Goal: Feedback & Contribution: Contribute content

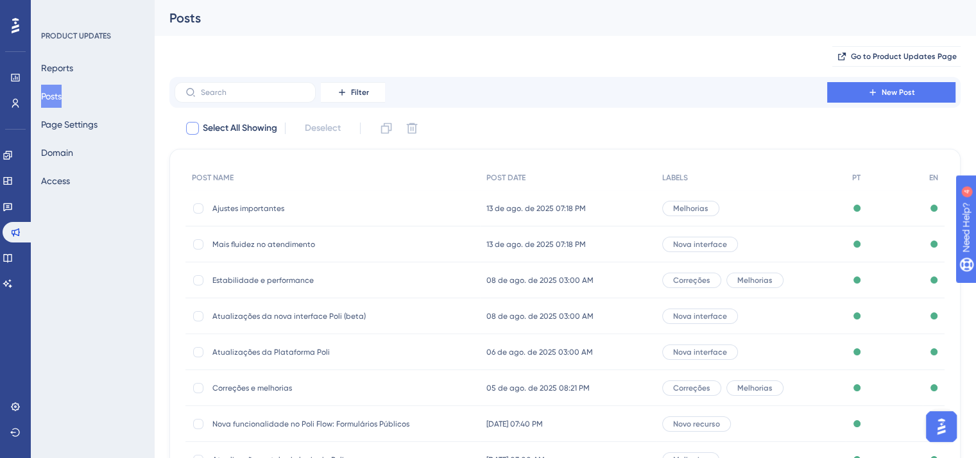
click at [196, 128] on div at bounding box center [192, 128] width 13 height 13
checkbox input "true"
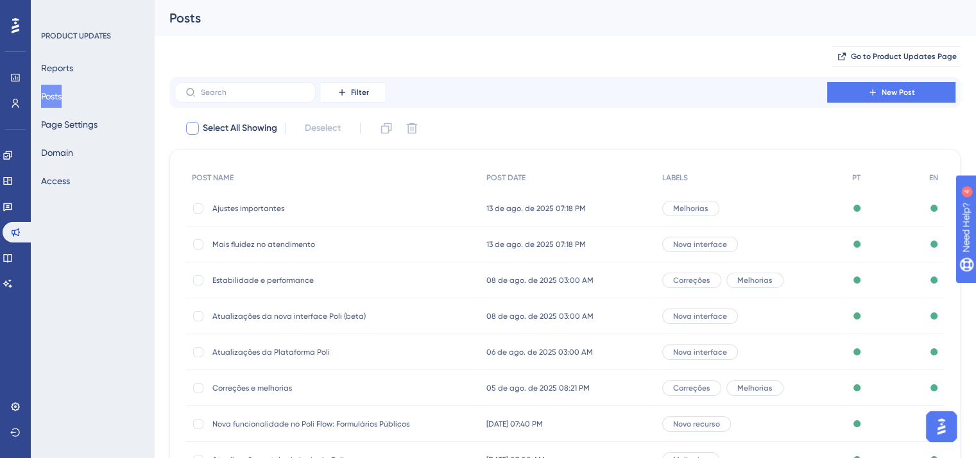
checkbox input "true"
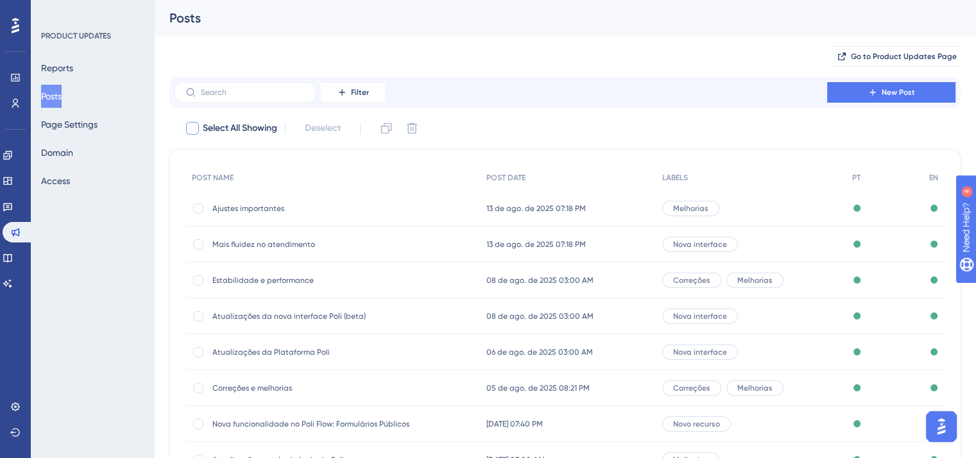
checkbox input "true"
click at [332, 130] on span "Deselect (10)" at bounding box center [323, 128] width 52 height 15
checkbox input "false"
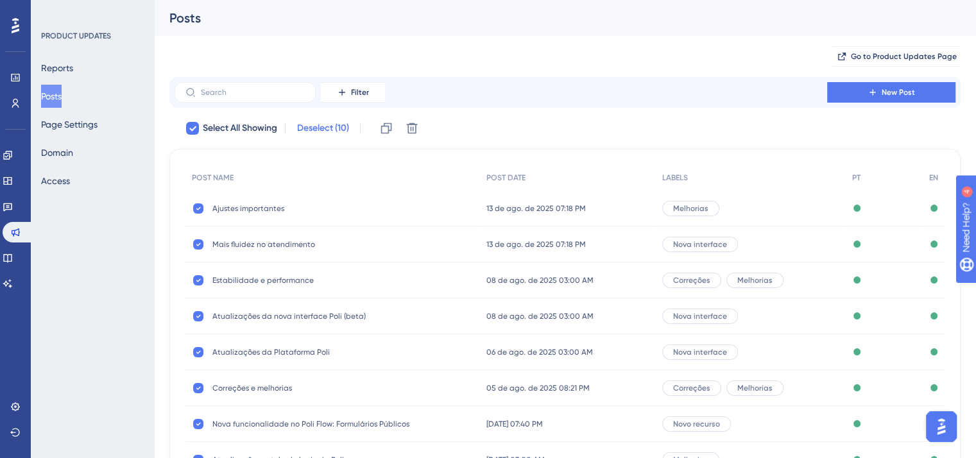
checkbox input "false"
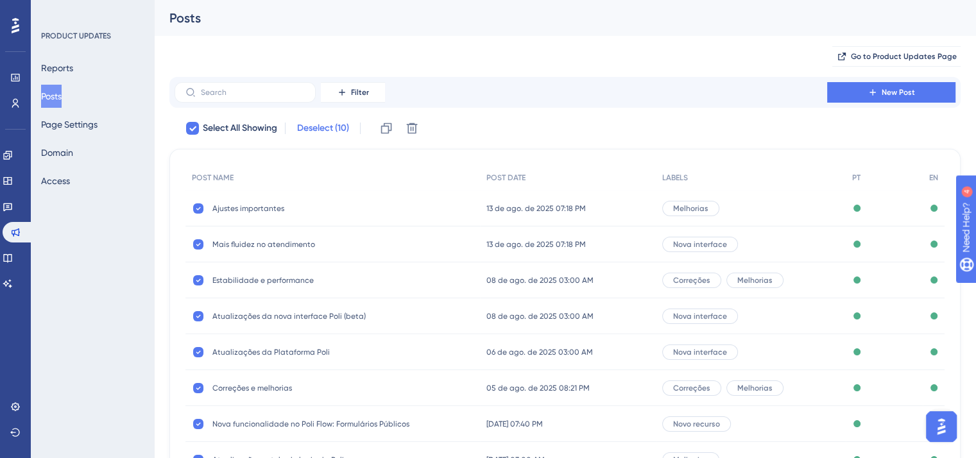
checkbox input "false"
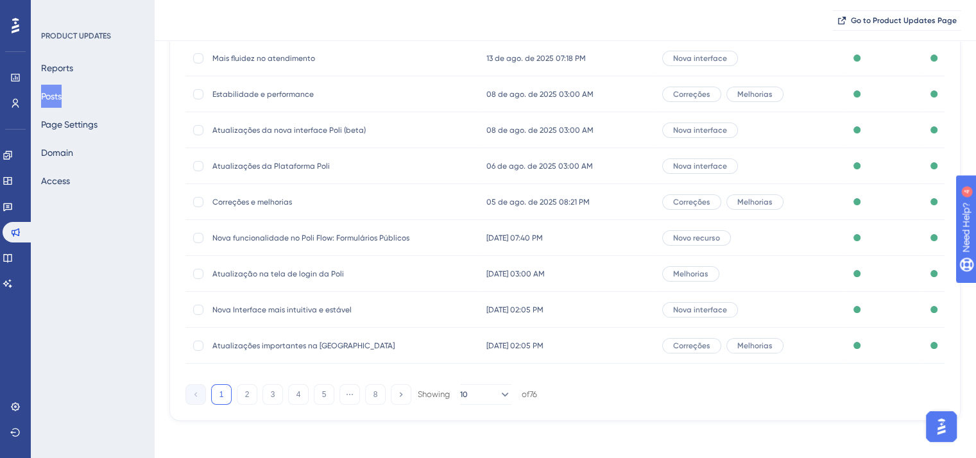
scroll to position [194, 0]
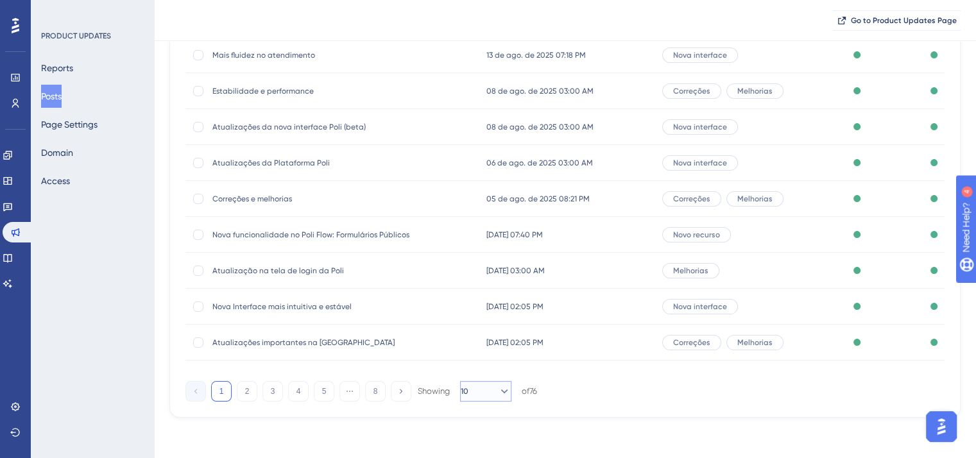
click at [498, 396] on icon at bounding box center [504, 391] width 13 height 13
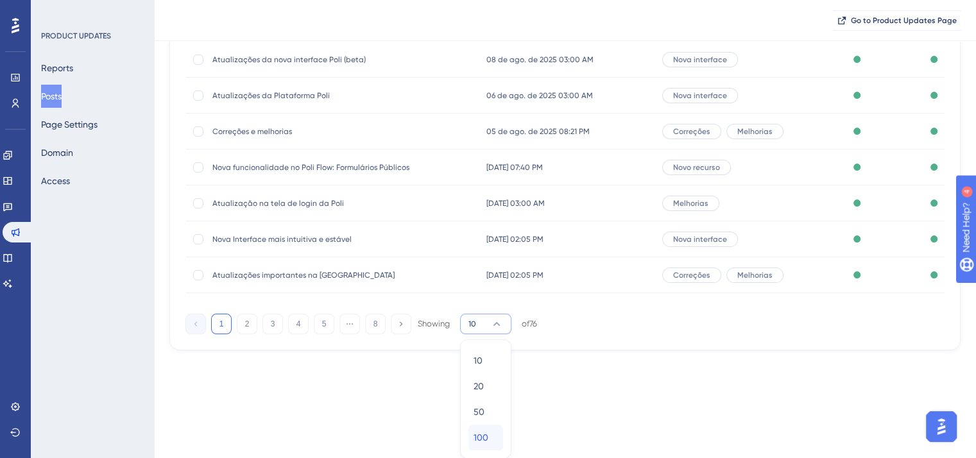
click at [482, 438] on span "100" at bounding box center [481, 437] width 15 height 15
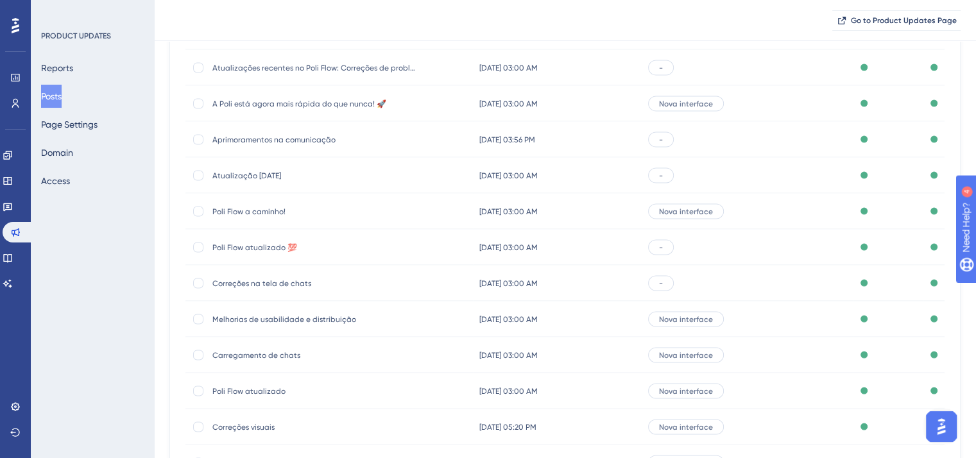
scroll to position [2540, 0]
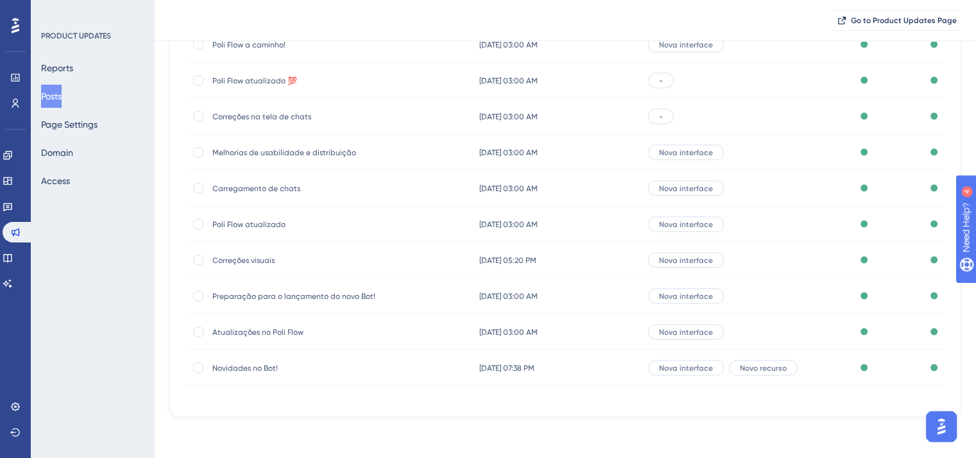
click at [252, 366] on span "Novidades no Bot!" at bounding box center [314, 368] width 205 height 10
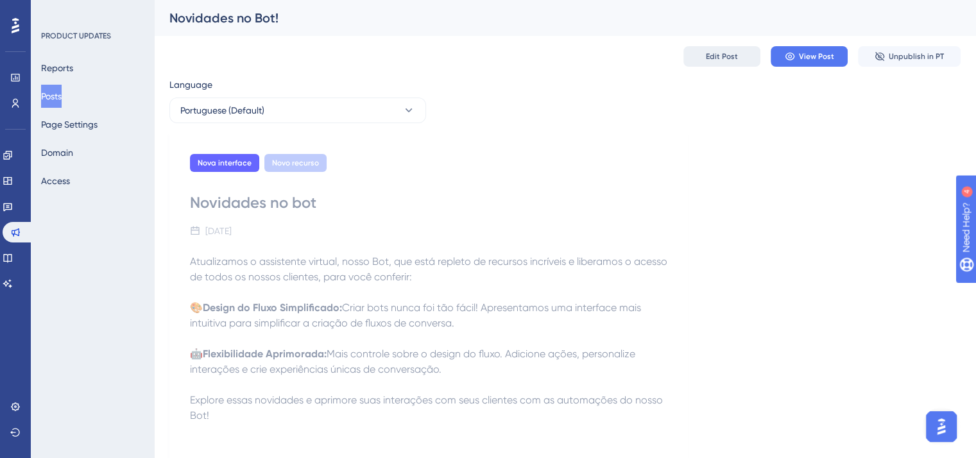
click at [729, 57] on span "Edit Post" at bounding box center [722, 56] width 32 height 10
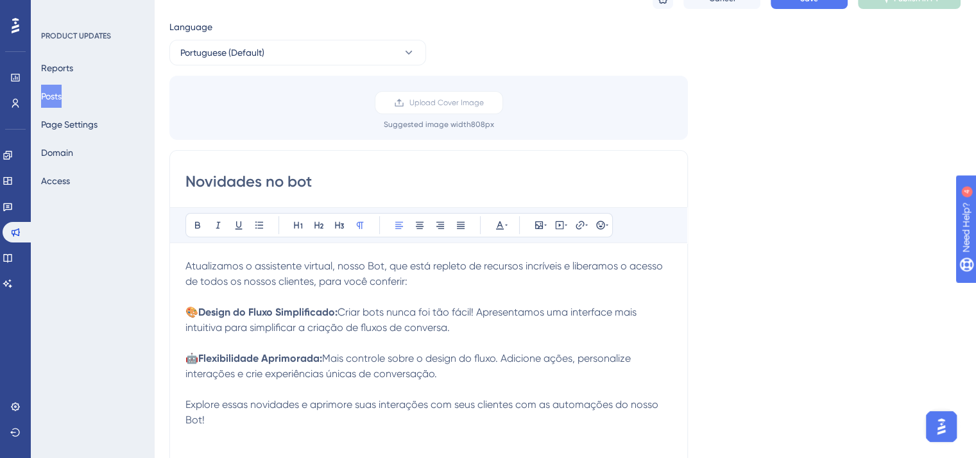
scroll to position [15, 0]
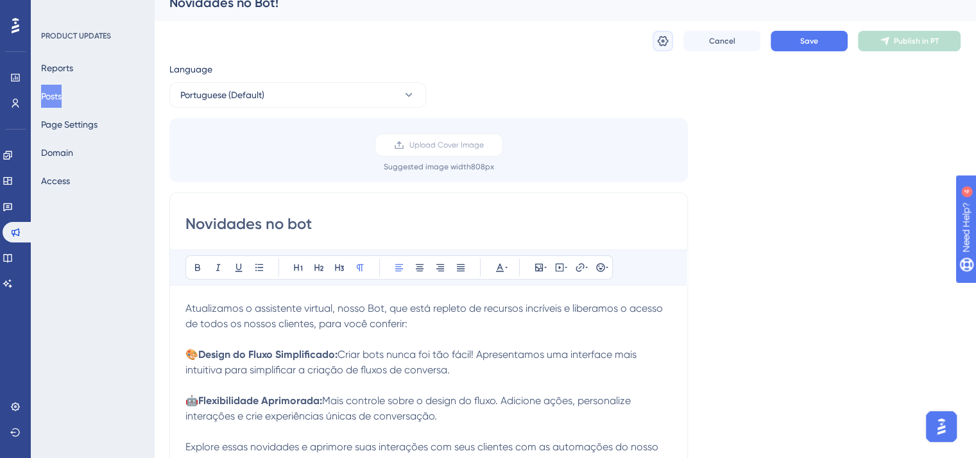
click at [663, 42] on icon at bounding box center [662, 41] width 13 height 13
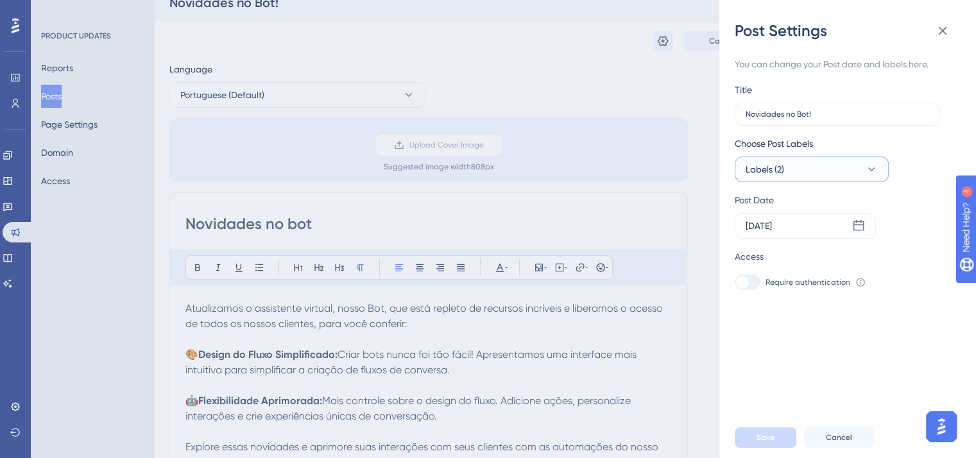
click at [799, 167] on button "Labels (2)" at bounding box center [812, 170] width 154 height 26
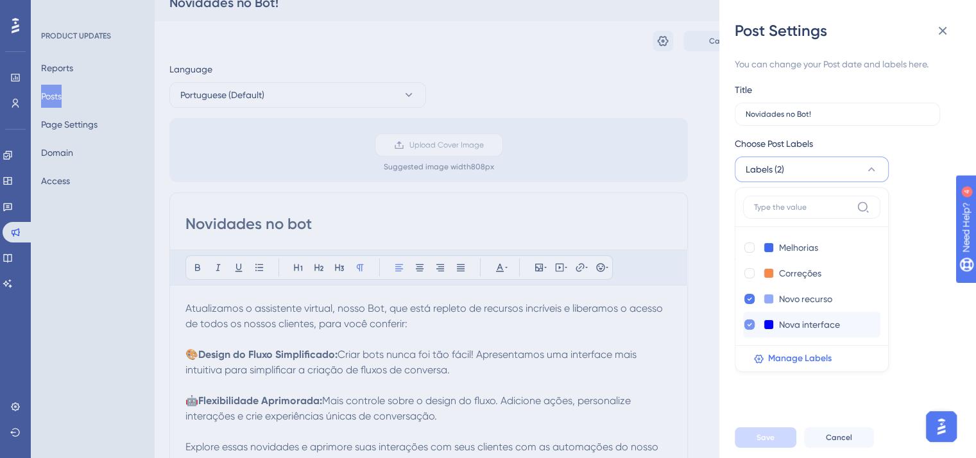
click at [749, 324] on icon at bounding box center [749, 324] width 5 height 9
checkbox input "false"
click at [748, 248] on div at bounding box center [749, 248] width 10 height 10
checkbox input "true"
click at [785, 448] on button "Save" at bounding box center [766, 437] width 62 height 21
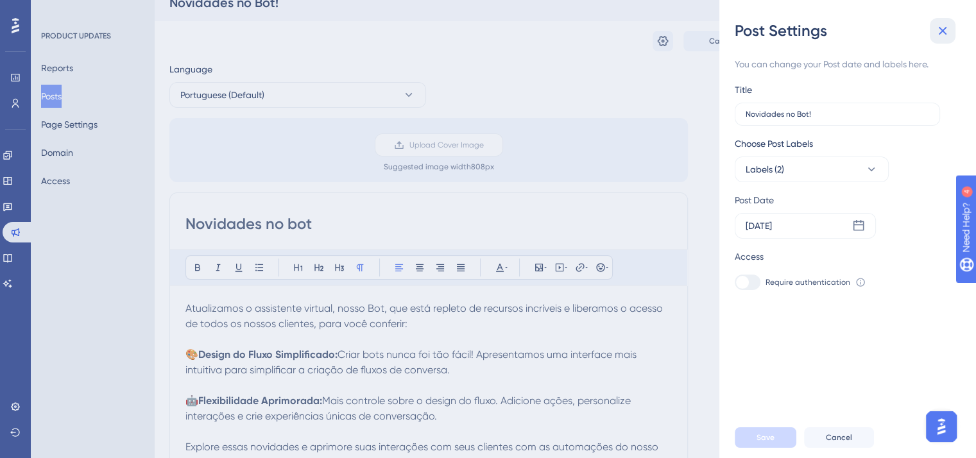
click at [952, 32] on button at bounding box center [943, 31] width 26 height 26
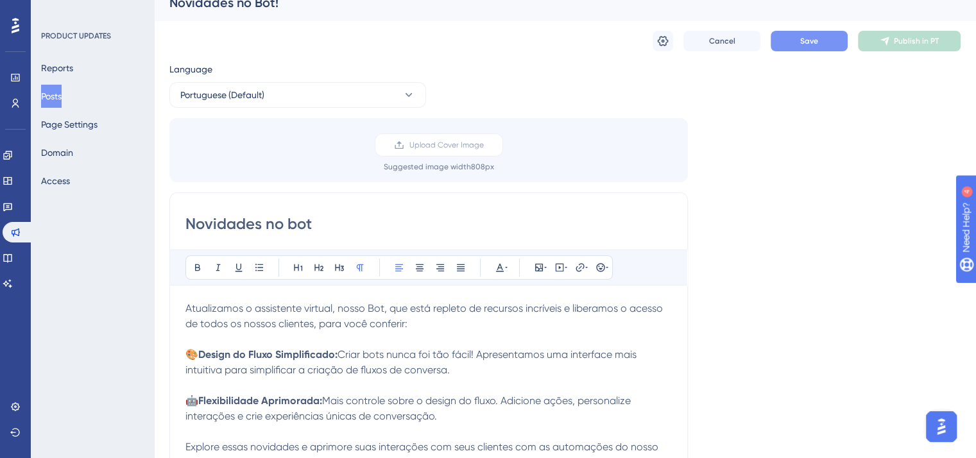
click at [815, 48] on button "Save" at bounding box center [809, 41] width 77 height 21
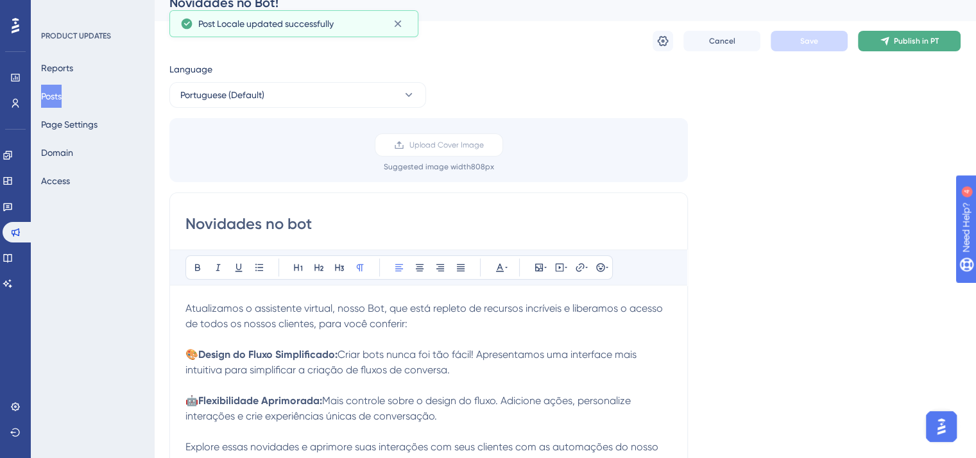
click at [897, 46] on button "Publish in PT" at bounding box center [909, 41] width 103 height 21
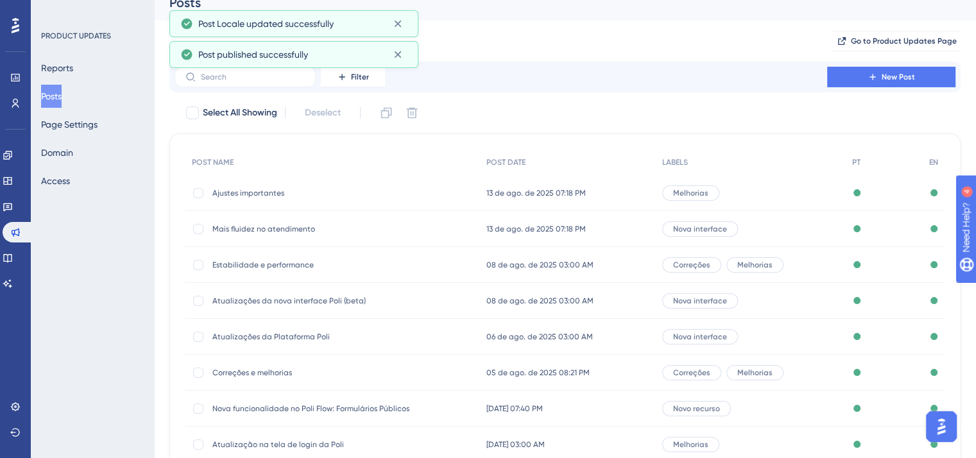
scroll to position [189, 0]
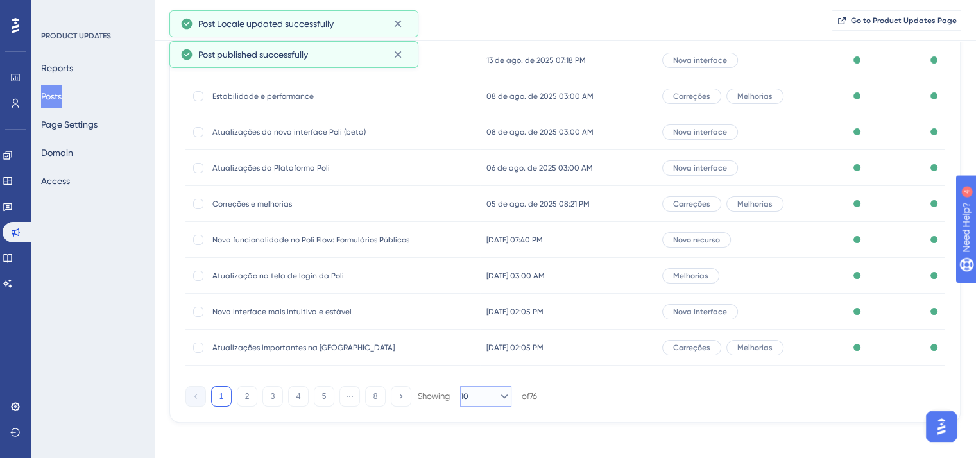
click at [498, 401] on icon at bounding box center [504, 396] width 13 height 13
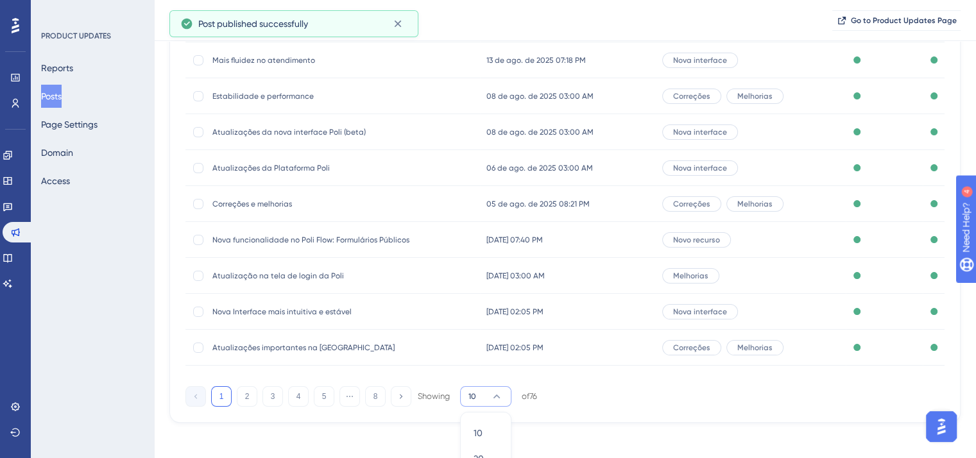
scroll to position [262, 0]
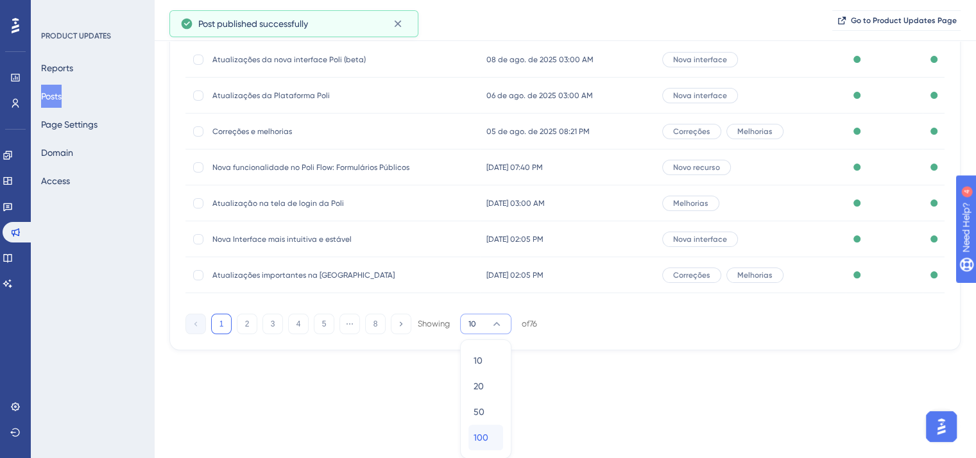
click at [487, 434] on span "100" at bounding box center [481, 437] width 15 height 15
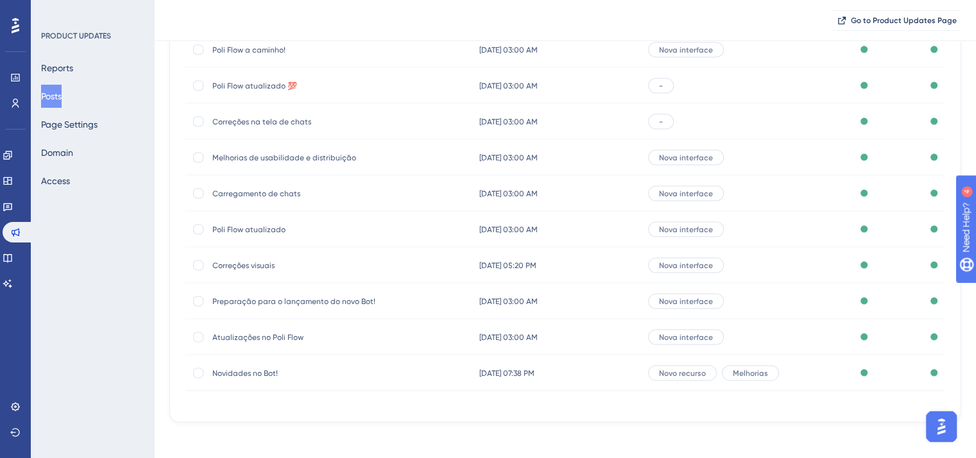
scroll to position [2540, 0]
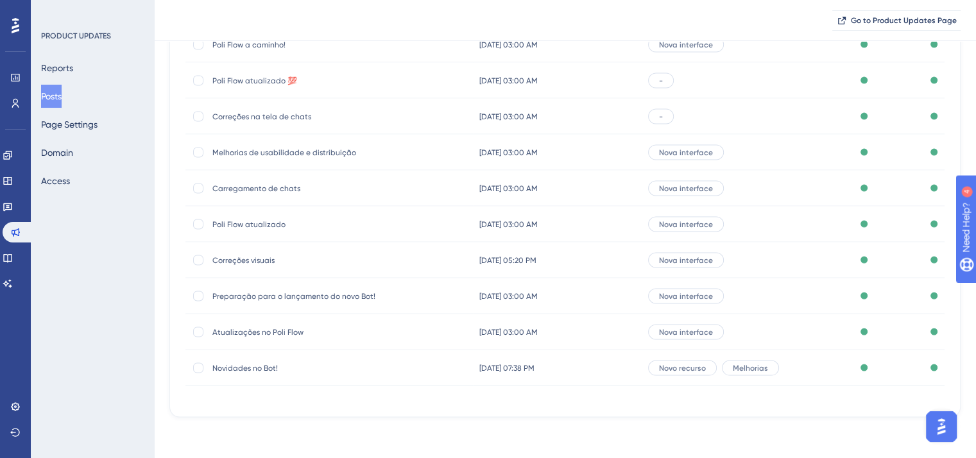
click at [266, 331] on span "Atualizações no Poli Flow" at bounding box center [314, 332] width 205 height 10
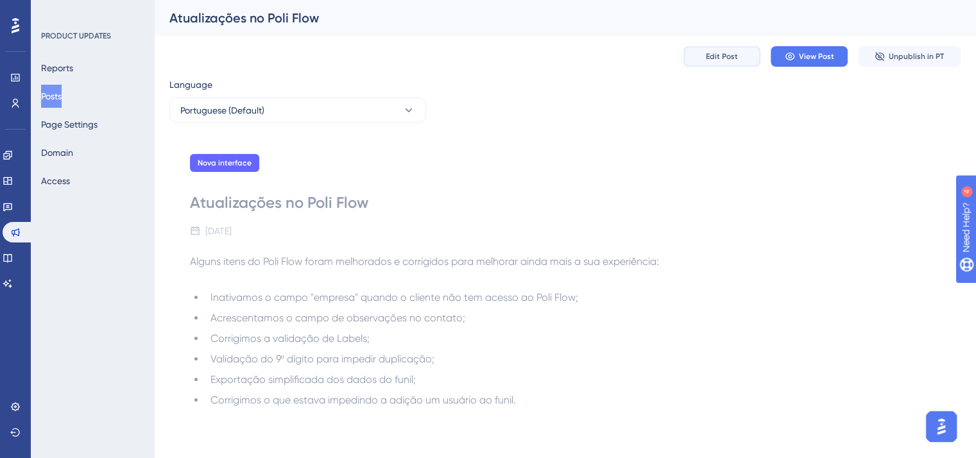
click at [706, 53] on button "Edit Post" at bounding box center [721, 56] width 77 height 21
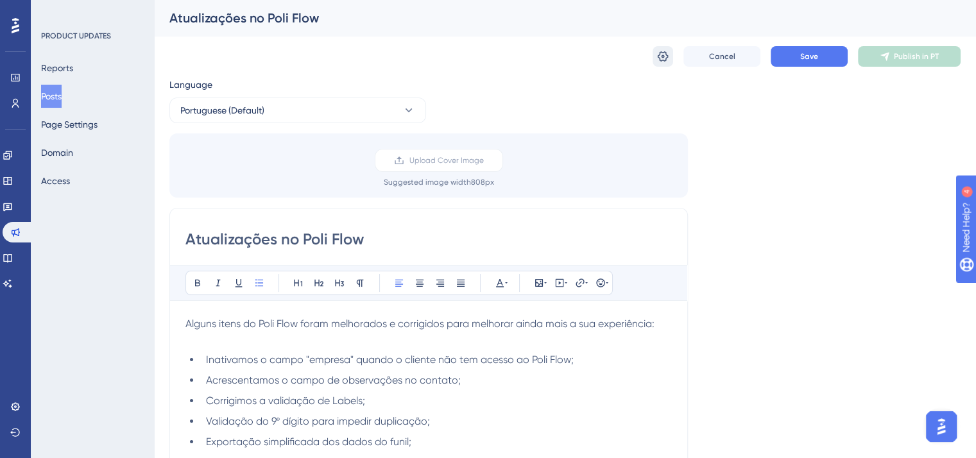
click at [664, 55] on icon at bounding box center [662, 56] width 13 height 13
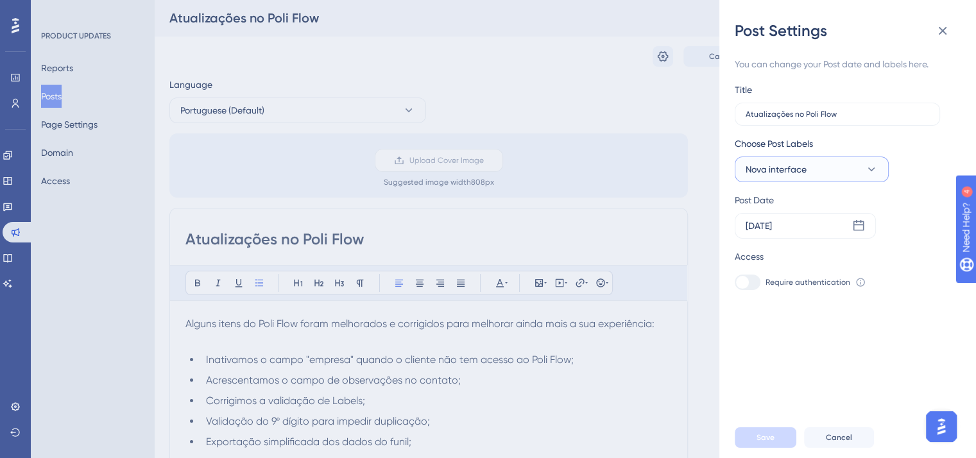
click at [824, 169] on button "Nova interface" at bounding box center [812, 170] width 154 height 26
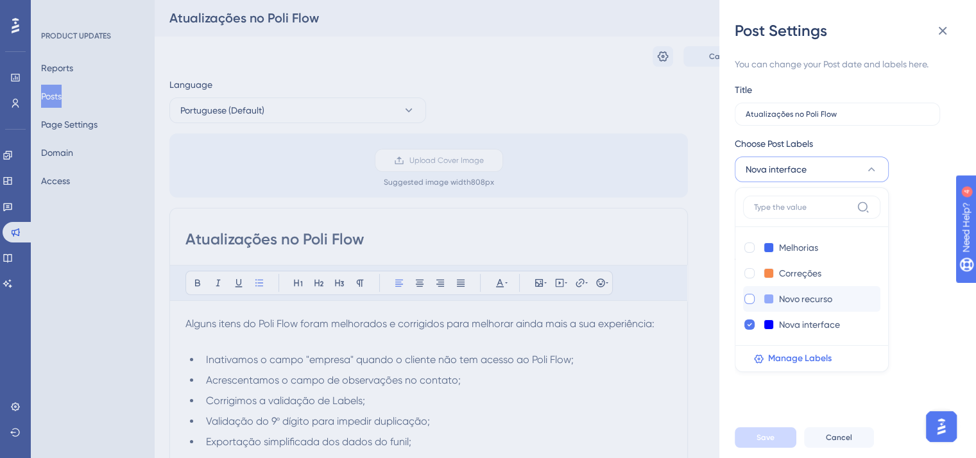
click at [749, 297] on div at bounding box center [749, 299] width 10 height 10
checkbox input "true"
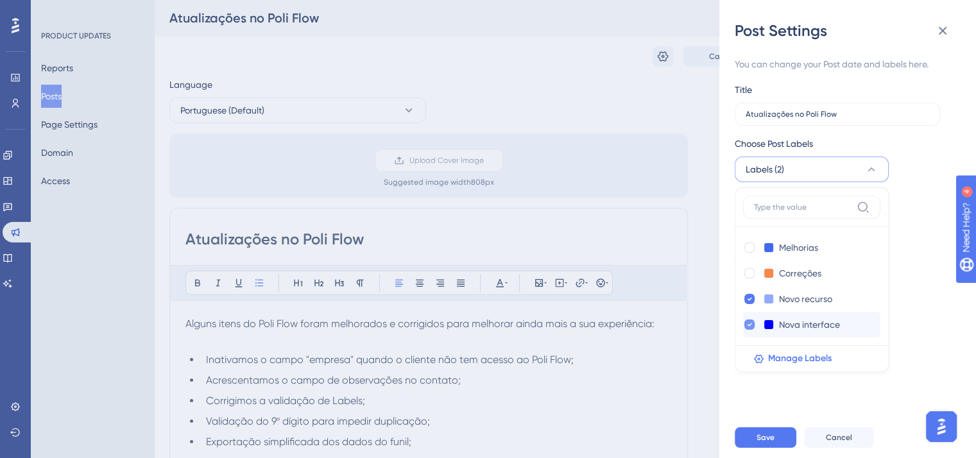
click at [747, 326] on icon at bounding box center [749, 324] width 5 height 9
checkbox input "false"
click at [948, 30] on icon at bounding box center [942, 30] width 15 height 15
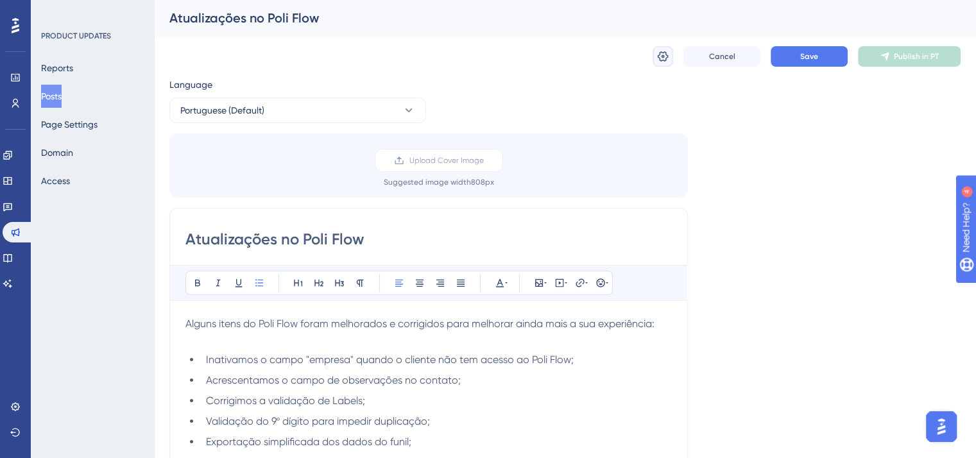
click at [667, 56] on icon at bounding box center [663, 56] width 11 height 10
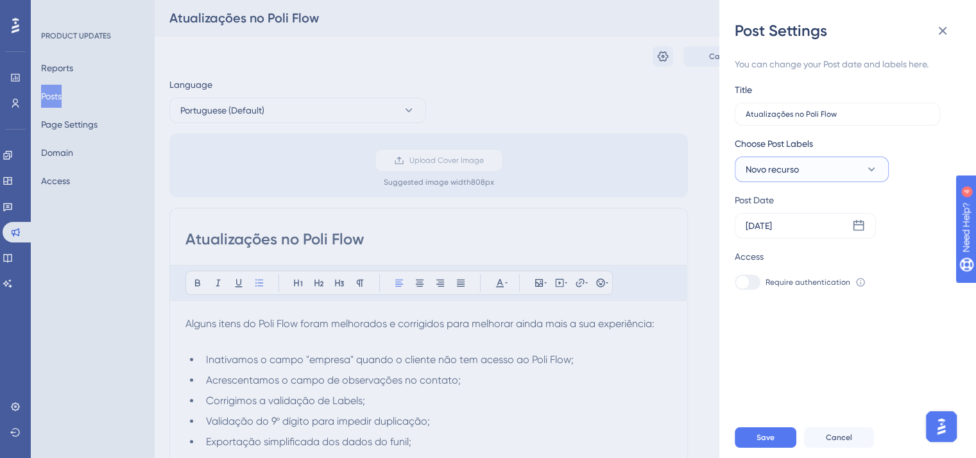
click at [786, 176] on span "Novo recurso" at bounding box center [772, 169] width 53 height 15
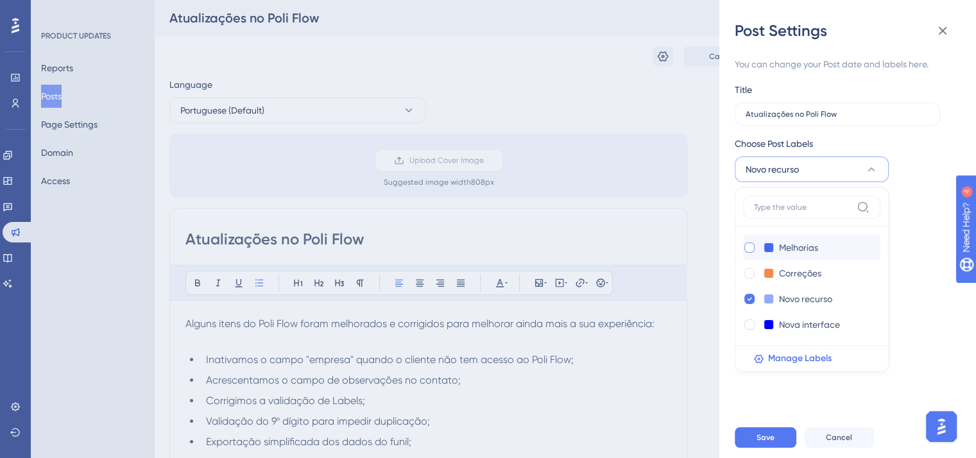
click at [750, 246] on div at bounding box center [749, 248] width 10 height 10
checkbox input "true"
click at [751, 296] on icon at bounding box center [749, 299] width 5 height 9
checkbox input "false"
click at [767, 440] on button "Save" at bounding box center [766, 437] width 62 height 21
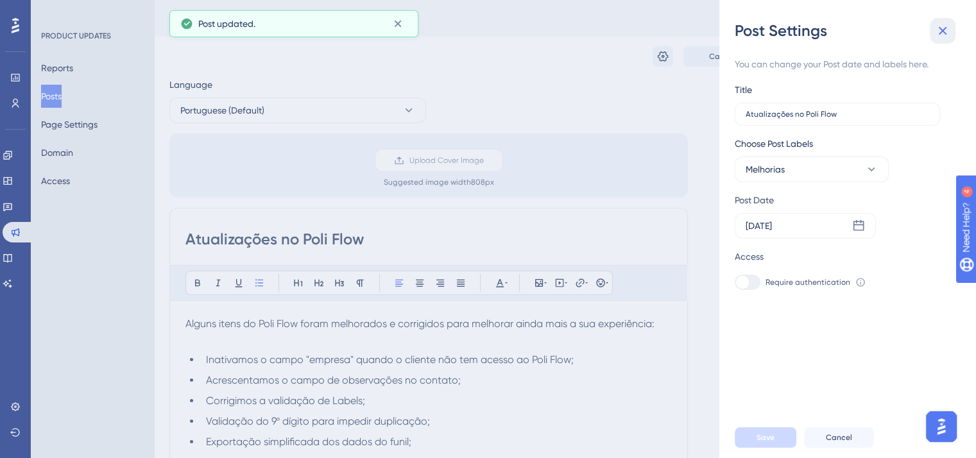
click at [952, 30] on button at bounding box center [943, 31] width 26 height 26
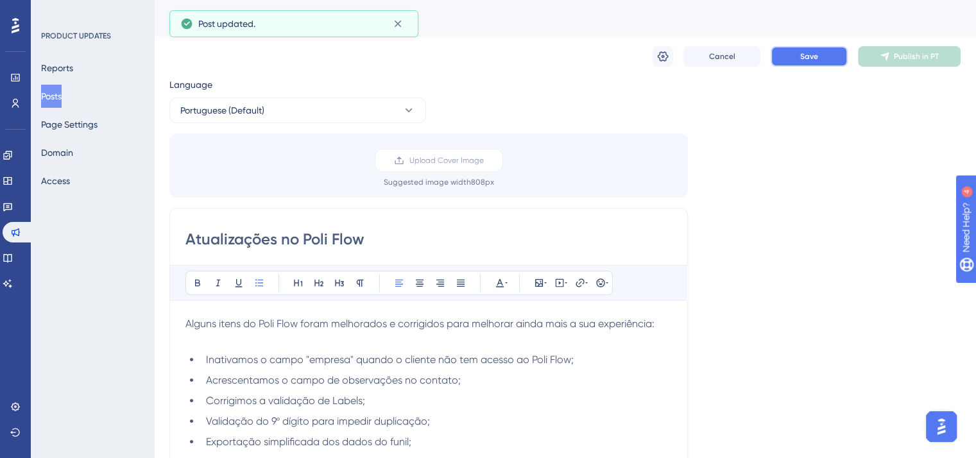
click at [822, 53] on button "Save" at bounding box center [809, 56] width 77 height 21
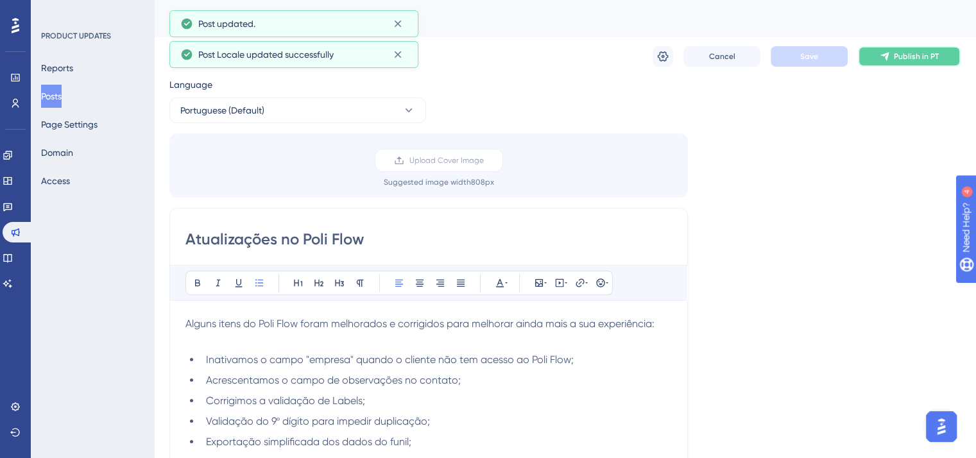
click at [911, 52] on span "Publish in PT" at bounding box center [916, 56] width 45 height 10
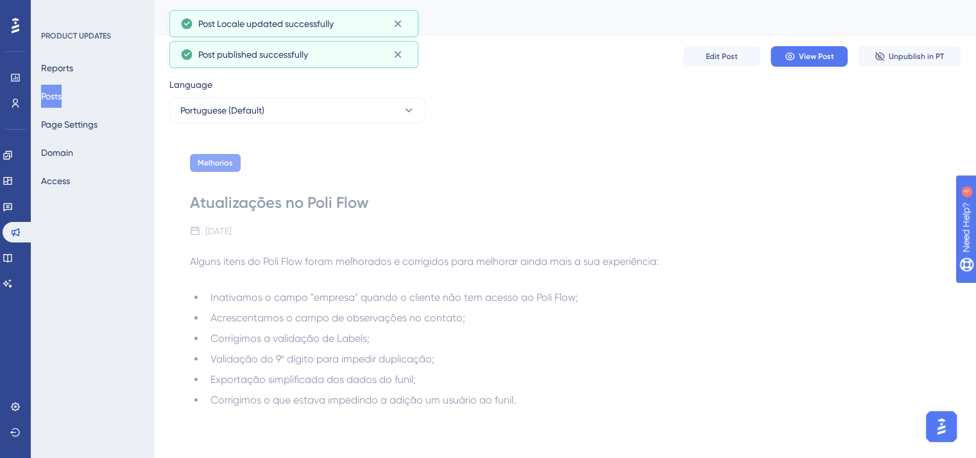
click at [59, 99] on button "Posts" at bounding box center [51, 96] width 21 height 23
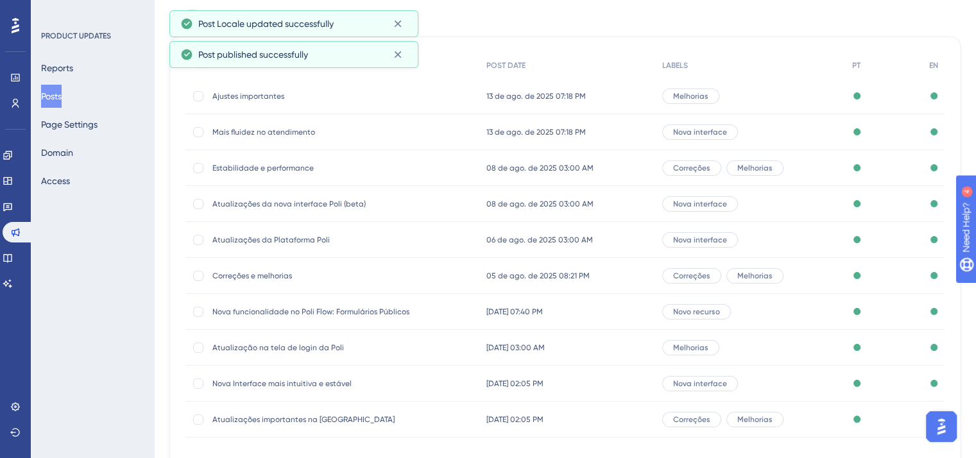
scroll to position [194, 0]
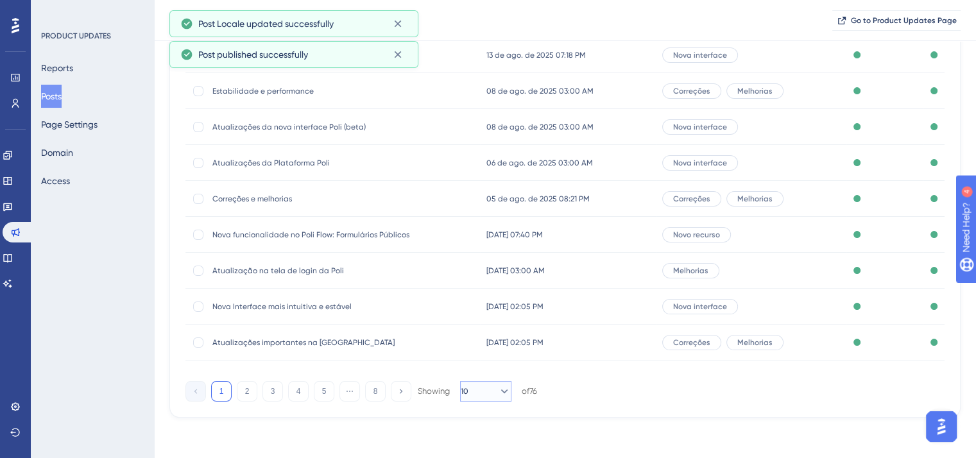
click at [498, 391] on icon at bounding box center [504, 391] width 13 height 13
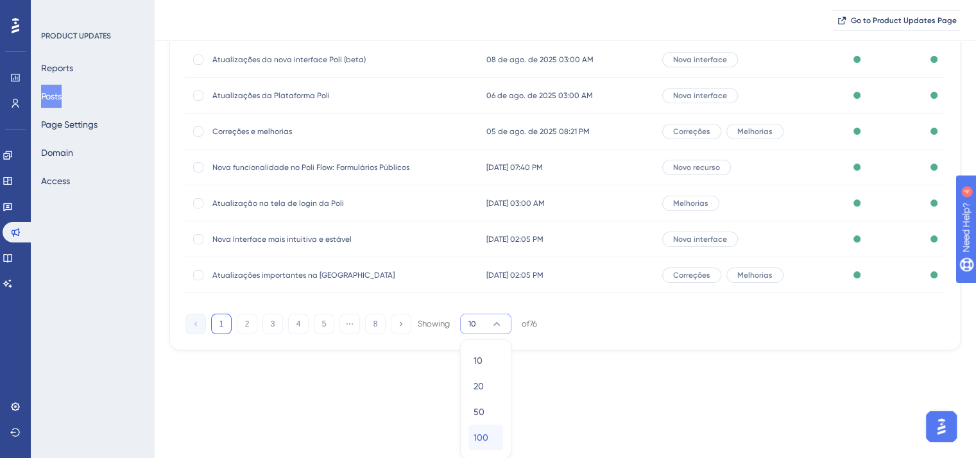
click at [495, 438] on div "100 100" at bounding box center [486, 438] width 24 height 26
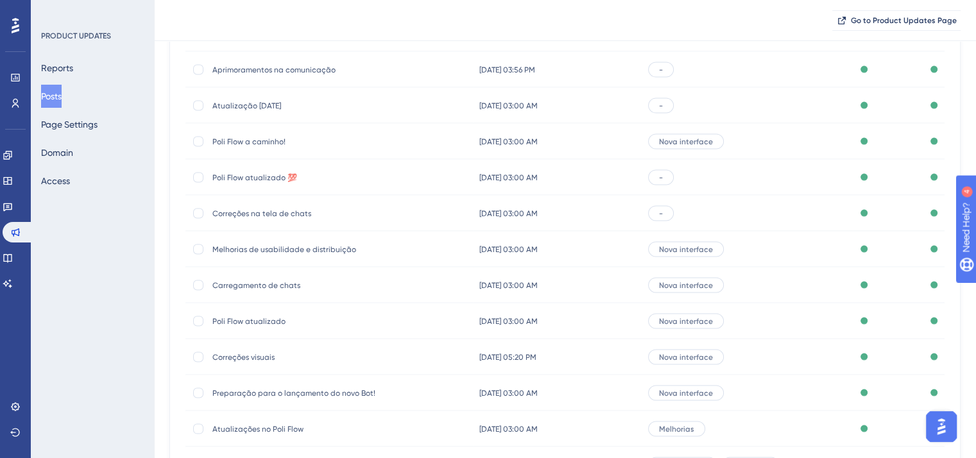
scroll to position [2540, 0]
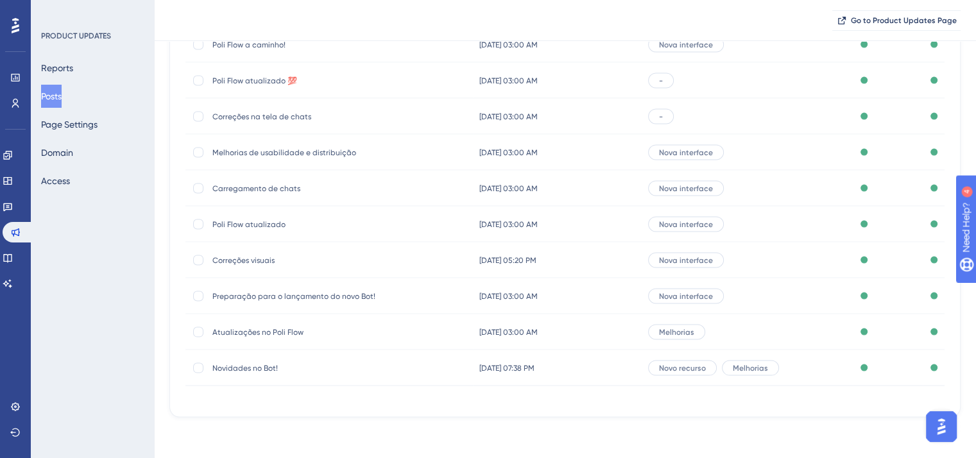
click at [305, 293] on span "Preparação para o lançamento do novo Bot!" at bounding box center [314, 296] width 205 height 10
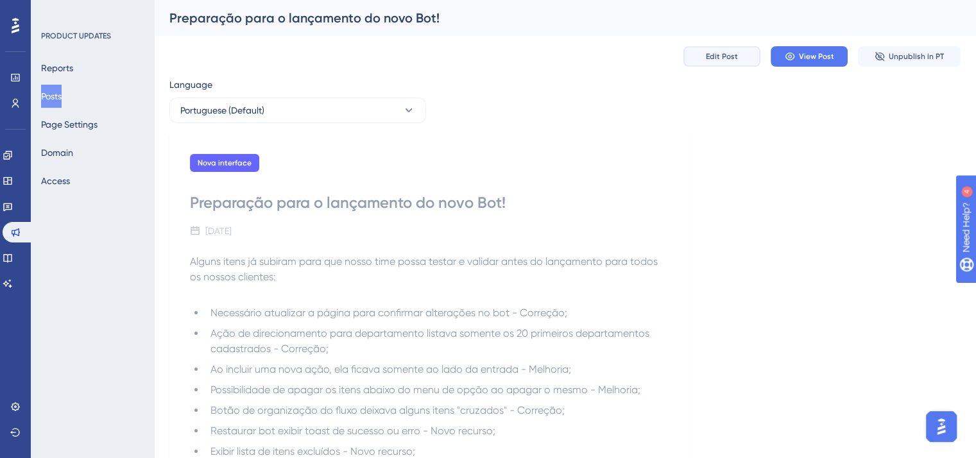
click at [737, 56] on span "Edit Post" at bounding box center [722, 56] width 32 height 10
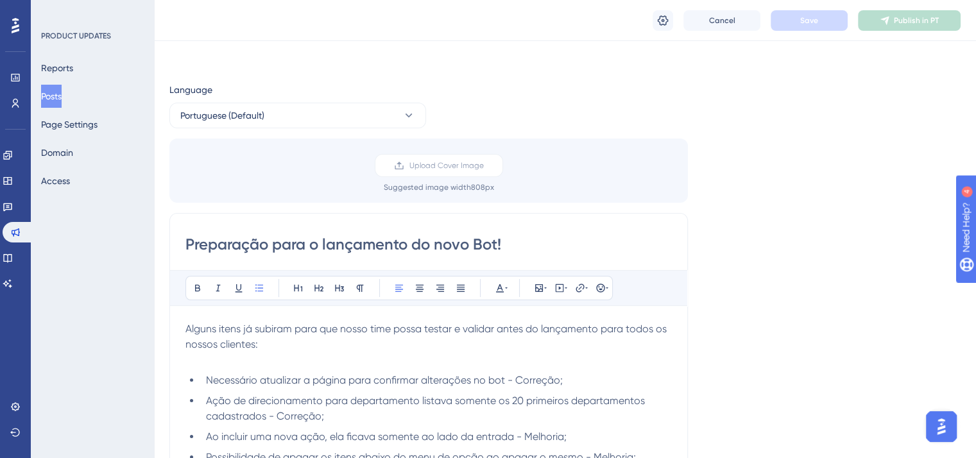
scroll to position [91, 0]
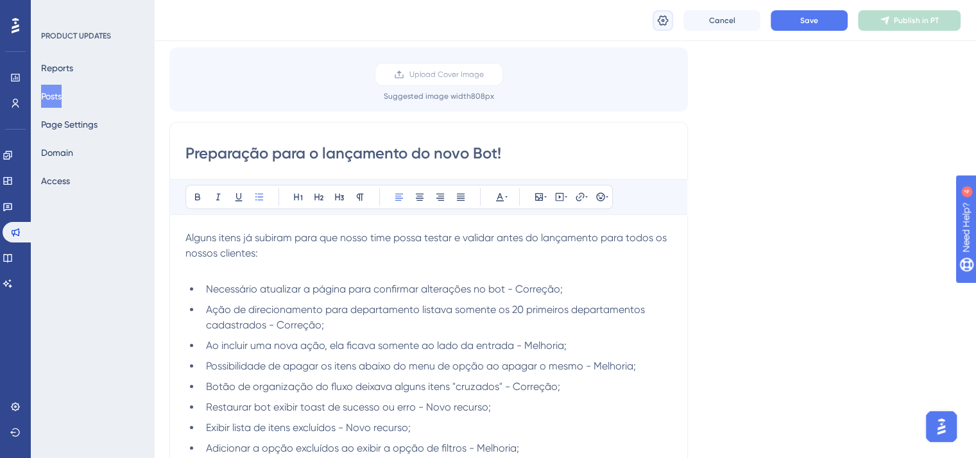
click at [665, 16] on icon at bounding box center [662, 20] width 13 height 13
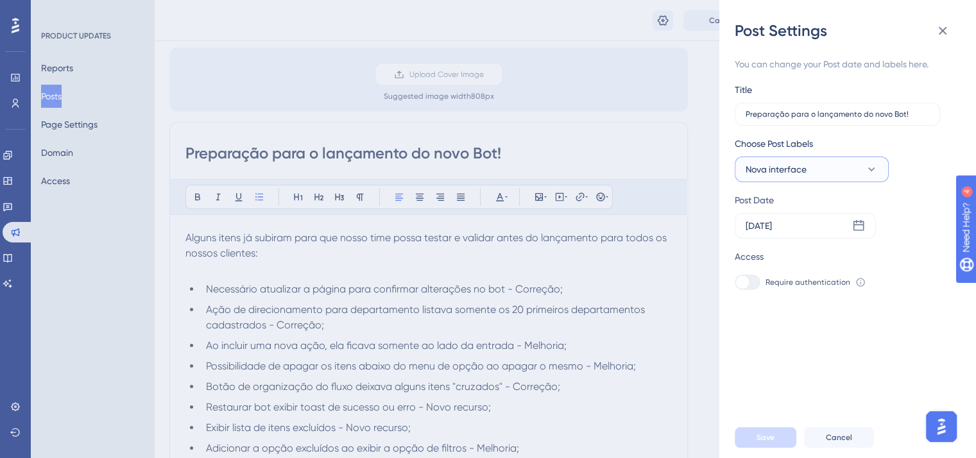
click at [810, 174] on button "Nova interface" at bounding box center [812, 170] width 154 height 26
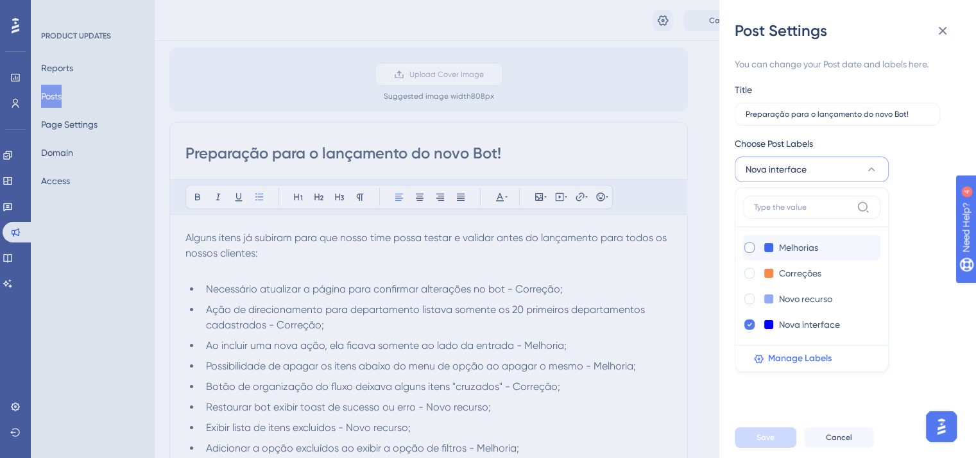
click at [744, 247] on div at bounding box center [749, 248] width 10 height 10
checkbox input "true"
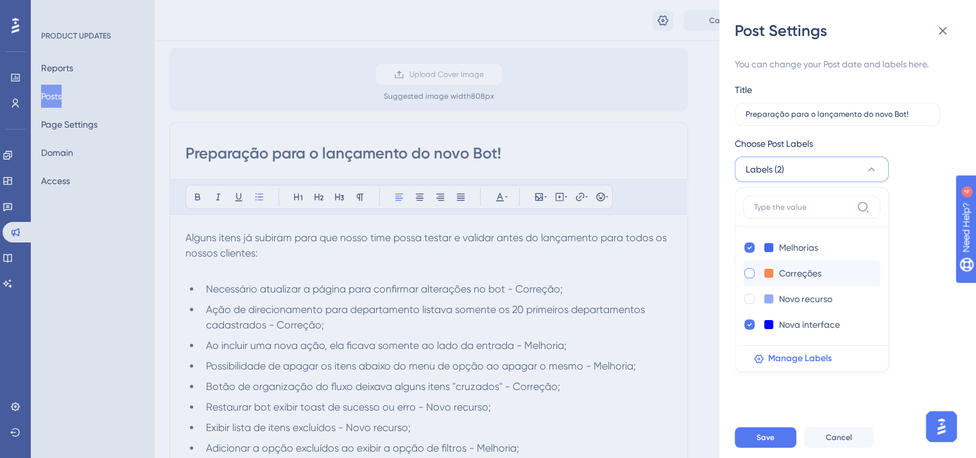
click at [749, 269] on div at bounding box center [749, 273] width 10 height 10
checkbox input "true"
click at [745, 296] on div at bounding box center [749, 299] width 10 height 10
checkbox input "true"
click at [748, 327] on icon at bounding box center [749, 324] width 5 height 9
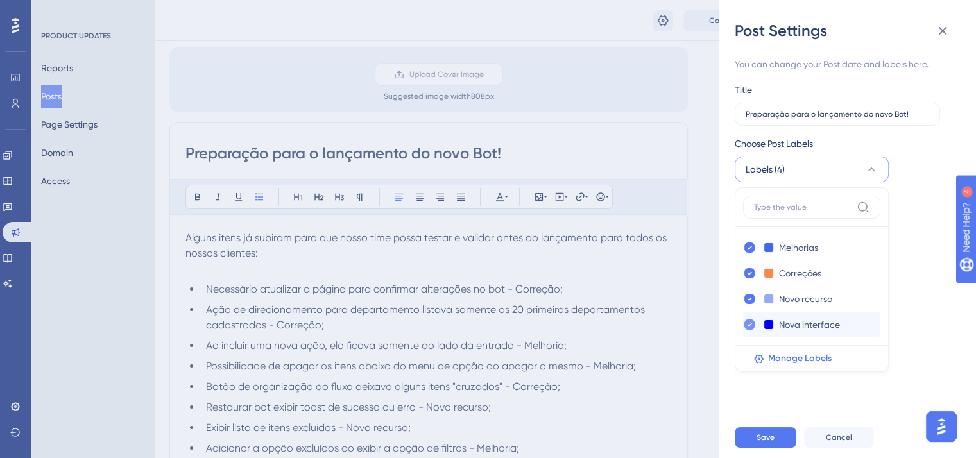
checkbox input "false"
click at [756, 443] on span "Save" at bounding box center [765, 437] width 18 height 10
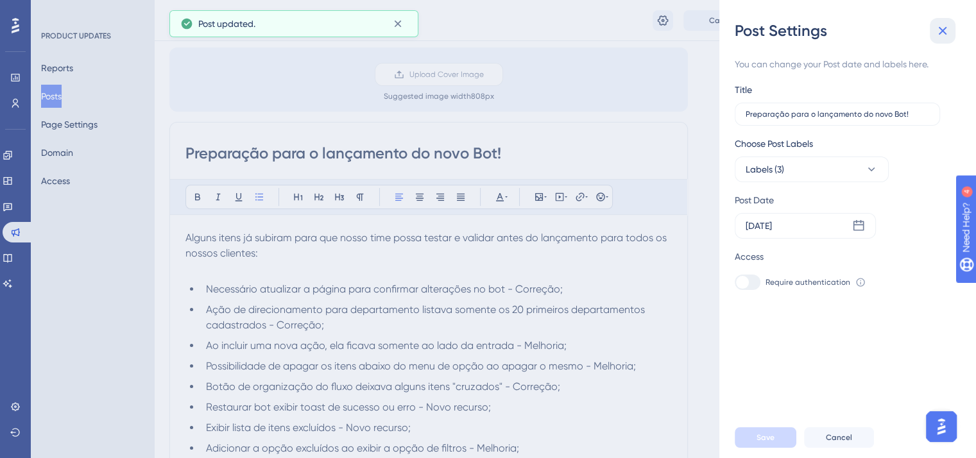
click at [948, 34] on icon at bounding box center [942, 30] width 15 height 15
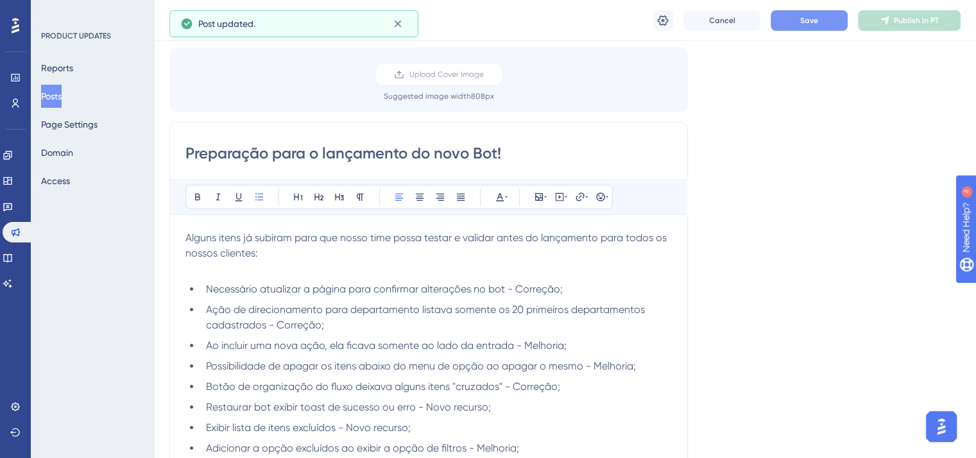
click at [819, 25] on button "Save" at bounding box center [809, 20] width 77 height 21
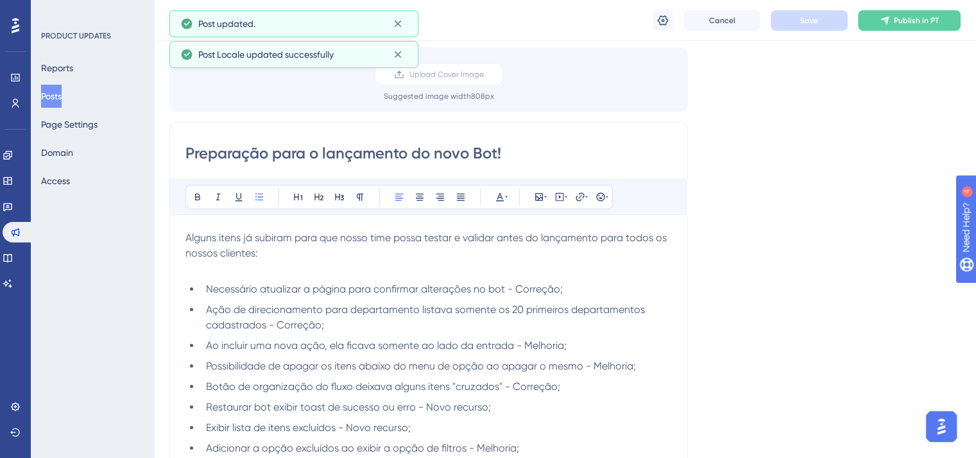
click at [944, 15] on button "Publish in PT" at bounding box center [909, 20] width 103 height 21
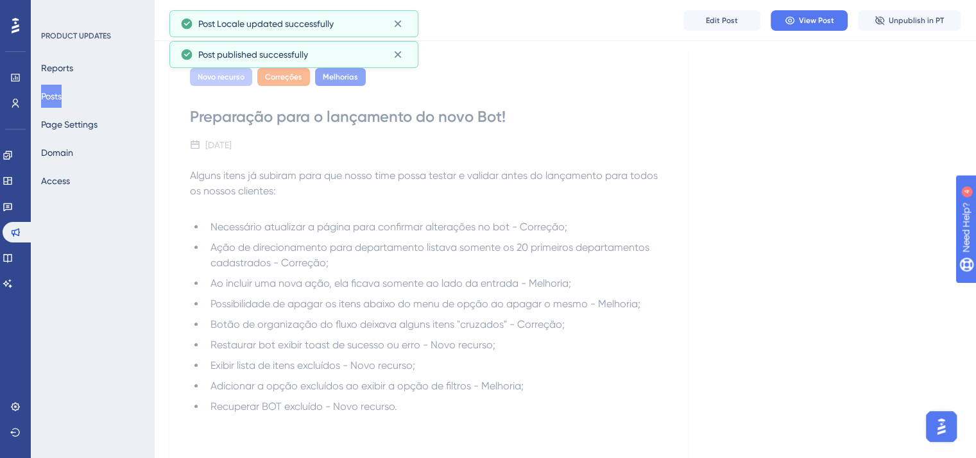
click at [62, 99] on button "Posts" at bounding box center [51, 96] width 21 height 23
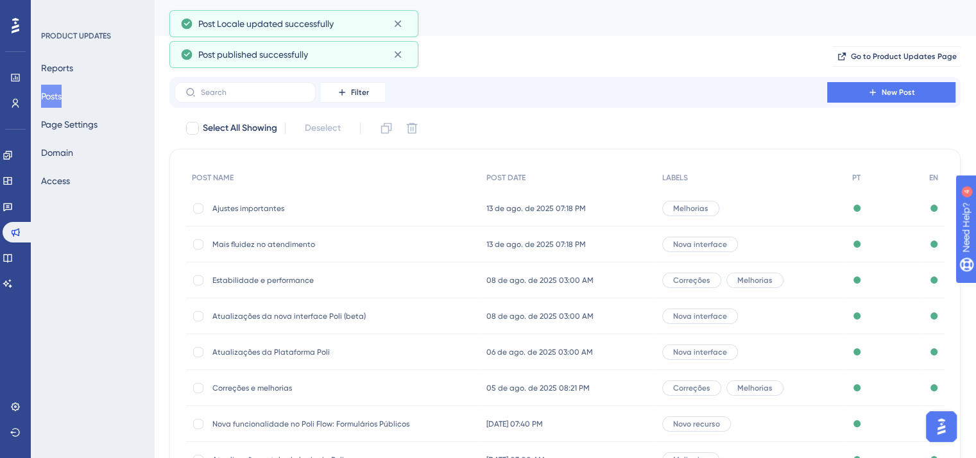
click at [237, 209] on span "Ajustes importantes" at bounding box center [314, 208] width 205 height 10
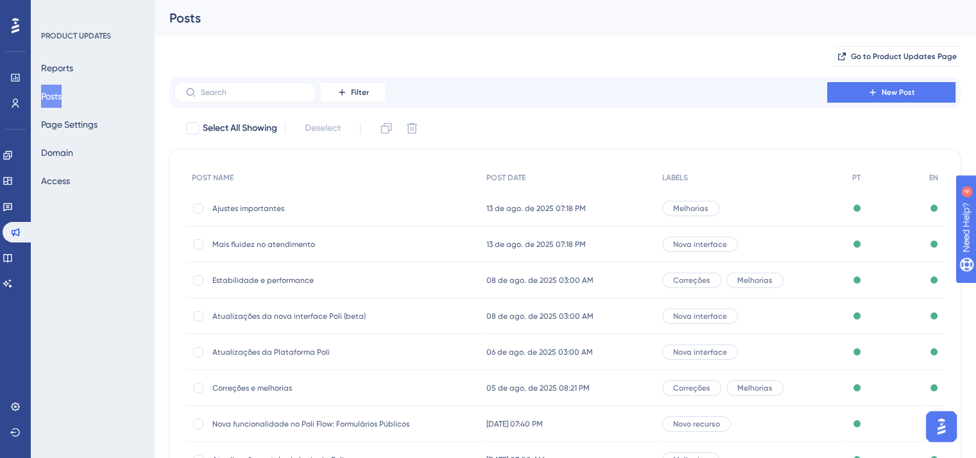
click at [313, 245] on span "Mais fluidez no atendimento" at bounding box center [314, 244] width 205 height 10
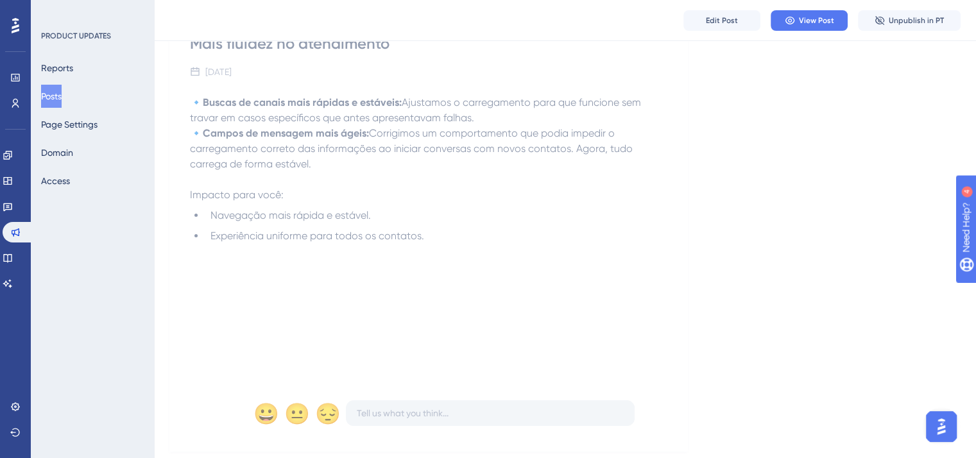
scroll to position [192, 0]
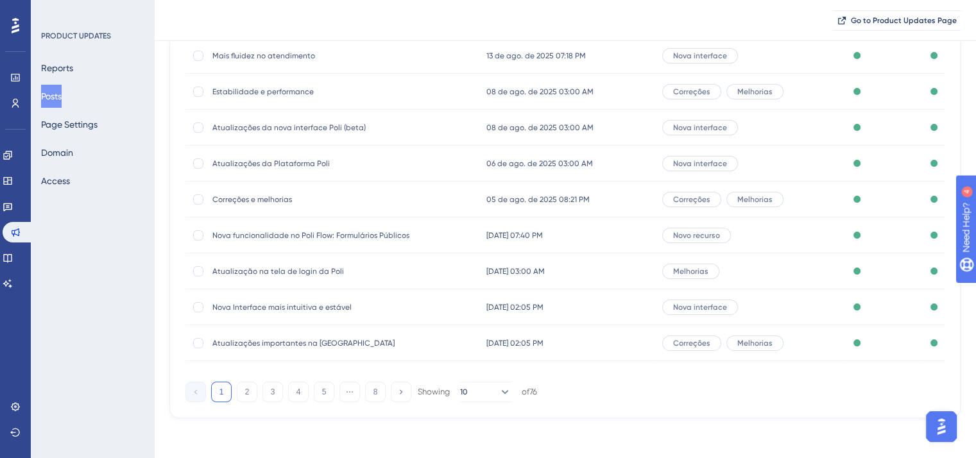
scroll to position [194, 0]
click at [504, 388] on button "10" at bounding box center [485, 391] width 51 height 21
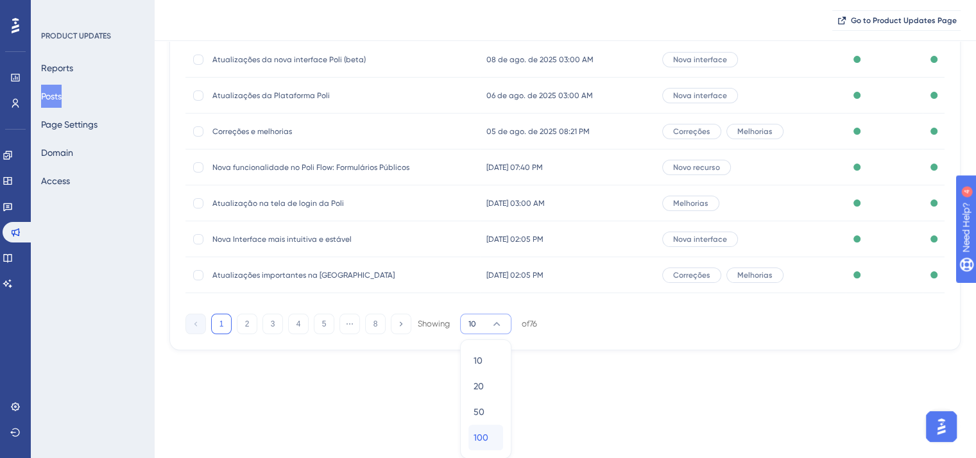
click at [490, 440] on div "100 100" at bounding box center [486, 438] width 24 height 26
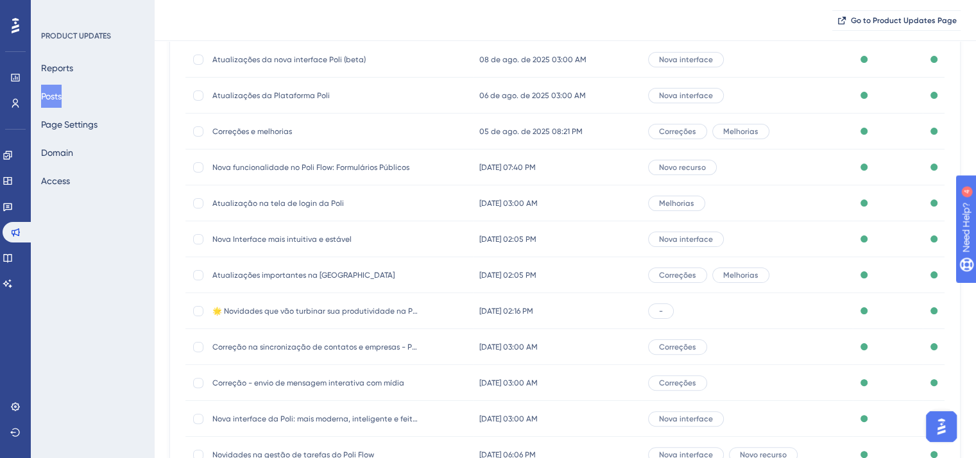
click at [277, 273] on span "Atualizações importantes na [GEOGRAPHIC_DATA]" at bounding box center [314, 275] width 205 height 10
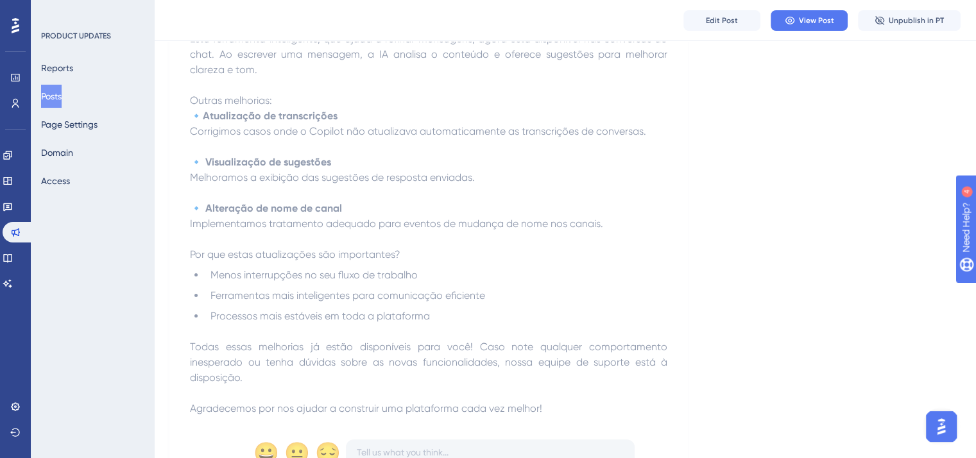
scroll to position [257, 0]
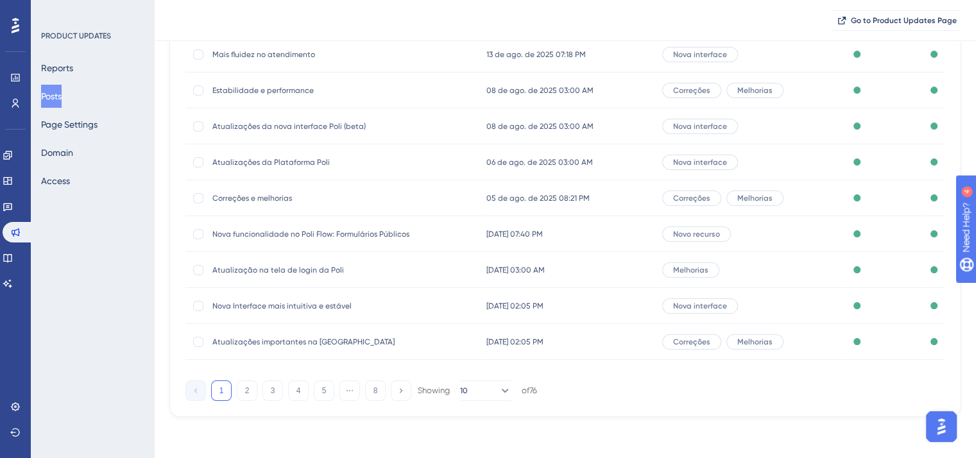
scroll to position [194, 0]
click at [477, 391] on button "10" at bounding box center [485, 391] width 51 height 21
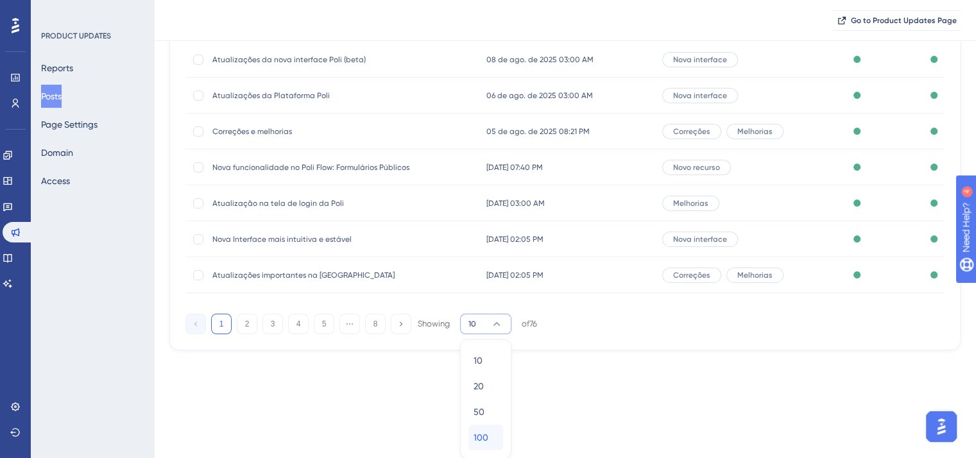
click at [490, 431] on div "100 100" at bounding box center [486, 438] width 24 height 26
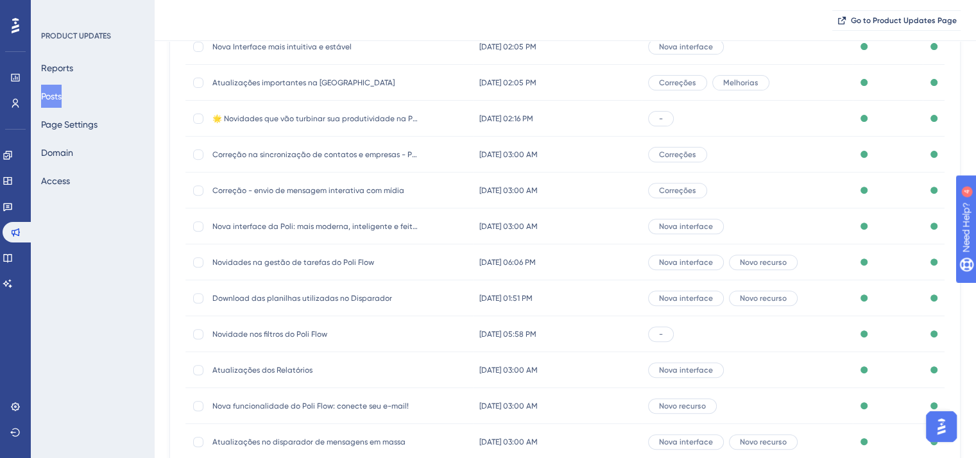
scroll to position [454, 0]
click at [313, 119] on span "🌟 Novidades que vão turbinar sua produtividade na Poli" at bounding box center [314, 119] width 205 height 10
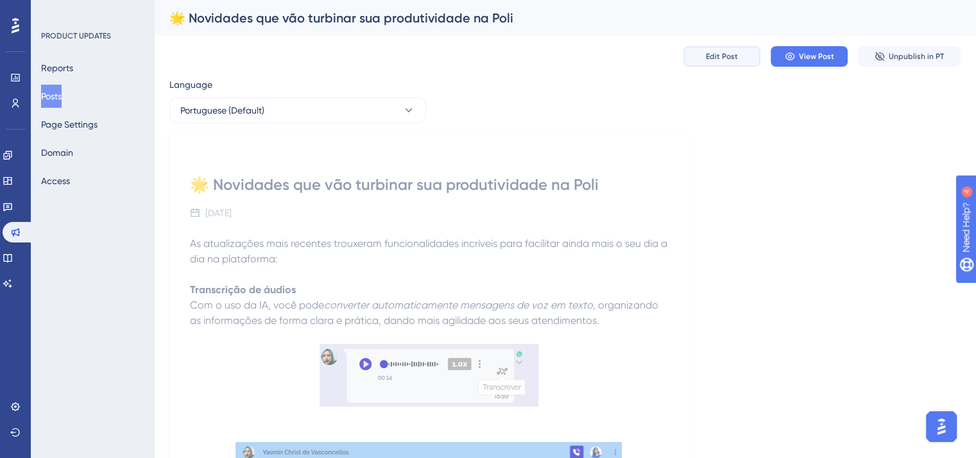
click at [724, 55] on span "Edit Post" at bounding box center [722, 56] width 32 height 10
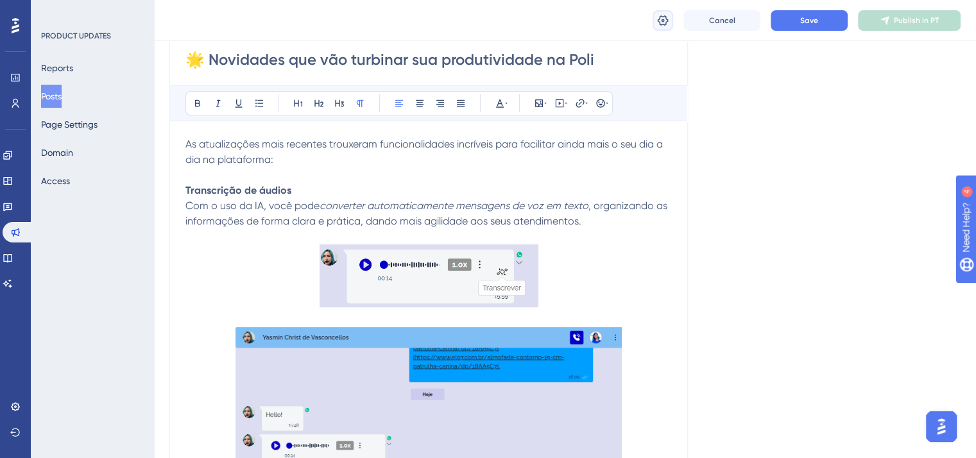
click at [660, 14] on icon at bounding box center [662, 20] width 13 height 13
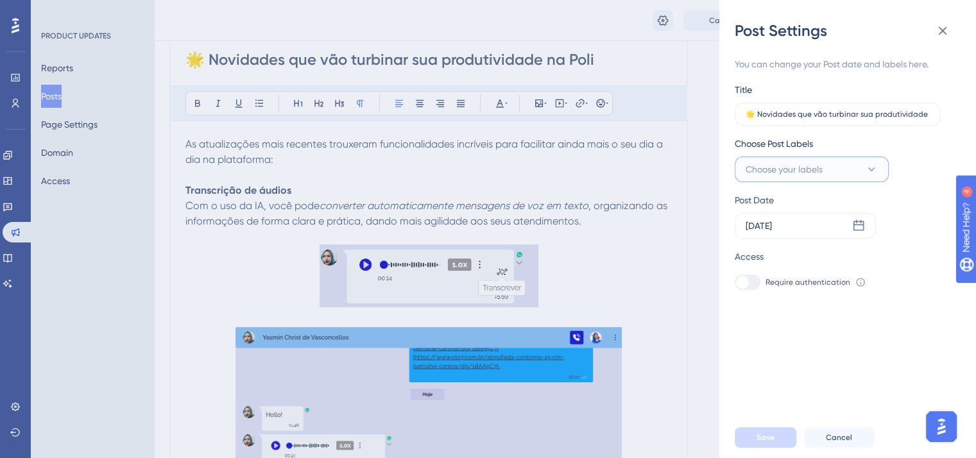
click at [801, 179] on button "Choose your labels" at bounding box center [812, 170] width 154 height 26
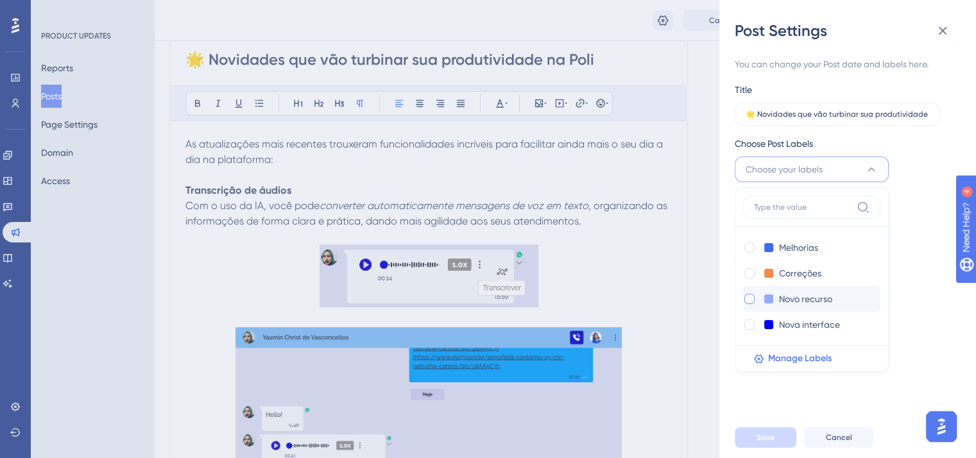
click at [750, 298] on div at bounding box center [749, 299] width 10 height 10
checkbox input "true"
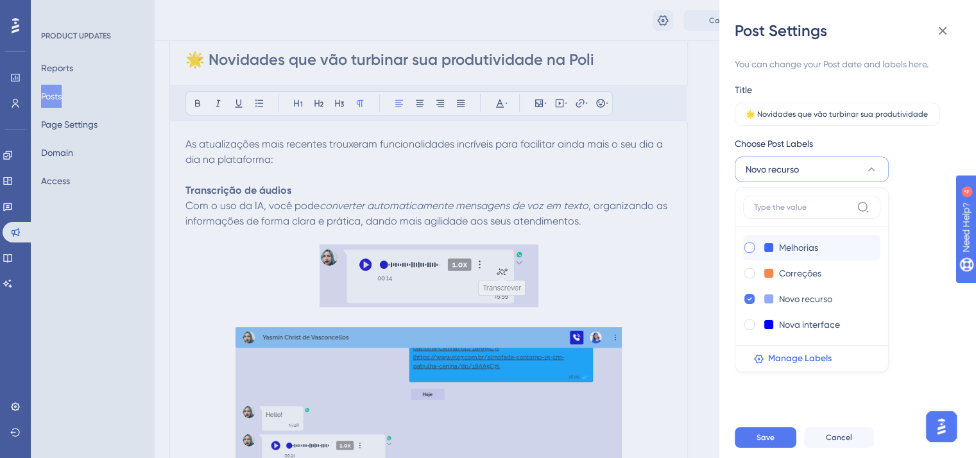
click at [749, 248] on div at bounding box center [749, 248] width 10 height 10
checkbox input "true"
click at [774, 448] on button "Save" at bounding box center [766, 437] width 62 height 21
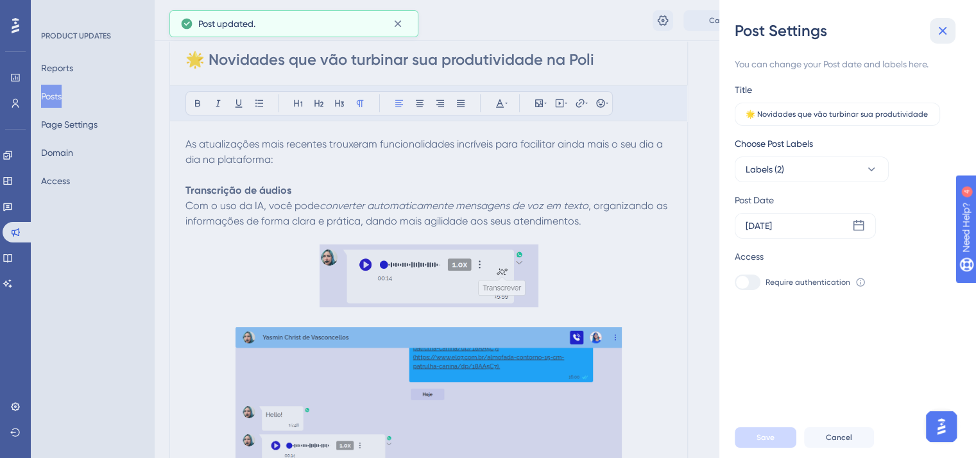
click at [946, 30] on icon at bounding box center [942, 30] width 15 height 15
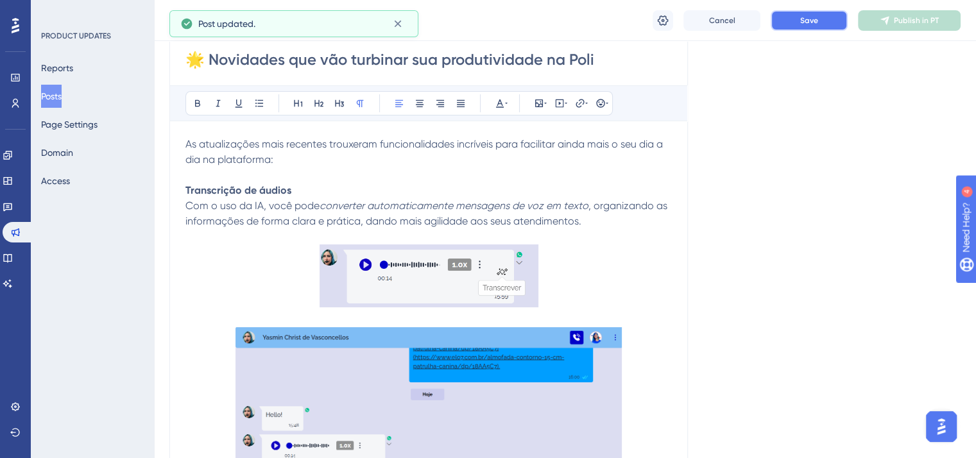
click at [820, 30] on button "Save" at bounding box center [809, 20] width 77 height 21
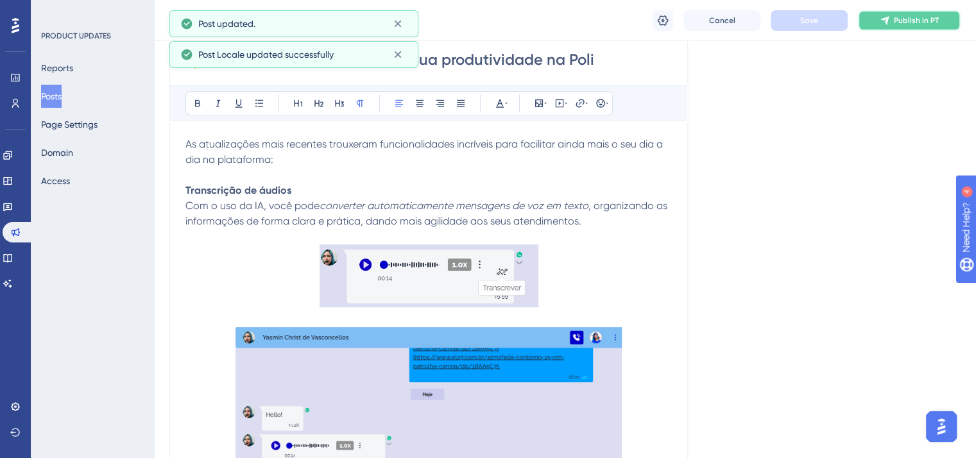
click at [917, 17] on span "Publish in PT" at bounding box center [916, 20] width 45 height 10
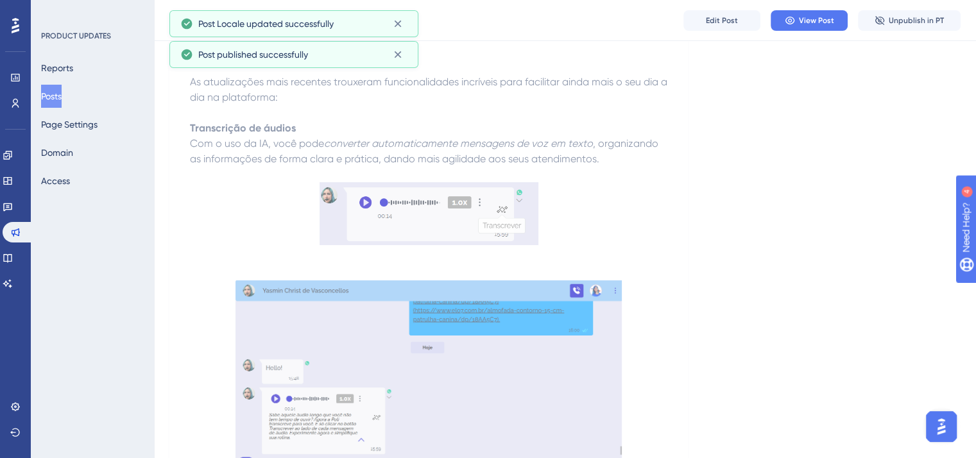
click at [58, 96] on button "Posts" at bounding box center [51, 96] width 21 height 23
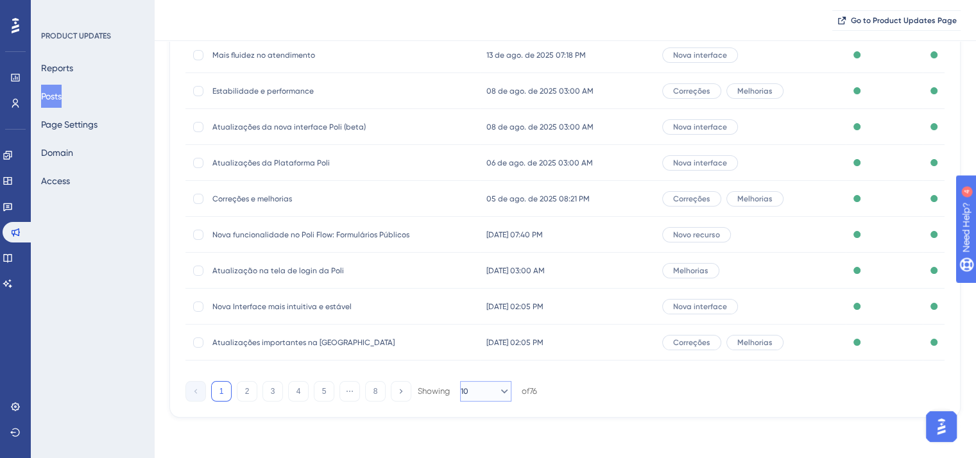
click at [504, 393] on button "10" at bounding box center [485, 391] width 51 height 21
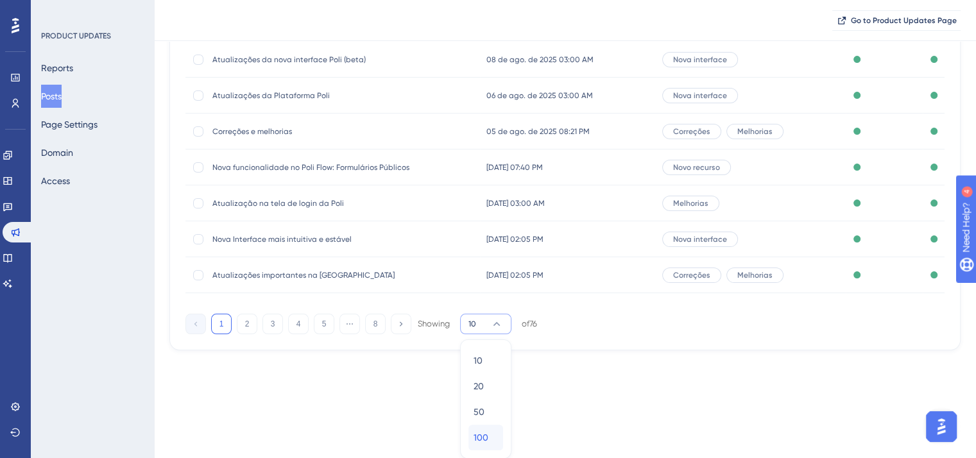
click at [486, 436] on span "100" at bounding box center [481, 437] width 15 height 15
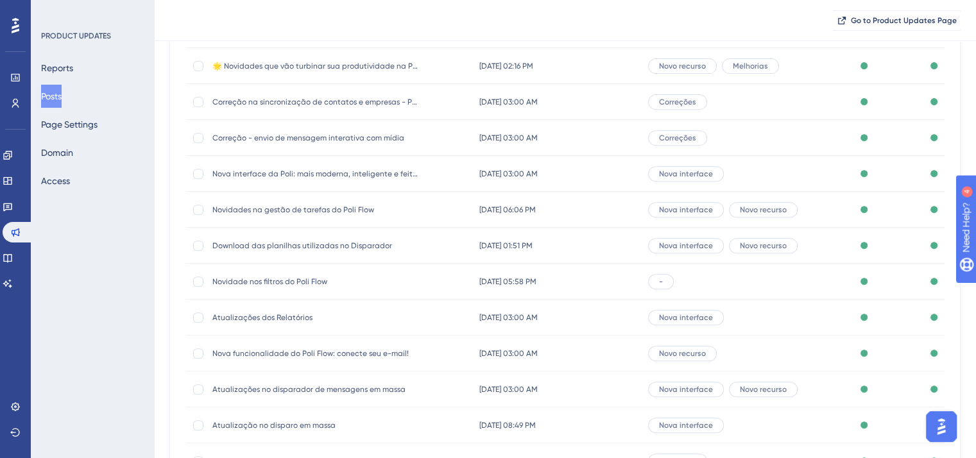
scroll to position [518, 0]
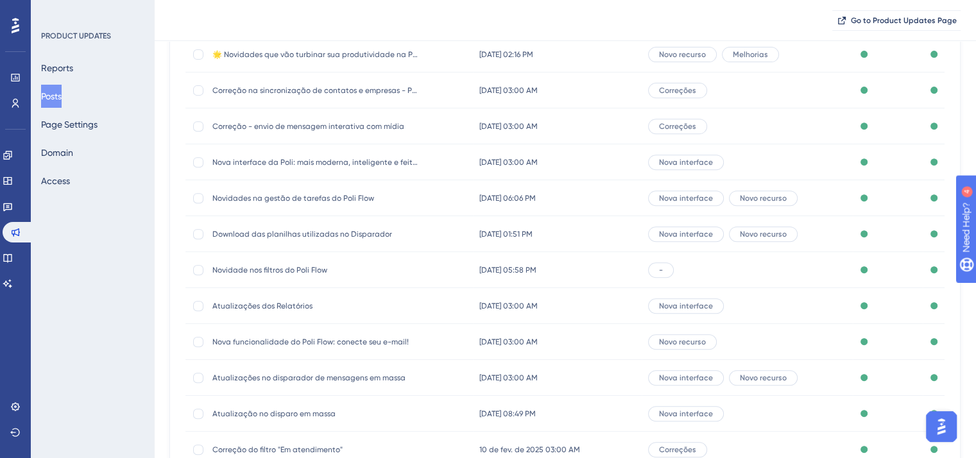
click at [257, 265] on span "Novidade nos filtros do Poli Flow" at bounding box center [314, 270] width 205 height 10
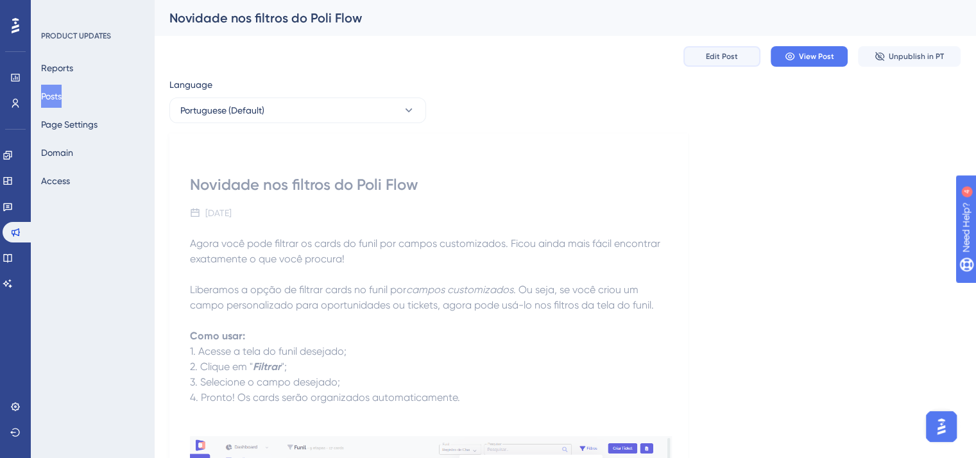
click at [715, 60] on span "Edit Post" at bounding box center [722, 56] width 32 height 10
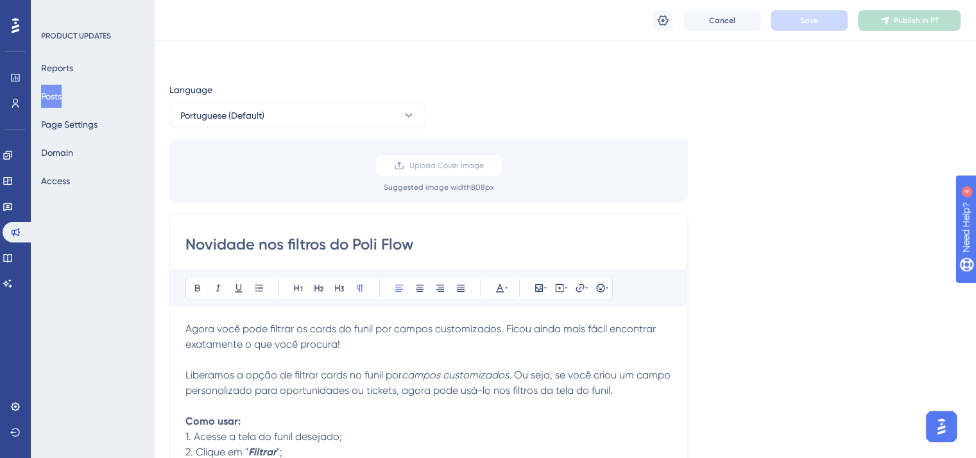
scroll to position [92, 0]
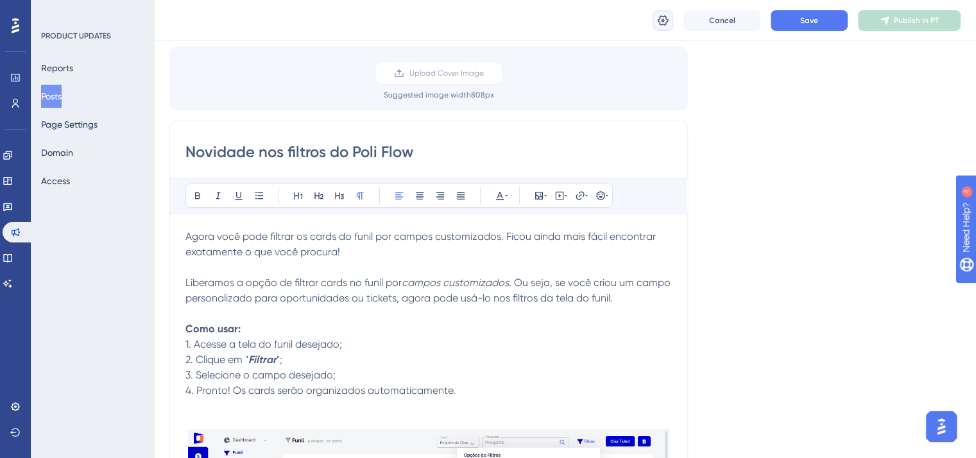
click at [663, 22] on icon at bounding box center [662, 20] width 13 height 13
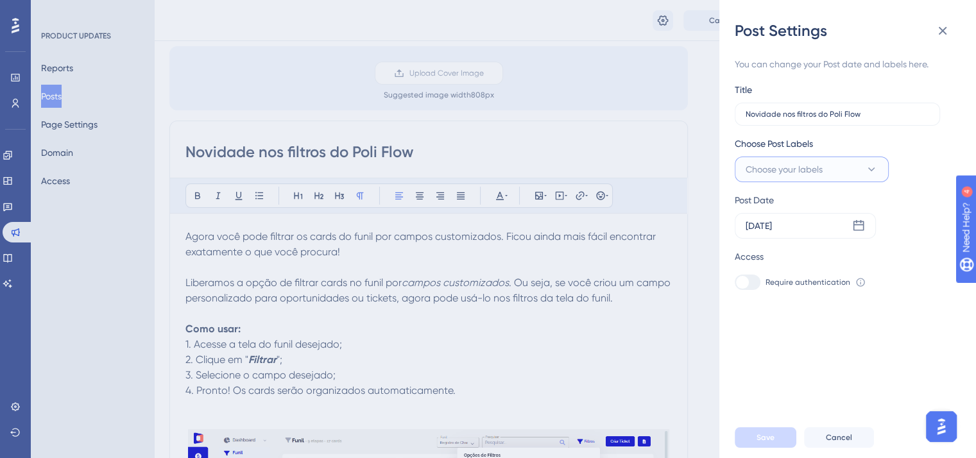
click at [808, 173] on span "Choose your labels" at bounding box center [784, 169] width 77 height 15
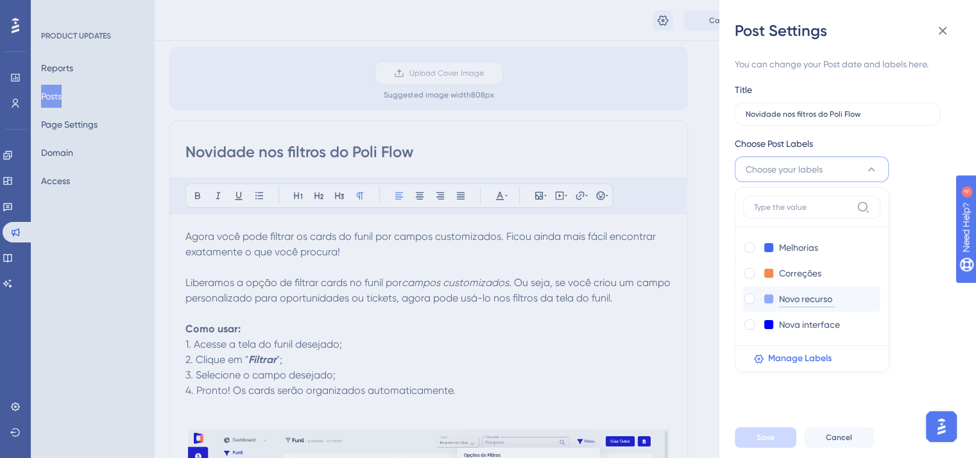
click at [783, 305] on input "Novo recurso" at bounding box center [807, 299] width 56 height 16
click at [750, 298] on div at bounding box center [749, 299] width 10 height 10
checkbox input "true"
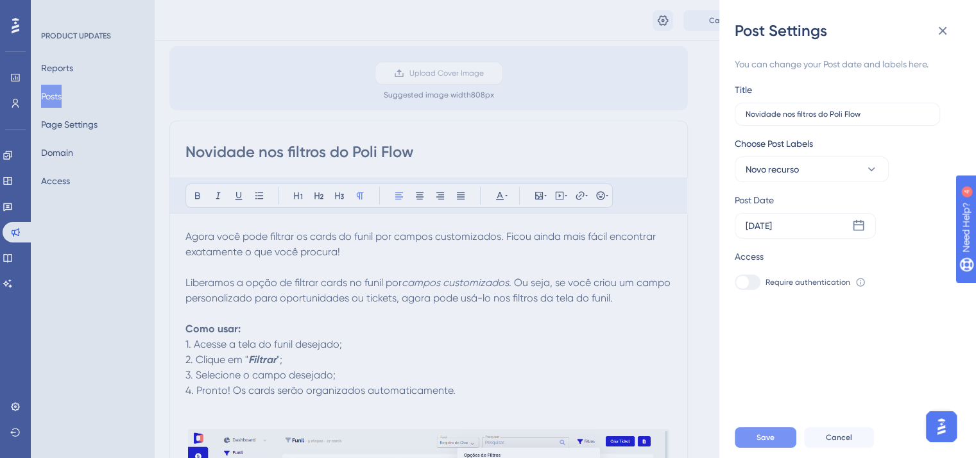
scroll to position [92, 2]
click at [768, 443] on span "Save" at bounding box center [765, 437] width 18 height 10
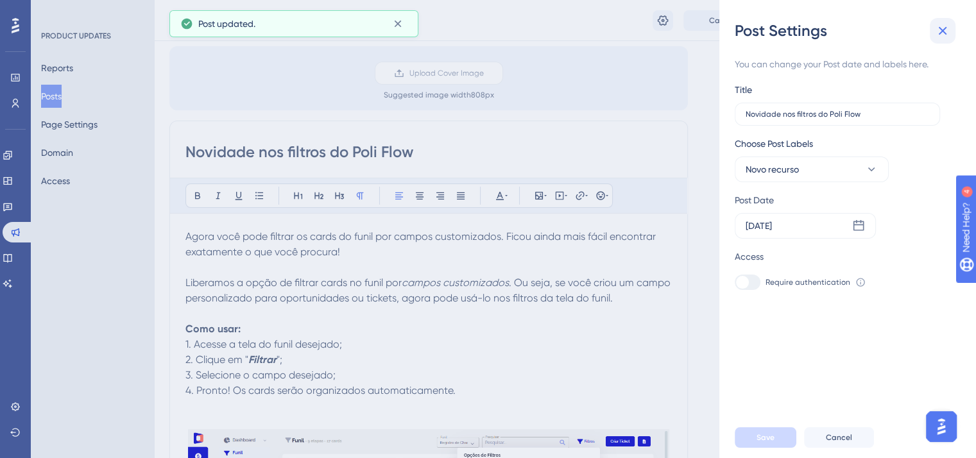
click at [940, 28] on icon at bounding box center [943, 31] width 8 height 8
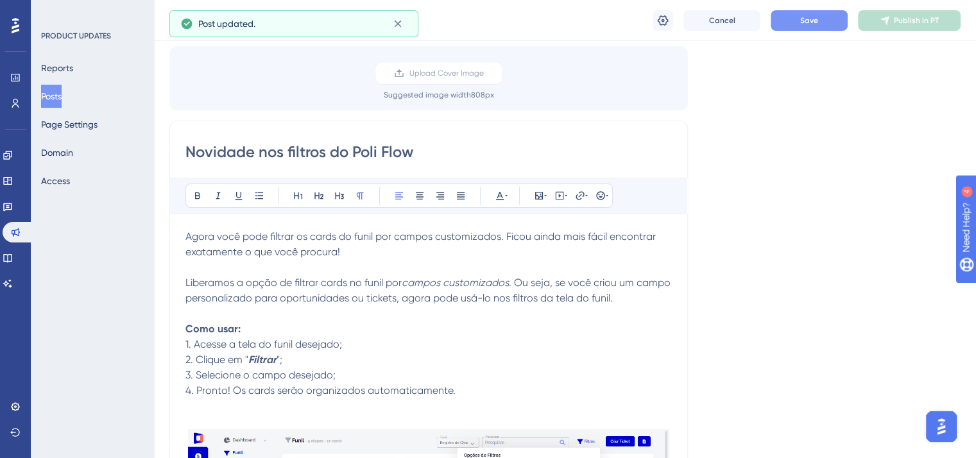
click at [803, 28] on button "Save" at bounding box center [809, 20] width 77 height 21
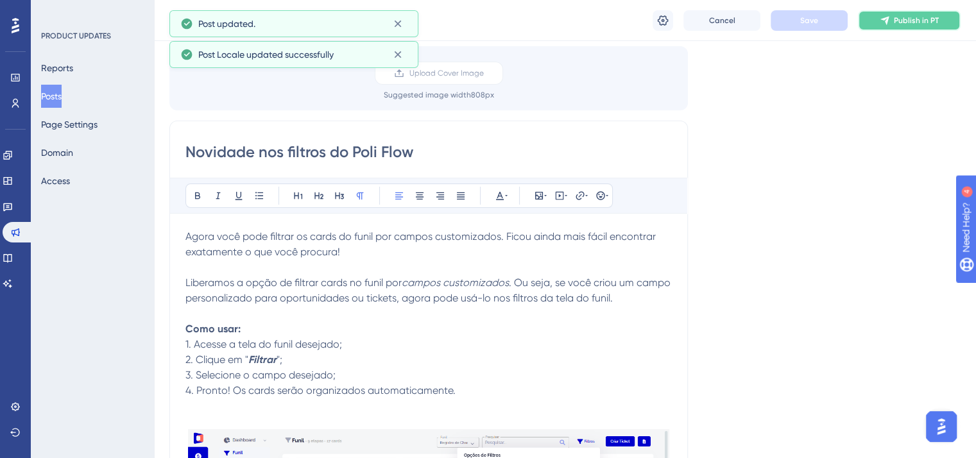
click at [928, 23] on span "Publish in PT" at bounding box center [916, 20] width 45 height 10
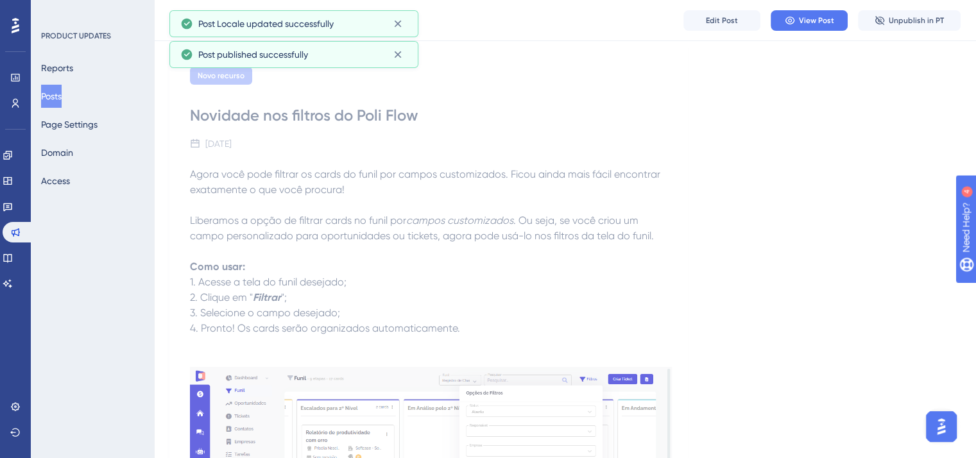
click at [60, 95] on button "Posts" at bounding box center [51, 96] width 21 height 23
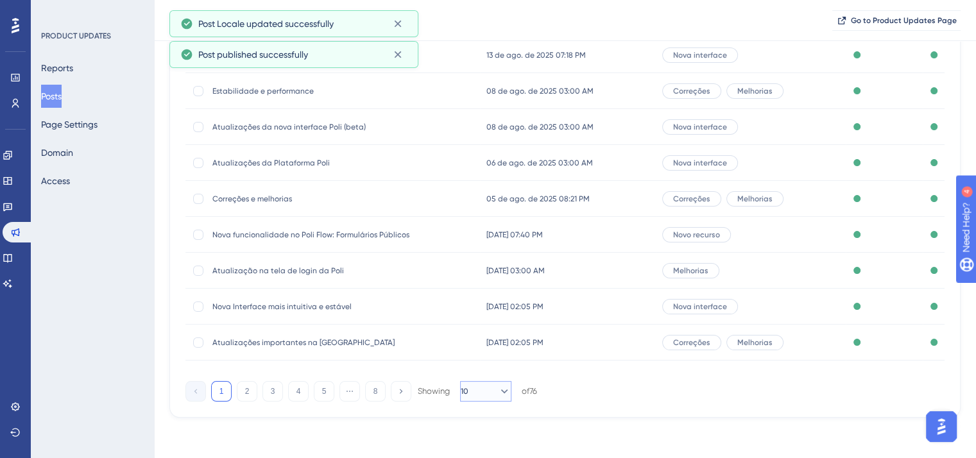
click at [481, 398] on button "10" at bounding box center [485, 391] width 51 height 21
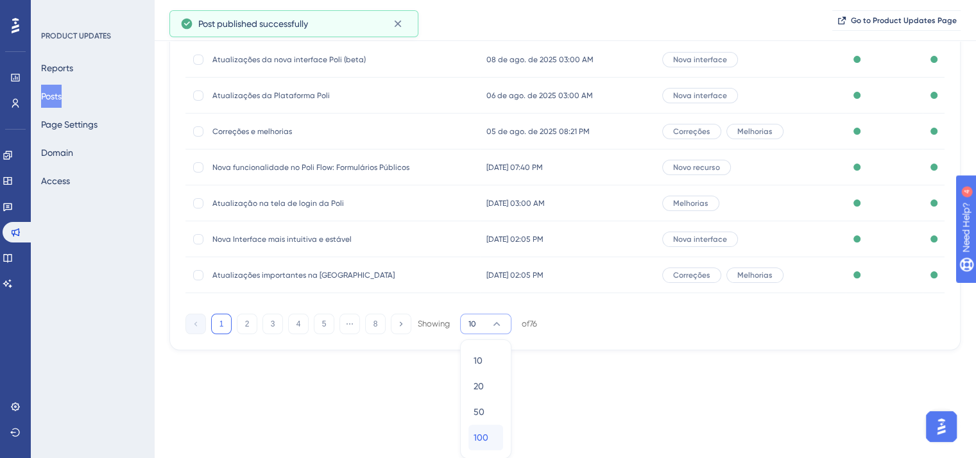
click at [482, 434] on span "100" at bounding box center [481, 437] width 15 height 15
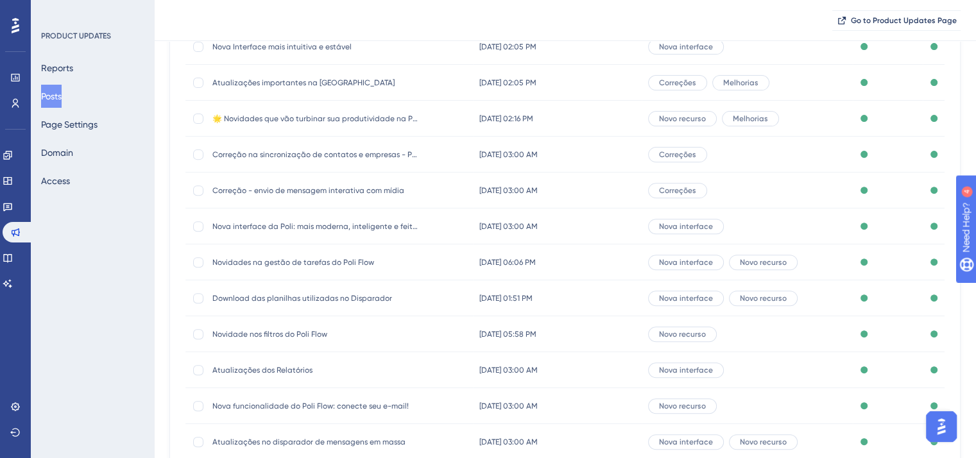
scroll to position [518, 0]
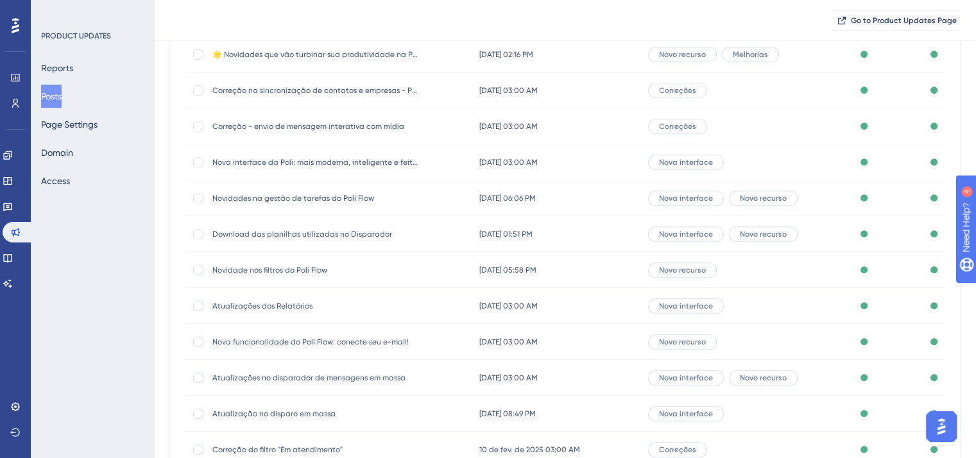
click at [343, 196] on span "Novidades na gestão de tarefas do Poli Flow" at bounding box center [314, 198] width 205 height 10
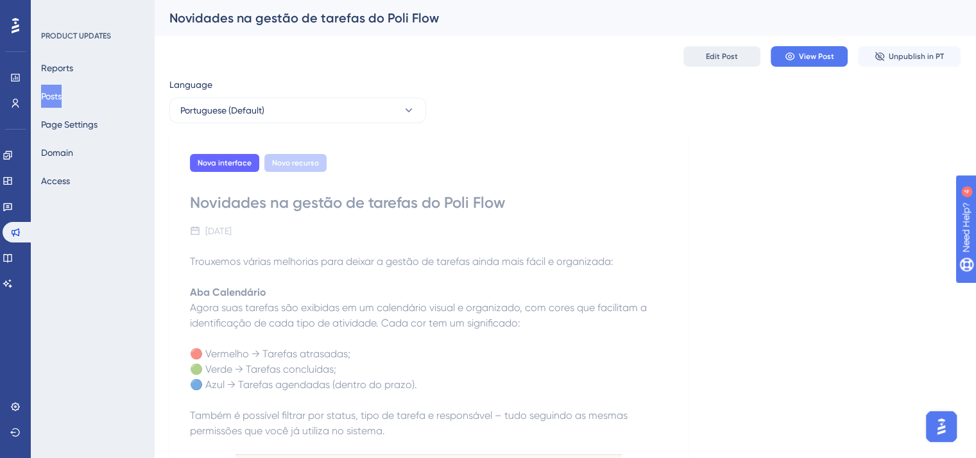
click at [737, 55] on button "Edit Post" at bounding box center [721, 56] width 77 height 21
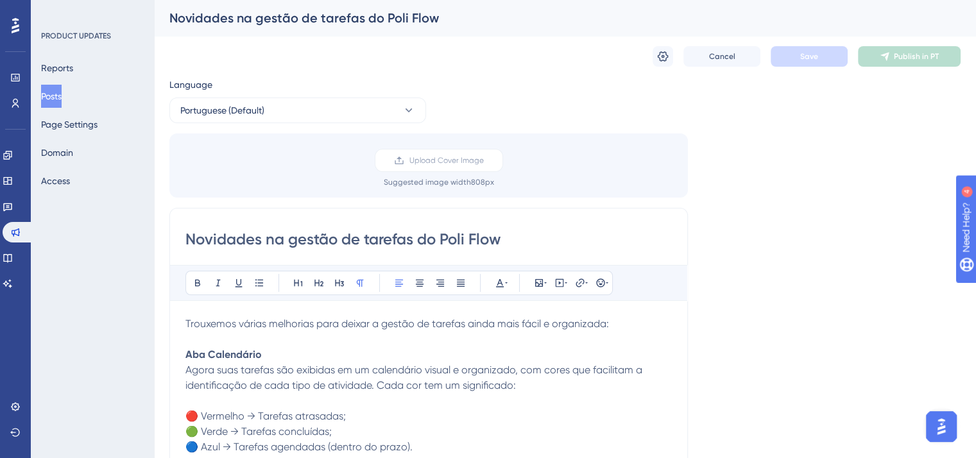
scroll to position [463, 0]
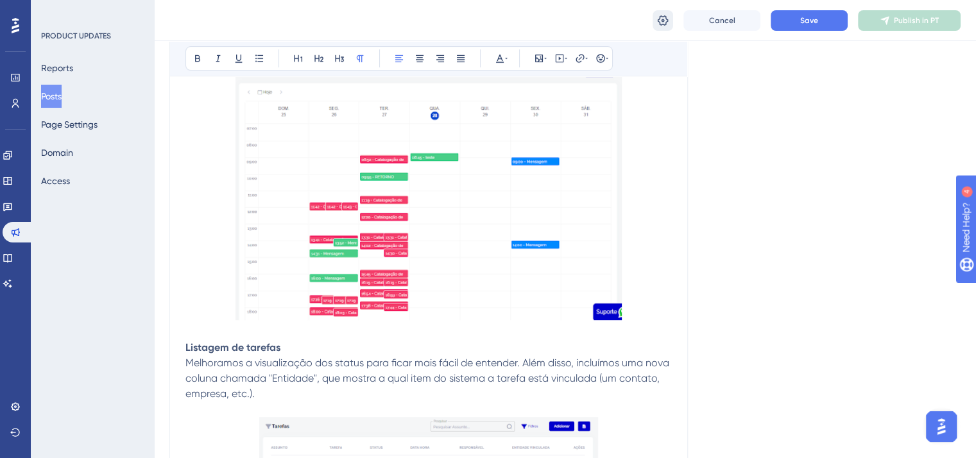
click at [666, 22] on icon at bounding box center [662, 20] width 13 height 13
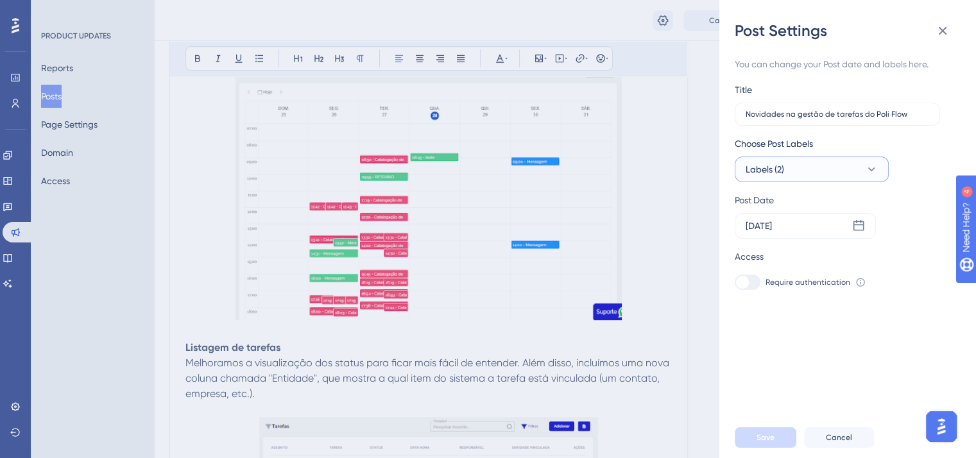
click at [803, 167] on button "Labels (2)" at bounding box center [812, 170] width 154 height 26
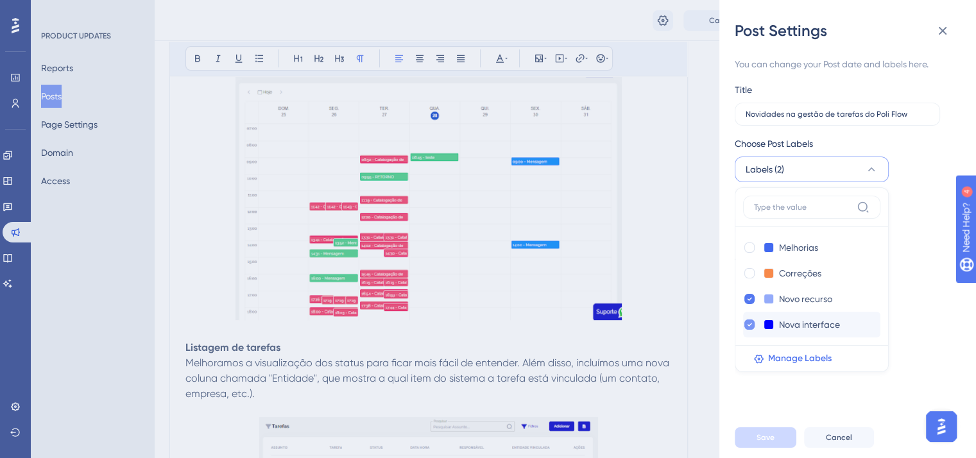
click at [747, 326] on icon at bounding box center [749, 324] width 5 height 9
checkbox input "false"
click at [749, 250] on div at bounding box center [749, 248] width 10 height 10
checkbox input "true"
click at [772, 443] on span "Save" at bounding box center [765, 437] width 18 height 10
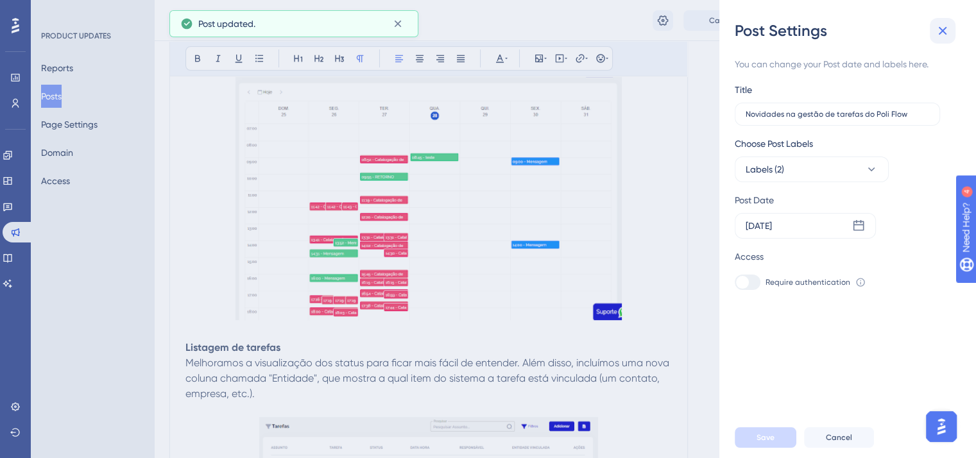
click at [937, 35] on icon at bounding box center [942, 30] width 15 height 15
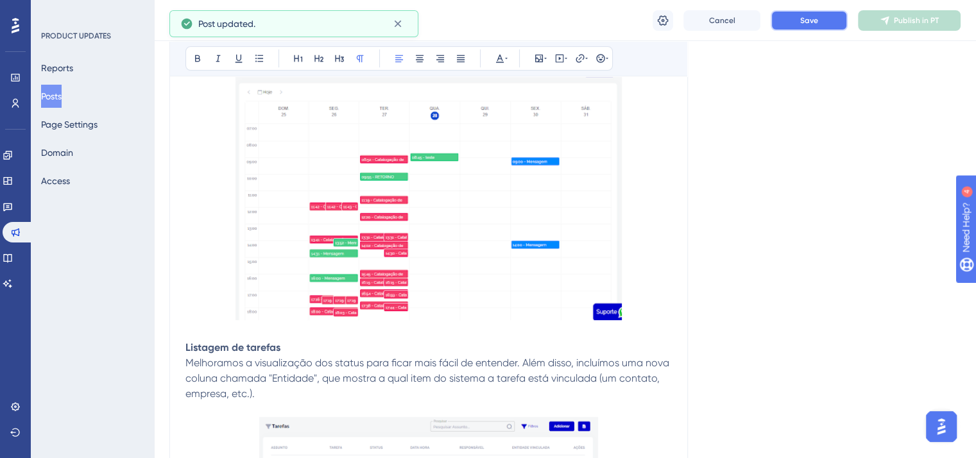
click at [801, 12] on button "Save" at bounding box center [809, 20] width 77 height 21
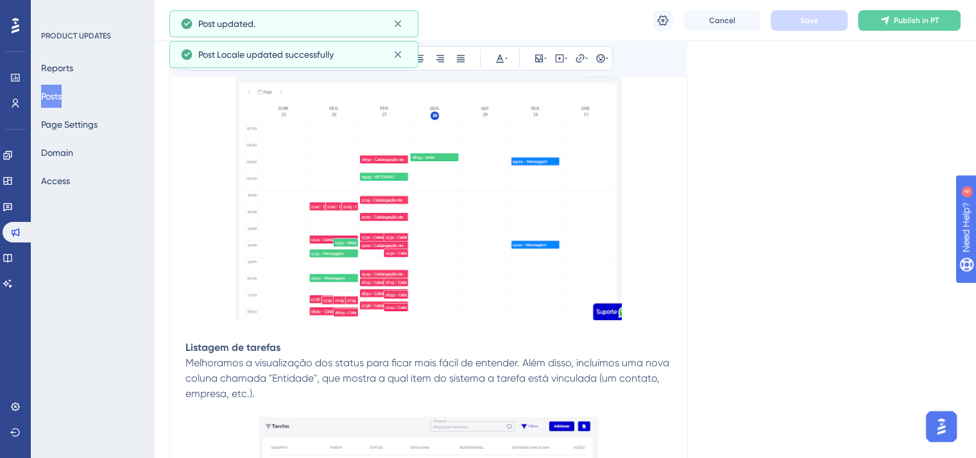
click at [919, 13] on button "Publish in PT" at bounding box center [909, 20] width 103 height 21
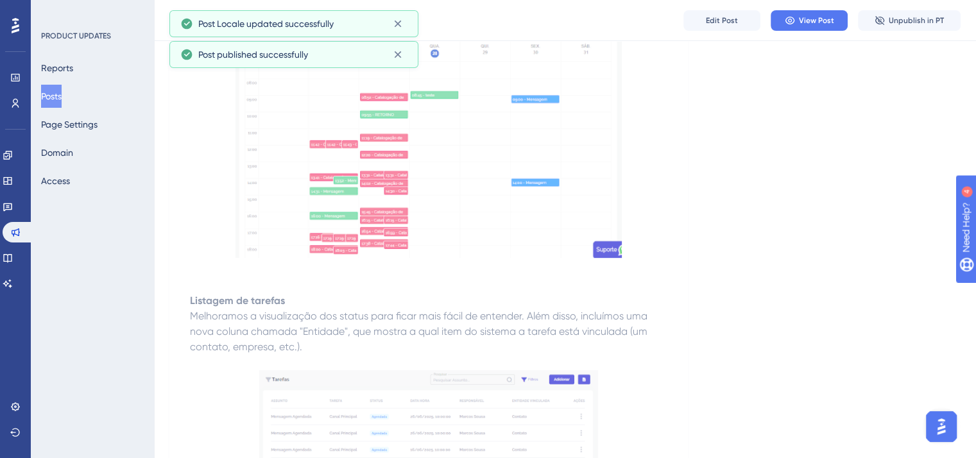
click at [54, 101] on button "Posts" at bounding box center [51, 96] width 21 height 23
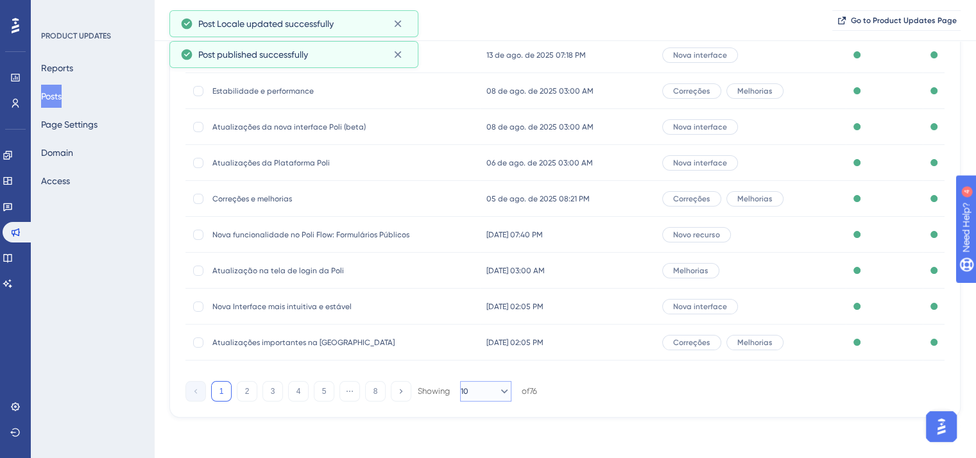
click at [498, 396] on icon at bounding box center [504, 391] width 13 height 13
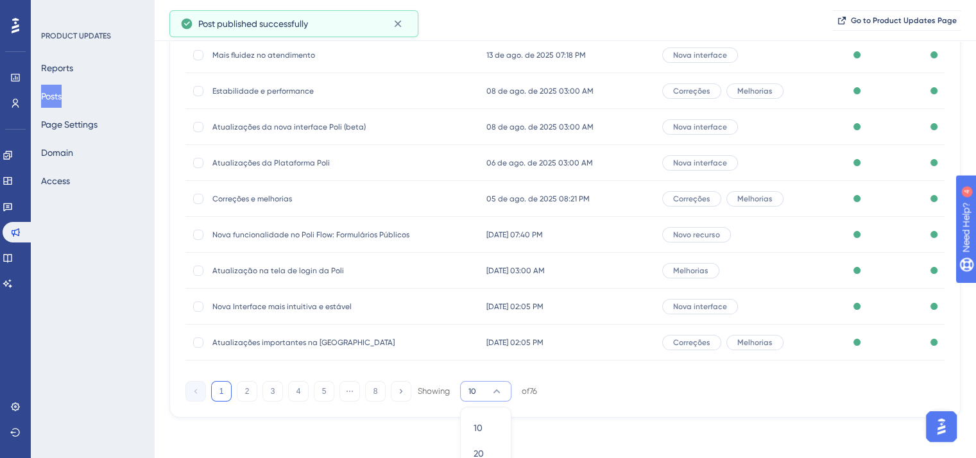
scroll to position [262, 0]
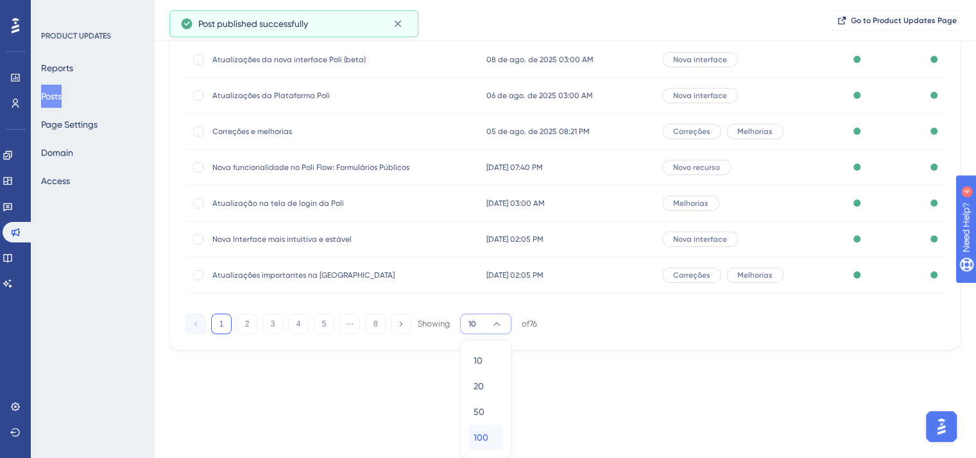
click at [490, 433] on div "100 100" at bounding box center [486, 438] width 24 height 26
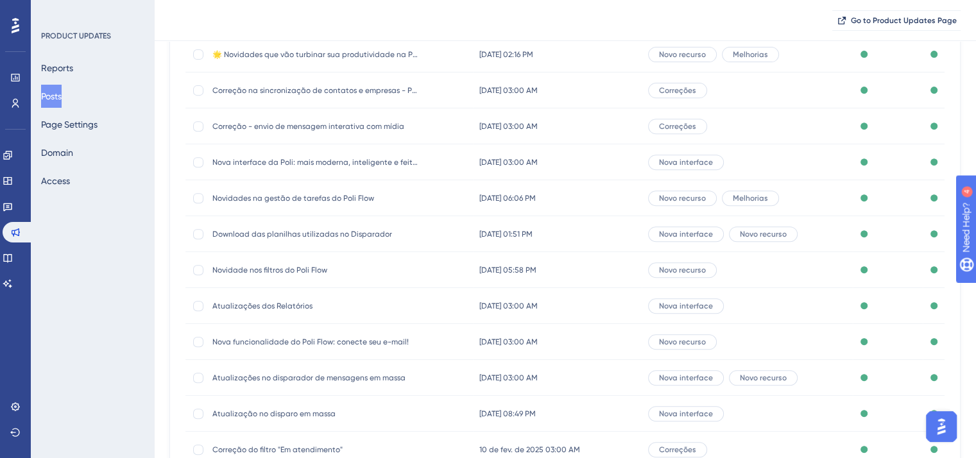
scroll to position [583, 0]
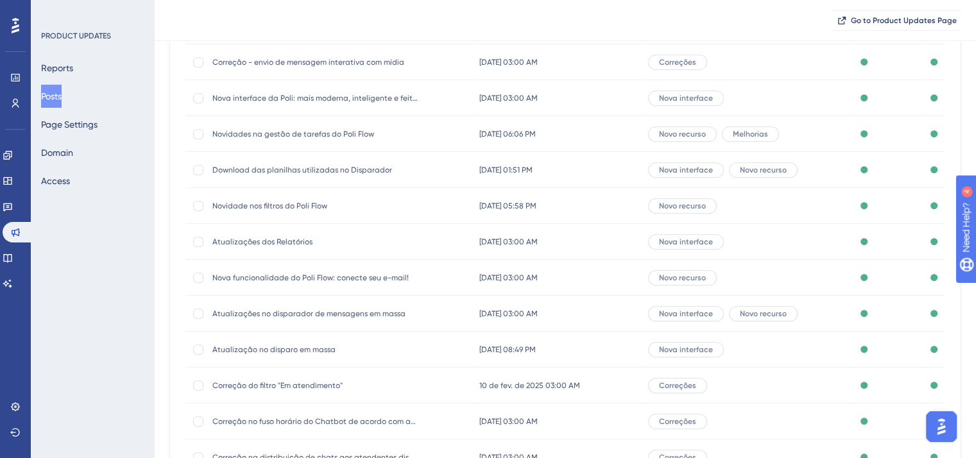
drag, startPoint x: 327, startPoint y: 168, endPoint x: 268, endPoint y: 172, distance: 59.2
click at [268, 172] on span "Download das planilhas utilizadas no Disparador" at bounding box center [314, 170] width 205 height 10
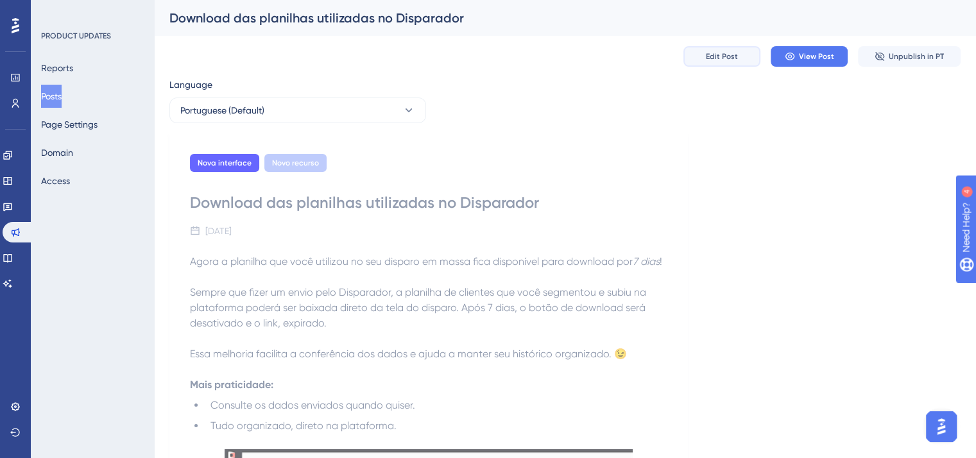
click at [694, 49] on button "Edit Post" at bounding box center [721, 56] width 77 height 21
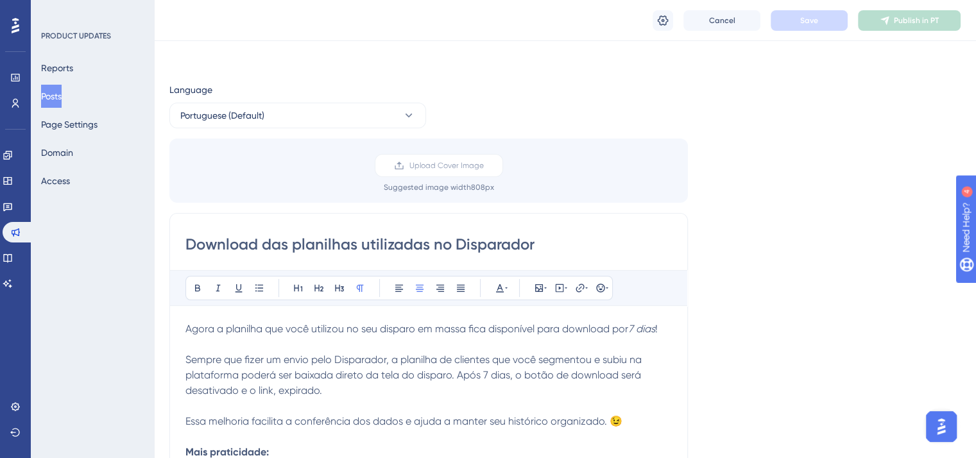
scroll to position [56, 0]
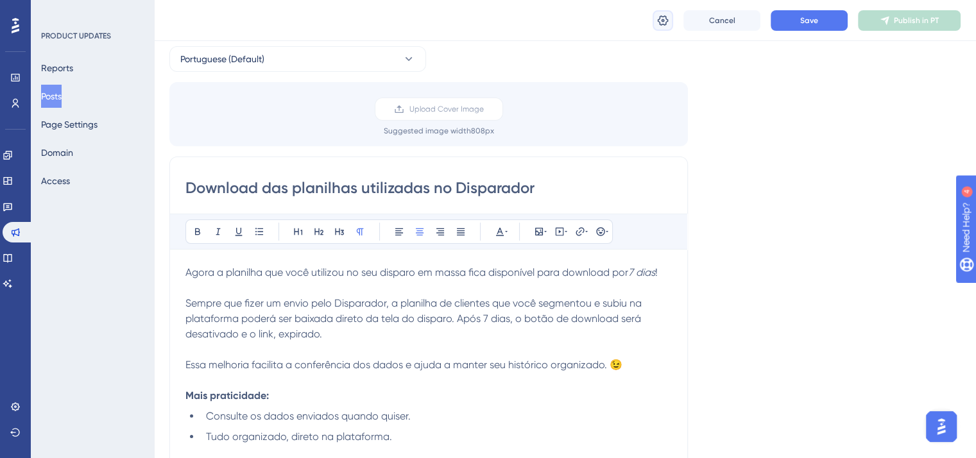
click at [654, 25] on button at bounding box center [663, 20] width 21 height 21
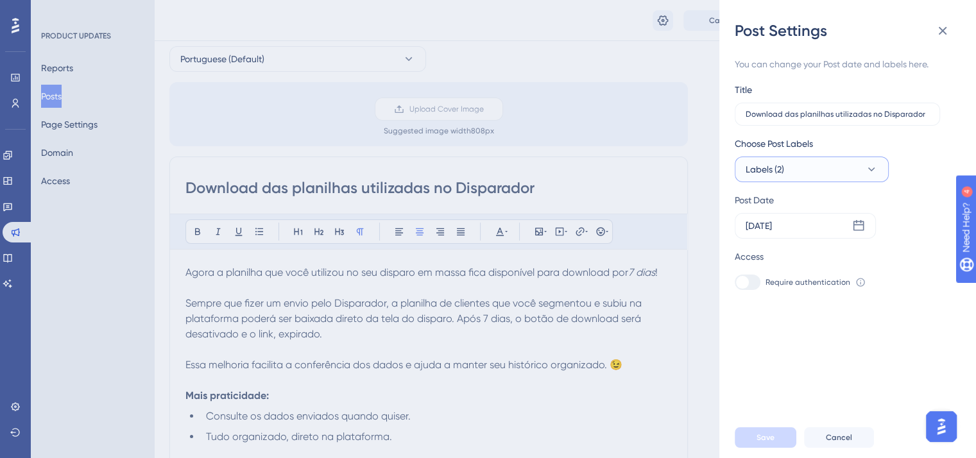
click at [817, 170] on button "Labels (2)" at bounding box center [812, 170] width 154 height 26
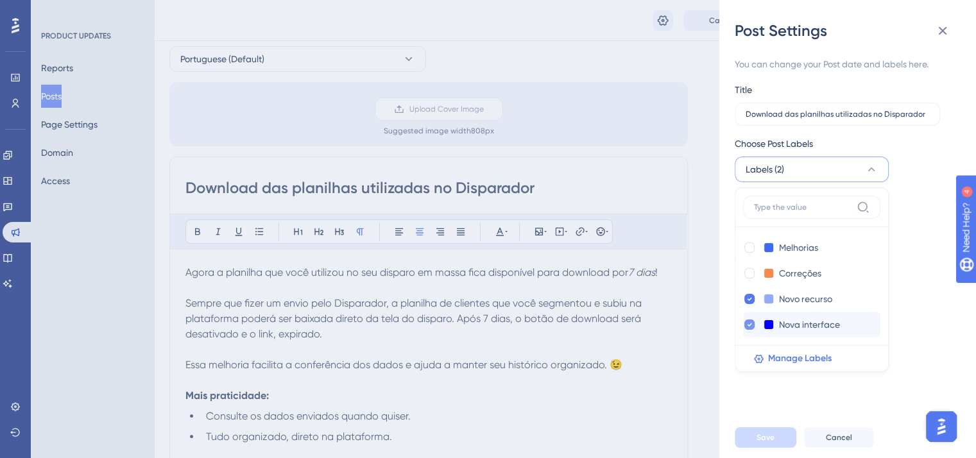
click at [749, 324] on icon at bounding box center [749, 324] width 4 height 3
checkbox input "false"
click at [765, 443] on span "Save" at bounding box center [765, 437] width 18 height 10
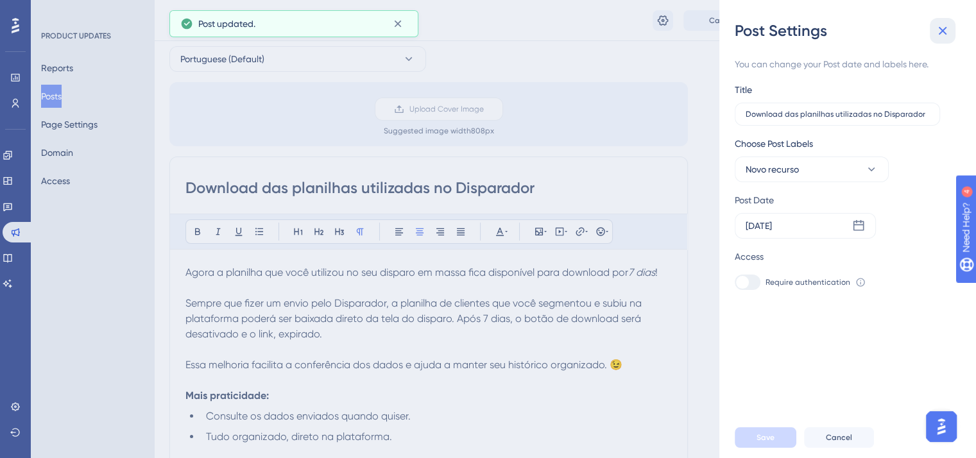
click at [939, 29] on icon at bounding box center [943, 31] width 8 height 8
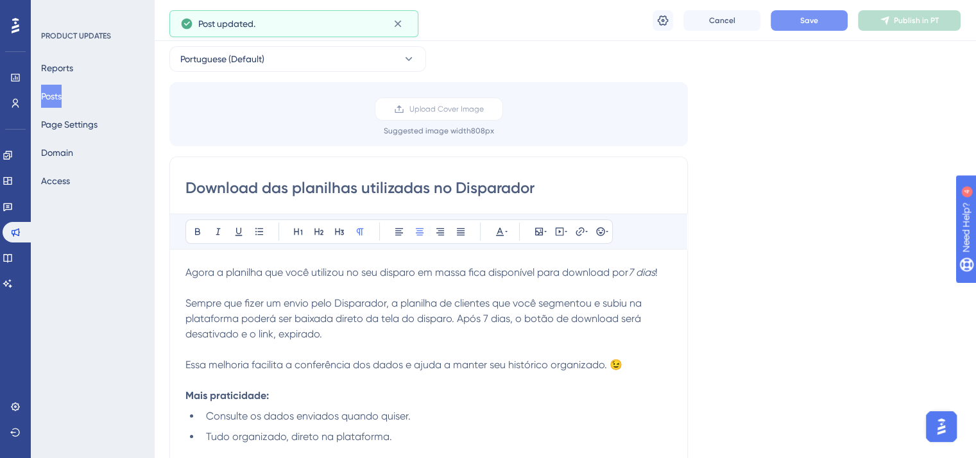
click at [811, 22] on span "Save" at bounding box center [809, 20] width 18 height 10
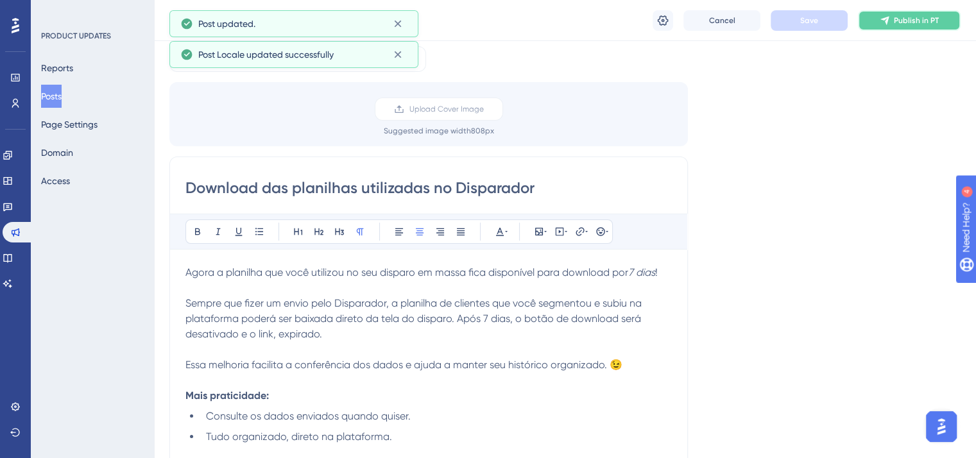
click at [898, 21] on span "Publish in PT" at bounding box center [916, 20] width 45 height 10
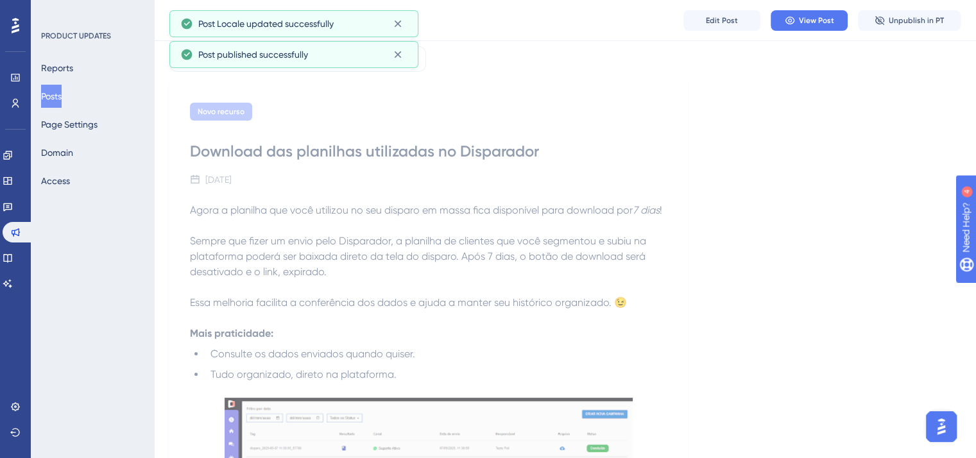
click at [53, 90] on button "Posts" at bounding box center [51, 96] width 21 height 23
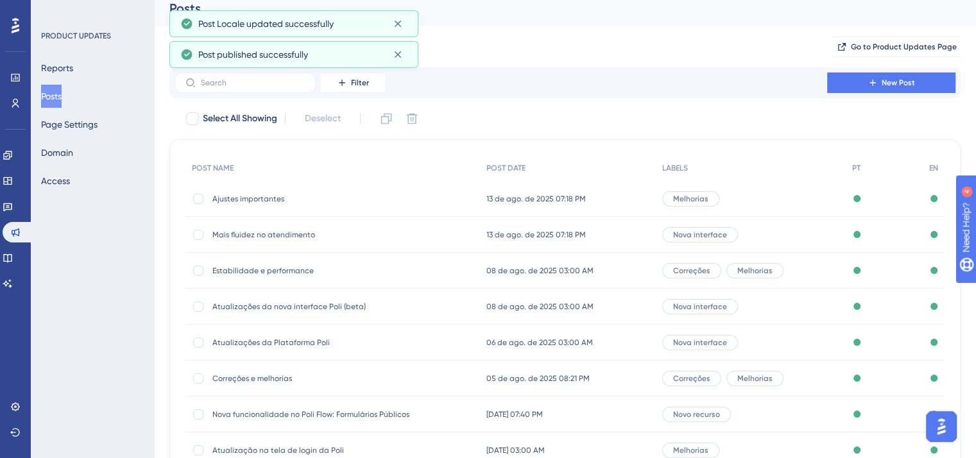
scroll to position [194, 0]
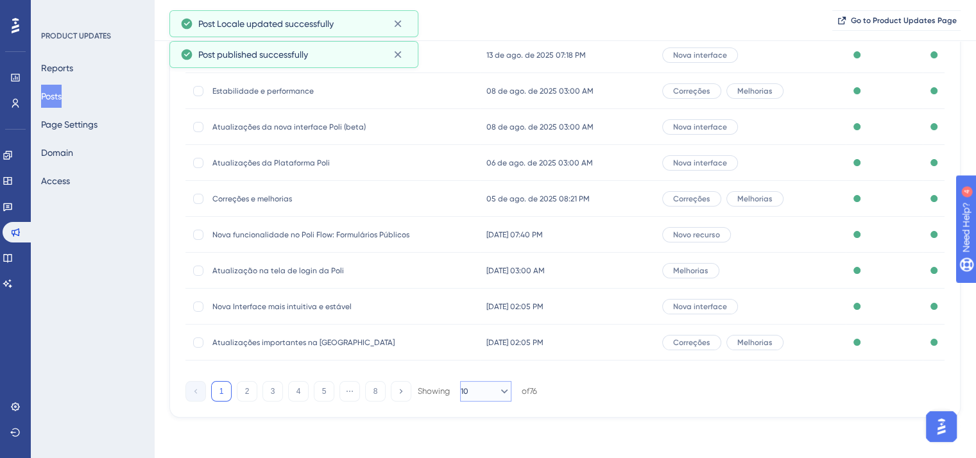
click at [498, 391] on icon at bounding box center [504, 391] width 13 height 13
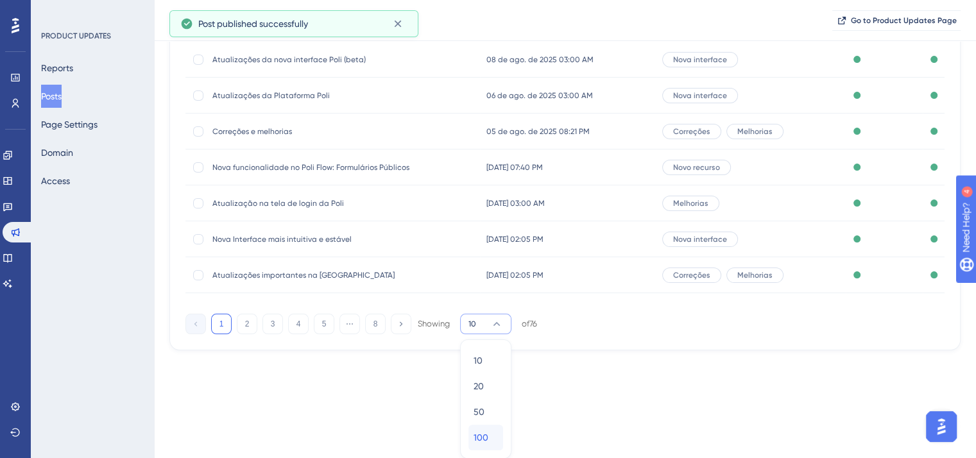
click at [480, 439] on span "100" at bounding box center [481, 437] width 15 height 15
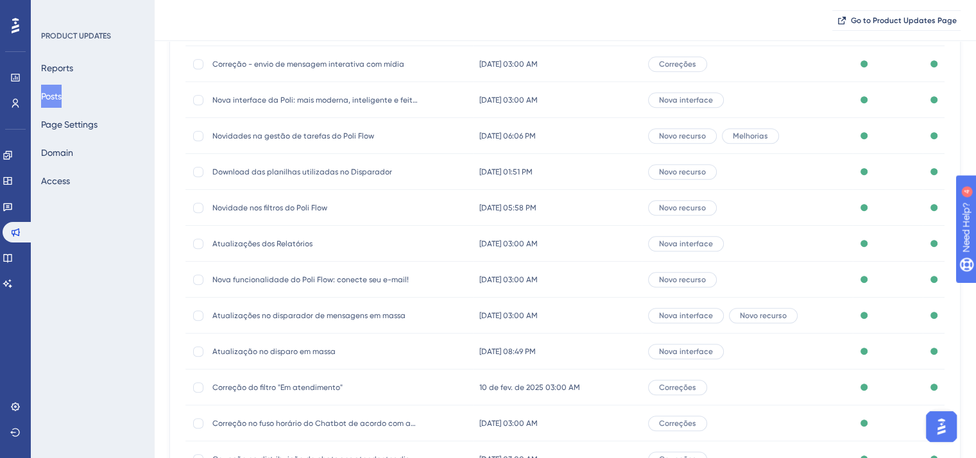
scroll to position [583, 0]
click at [276, 241] on span "Atualizações dos Relatórios" at bounding box center [314, 242] width 205 height 10
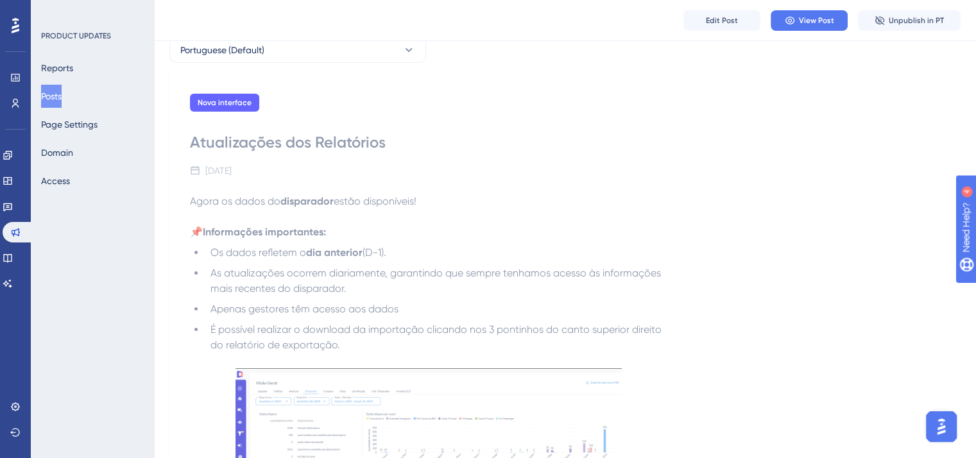
scroll to position [38, 0]
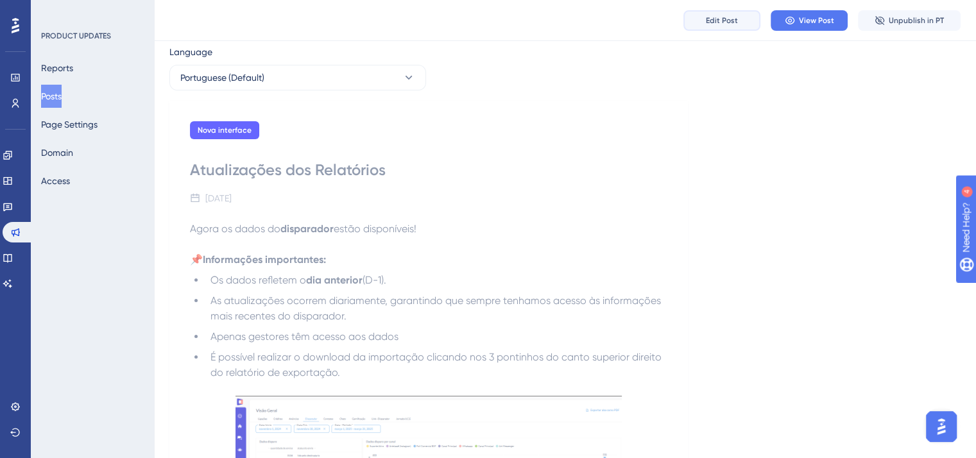
click at [713, 14] on button "Edit Post" at bounding box center [721, 20] width 77 height 21
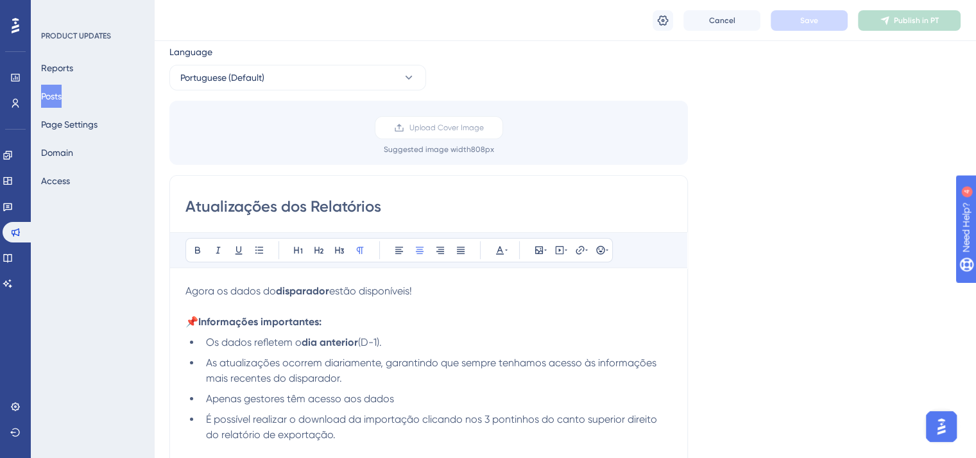
scroll to position [42, 0]
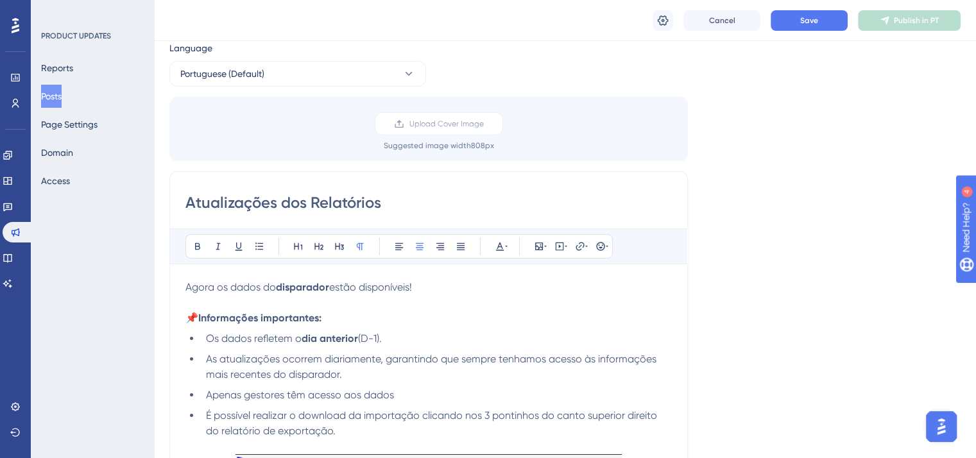
click at [651, 20] on div "Cancel Save Publish in PT" at bounding box center [565, 20] width 822 height 41
click at [662, 19] on icon at bounding box center [663, 20] width 11 height 10
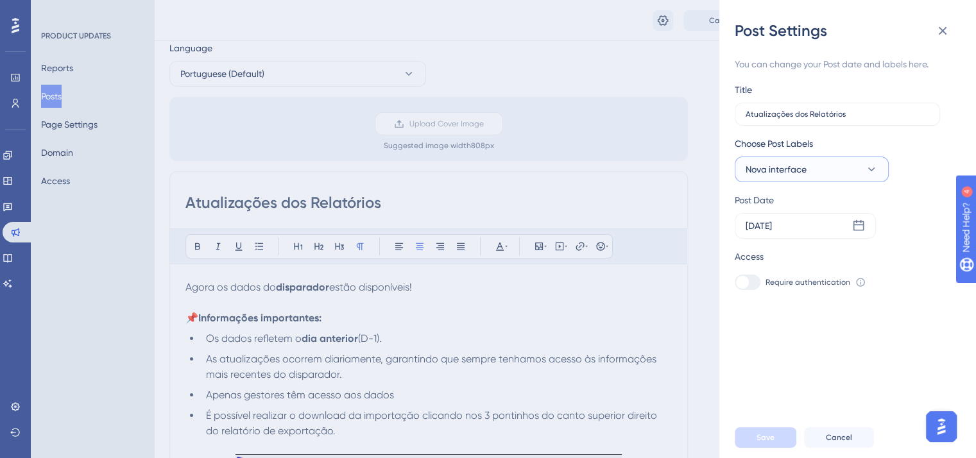
click at [816, 172] on button "Nova interface" at bounding box center [812, 170] width 154 height 26
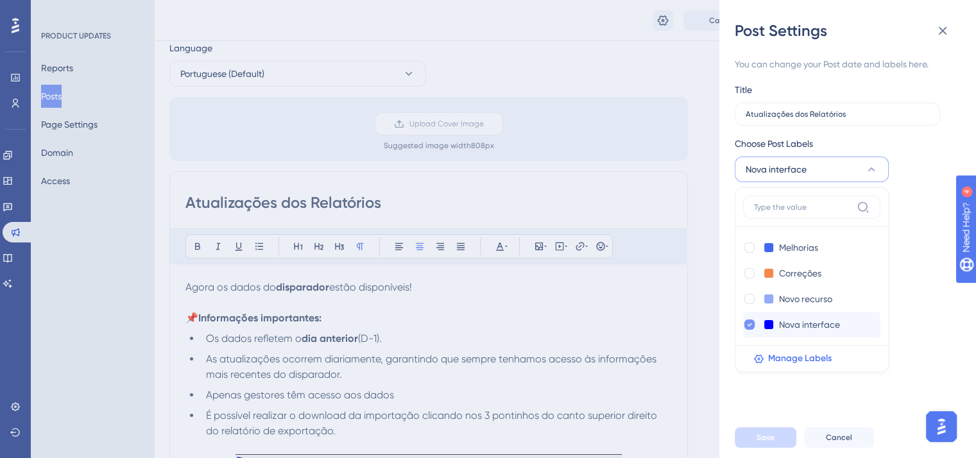
click at [748, 324] on icon at bounding box center [749, 324] width 5 height 9
checkbox input "false"
click at [753, 297] on div at bounding box center [749, 299] width 10 height 10
checkbox input "true"
click at [768, 417] on div "You can change your Post date and labels here. Title Atualizações dos Relatório…" at bounding box center [853, 229] width 236 height 376
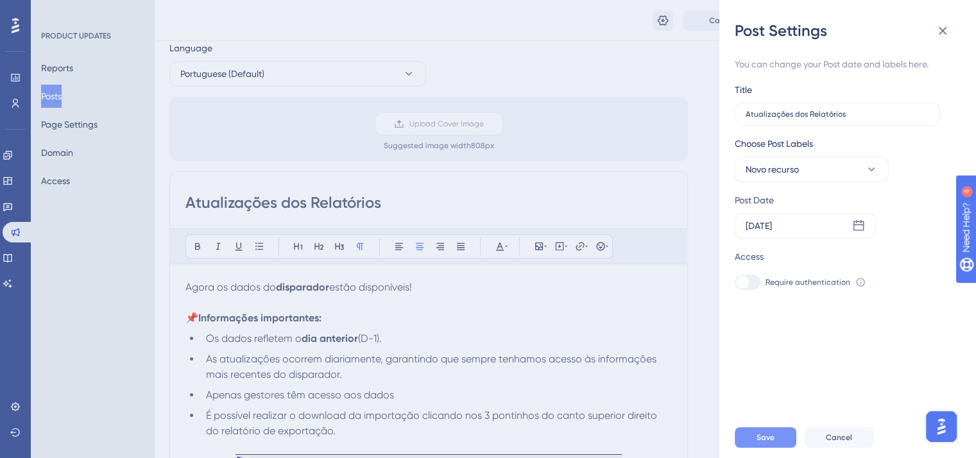
click at [760, 443] on span "Save" at bounding box center [765, 437] width 18 height 10
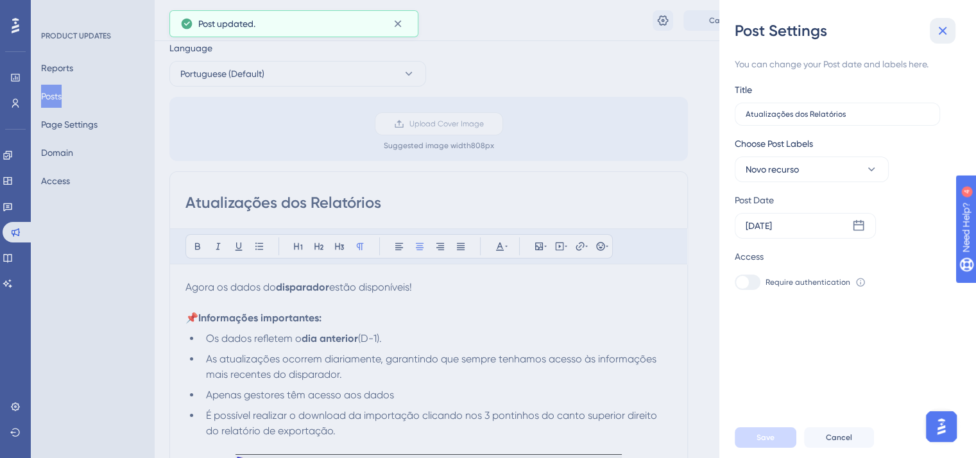
click at [946, 28] on icon at bounding box center [943, 31] width 8 height 8
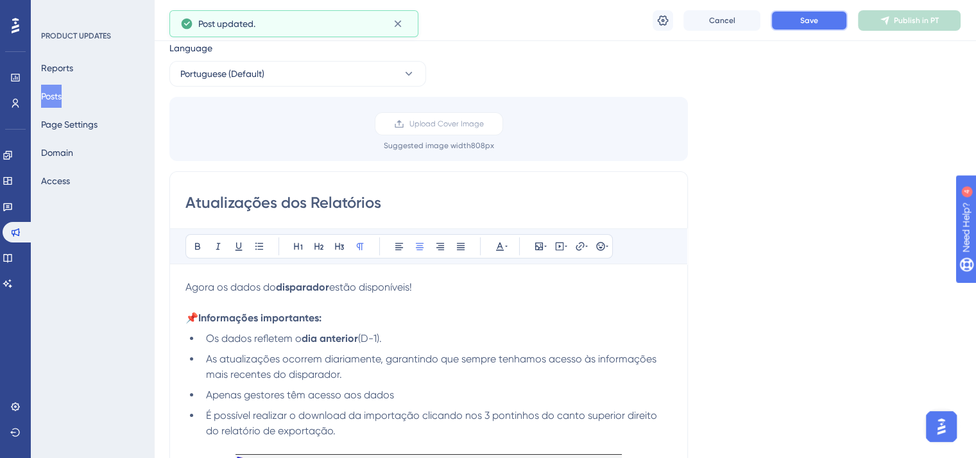
click at [837, 20] on button "Save" at bounding box center [809, 20] width 77 height 21
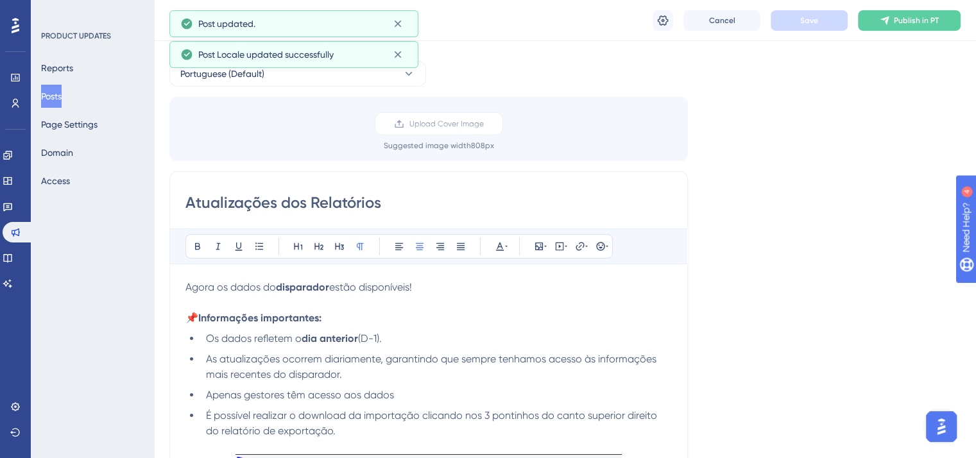
click at [909, 21] on span "Publish in PT" at bounding box center [916, 20] width 45 height 10
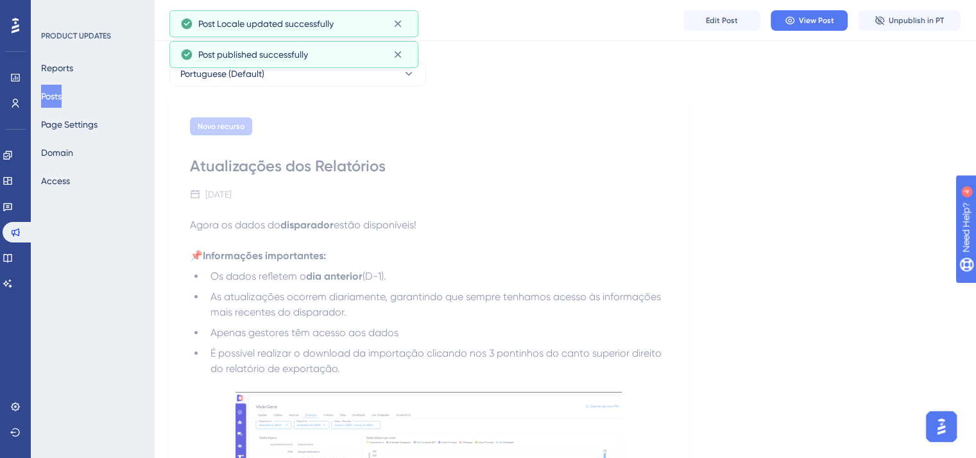
click at [56, 89] on button "Posts" at bounding box center [51, 96] width 21 height 23
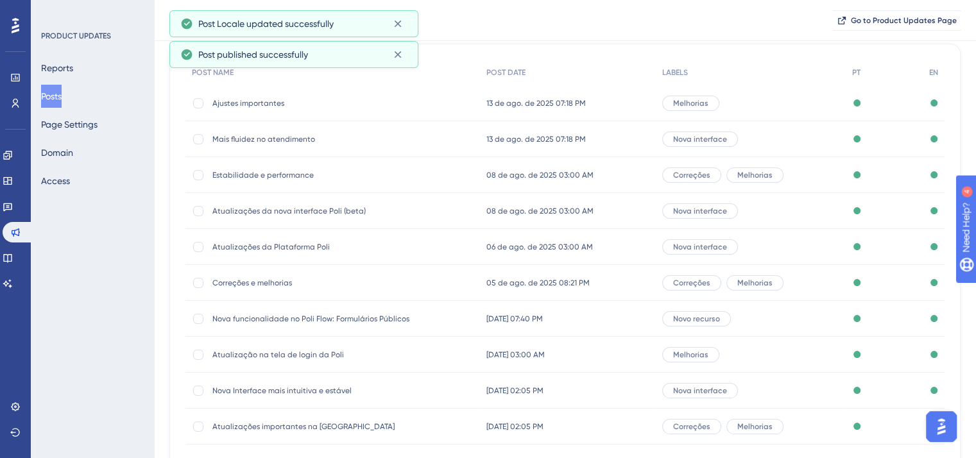
scroll to position [194, 0]
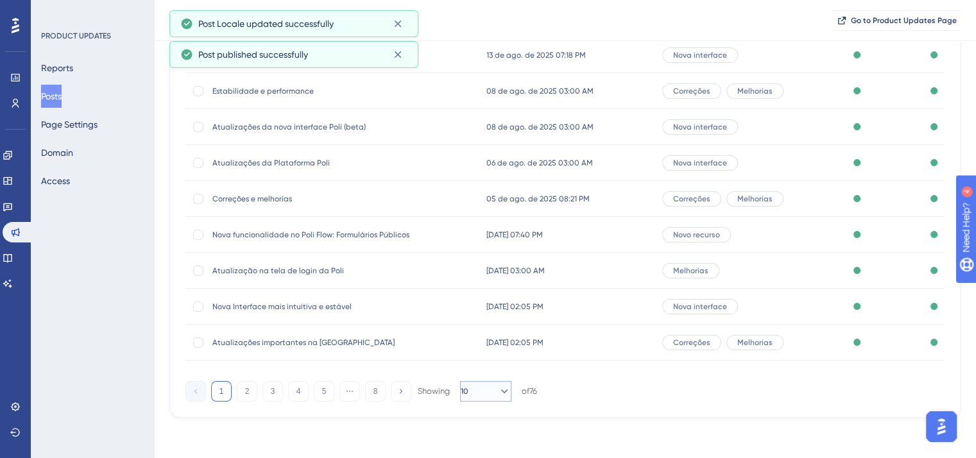
click at [478, 391] on button "10" at bounding box center [485, 391] width 51 height 21
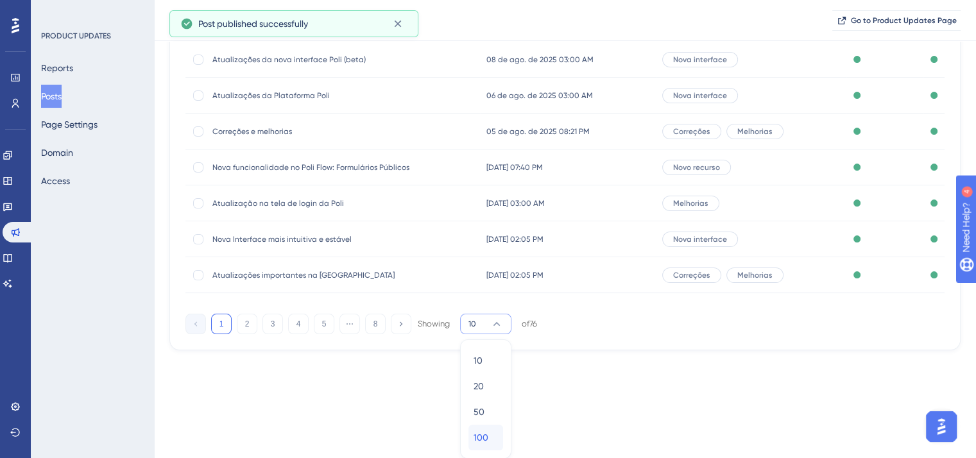
click at [483, 443] on span "100" at bounding box center [481, 437] width 15 height 15
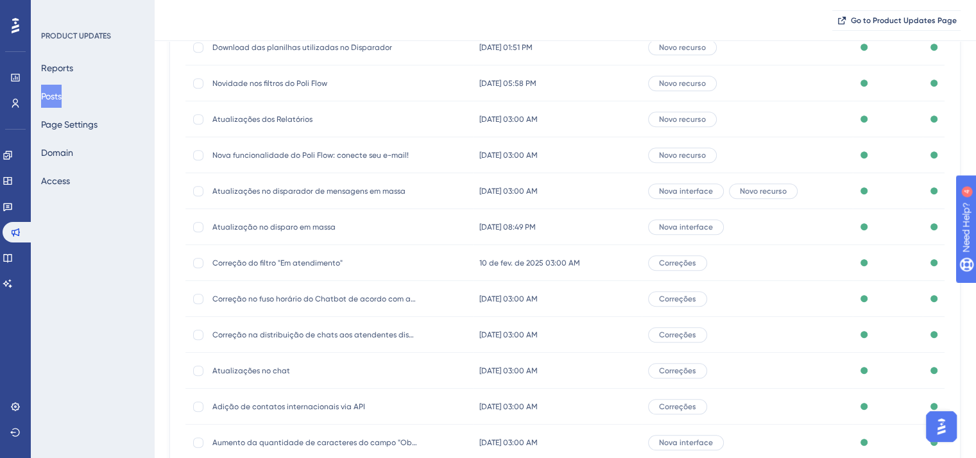
scroll to position [711, 0]
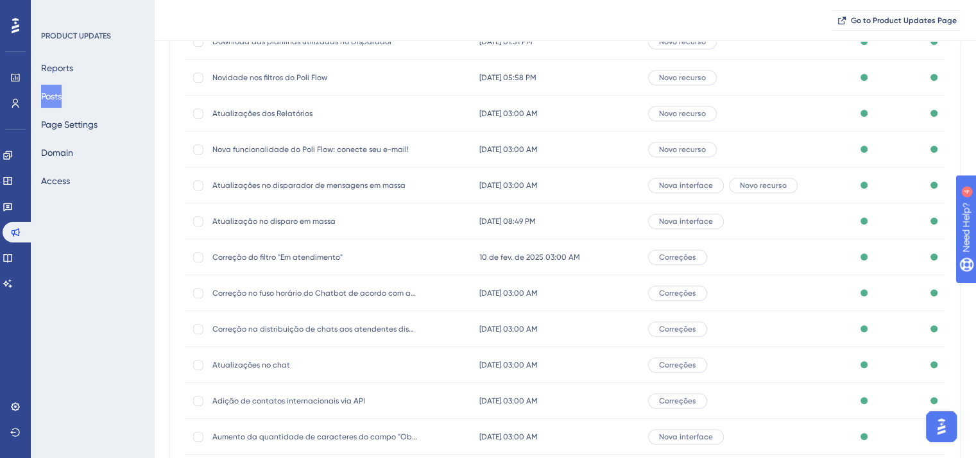
click at [267, 185] on span "Atualizações no disparador de mensagens em massa" at bounding box center [314, 185] width 205 height 10
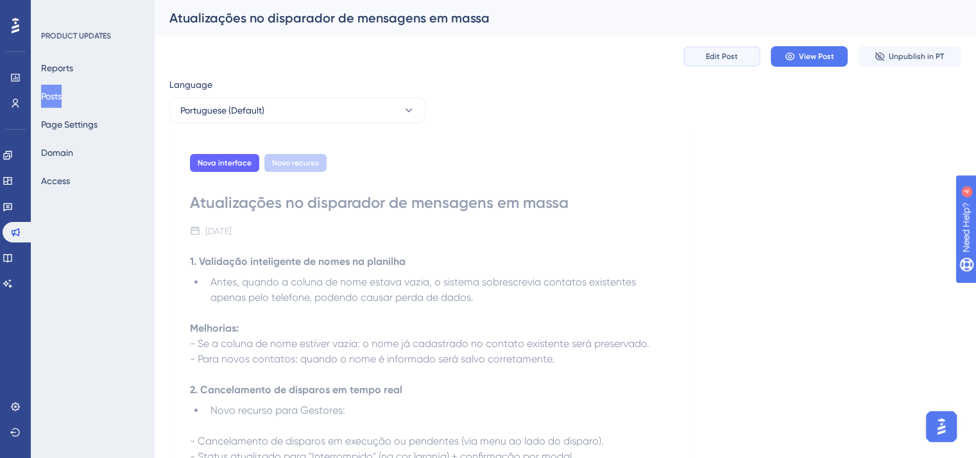
click at [708, 52] on span "Edit Post" at bounding box center [722, 56] width 32 height 10
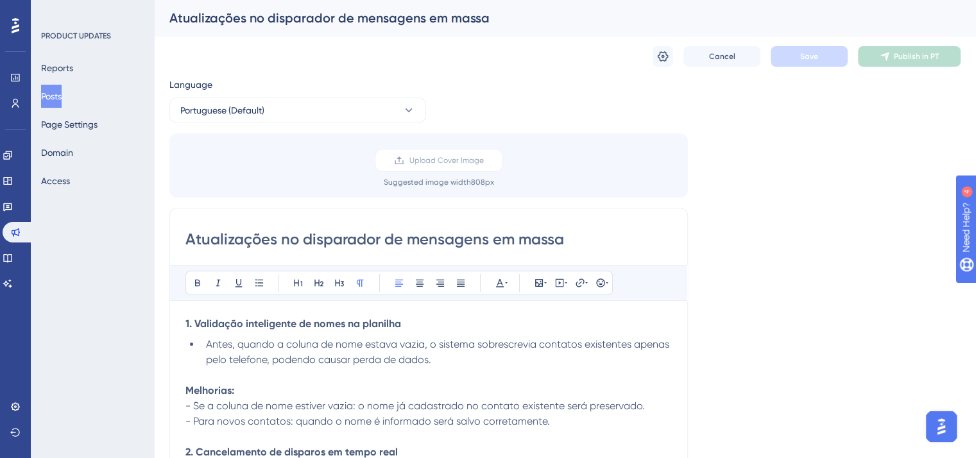
scroll to position [417, 0]
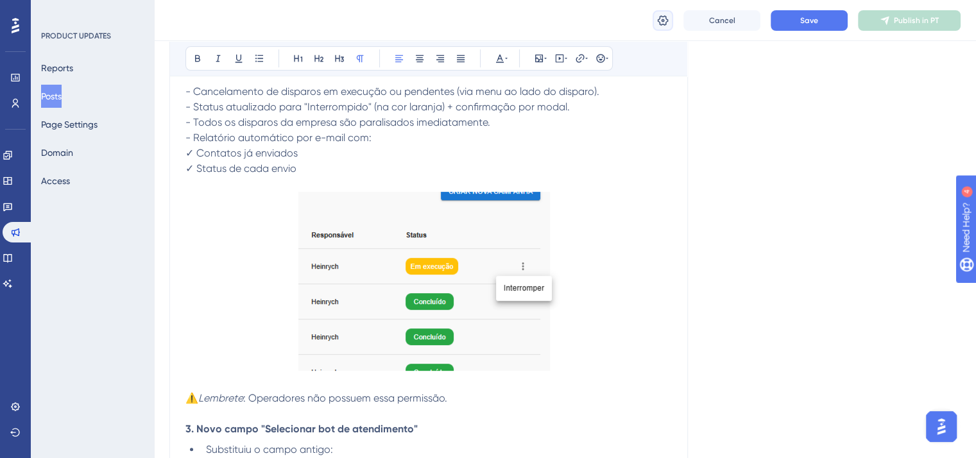
click at [658, 22] on icon at bounding box center [662, 20] width 13 height 13
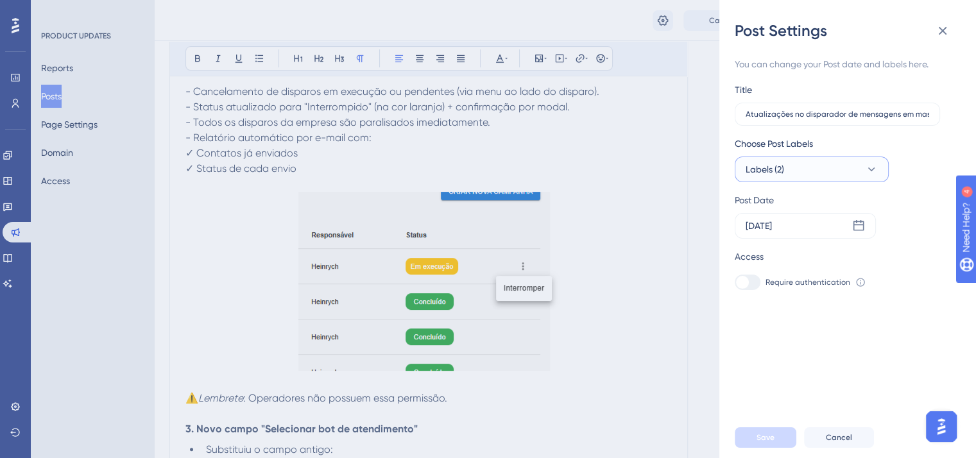
click at [798, 171] on button "Labels (2)" at bounding box center [812, 170] width 154 height 26
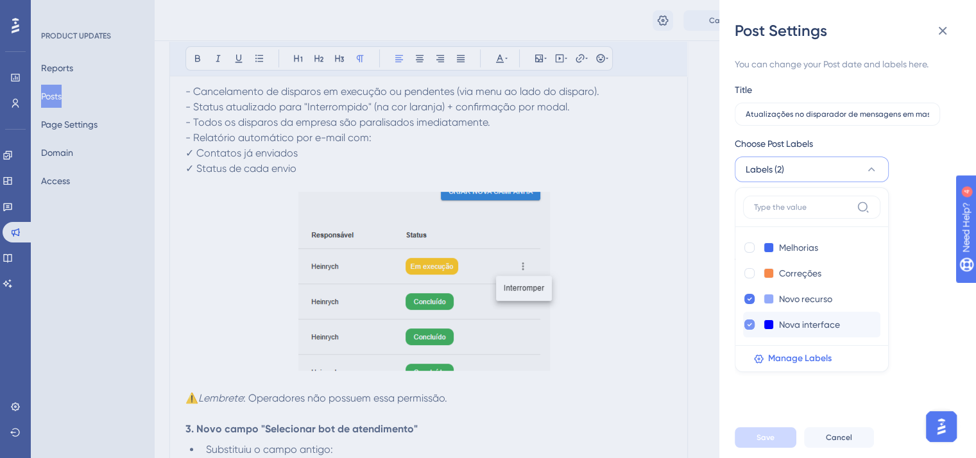
click at [746, 323] on div at bounding box center [749, 325] width 10 height 10
checkbox input "false"
click at [748, 243] on div at bounding box center [749, 248] width 10 height 10
checkbox input "true"
click at [756, 412] on div "You can change your Post date and labels here. Title Atualizações no disparador…" at bounding box center [853, 229] width 236 height 376
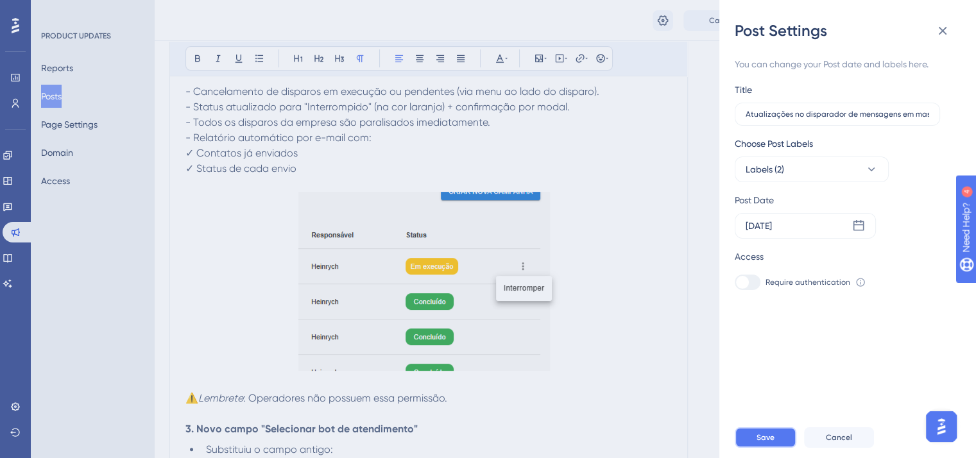
click at [763, 443] on span "Save" at bounding box center [765, 437] width 18 height 10
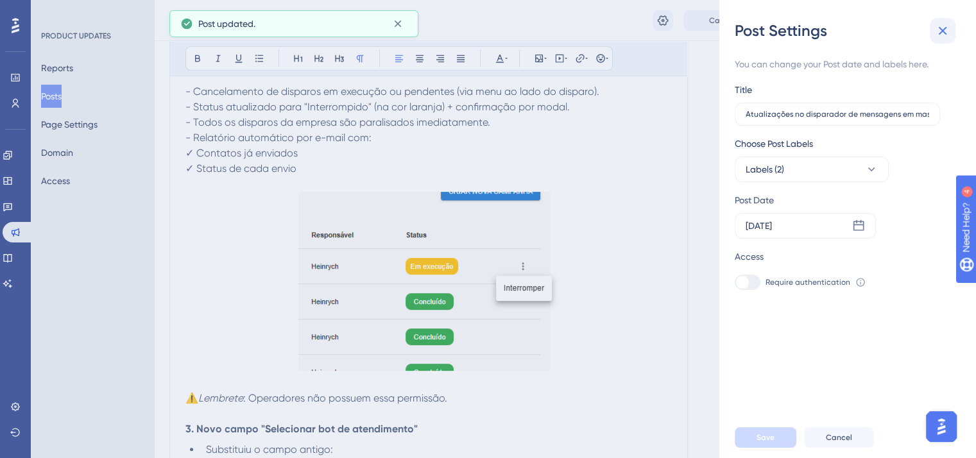
click at [947, 21] on button at bounding box center [943, 31] width 26 height 26
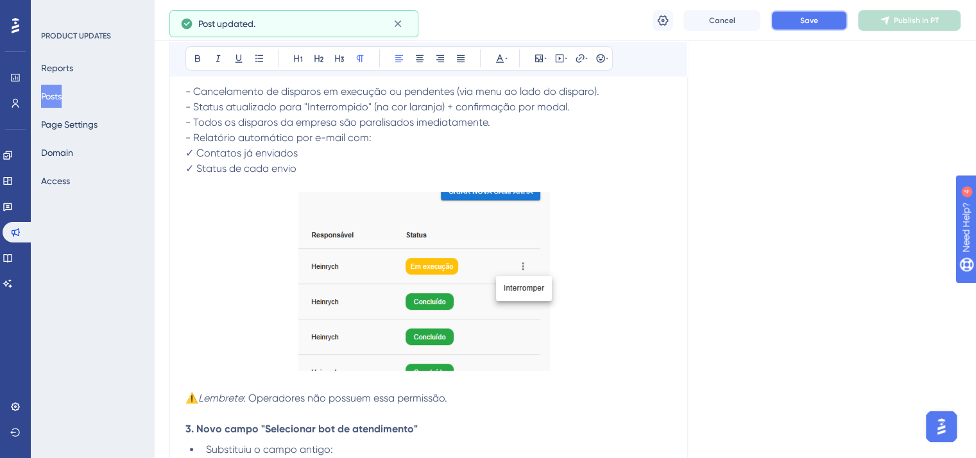
click at [796, 21] on button "Save" at bounding box center [809, 20] width 77 height 21
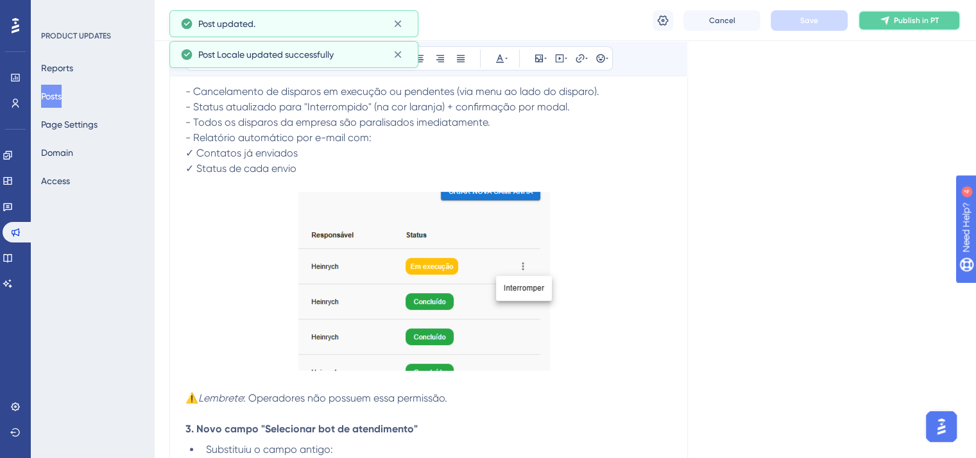
click at [928, 24] on span "Publish in PT" at bounding box center [916, 20] width 45 height 10
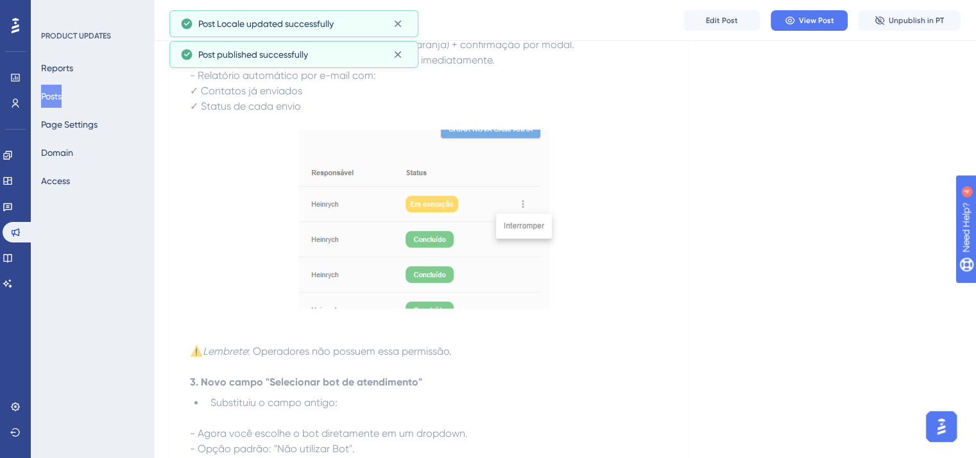
click at [57, 101] on button "Posts" at bounding box center [51, 96] width 21 height 23
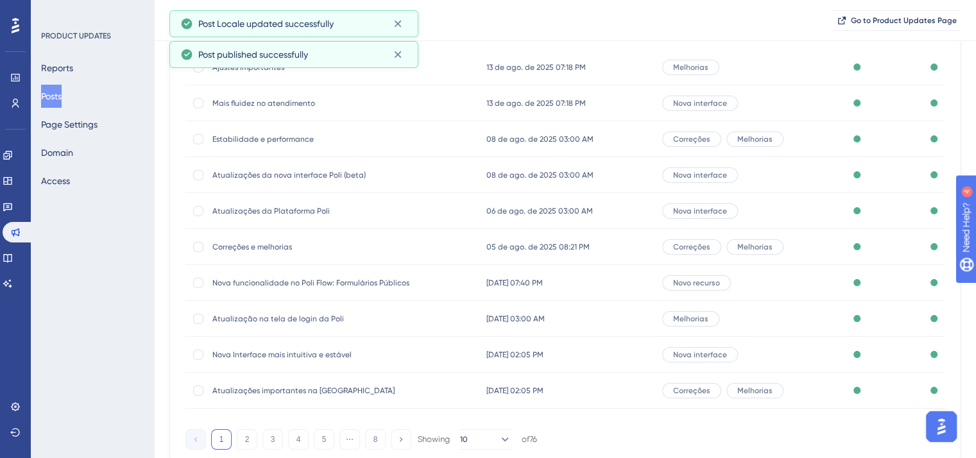
scroll to position [194, 0]
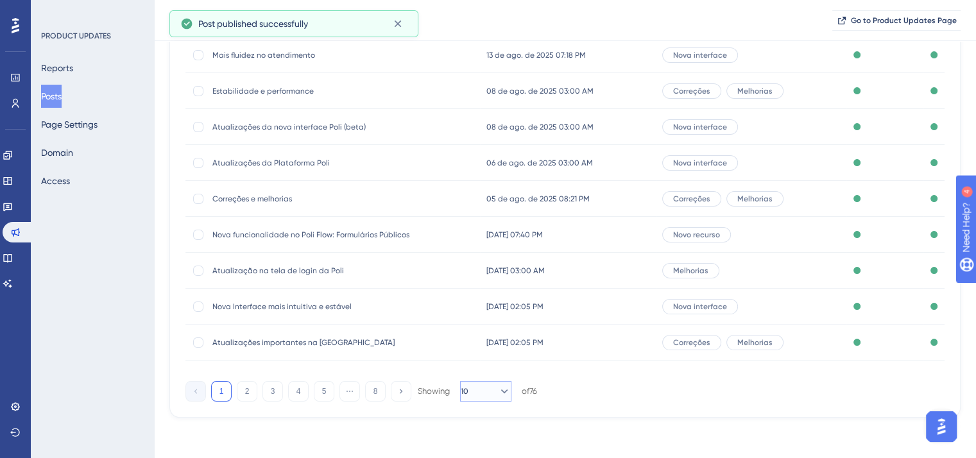
click at [478, 386] on button "10" at bounding box center [485, 391] width 51 height 21
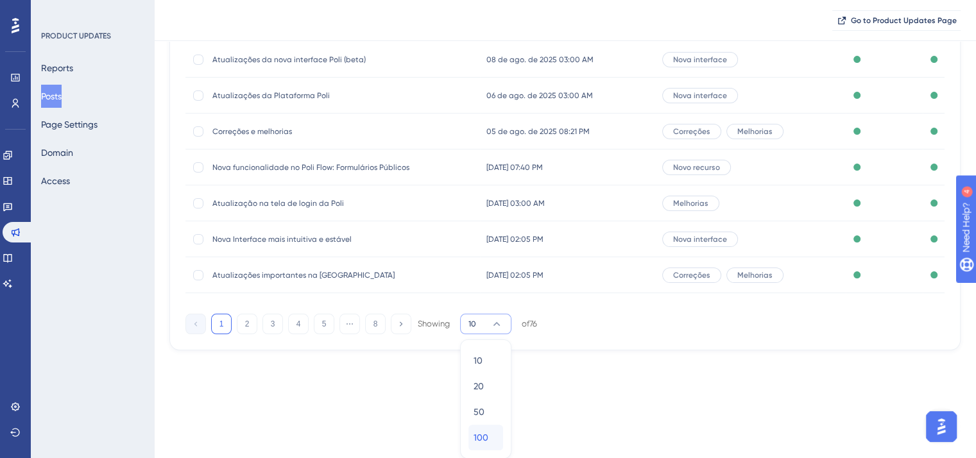
click at [475, 440] on span "100" at bounding box center [481, 437] width 15 height 15
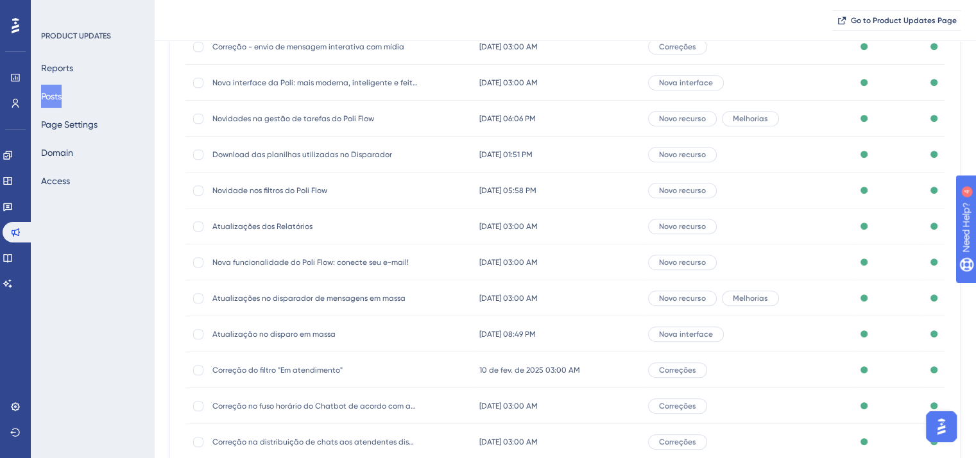
scroll to position [647, 0]
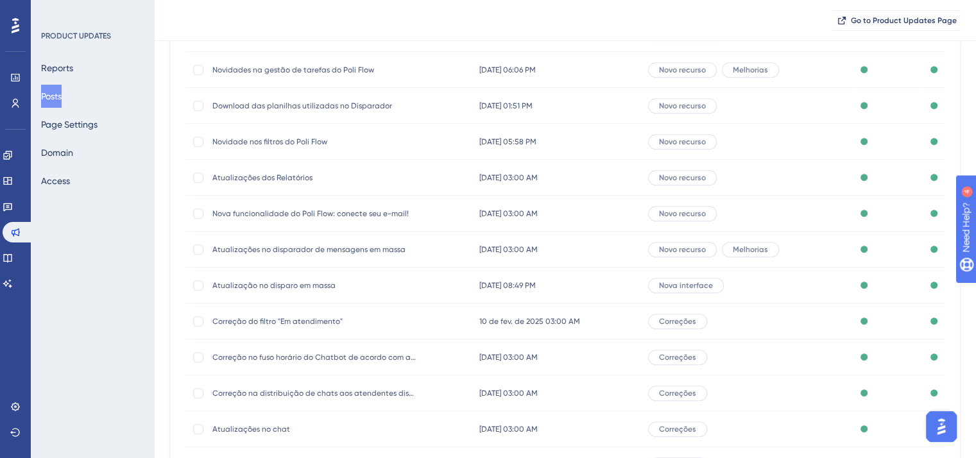
click at [260, 280] on span "Atualização no disparo em massa" at bounding box center [314, 285] width 205 height 10
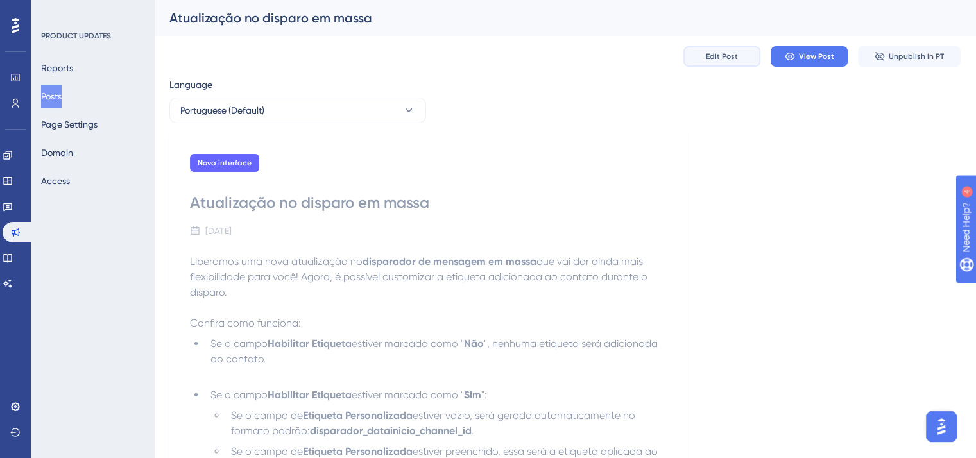
click at [737, 55] on button "Edit Post" at bounding box center [721, 56] width 77 height 21
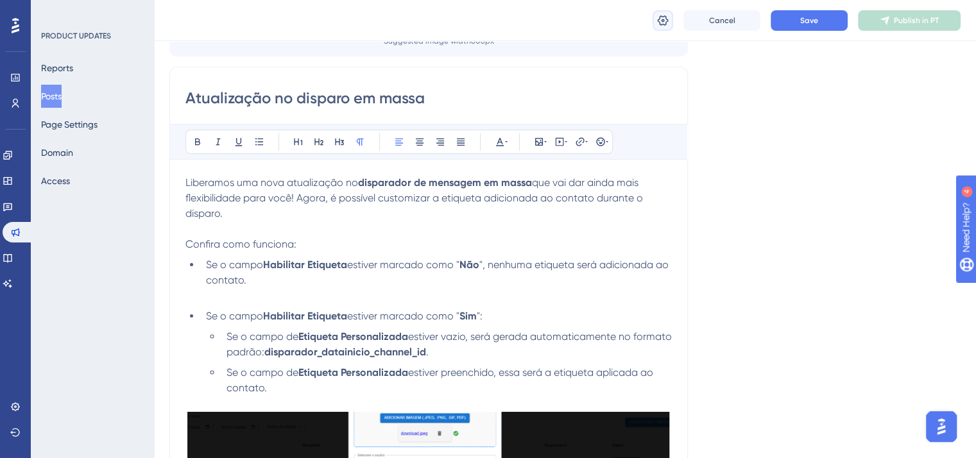
click at [661, 15] on icon at bounding box center [662, 20] width 13 height 13
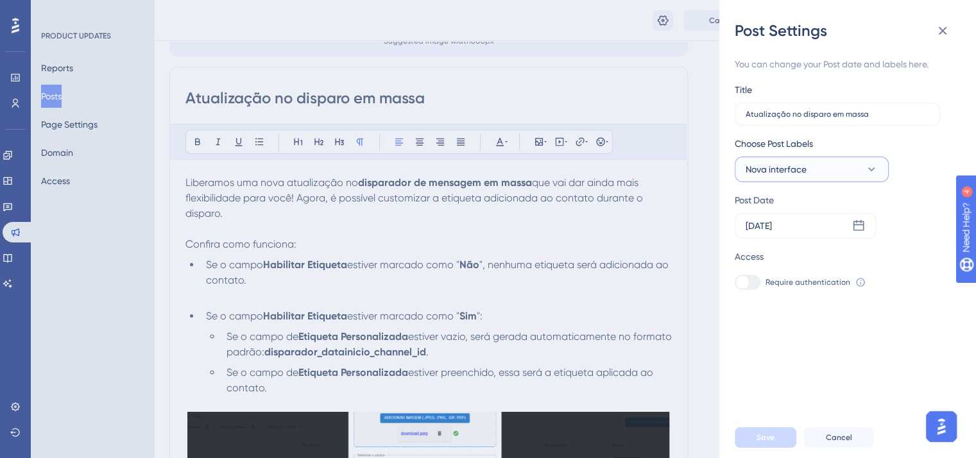
click at [807, 170] on button "Nova interface" at bounding box center [812, 170] width 154 height 26
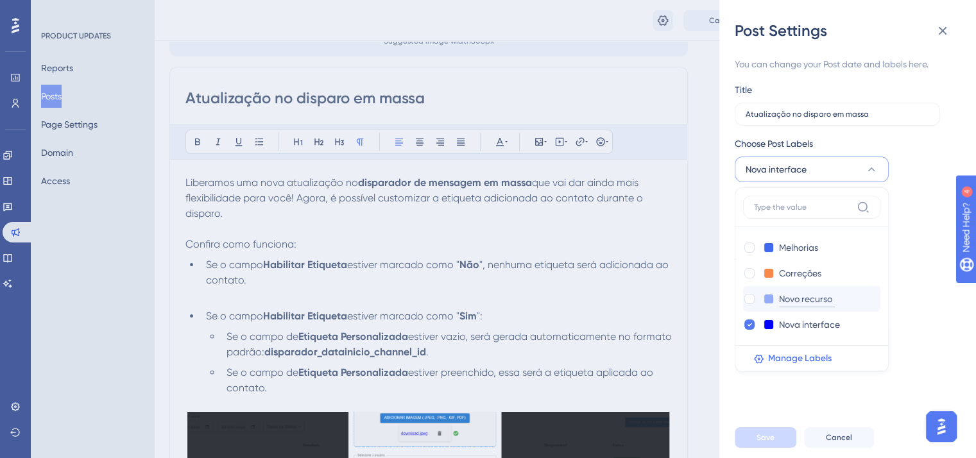
click at [794, 297] on input "Novo recurso" at bounding box center [807, 299] width 56 height 16
click at [749, 296] on div at bounding box center [749, 299] width 10 height 10
checkbox input "true"
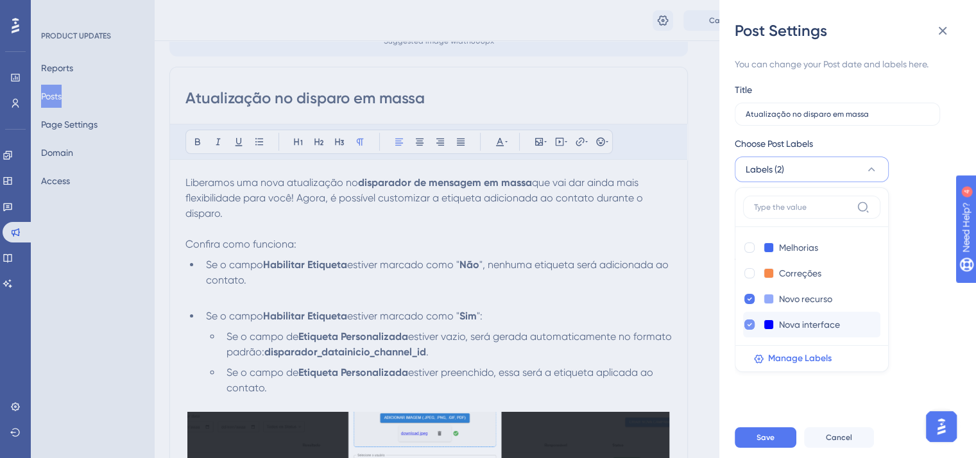
click at [751, 325] on icon at bounding box center [749, 324] width 5 height 9
checkbox input "false"
click at [769, 443] on span "Save" at bounding box center [765, 437] width 18 height 10
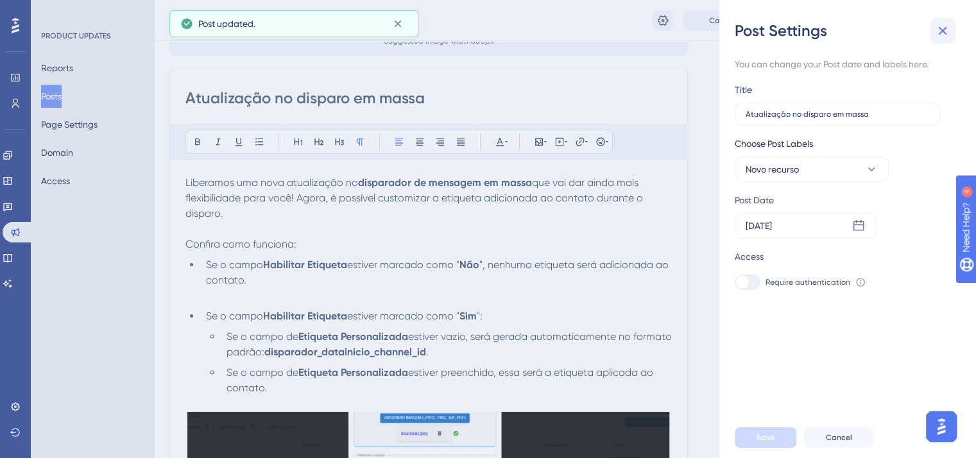
click at [950, 27] on button at bounding box center [943, 31] width 26 height 26
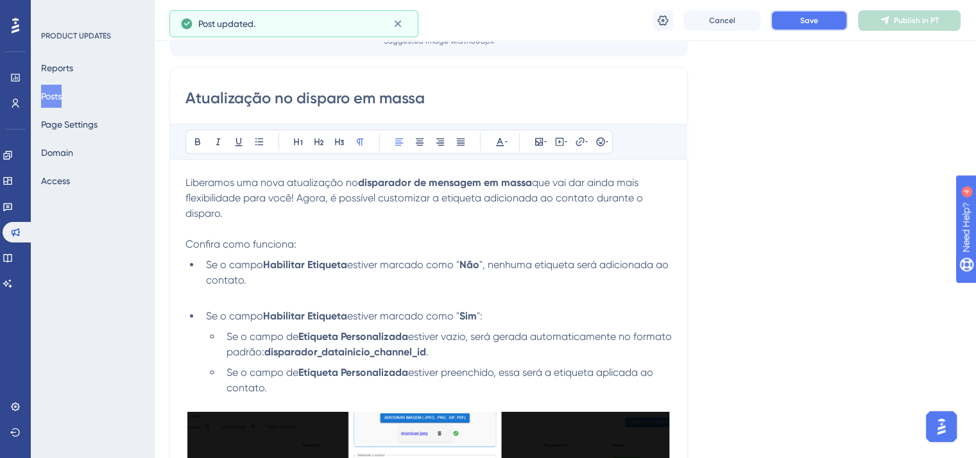
click at [833, 23] on button "Save" at bounding box center [809, 20] width 77 height 21
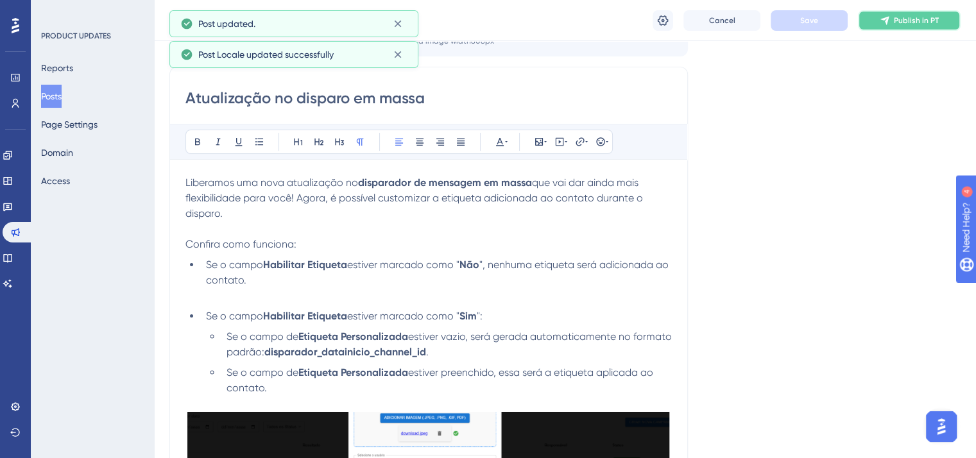
click at [915, 25] on span "Publish in PT" at bounding box center [916, 20] width 45 height 10
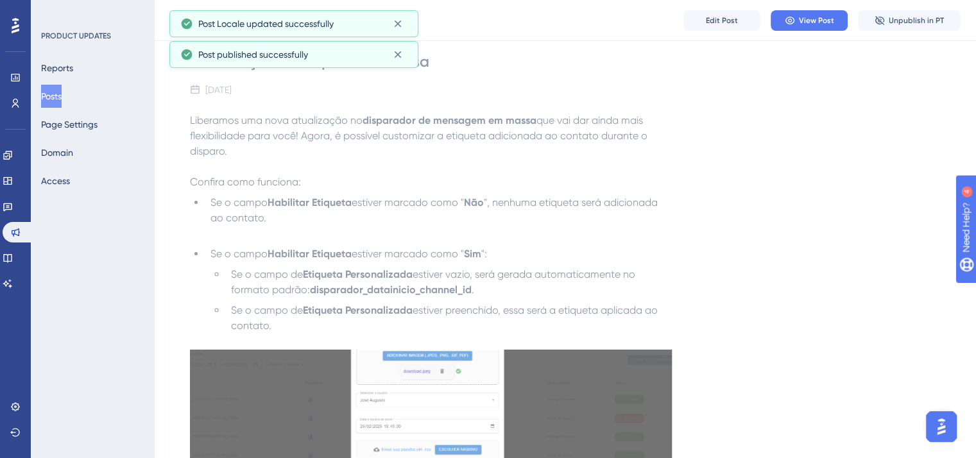
click at [51, 98] on button "Posts" at bounding box center [51, 96] width 21 height 23
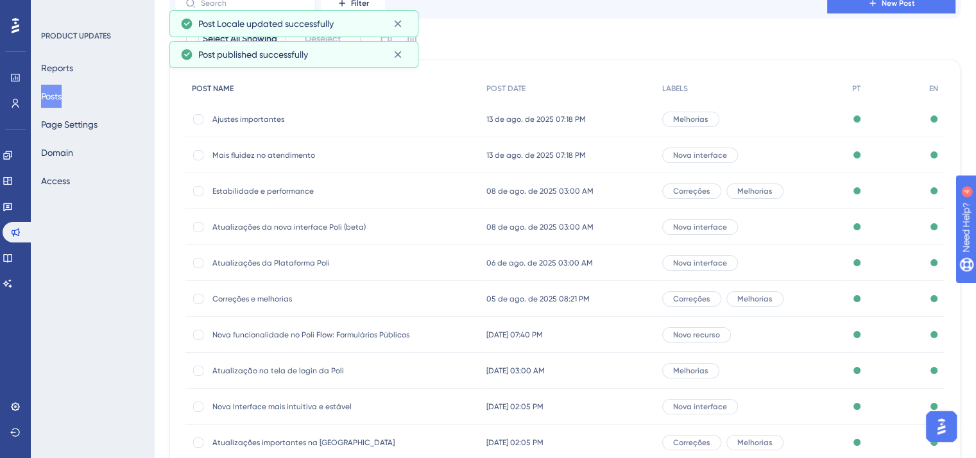
scroll to position [194, 0]
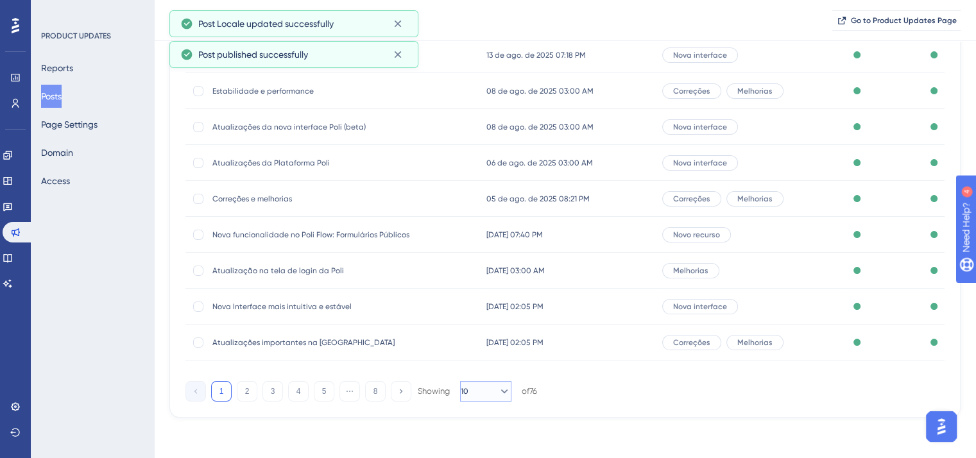
click at [501, 391] on icon at bounding box center [504, 391] width 7 height 4
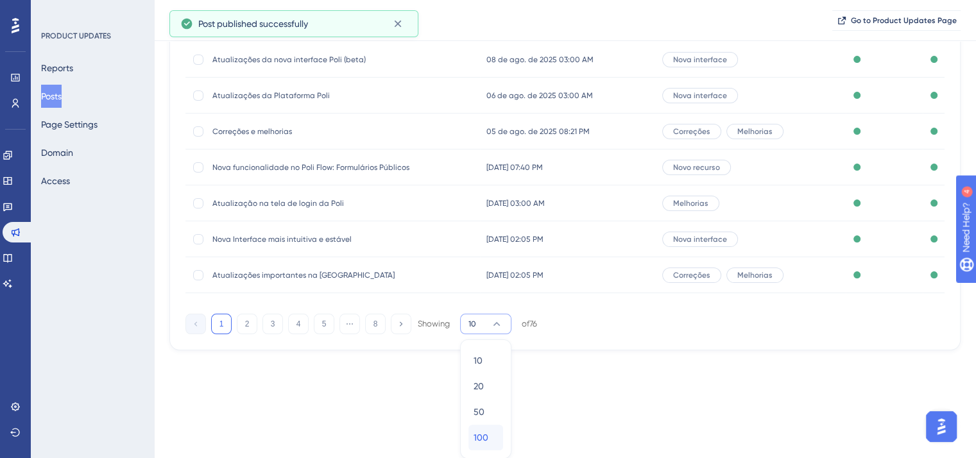
click at [484, 450] on div "100 100" at bounding box center [486, 438] width 24 height 26
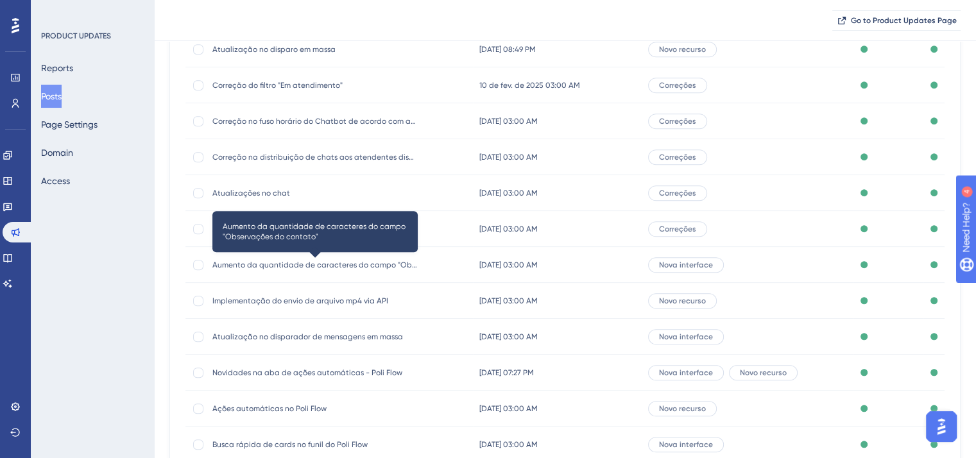
scroll to position [903, 0]
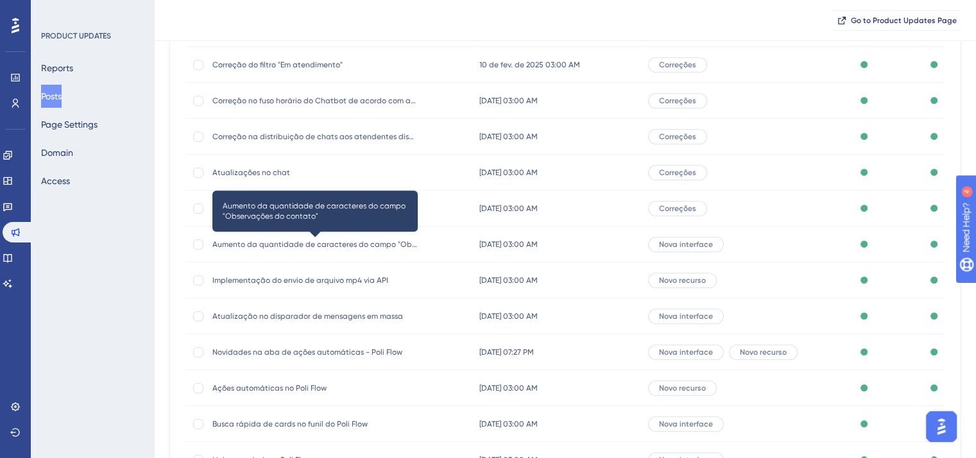
click at [393, 245] on span "Aumento da quantidade de caracteres do campo "Observações do contato"" at bounding box center [314, 244] width 205 height 10
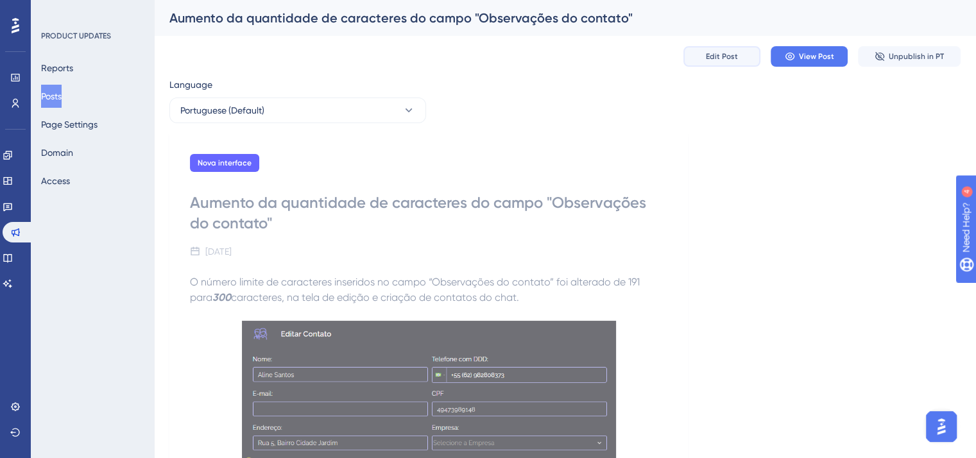
click at [724, 49] on button "Edit Post" at bounding box center [721, 56] width 77 height 21
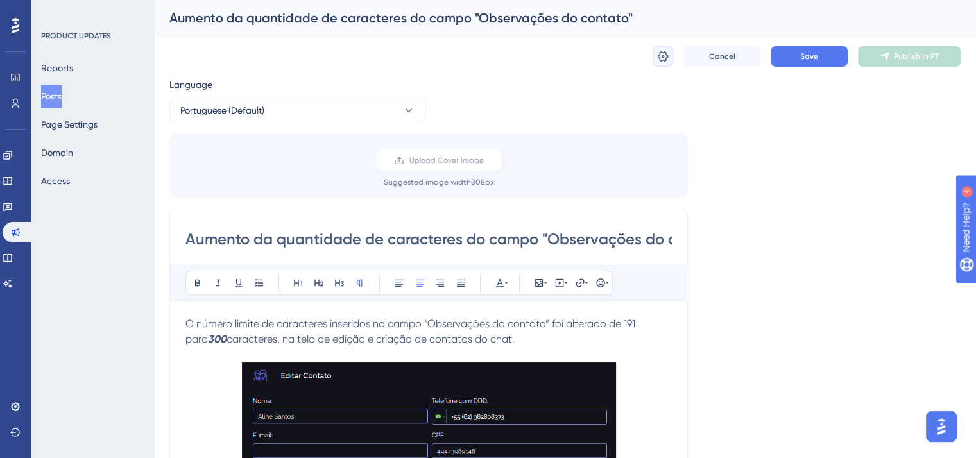
click at [654, 55] on button at bounding box center [663, 56] width 21 height 21
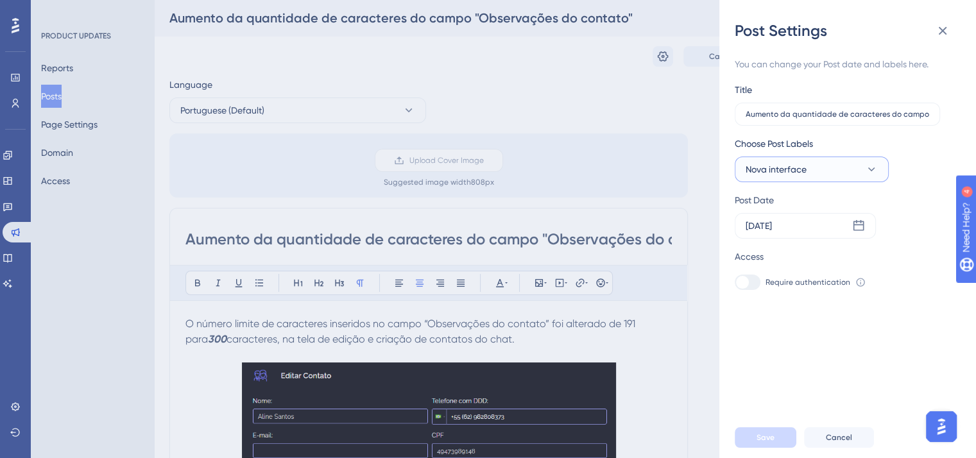
click at [790, 180] on button "Nova interface" at bounding box center [812, 170] width 154 height 26
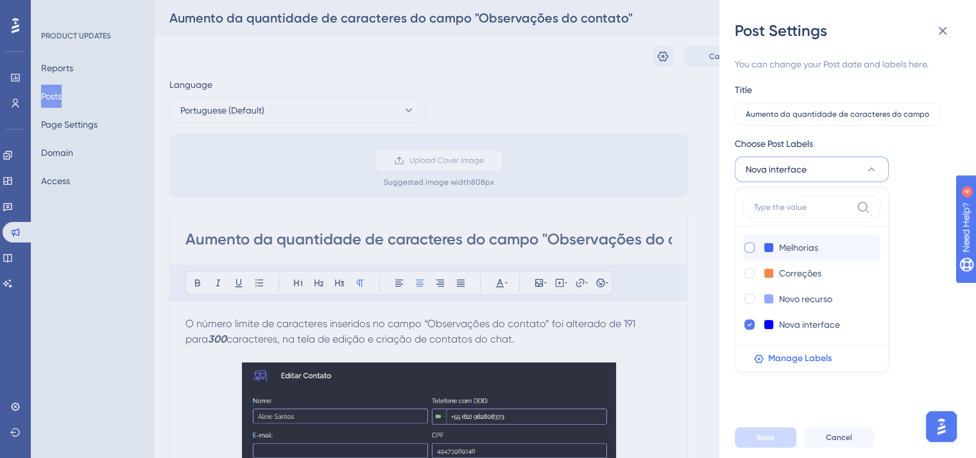
click at [753, 246] on div at bounding box center [749, 248] width 10 height 10
checkbox input "true"
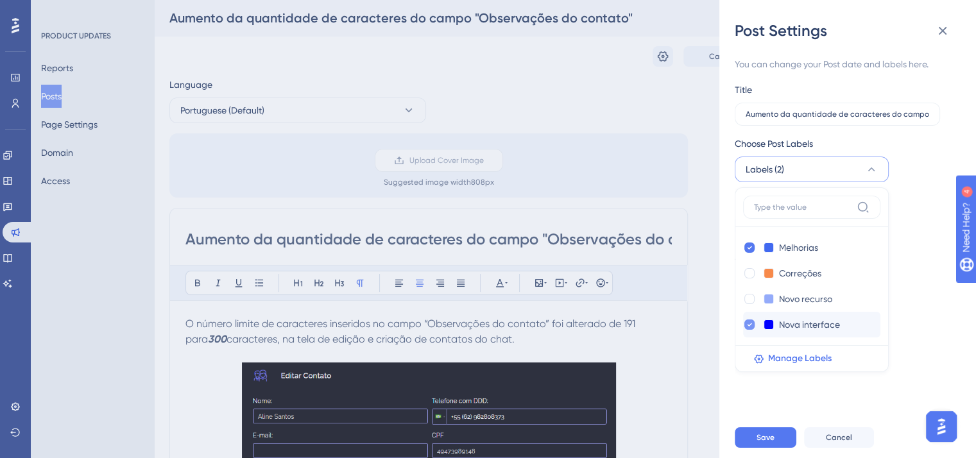
click at [749, 324] on icon at bounding box center [749, 324] width 5 height 9
checkbox input "false"
click at [784, 446] on button "Save" at bounding box center [766, 437] width 62 height 21
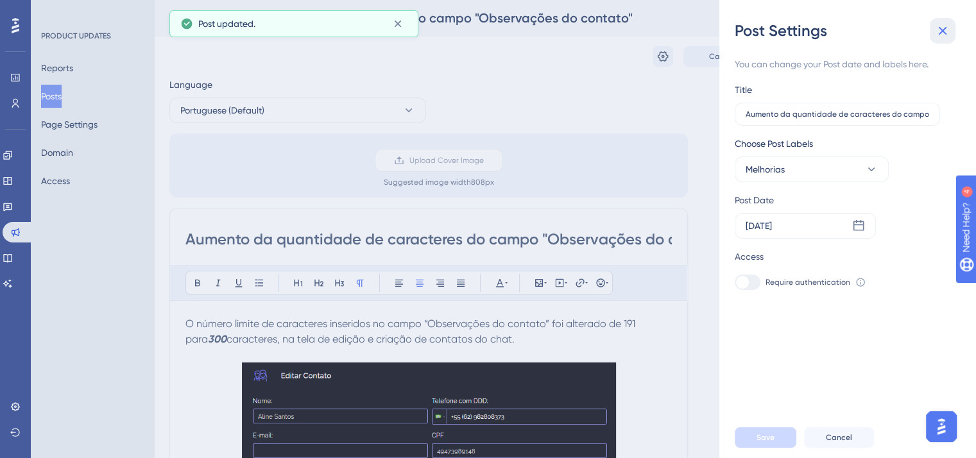
click at [939, 32] on icon at bounding box center [943, 31] width 8 height 8
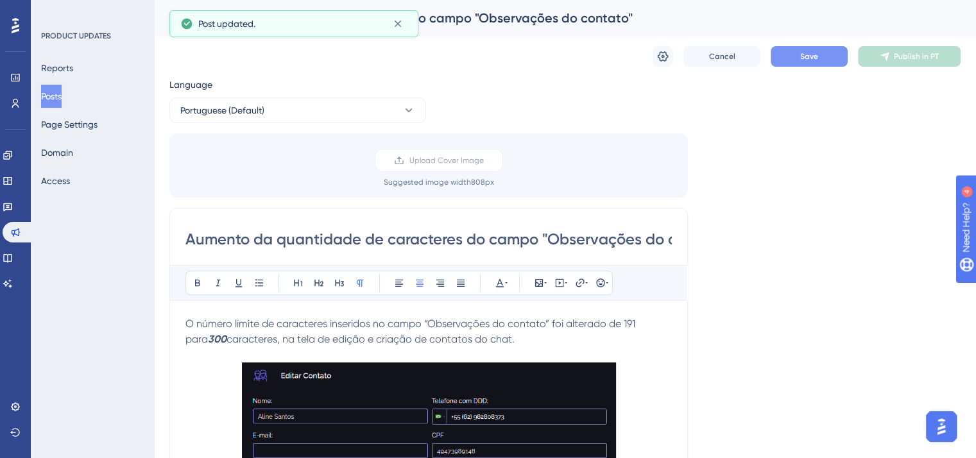
click at [799, 56] on button "Save" at bounding box center [809, 56] width 77 height 21
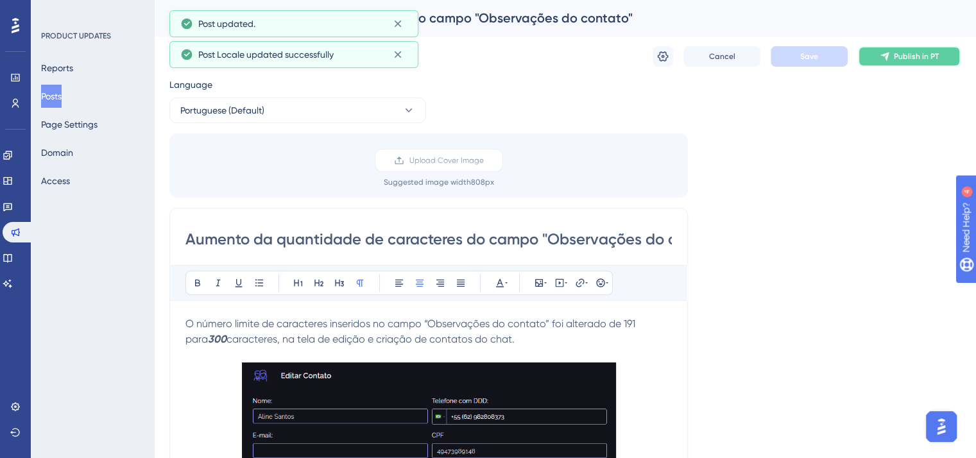
click at [923, 60] on span "Publish in PT" at bounding box center [916, 56] width 45 height 10
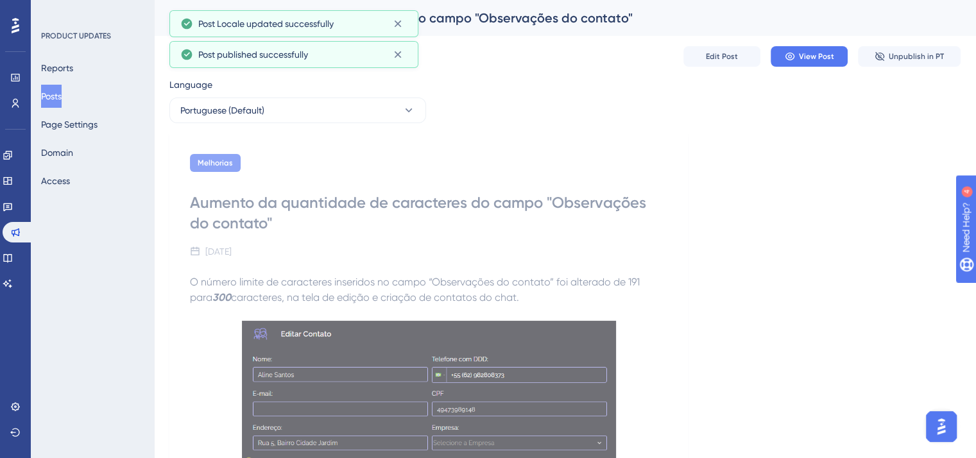
click at [54, 100] on button "Posts" at bounding box center [51, 96] width 21 height 23
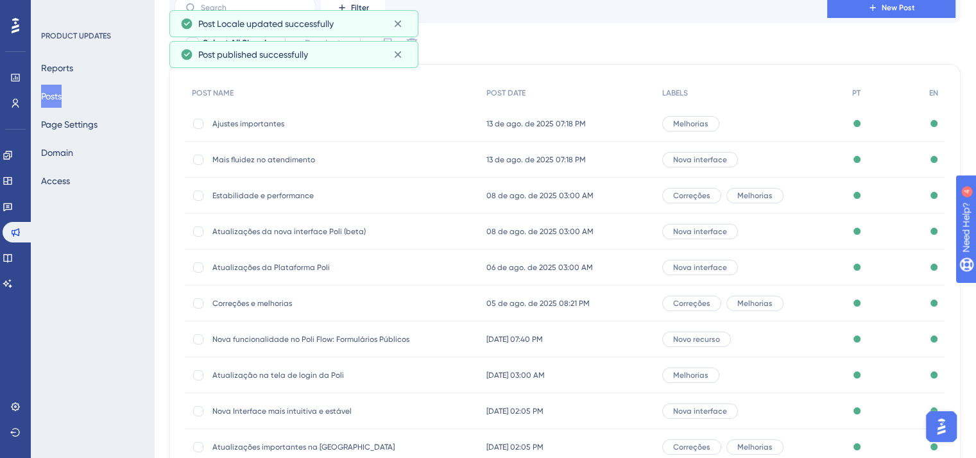
scroll to position [194, 0]
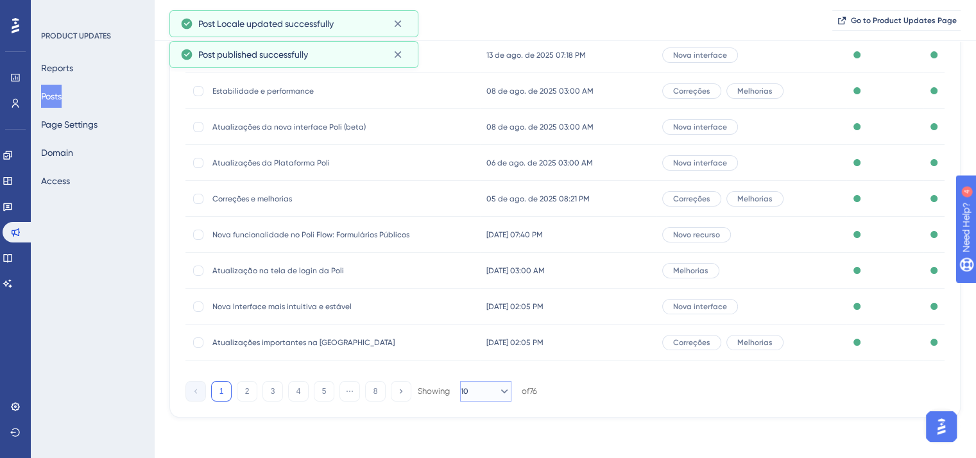
click at [488, 391] on button "10" at bounding box center [485, 391] width 51 height 21
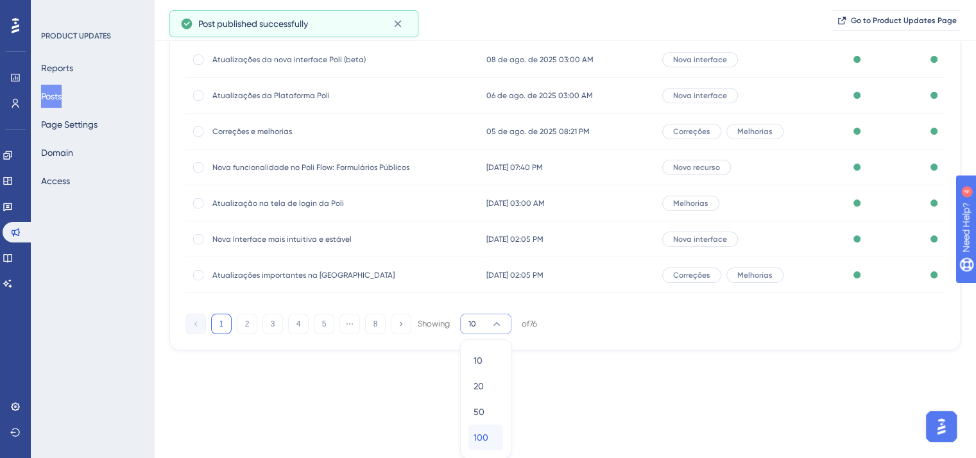
click at [480, 435] on span "100" at bounding box center [481, 437] width 15 height 15
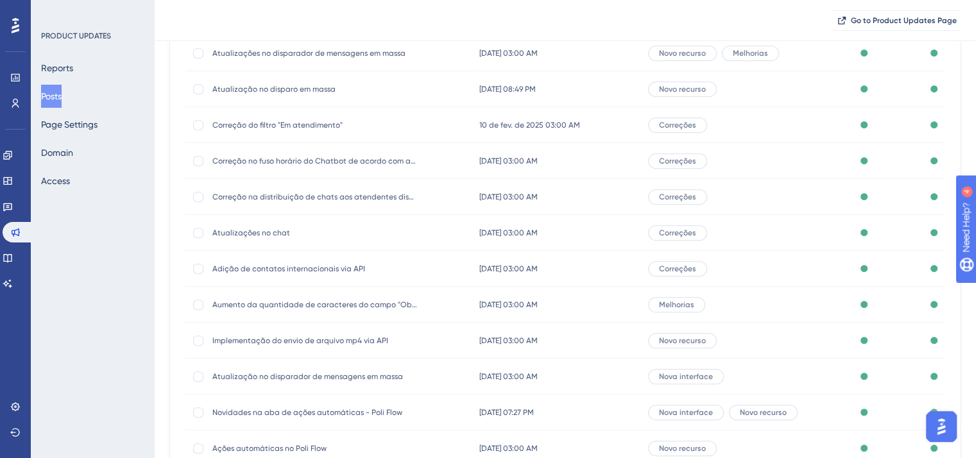
scroll to position [903, 0]
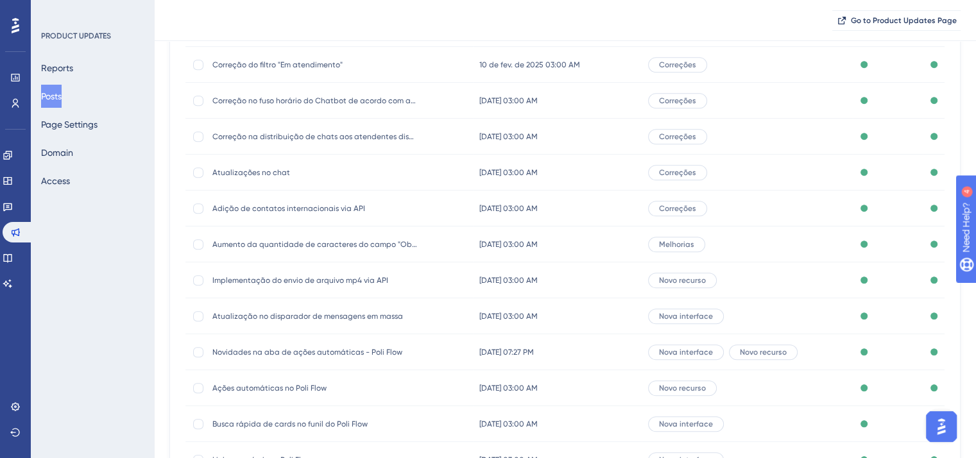
click at [300, 316] on span "Atualização no disparador de mensagens em massa" at bounding box center [314, 316] width 205 height 10
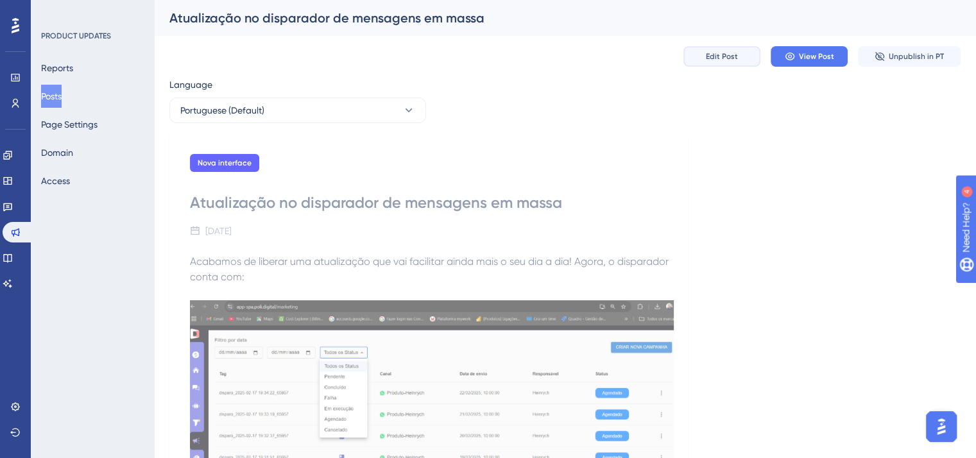
click at [719, 53] on span "Edit Post" at bounding box center [722, 56] width 32 height 10
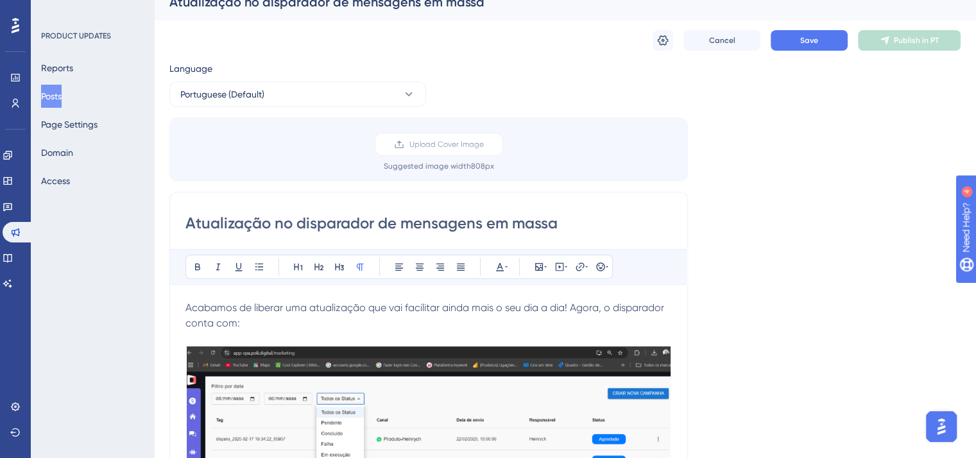
click at [673, 37] on div "Cancel Save Publish in PT" at bounding box center [807, 40] width 308 height 21
click at [665, 38] on icon at bounding box center [662, 40] width 13 height 13
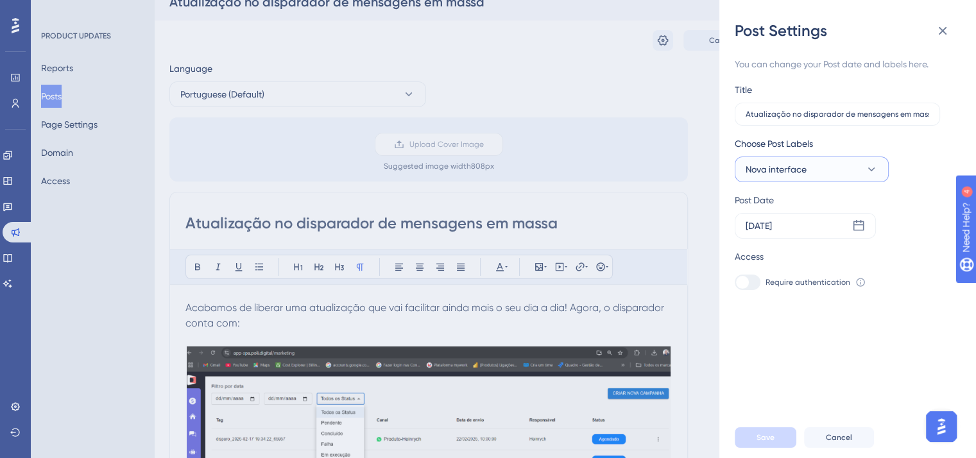
click at [806, 173] on button "Nova interface" at bounding box center [812, 170] width 154 height 26
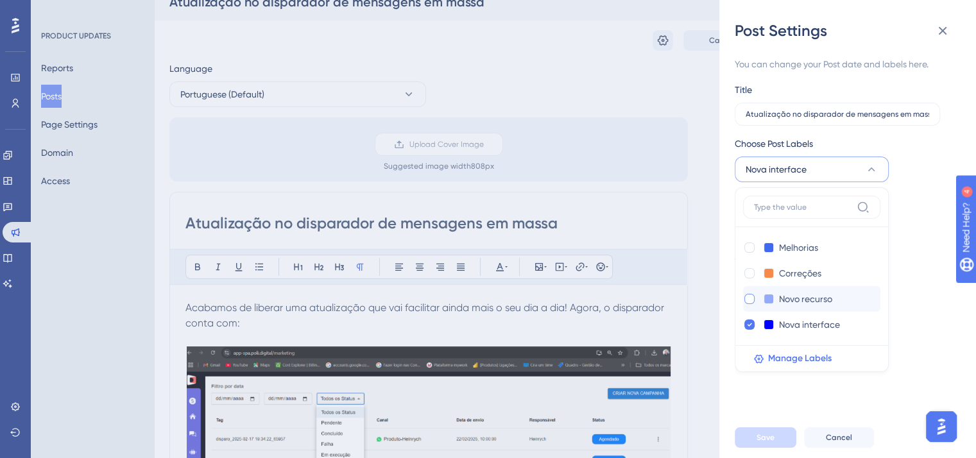
click at [751, 297] on div at bounding box center [749, 299] width 10 height 10
checkbox input "true"
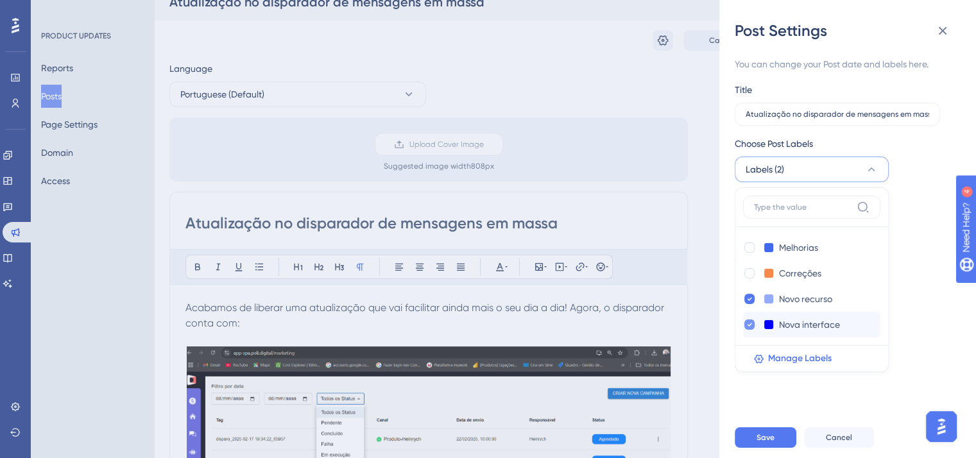
click at [747, 324] on icon at bounding box center [749, 324] width 5 height 9
checkbox input "false"
click at [762, 443] on button "Save" at bounding box center [766, 437] width 62 height 21
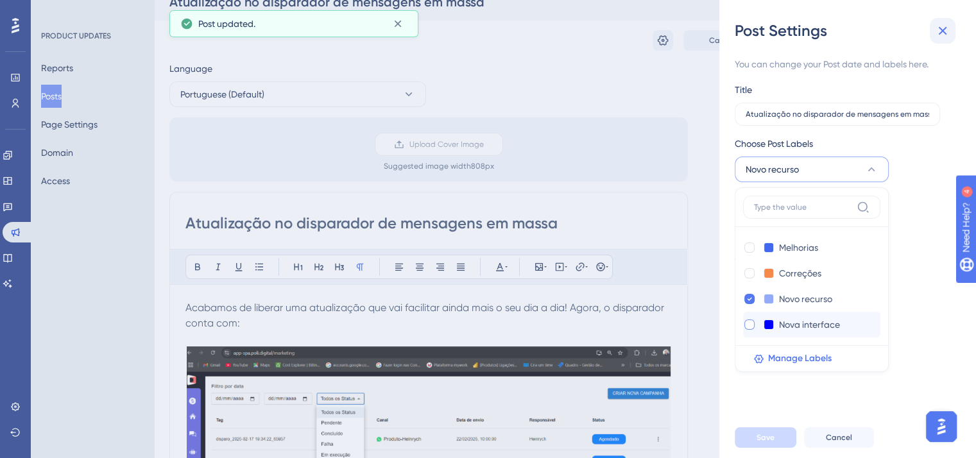
click at [950, 31] on icon at bounding box center [942, 30] width 15 height 15
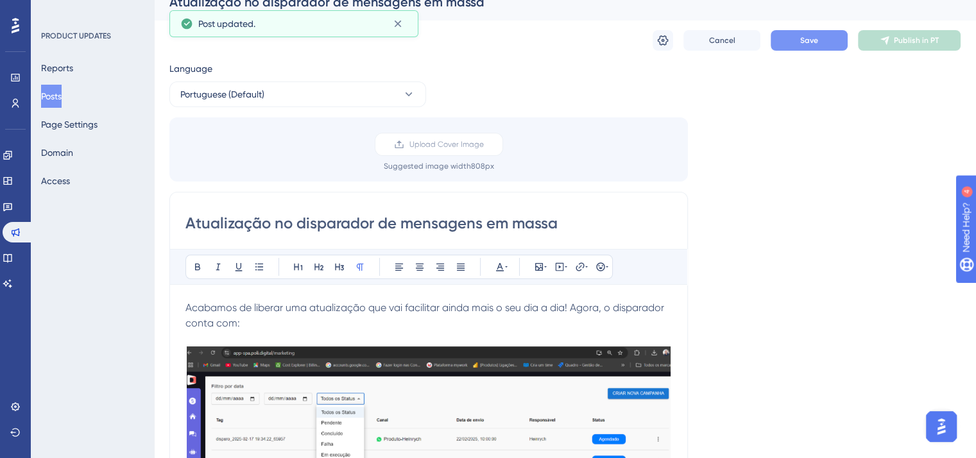
click at [830, 44] on button "Save" at bounding box center [809, 40] width 77 height 21
click at [911, 44] on span "Publish in PT" at bounding box center [916, 40] width 45 height 10
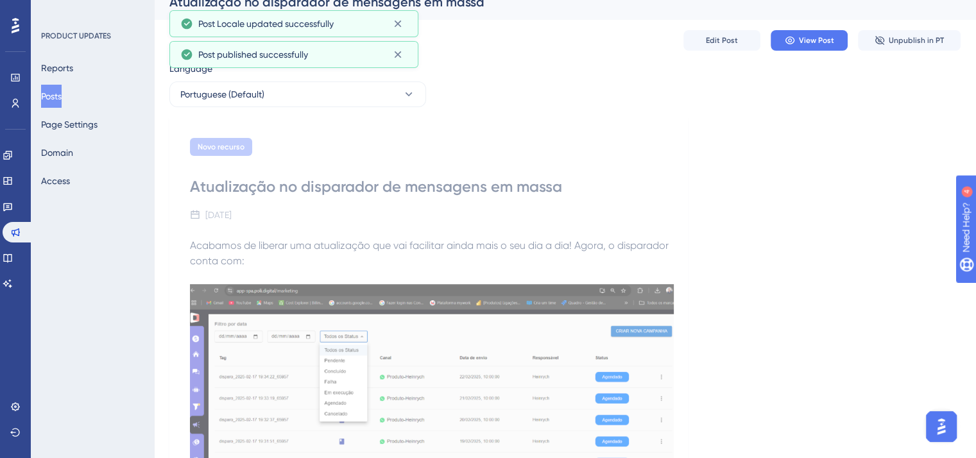
click at [57, 96] on button "Posts" at bounding box center [51, 96] width 21 height 23
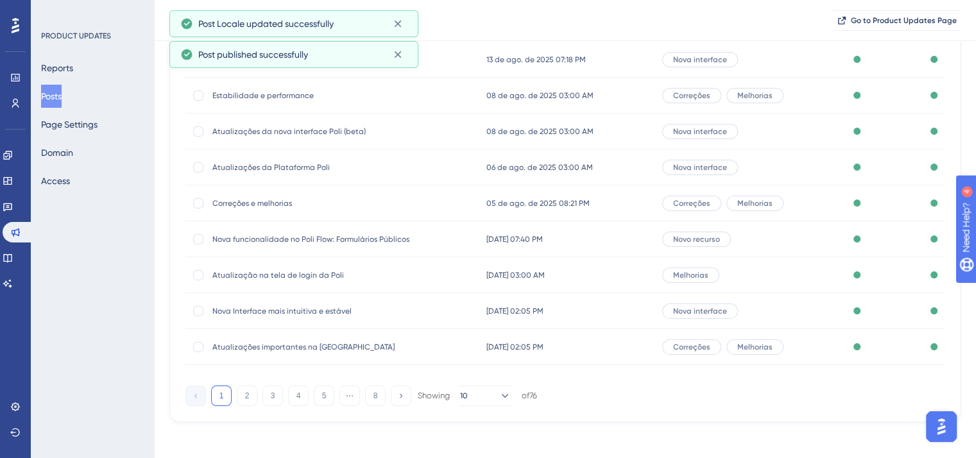
scroll to position [194, 0]
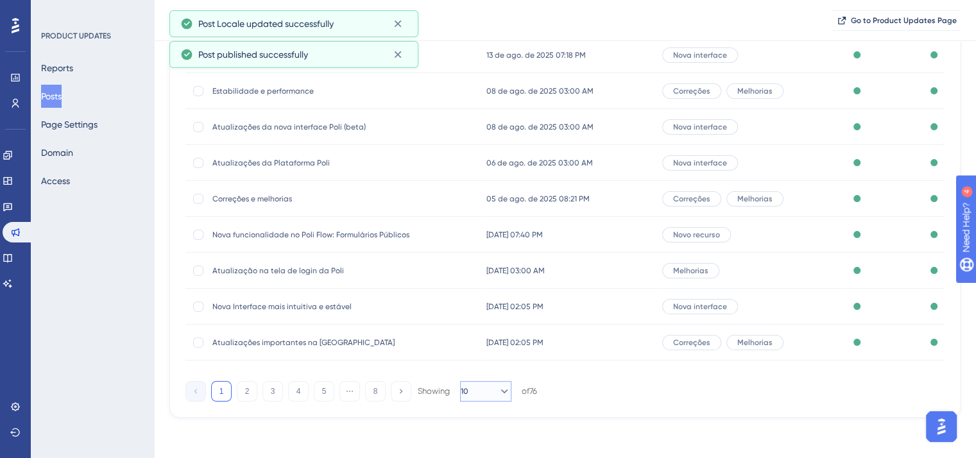
click at [478, 397] on button "10" at bounding box center [485, 391] width 51 height 21
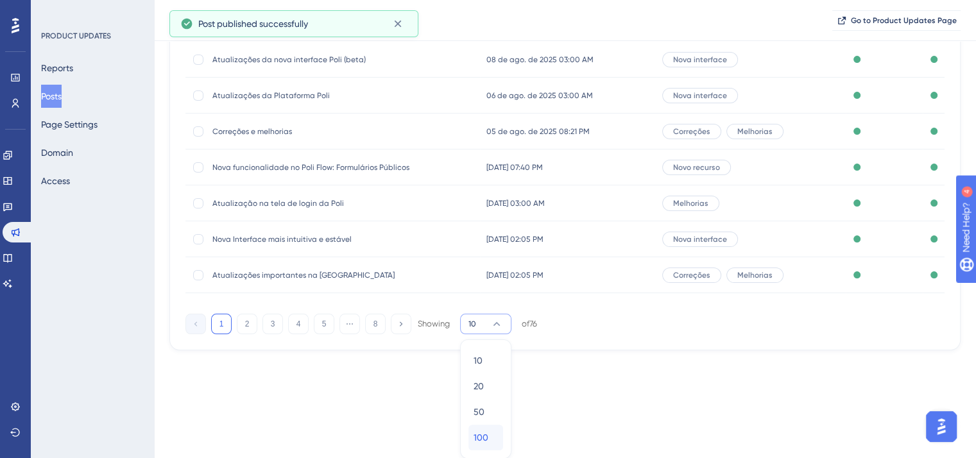
click at [483, 432] on span "100" at bounding box center [481, 437] width 15 height 15
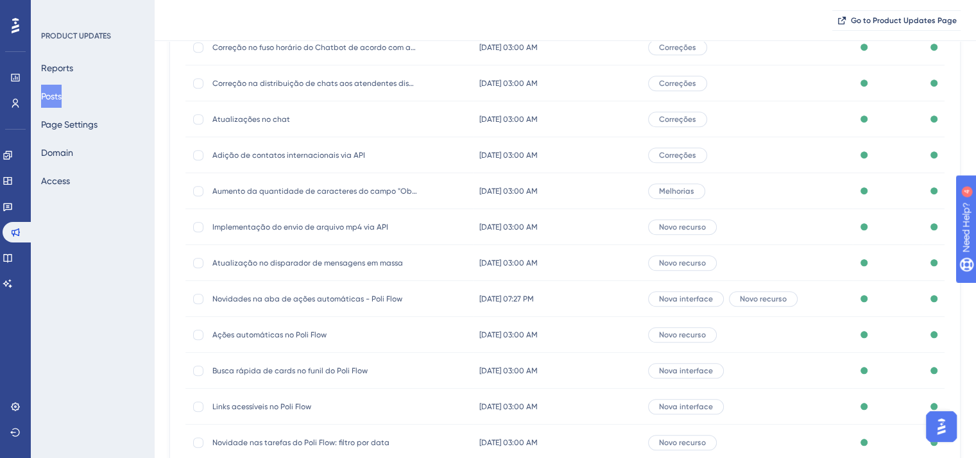
scroll to position [968, 0]
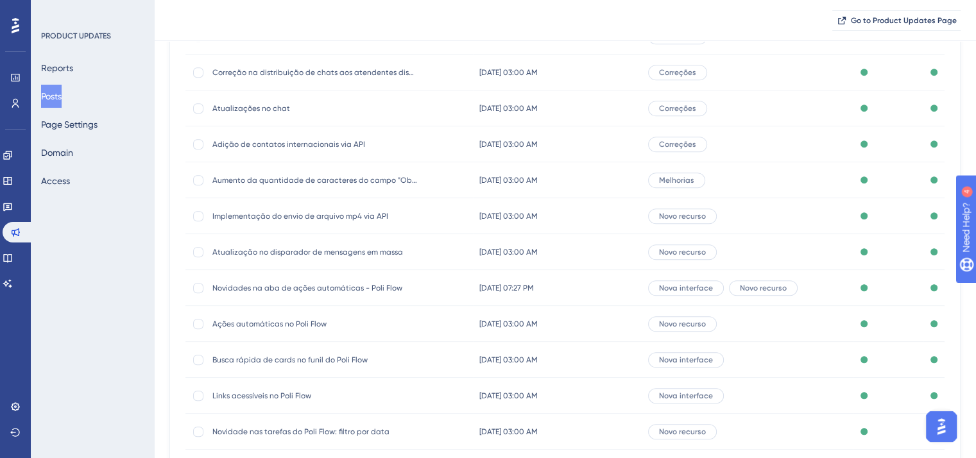
click at [282, 289] on span "Novidades na aba de ações automáticas - Poli Flow" at bounding box center [314, 288] width 205 height 10
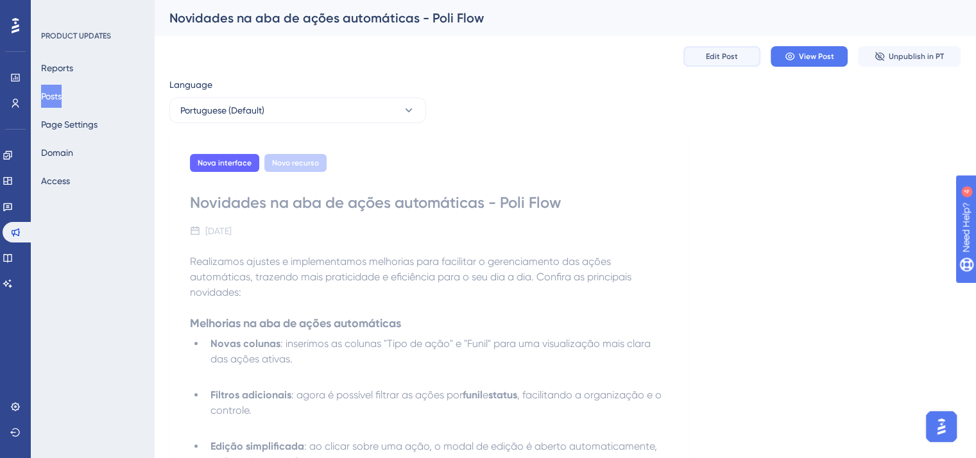
click at [706, 63] on button "Edit Post" at bounding box center [721, 56] width 77 height 21
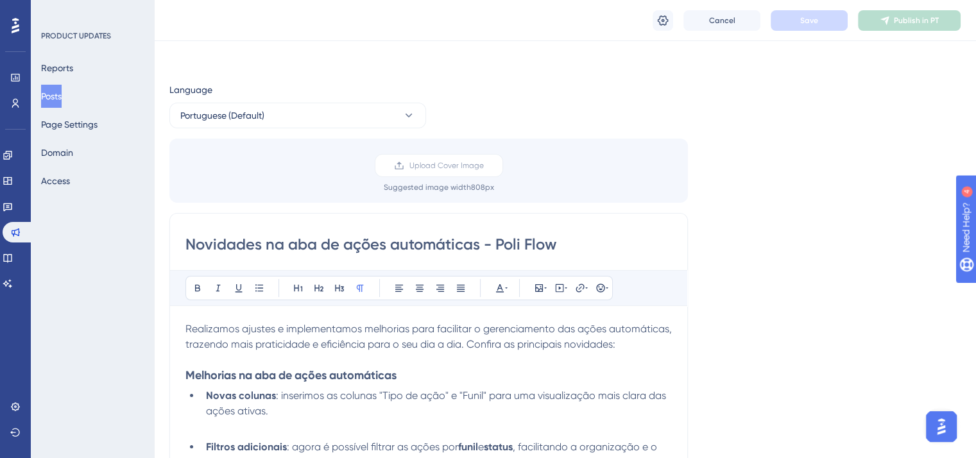
scroll to position [476, 0]
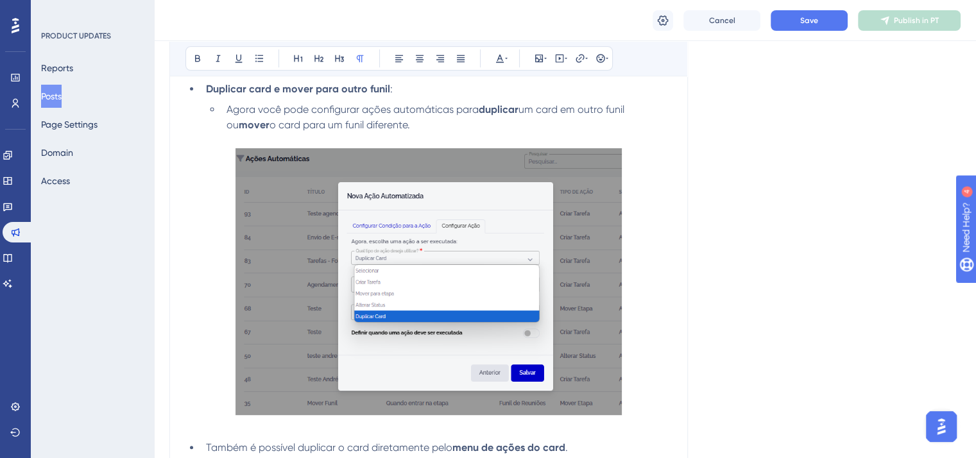
click at [672, 19] on button at bounding box center [663, 20] width 21 height 21
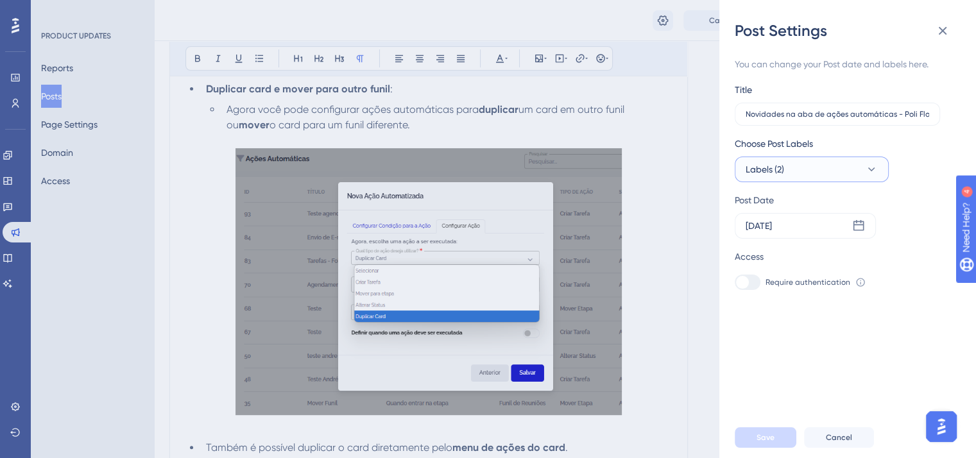
click at [821, 170] on button "Labels (2)" at bounding box center [812, 170] width 154 height 26
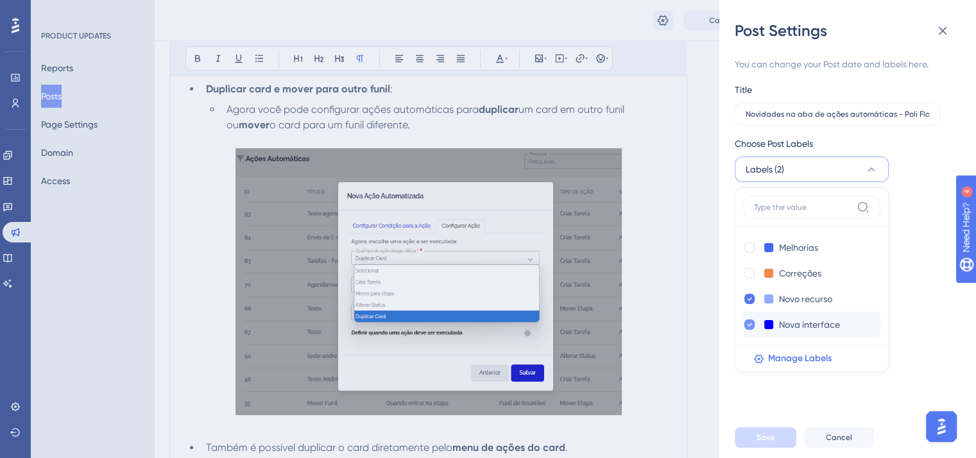
click at [747, 325] on icon at bounding box center [749, 324] width 4 height 3
checkbox input "false"
click at [772, 448] on button "Save" at bounding box center [766, 437] width 62 height 21
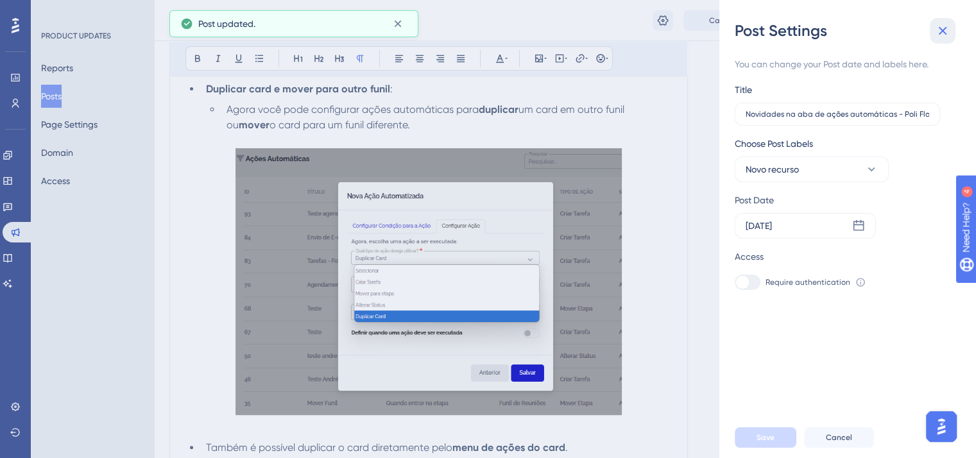
click at [948, 27] on icon at bounding box center [942, 30] width 15 height 15
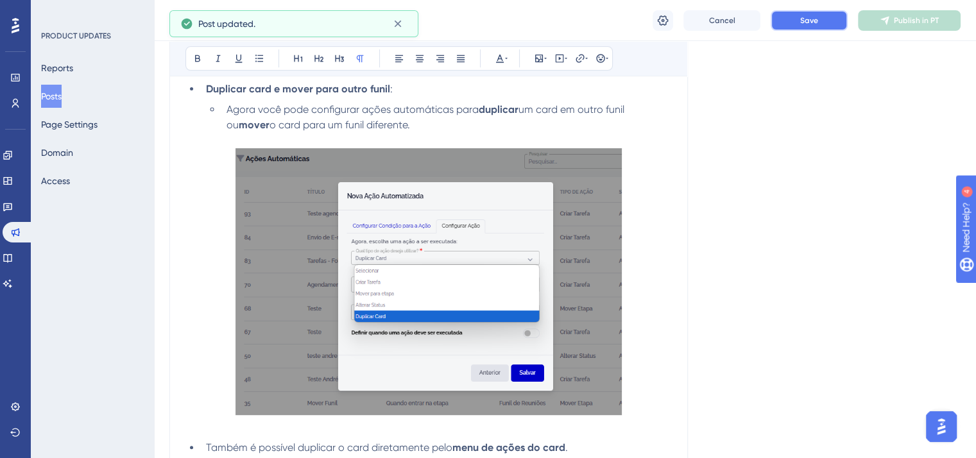
click at [800, 12] on button "Save" at bounding box center [809, 20] width 77 height 21
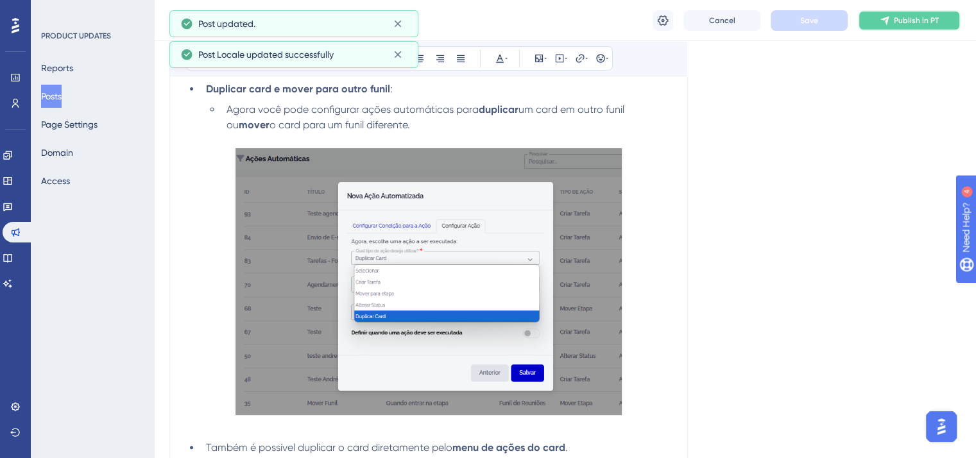
click at [924, 22] on span "Publish in PT" at bounding box center [916, 20] width 45 height 10
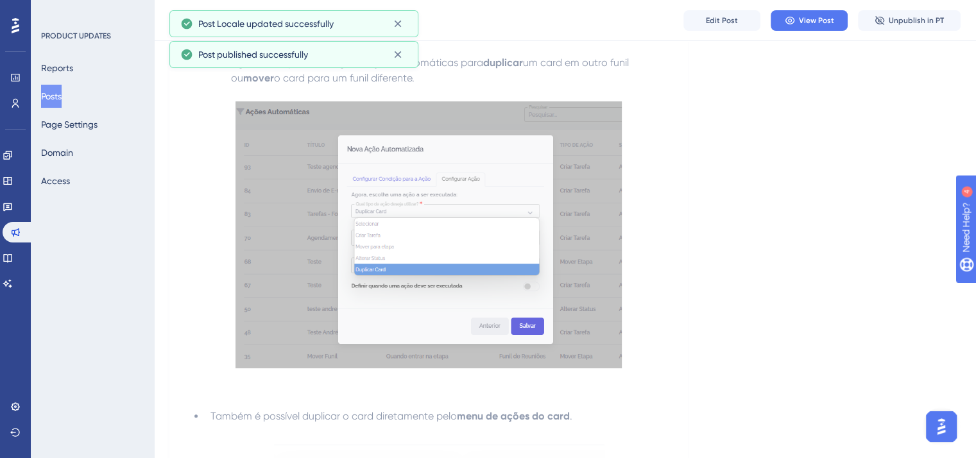
click at [62, 96] on button "Posts" at bounding box center [51, 96] width 21 height 23
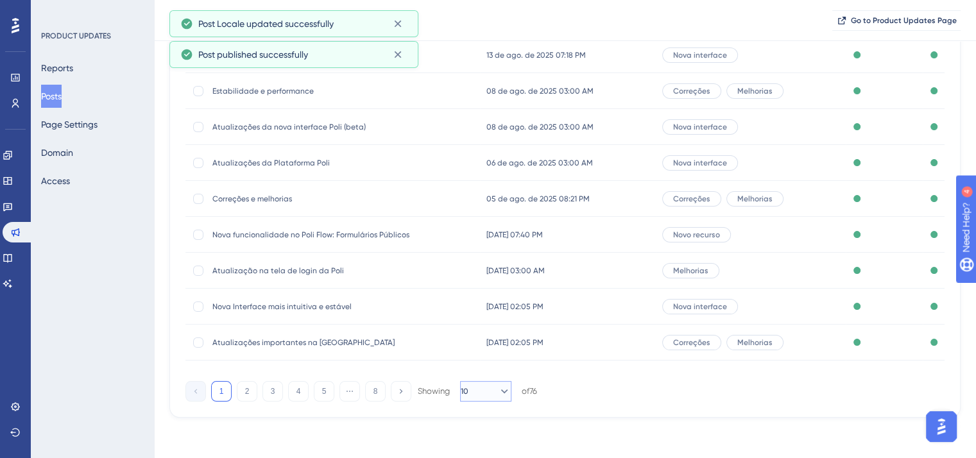
click at [506, 390] on button "10" at bounding box center [485, 391] width 51 height 21
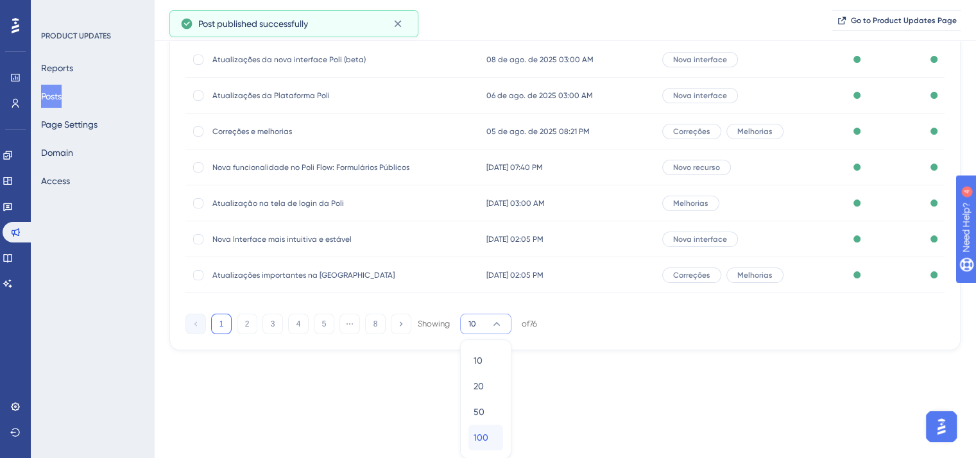
click at [495, 425] on div "100 100" at bounding box center [486, 438] width 24 height 26
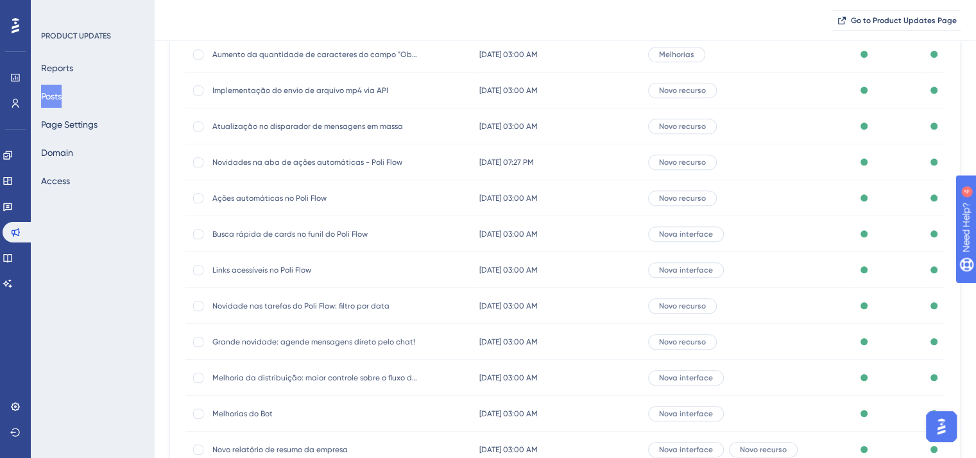
scroll to position [1096, 0]
click at [259, 232] on span "Busca rápida de cards no funil do Poli Flow" at bounding box center [314, 231] width 205 height 10
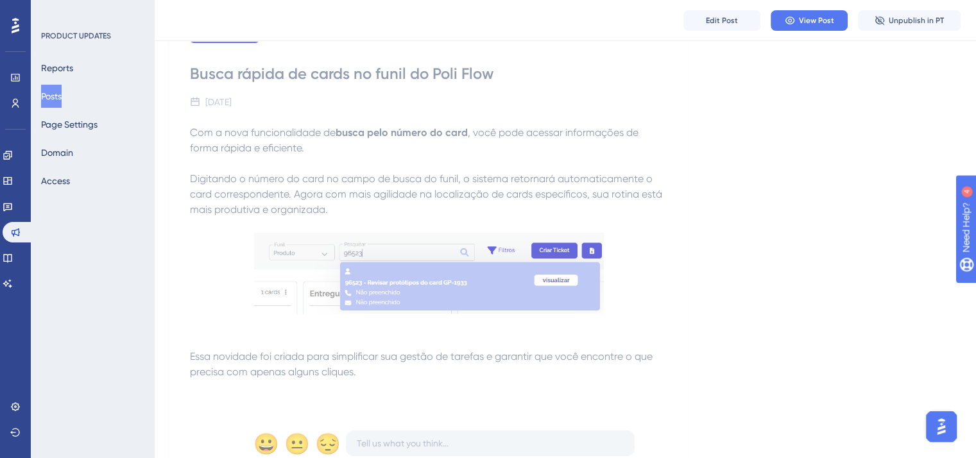
scroll to position [70, 0]
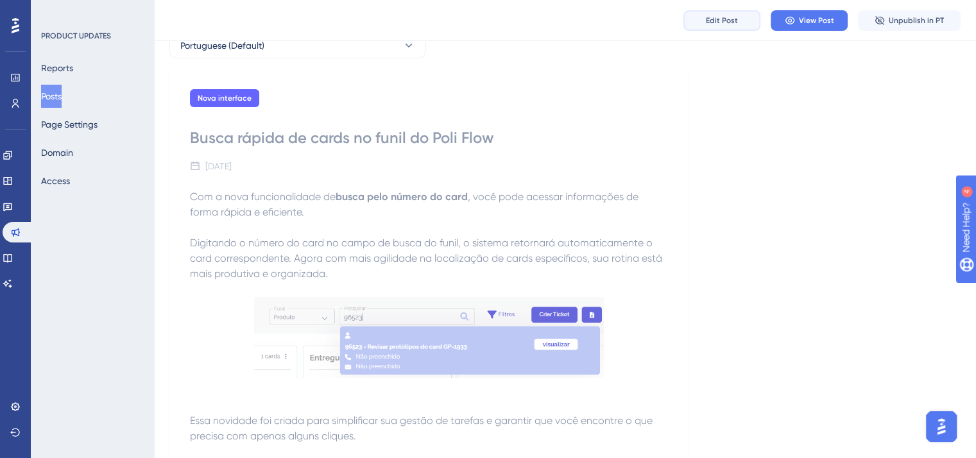
click at [715, 26] on button "Edit Post" at bounding box center [721, 20] width 77 height 21
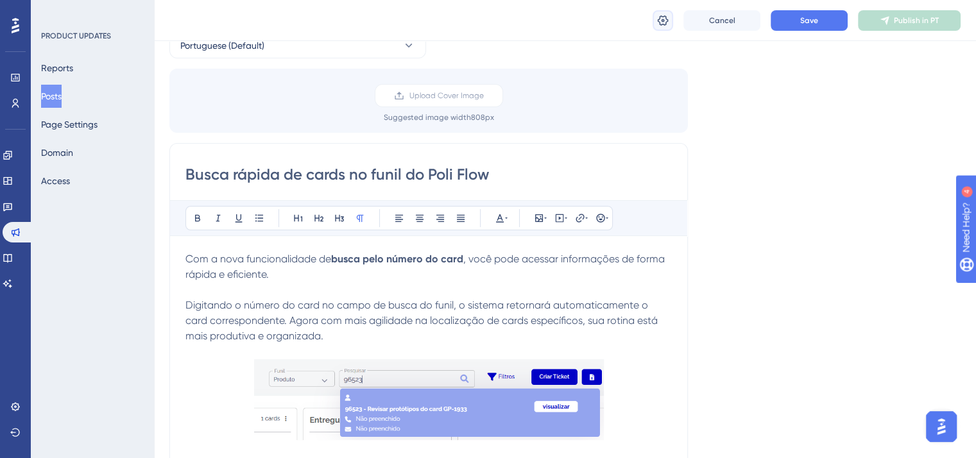
click at [663, 22] on icon at bounding box center [662, 20] width 13 height 13
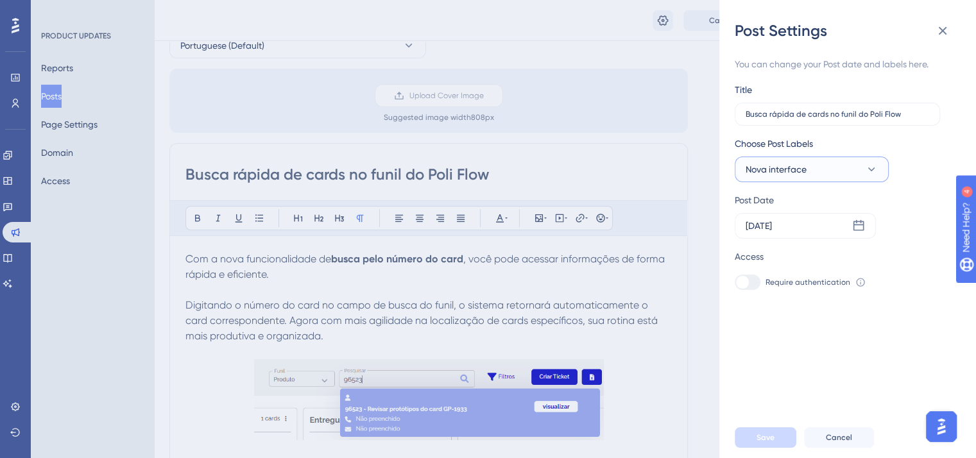
click at [826, 175] on button "Nova interface" at bounding box center [812, 170] width 154 height 26
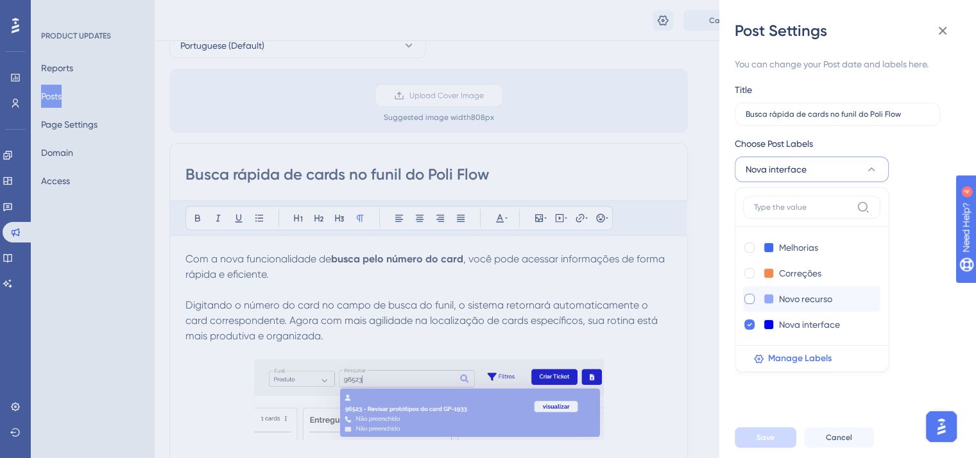
click at [749, 299] on div at bounding box center [749, 299] width 10 height 10
checkbox input "true"
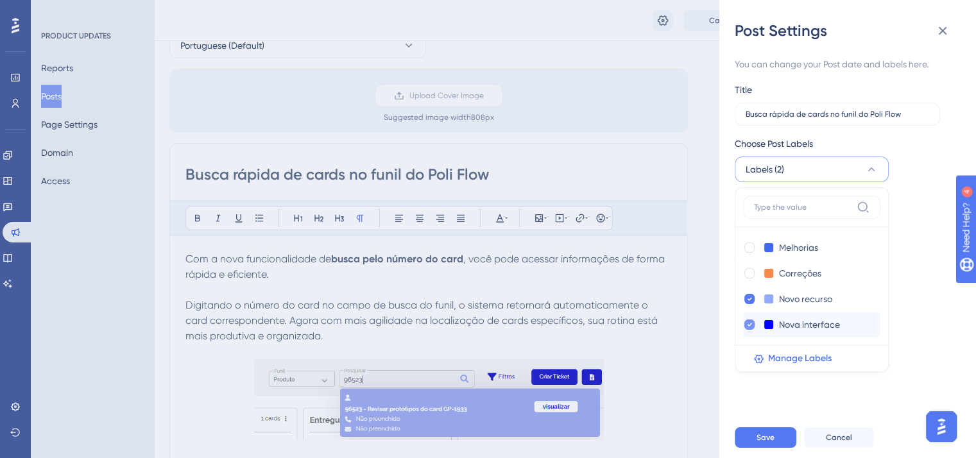
click at [749, 327] on icon at bounding box center [749, 324] width 5 height 9
checkbox input "false"
click at [774, 448] on button "Save" at bounding box center [766, 437] width 62 height 21
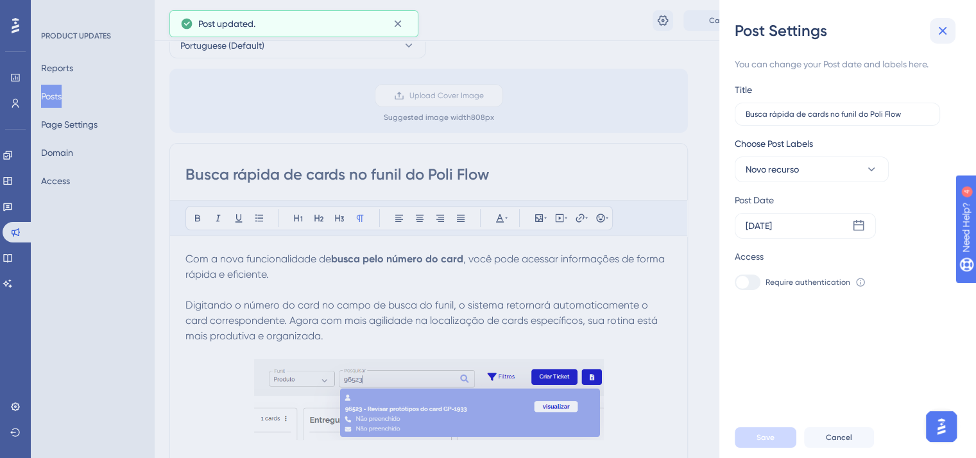
click at [944, 25] on icon at bounding box center [942, 30] width 15 height 15
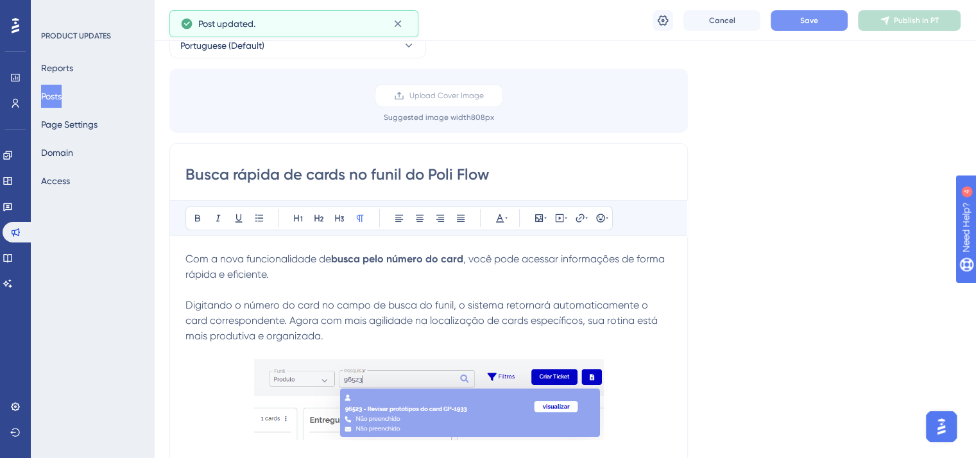
click at [802, 24] on span "Save" at bounding box center [809, 20] width 18 height 10
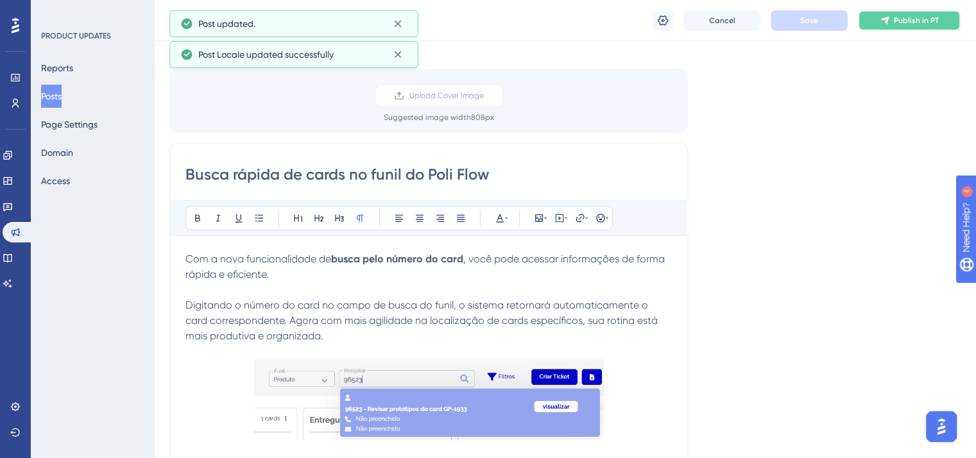
click at [899, 24] on span "Publish in PT" at bounding box center [916, 20] width 45 height 10
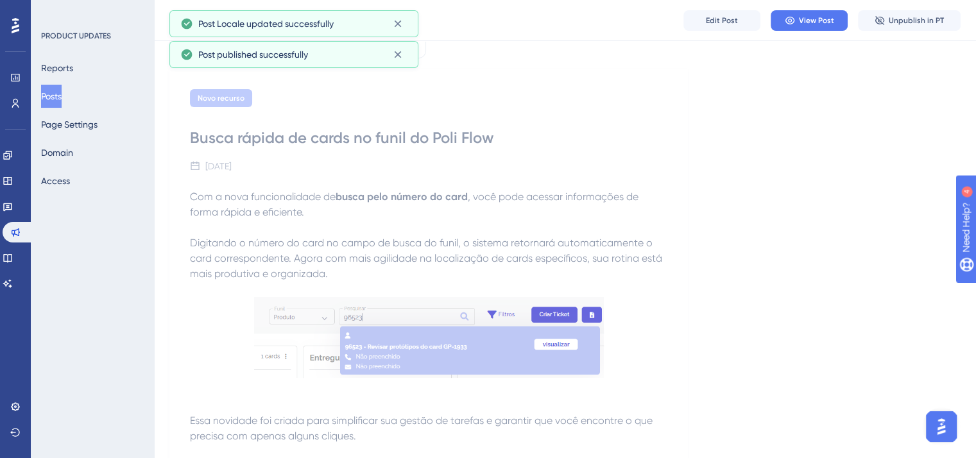
click at [58, 88] on button "Posts" at bounding box center [51, 96] width 21 height 23
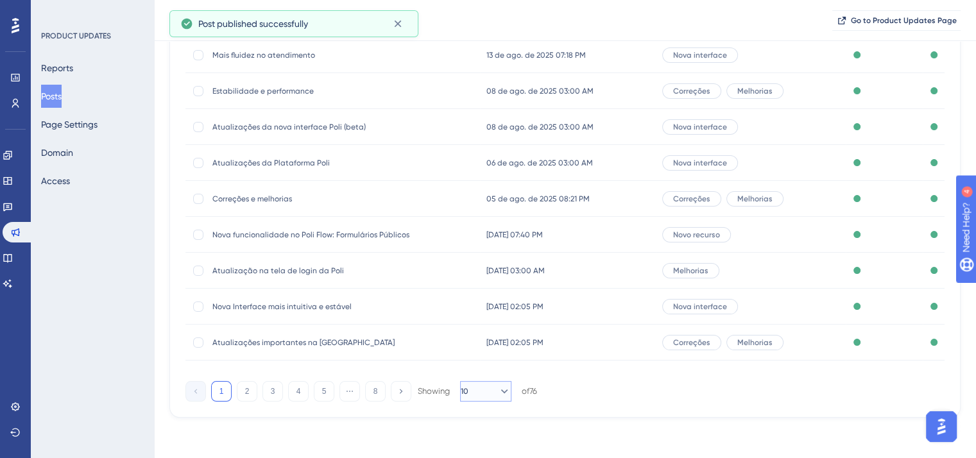
click at [498, 393] on icon at bounding box center [504, 391] width 13 height 13
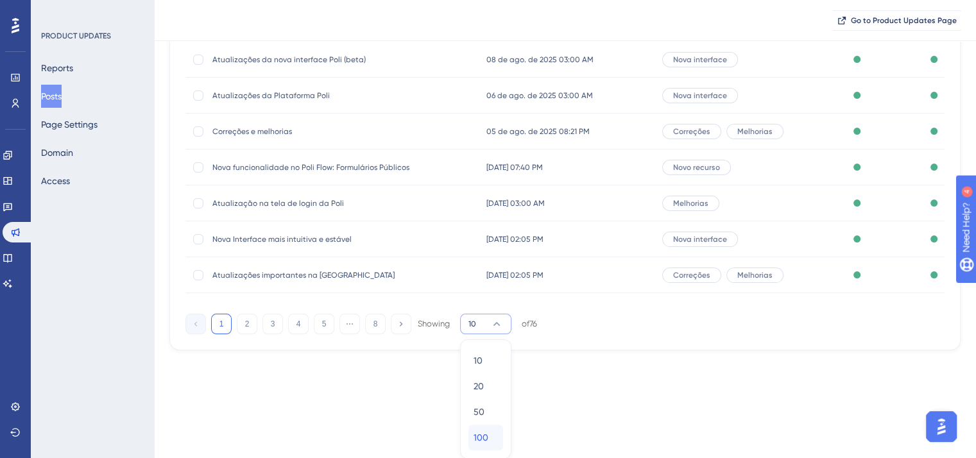
click at [480, 430] on span "100" at bounding box center [481, 437] width 15 height 15
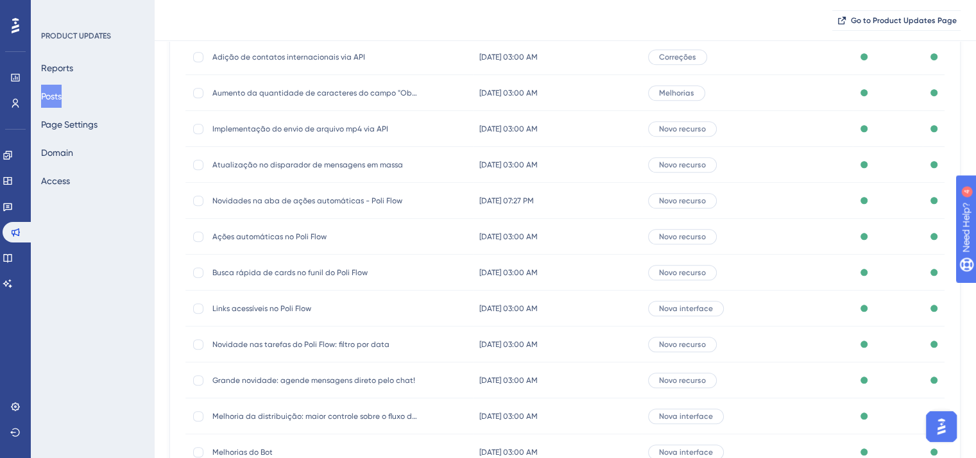
scroll to position [1096, 0]
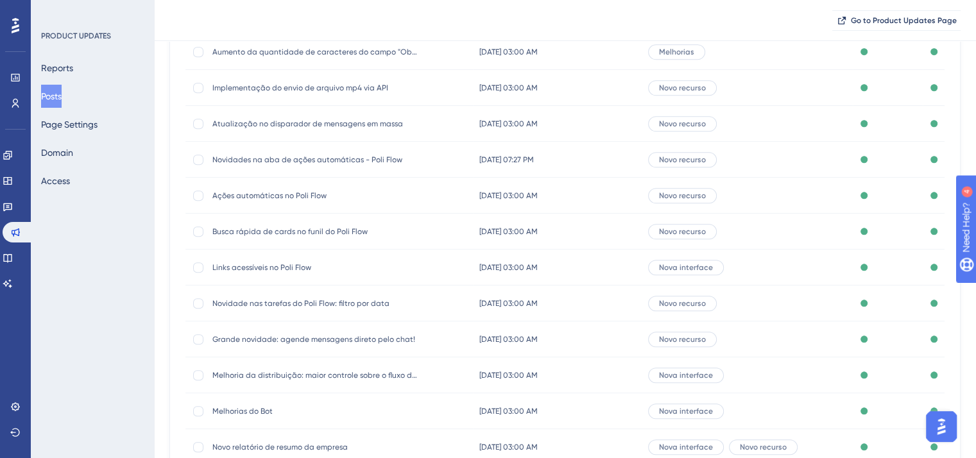
click at [253, 265] on span "Links acessíveis no Poli Flow" at bounding box center [314, 267] width 205 height 10
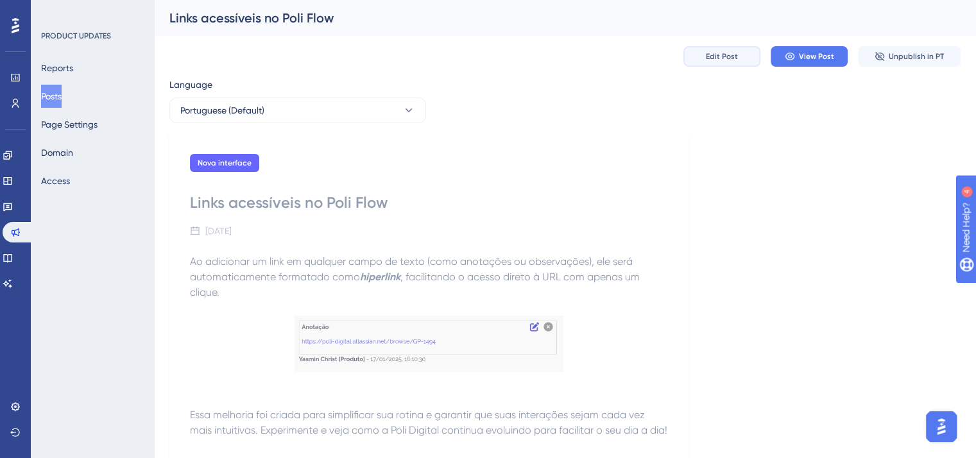
click at [715, 57] on span "Edit Post" at bounding box center [722, 56] width 32 height 10
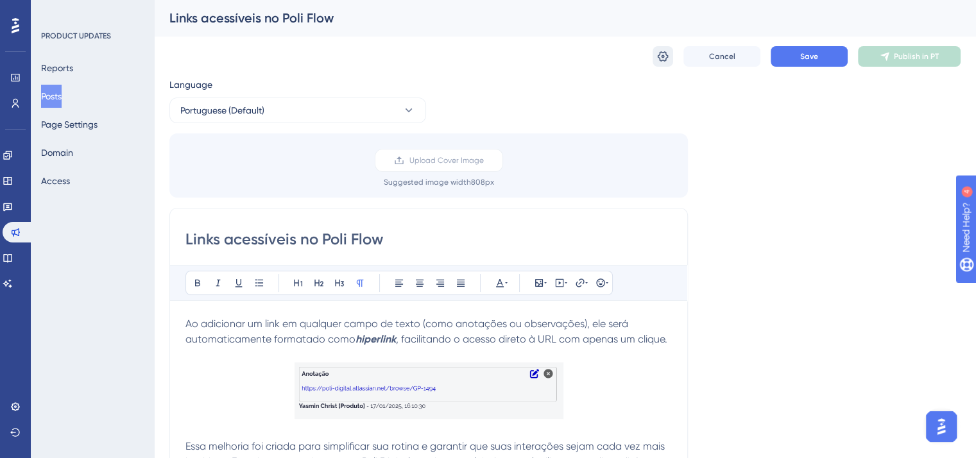
click at [656, 58] on icon at bounding box center [662, 56] width 13 height 13
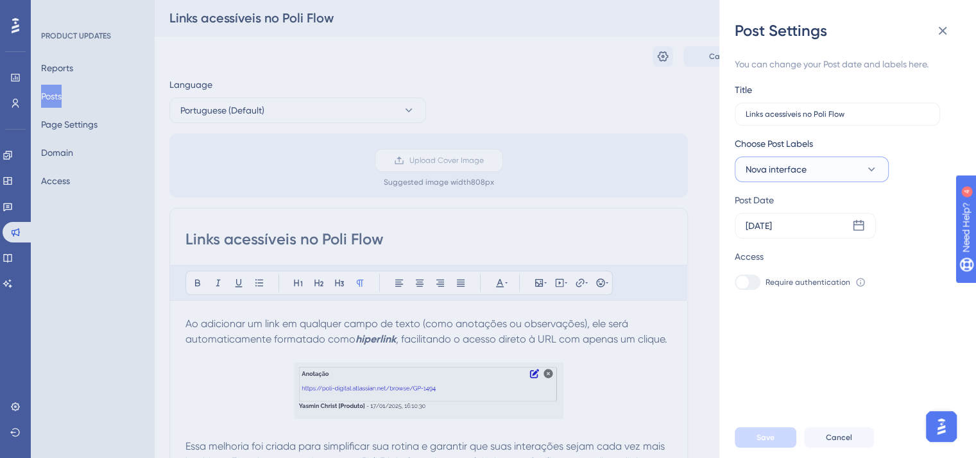
click at [796, 167] on span "Nova interface" at bounding box center [776, 169] width 61 height 15
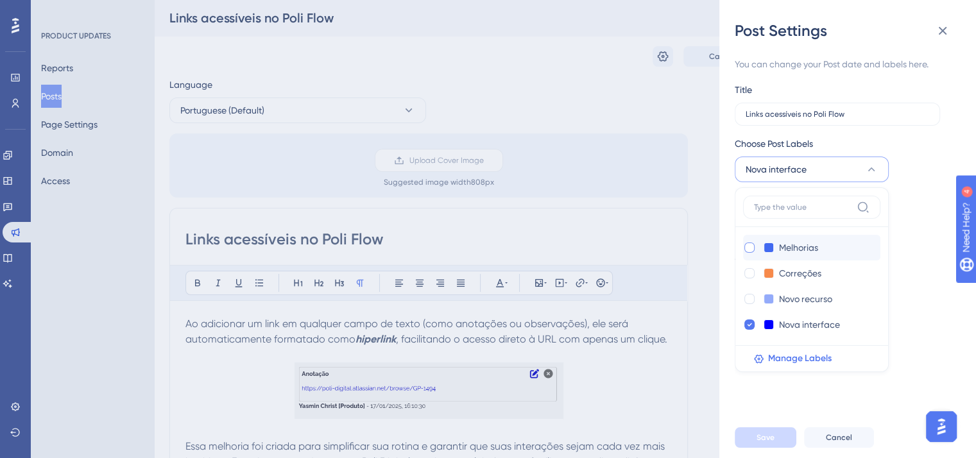
click at [749, 250] on div at bounding box center [749, 248] width 10 height 10
checkbox input "true"
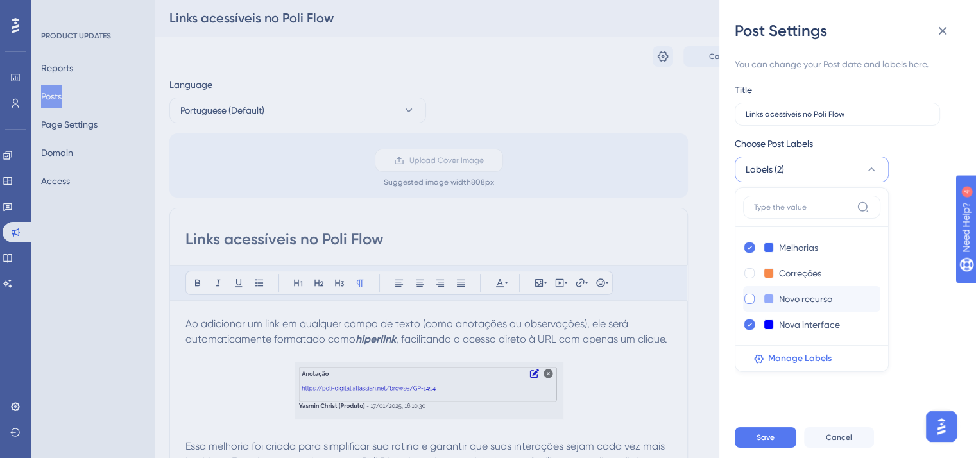
click at [749, 296] on div at bounding box center [749, 299] width 10 height 10
checkbox input "true"
click at [749, 325] on icon at bounding box center [749, 324] width 4 height 3
checkbox input "false"
click at [780, 447] on button "Save" at bounding box center [766, 437] width 62 height 21
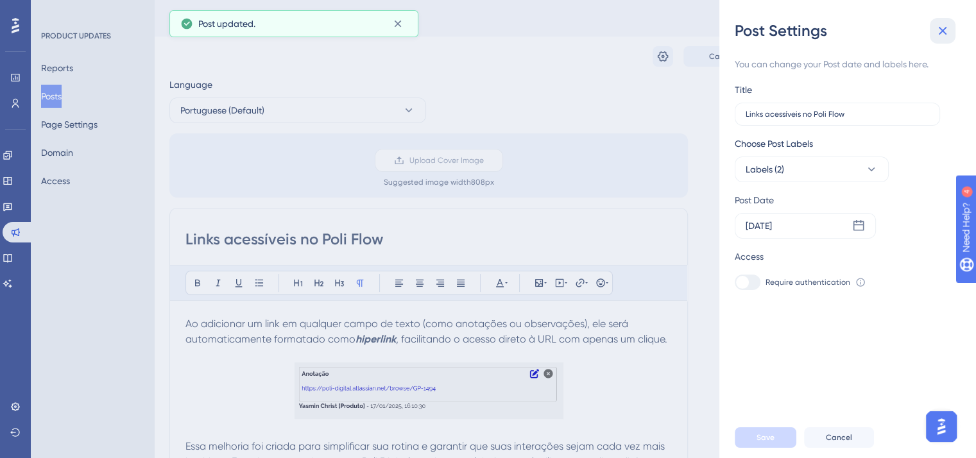
click at [946, 24] on icon at bounding box center [942, 30] width 15 height 15
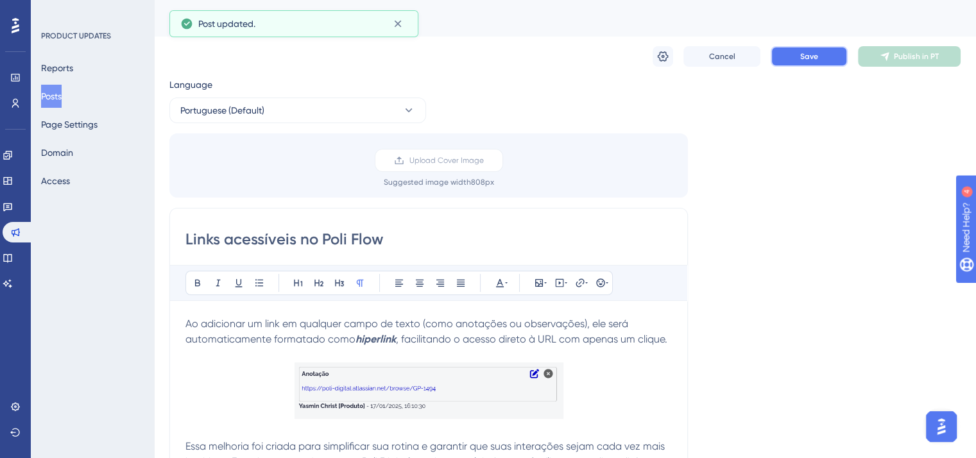
click at [826, 55] on button "Save" at bounding box center [809, 56] width 77 height 21
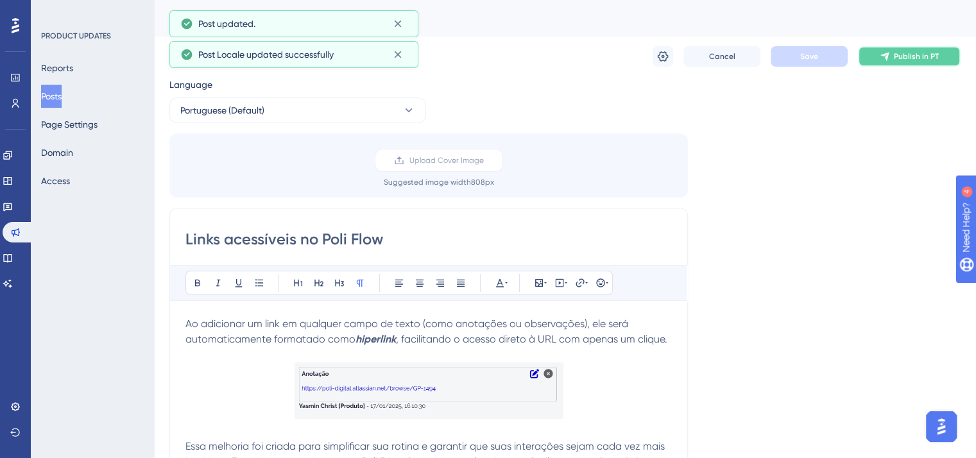
click at [923, 52] on span "Publish in PT" at bounding box center [916, 56] width 45 height 10
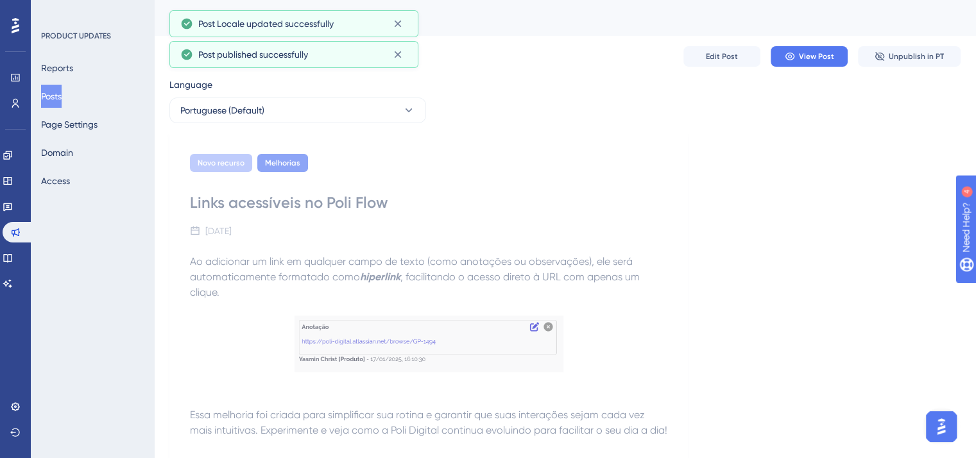
click at [58, 96] on button "Posts" at bounding box center [51, 96] width 21 height 23
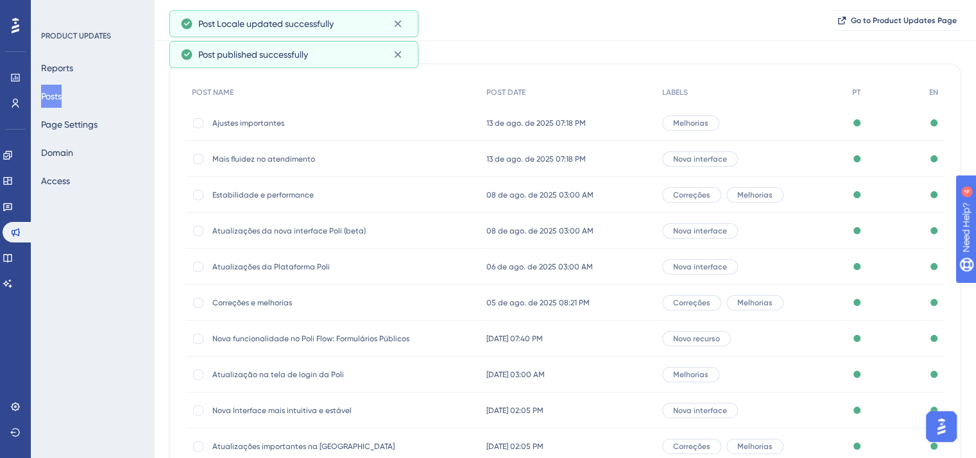
scroll to position [194, 0]
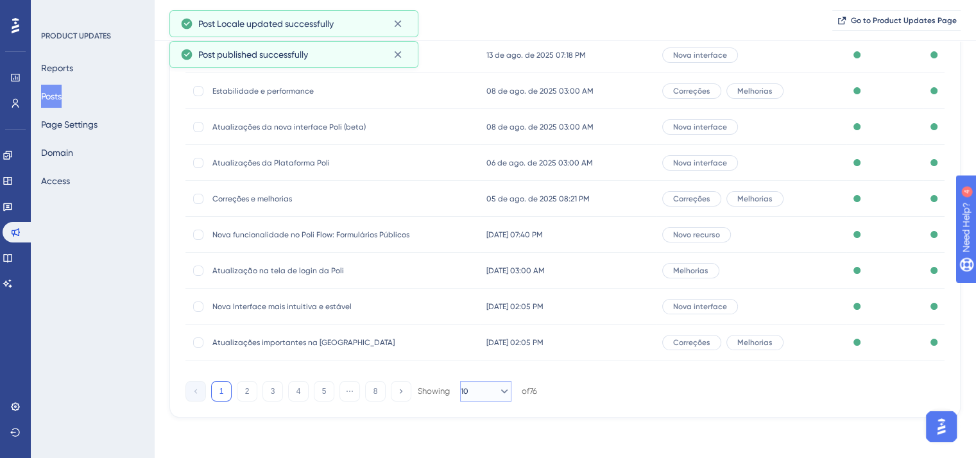
click at [498, 388] on icon at bounding box center [504, 391] width 13 height 13
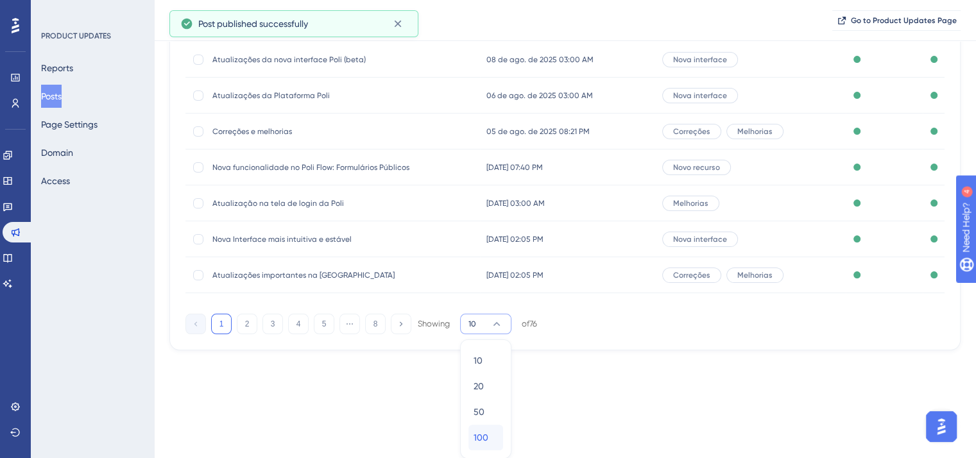
click at [490, 432] on div "100 100" at bounding box center [486, 438] width 24 height 26
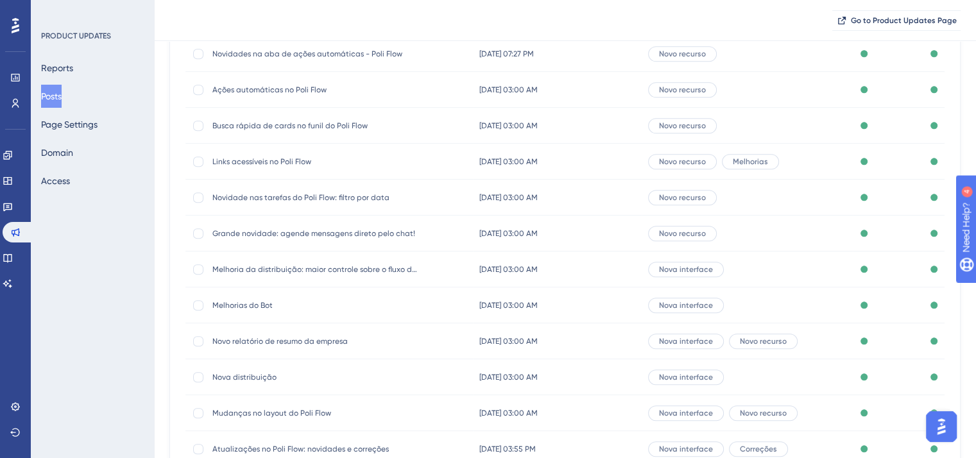
scroll to position [1224, 0]
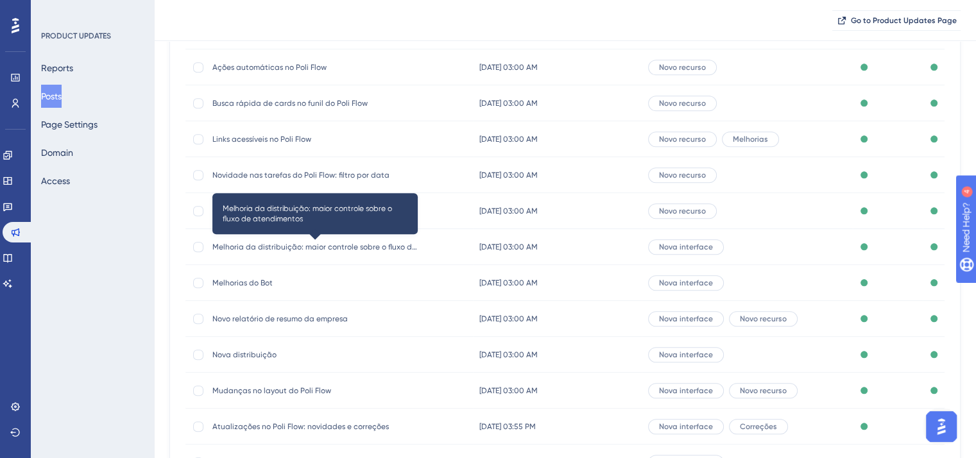
click at [309, 246] on span "Melhoria da distribuição: maior controle sobre o fluxo de atendimentos" at bounding box center [314, 247] width 205 height 10
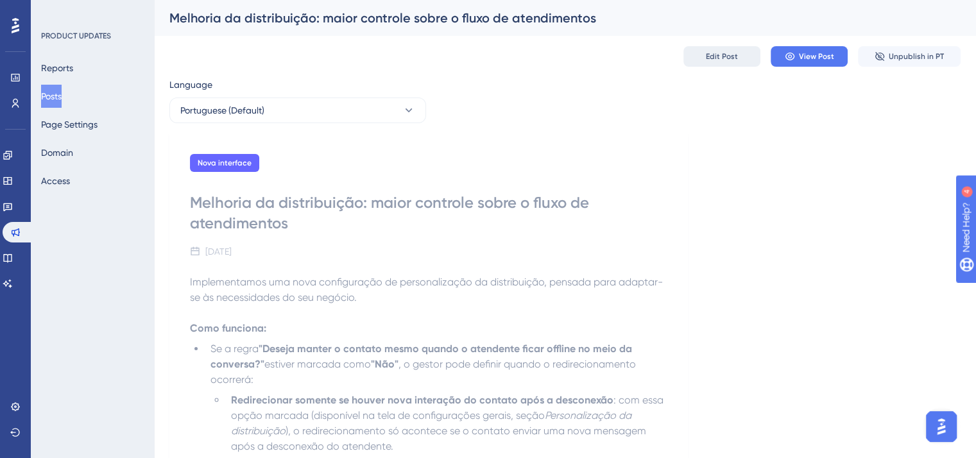
click at [713, 57] on span "Edit Post" at bounding box center [722, 56] width 32 height 10
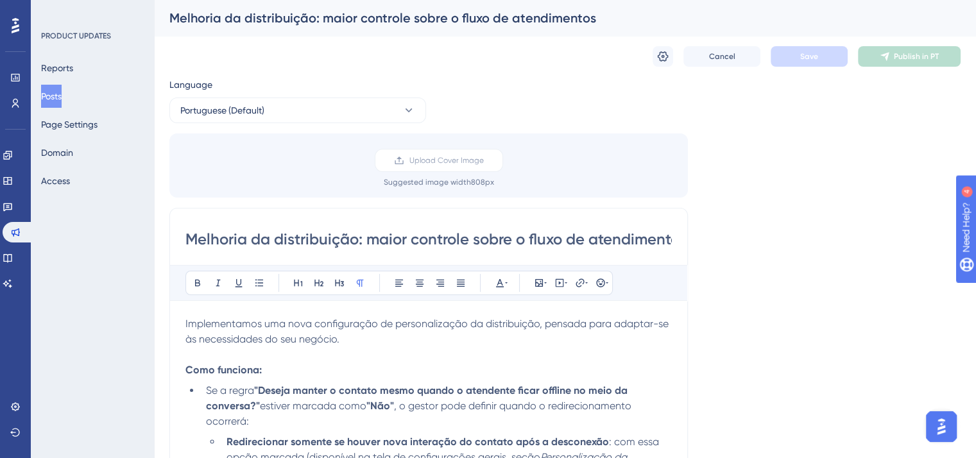
scroll to position [171, 0]
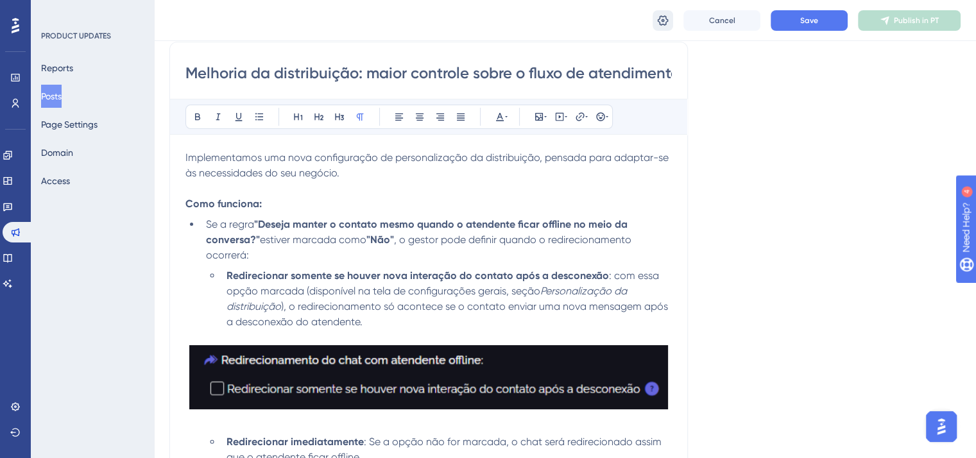
click at [667, 29] on button at bounding box center [663, 20] width 21 height 21
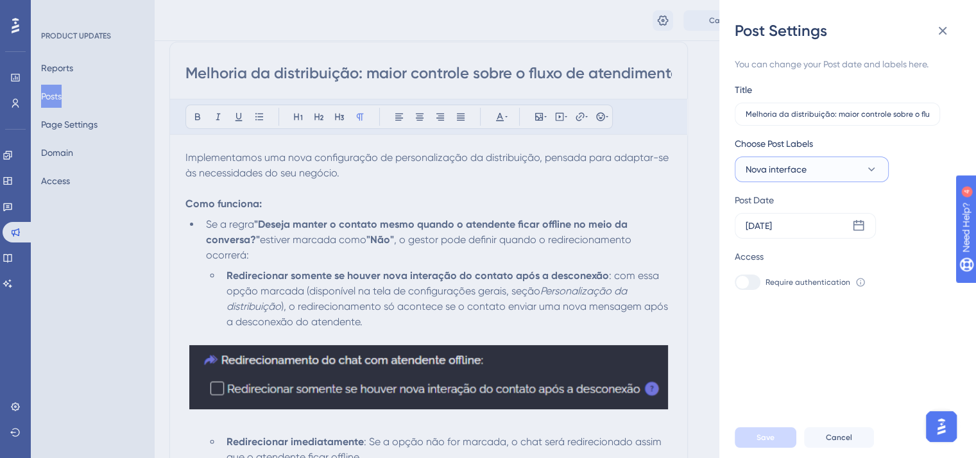
click at [812, 167] on button "Nova interface" at bounding box center [812, 170] width 154 height 26
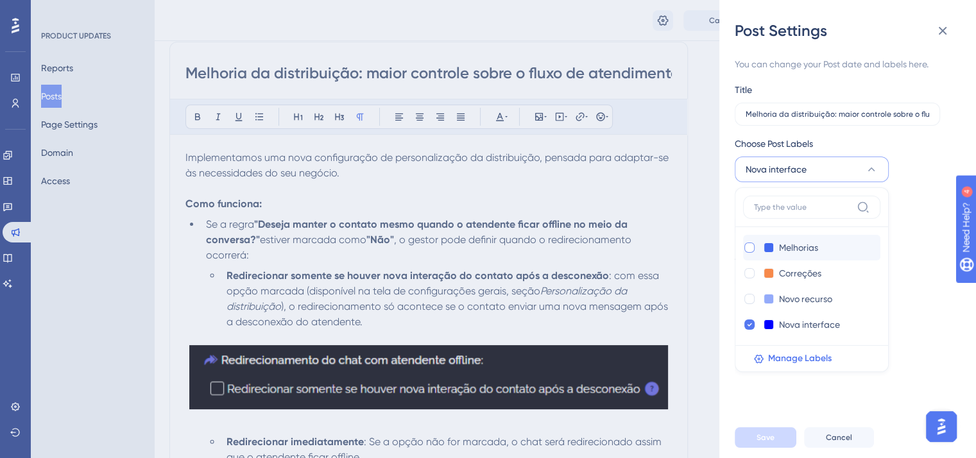
click at [743, 244] on div at bounding box center [749, 247] width 13 height 13
checkbox input "true"
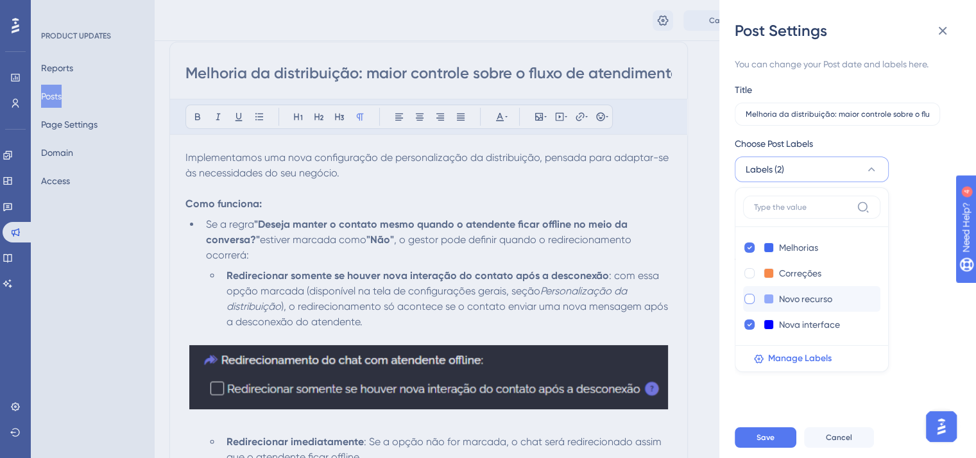
click at [748, 297] on div at bounding box center [749, 299] width 10 height 10
checkbox input "true"
click at [747, 331] on div "Nova interface Nova interface" at bounding box center [799, 324] width 112 height 15
click at [749, 323] on icon at bounding box center [749, 324] width 5 height 9
checkbox input "false"
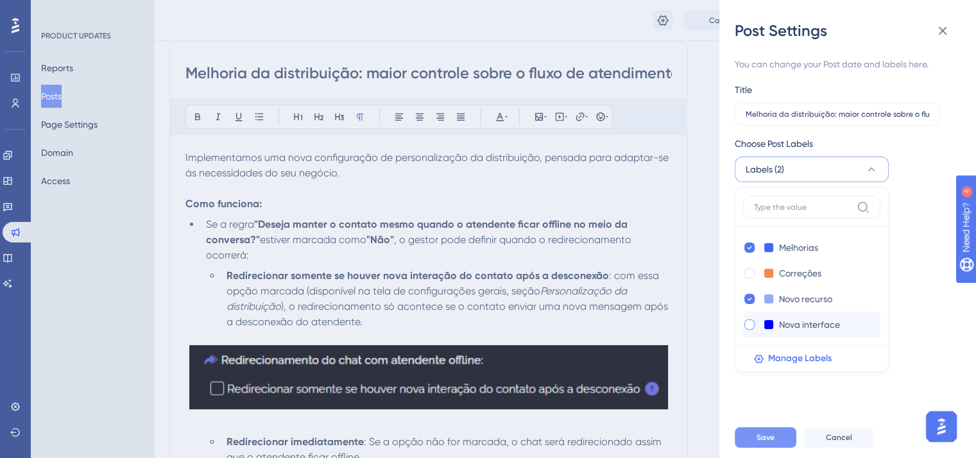
click at [761, 443] on span "Save" at bounding box center [765, 437] width 18 height 10
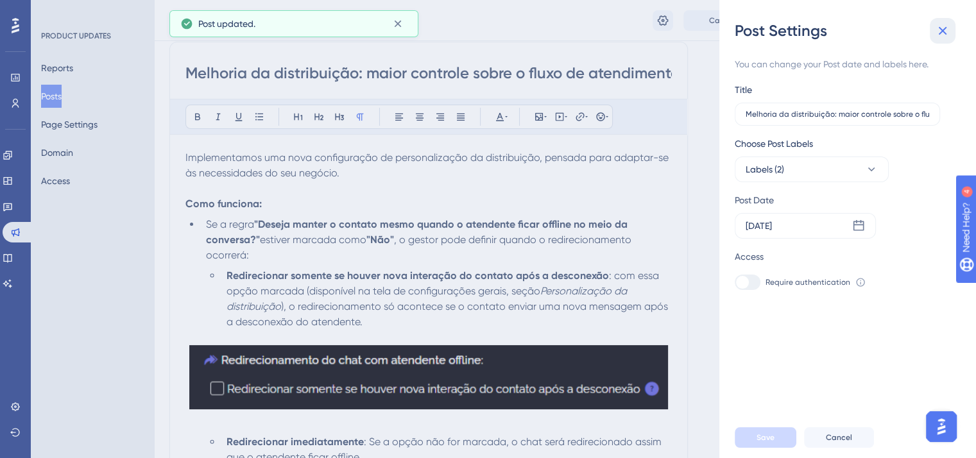
click at [940, 34] on icon at bounding box center [942, 30] width 15 height 15
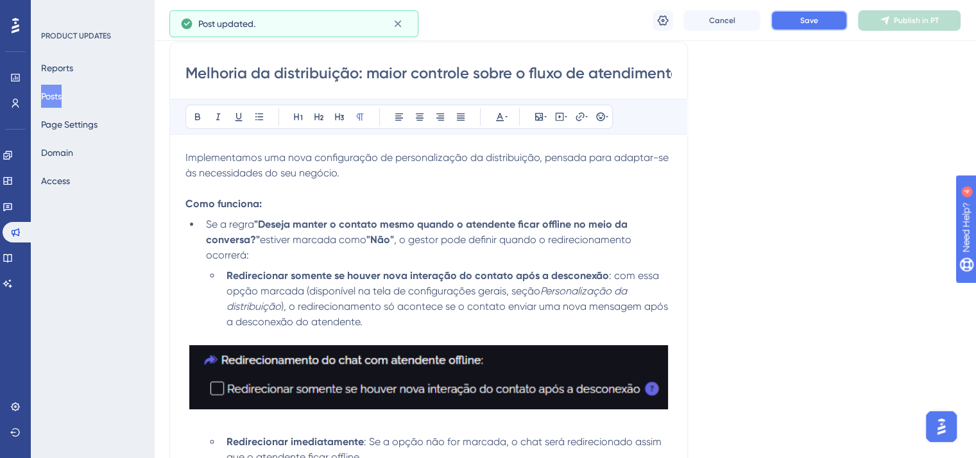
click at [814, 21] on span "Save" at bounding box center [809, 20] width 18 height 10
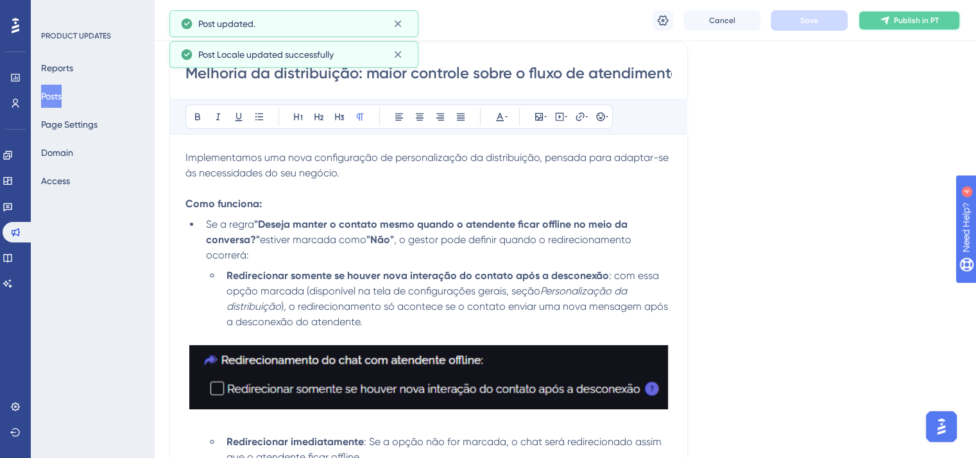
click at [909, 16] on span "Publish in PT" at bounding box center [916, 20] width 45 height 10
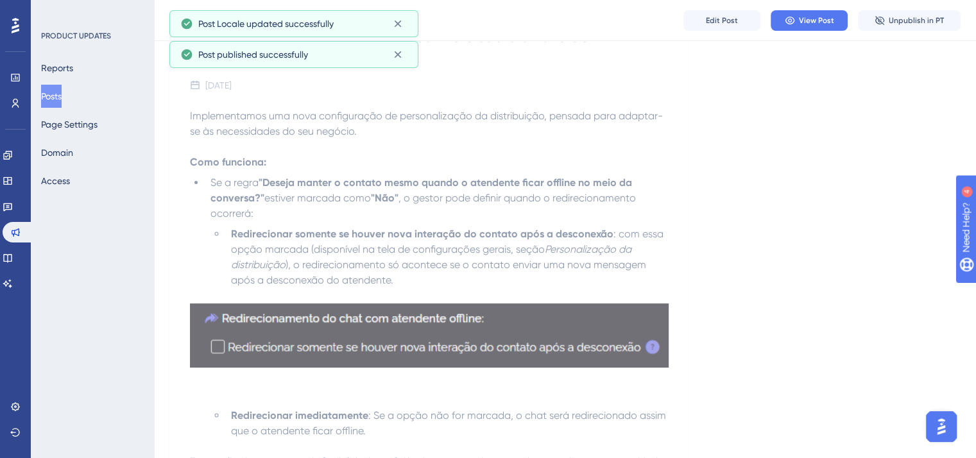
click at [55, 103] on button "Posts" at bounding box center [51, 96] width 21 height 23
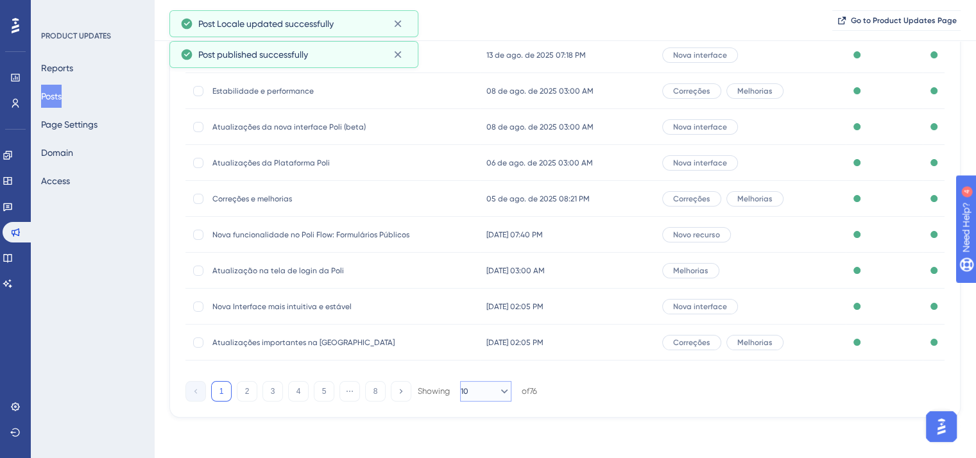
click at [488, 398] on button "10" at bounding box center [485, 391] width 51 height 21
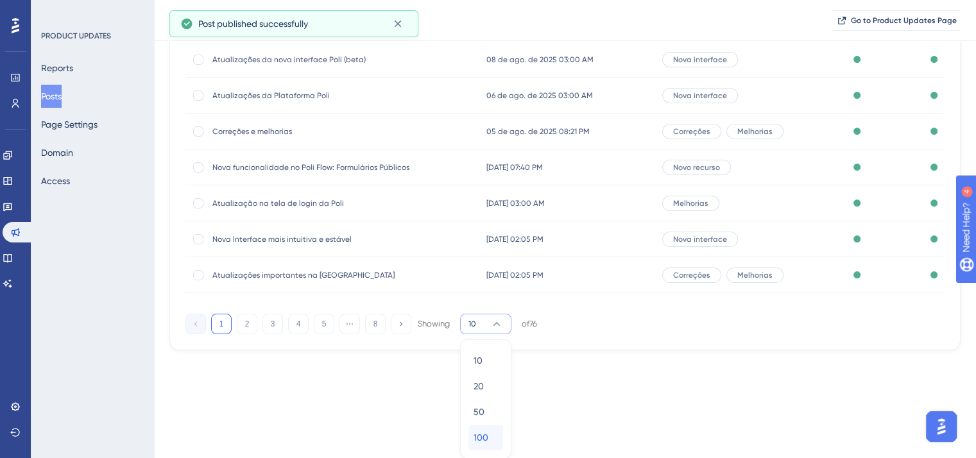
click at [490, 436] on div "100 100" at bounding box center [486, 438] width 24 height 26
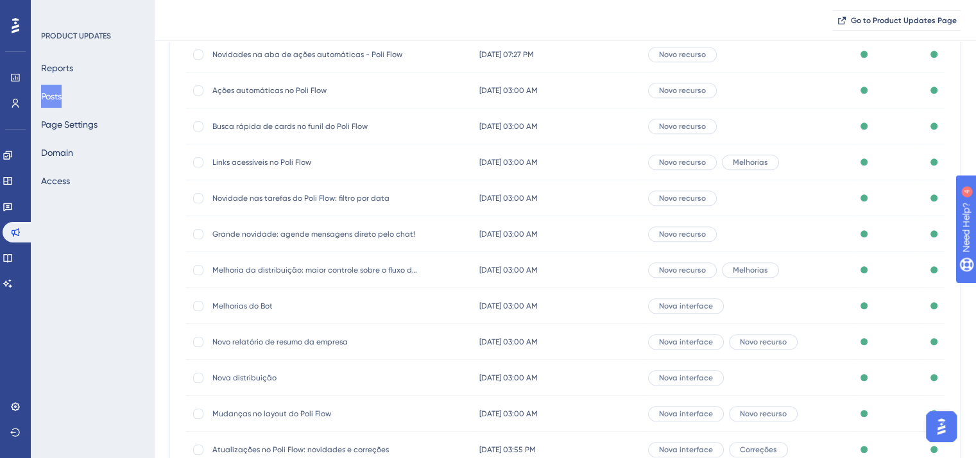
scroll to position [1288, 0]
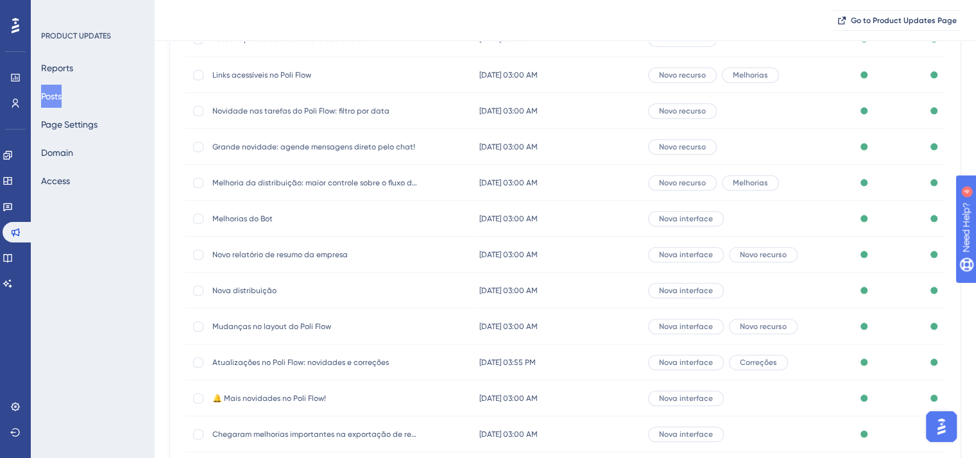
click at [231, 218] on span "Melhorias do Bot" at bounding box center [314, 219] width 205 height 10
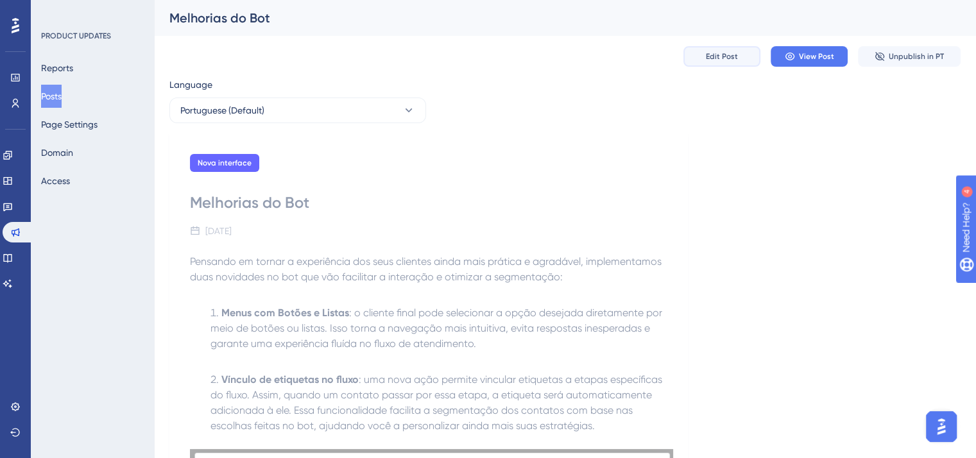
click at [724, 53] on span "Edit Post" at bounding box center [722, 56] width 32 height 10
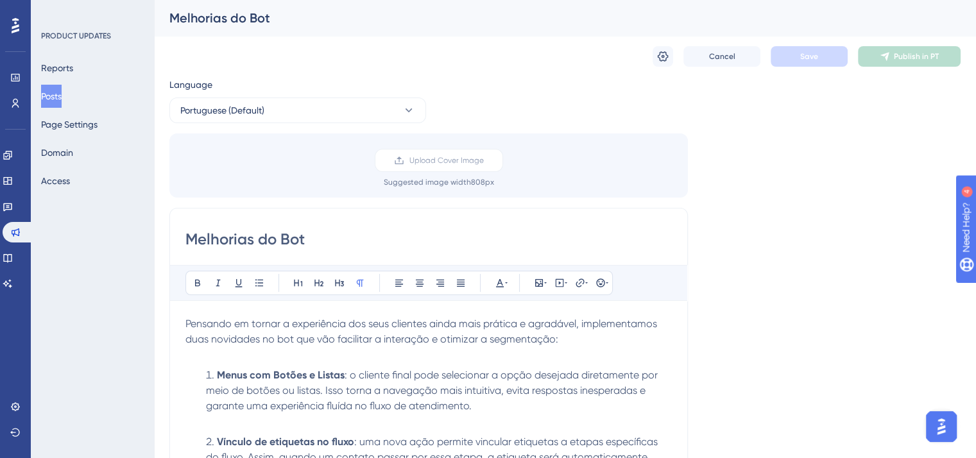
scroll to position [103, 0]
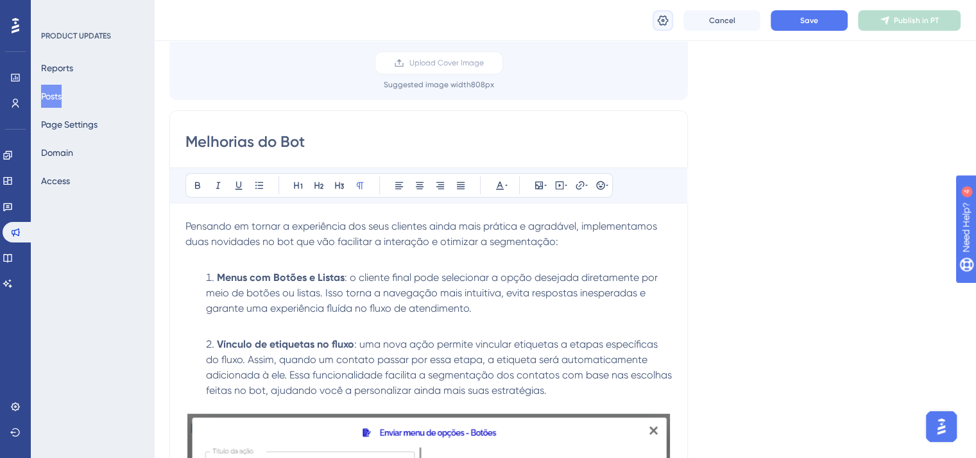
click at [660, 22] on icon at bounding box center [662, 20] width 13 height 13
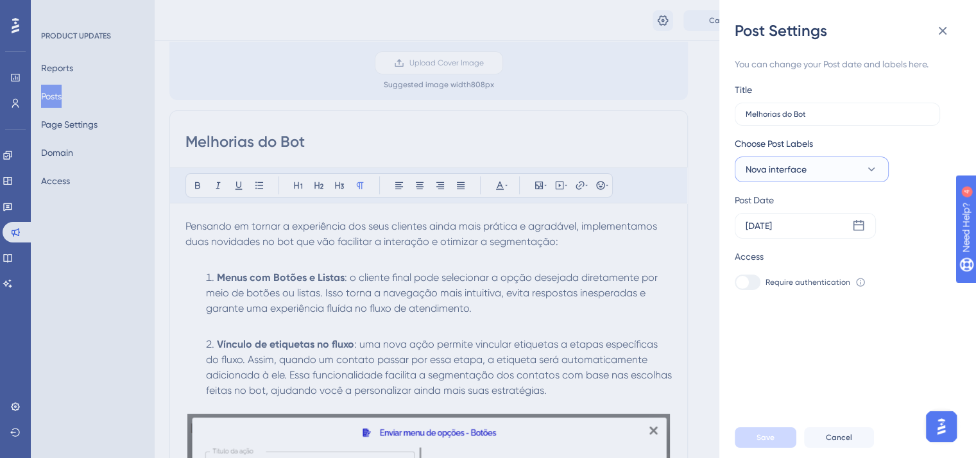
click at [801, 164] on span "Nova interface" at bounding box center [776, 169] width 61 height 15
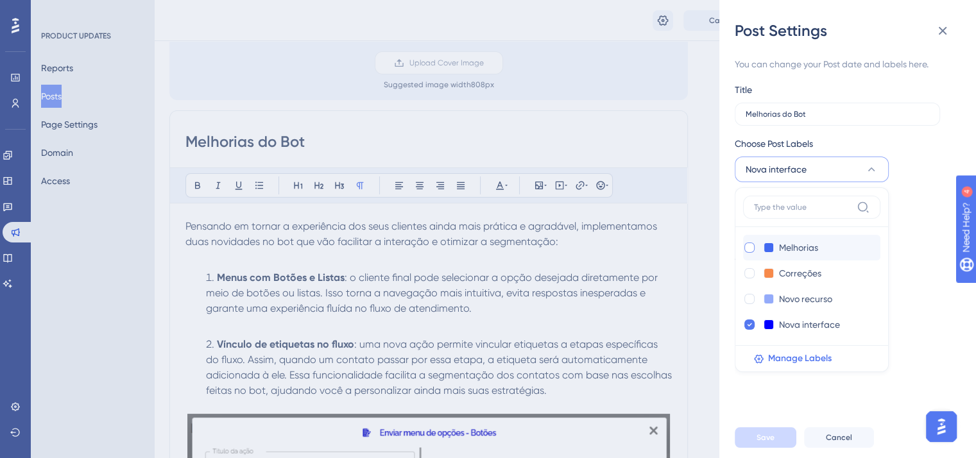
click at [753, 244] on div at bounding box center [749, 248] width 10 height 10
checkbox input "true"
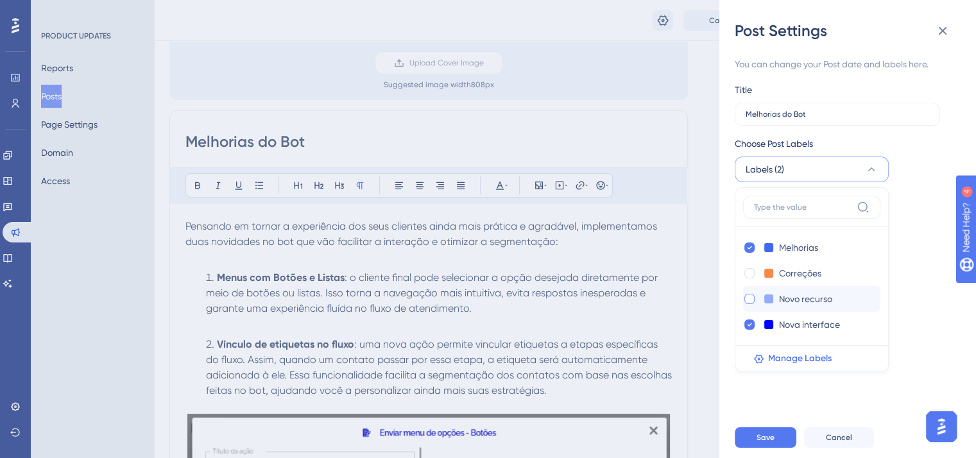
click at [747, 298] on div at bounding box center [749, 299] width 10 height 10
checkbox input "true"
click at [749, 321] on icon at bounding box center [749, 324] width 5 height 9
checkbox input "false"
click at [775, 448] on button "Save" at bounding box center [766, 437] width 62 height 21
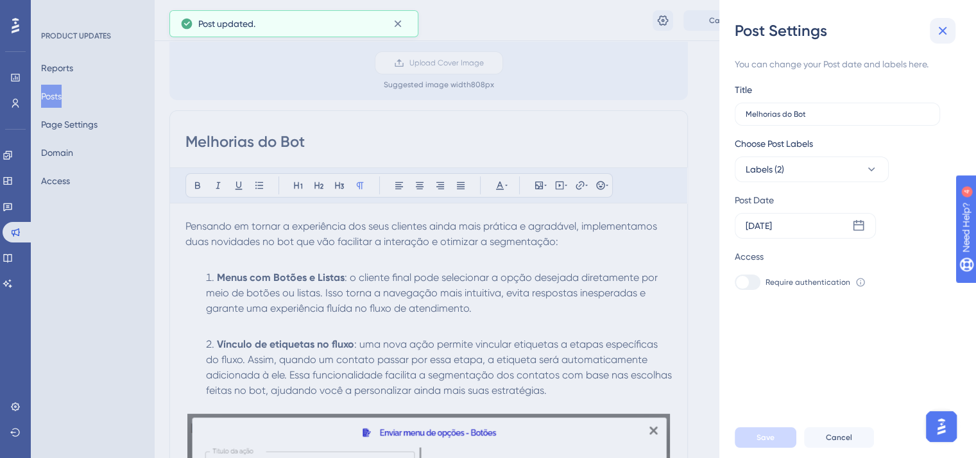
click at [941, 31] on icon at bounding box center [942, 30] width 15 height 15
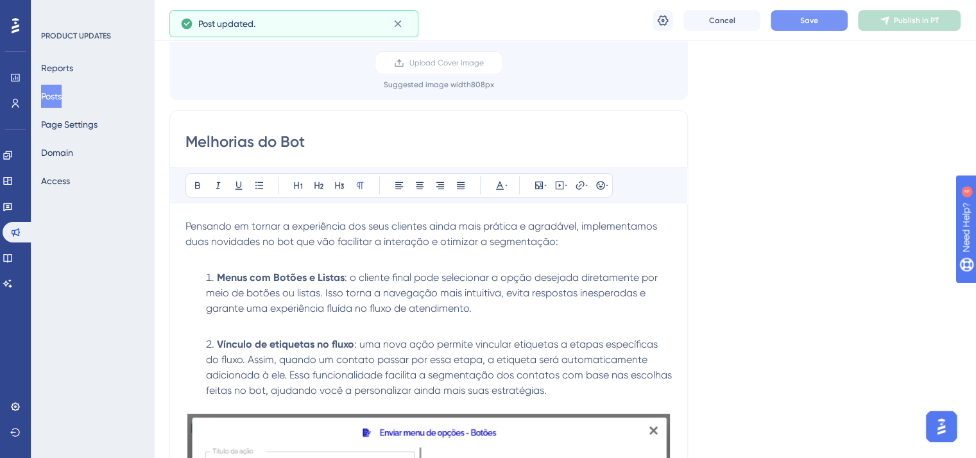
click at [820, 24] on button "Save" at bounding box center [809, 20] width 77 height 21
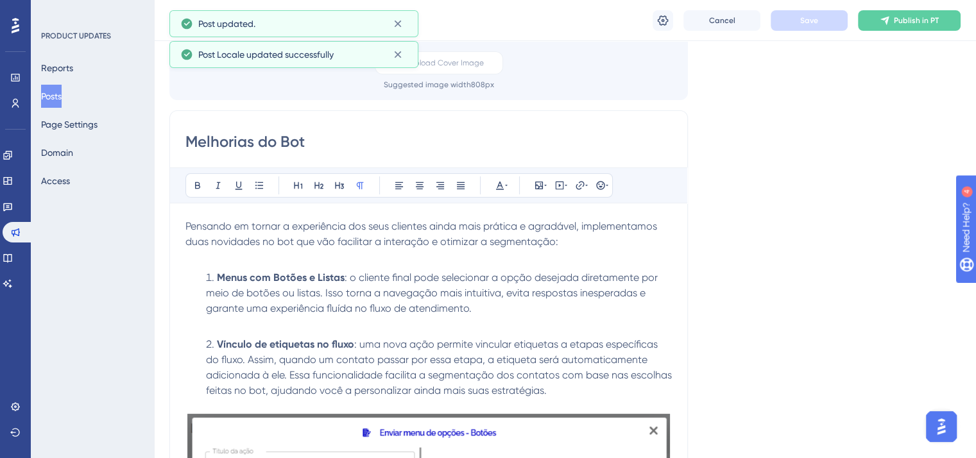
click at [905, 24] on span "Publish in PT" at bounding box center [916, 20] width 45 height 10
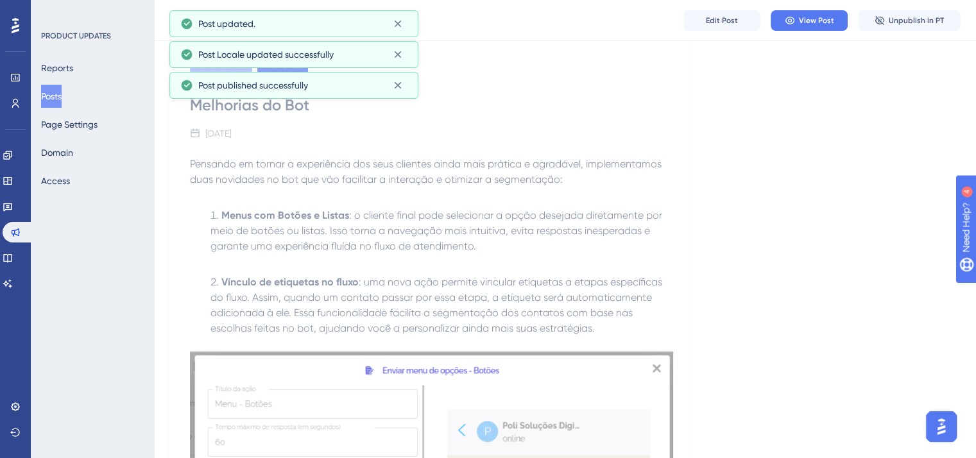
click at [62, 96] on button "Posts" at bounding box center [51, 96] width 21 height 23
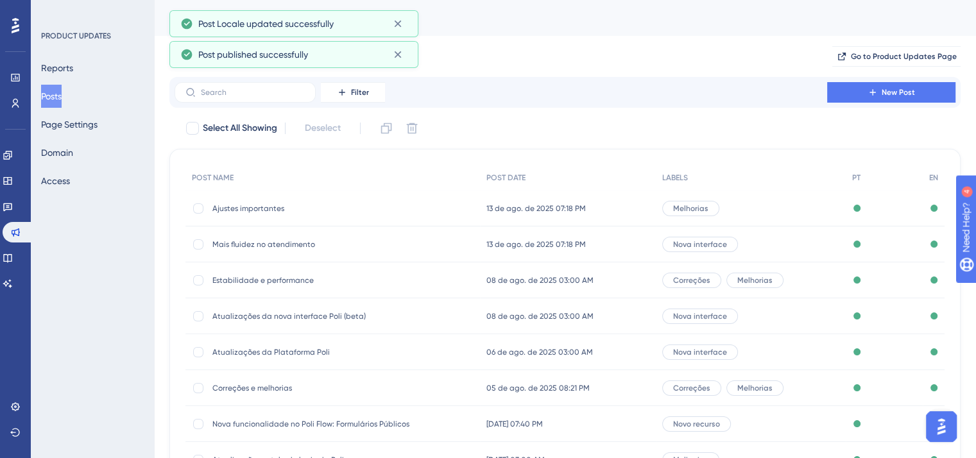
scroll to position [189, 0]
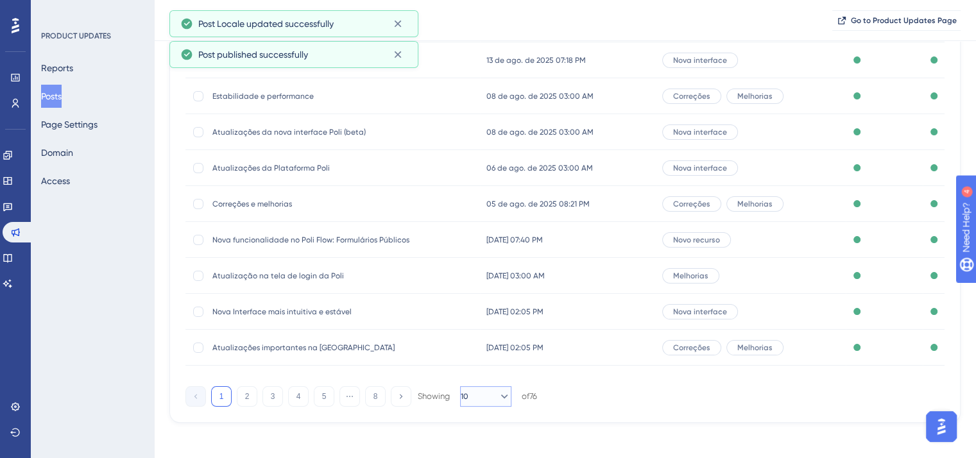
click at [486, 400] on button "10" at bounding box center [485, 396] width 51 height 21
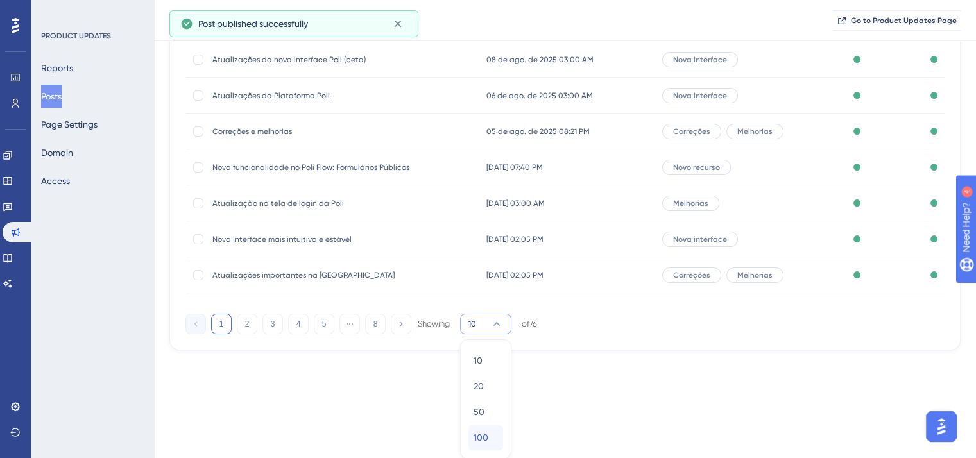
click at [484, 438] on span "100" at bounding box center [481, 437] width 15 height 15
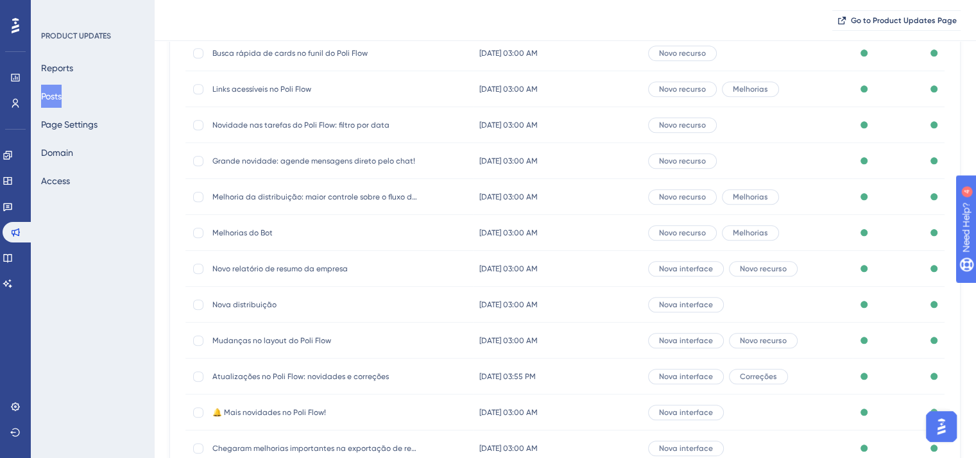
scroll to position [1288, 0]
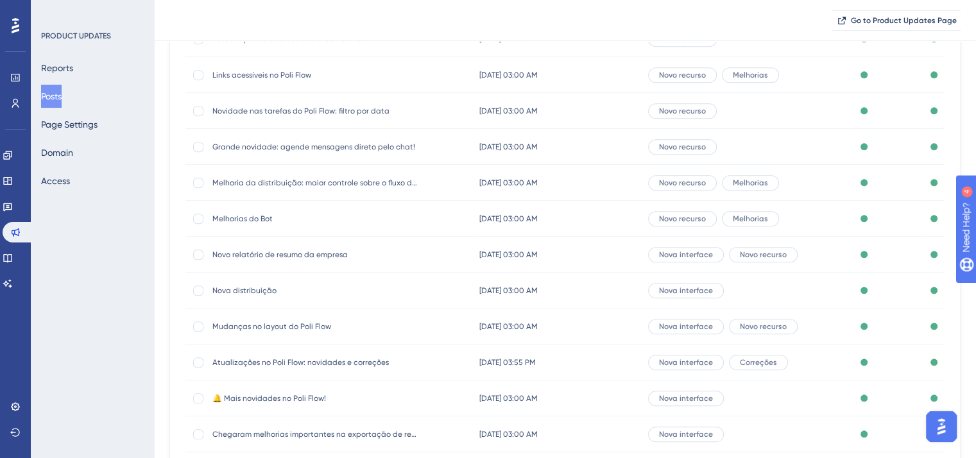
click at [257, 253] on span "Novo relatório de resumo da empresa" at bounding box center [314, 255] width 205 height 10
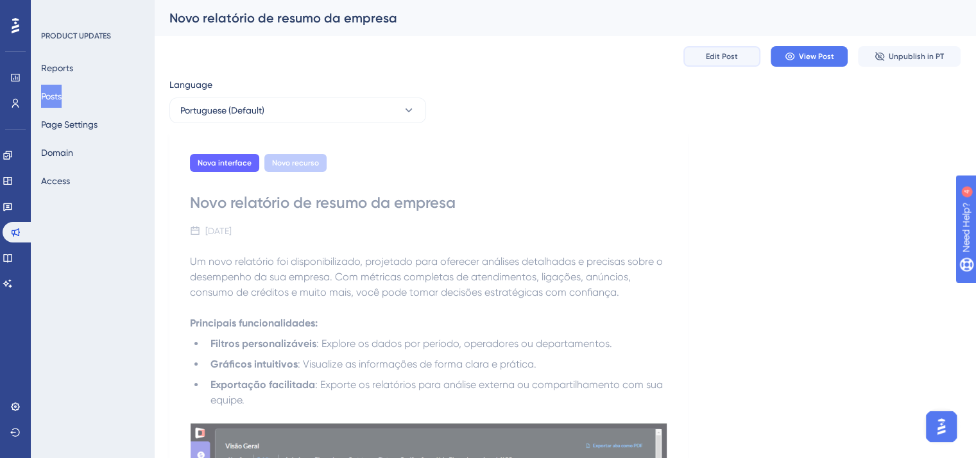
click at [736, 53] on span "Edit Post" at bounding box center [722, 56] width 32 height 10
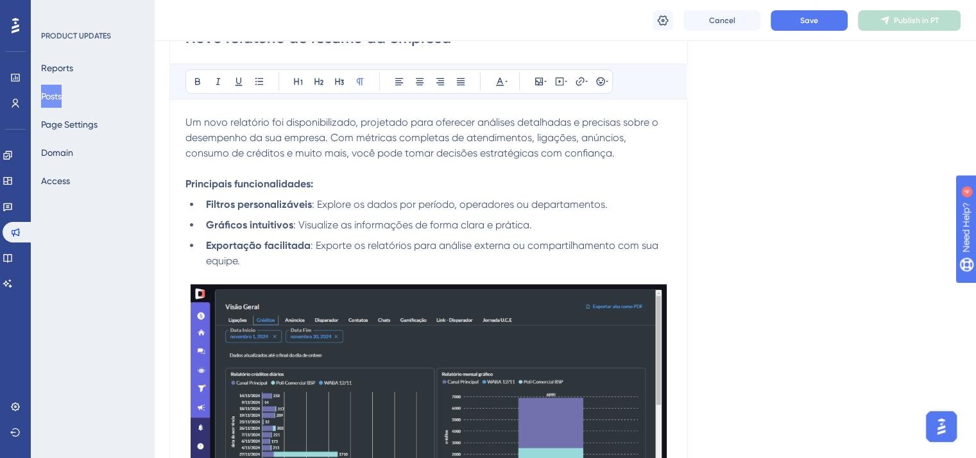
scroll to position [142, 0]
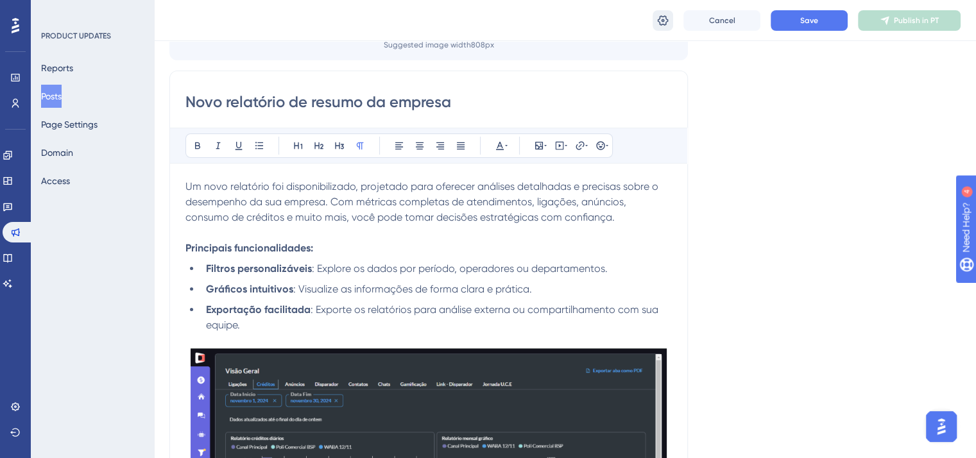
click at [661, 19] on icon at bounding box center [662, 20] width 13 height 13
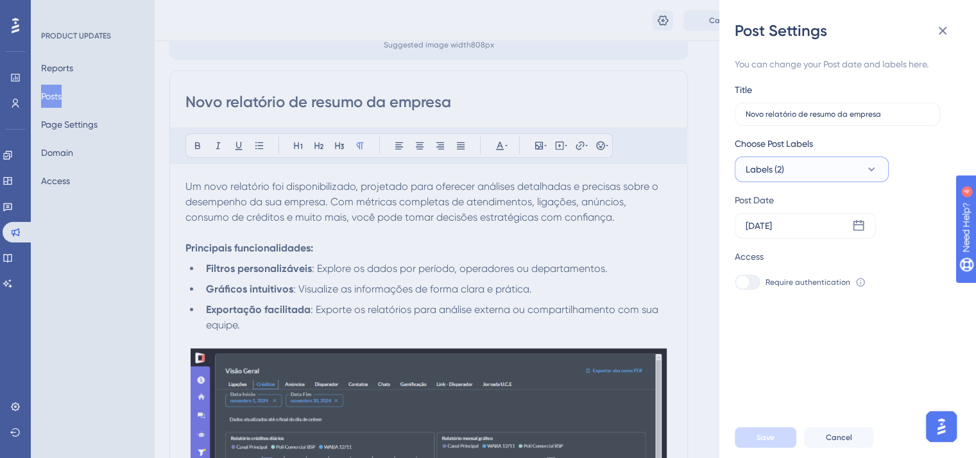
click at [778, 173] on span "Labels (2)" at bounding box center [765, 169] width 38 height 15
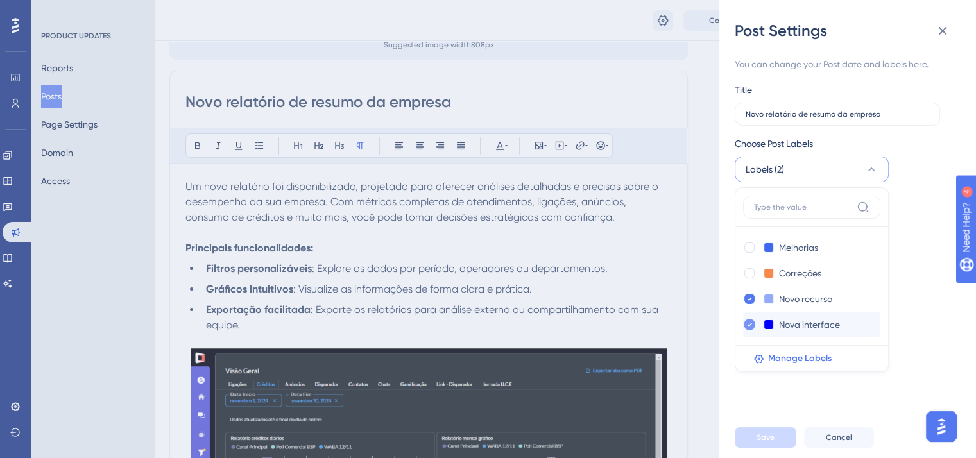
click at [747, 324] on icon at bounding box center [749, 324] width 5 height 9
checkbox input "false"
click at [779, 445] on button "Save" at bounding box center [766, 437] width 62 height 21
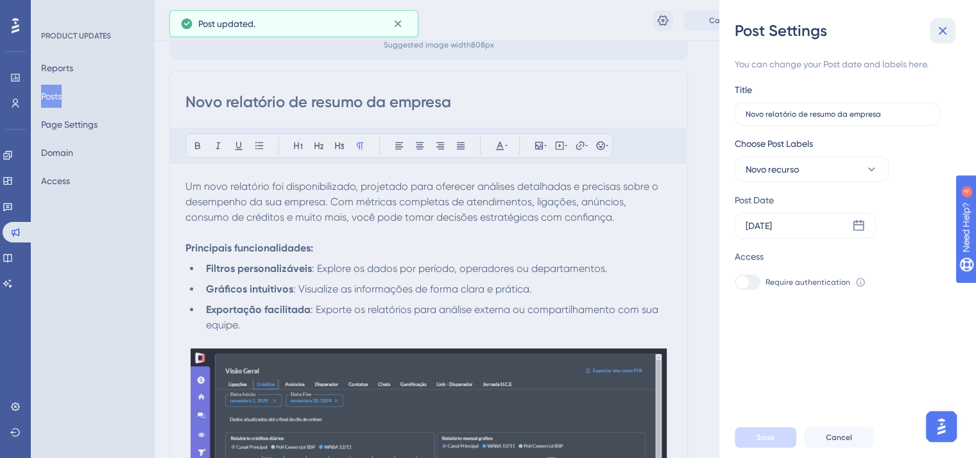
click at [943, 26] on icon at bounding box center [942, 30] width 15 height 15
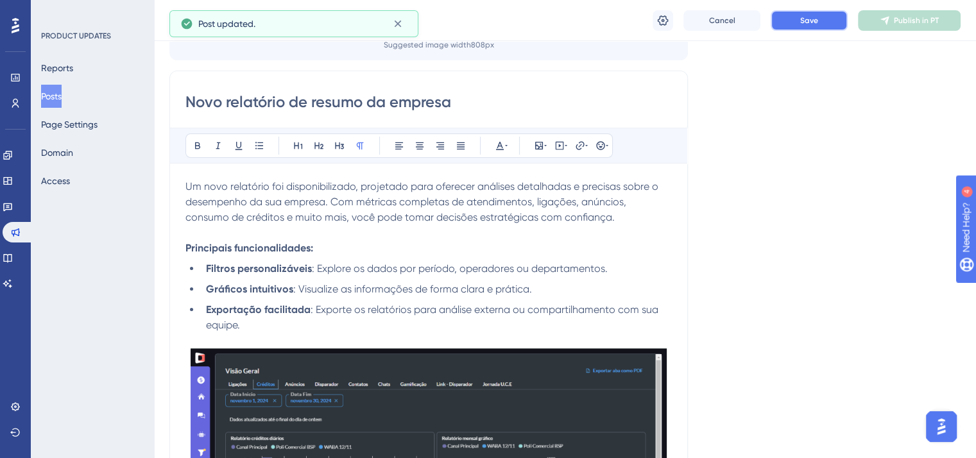
click at [804, 24] on span "Save" at bounding box center [809, 20] width 18 height 10
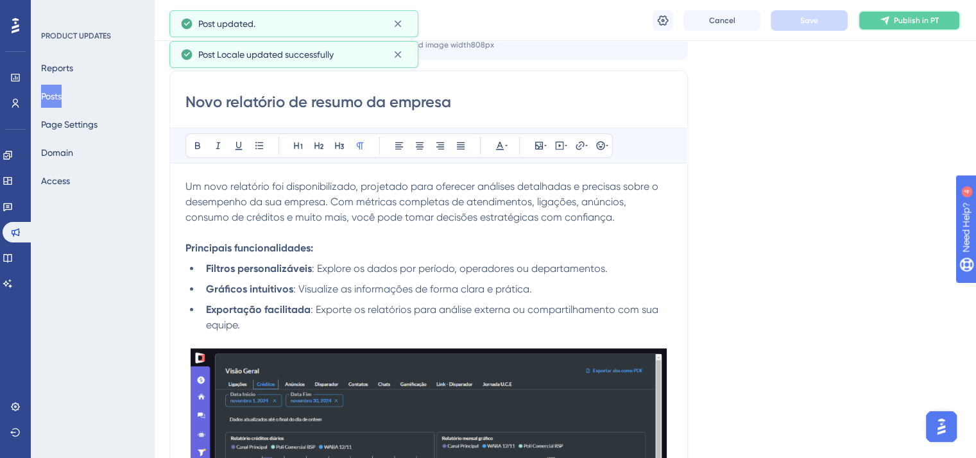
click at [914, 21] on span "Publish in PT" at bounding box center [916, 20] width 45 height 10
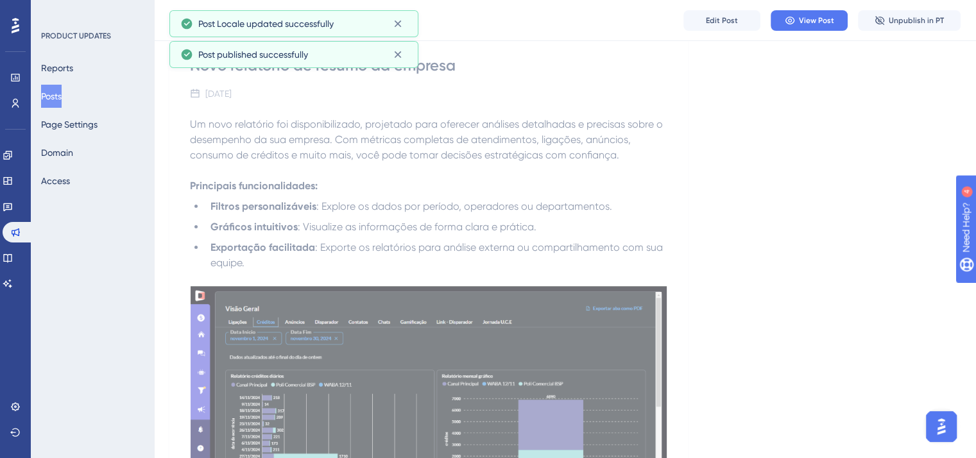
click at [54, 85] on button "Posts" at bounding box center [51, 96] width 21 height 23
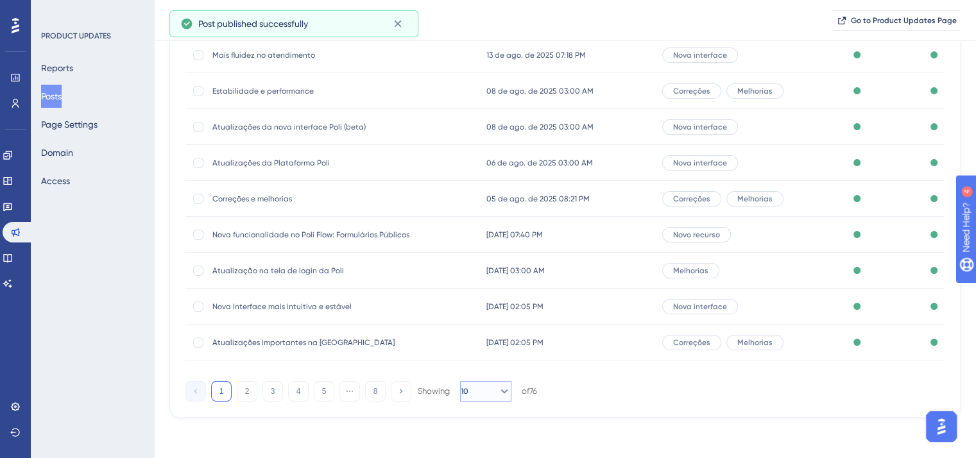
click at [501, 391] on icon at bounding box center [504, 391] width 7 height 4
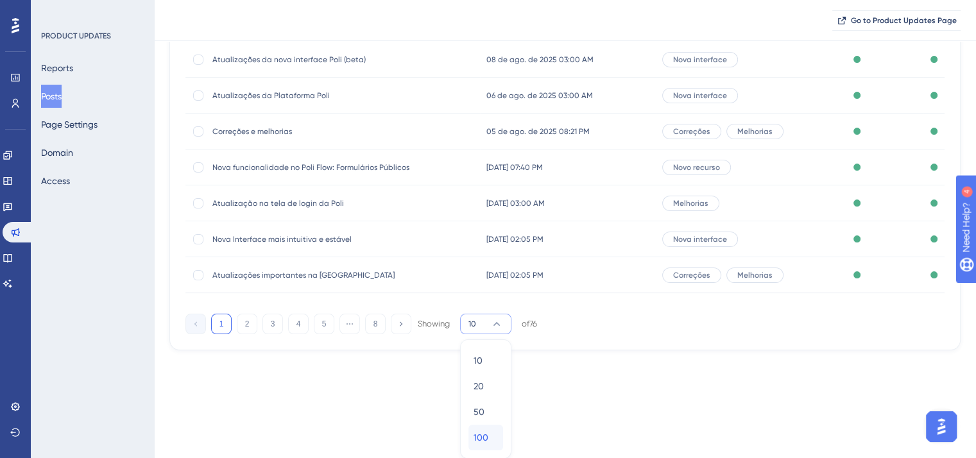
click at [482, 438] on span "100" at bounding box center [481, 437] width 15 height 15
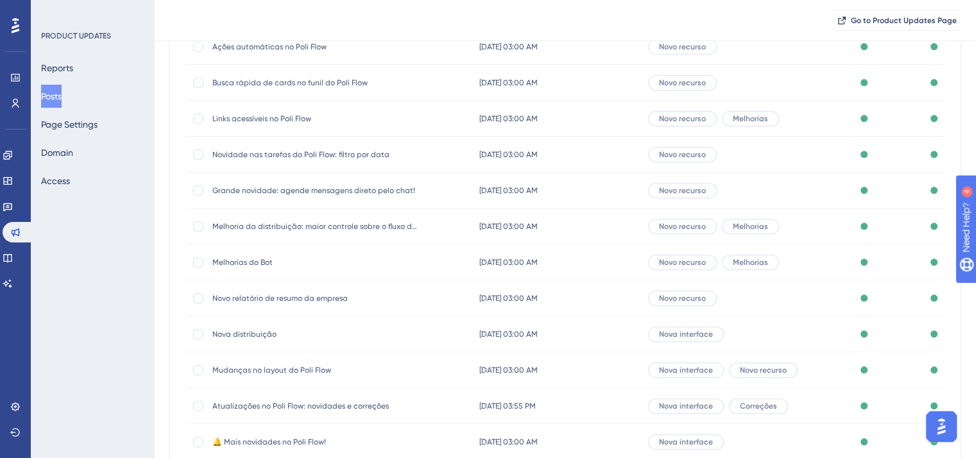
scroll to position [1288, 0]
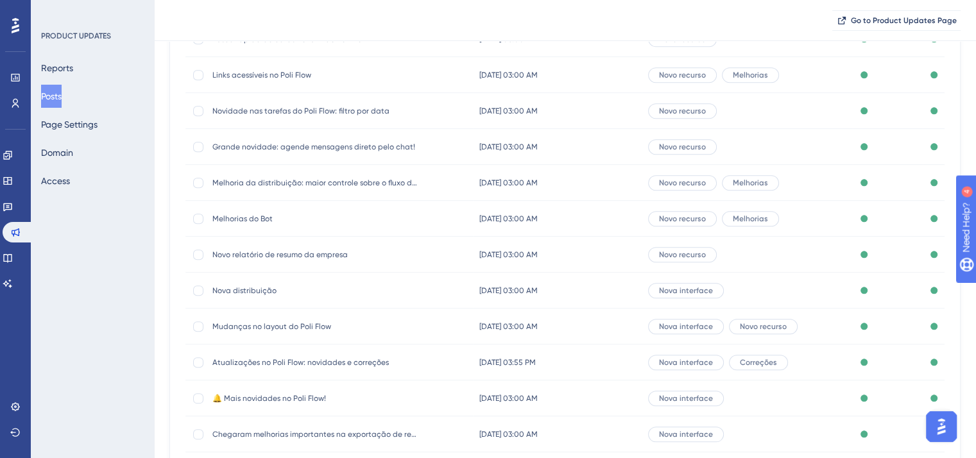
click at [239, 290] on span "Nova distribuição" at bounding box center [314, 291] width 205 height 10
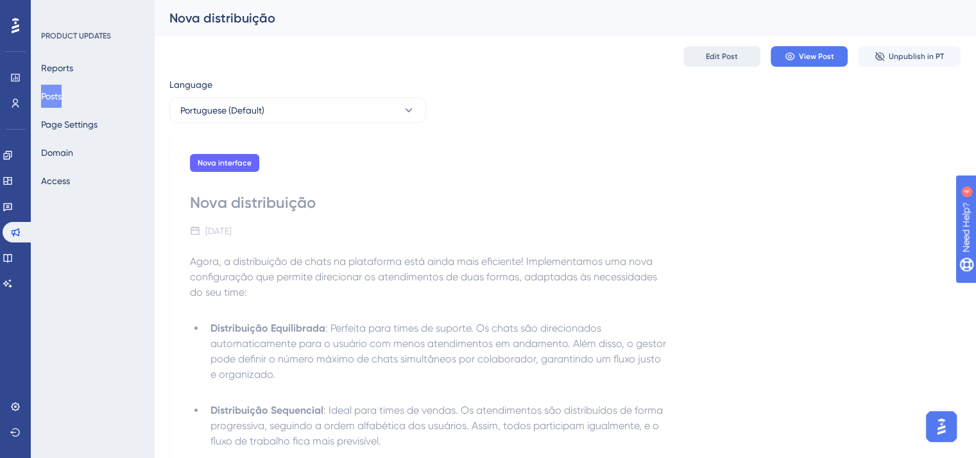
click at [717, 56] on span "Edit Post" at bounding box center [722, 56] width 32 height 10
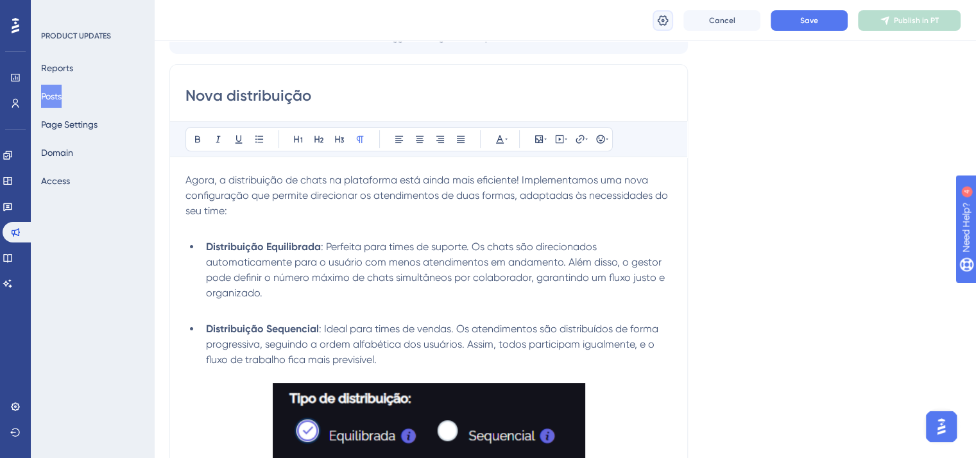
click at [672, 21] on button at bounding box center [663, 20] width 21 height 21
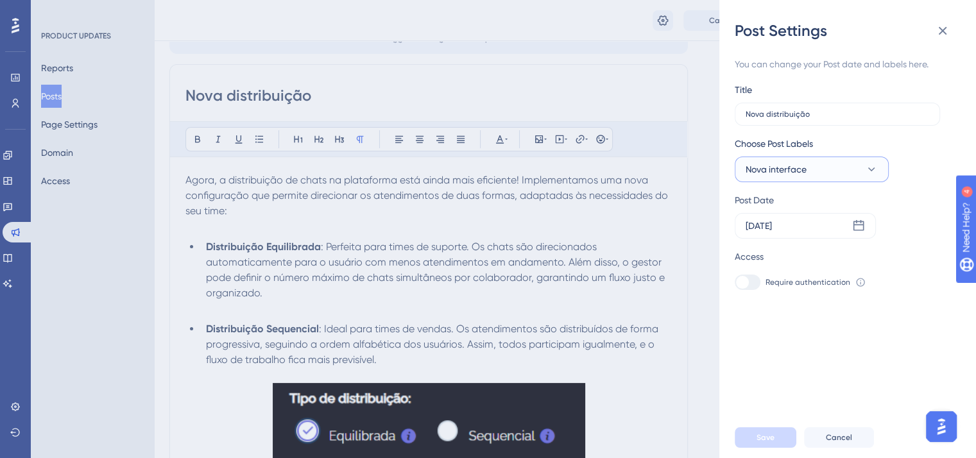
click at [840, 166] on button "Nova interface" at bounding box center [812, 170] width 154 height 26
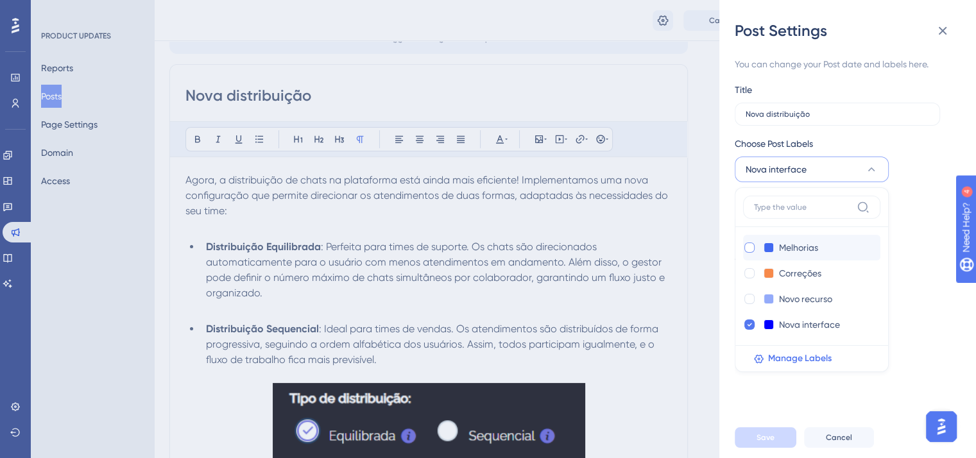
click at [749, 245] on div at bounding box center [749, 248] width 10 height 10
checkbox input "true"
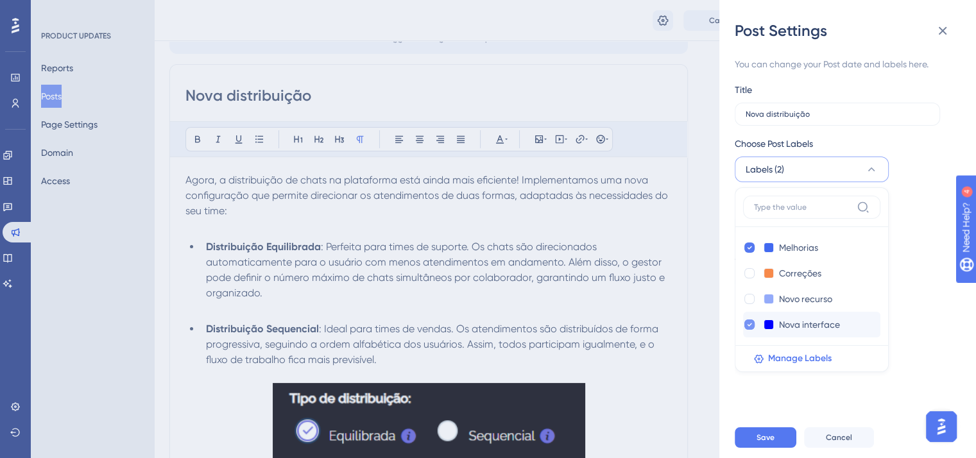
click at [749, 320] on icon at bounding box center [749, 324] width 5 height 9
checkbox input "false"
click at [767, 443] on span "Save" at bounding box center [765, 437] width 18 height 10
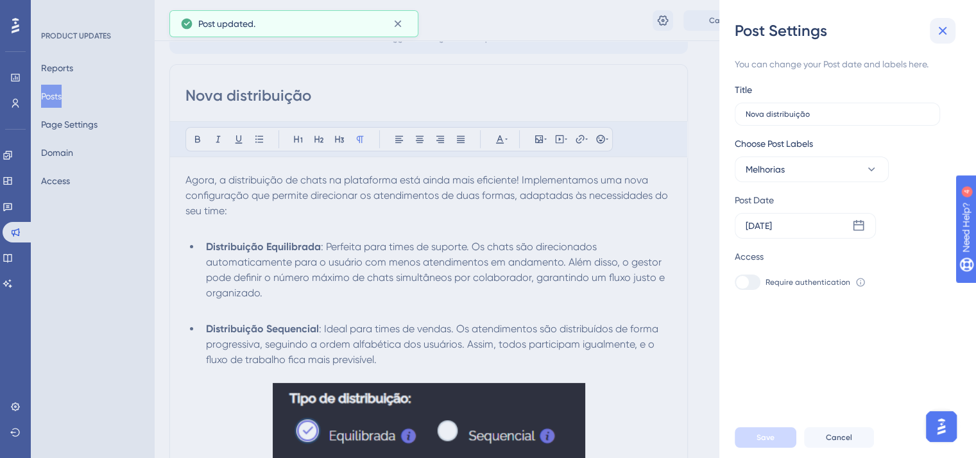
click at [933, 36] on button at bounding box center [943, 31] width 26 height 26
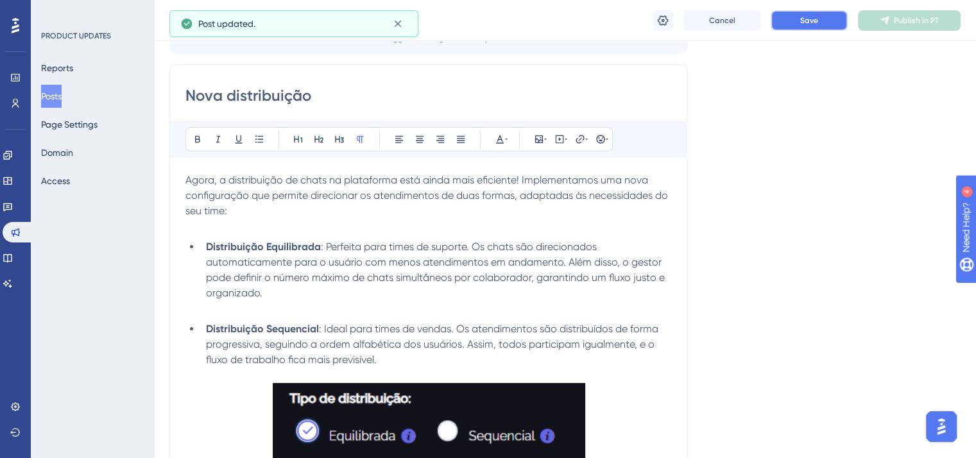
click at [793, 27] on button "Save" at bounding box center [809, 20] width 77 height 21
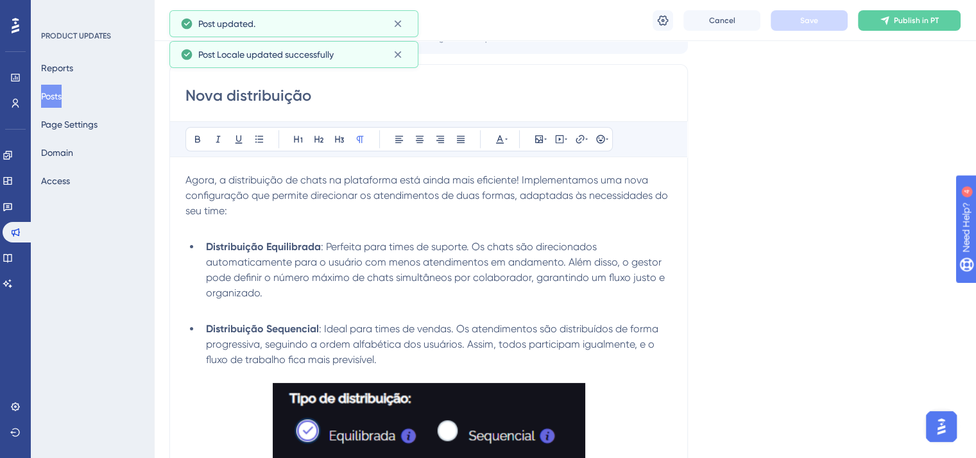
click at [915, 21] on span "Publish in PT" at bounding box center [916, 20] width 45 height 10
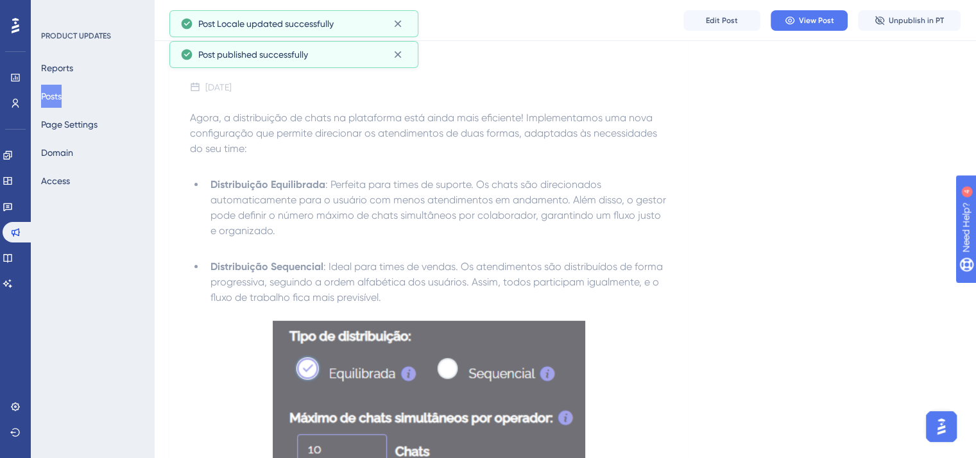
drag, startPoint x: 71, startPoint y: 87, endPoint x: 70, endPoint y: 94, distance: 6.4
click at [62, 89] on button "Posts" at bounding box center [51, 96] width 21 height 23
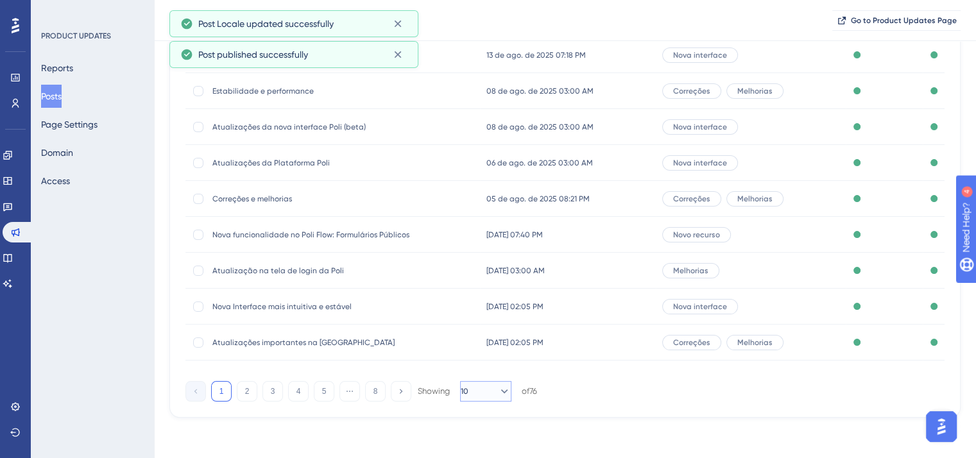
click at [485, 385] on button "10" at bounding box center [485, 391] width 51 height 21
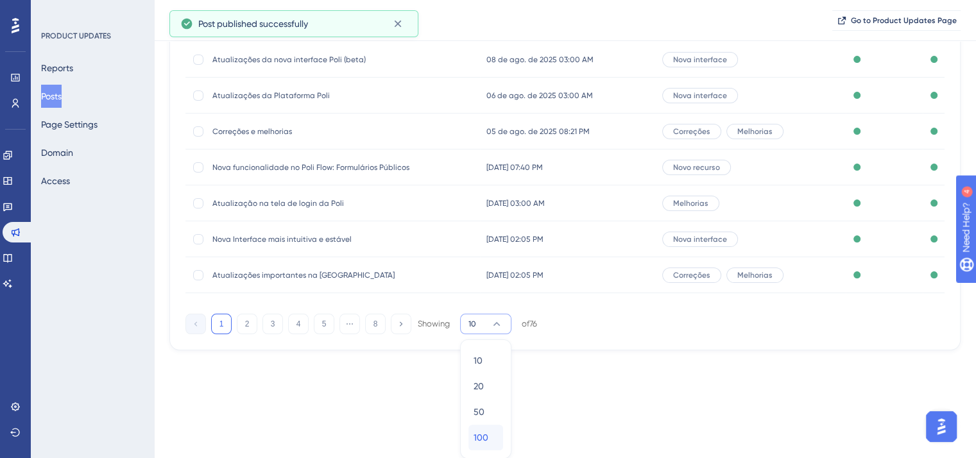
click at [485, 431] on span "100" at bounding box center [481, 437] width 15 height 15
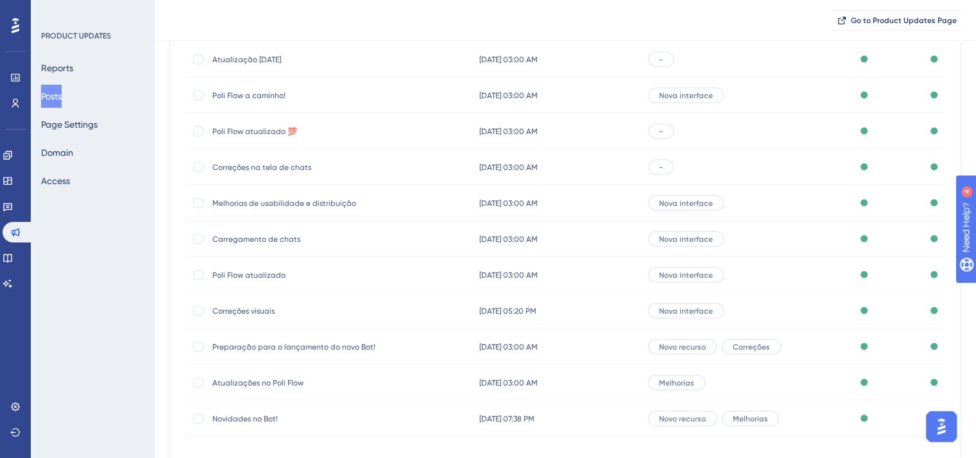
scroll to position [2540, 0]
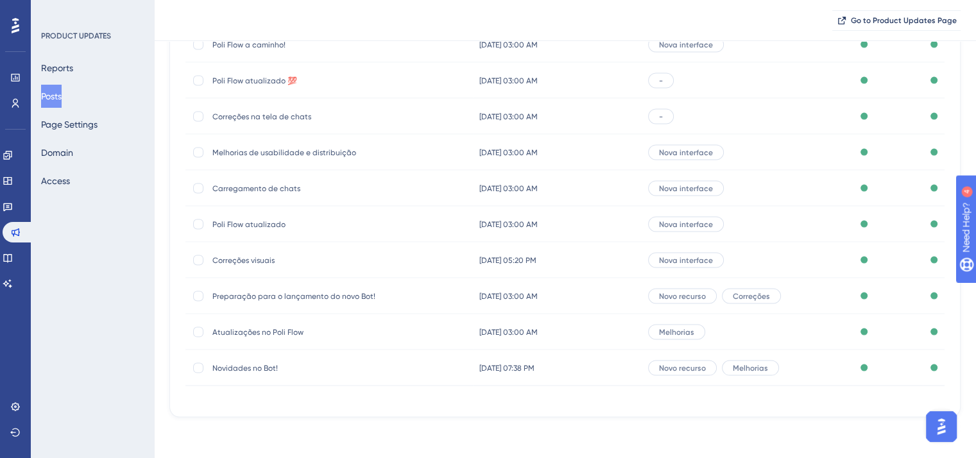
click at [254, 257] on span "Correções visuais" at bounding box center [314, 260] width 205 height 10
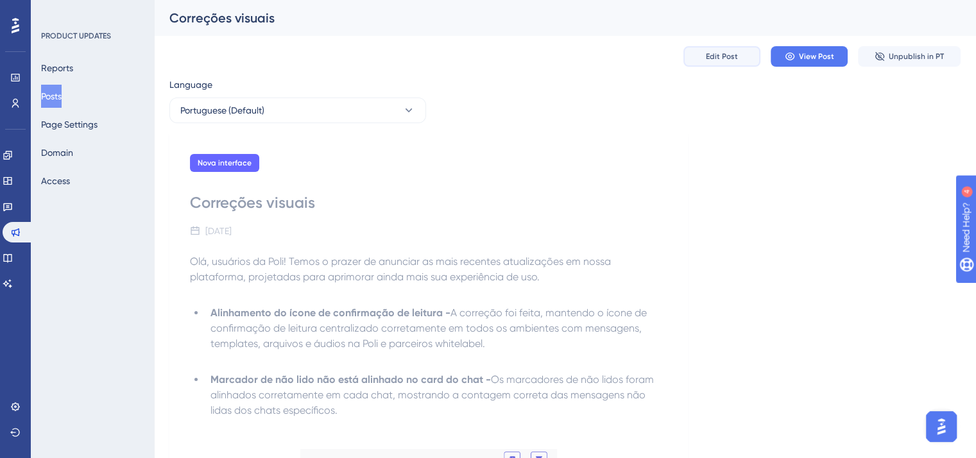
click at [713, 60] on span "Edit Post" at bounding box center [722, 56] width 32 height 10
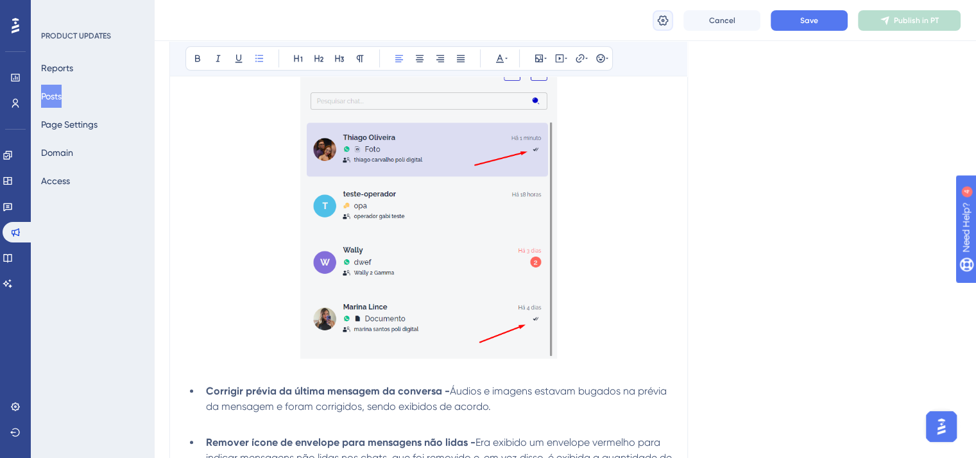
click at [668, 19] on icon at bounding box center [662, 20] width 13 height 13
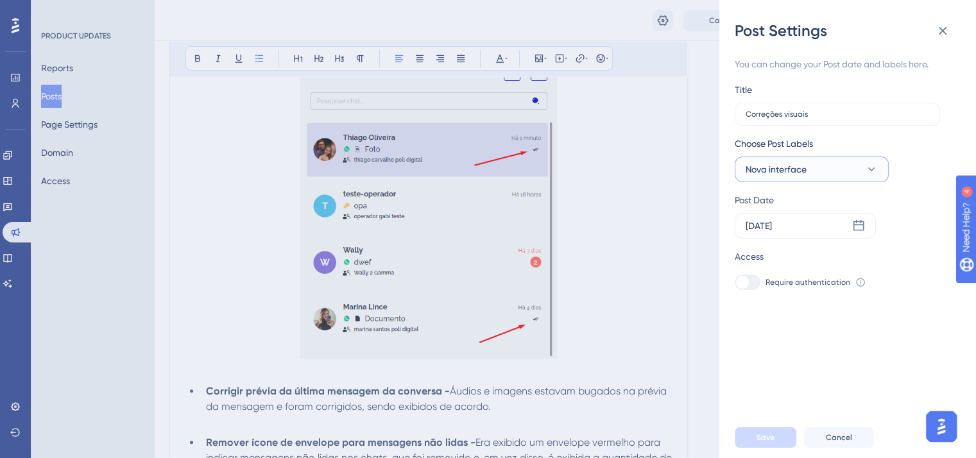
click at [862, 173] on button "Nova interface" at bounding box center [812, 170] width 154 height 26
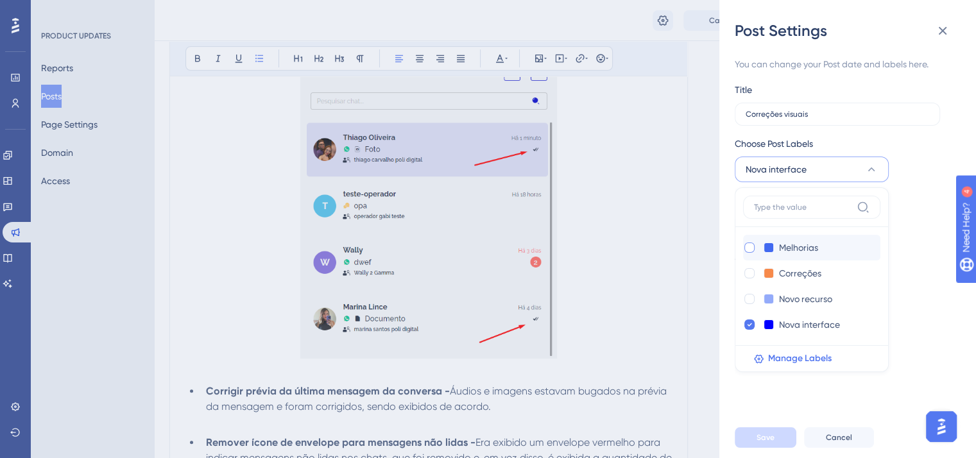
click at [752, 243] on div at bounding box center [749, 248] width 10 height 10
checkbox input "true"
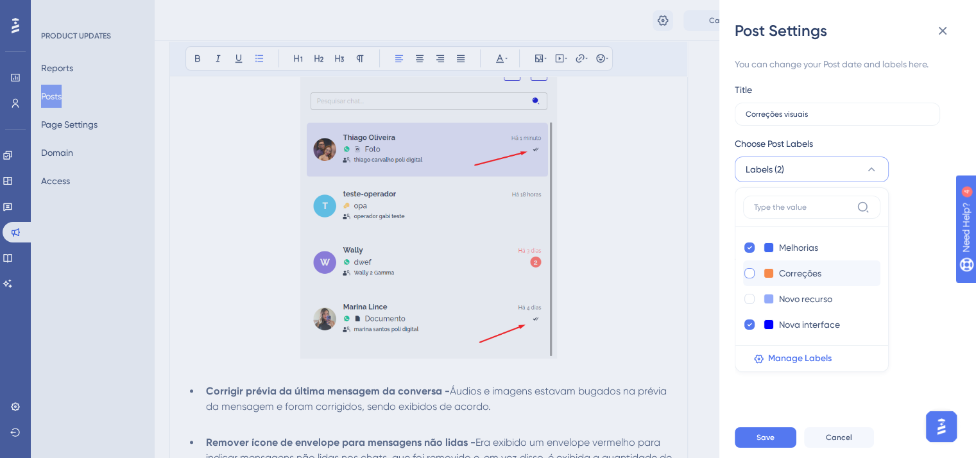
click at [749, 271] on div at bounding box center [749, 273] width 10 height 10
checkbox input "true"
click at [749, 323] on icon at bounding box center [749, 324] width 5 height 9
checkbox input "false"
click at [772, 443] on span "Save" at bounding box center [765, 437] width 18 height 10
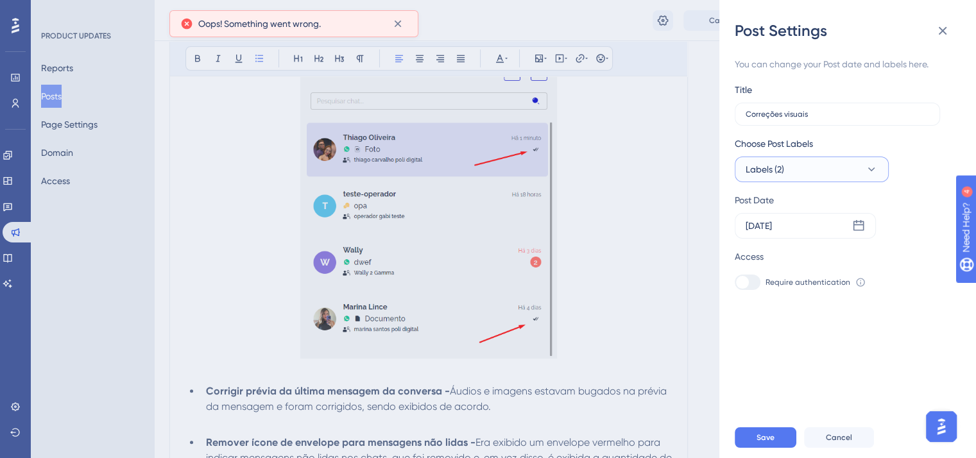
click at [832, 160] on button "Labels (2)" at bounding box center [812, 170] width 154 height 26
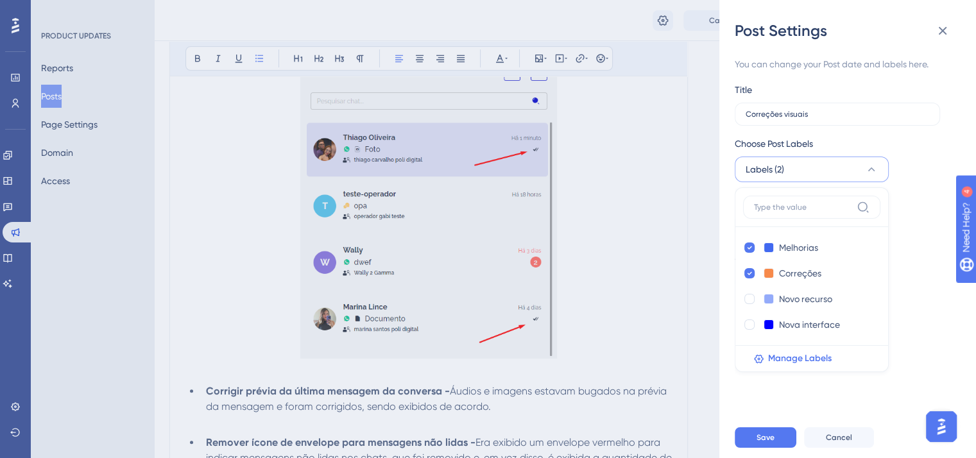
click at [919, 148] on div "Choose Post Labels Labels (2) Melhorias Melhorias Correções Correções Novo recu…" at bounding box center [843, 159] width 216 height 46
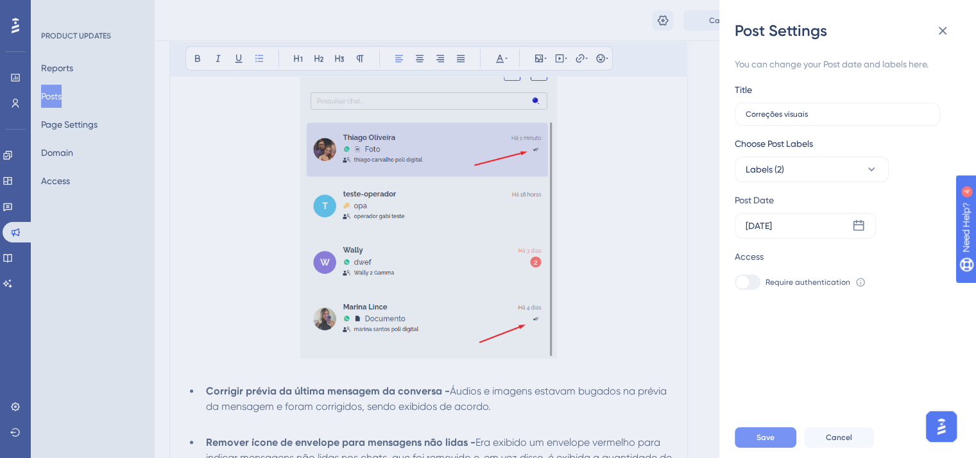
click at [778, 448] on button "Save" at bounding box center [766, 437] width 62 height 21
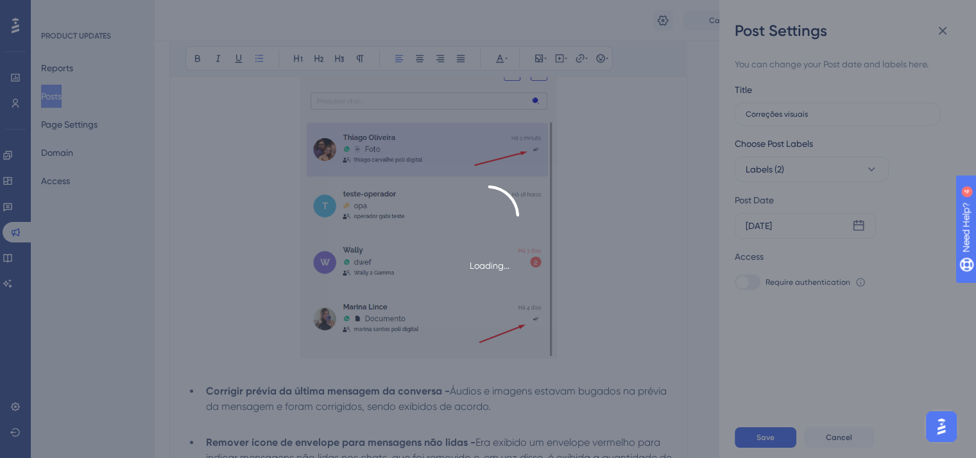
type input "Correções visuais"
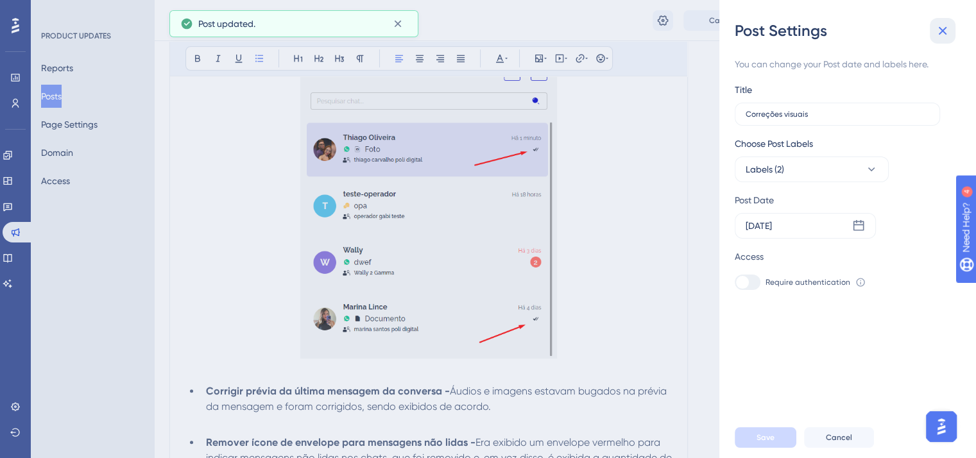
click at [936, 30] on icon at bounding box center [942, 30] width 15 height 15
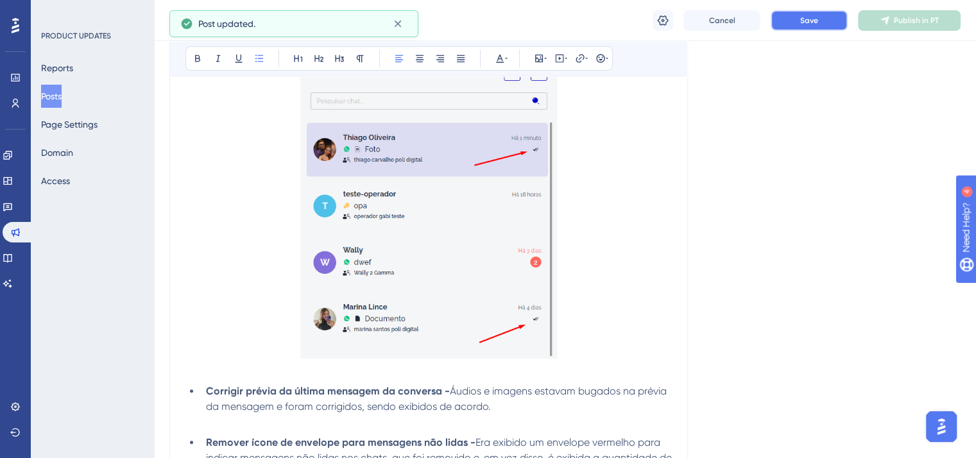
click at [822, 23] on button "Save" at bounding box center [809, 20] width 77 height 21
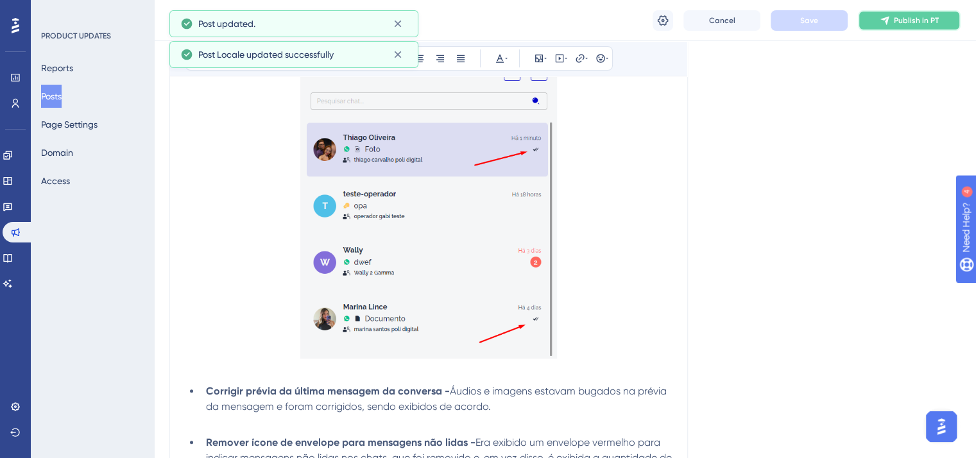
click at [912, 21] on span "Publish in PT" at bounding box center [916, 20] width 45 height 10
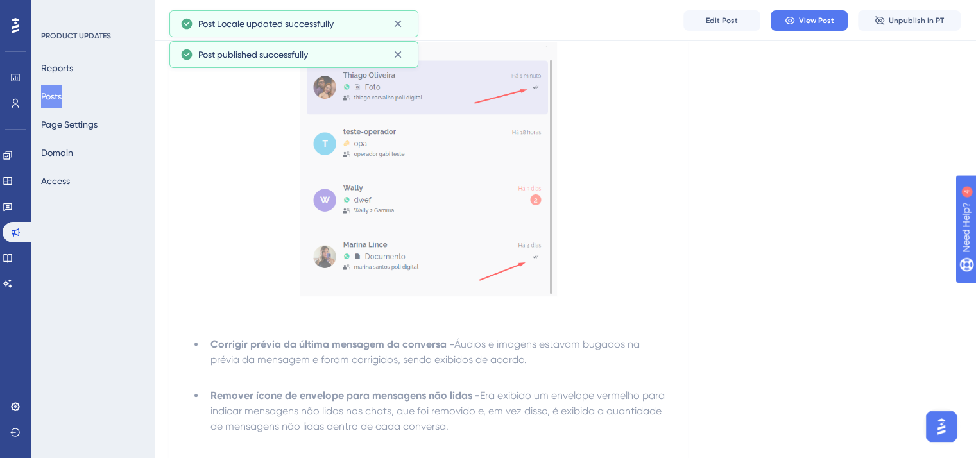
click at [53, 98] on button "Posts" at bounding box center [51, 96] width 21 height 23
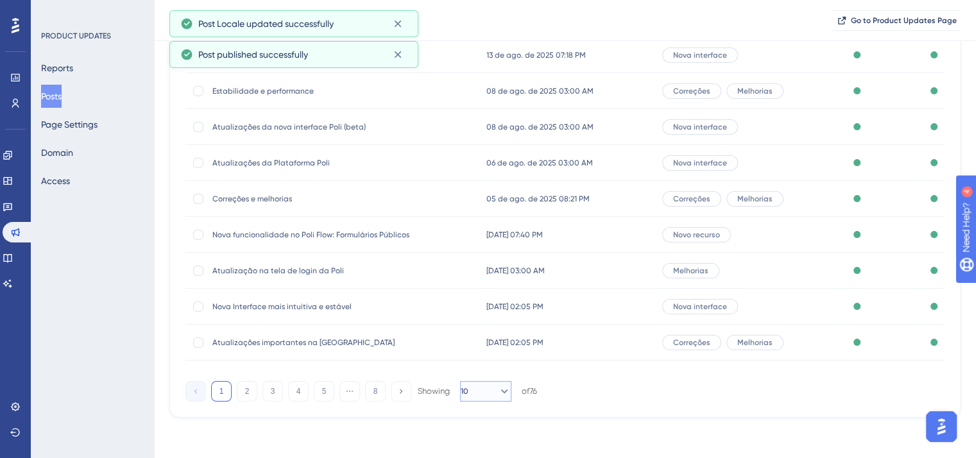
click at [498, 390] on icon at bounding box center [504, 391] width 13 height 13
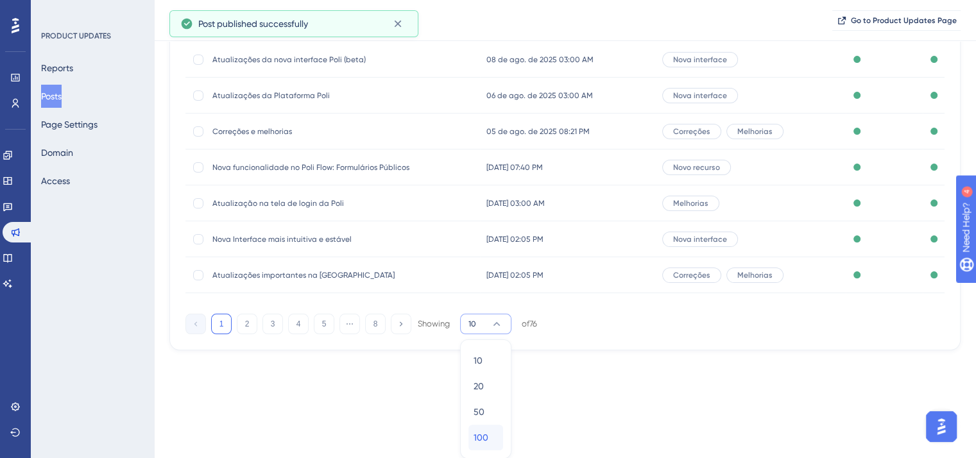
click at [490, 440] on div "100 100" at bounding box center [486, 438] width 24 height 26
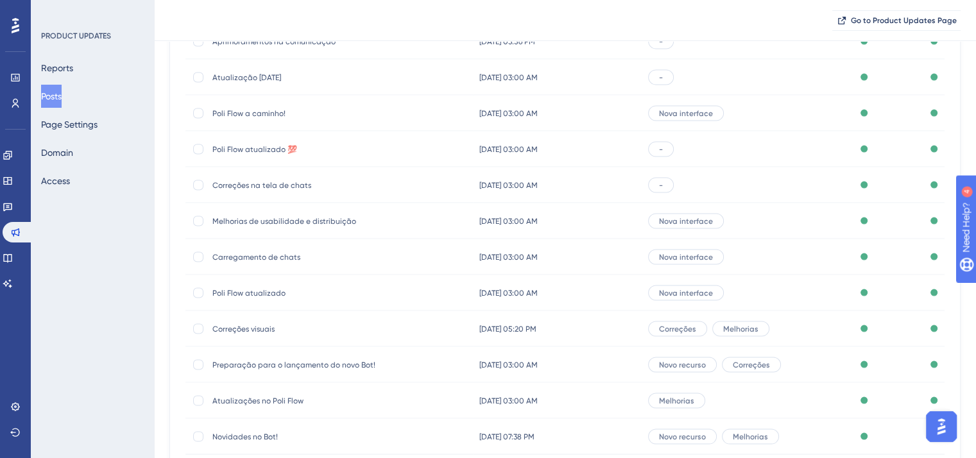
scroll to position [2540, 0]
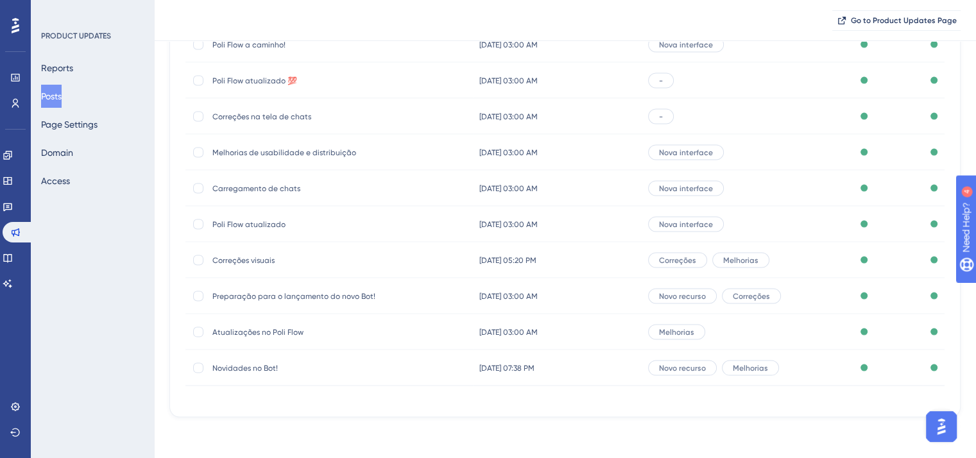
click at [254, 223] on span "Poli Flow atualizado" at bounding box center [314, 224] width 205 height 10
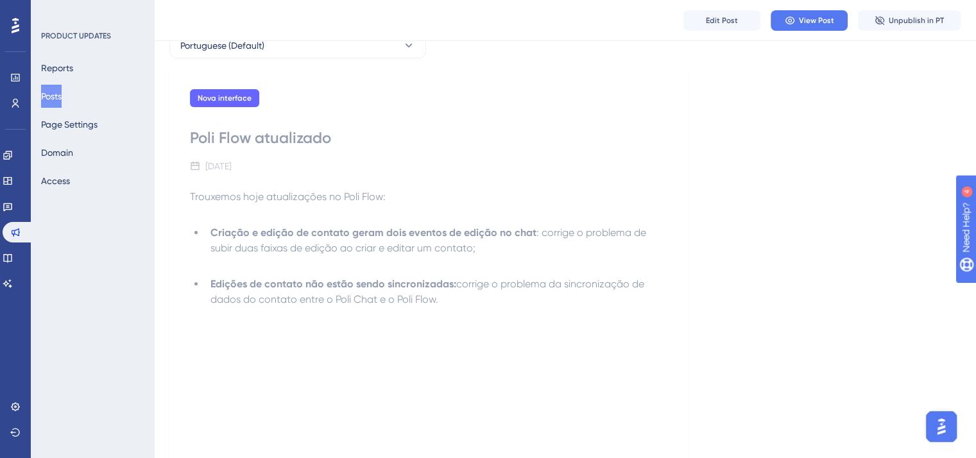
scroll to position [6, 0]
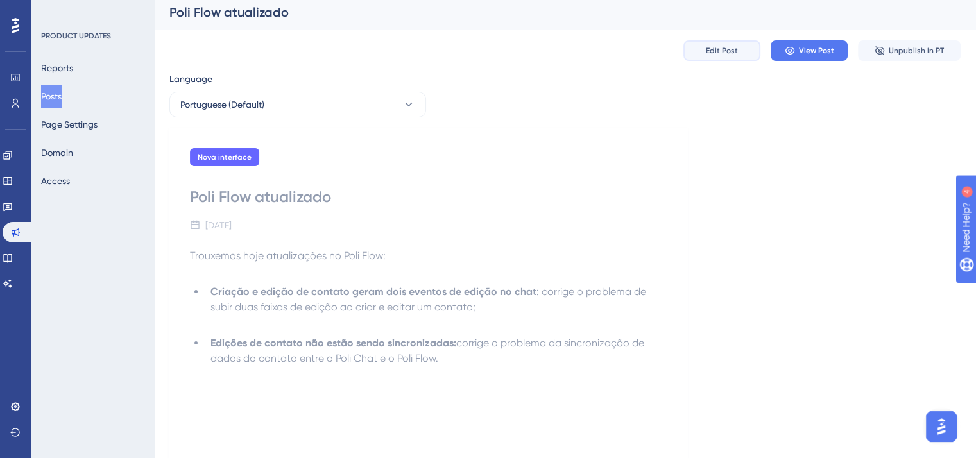
click at [703, 53] on button "Edit Post" at bounding box center [721, 50] width 77 height 21
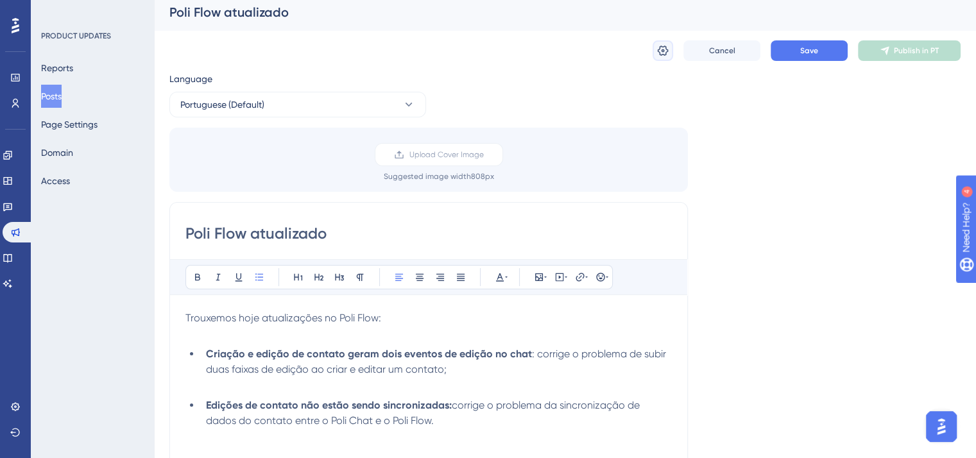
click at [662, 52] on icon at bounding box center [662, 50] width 13 height 13
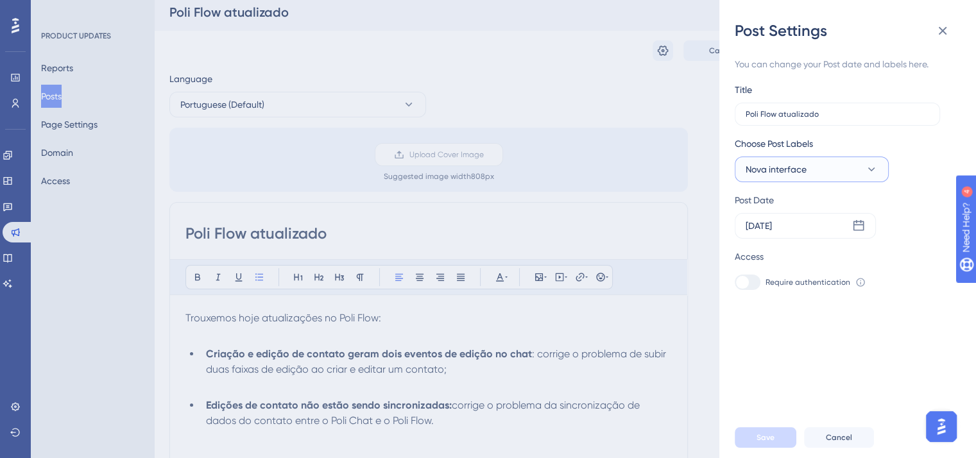
click at [830, 167] on button "Nova interface" at bounding box center [812, 170] width 154 height 26
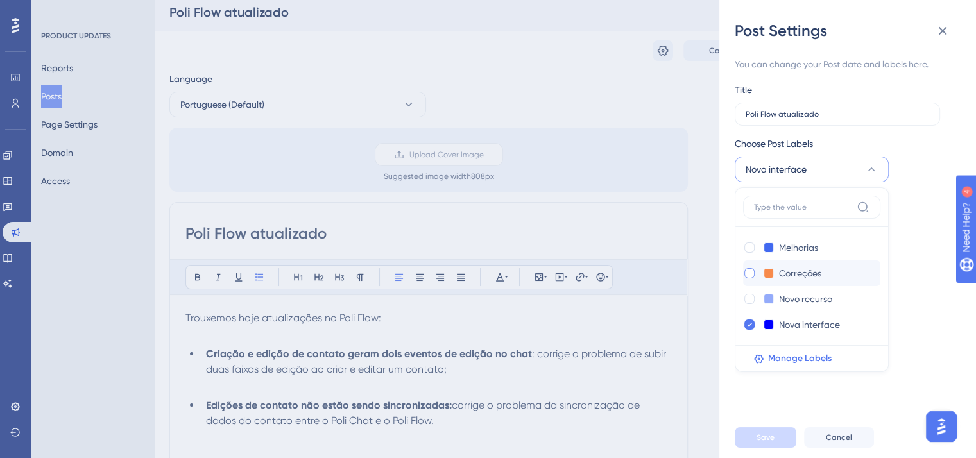
click at [752, 269] on div at bounding box center [749, 273] width 10 height 10
checkbox input "true"
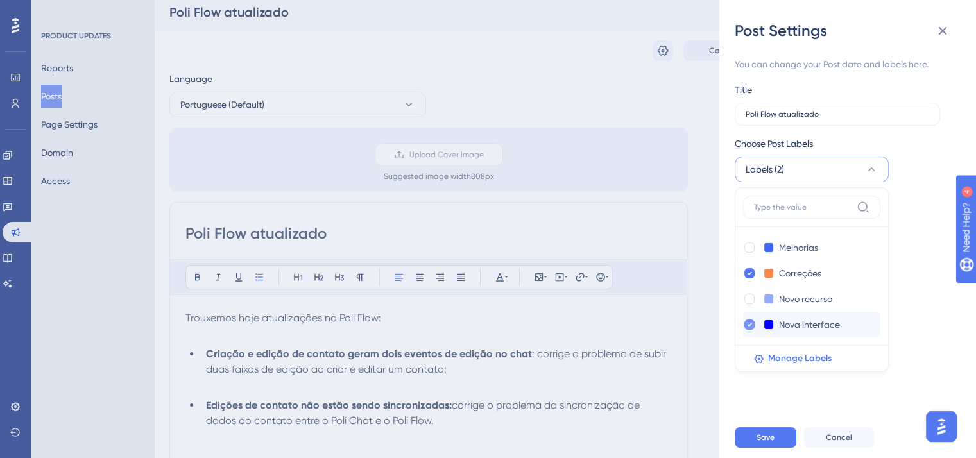
click at [752, 323] on div at bounding box center [749, 325] width 10 height 10
checkbox input "false"
click at [757, 443] on span "Save" at bounding box center [765, 437] width 18 height 10
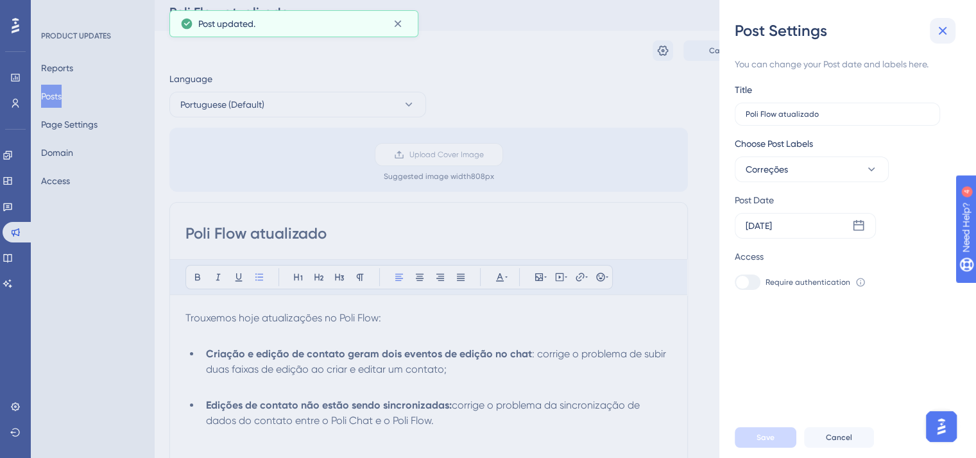
click at [937, 26] on icon at bounding box center [942, 30] width 15 height 15
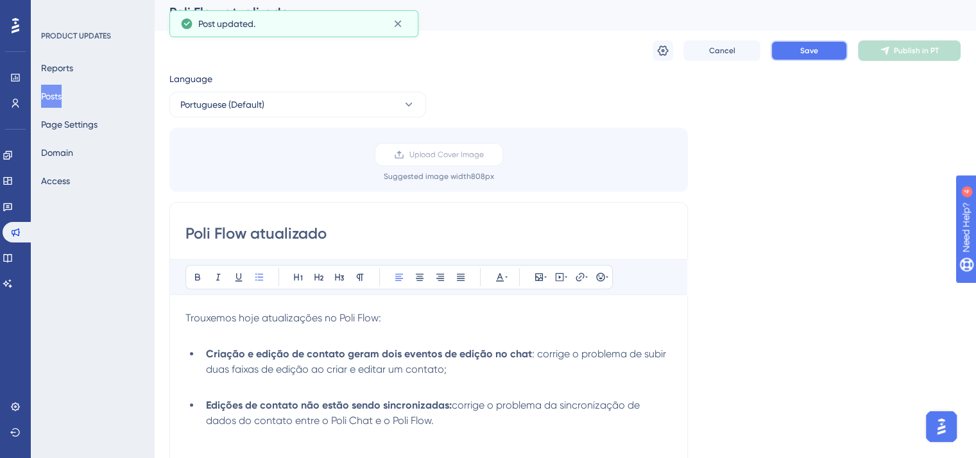
click at [815, 51] on span "Save" at bounding box center [809, 51] width 18 height 10
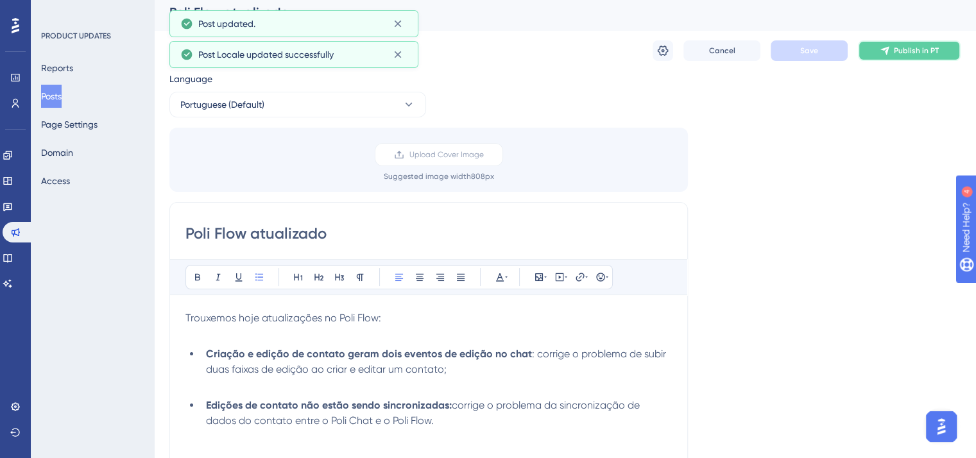
click at [885, 51] on icon at bounding box center [884, 51] width 8 height 8
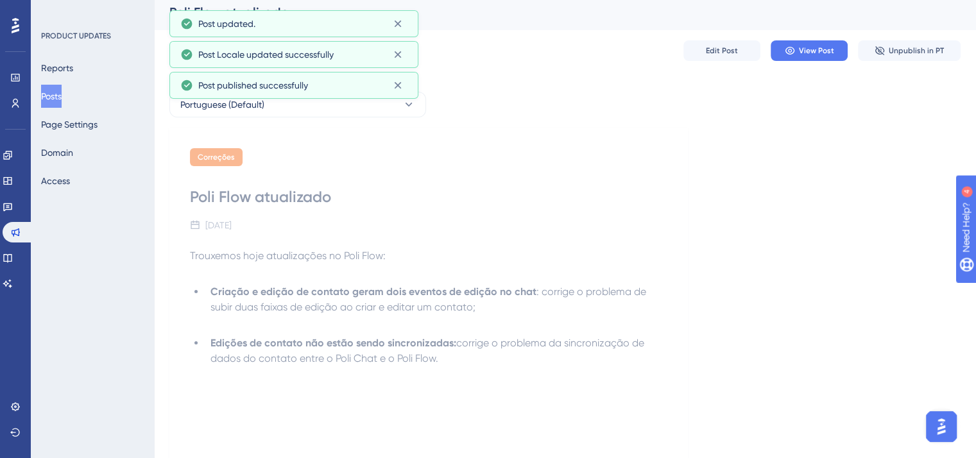
click at [62, 94] on button "Posts" at bounding box center [51, 96] width 21 height 23
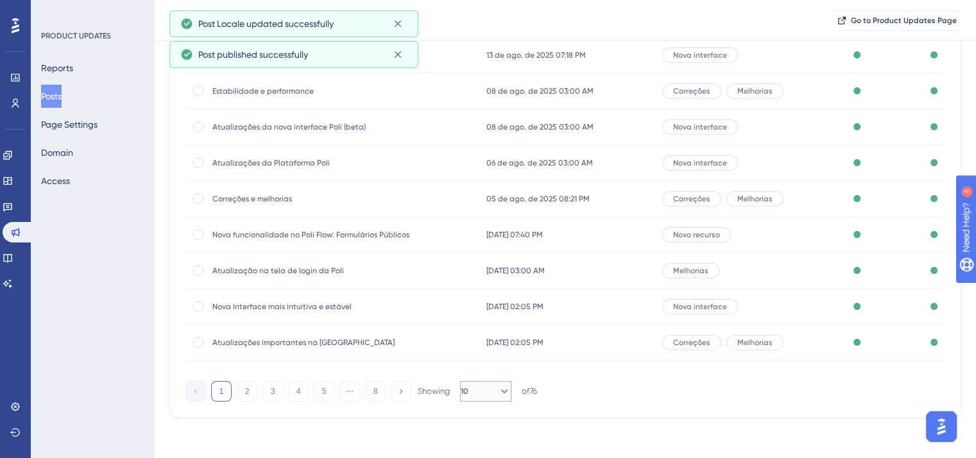
click at [500, 393] on icon at bounding box center [504, 391] width 13 height 13
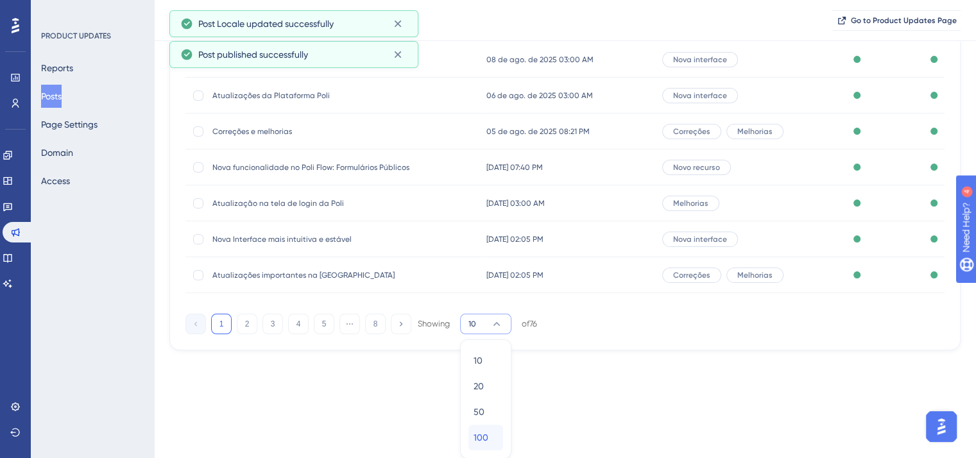
click at [502, 432] on button "100 100" at bounding box center [485, 438] width 35 height 26
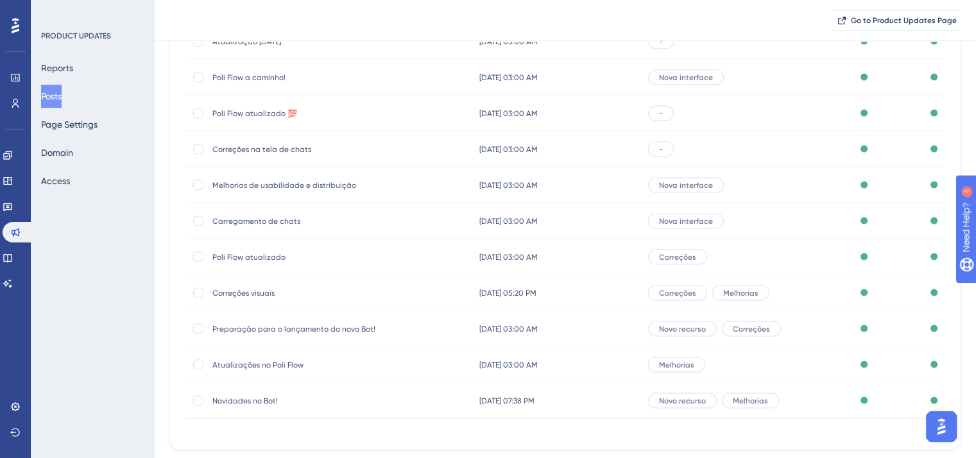
scroll to position [2540, 0]
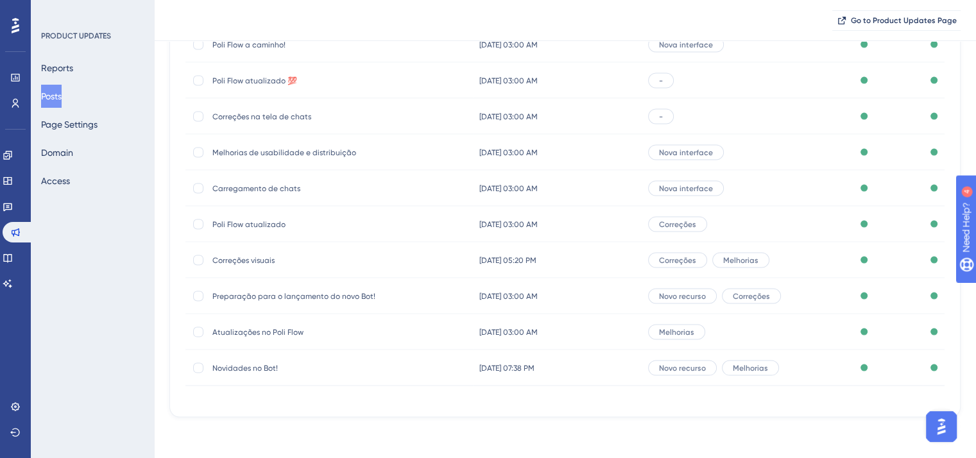
click at [249, 188] on span "Carregamento de chats" at bounding box center [314, 189] width 205 height 10
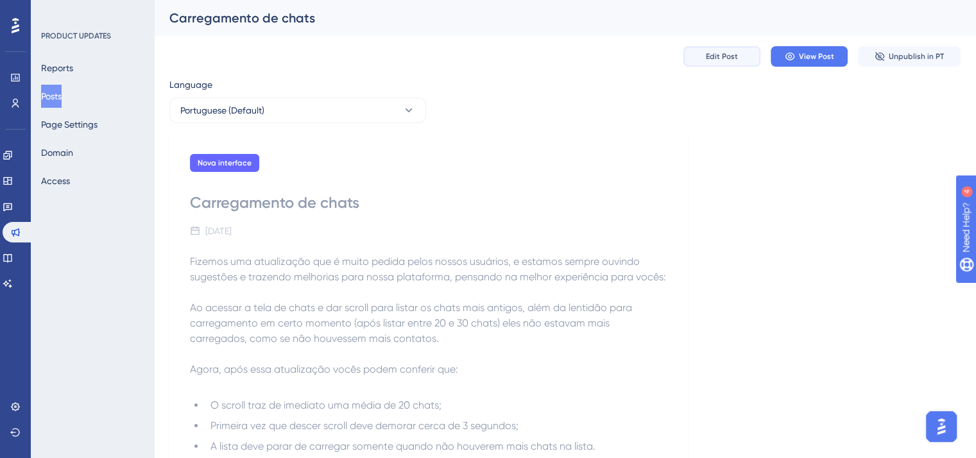
click at [704, 59] on button "Edit Post" at bounding box center [721, 56] width 77 height 21
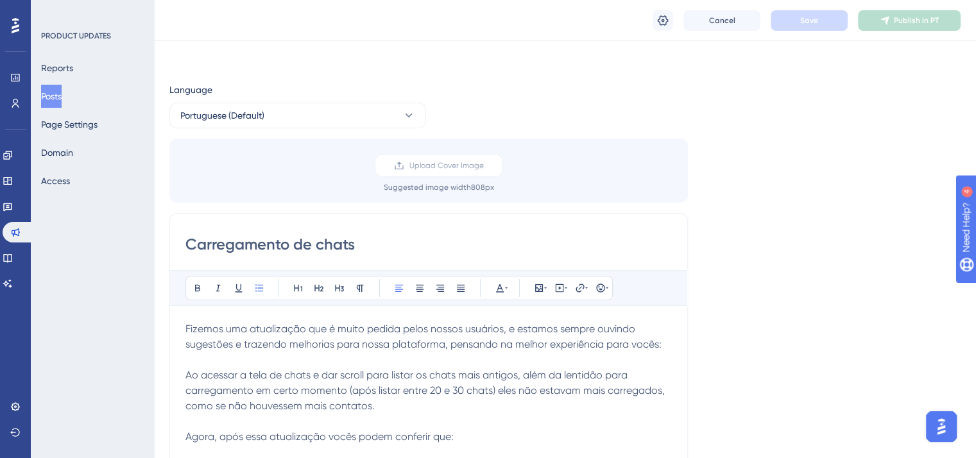
scroll to position [45, 0]
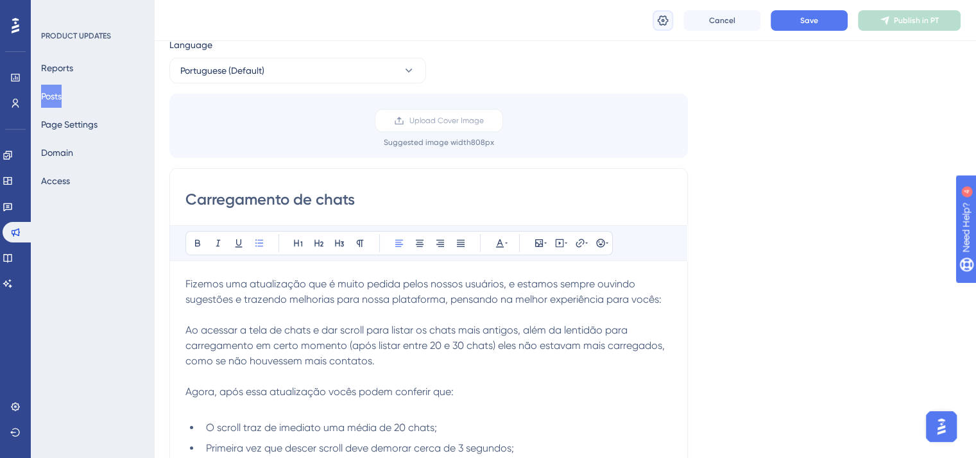
click at [663, 22] on icon at bounding box center [662, 20] width 13 height 13
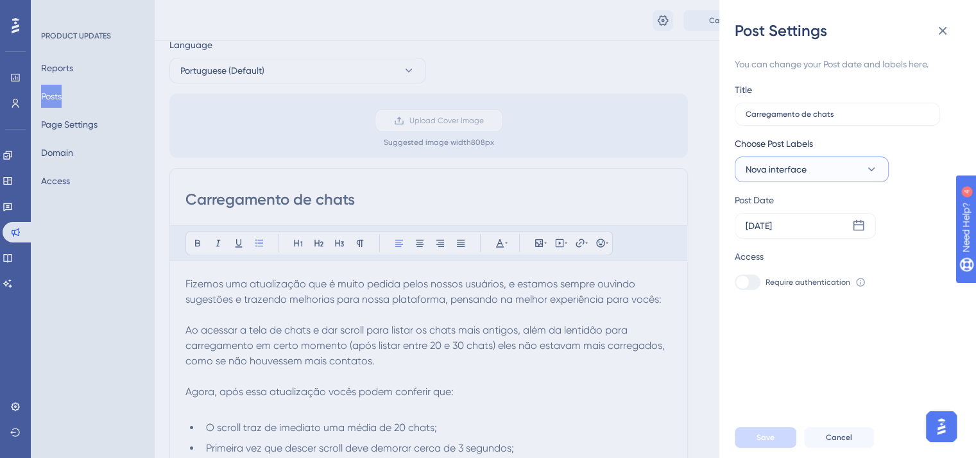
click at [760, 171] on span "Nova interface" at bounding box center [776, 169] width 61 height 15
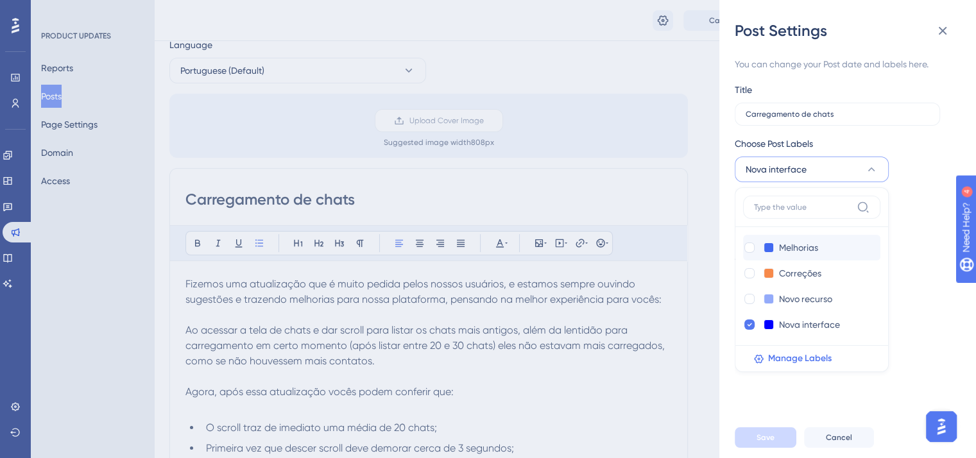
click at [746, 239] on div "Melhorias Melhorias" at bounding box center [811, 248] width 137 height 26
click at [747, 246] on div at bounding box center [749, 248] width 10 height 10
checkbox input "true"
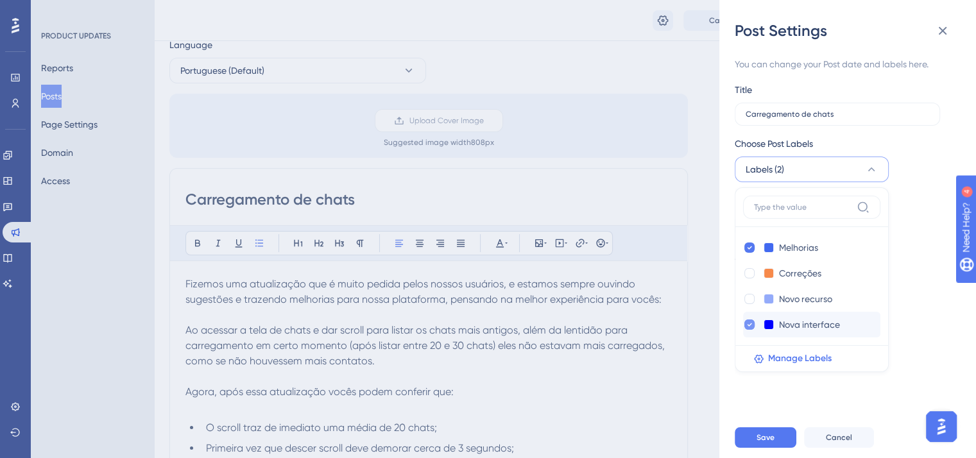
click at [750, 324] on icon at bounding box center [749, 324] width 4 height 3
checkbox input "false"
click at [753, 448] on button "Save" at bounding box center [766, 437] width 62 height 21
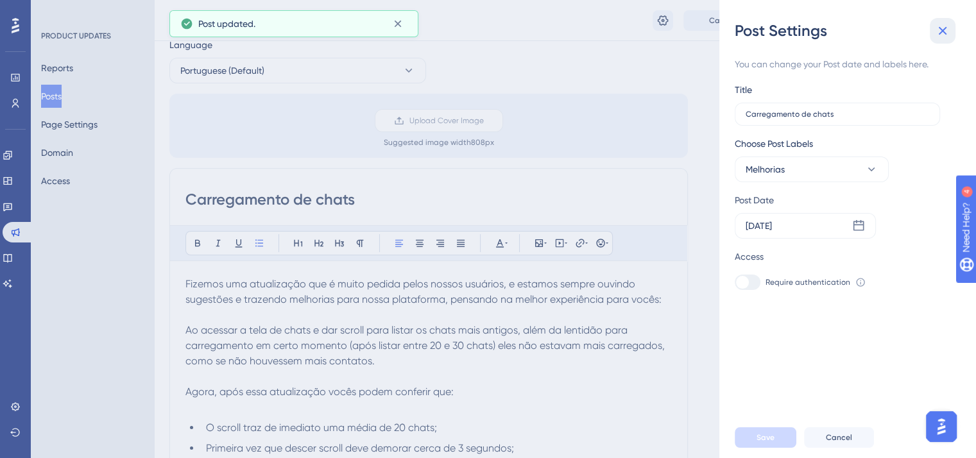
click at [947, 18] on button at bounding box center [943, 31] width 26 height 26
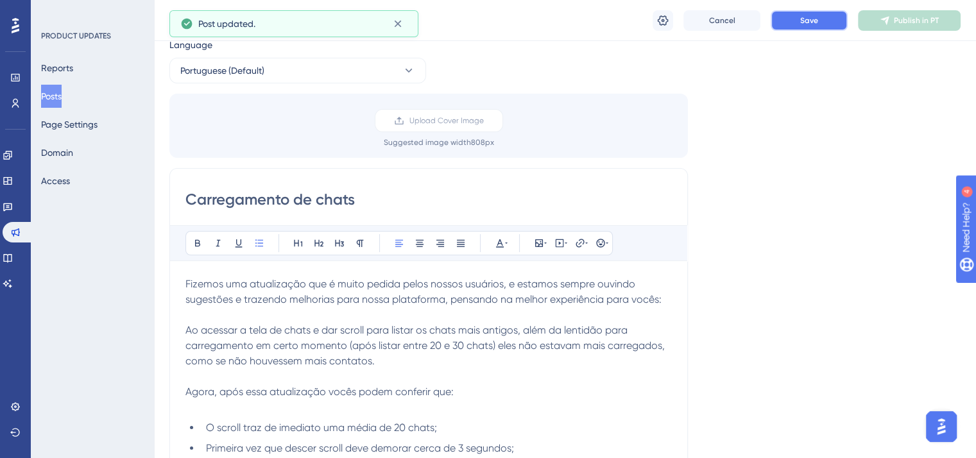
click at [837, 17] on button "Save" at bounding box center [809, 20] width 77 height 21
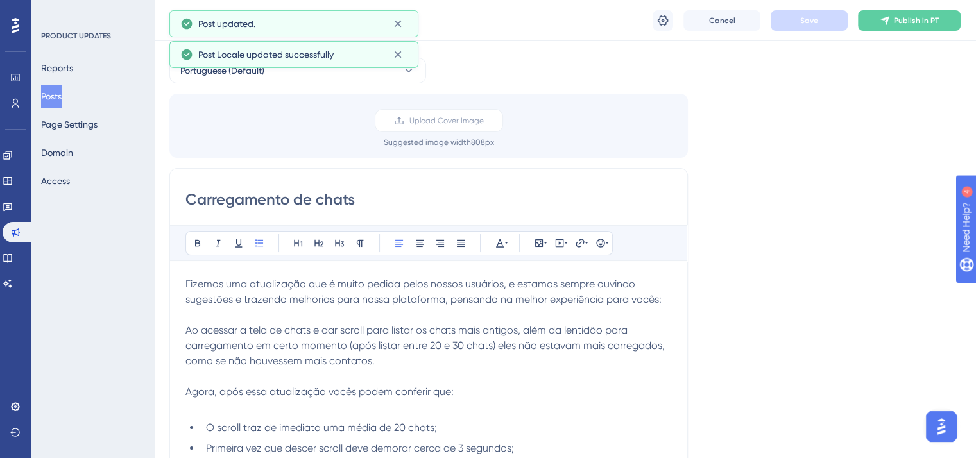
click at [909, 17] on span "Publish in PT" at bounding box center [916, 20] width 45 height 10
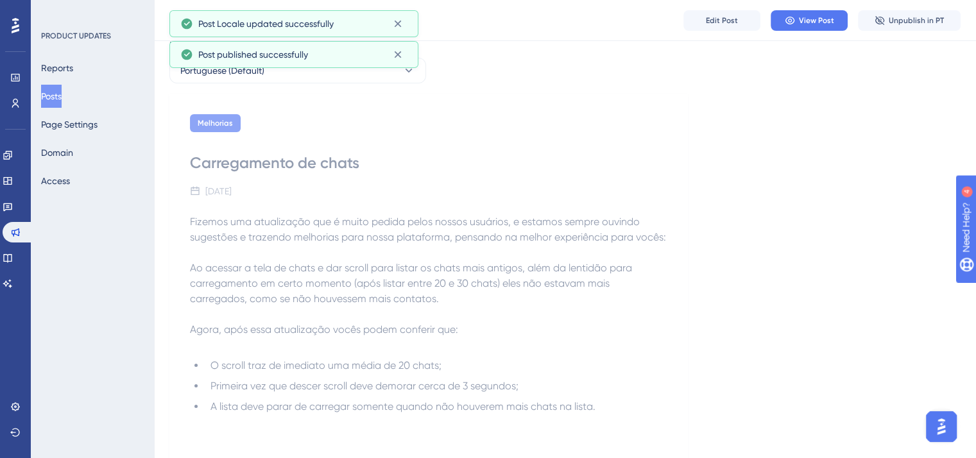
click at [56, 97] on button "Posts" at bounding box center [51, 96] width 21 height 23
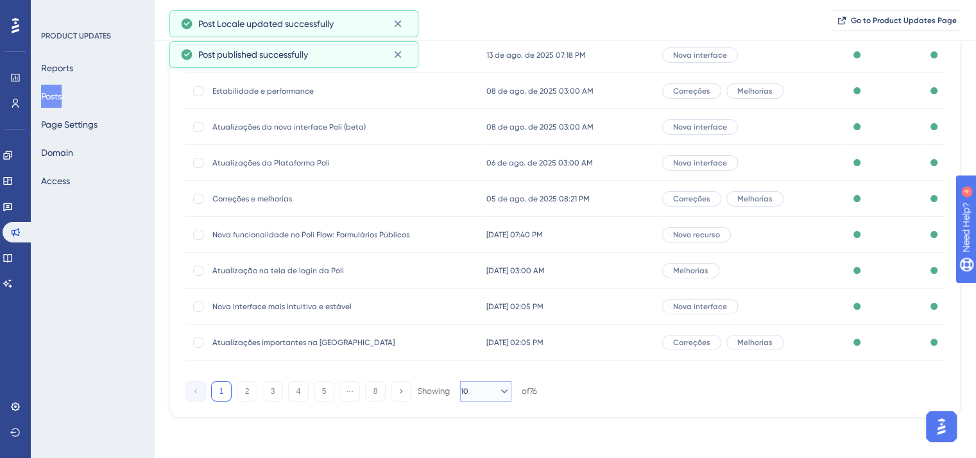
click at [505, 395] on button "10" at bounding box center [485, 391] width 51 height 21
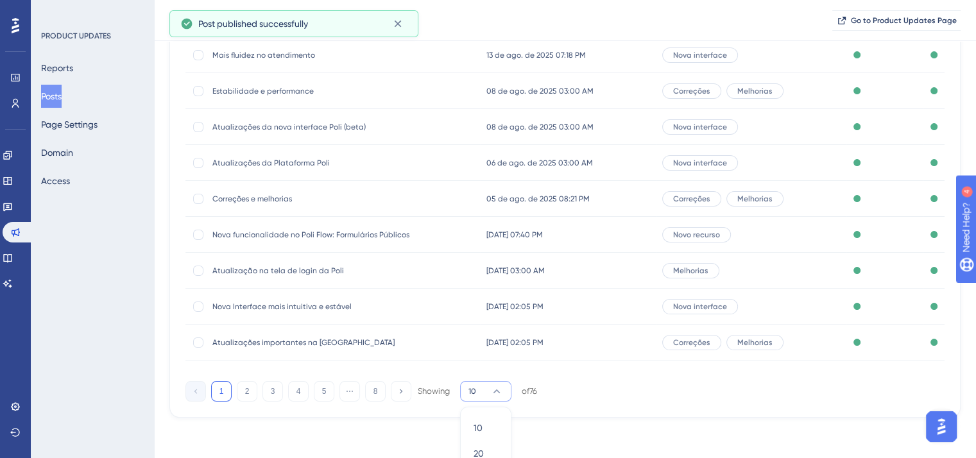
scroll to position [262, 0]
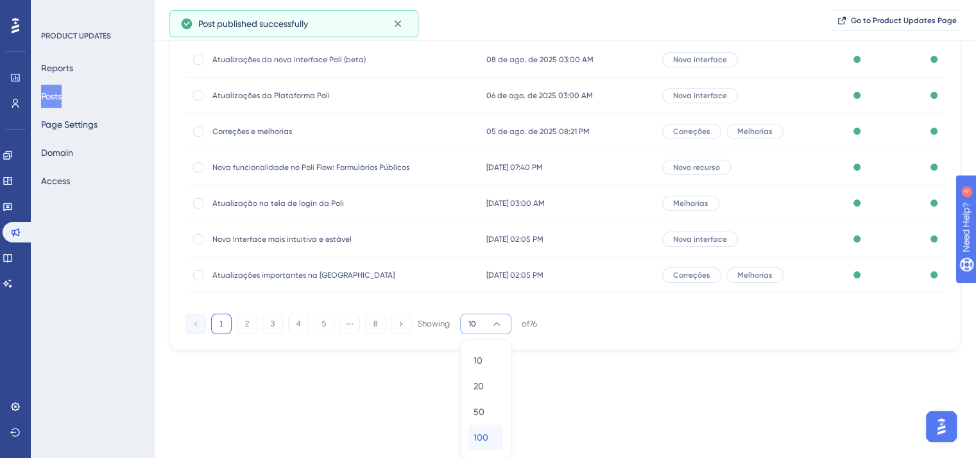
click at [493, 431] on div "100 100" at bounding box center [486, 438] width 24 height 26
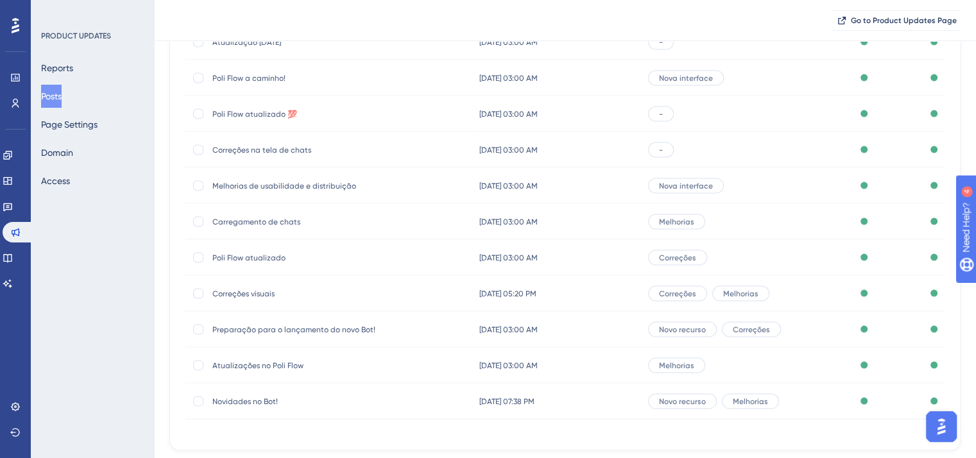
scroll to position [2540, 0]
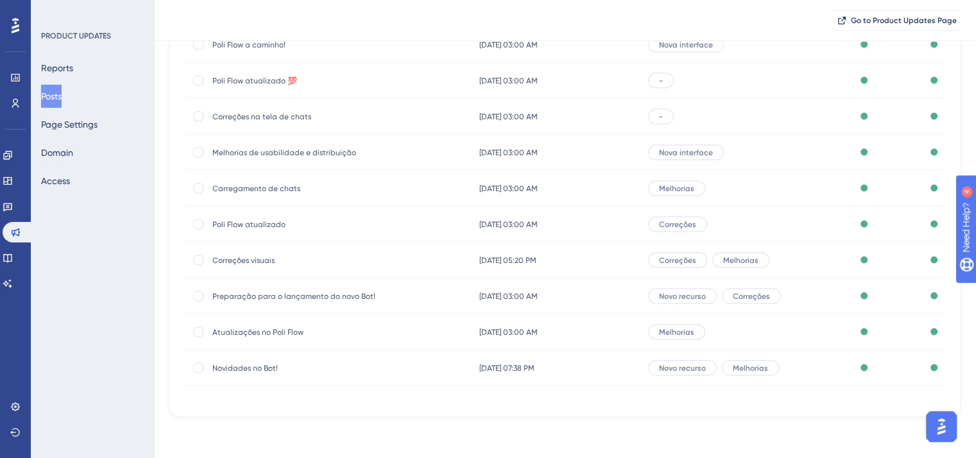
click at [246, 153] on span "Melhorias de usabilidade e distribuição" at bounding box center [314, 153] width 205 height 10
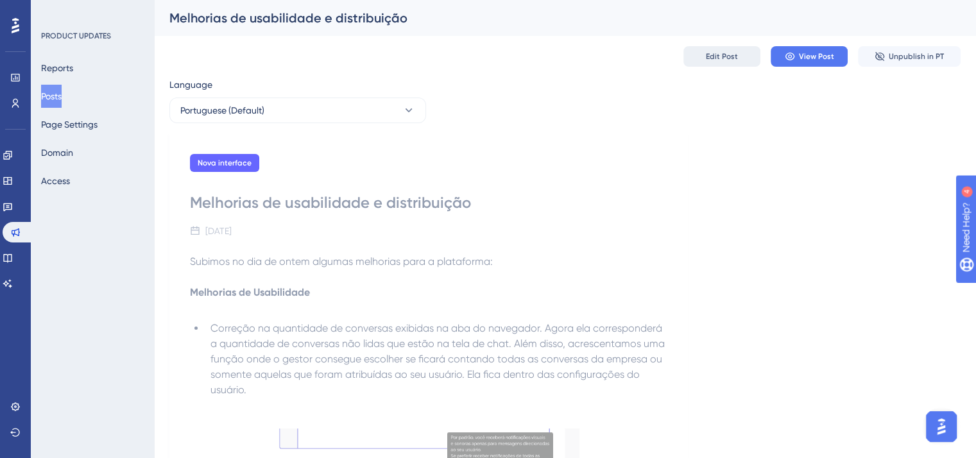
click at [691, 63] on button "Edit Post" at bounding box center [721, 56] width 77 height 21
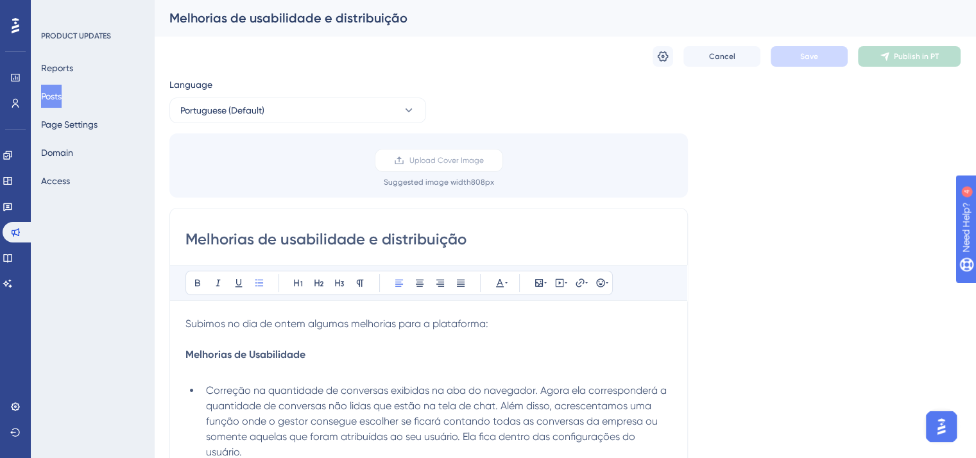
scroll to position [282, 0]
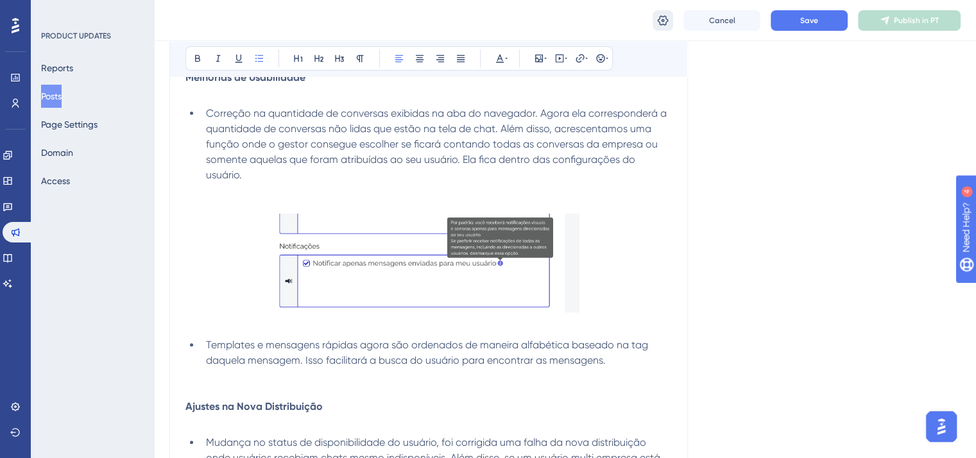
click at [662, 14] on icon at bounding box center [662, 20] width 13 height 13
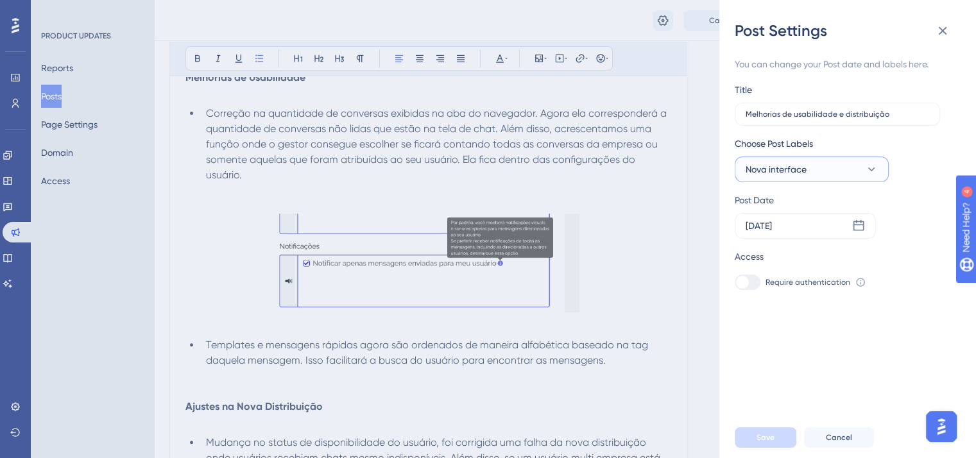
click at [789, 168] on span "Nova interface" at bounding box center [776, 169] width 61 height 15
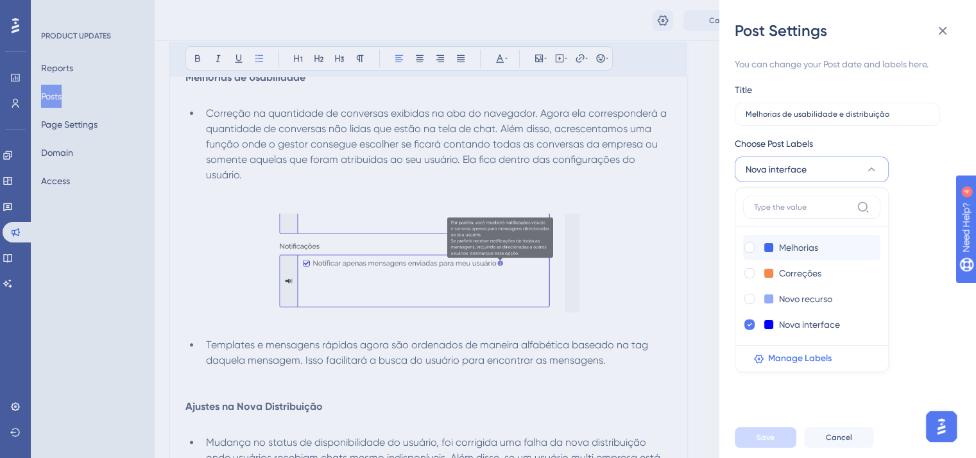
click at [749, 239] on div "Melhorias Melhorias" at bounding box center [811, 248] width 137 height 26
click at [749, 244] on div at bounding box center [749, 248] width 10 height 10
checkbox input "true"
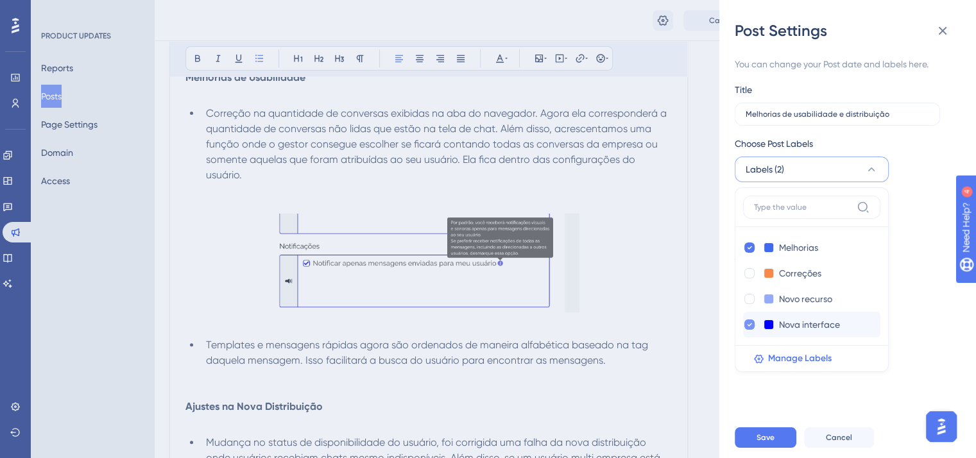
click at [747, 327] on icon at bounding box center [749, 324] width 5 height 9
checkbox input "false"
click at [750, 273] on div at bounding box center [749, 273] width 10 height 10
checkbox input "true"
click at [766, 448] on button "Save" at bounding box center [766, 437] width 62 height 21
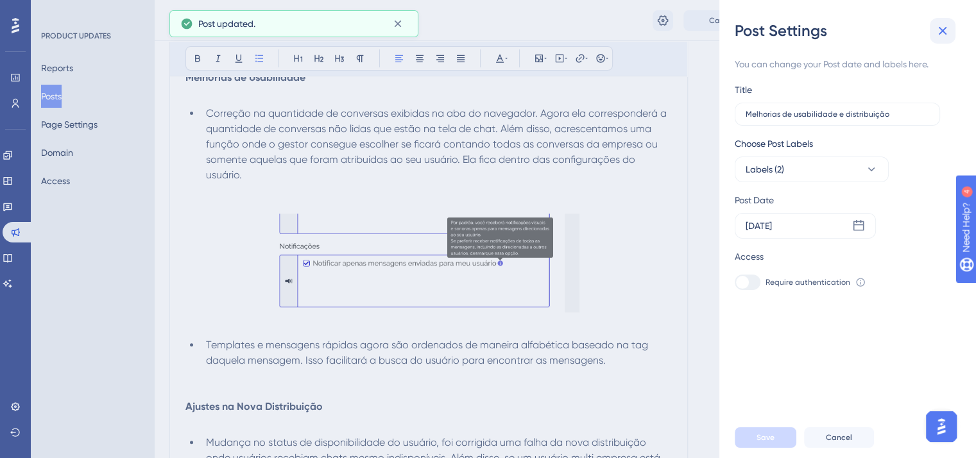
click at [945, 34] on icon at bounding box center [943, 31] width 8 height 8
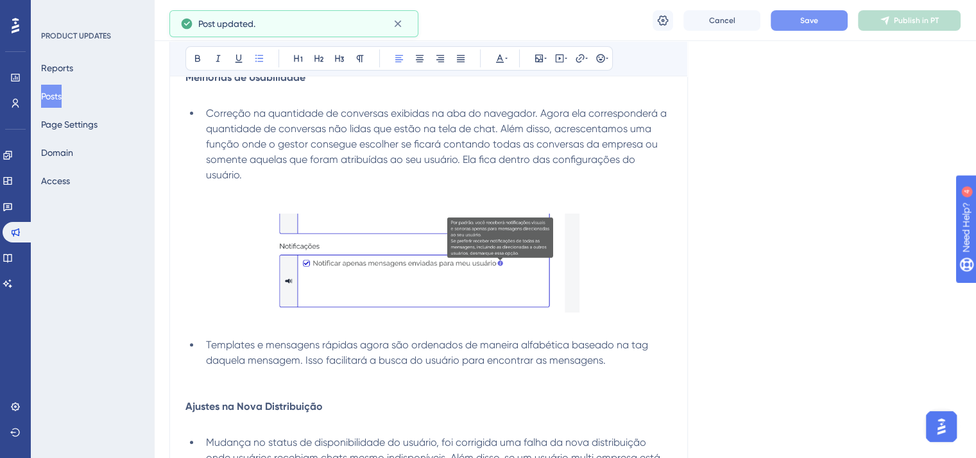
click at [798, 27] on button "Save" at bounding box center [809, 20] width 77 height 21
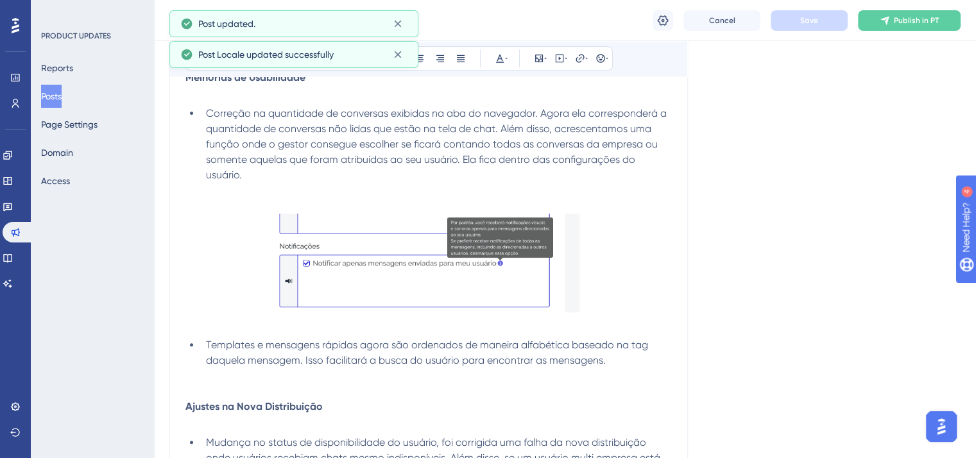
click at [919, 23] on span "Publish in PT" at bounding box center [916, 20] width 45 height 10
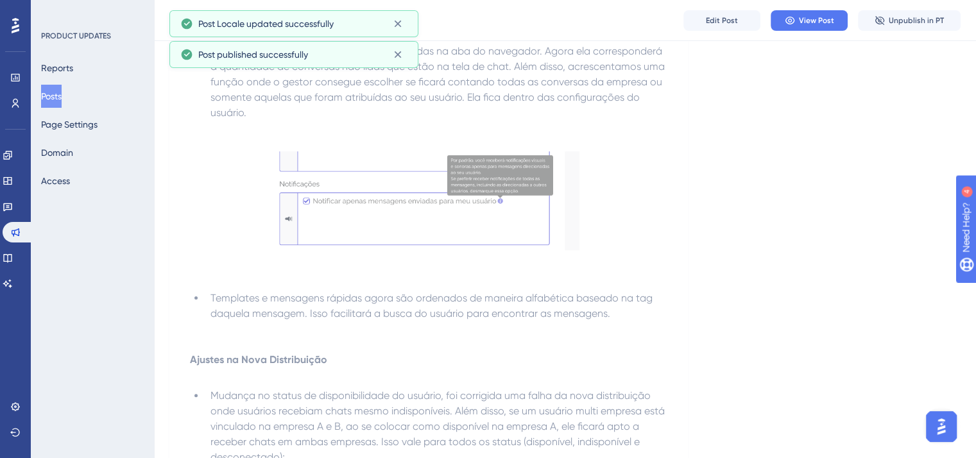
click at [59, 99] on button "Posts" at bounding box center [51, 96] width 21 height 23
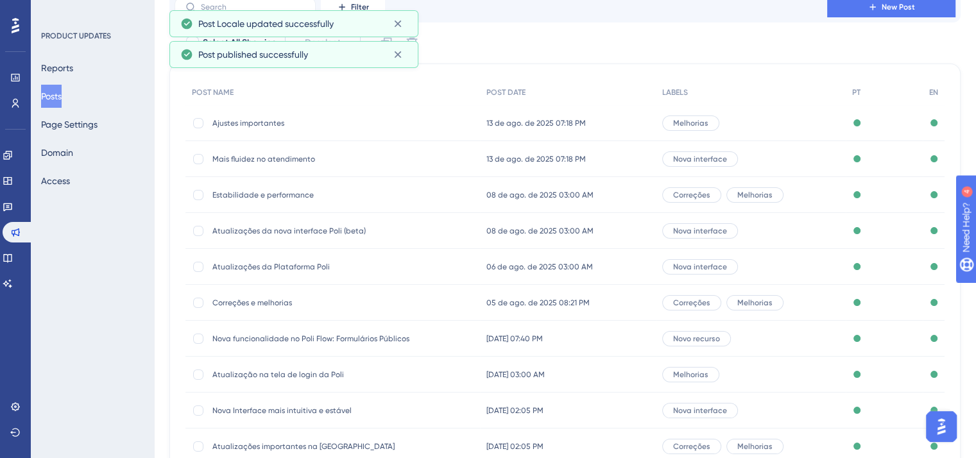
scroll to position [194, 0]
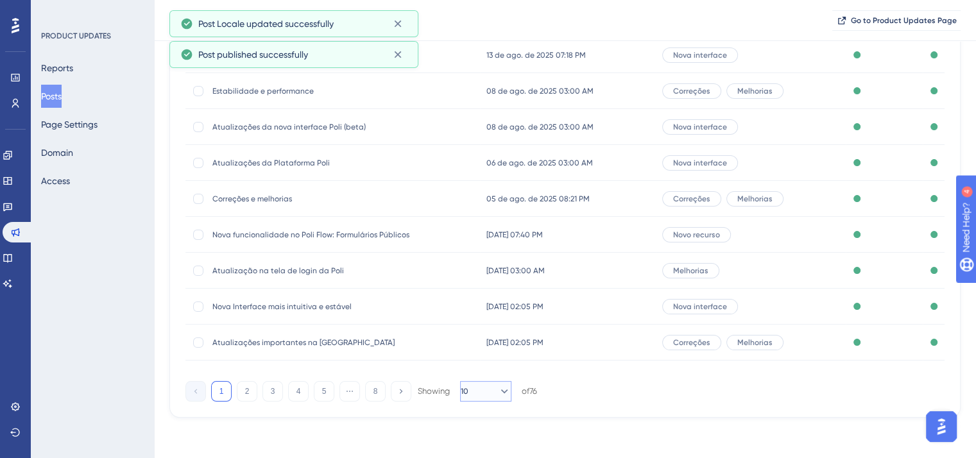
click at [498, 388] on icon at bounding box center [504, 391] width 13 height 13
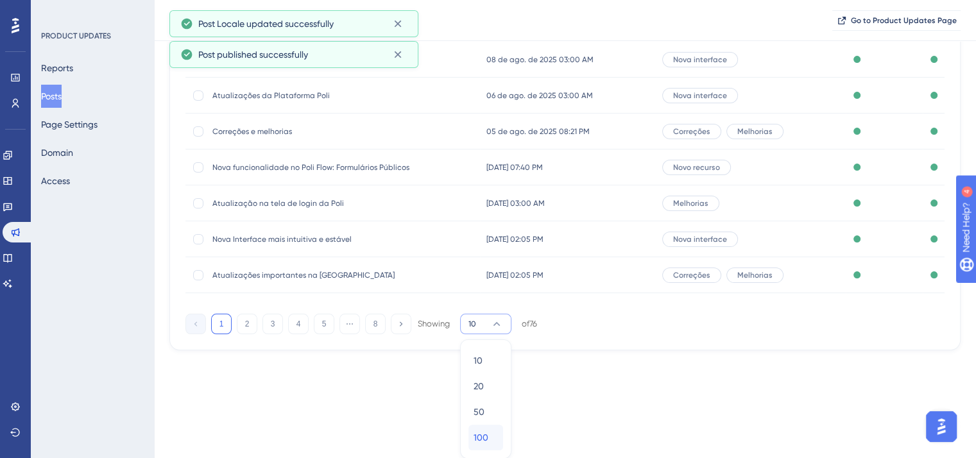
click at [491, 443] on div "100 100" at bounding box center [486, 438] width 24 height 26
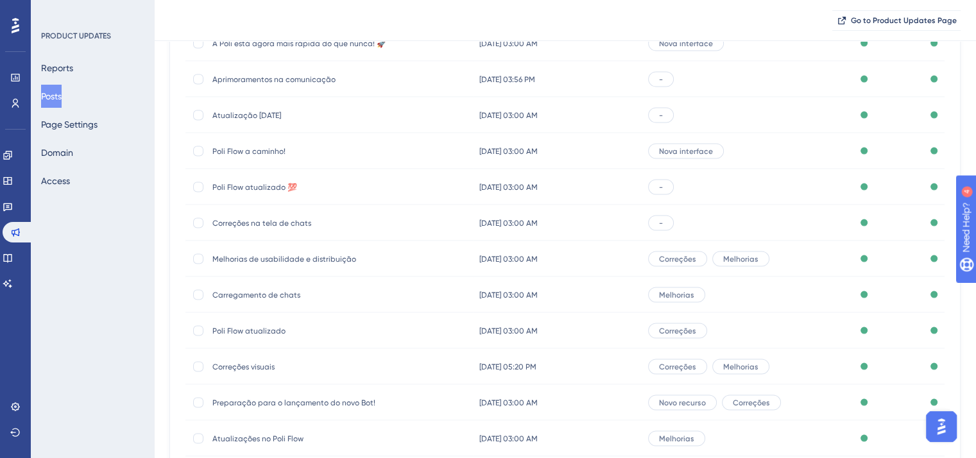
scroll to position [2412, 0]
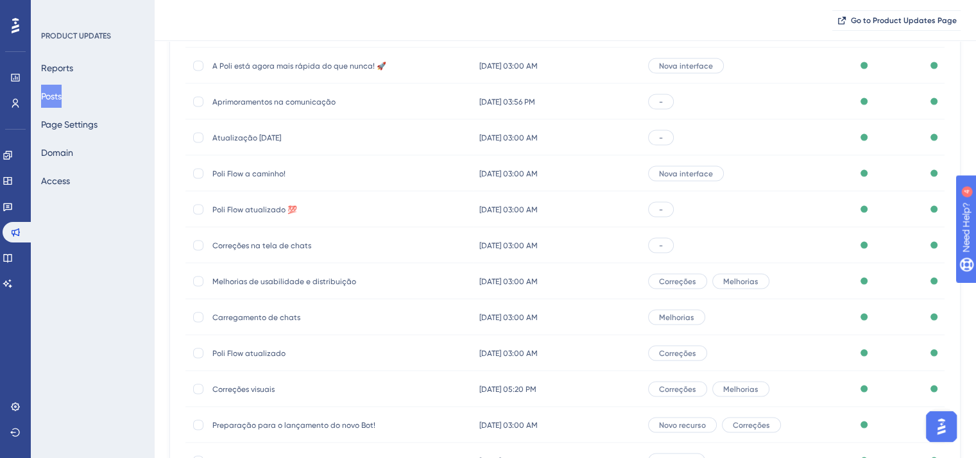
click at [246, 244] on span "Correções na tela de chats" at bounding box center [314, 245] width 205 height 10
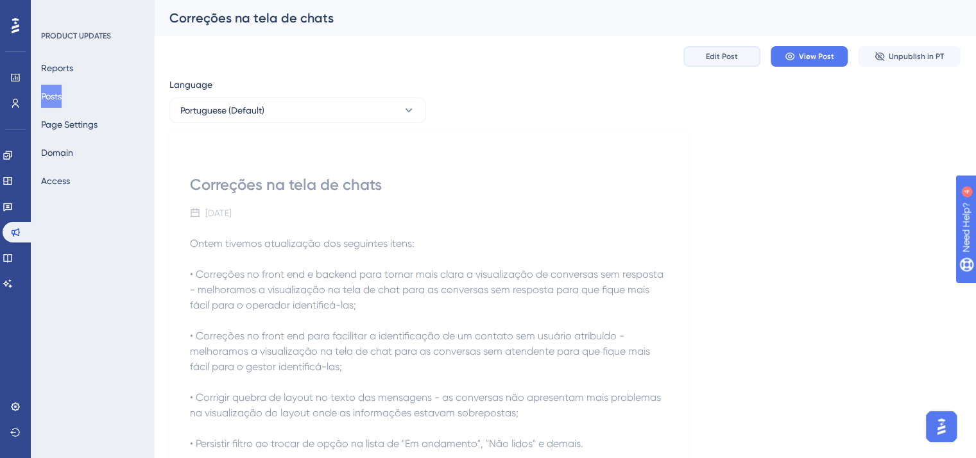
click at [714, 51] on span "Edit Post" at bounding box center [722, 56] width 32 height 10
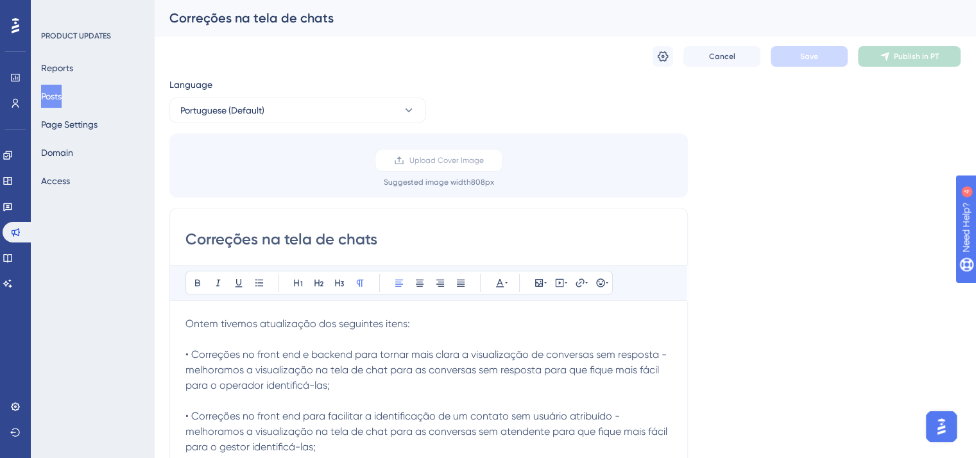
scroll to position [60, 0]
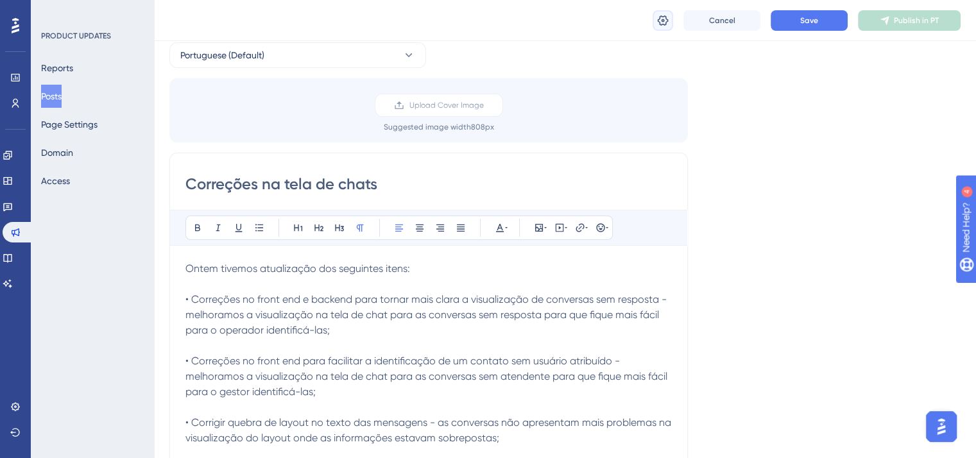
click at [654, 20] on button at bounding box center [663, 20] width 21 height 21
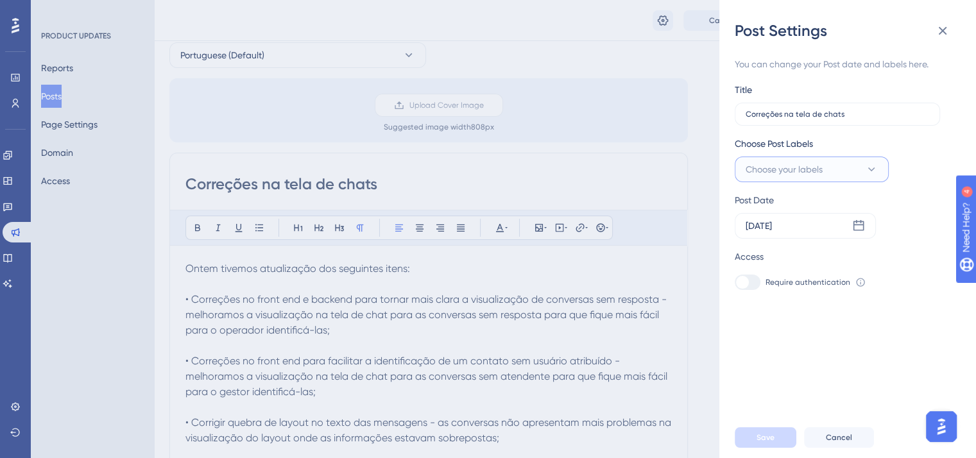
click at [814, 165] on span "Choose your labels" at bounding box center [784, 169] width 77 height 15
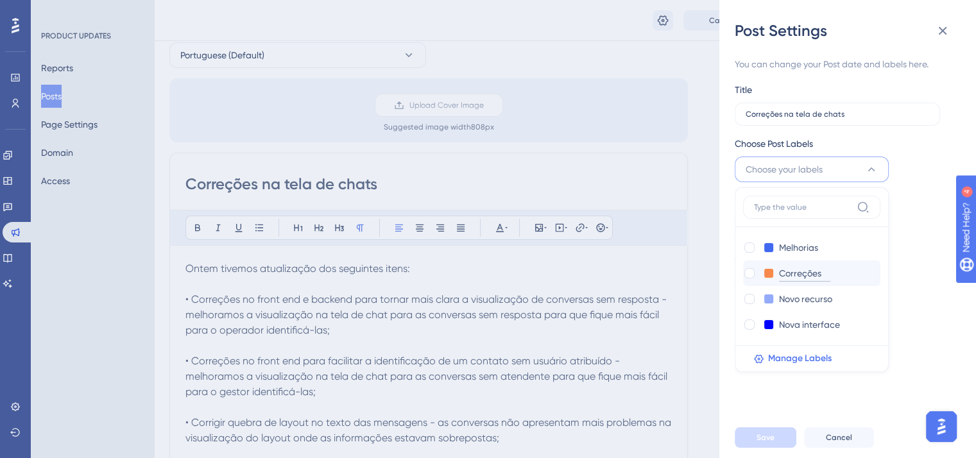
click at [779, 275] on input "Correções" at bounding box center [804, 274] width 51 height 16
click at [748, 270] on div at bounding box center [749, 273] width 10 height 10
checkbox input "true"
click at [770, 443] on span "Save" at bounding box center [765, 437] width 18 height 10
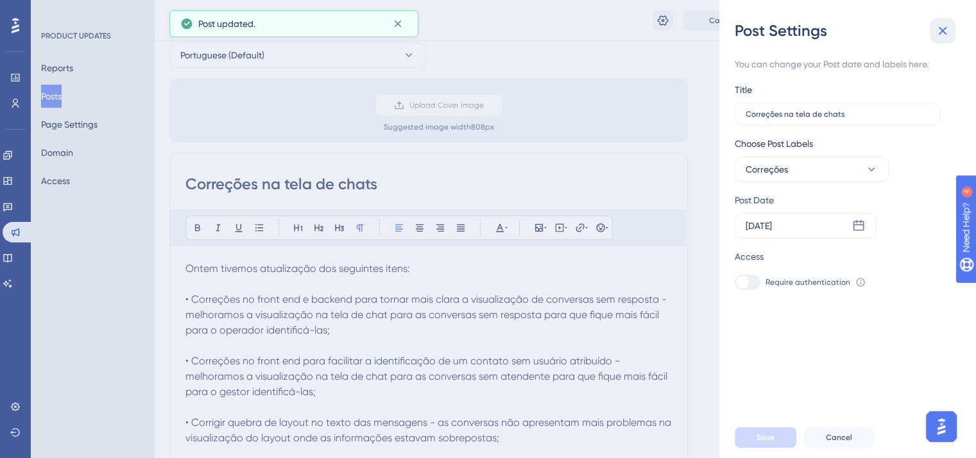
click at [944, 22] on button at bounding box center [943, 31] width 26 height 26
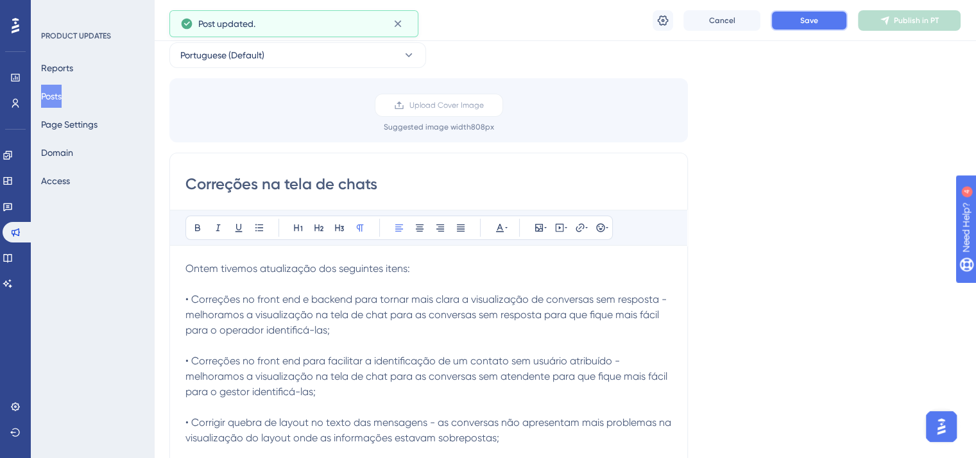
click at [808, 26] on button "Save" at bounding box center [809, 20] width 77 height 21
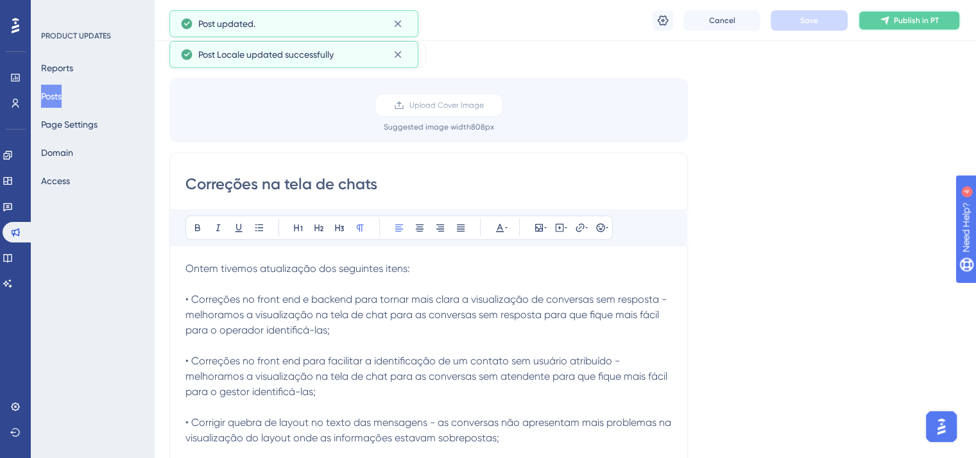
click at [916, 19] on span "Publish in PT" at bounding box center [916, 20] width 45 height 10
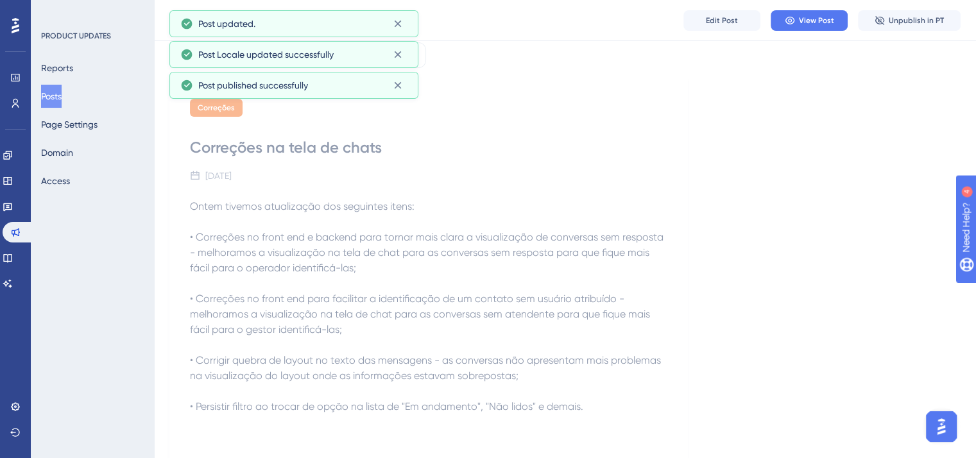
click at [62, 89] on button "Posts" at bounding box center [51, 96] width 21 height 23
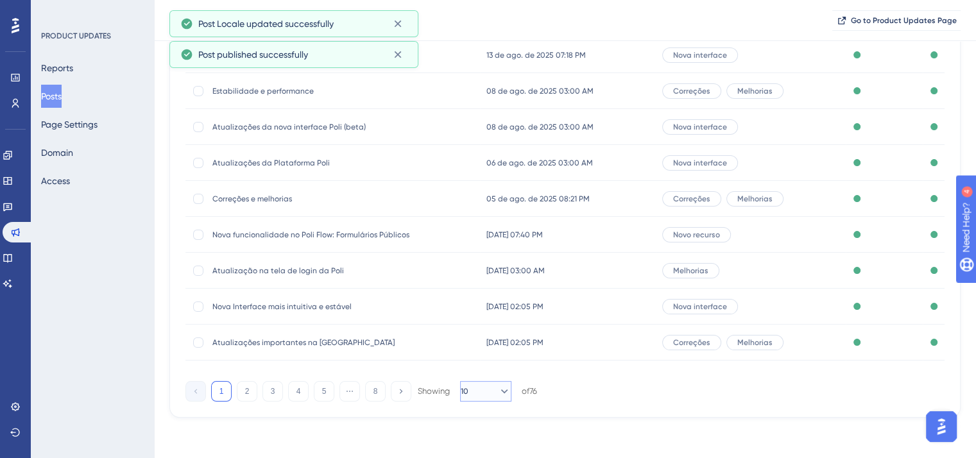
click at [508, 391] on button "10" at bounding box center [485, 391] width 51 height 21
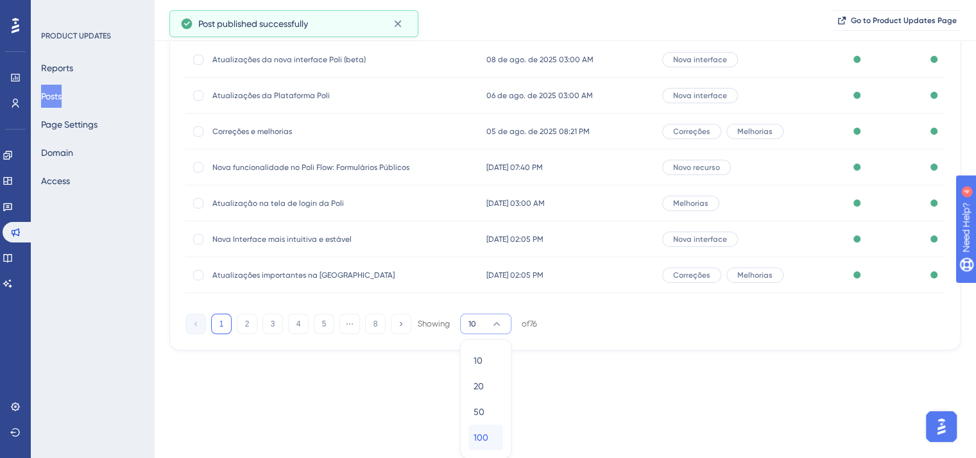
click at [493, 434] on div "100 100" at bounding box center [486, 438] width 24 height 26
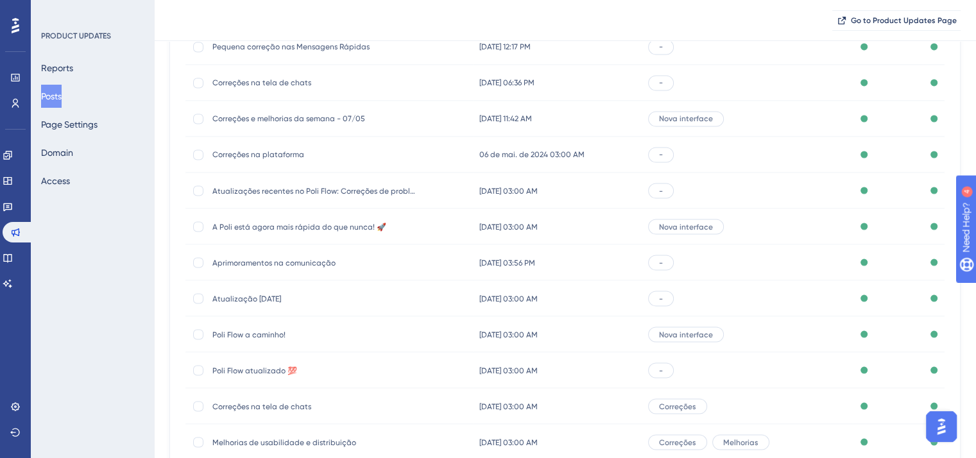
scroll to position [2540, 0]
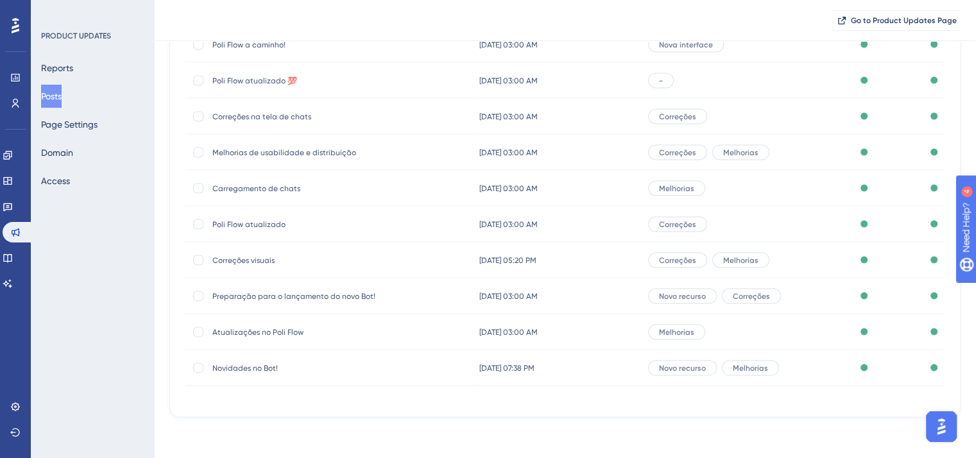
click at [228, 84] on span "Poli Flow atualizado 💯" at bounding box center [314, 81] width 205 height 10
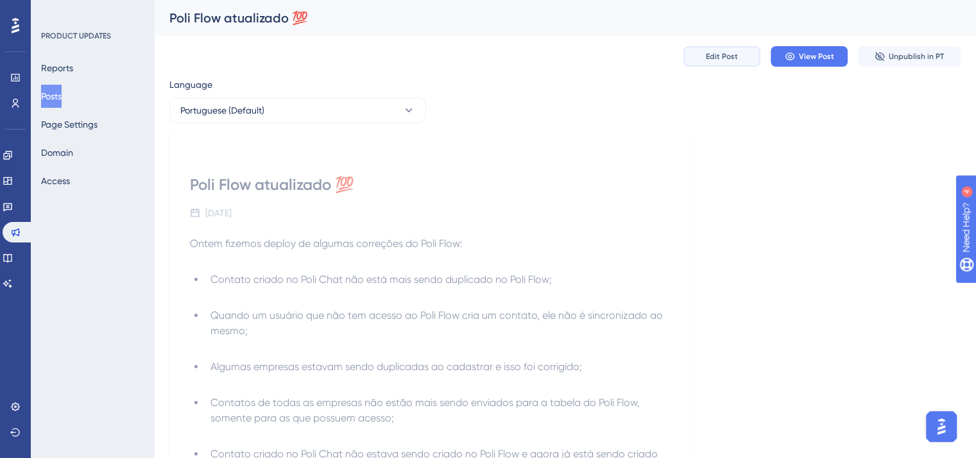
click at [710, 63] on button "Edit Post" at bounding box center [721, 56] width 77 height 21
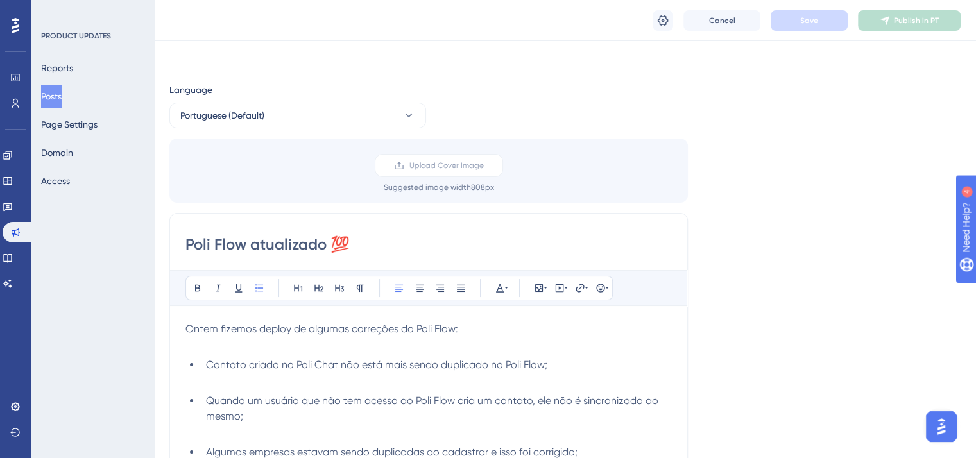
scroll to position [138, 0]
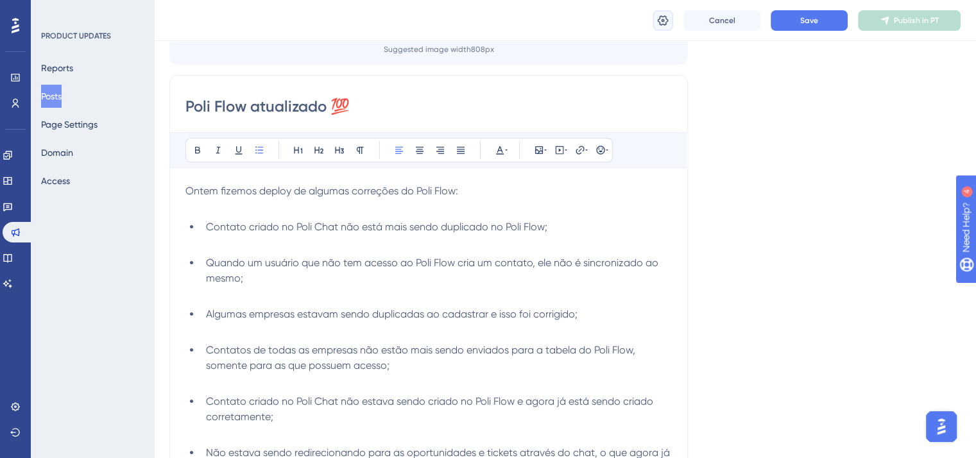
click at [671, 24] on button at bounding box center [663, 20] width 21 height 21
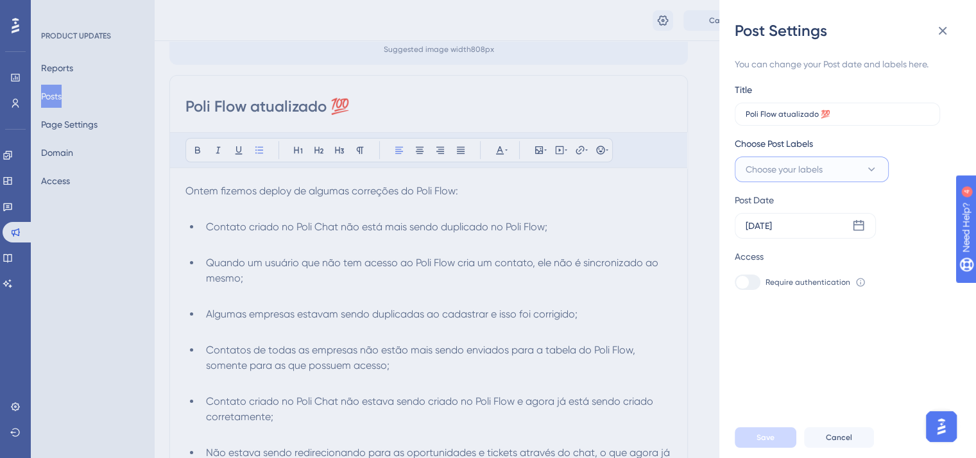
click at [802, 181] on button "Choose your labels" at bounding box center [812, 170] width 154 height 26
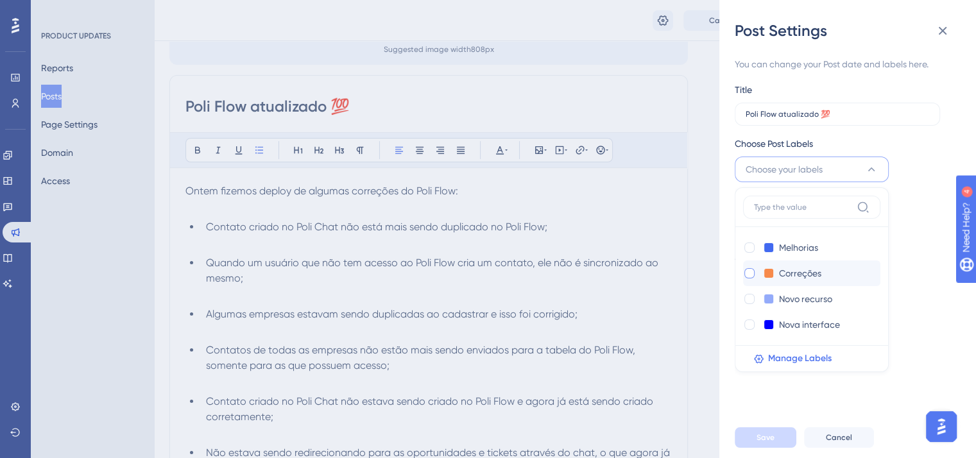
click at [747, 272] on div at bounding box center [749, 273] width 10 height 10
checkbox input "true"
click at [767, 443] on span "Save" at bounding box center [765, 437] width 18 height 10
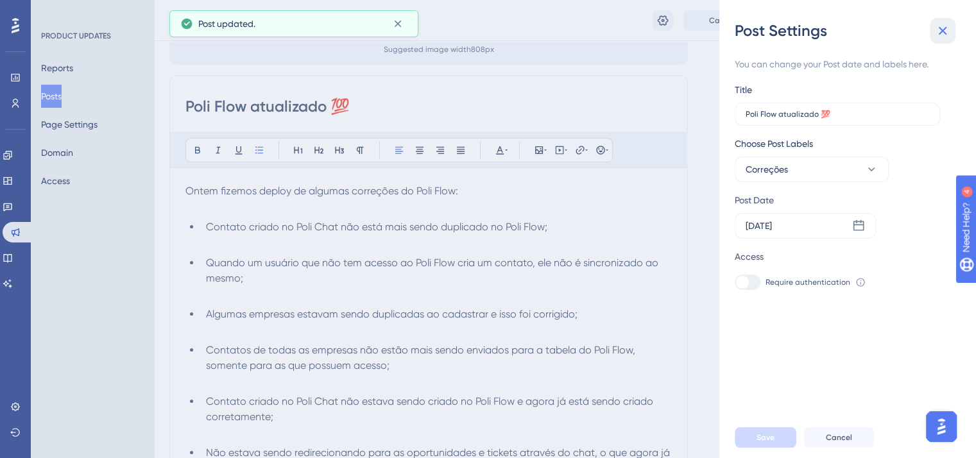
click at [939, 22] on button at bounding box center [943, 31] width 26 height 26
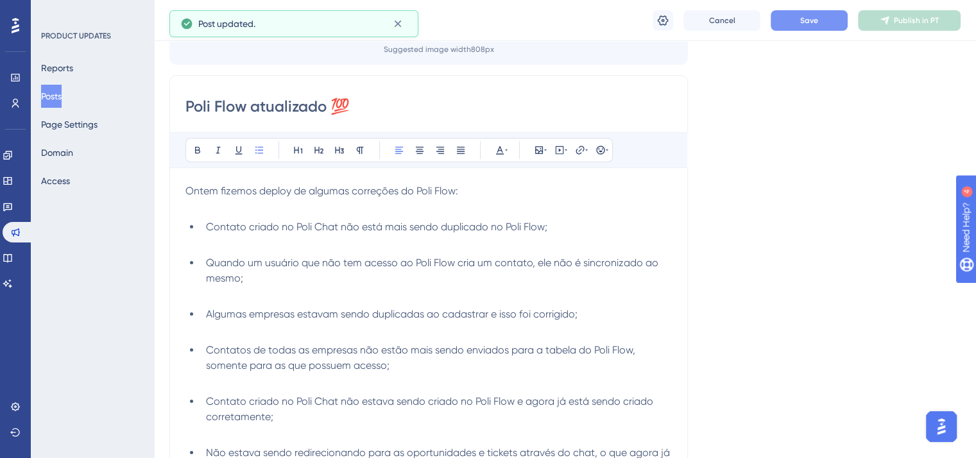
click at [814, 29] on button "Save" at bounding box center [809, 20] width 77 height 21
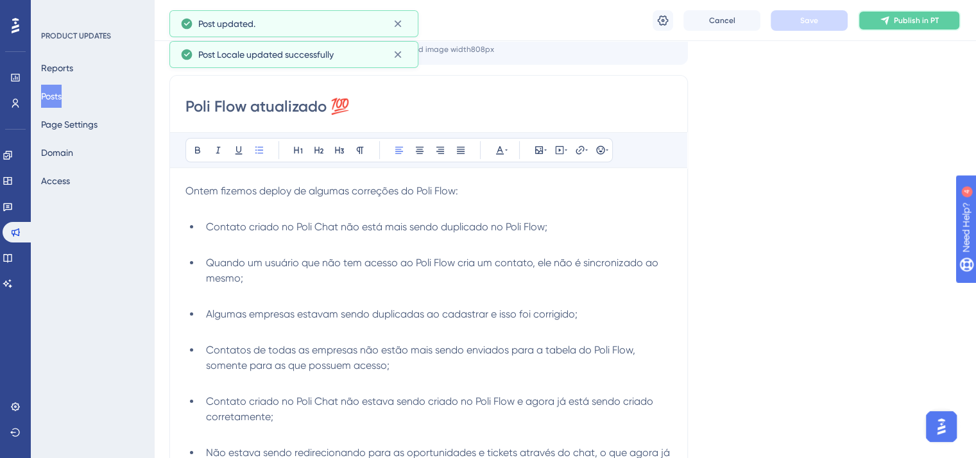
click at [898, 19] on span "Publish in PT" at bounding box center [916, 20] width 45 height 10
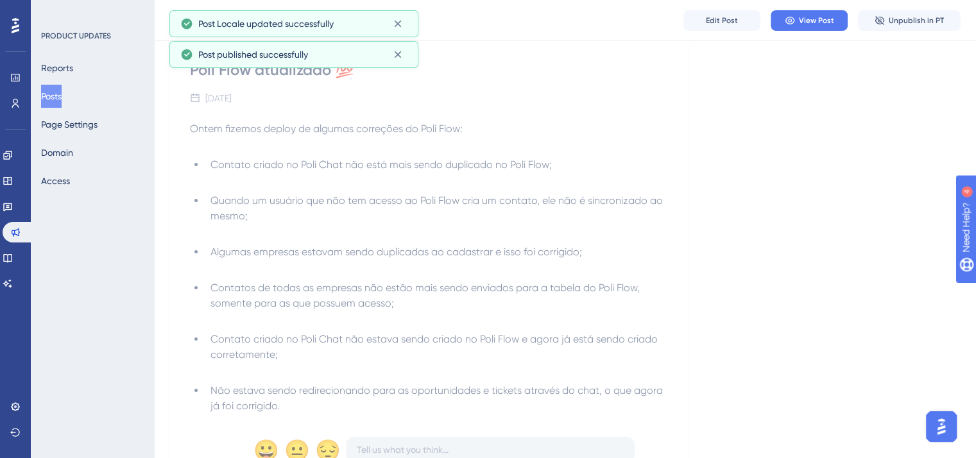
click at [45, 99] on button "Posts" at bounding box center [51, 96] width 21 height 23
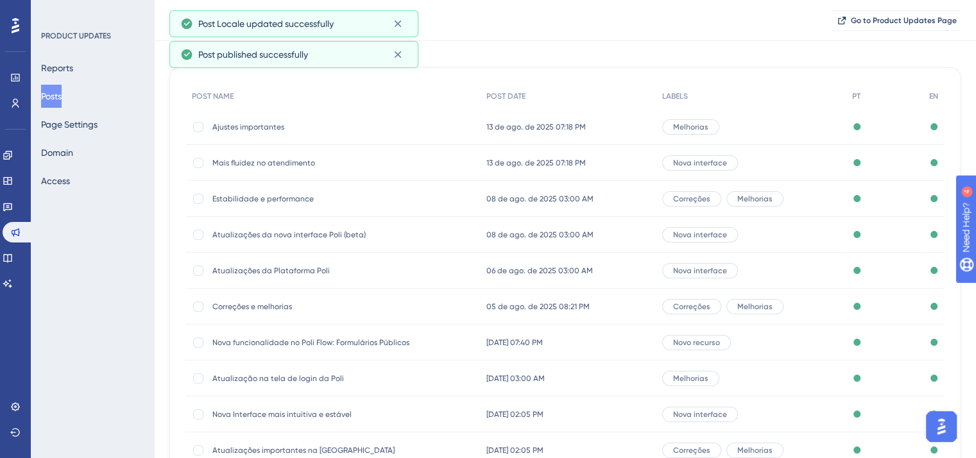
scroll to position [194, 0]
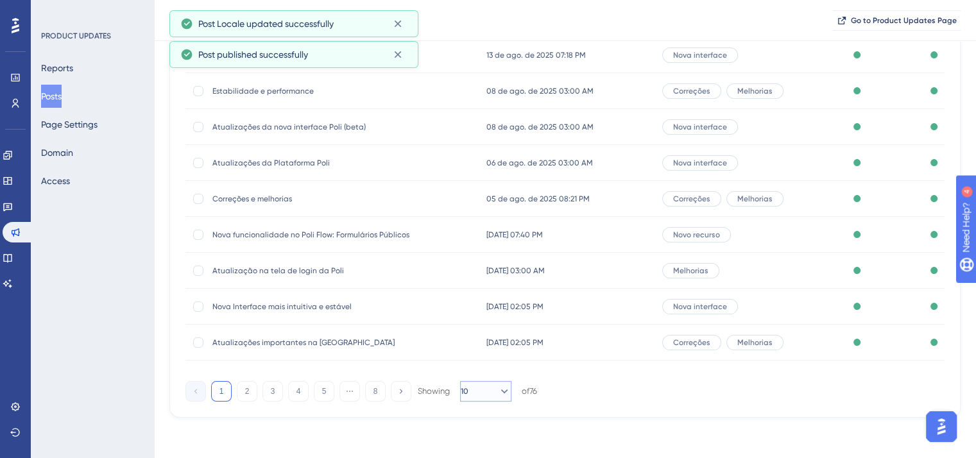
click at [501, 390] on icon at bounding box center [504, 391] width 7 height 4
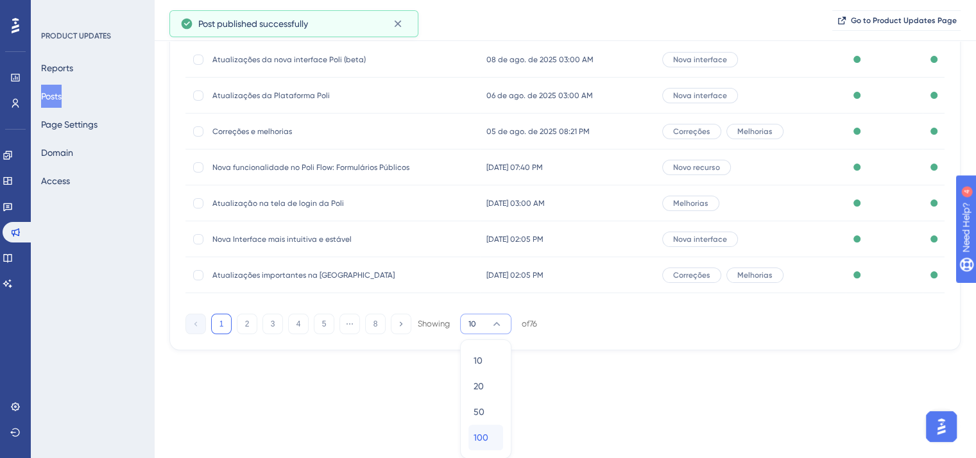
click at [494, 437] on div "100 100" at bounding box center [486, 438] width 24 height 26
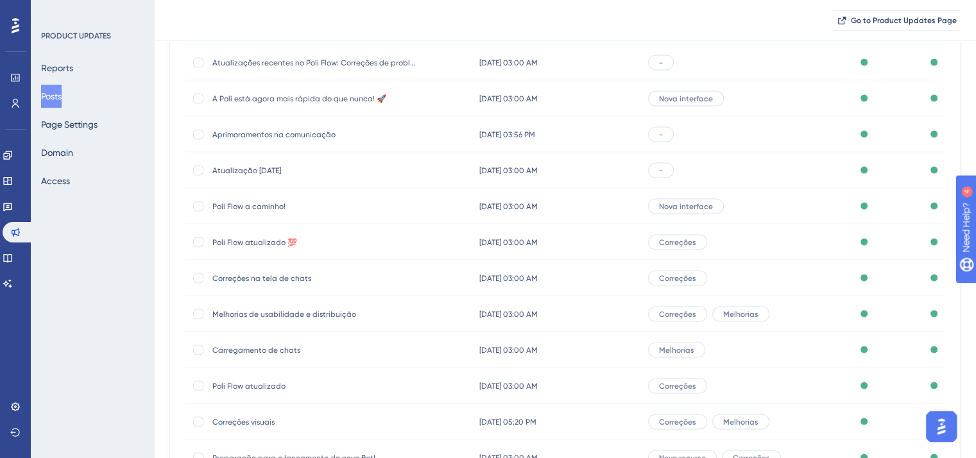
scroll to position [2540, 0]
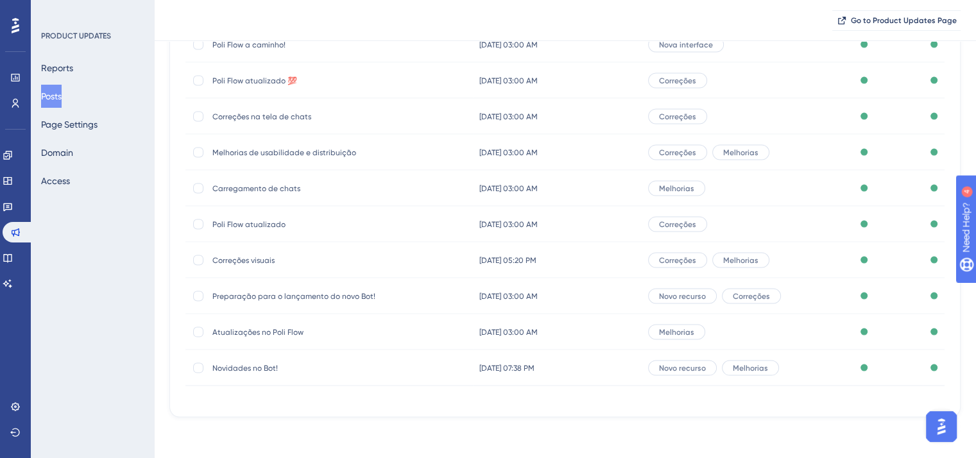
click at [257, 40] on div "Go to Product Updates Page" at bounding box center [565, 20] width 822 height 41
click at [257, 44] on span "Poli Flow a caminho!" at bounding box center [314, 45] width 205 height 10
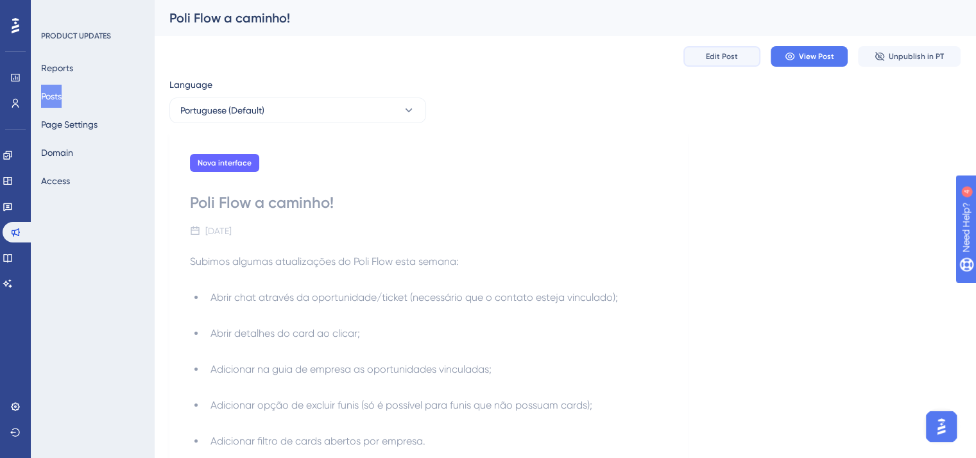
click at [722, 57] on span "Edit Post" at bounding box center [722, 56] width 32 height 10
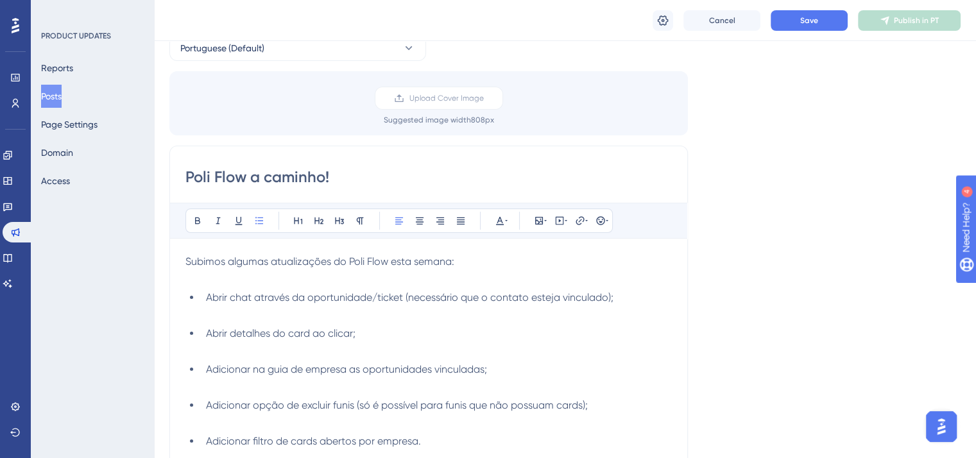
scroll to position [66, 0]
click at [662, 20] on icon at bounding box center [662, 20] width 13 height 13
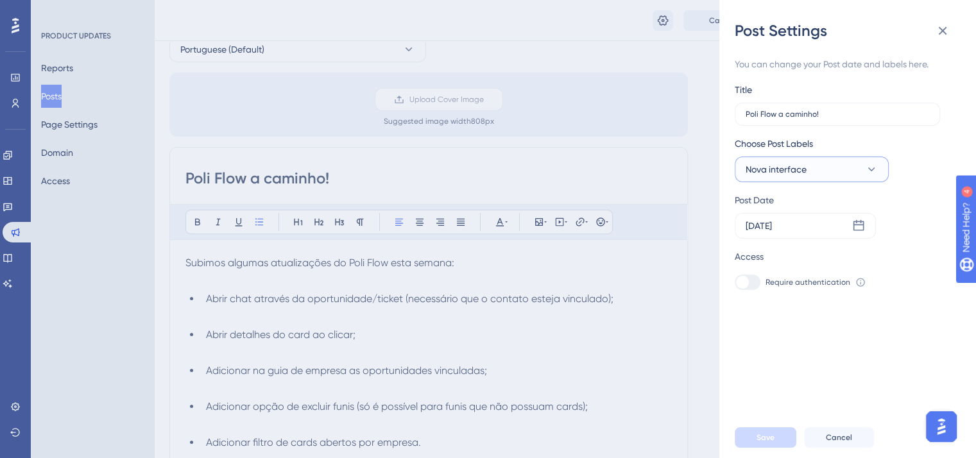
click at [783, 160] on button "Nova interface" at bounding box center [812, 170] width 154 height 26
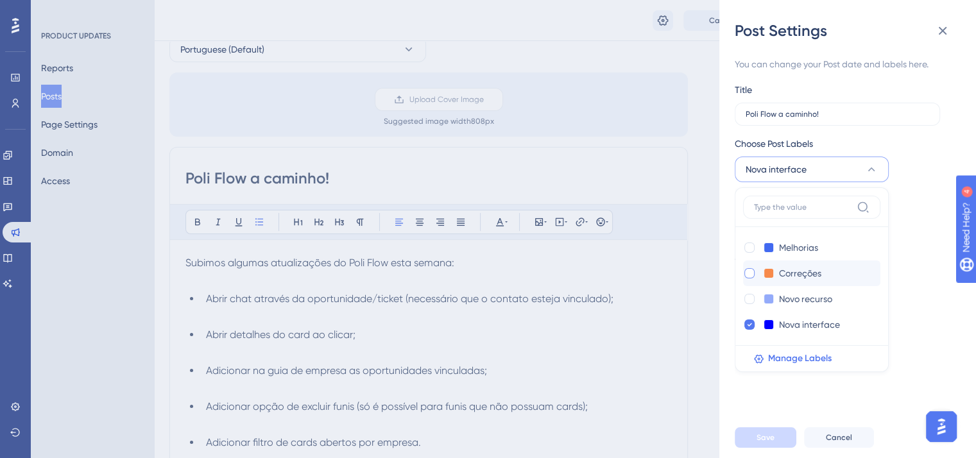
click at [752, 270] on div at bounding box center [749, 273] width 10 height 10
checkbox input "true"
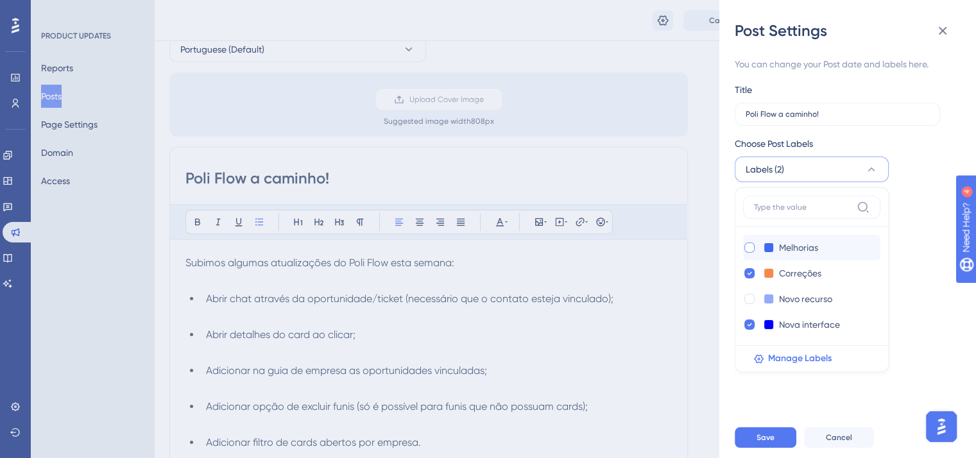
click at [747, 244] on div at bounding box center [749, 248] width 10 height 10
checkbox input "true"
click at [747, 326] on icon at bounding box center [749, 324] width 5 height 9
checkbox input "false"
click at [773, 443] on span "Save" at bounding box center [765, 437] width 18 height 10
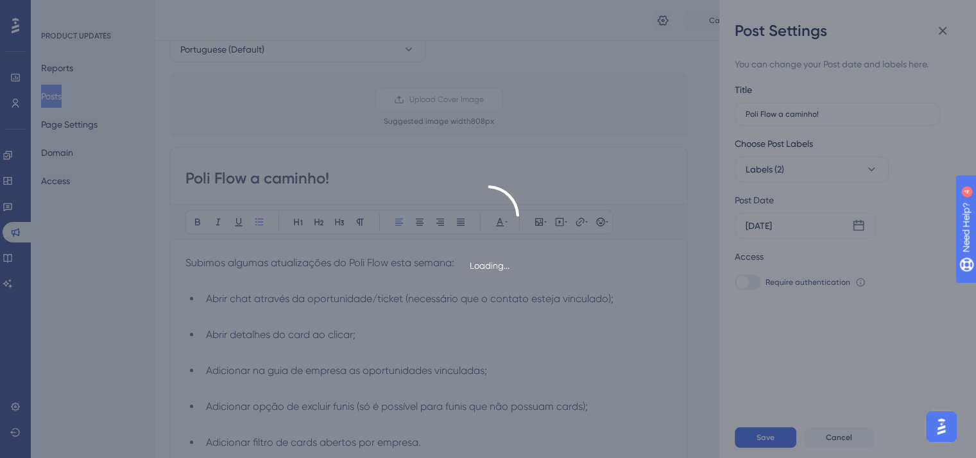
type input "Poli Flow a caminho!"
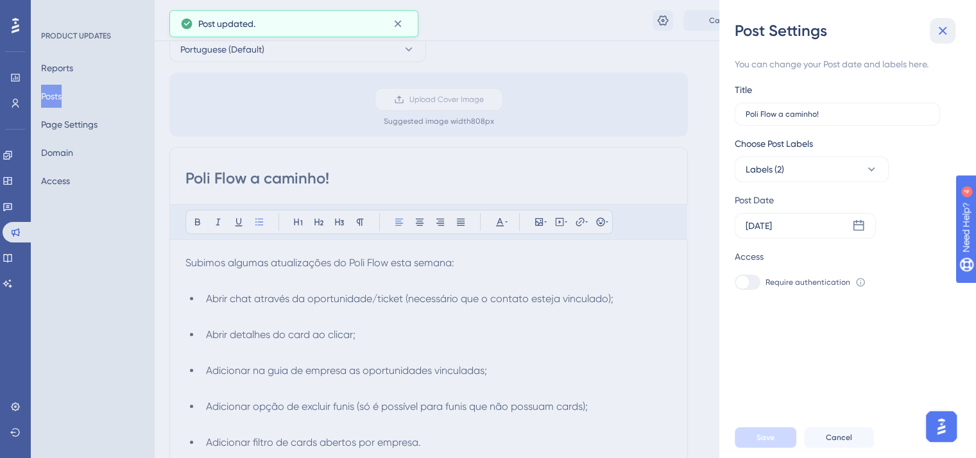
click at [937, 27] on icon at bounding box center [942, 30] width 15 height 15
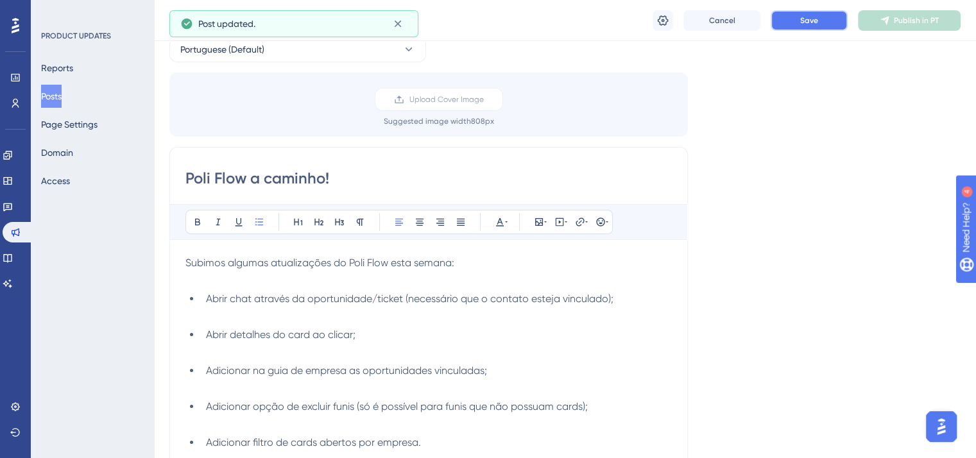
click at [823, 19] on button "Save" at bounding box center [809, 20] width 77 height 21
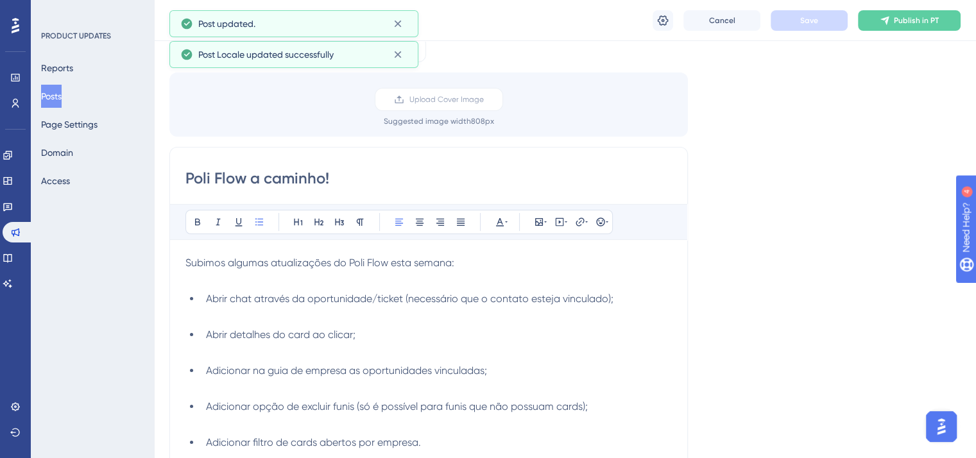
click at [928, 17] on span "Publish in PT" at bounding box center [916, 20] width 45 height 10
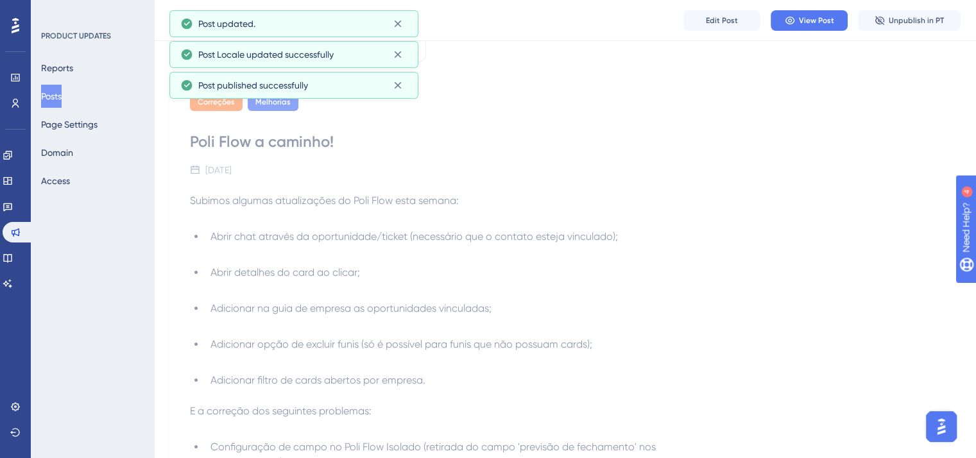
drag, startPoint x: 46, startPoint y: 98, endPoint x: 56, endPoint y: 98, distance: 10.3
click at [46, 98] on button "Posts" at bounding box center [51, 96] width 21 height 23
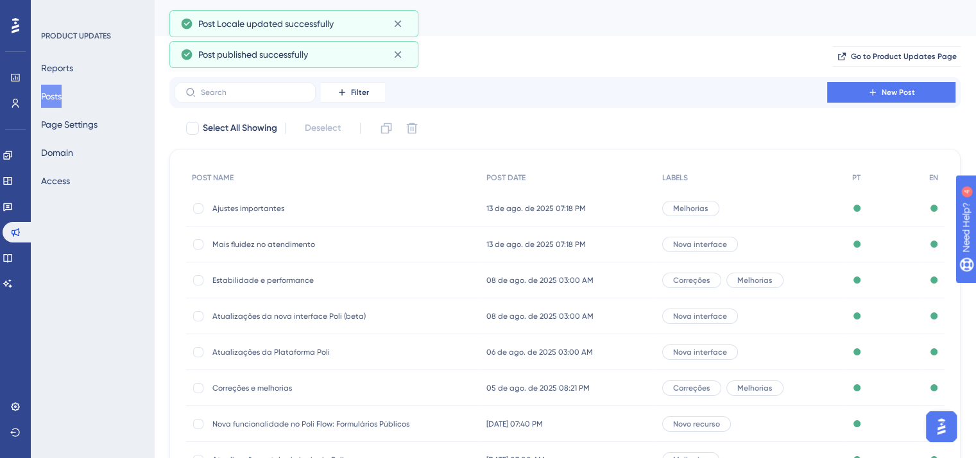
scroll to position [194, 0]
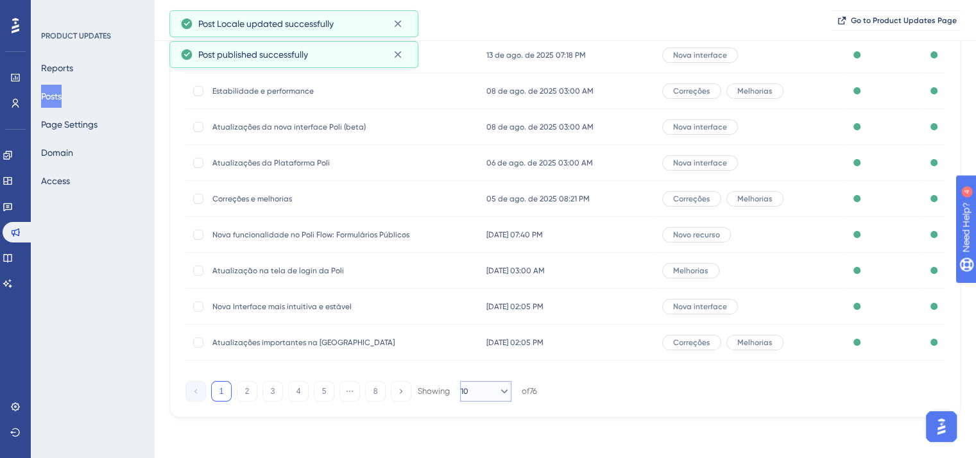
click at [498, 393] on icon at bounding box center [504, 391] width 13 height 13
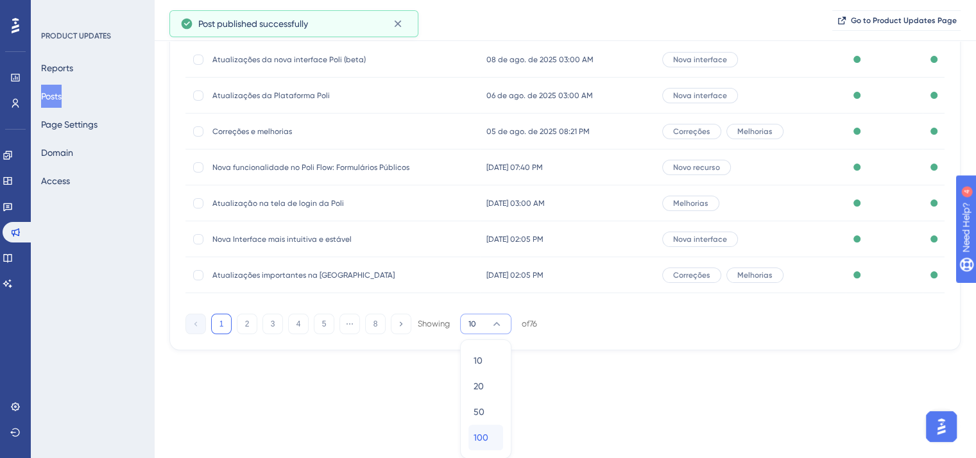
click at [493, 442] on div "100 100" at bounding box center [486, 438] width 24 height 26
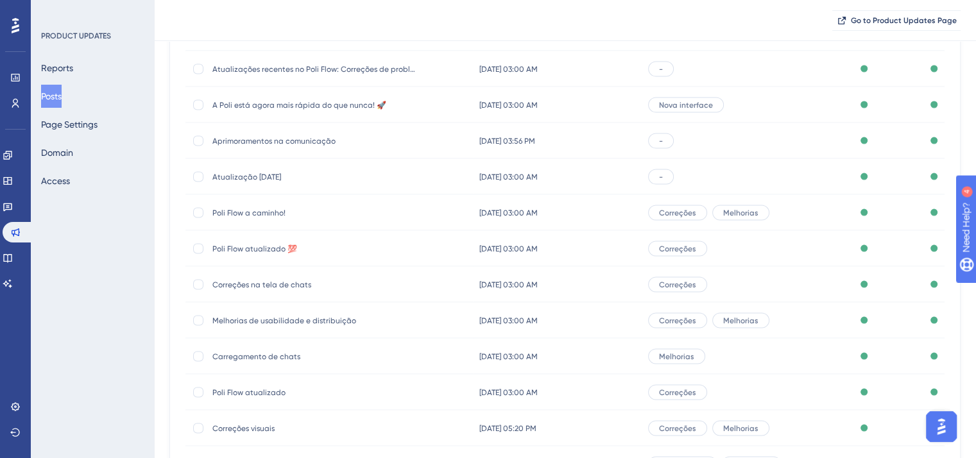
scroll to position [2348, 0]
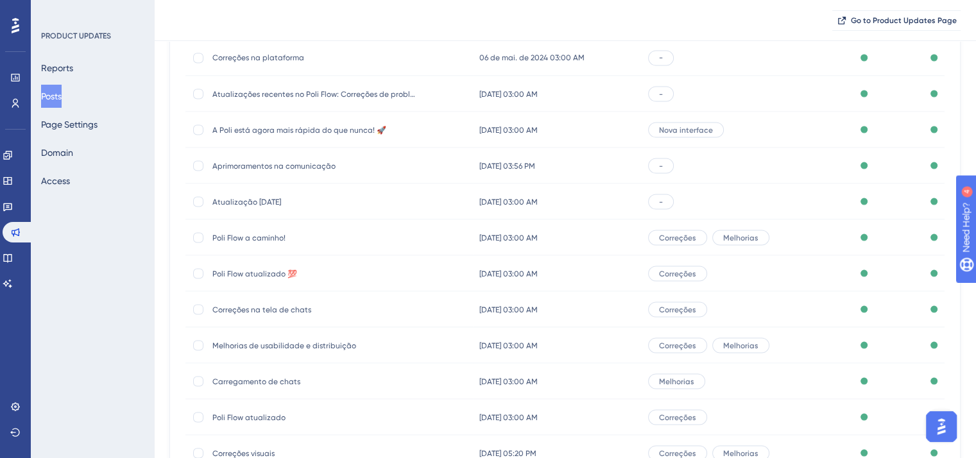
click at [250, 201] on span "Atualização [DATE]" at bounding box center [314, 201] width 205 height 10
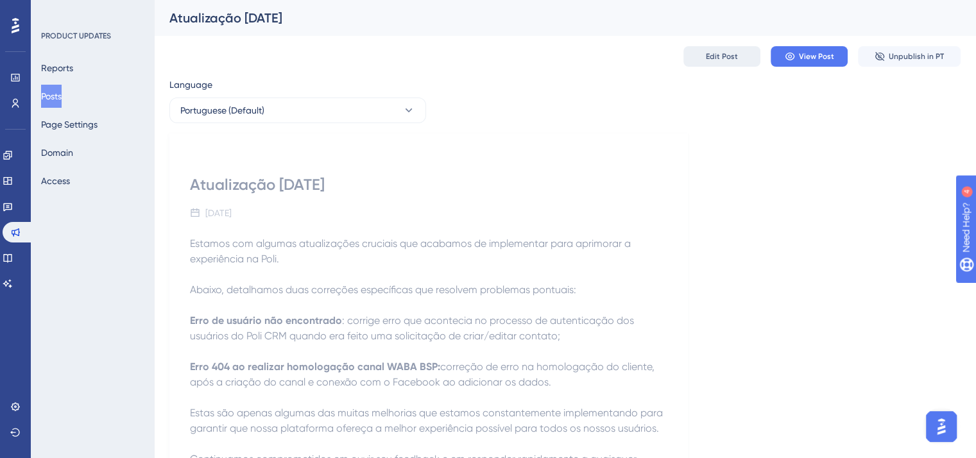
click at [725, 53] on span "Edit Post" at bounding box center [722, 56] width 32 height 10
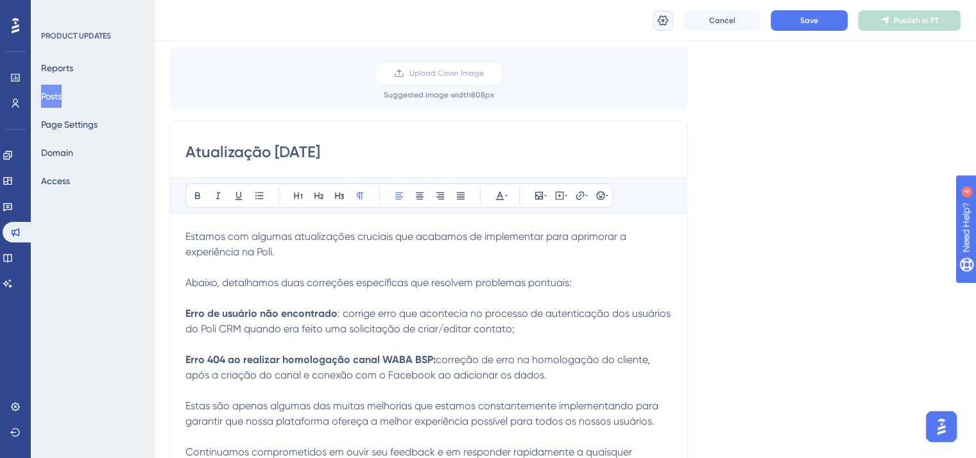
click at [659, 13] on button at bounding box center [663, 20] width 21 height 21
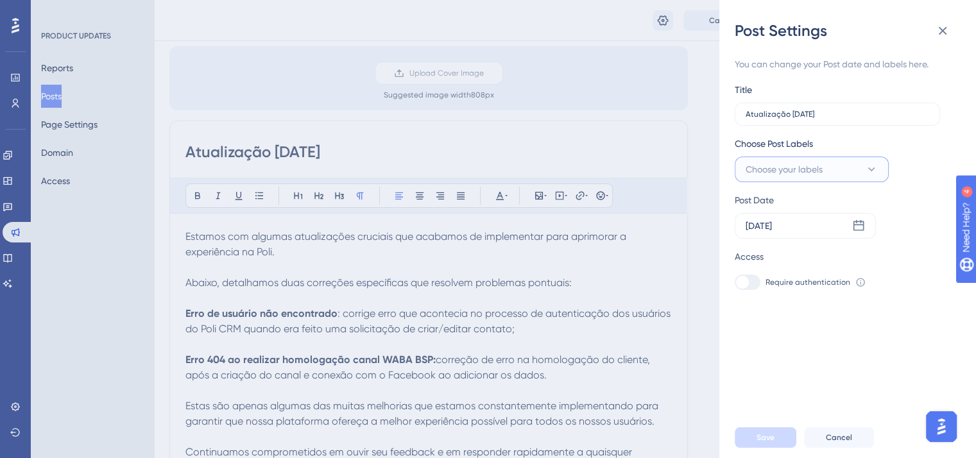
click at [829, 164] on button "Choose your labels" at bounding box center [812, 170] width 154 height 26
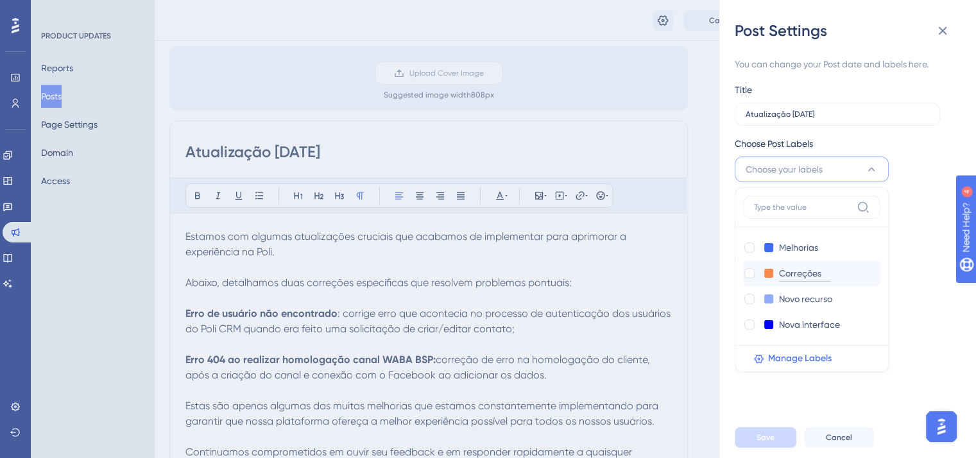
click at [780, 269] on input "Correções" at bounding box center [804, 274] width 51 height 16
click at [746, 273] on div at bounding box center [749, 273] width 10 height 10
checkbox input "true"
click at [771, 443] on span "Save" at bounding box center [765, 437] width 18 height 10
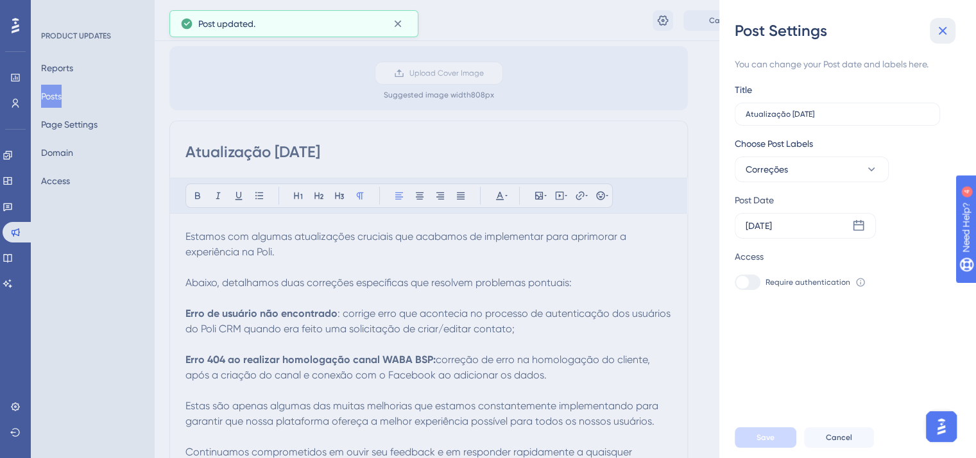
click at [937, 34] on icon at bounding box center [942, 30] width 15 height 15
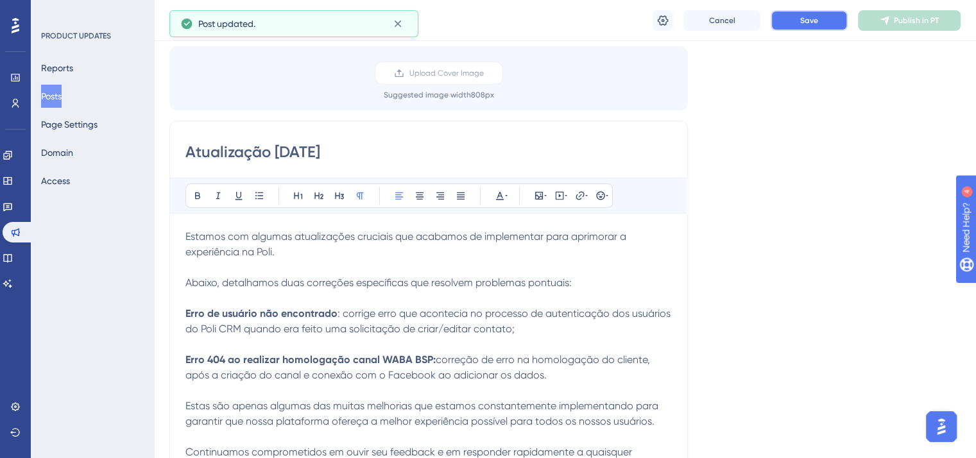
click at [810, 18] on span "Save" at bounding box center [809, 20] width 18 height 10
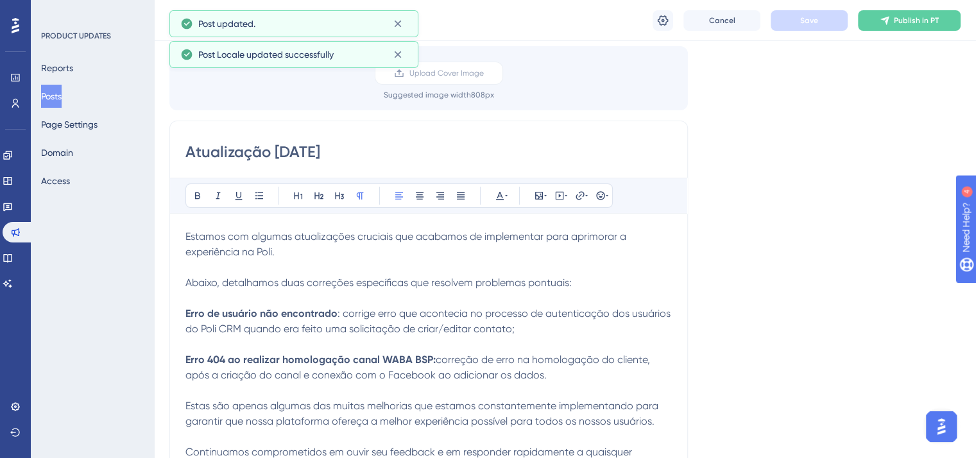
click at [909, 17] on span "Publish in PT" at bounding box center [916, 20] width 45 height 10
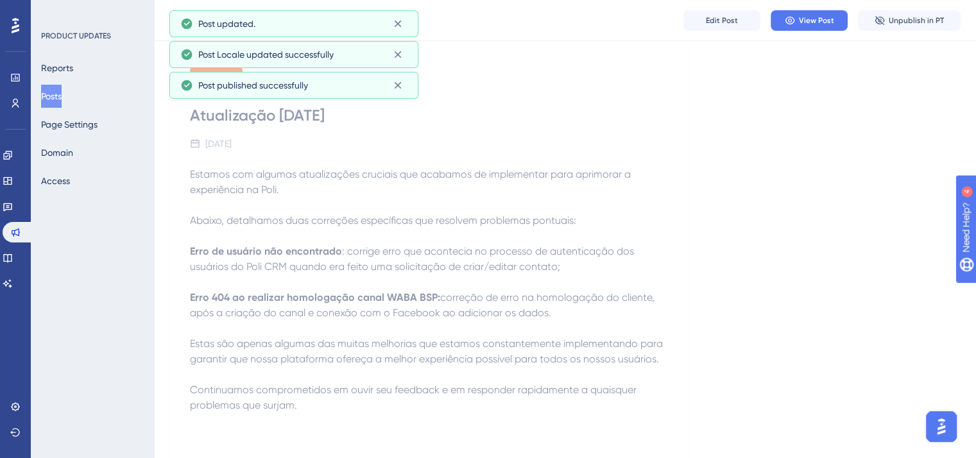
click at [60, 98] on button "Posts" at bounding box center [51, 96] width 21 height 23
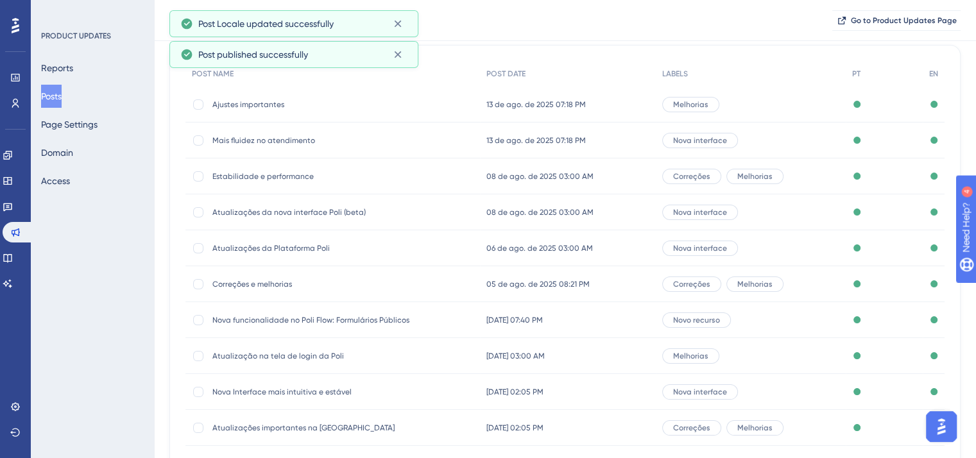
scroll to position [194, 0]
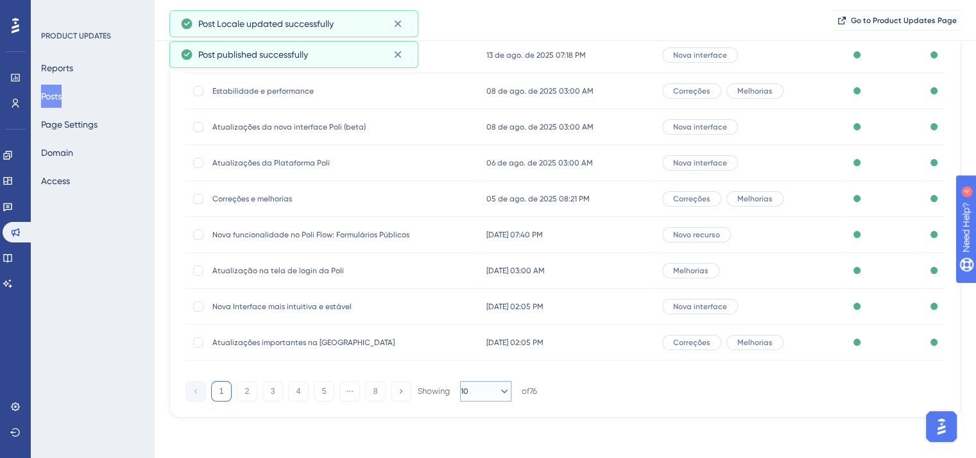
click at [498, 393] on icon at bounding box center [504, 391] width 13 height 13
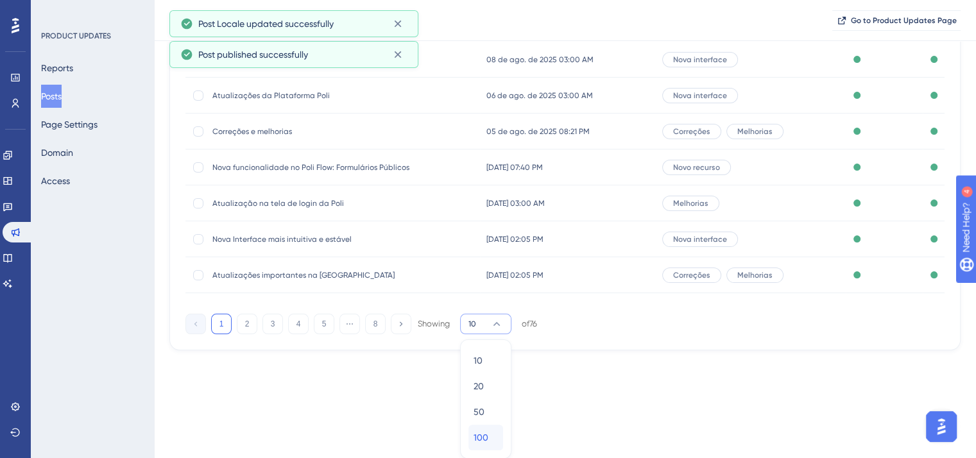
click at [493, 437] on div "100 100" at bounding box center [486, 438] width 24 height 26
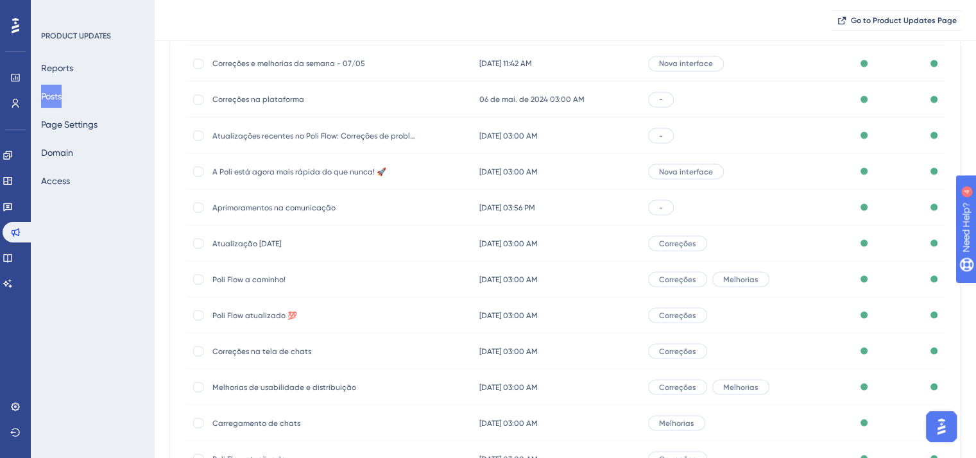
scroll to position [2284, 0]
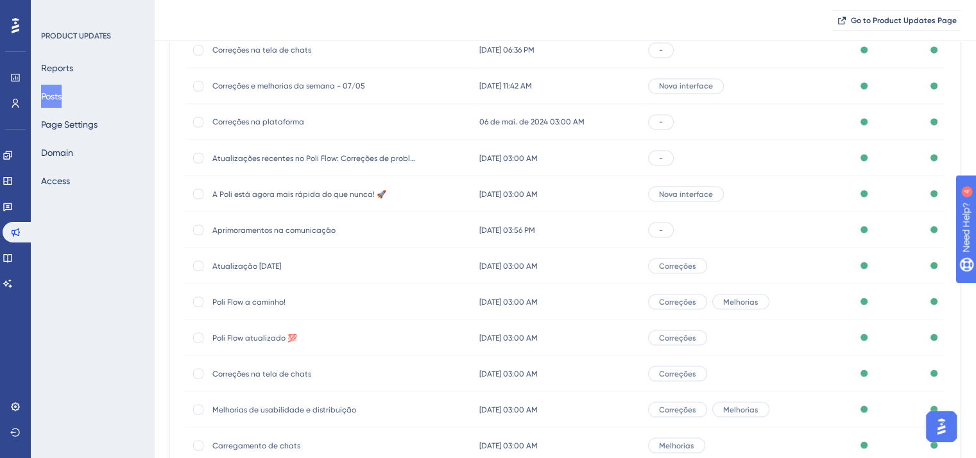
click at [252, 232] on span "Aprimoramentos na comunicação" at bounding box center [314, 230] width 205 height 10
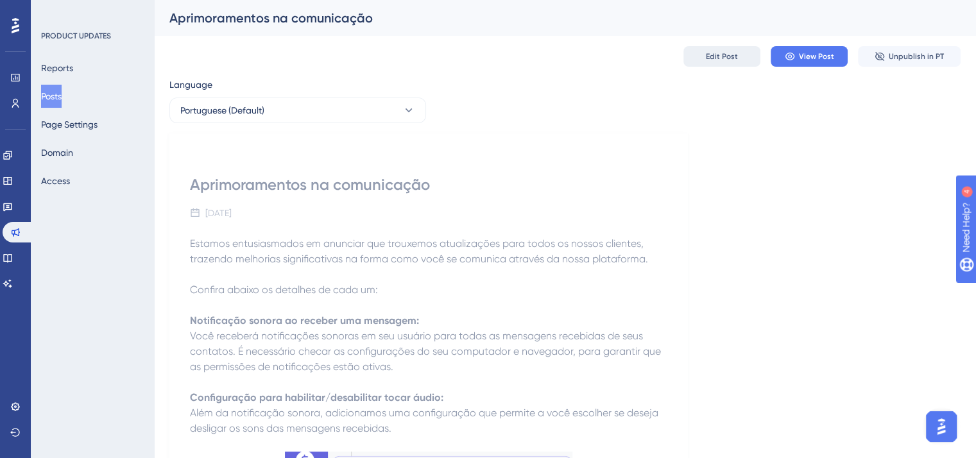
click at [722, 55] on span "Edit Post" at bounding box center [722, 56] width 32 height 10
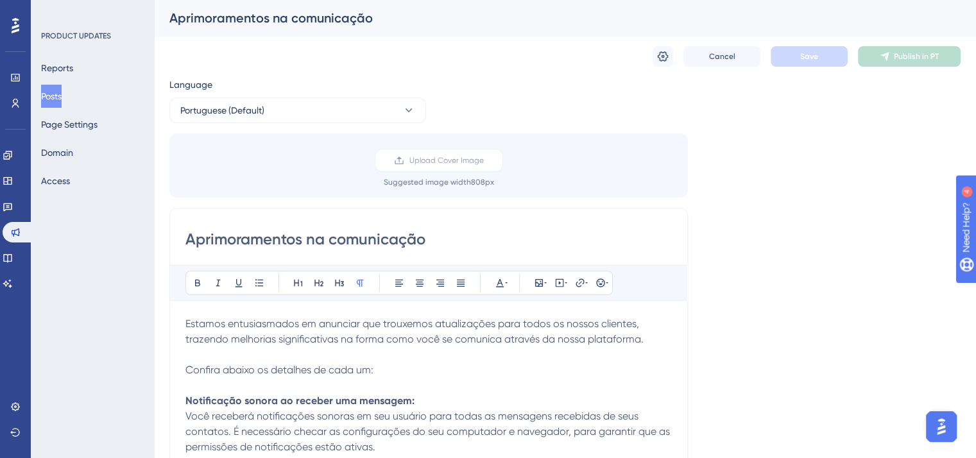
scroll to position [309, 0]
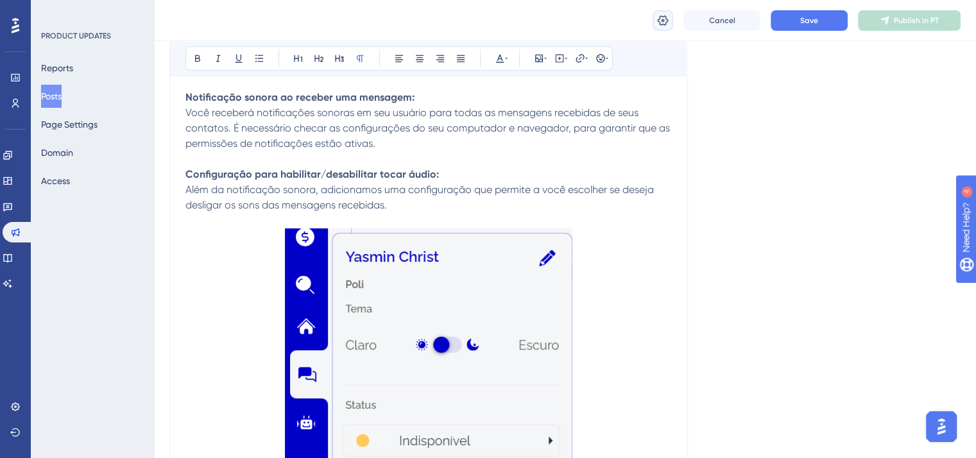
click at [659, 10] on button at bounding box center [663, 20] width 21 height 21
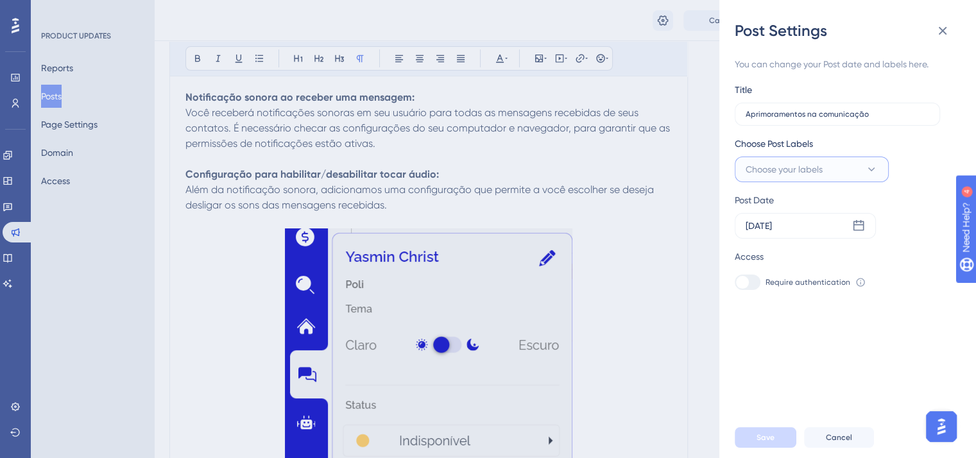
click at [826, 164] on button "Choose your labels" at bounding box center [812, 170] width 154 height 26
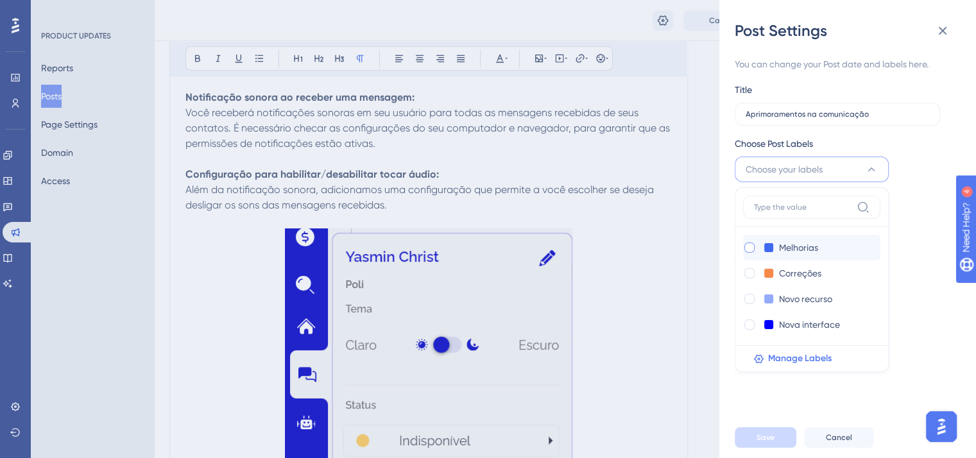
click at [752, 244] on div at bounding box center [749, 248] width 10 height 10
checkbox input "true"
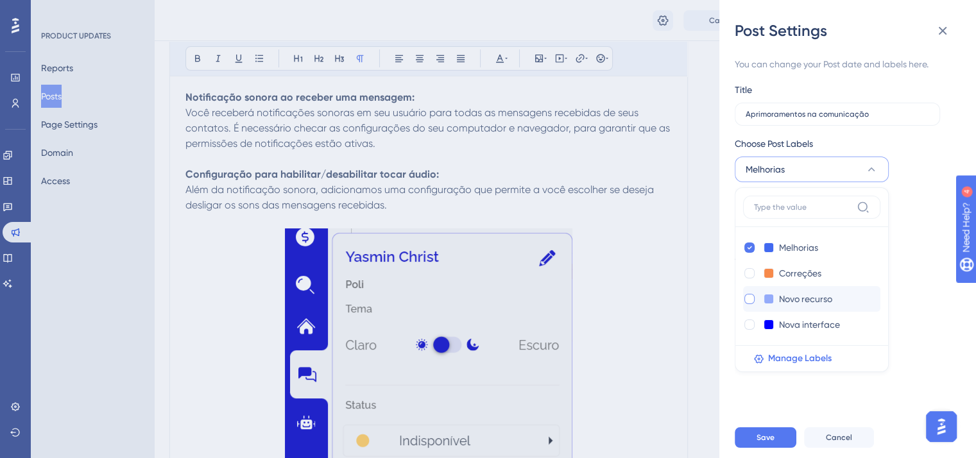
click at [749, 301] on div at bounding box center [749, 299] width 10 height 10
checkbox input "true"
click at [767, 443] on span "Save" at bounding box center [765, 437] width 18 height 10
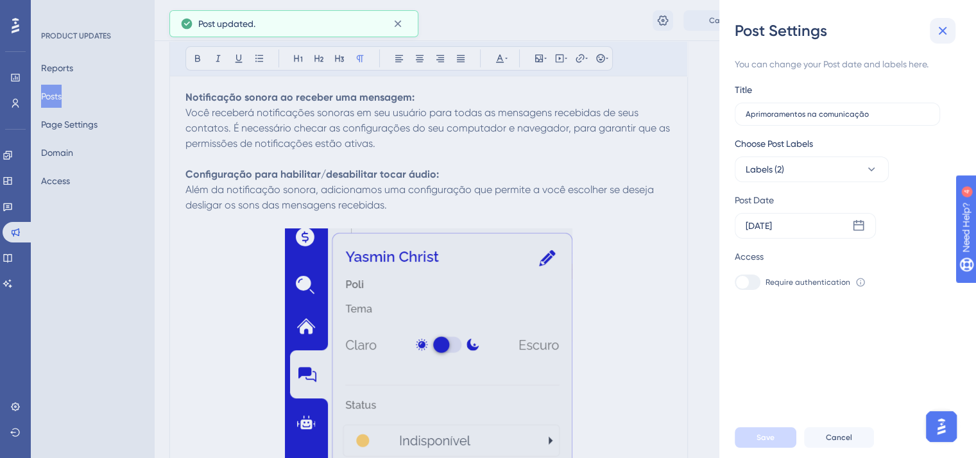
click at [948, 26] on icon at bounding box center [942, 30] width 15 height 15
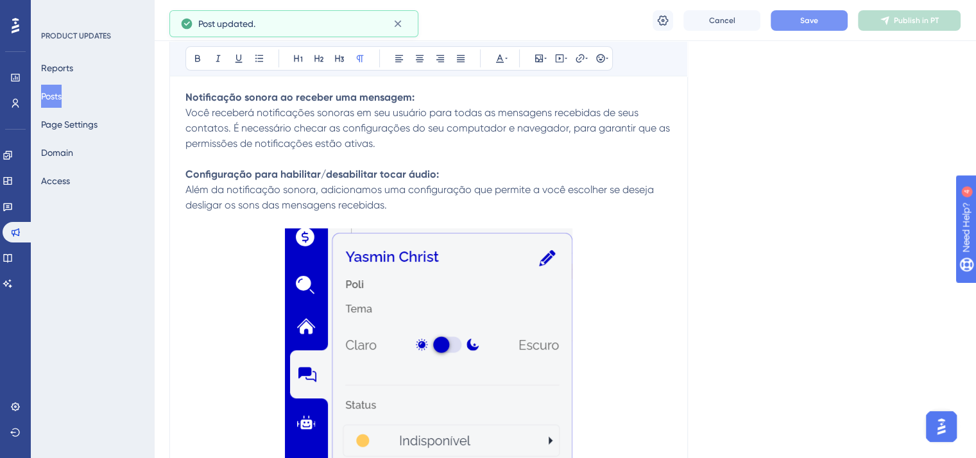
click at [815, 20] on span "Save" at bounding box center [809, 20] width 18 height 10
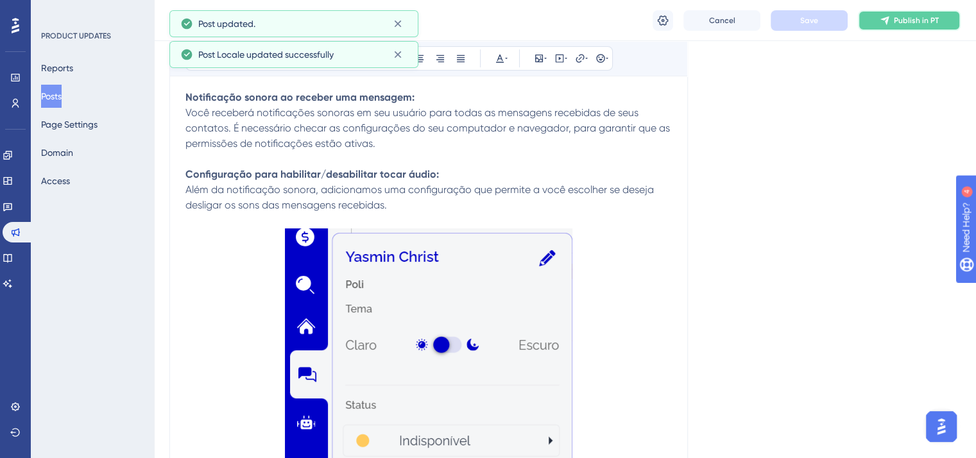
click at [907, 21] on span "Publish in PT" at bounding box center [916, 20] width 45 height 10
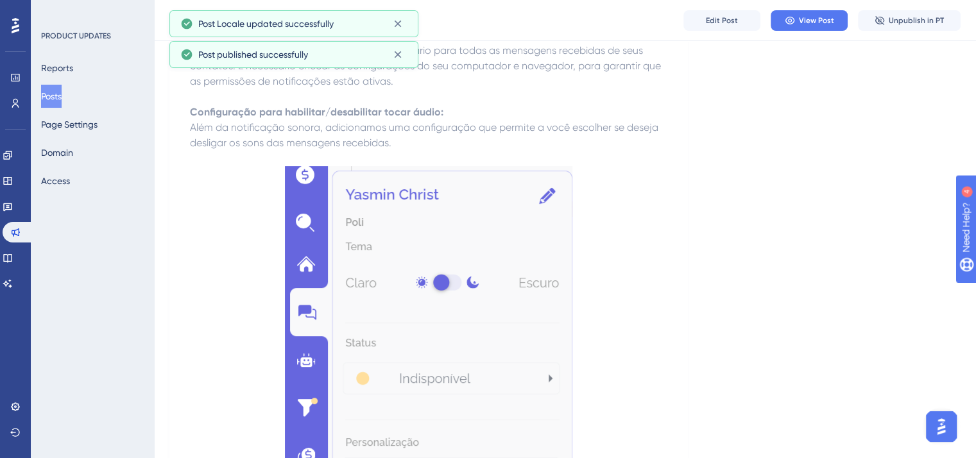
click at [56, 98] on button "Posts" at bounding box center [51, 96] width 21 height 23
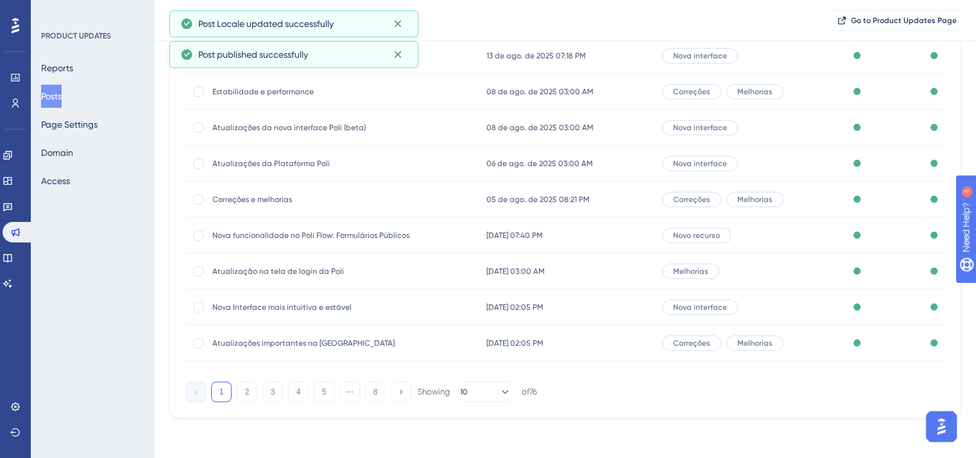
scroll to position [194, 0]
click at [488, 398] on button "10" at bounding box center [485, 391] width 51 height 21
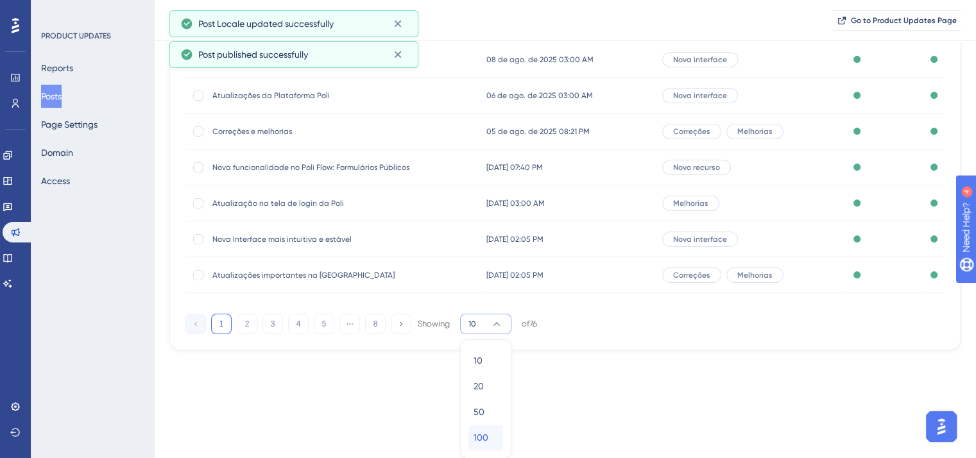
click at [483, 434] on span "100" at bounding box center [481, 437] width 15 height 15
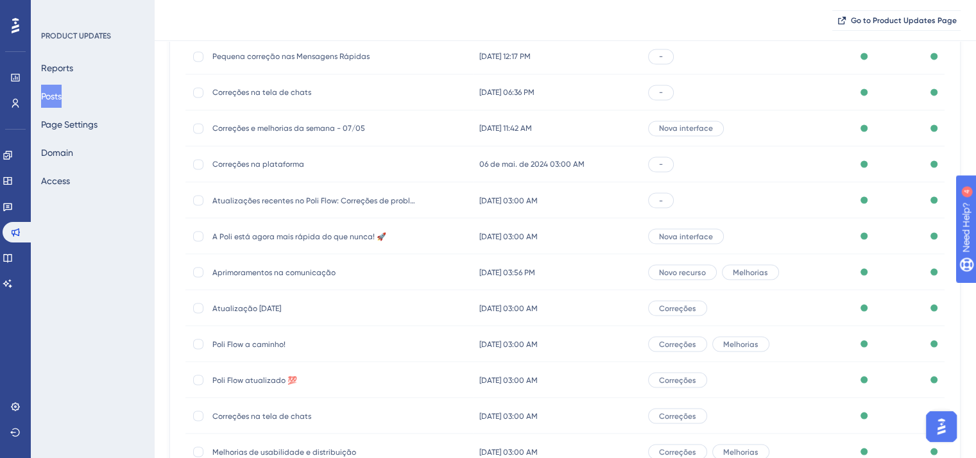
scroll to position [2219, 0]
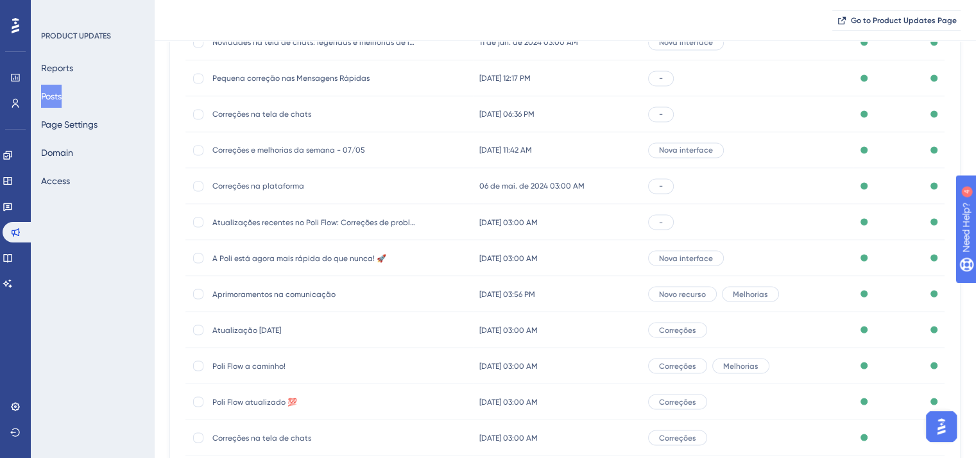
click at [315, 255] on span "A Poli está agora mais rápida do que nunca! 🚀" at bounding box center [314, 258] width 205 height 10
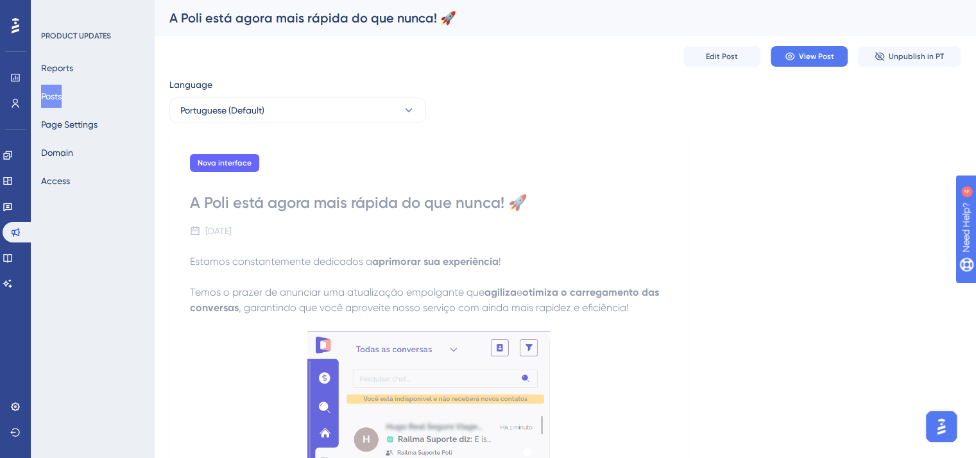
click at [710, 43] on div "Edit Post View Post Unpublish in PT" at bounding box center [564, 56] width 791 height 41
click at [713, 57] on span "Edit Post" at bounding box center [722, 56] width 32 height 10
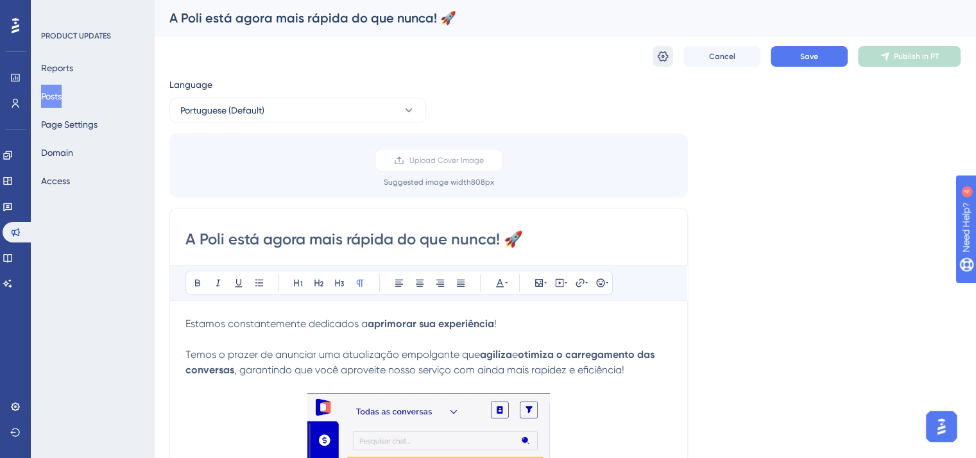
click at [662, 56] on icon at bounding box center [662, 56] width 13 height 13
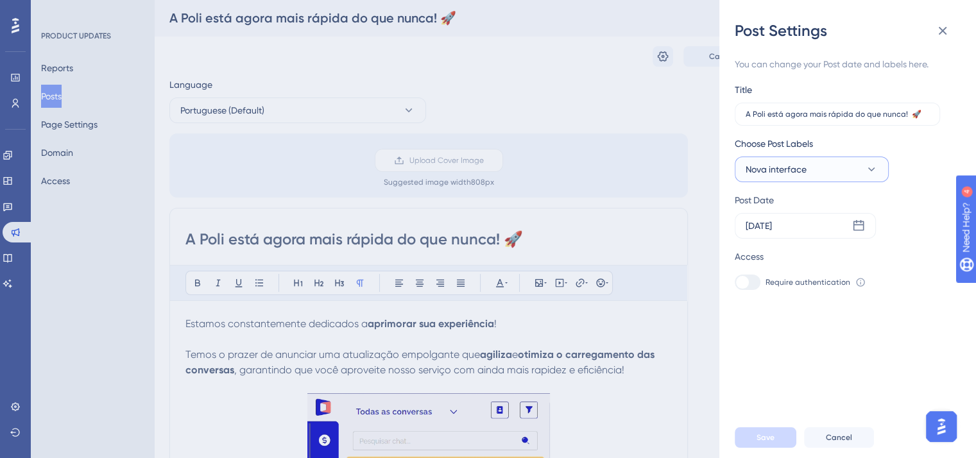
click at [855, 171] on button "Nova interface" at bounding box center [812, 170] width 154 height 26
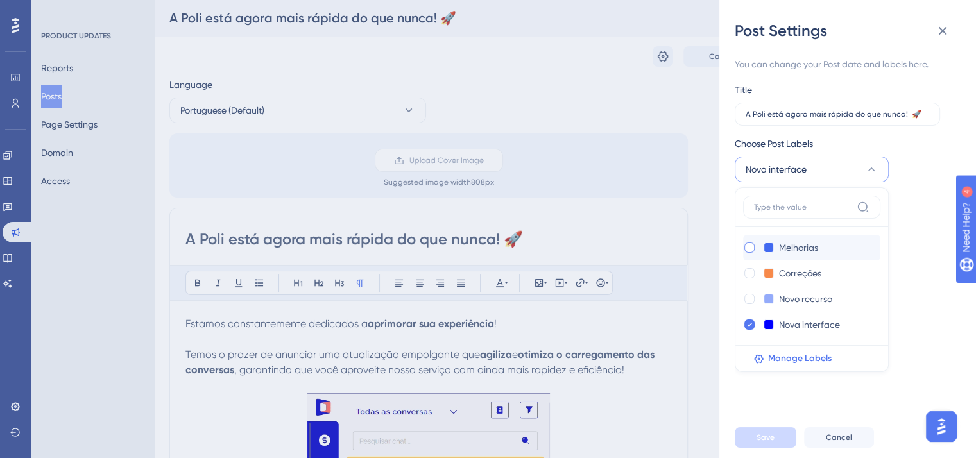
click at [749, 248] on div at bounding box center [749, 248] width 10 height 10
checkbox input "true"
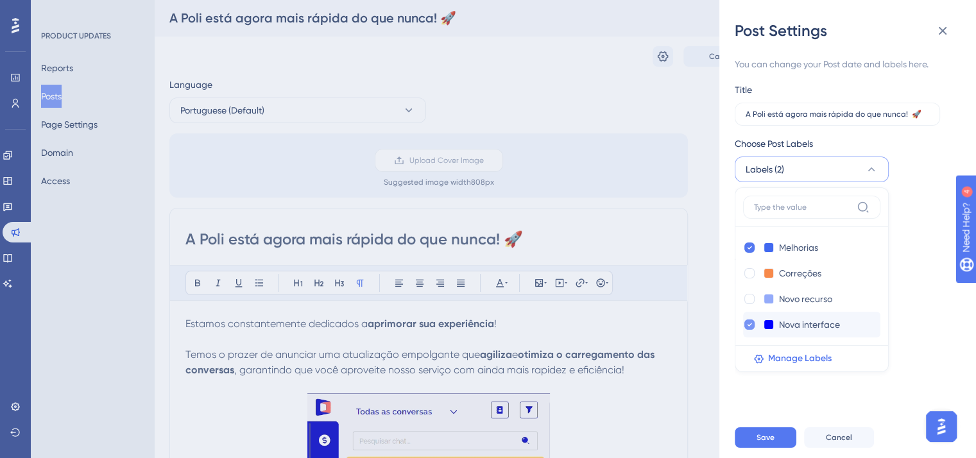
click at [751, 327] on icon at bounding box center [749, 324] width 5 height 9
checkbox input "false"
click at [773, 443] on span "Save" at bounding box center [765, 437] width 18 height 10
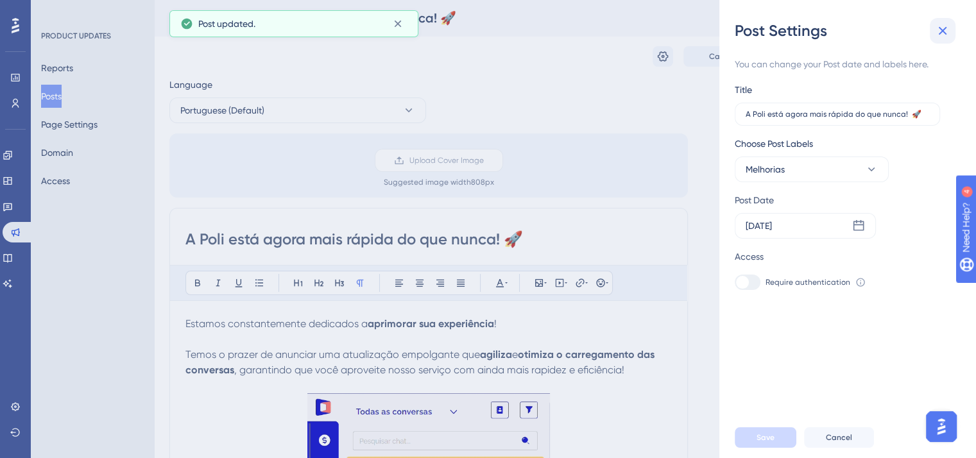
click at [942, 29] on icon at bounding box center [942, 30] width 15 height 15
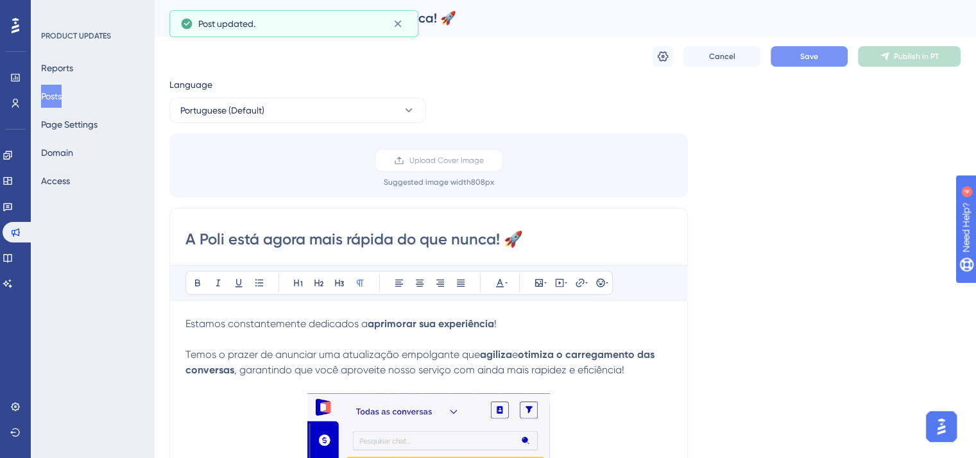
click at [792, 51] on button "Save" at bounding box center [809, 56] width 77 height 21
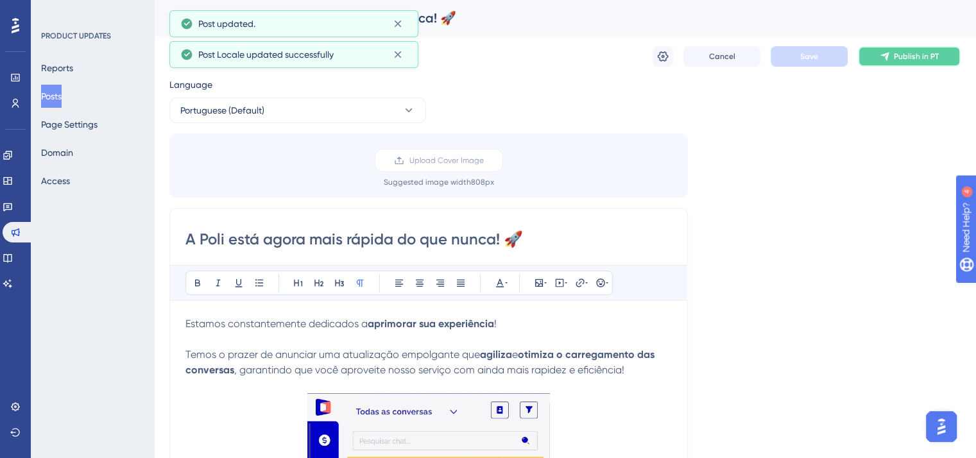
click at [903, 55] on span "Publish in PT" at bounding box center [916, 56] width 45 height 10
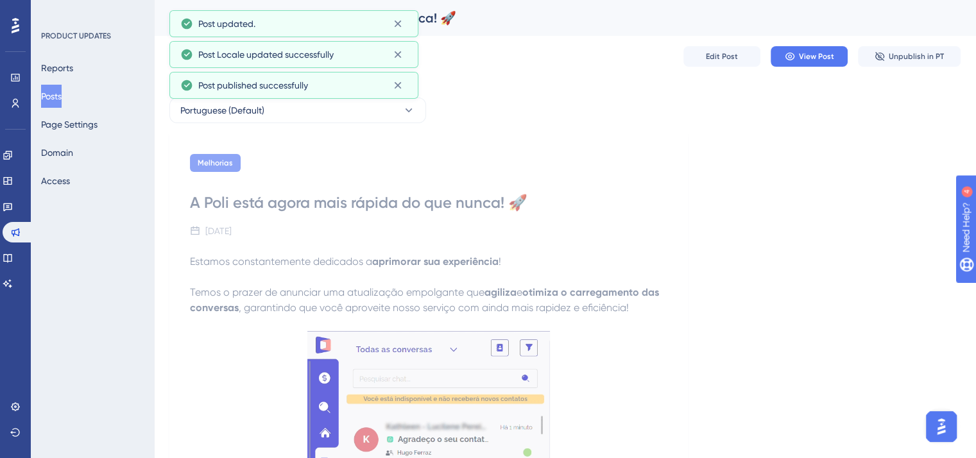
click at [53, 95] on button "Posts" at bounding box center [51, 96] width 21 height 23
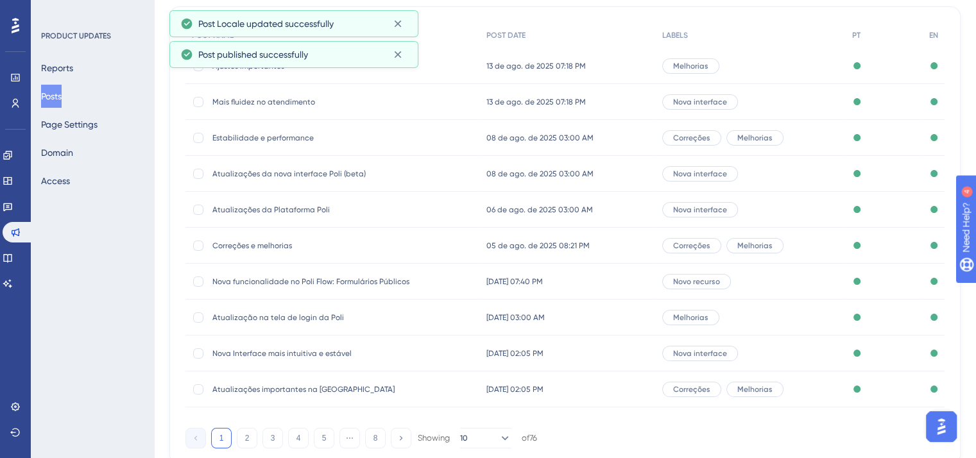
scroll to position [194, 0]
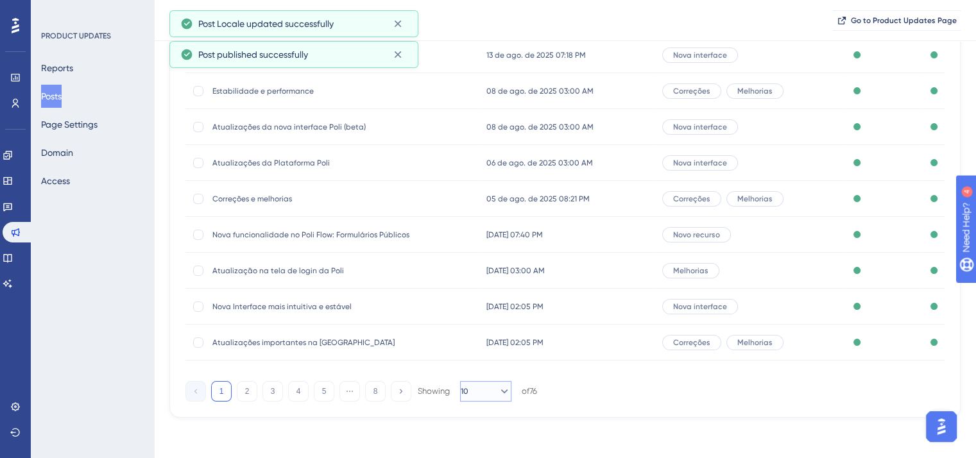
click at [498, 389] on icon at bounding box center [504, 391] width 13 height 13
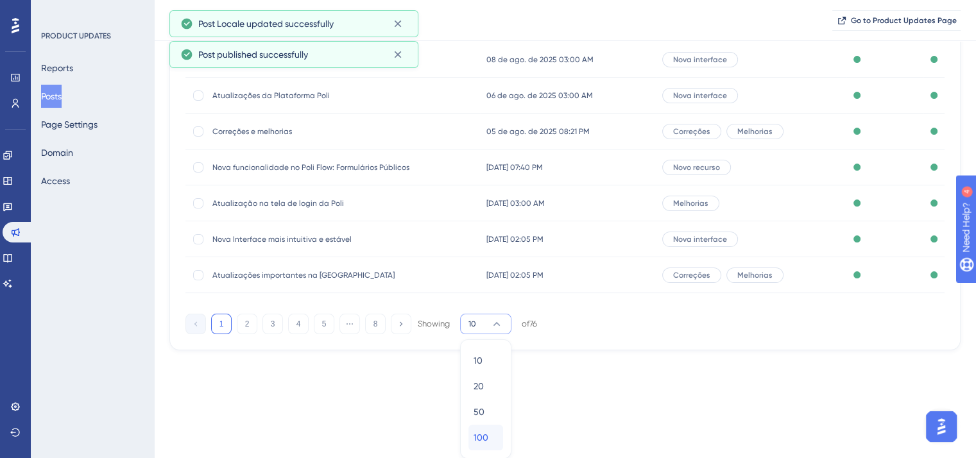
click at [480, 440] on span "100" at bounding box center [481, 437] width 15 height 15
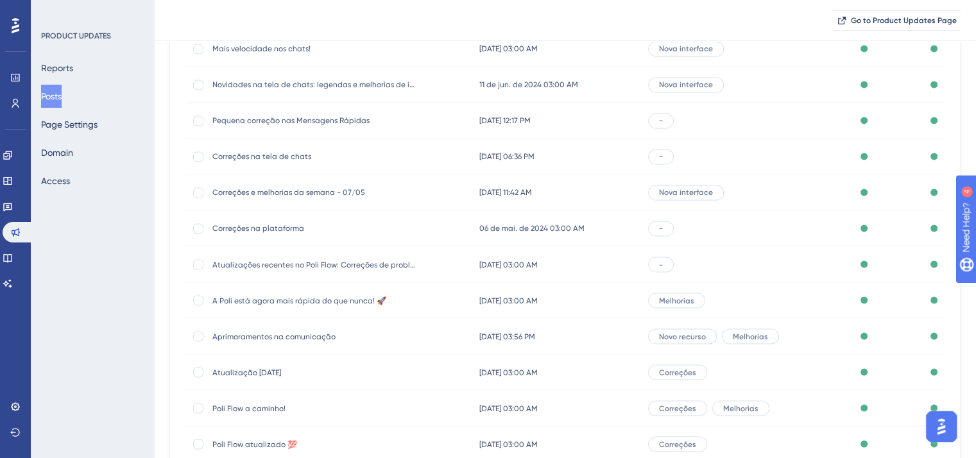
scroll to position [2155, 0]
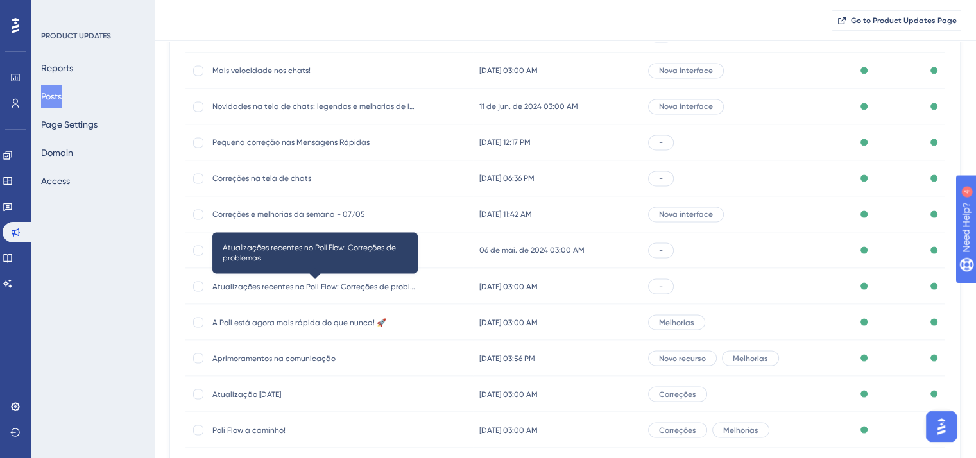
click at [316, 284] on span "Atualizações recentes no Poli Flow: Correções de problemas" at bounding box center [314, 286] width 205 height 10
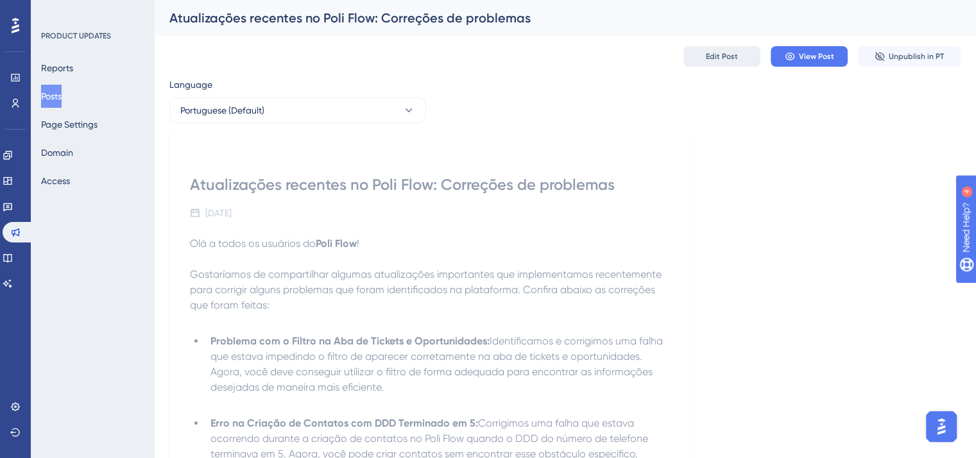
click at [704, 57] on button "Edit Post" at bounding box center [721, 56] width 77 height 21
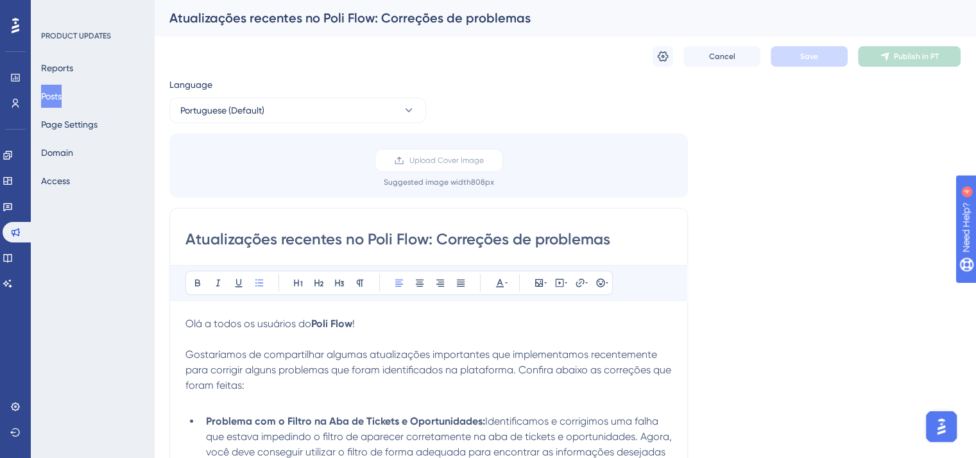
scroll to position [223, 0]
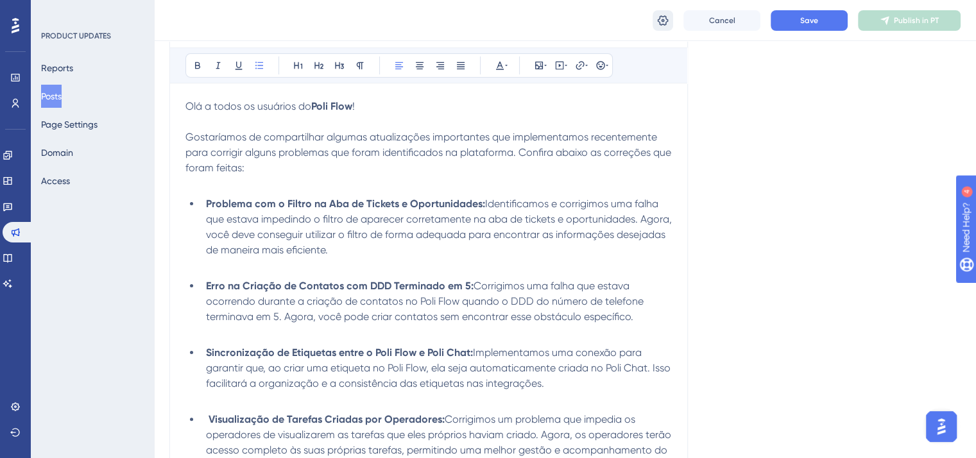
click at [667, 15] on icon at bounding box center [662, 20] width 13 height 13
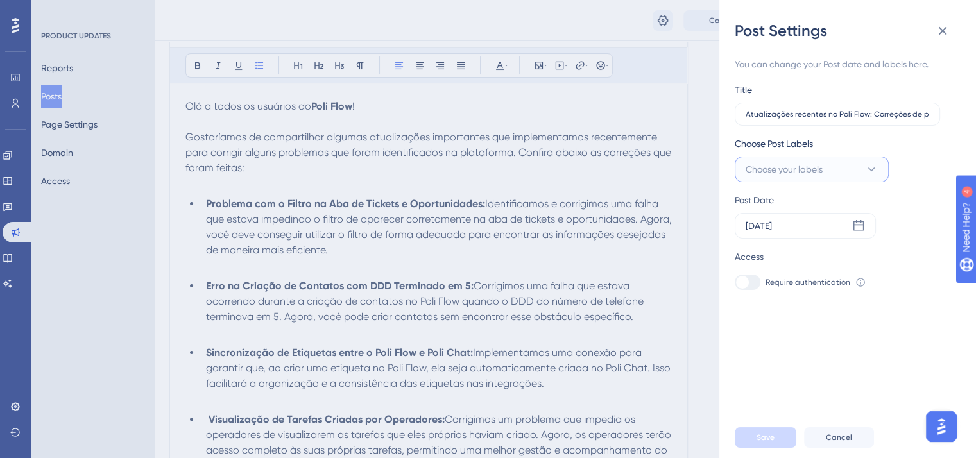
click at [857, 169] on button "Choose your labels" at bounding box center [812, 170] width 154 height 26
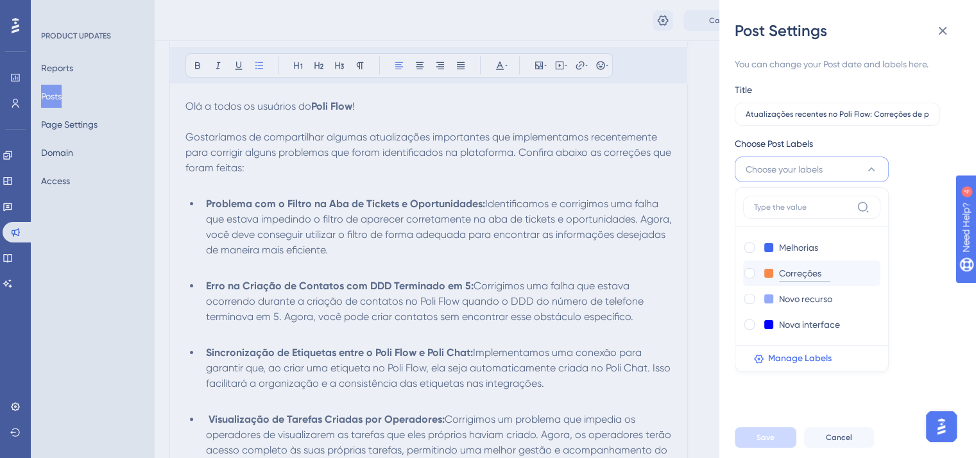
click at [783, 272] on input "Correções" at bounding box center [804, 274] width 51 height 16
click at [743, 273] on div at bounding box center [749, 273] width 13 height 13
checkbox input "true"
click at [763, 442] on span "Save" at bounding box center [765, 437] width 18 height 10
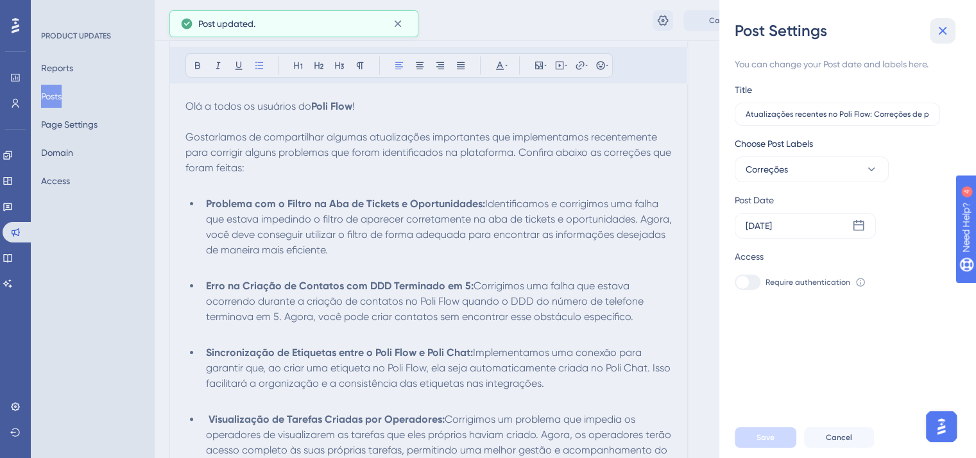
click at [950, 25] on button at bounding box center [943, 31] width 26 height 26
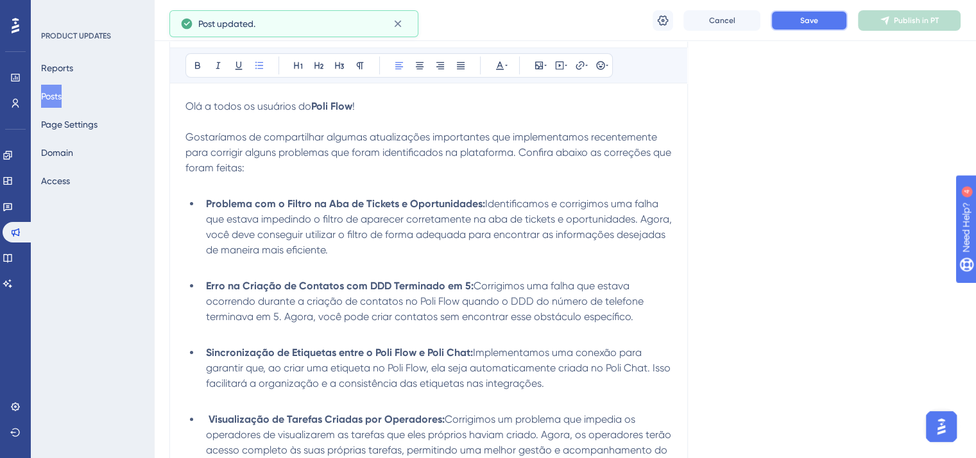
click at [816, 24] on span "Save" at bounding box center [809, 20] width 18 height 10
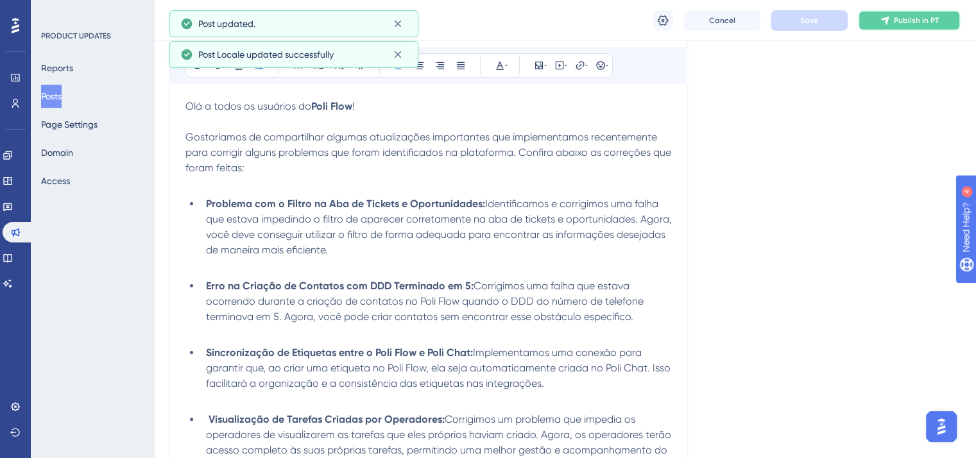
click at [936, 17] on span "Publish in PT" at bounding box center [916, 20] width 45 height 10
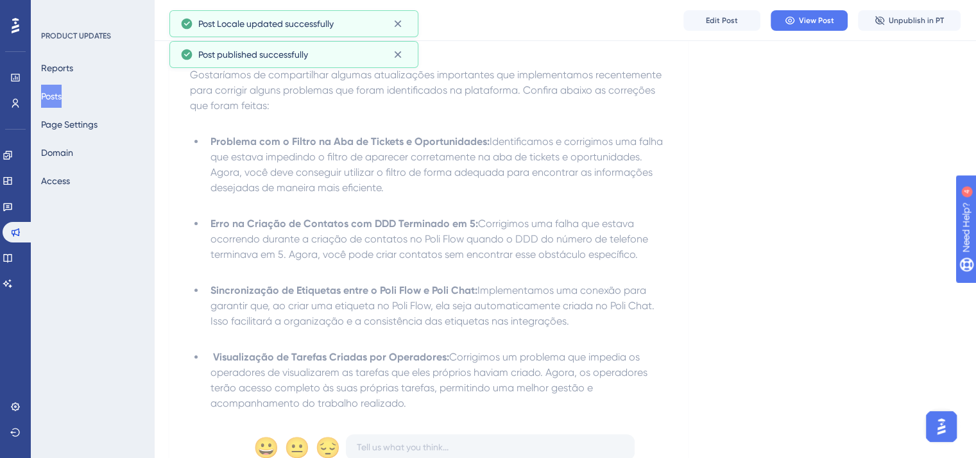
click at [59, 96] on button "Posts" at bounding box center [51, 96] width 21 height 23
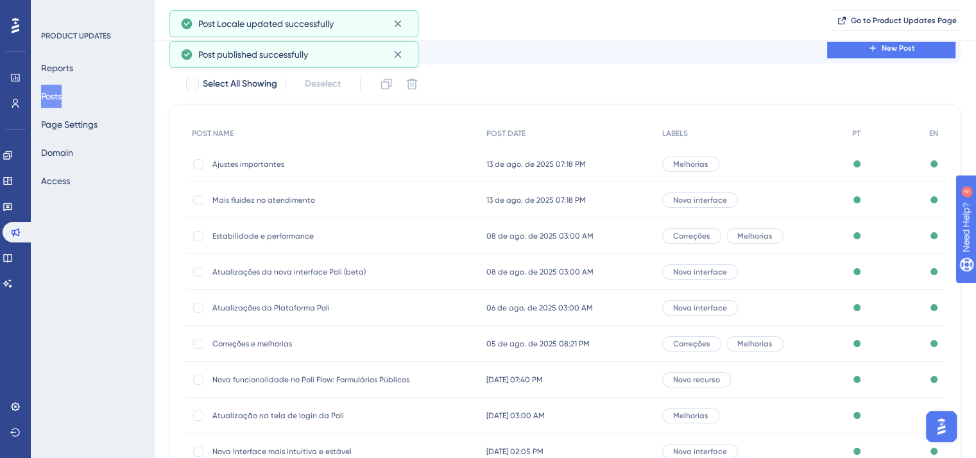
scroll to position [194, 0]
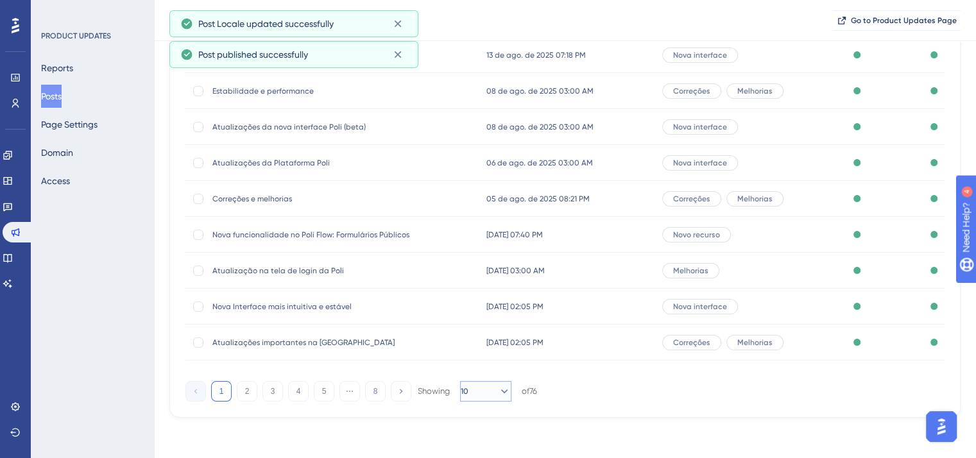
click at [484, 383] on button "10" at bounding box center [485, 391] width 51 height 21
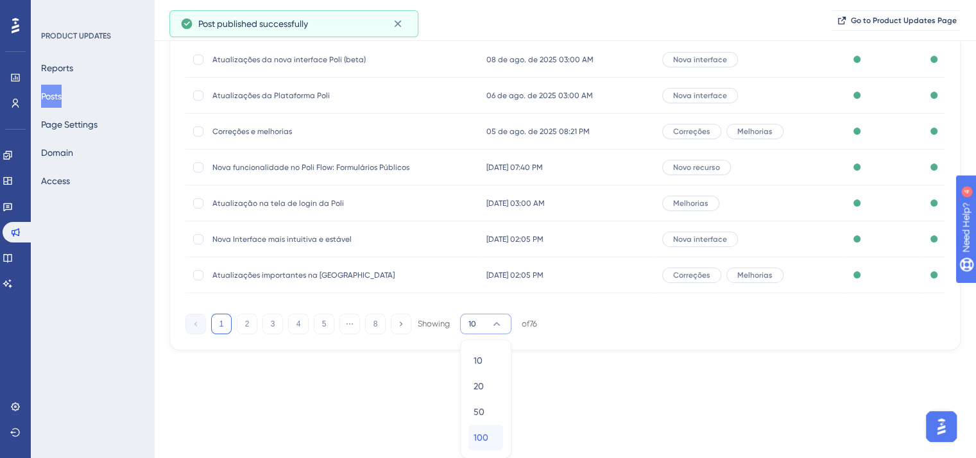
click at [477, 447] on div "100 100" at bounding box center [486, 438] width 24 height 26
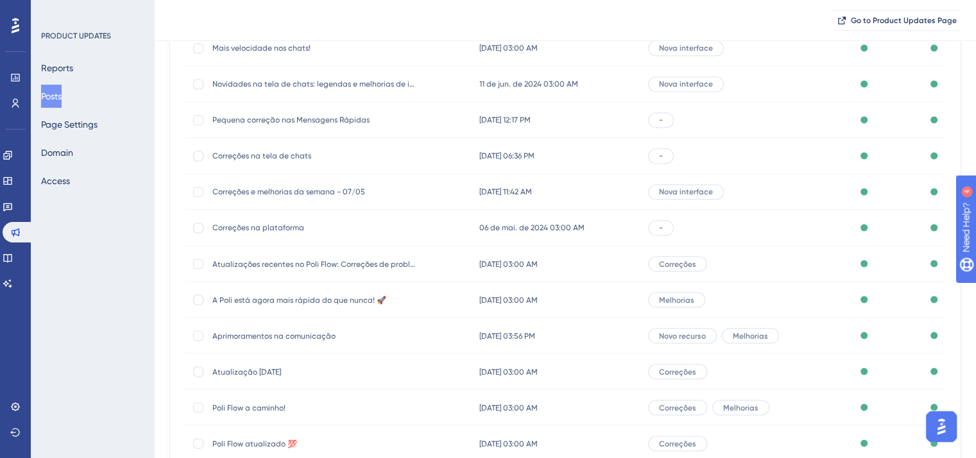
scroll to position [2155, 0]
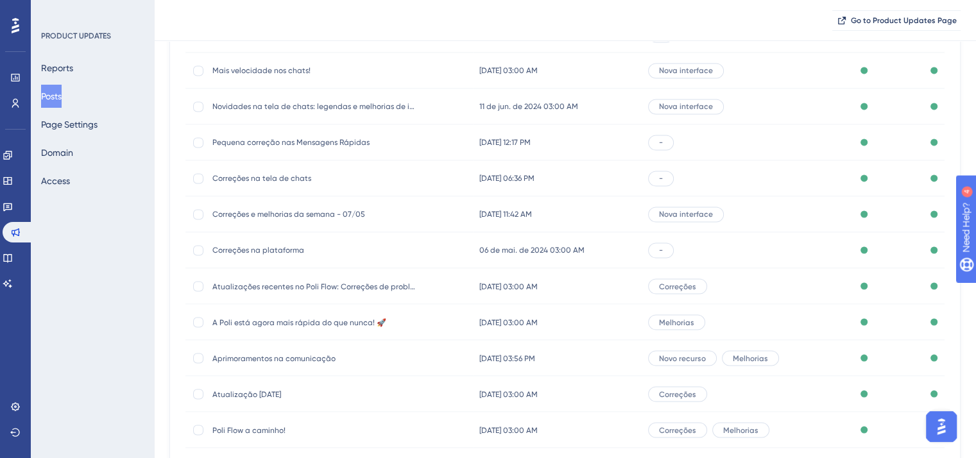
click at [252, 246] on span "Correções na plataforma" at bounding box center [314, 250] width 205 height 10
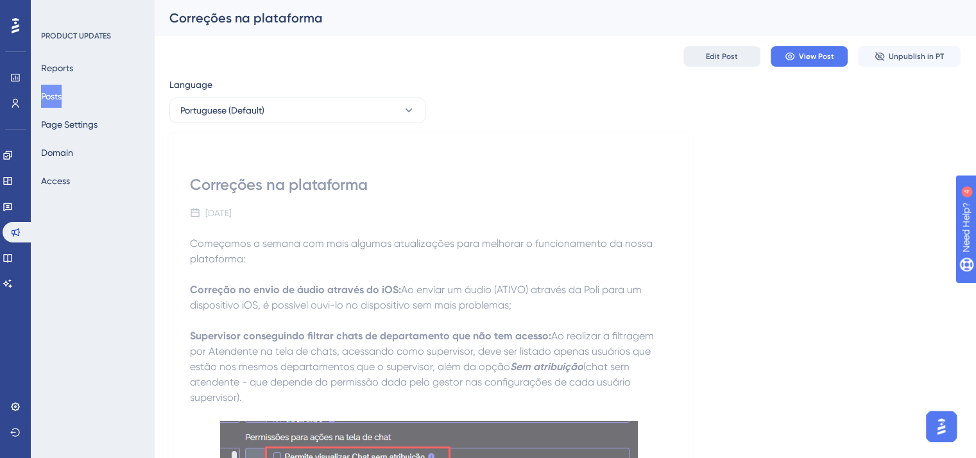
click at [717, 60] on span "Edit Post" at bounding box center [722, 56] width 32 height 10
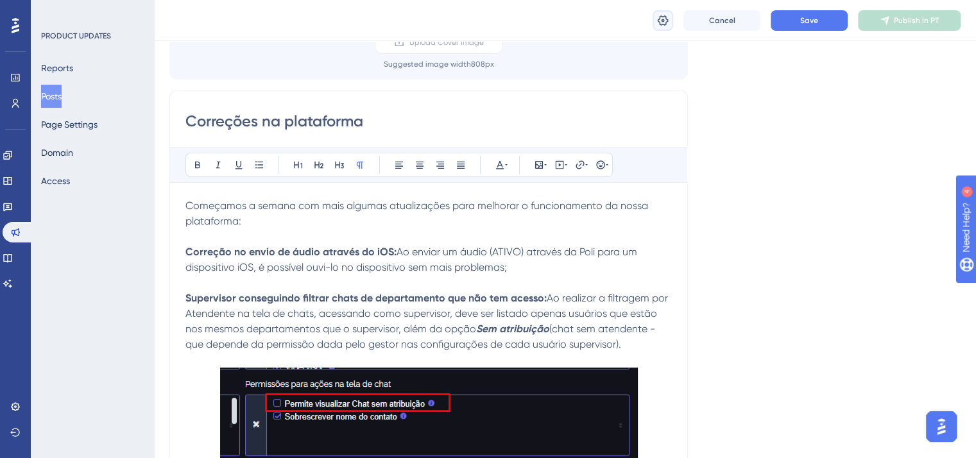
click at [672, 23] on button at bounding box center [663, 20] width 21 height 21
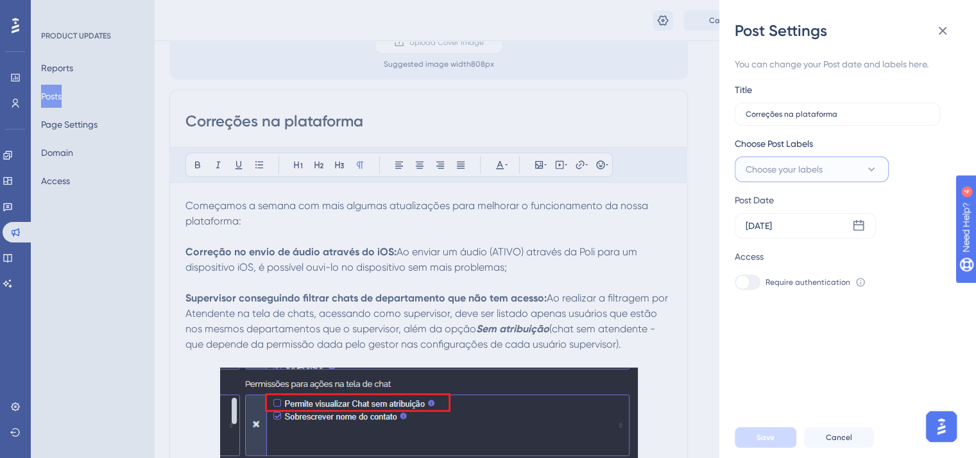
click at [851, 164] on button "Choose your labels" at bounding box center [812, 170] width 154 height 26
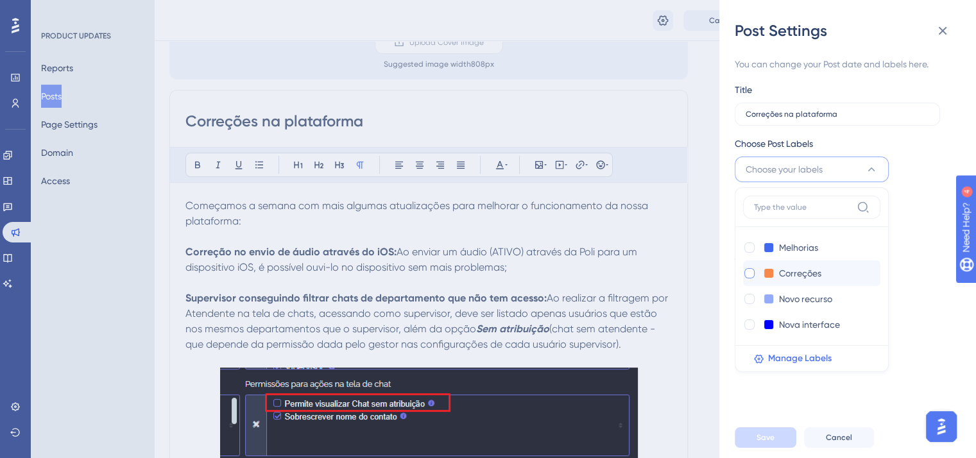
click at [749, 272] on div at bounding box center [749, 273] width 10 height 10
checkbox input "true"
click at [773, 443] on span "Save" at bounding box center [765, 437] width 18 height 10
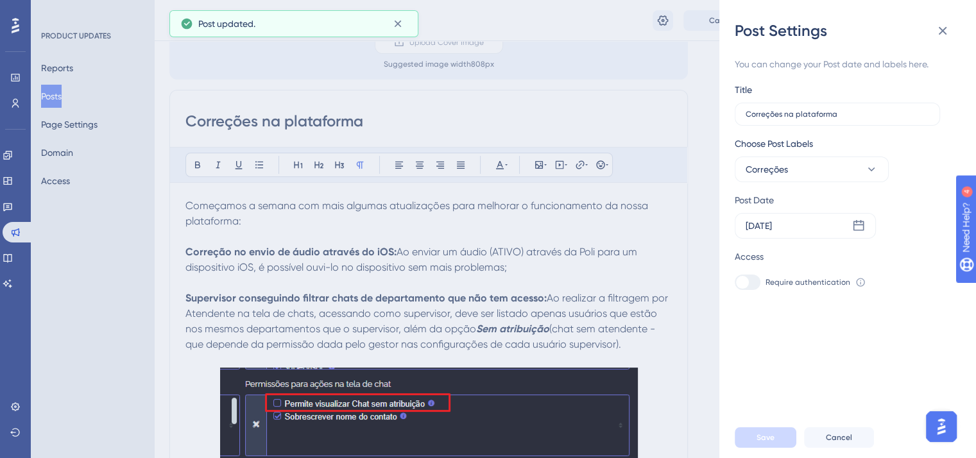
click at [946, 29] on icon at bounding box center [942, 30] width 15 height 15
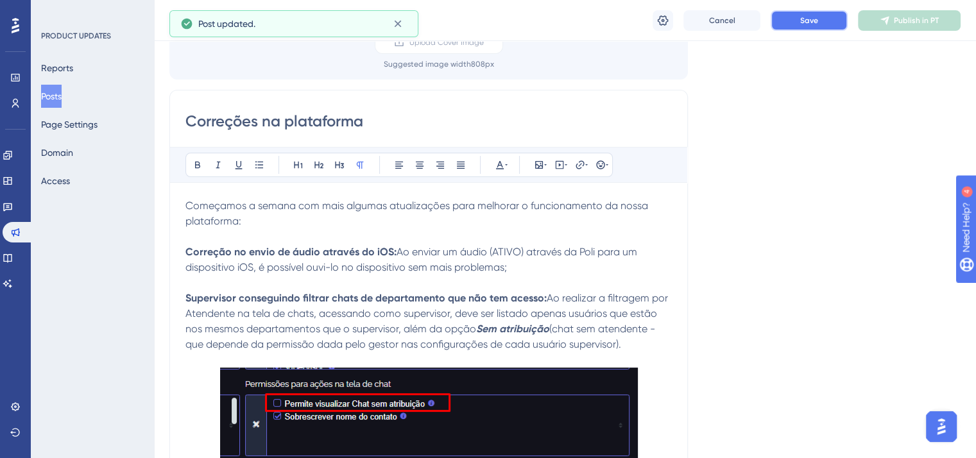
click at [793, 22] on button "Save" at bounding box center [809, 20] width 77 height 21
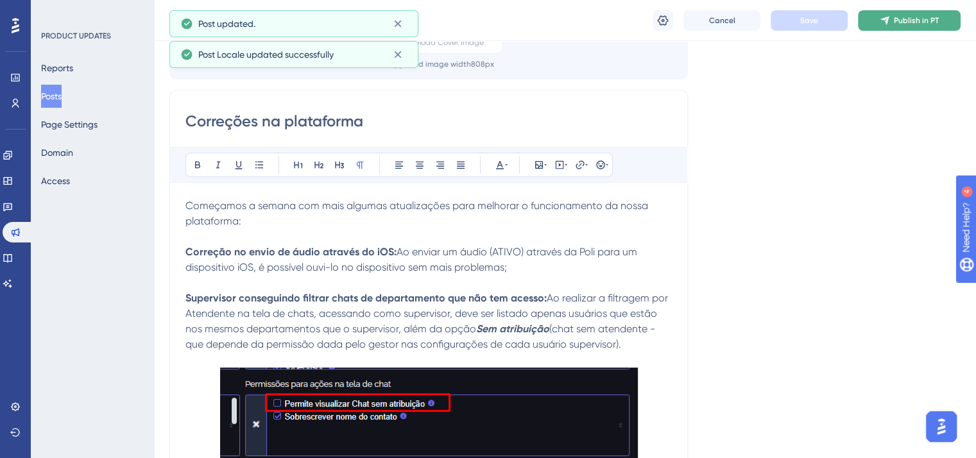
click at [937, 25] on span "Publish in PT" at bounding box center [916, 20] width 45 height 10
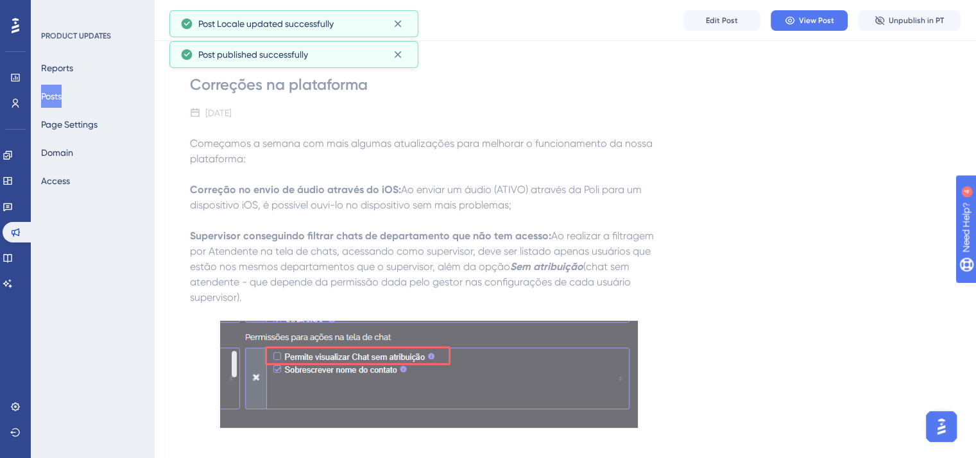
click at [58, 98] on button "Posts" at bounding box center [51, 96] width 21 height 23
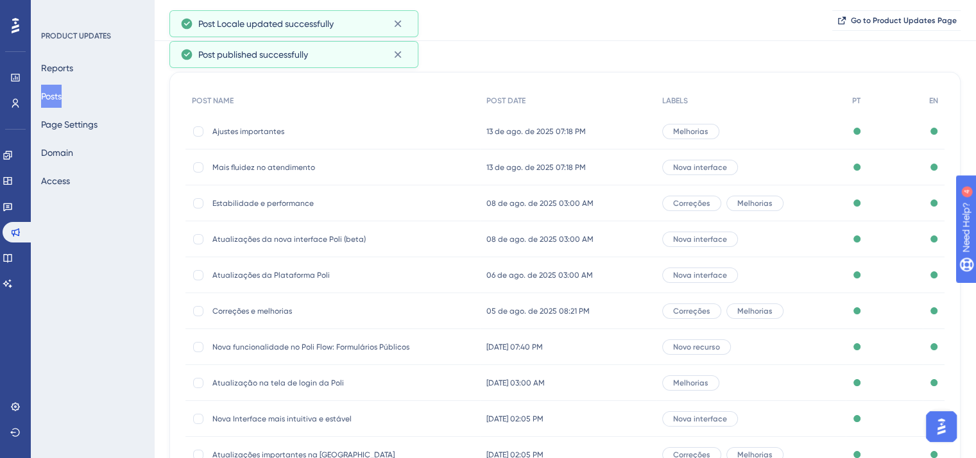
scroll to position [194, 0]
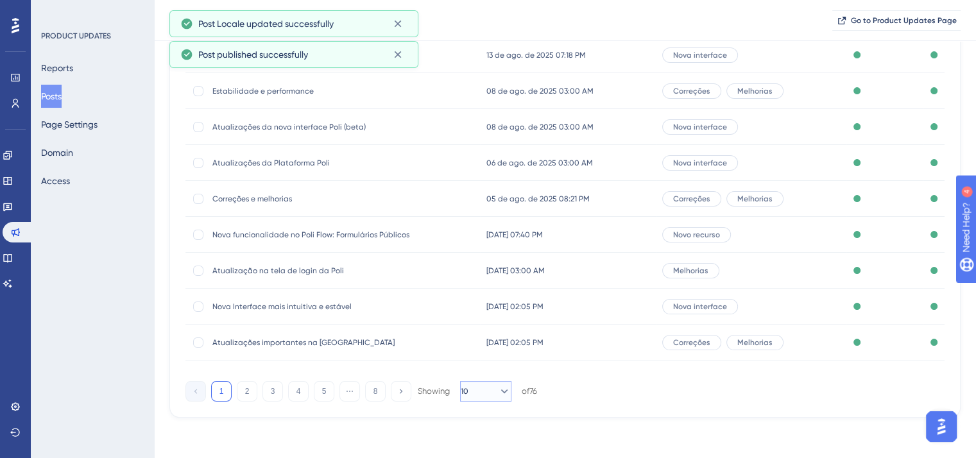
click at [488, 384] on button "10" at bounding box center [485, 391] width 51 height 21
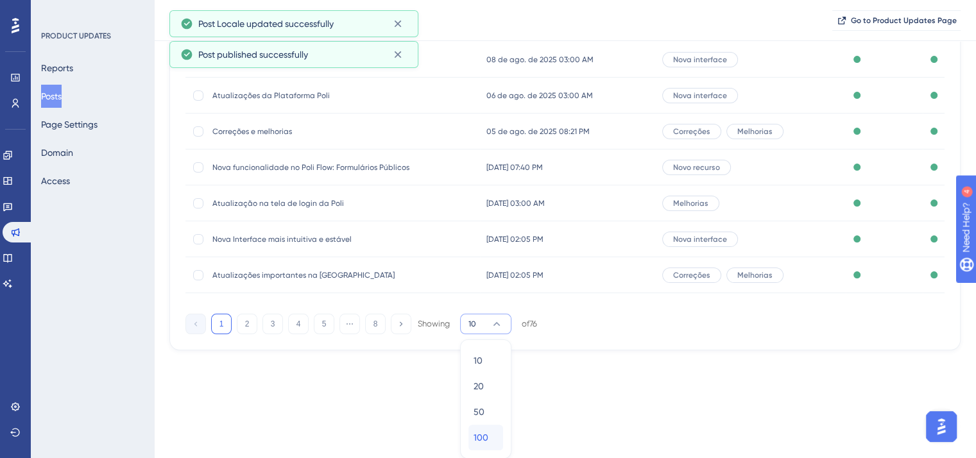
click at [491, 433] on div "100 100" at bounding box center [486, 438] width 24 height 26
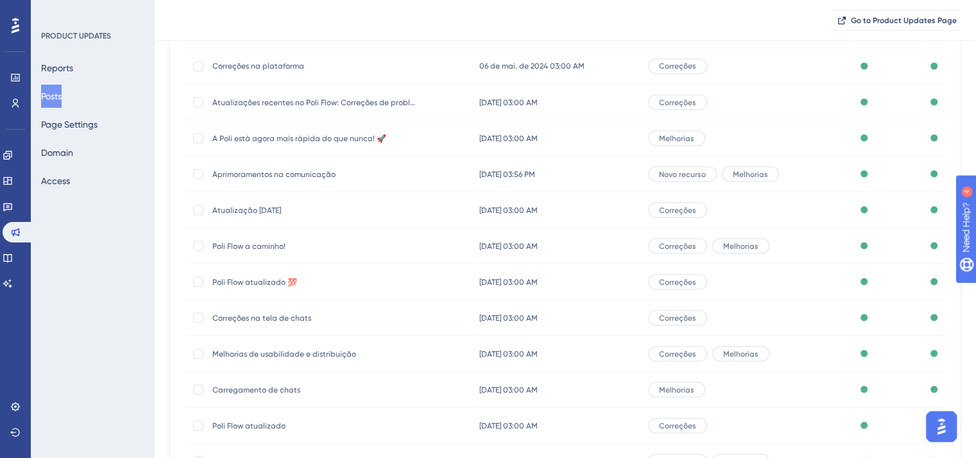
scroll to position [2284, 0]
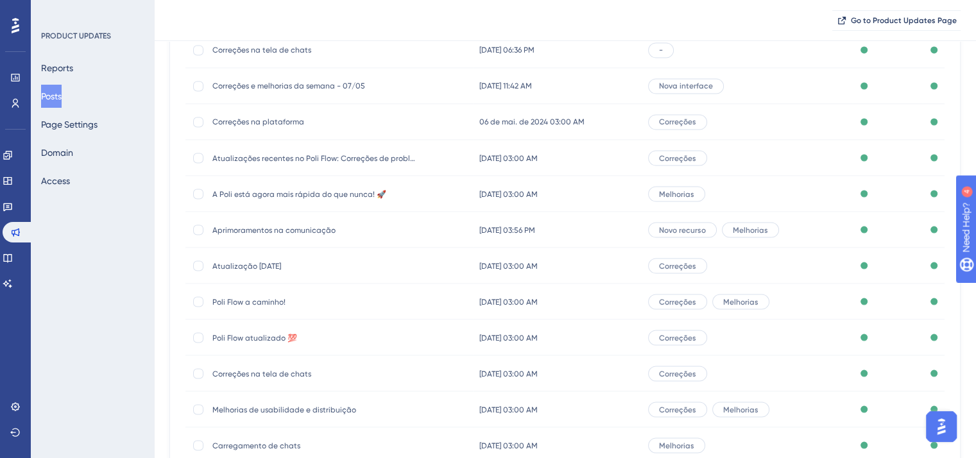
click at [280, 83] on span "Correções e melhorias da semana - 07/05" at bounding box center [314, 86] width 205 height 10
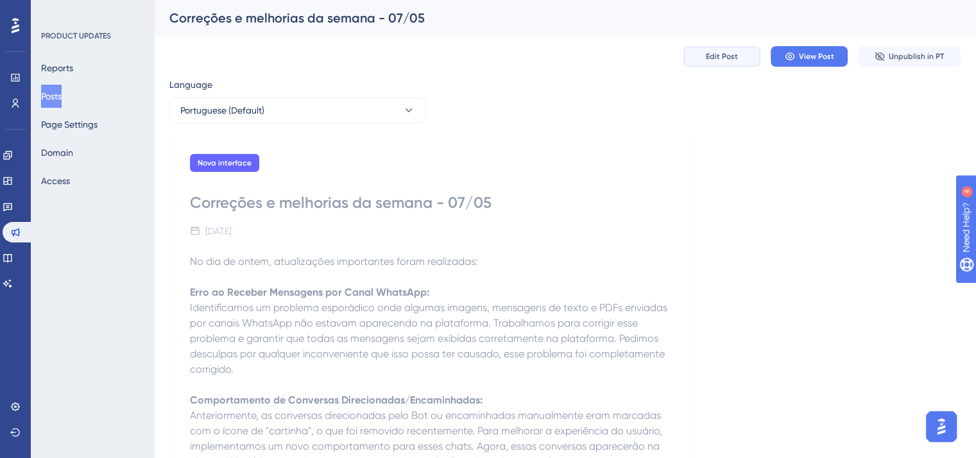
click at [721, 65] on button "Edit Post" at bounding box center [721, 56] width 77 height 21
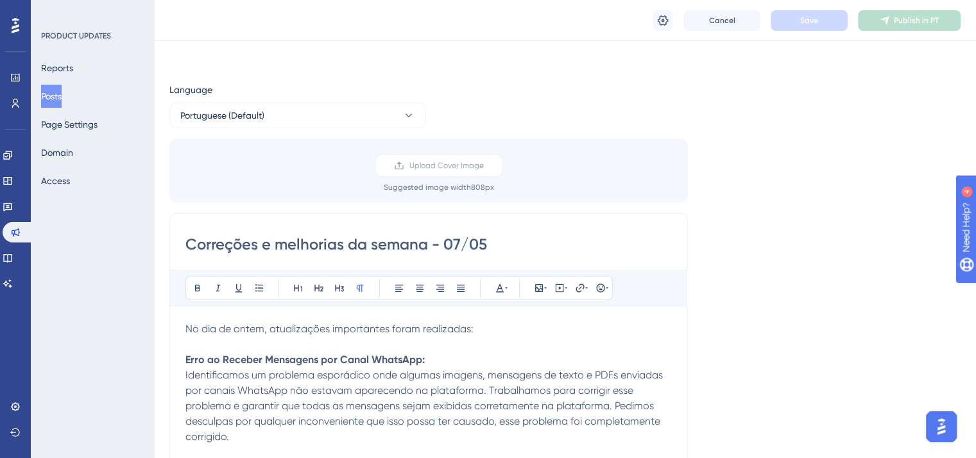
scroll to position [247, 0]
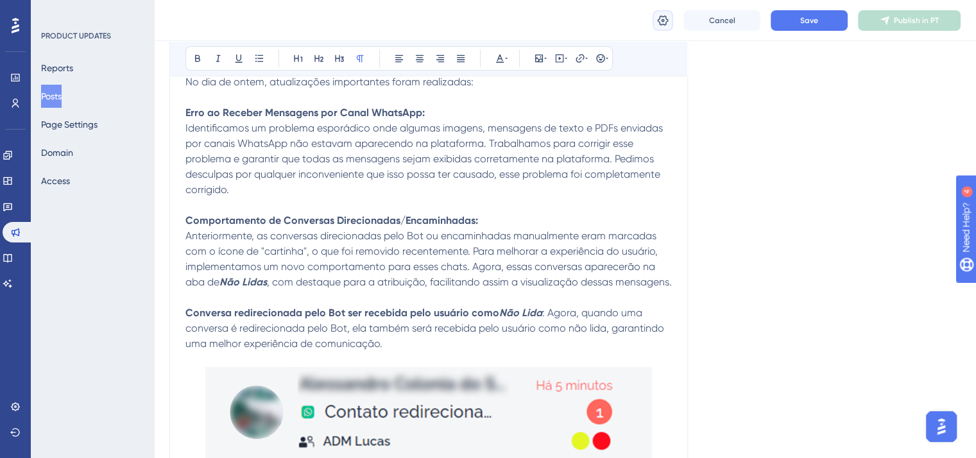
click at [660, 29] on button at bounding box center [663, 20] width 21 height 21
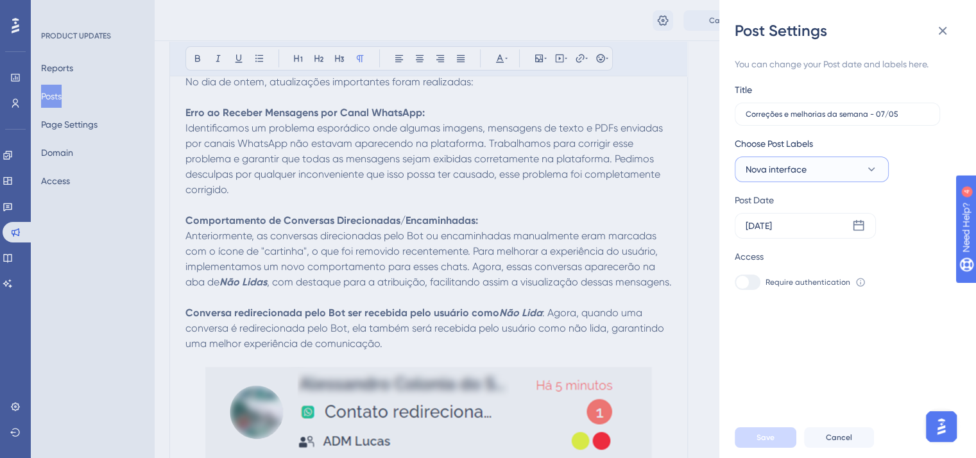
click at [850, 170] on button "Nova interface" at bounding box center [812, 170] width 154 height 26
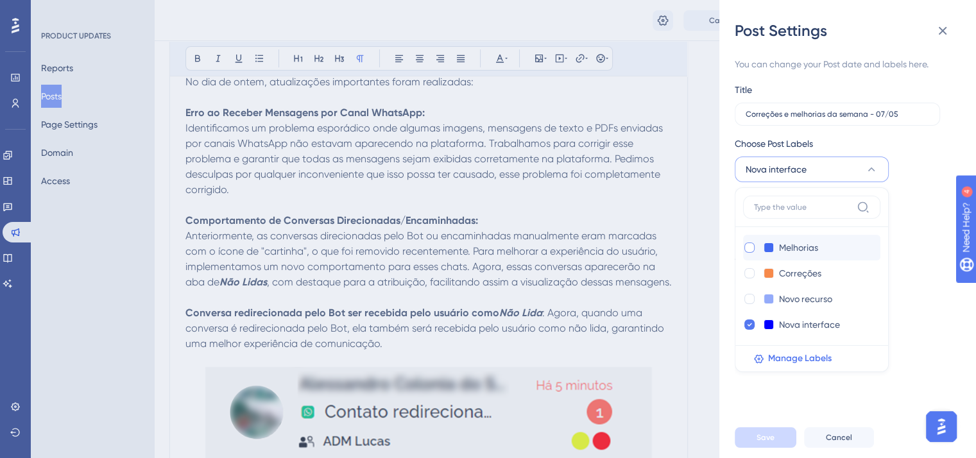
click at [751, 246] on div at bounding box center [749, 248] width 10 height 10
checkbox input "true"
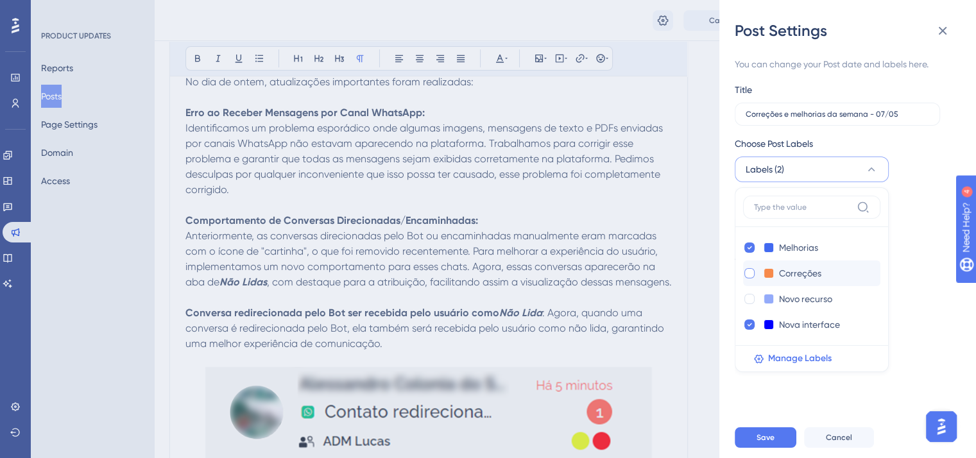
click at [748, 268] on div at bounding box center [749, 273] width 10 height 10
checkbox input "true"
click at [747, 323] on icon at bounding box center [749, 324] width 5 height 9
checkbox input "false"
click at [767, 443] on span "Save" at bounding box center [765, 437] width 18 height 10
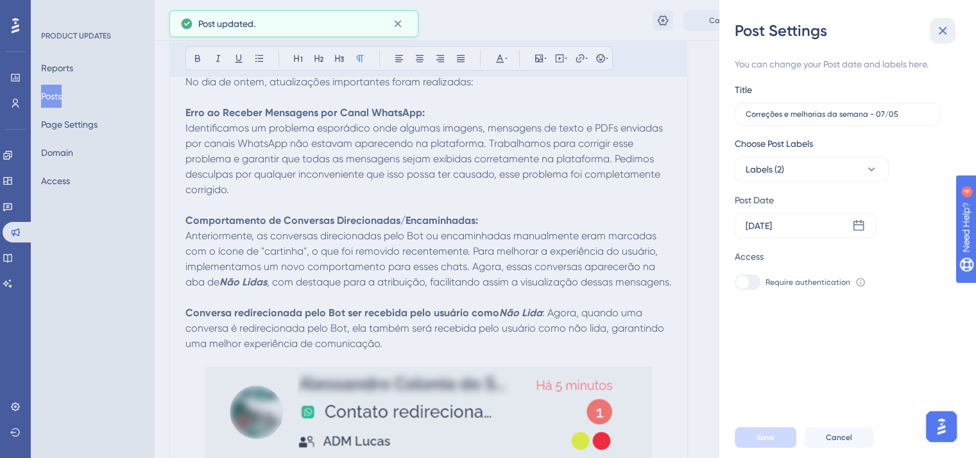
click at [934, 31] on button at bounding box center [943, 31] width 26 height 26
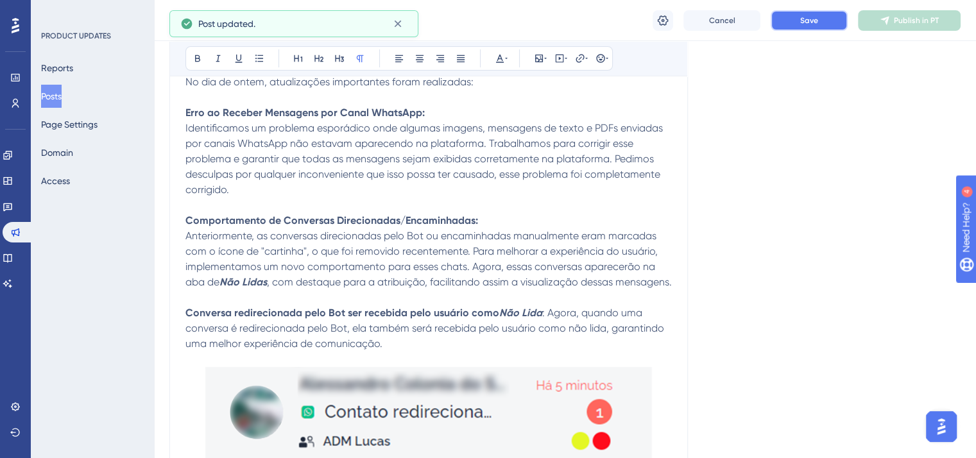
click at [826, 15] on button "Save" at bounding box center [809, 20] width 77 height 21
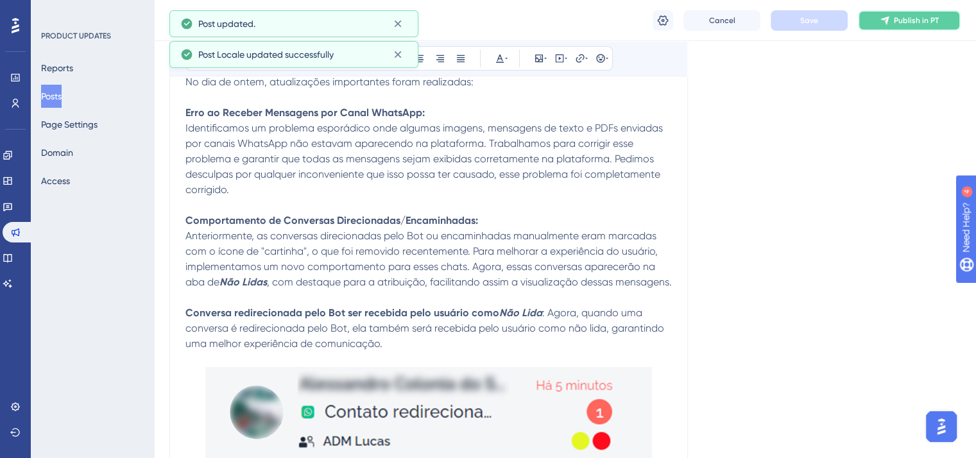
click at [896, 17] on span "Publish in PT" at bounding box center [916, 20] width 45 height 10
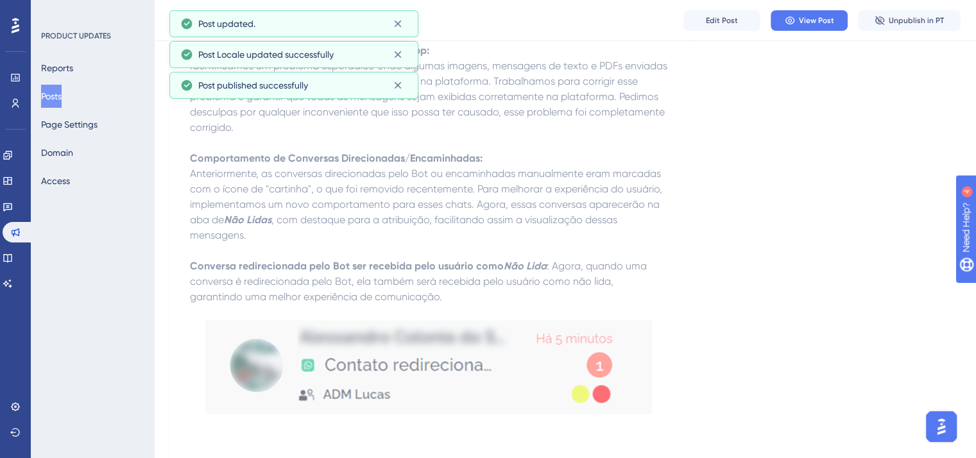
click at [62, 98] on button "Posts" at bounding box center [51, 96] width 21 height 23
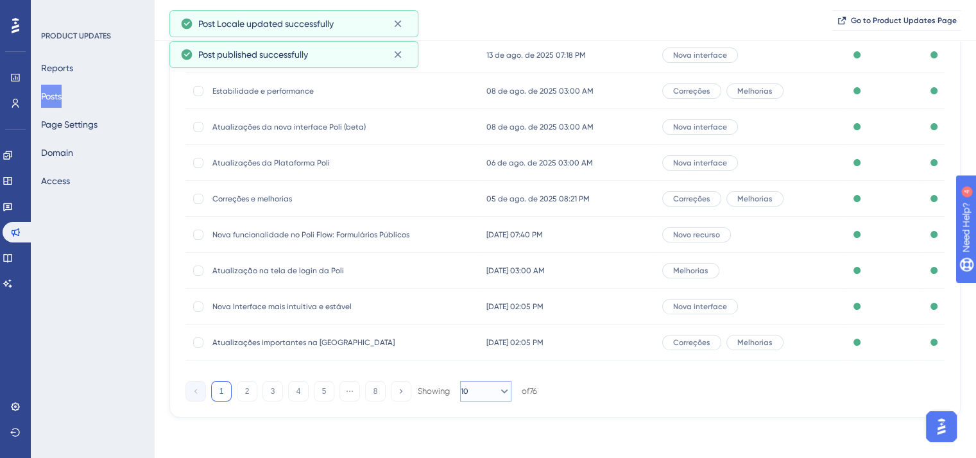
click at [498, 397] on icon at bounding box center [504, 391] width 13 height 13
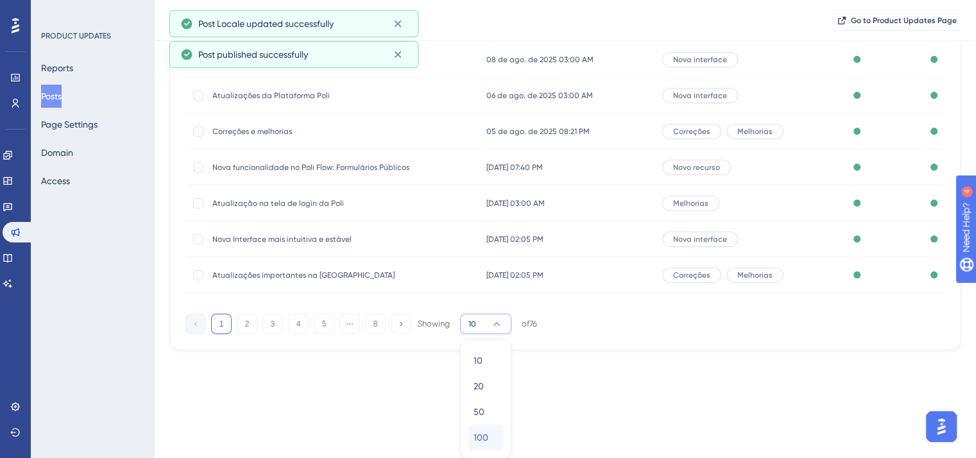
click at [484, 434] on span "100" at bounding box center [481, 437] width 15 height 15
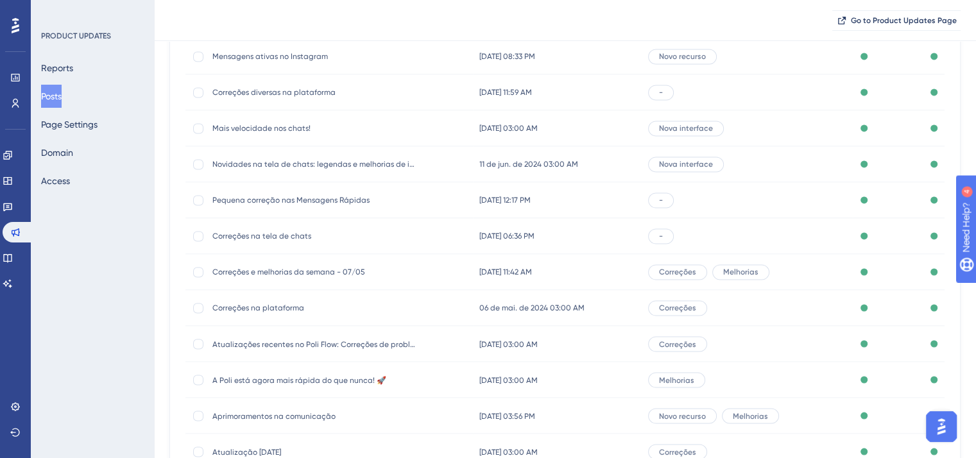
scroll to position [2091, 0]
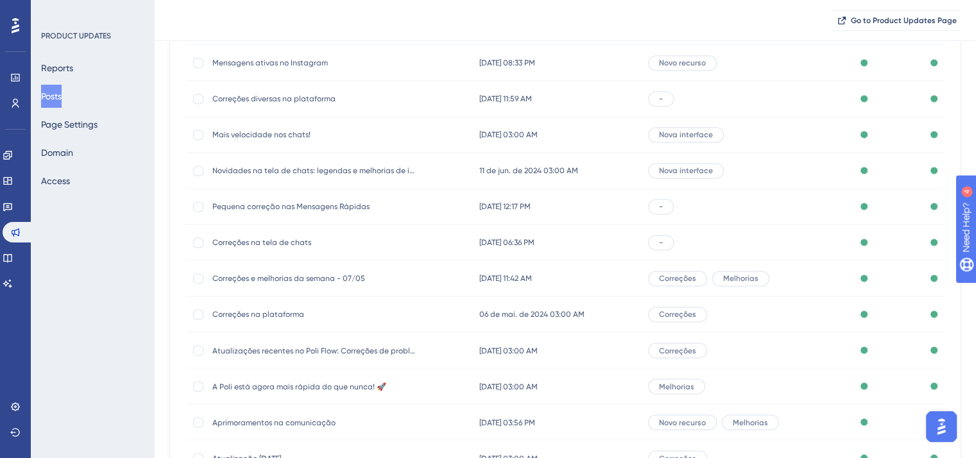
click at [261, 240] on span "Correções na tela de chats" at bounding box center [314, 242] width 205 height 10
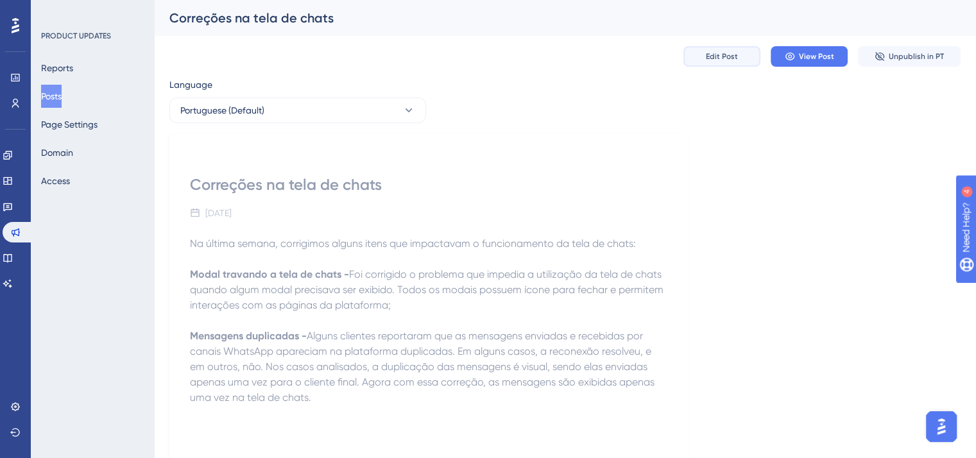
click at [716, 55] on span "Edit Post" at bounding box center [722, 56] width 32 height 10
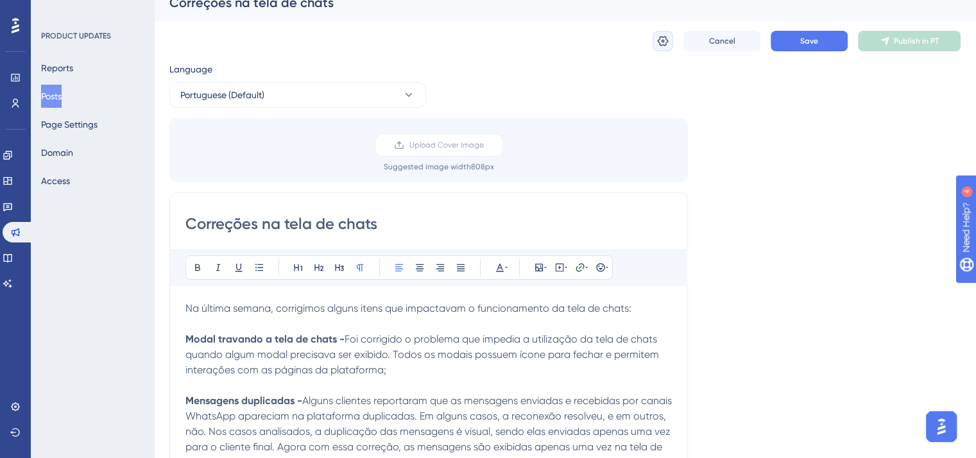
click at [667, 40] on icon at bounding box center [662, 41] width 13 height 13
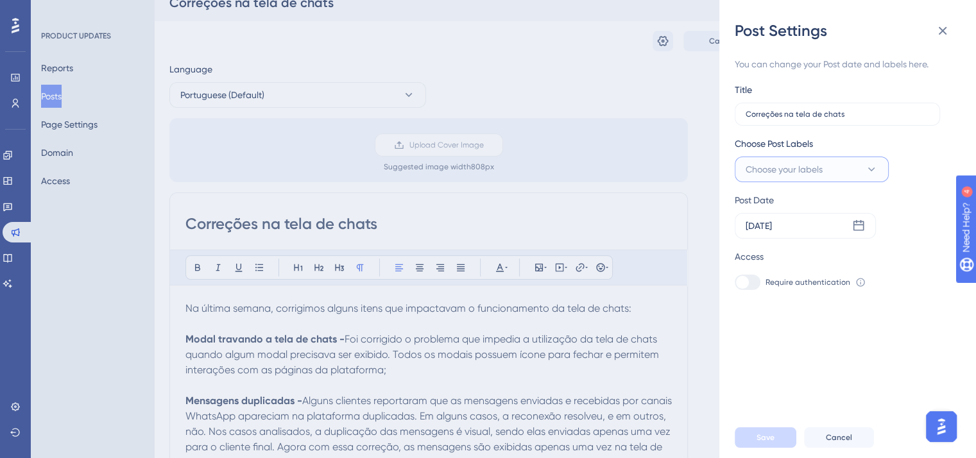
click at [866, 166] on icon at bounding box center [871, 169] width 13 height 13
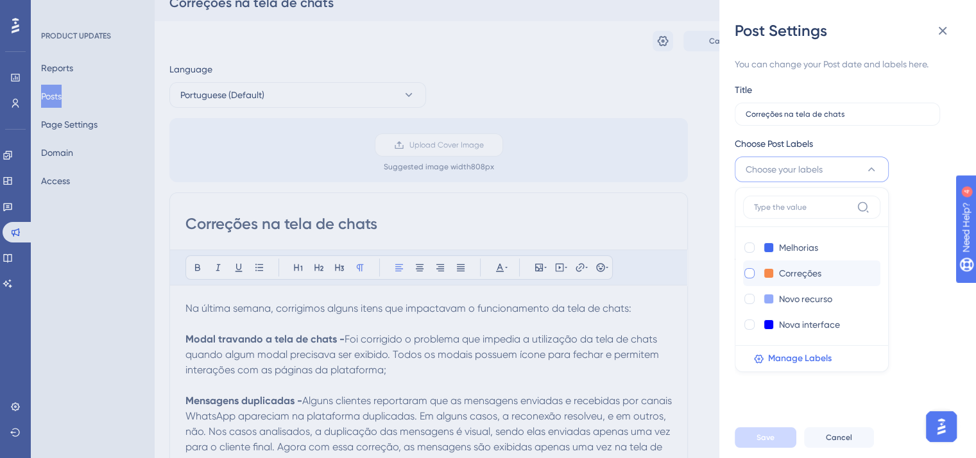
click at [751, 275] on div at bounding box center [749, 273] width 10 height 10
checkbox input "true"
click at [765, 441] on button "Save" at bounding box center [766, 437] width 62 height 21
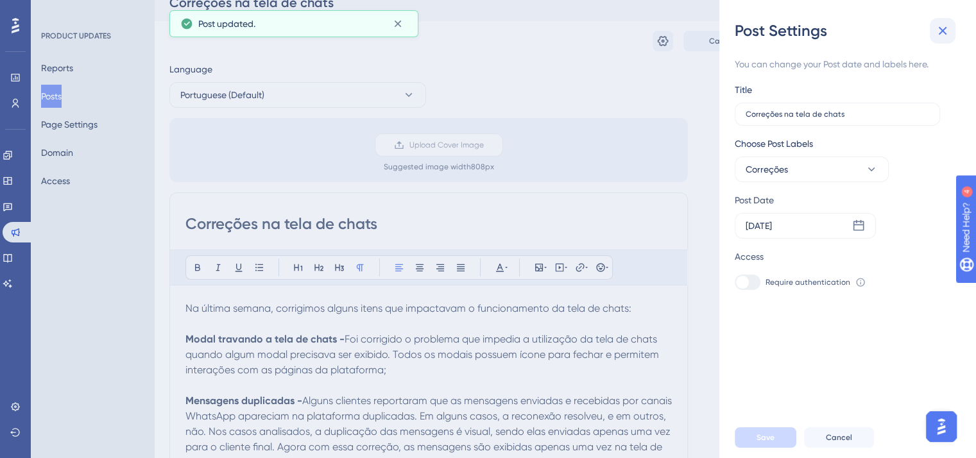
click at [945, 34] on icon at bounding box center [943, 31] width 8 height 8
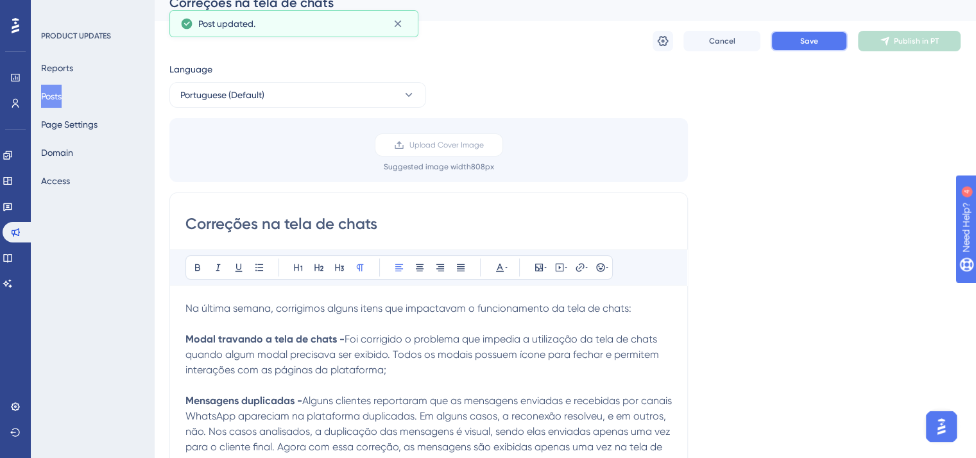
click at [787, 39] on button "Save" at bounding box center [809, 41] width 77 height 21
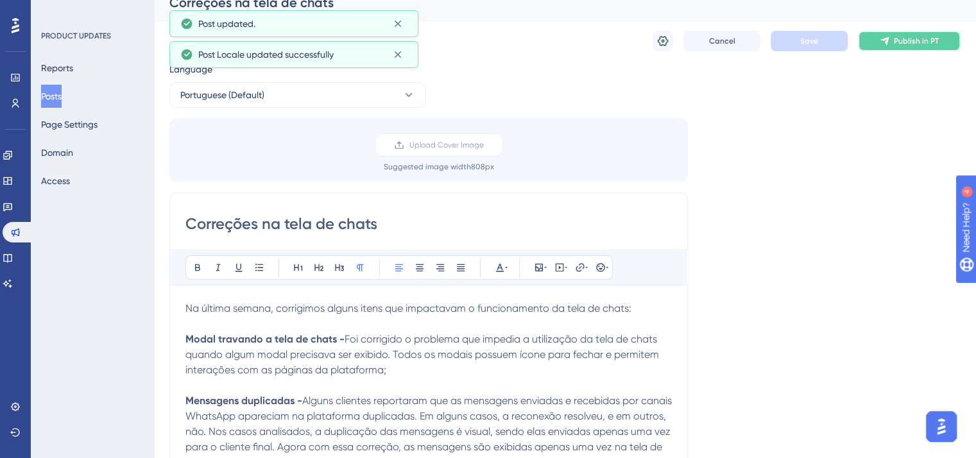
click at [906, 39] on span "Publish in PT" at bounding box center [916, 41] width 45 height 10
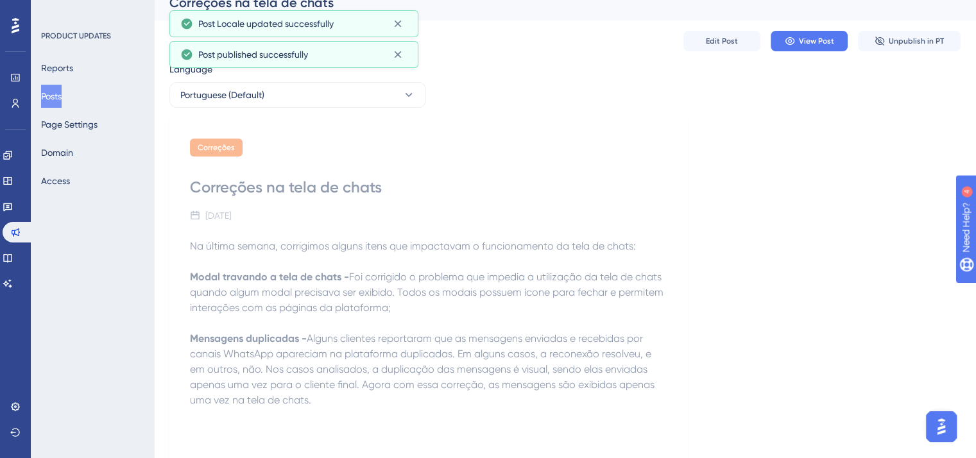
click at [62, 95] on button "Posts" at bounding box center [51, 96] width 21 height 23
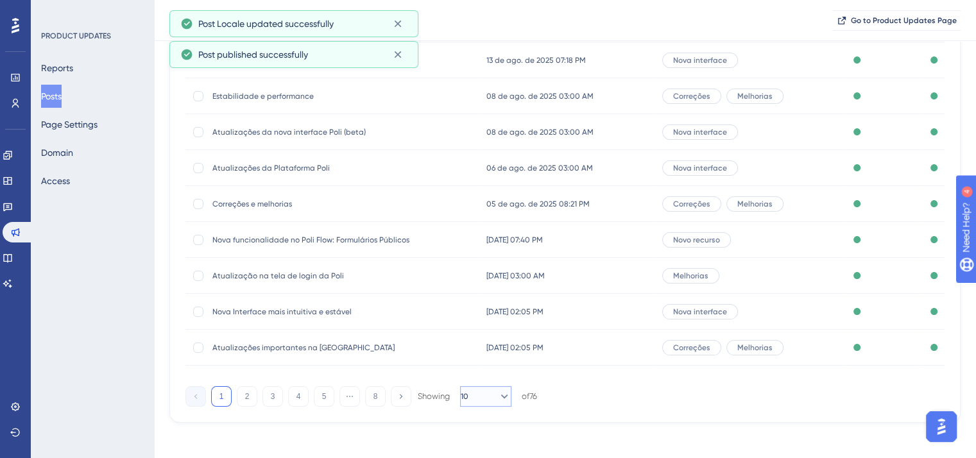
click at [498, 400] on icon at bounding box center [504, 396] width 13 height 13
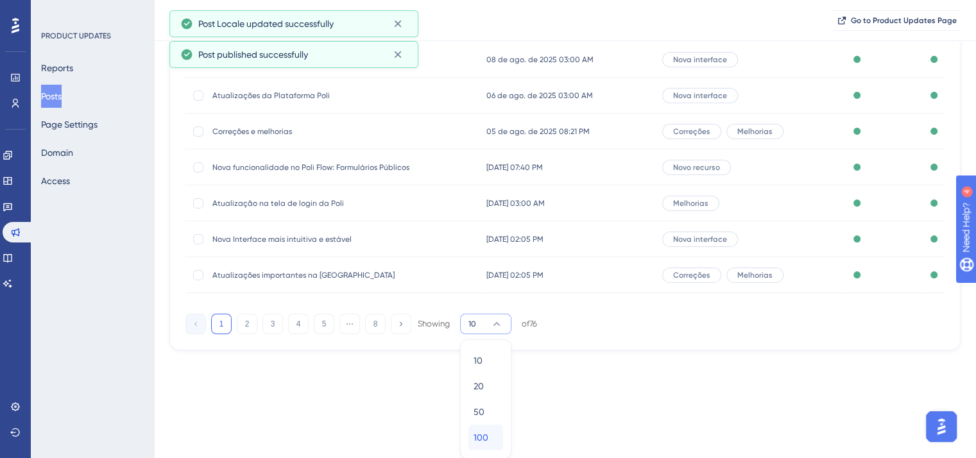
click at [478, 439] on span "100" at bounding box center [481, 437] width 15 height 15
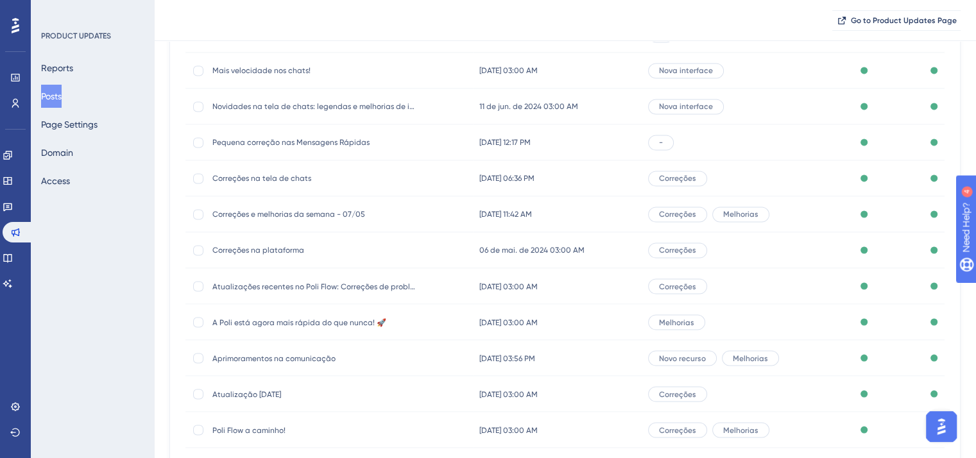
scroll to position [2091, 0]
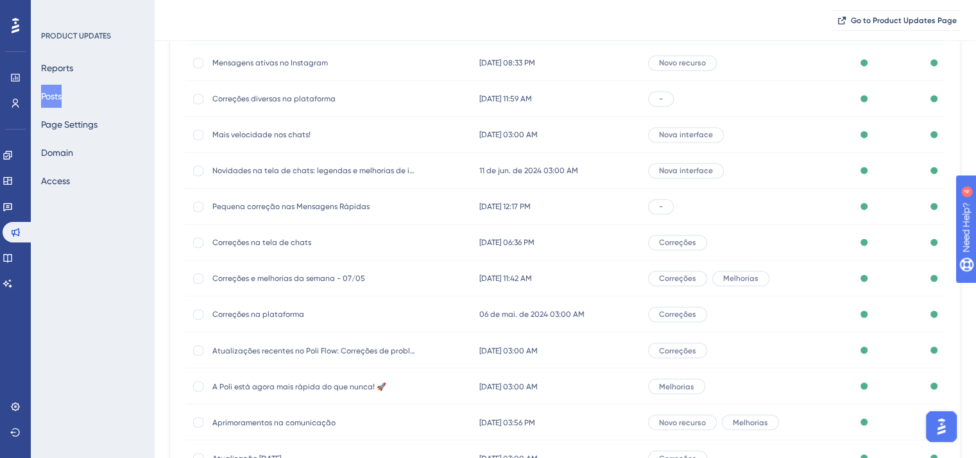
click at [271, 203] on span "Pequena correção nas Mensagens Rápidas" at bounding box center [314, 206] width 205 height 10
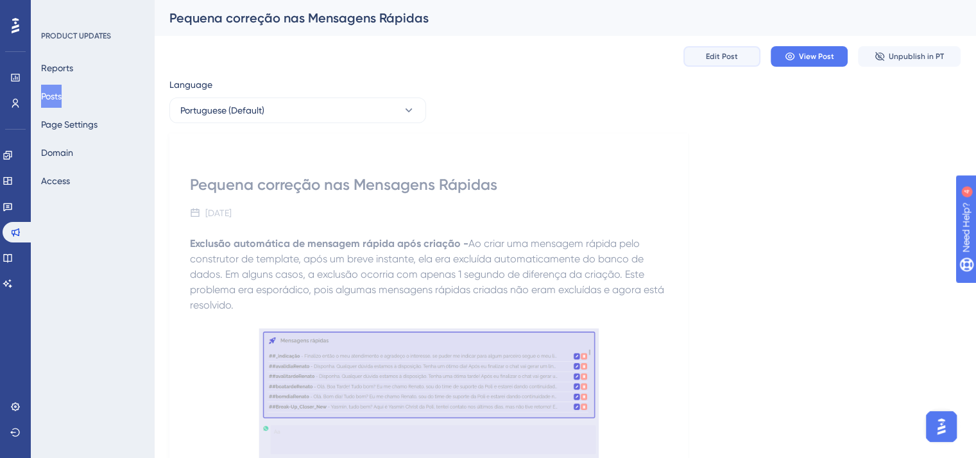
click at [716, 56] on span "Edit Post" at bounding box center [722, 56] width 32 height 10
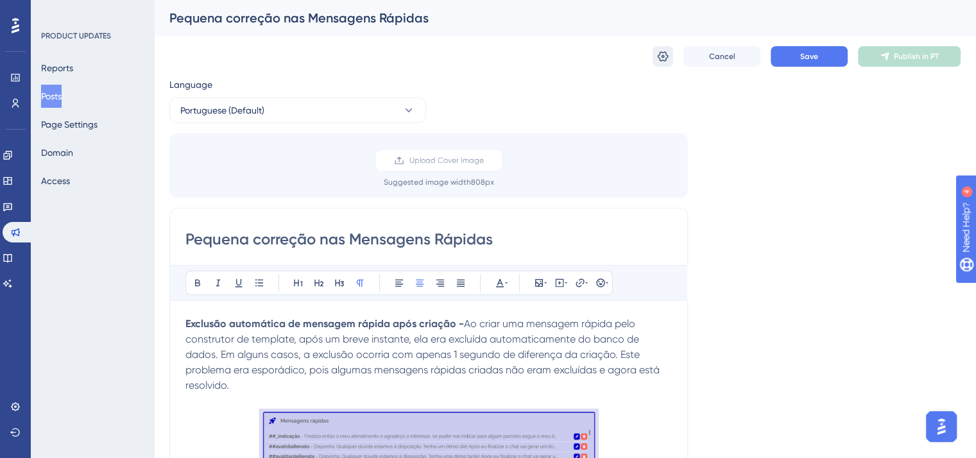
click at [653, 52] on button at bounding box center [663, 56] width 21 height 21
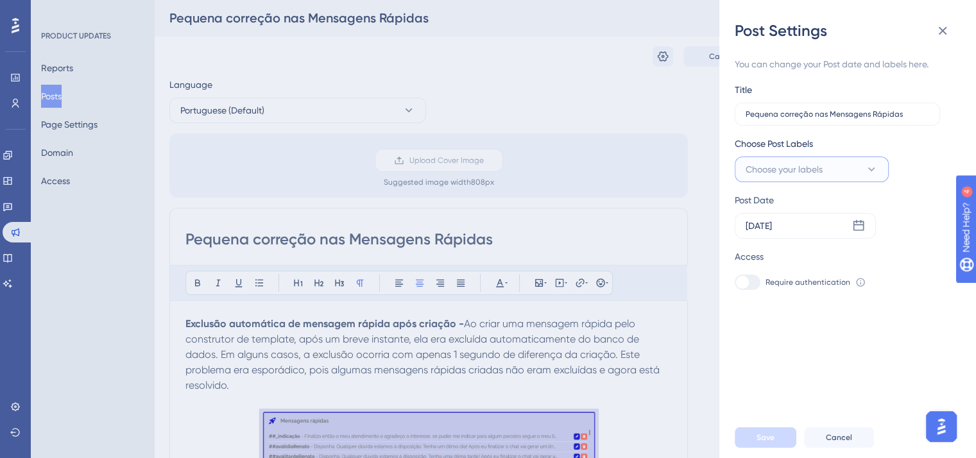
click at [844, 167] on button "Choose your labels" at bounding box center [812, 170] width 154 height 26
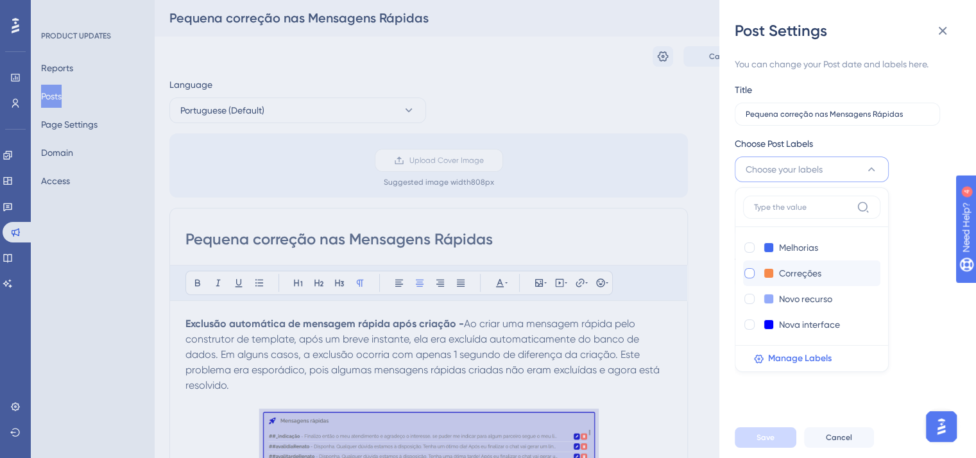
click at [749, 273] on div at bounding box center [749, 273] width 10 height 10
checkbox input "true"
click at [753, 445] on button "Save" at bounding box center [766, 437] width 62 height 21
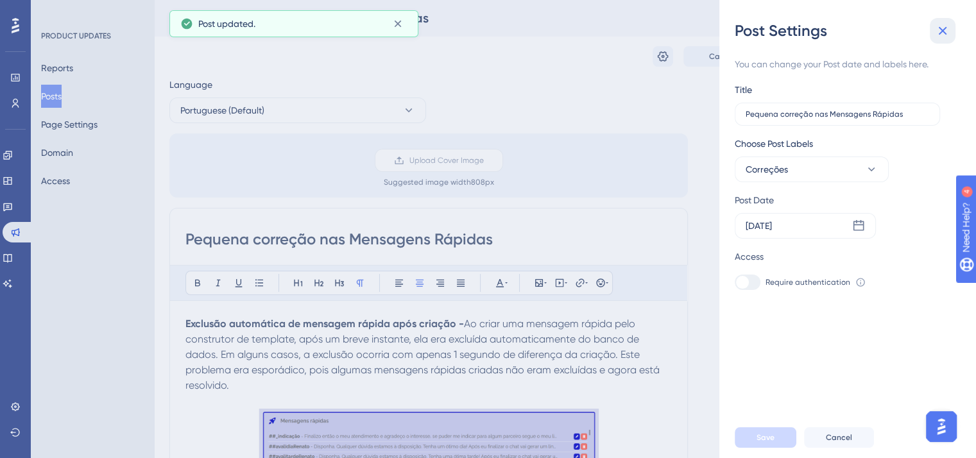
click at [945, 30] on icon at bounding box center [942, 30] width 15 height 15
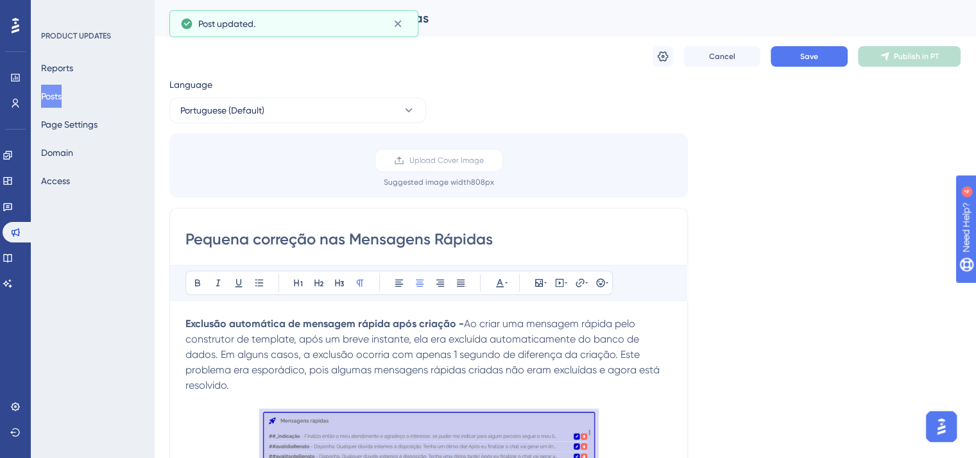
click at [849, 51] on div "Cancel Save Publish in PT" at bounding box center [807, 56] width 308 height 21
click at [811, 65] on button "Save" at bounding box center [809, 56] width 77 height 21
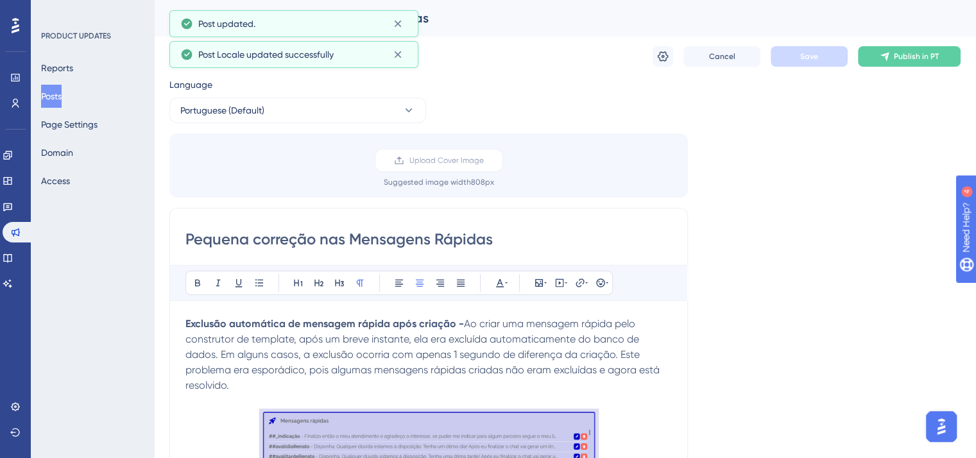
click at [909, 55] on span "Publish in PT" at bounding box center [916, 56] width 45 height 10
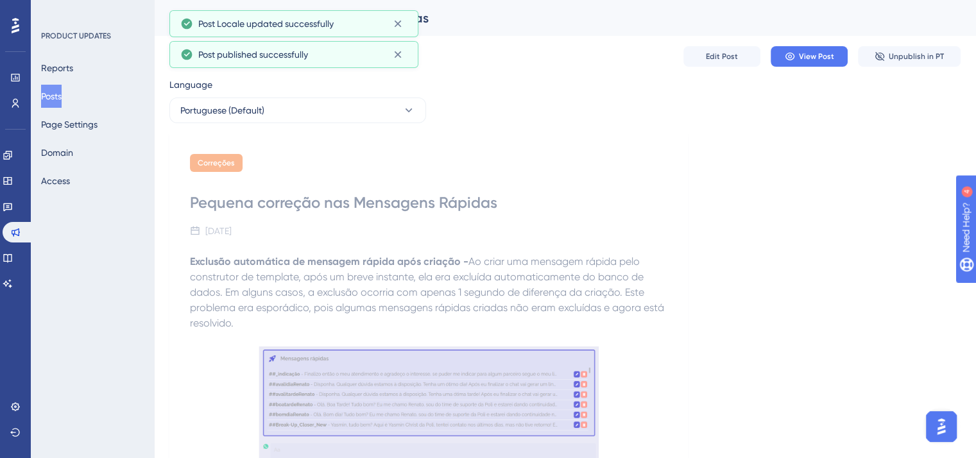
click at [58, 96] on button "Posts" at bounding box center [51, 96] width 21 height 23
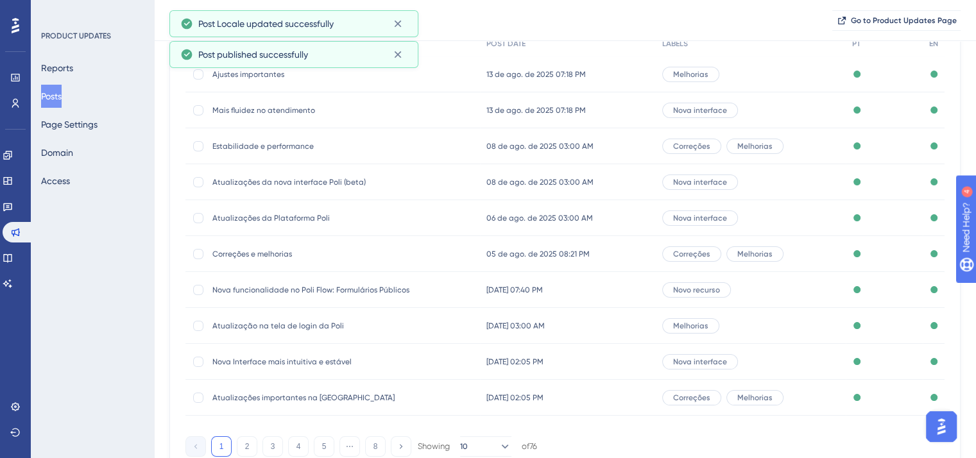
scroll to position [194, 0]
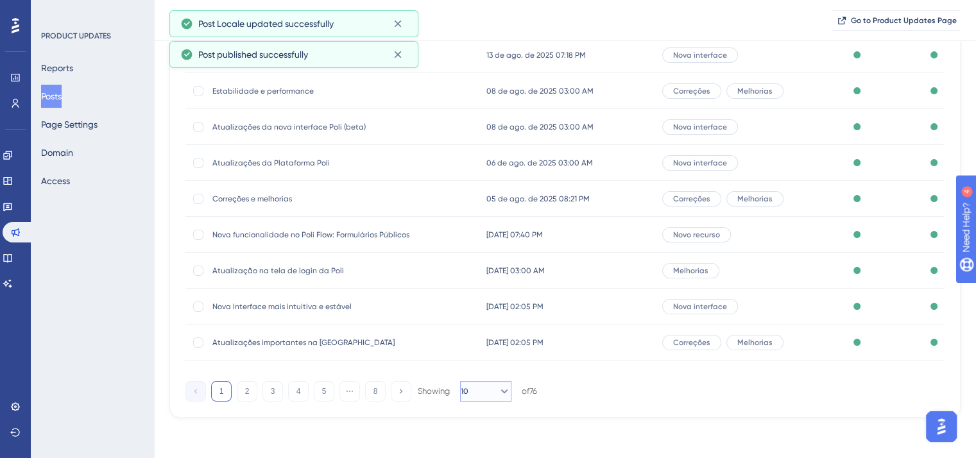
click at [498, 393] on icon at bounding box center [504, 391] width 13 height 13
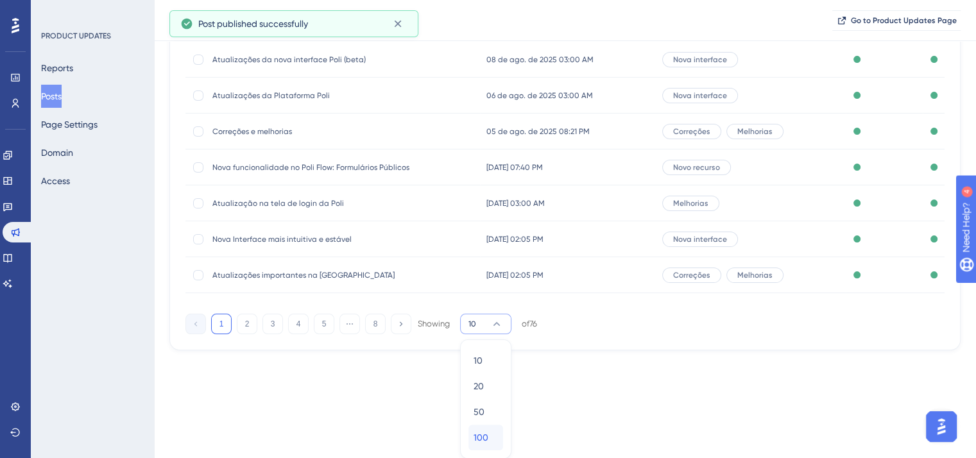
click at [488, 430] on span "100" at bounding box center [481, 437] width 15 height 15
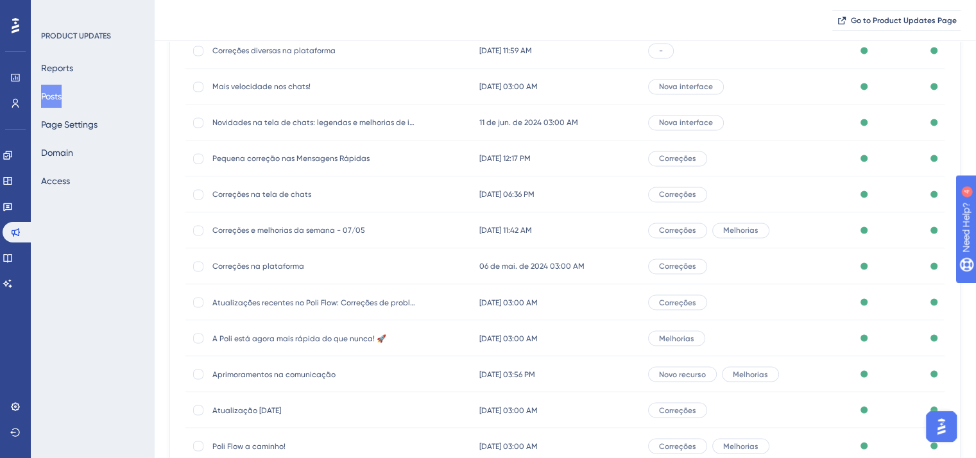
scroll to position [2091, 0]
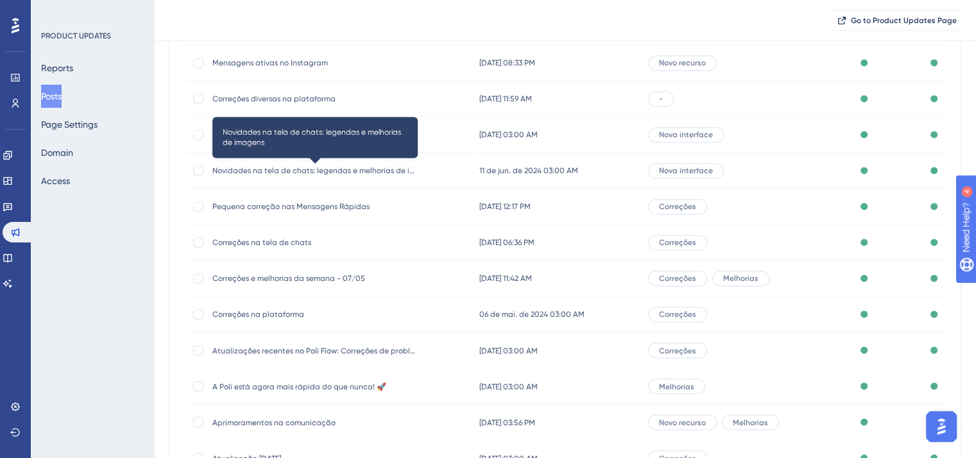
click at [279, 167] on span "Novidades na tela de chats: legendas e melhorias de imagens" at bounding box center [314, 171] width 205 height 10
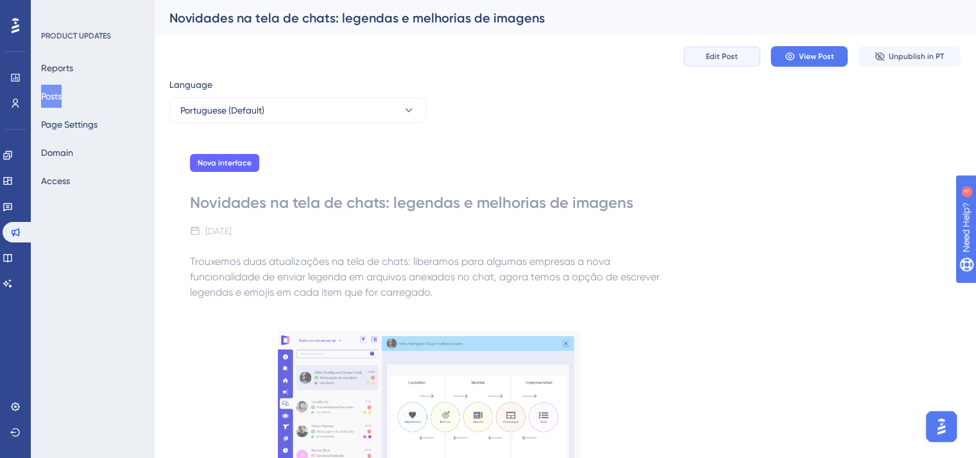
click at [735, 50] on button "Edit Post" at bounding box center [721, 56] width 77 height 21
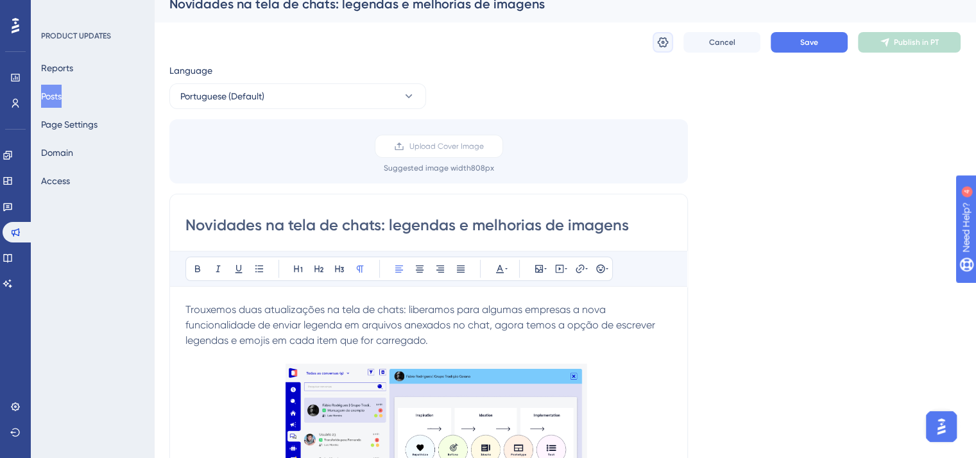
click at [662, 39] on icon at bounding box center [662, 42] width 13 height 13
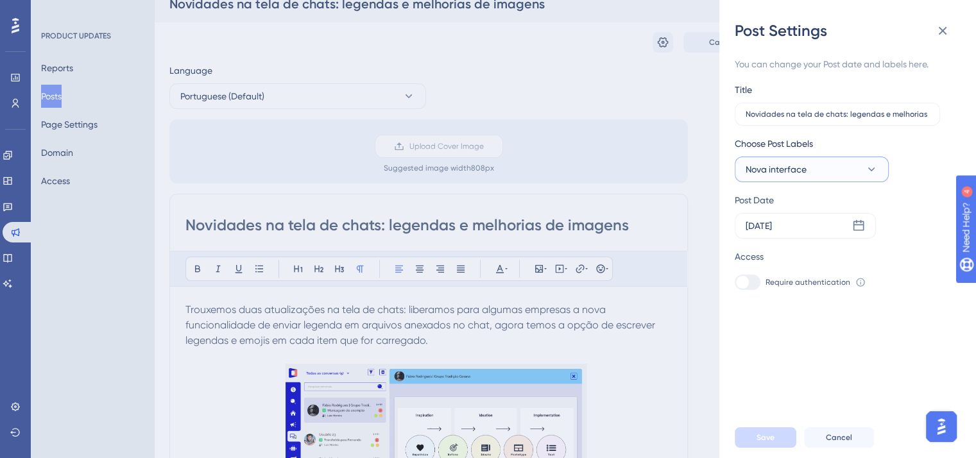
click at [868, 168] on icon at bounding box center [871, 169] width 7 height 4
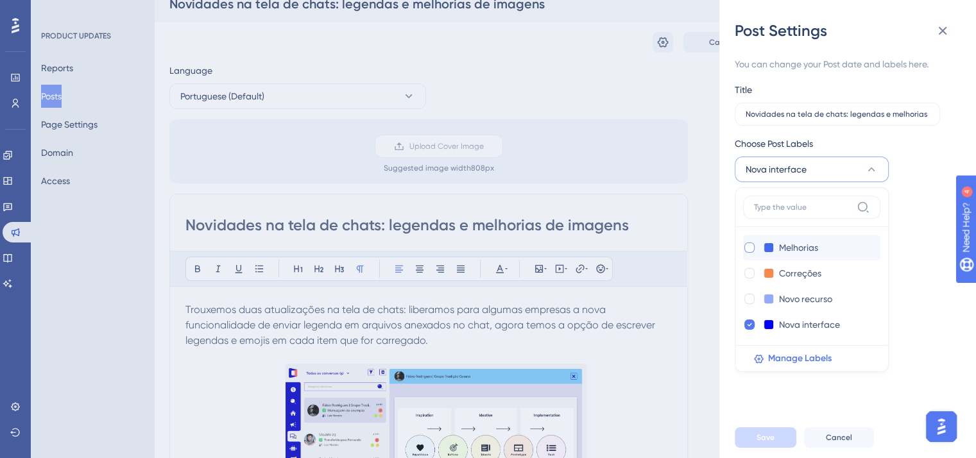
click at [747, 243] on div at bounding box center [749, 248] width 10 height 10
checkbox input "true"
click at [742, 291] on div "Melhorias Melhorias Correções Correções Novo recurso Novo recurso Nova interfac…" at bounding box center [812, 279] width 154 height 185
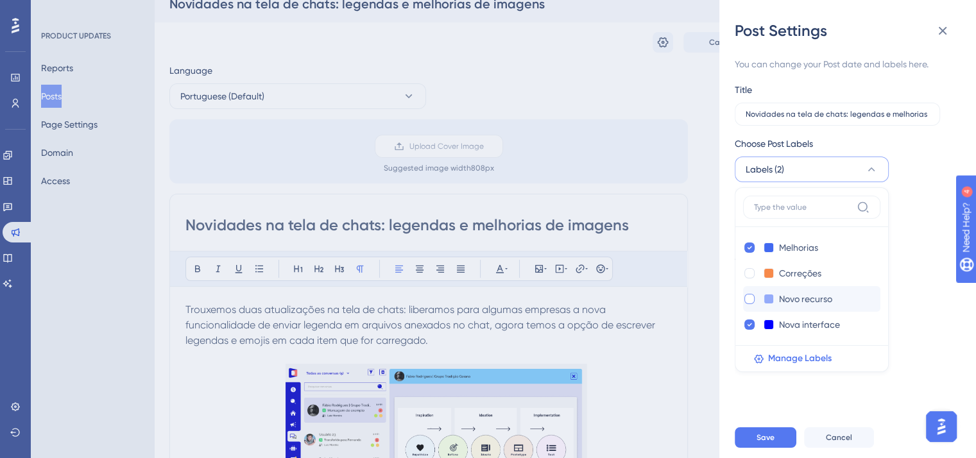
click at [747, 300] on div at bounding box center [749, 299] width 10 height 10
checkbox input "true"
click at [744, 325] on div at bounding box center [749, 325] width 10 height 10
checkbox input "false"
click at [771, 443] on span "Save" at bounding box center [765, 437] width 18 height 10
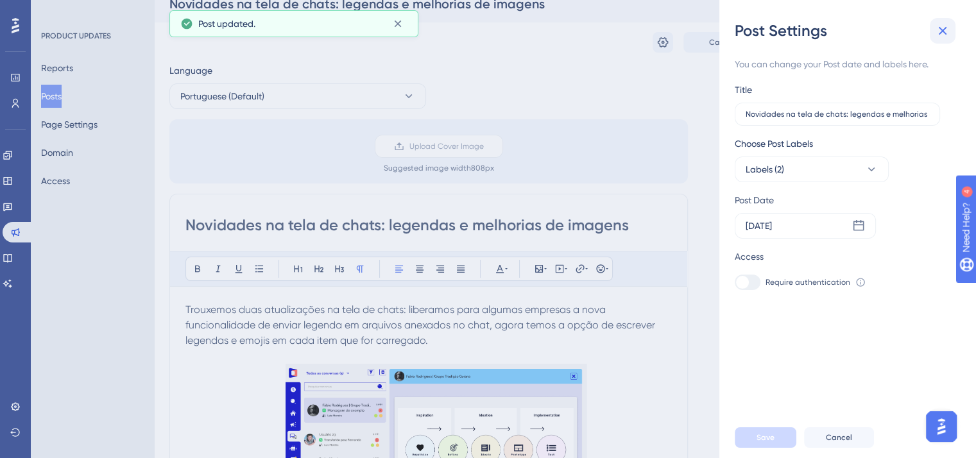
click at [948, 27] on icon at bounding box center [942, 30] width 15 height 15
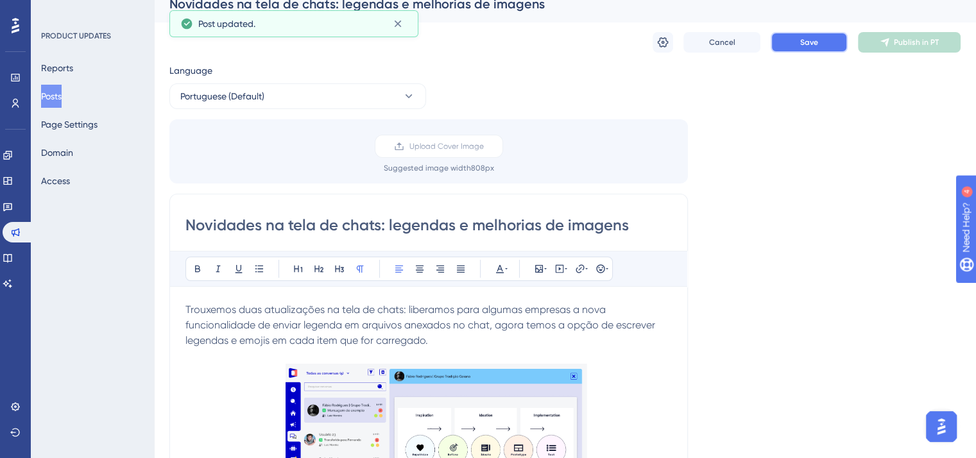
click at [826, 36] on button "Save" at bounding box center [809, 42] width 77 height 21
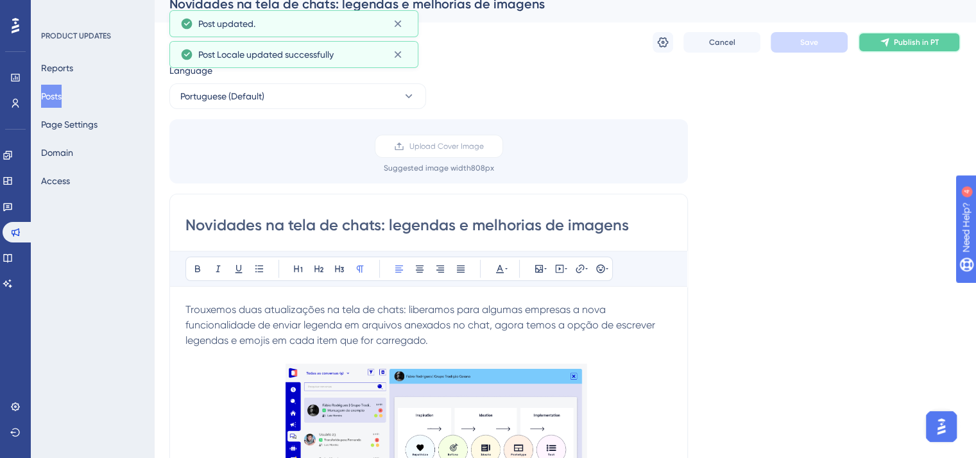
click at [918, 46] on span "Publish in PT" at bounding box center [916, 42] width 45 height 10
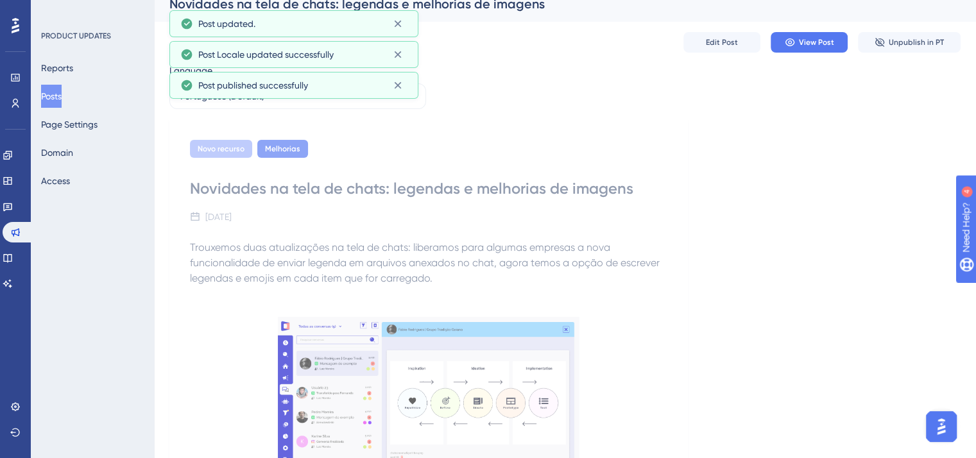
click at [58, 103] on button "Posts" at bounding box center [51, 96] width 21 height 23
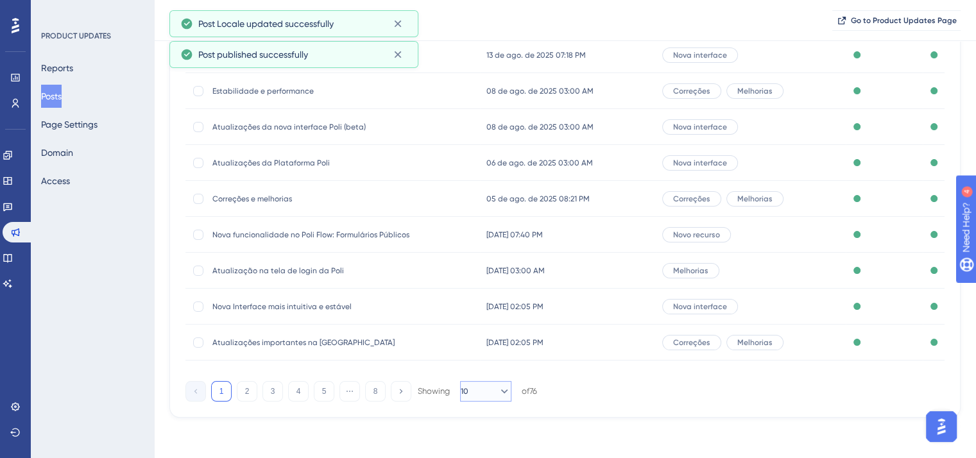
click at [481, 394] on button "10" at bounding box center [485, 391] width 51 height 21
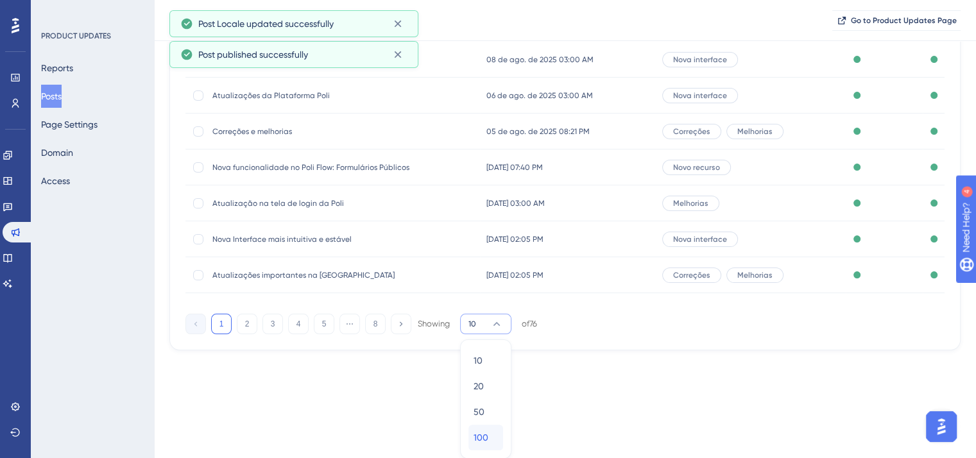
click at [479, 432] on span "100" at bounding box center [481, 437] width 15 height 15
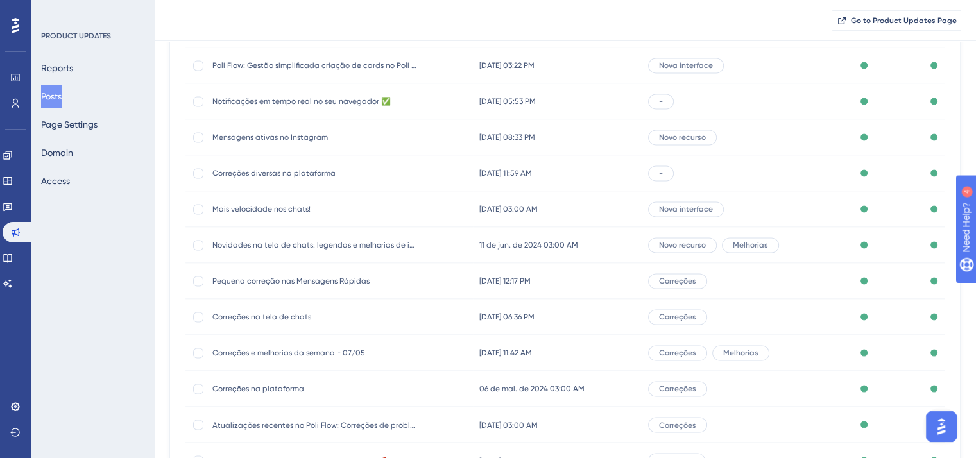
scroll to position [1963, 0]
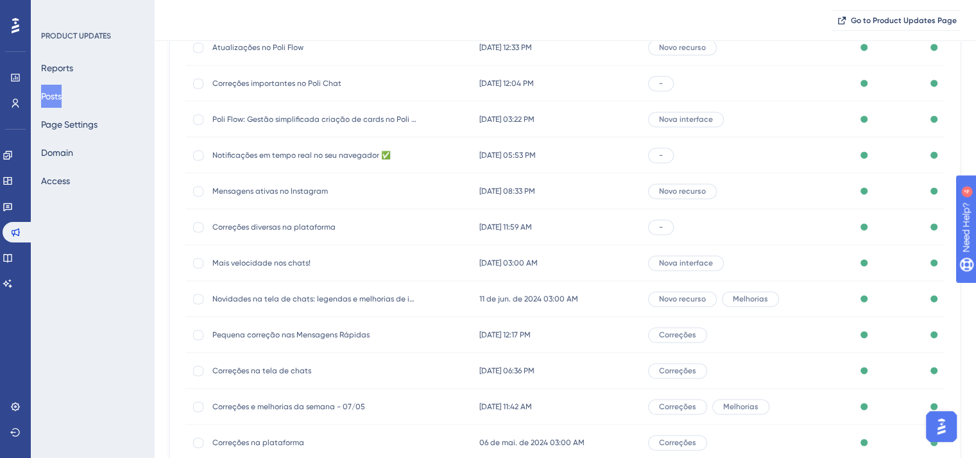
click at [258, 256] on div "Mais velocidade nos chats! Mais velocidade nos chats!" at bounding box center [314, 263] width 205 height 36
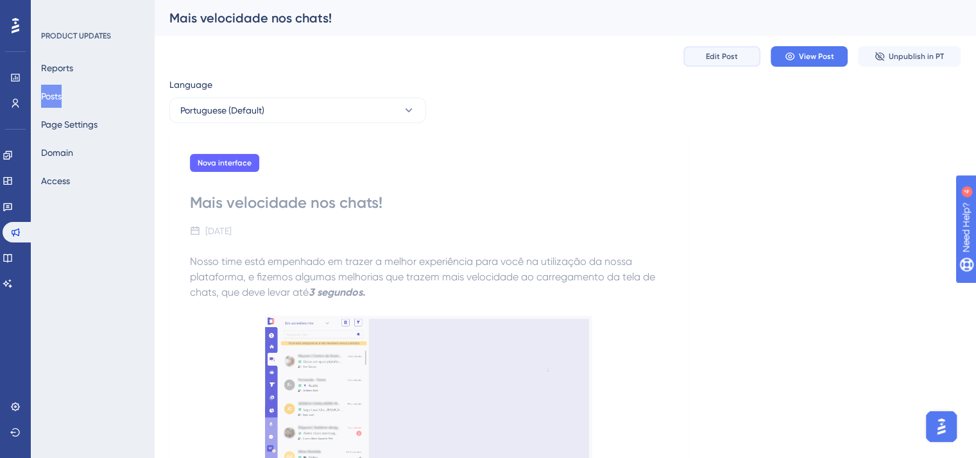
click at [735, 57] on span "Edit Post" at bounding box center [722, 56] width 32 height 10
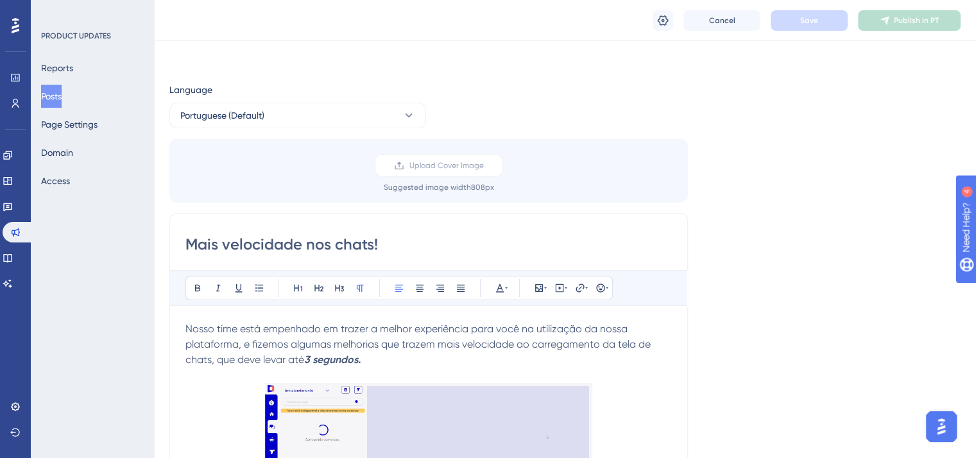
scroll to position [94, 0]
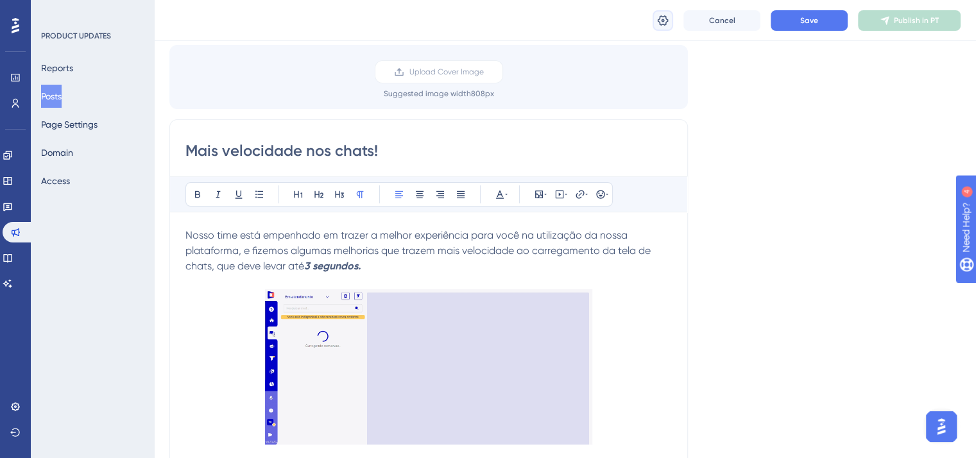
click at [660, 24] on icon at bounding box center [663, 20] width 11 height 10
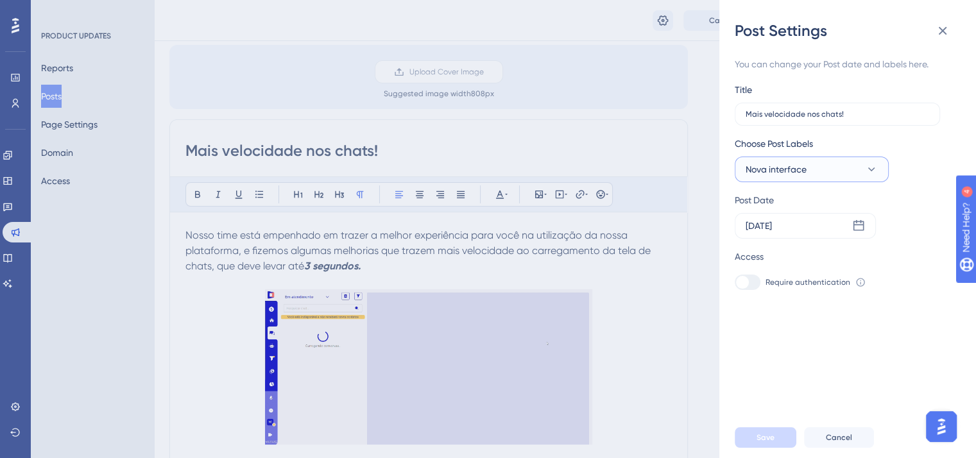
click at [844, 178] on button "Nova interface" at bounding box center [812, 170] width 154 height 26
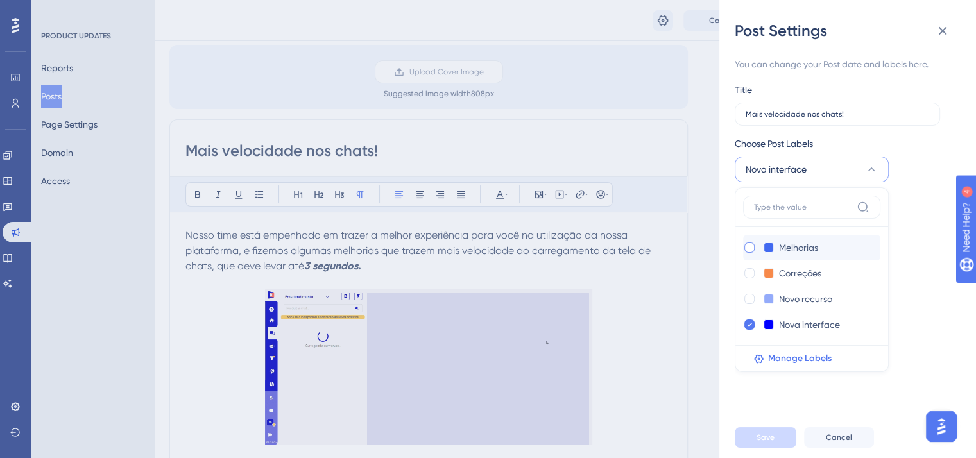
click at [747, 248] on div at bounding box center [749, 248] width 10 height 10
checkbox input "true"
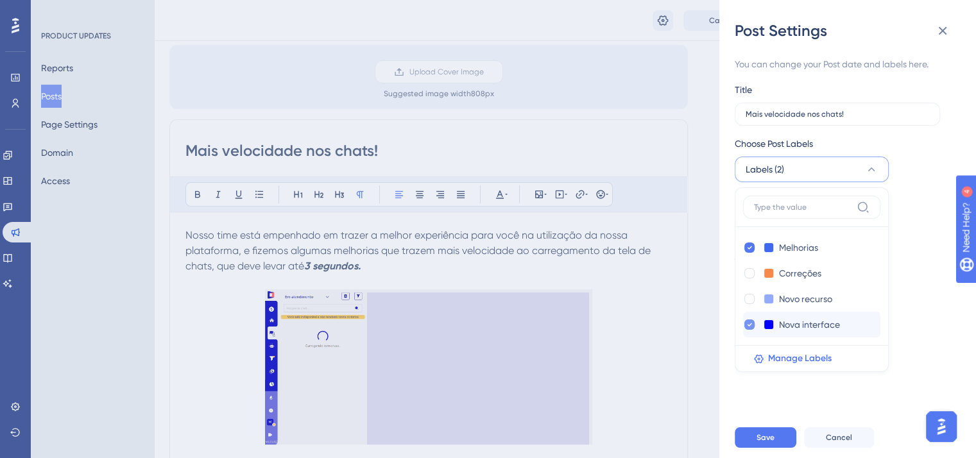
click at [747, 327] on icon at bounding box center [749, 324] width 5 height 9
checkbox input "false"
click at [775, 448] on button "Save" at bounding box center [766, 437] width 62 height 21
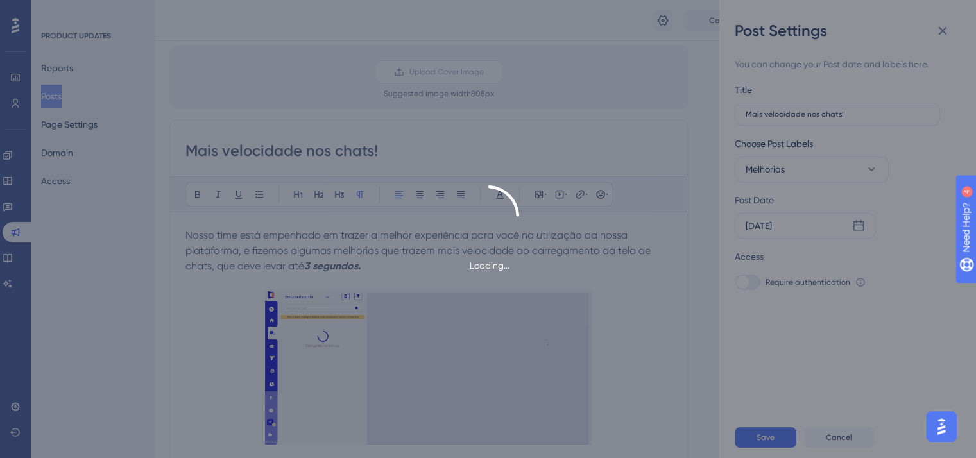
type input "Mais velocidade nos chats!"
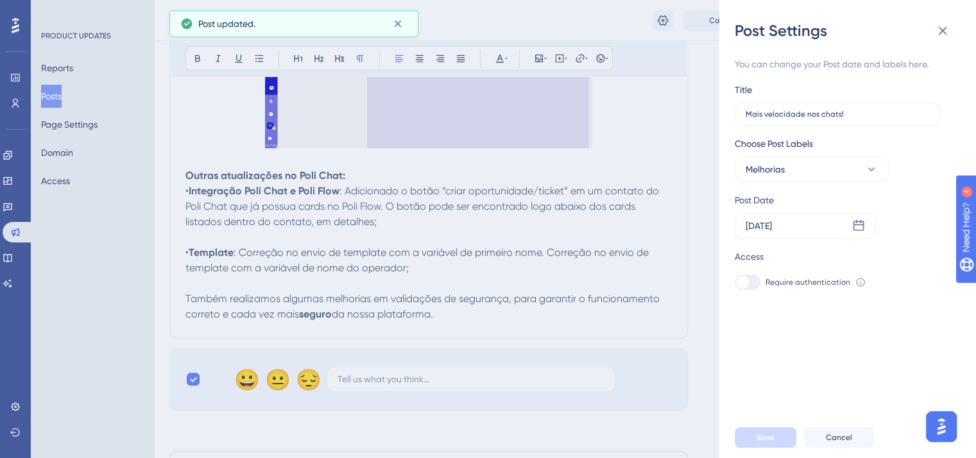
scroll to position [414, 0]
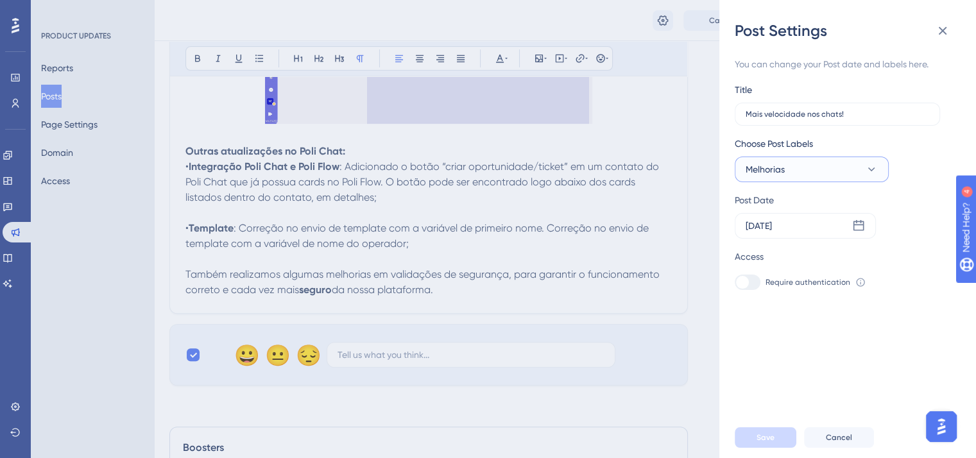
click at [806, 173] on button "Melhorias" at bounding box center [812, 170] width 154 height 26
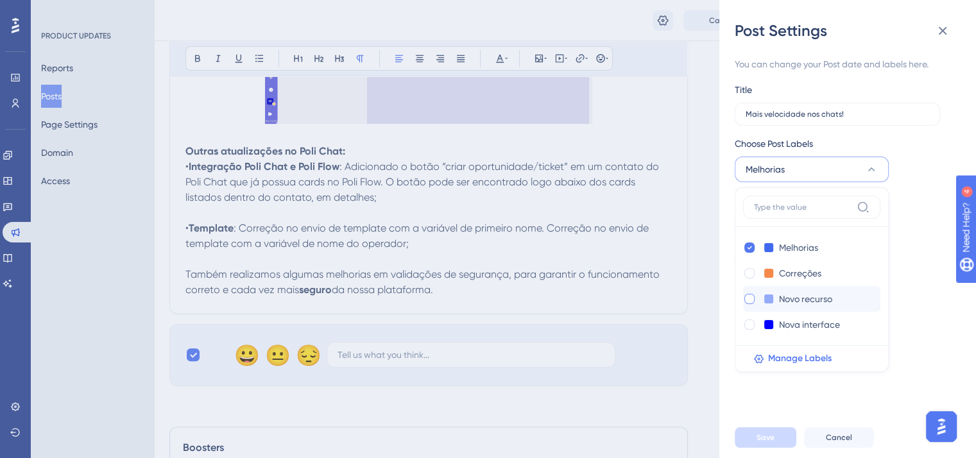
click at [747, 300] on div at bounding box center [749, 299] width 10 height 10
checkbox input "true"
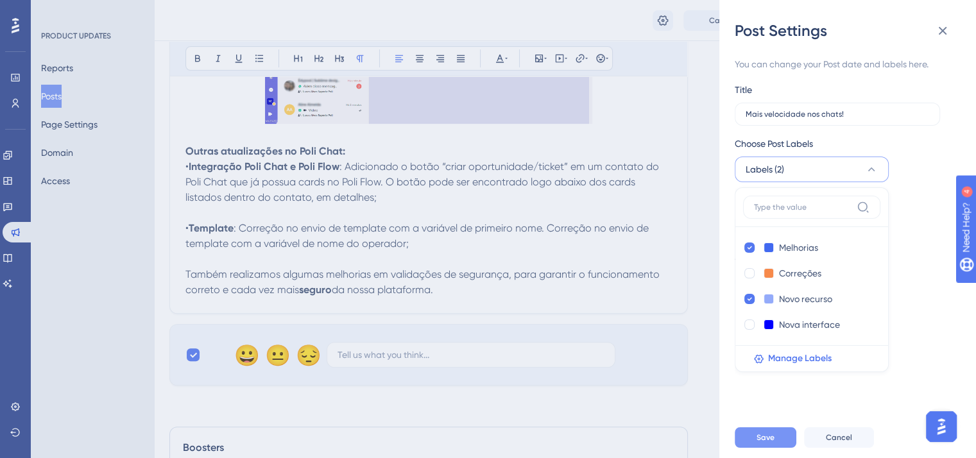
click at [779, 444] on button "Save" at bounding box center [766, 437] width 62 height 21
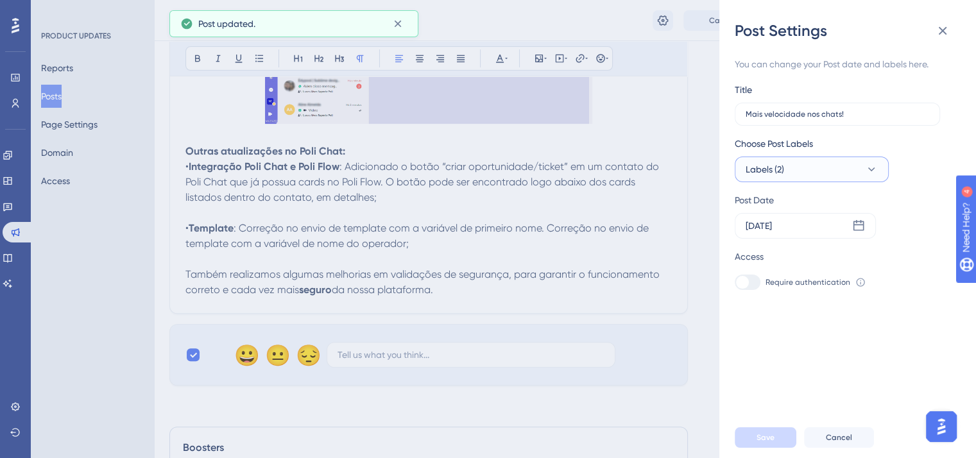
click at [791, 174] on button "Labels (2)" at bounding box center [812, 170] width 154 height 26
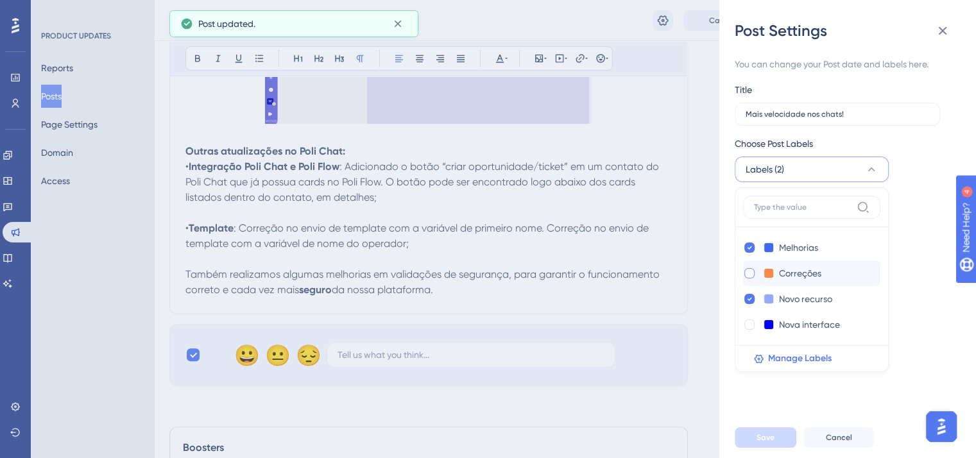
click at [749, 276] on div at bounding box center [749, 273] width 10 height 10
checkbox input "true"
click at [778, 441] on button "Save" at bounding box center [766, 437] width 62 height 21
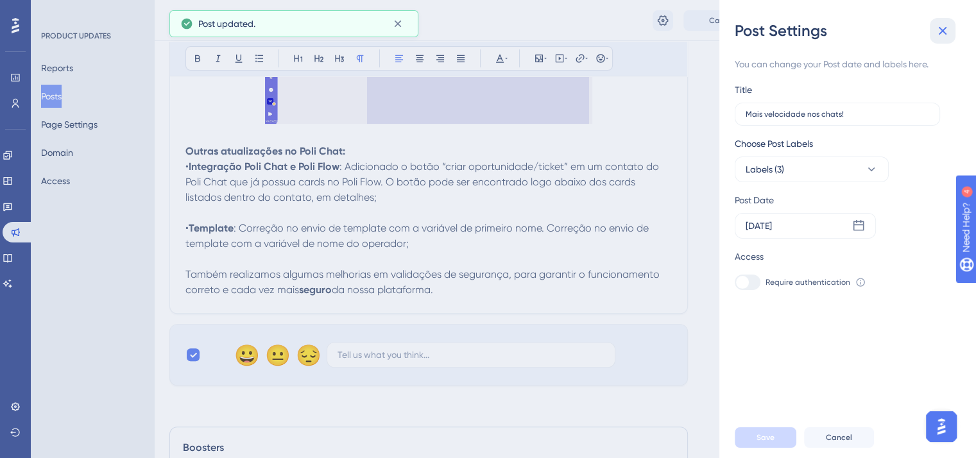
click at [938, 28] on icon at bounding box center [942, 30] width 15 height 15
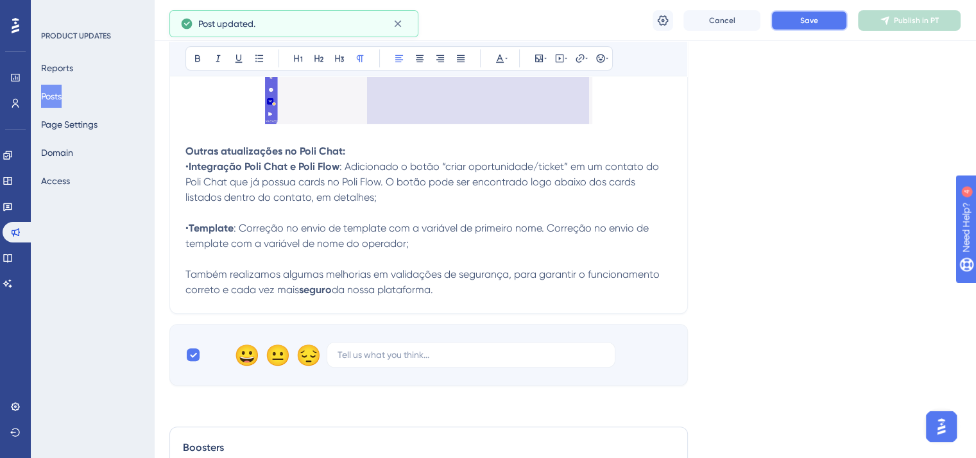
click at [780, 21] on button "Save" at bounding box center [809, 20] width 77 height 21
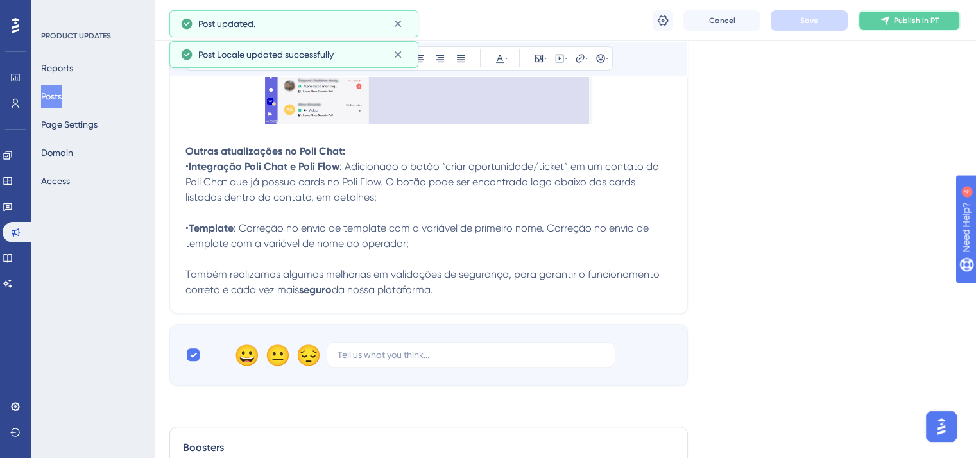
click at [916, 24] on span "Publish in PT" at bounding box center [916, 20] width 45 height 10
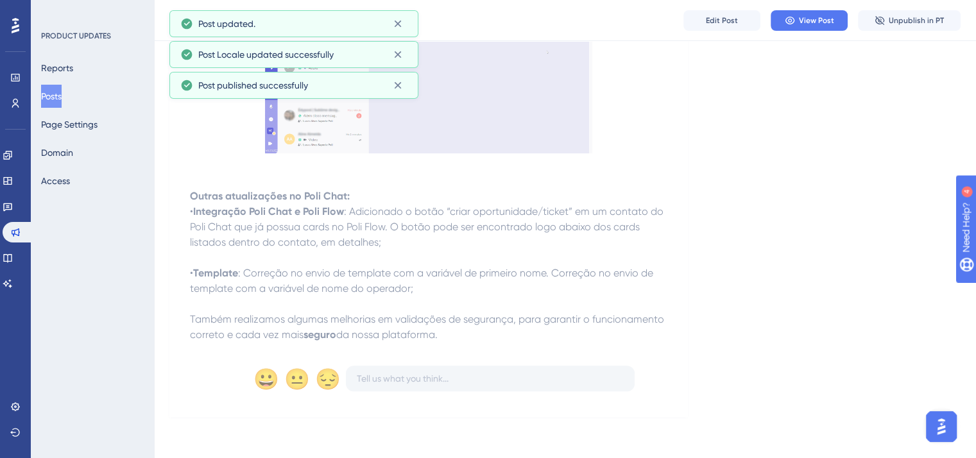
scroll to position [325, 0]
click at [53, 89] on button "Posts" at bounding box center [51, 96] width 21 height 23
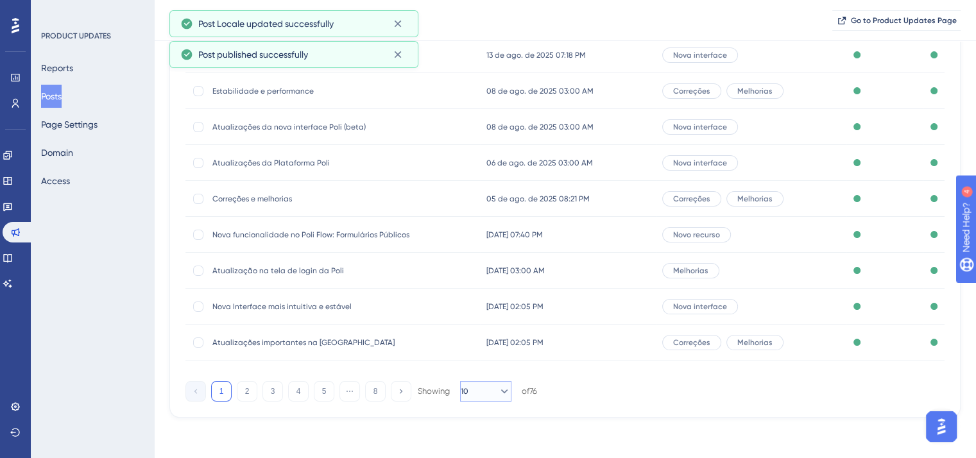
click at [498, 394] on icon at bounding box center [504, 391] width 13 height 13
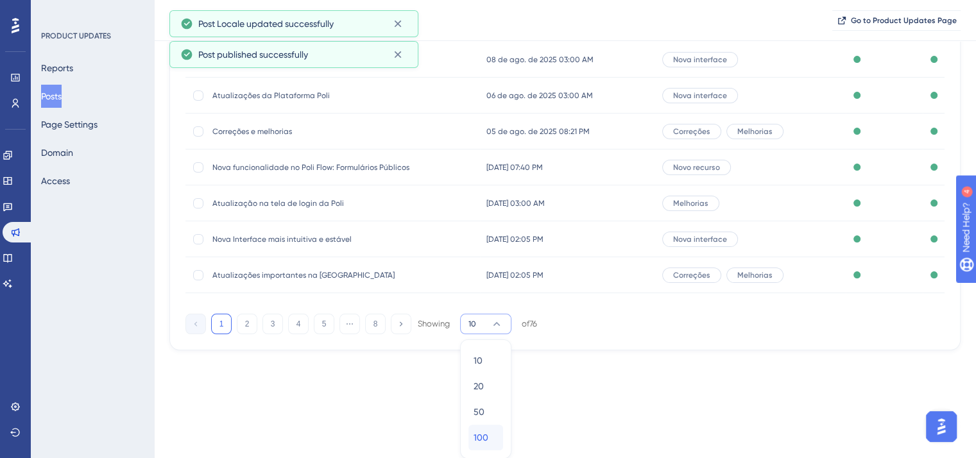
click at [484, 437] on span "100" at bounding box center [481, 437] width 15 height 15
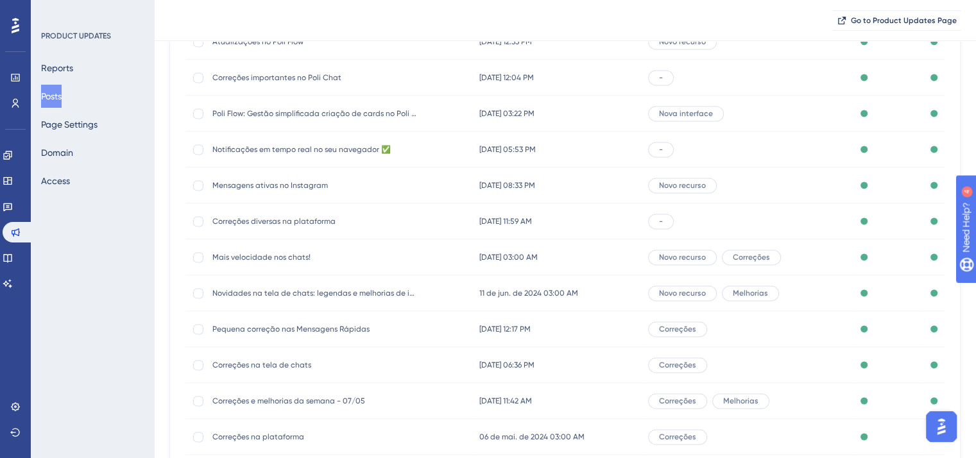
scroll to position [1963, 0]
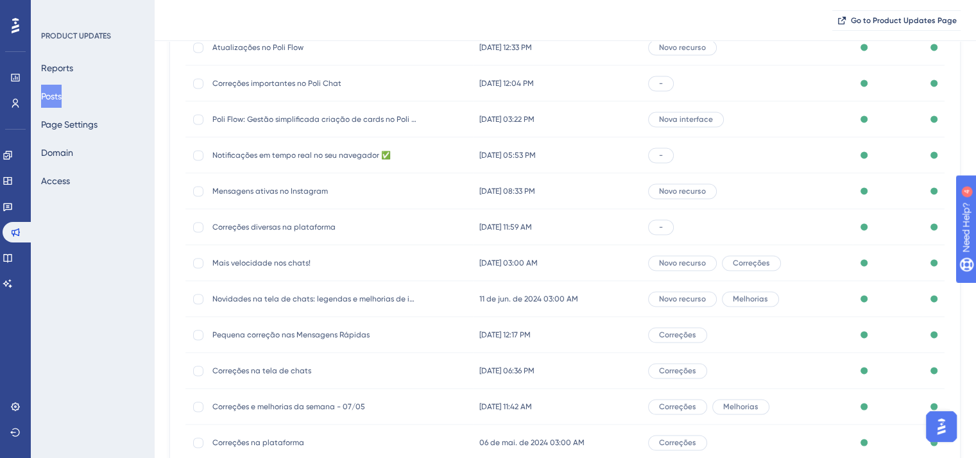
click at [262, 223] on span "Correções diversas na plataforma" at bounding box center [314, 227] width 205 height 10
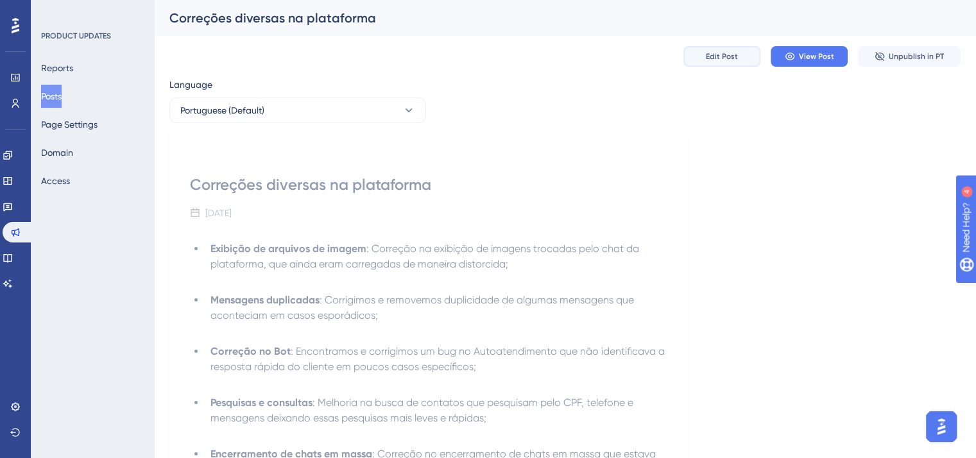
click at [720, 65] on button "Edit Post" at bounding box center [721, 56] width 77 height 21
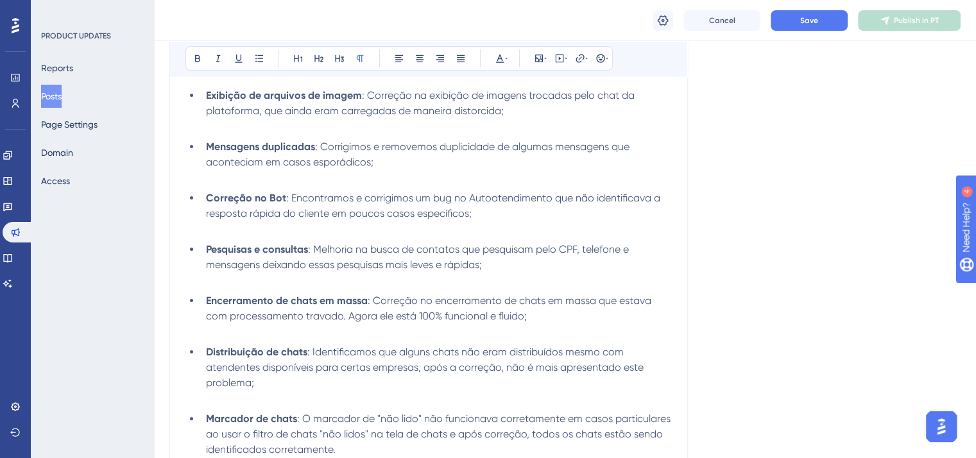
click at [669, 3] on div "Cancel Save Publish in PT" at bounding box center [565, 20] width 822 height 41
click at [671, 17] on button at bounding box center [663, 20] width 21 height 21
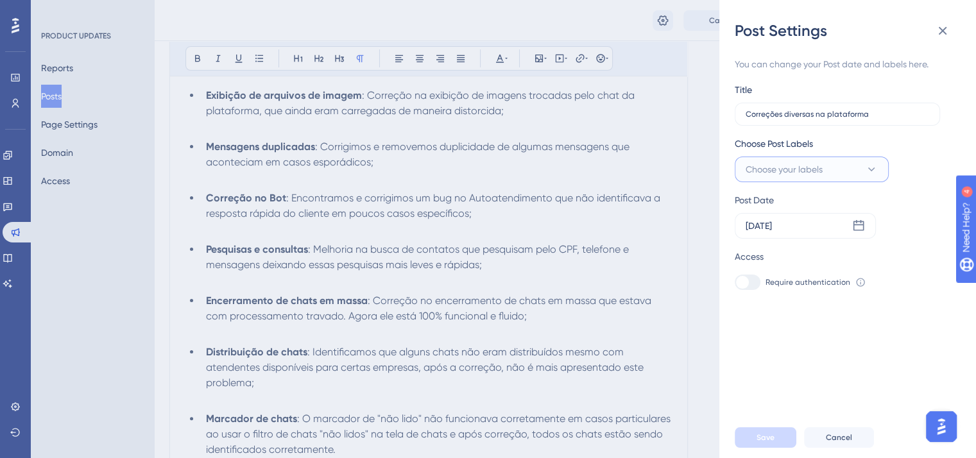
click at [839, 177] on button "Choose your labels" at bounding box center [812, 170] width 154 height 26
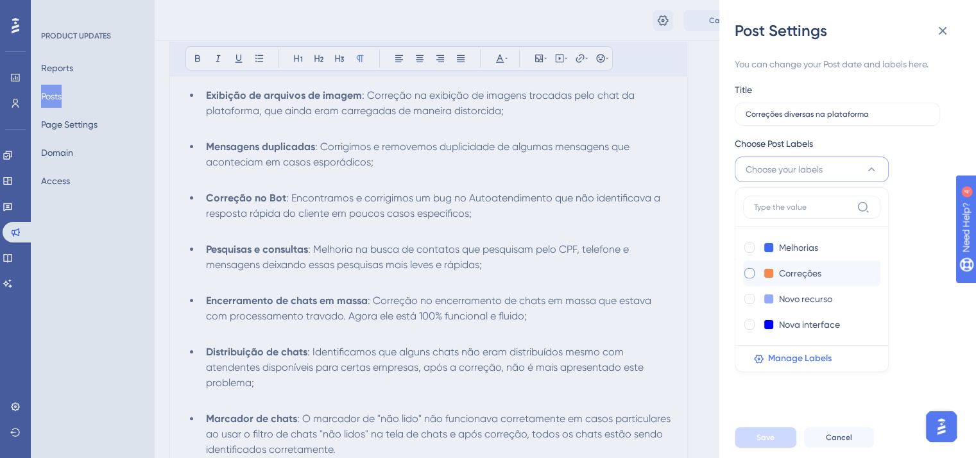
click at [746, 270] on div at bounding box center [749, 273] width 10 height 10
checkbox input "true"
click at [767, 443] on span "Save" at bounding box center [765, 437] width 18 height 10
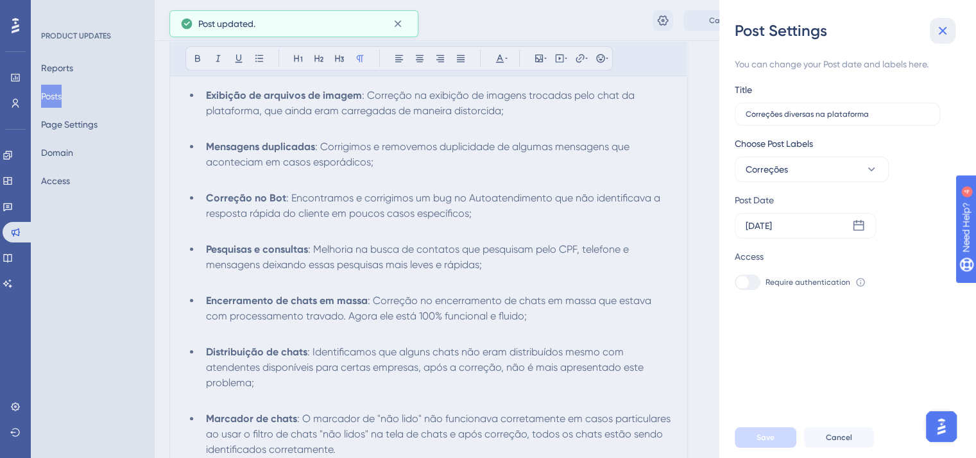
click at [948, 27] on icon at bounding box center [942, 30] width 15 height 15
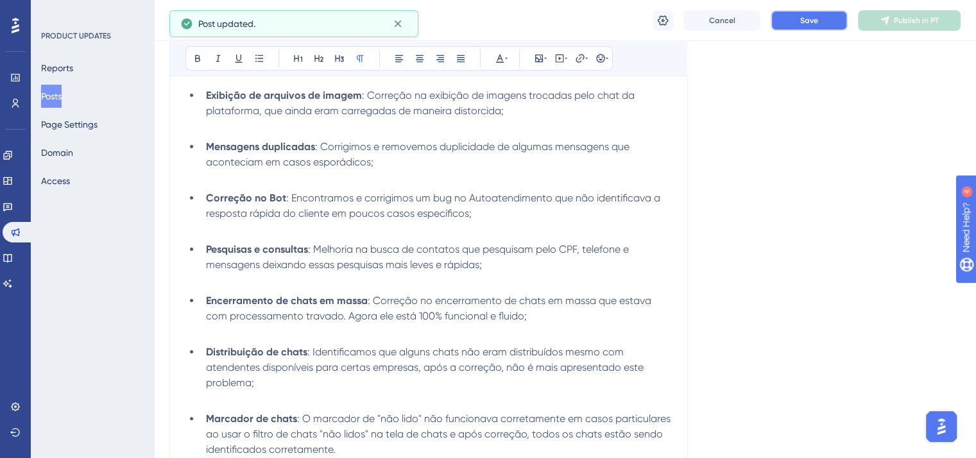
click at [814, 22] on span "Save" at bounding box center [809, 20] width 18 height 10
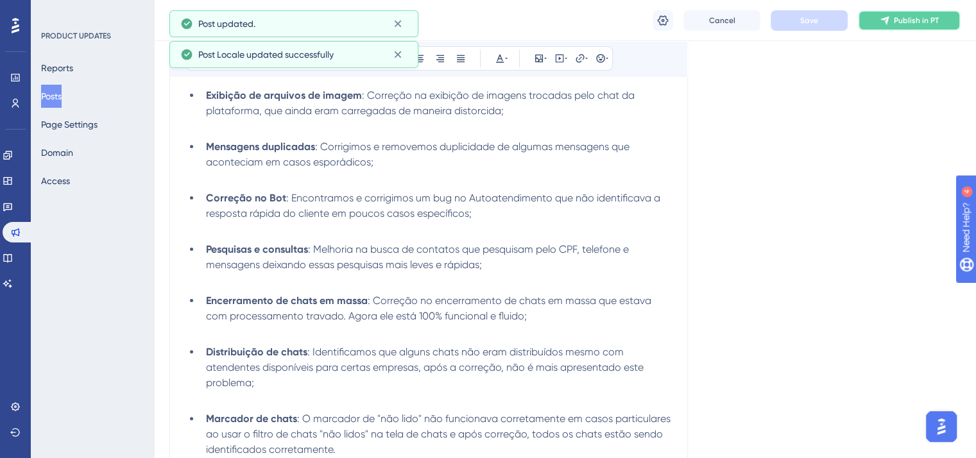
click at [921, 21] on span "Publish in PT" at bounding box center [916, 20] width 45 height 10
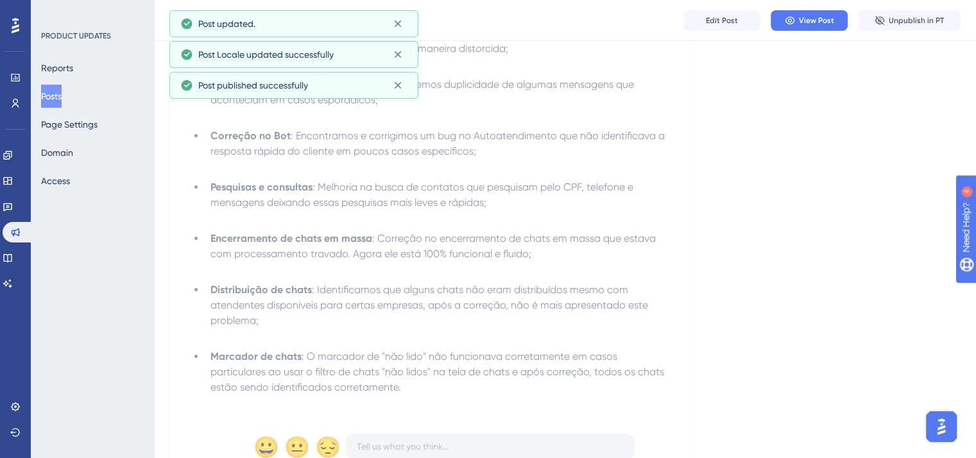
click at [47, 98] on button "Posts" at bounding box center [51, 96] width 21 height 23
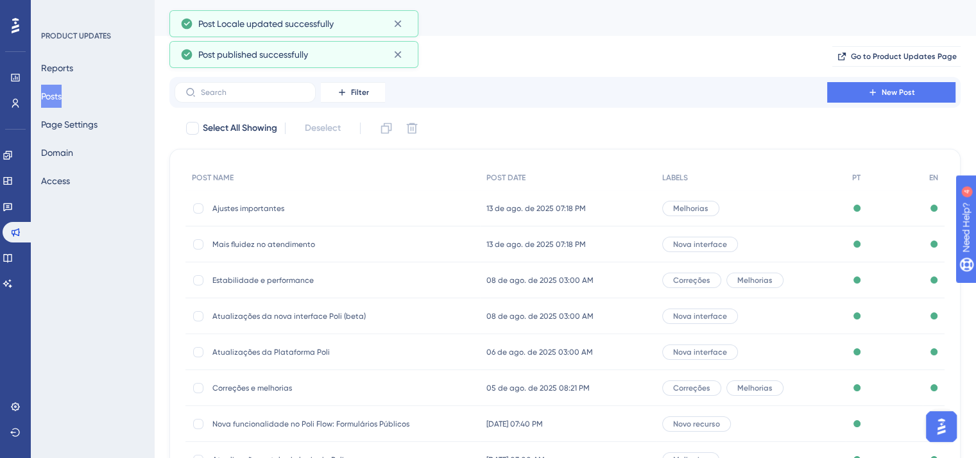
scroll to position [194, 0]
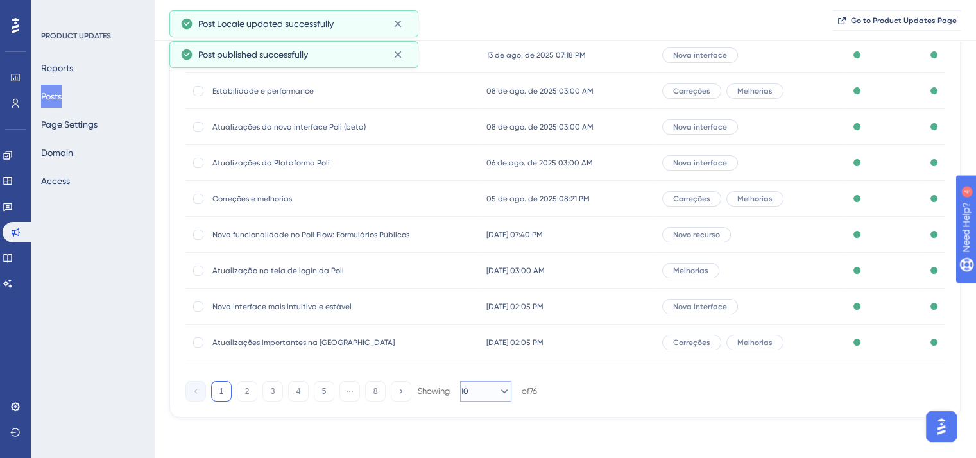
click at [484, 393] on button "10" at bounding box center [485, 391] width 51 height 21
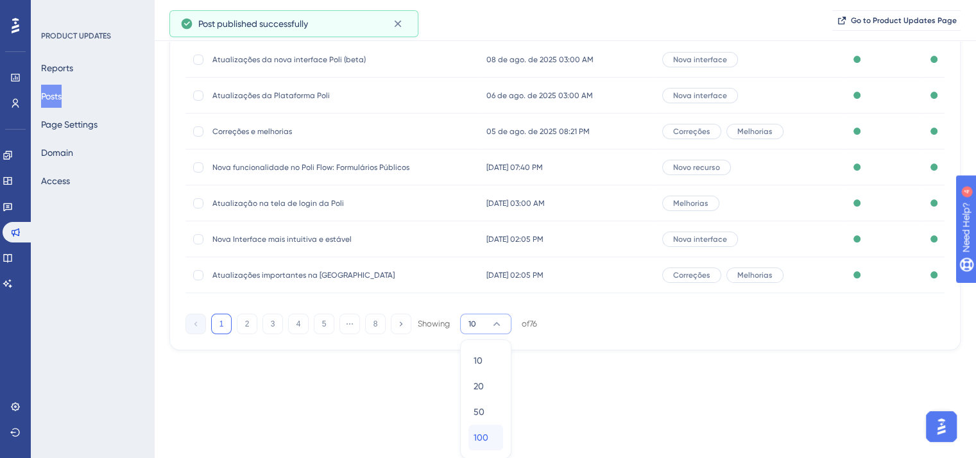
click at [491, 434] on div "100 100" at bounding box center [486, 438] width 24 height 26
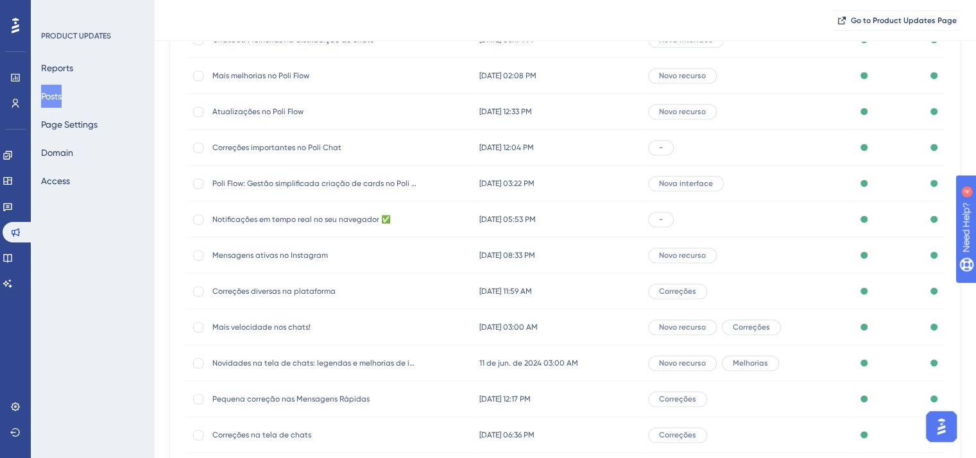
scroll to position [1834, 0]
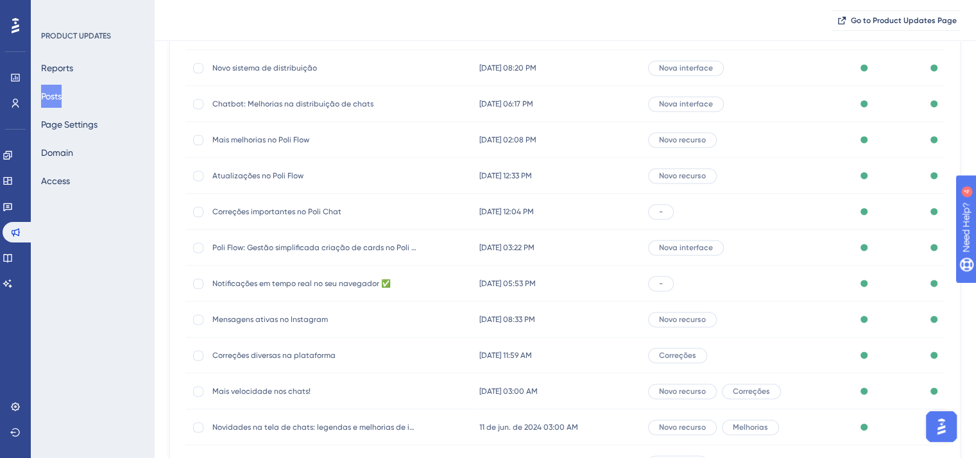
click at [287, 287] on span "Notificações em tempo real no seu navegador ✅" at bounding box center [314, 283] width 205 height 10
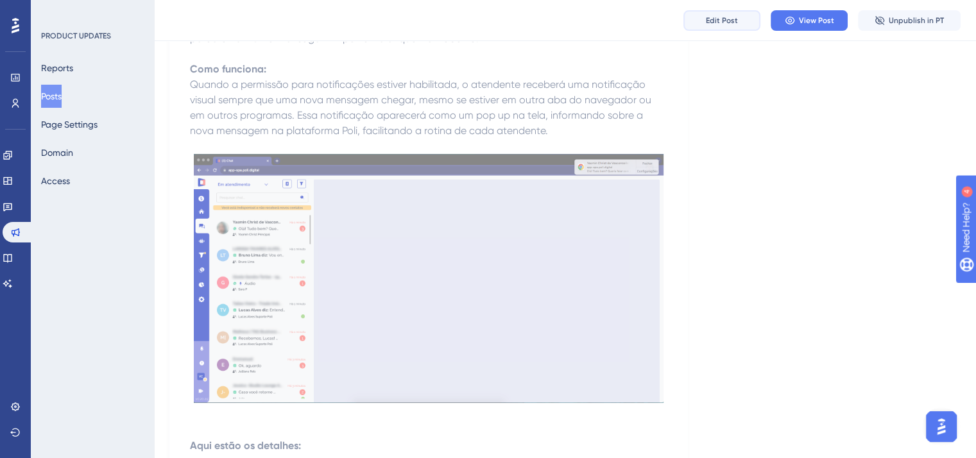
click at [716, 24] on span "Edit Post" at bounding box center [722, 20] width 32 height 10
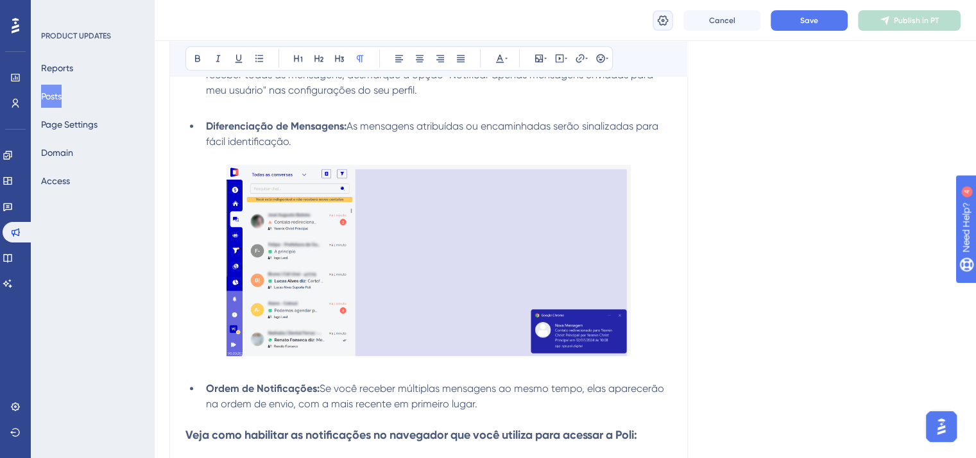
click at [659, 26] on icon at bounding box center [662, 20] width 13 height 13
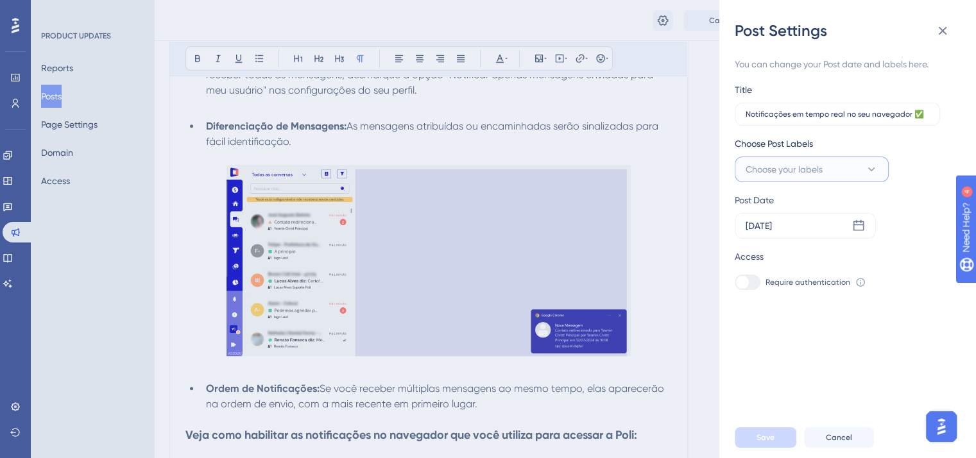
click at [833, 171] on button "Choose your labels" at bounding box center [812, 170] width 154 height 26
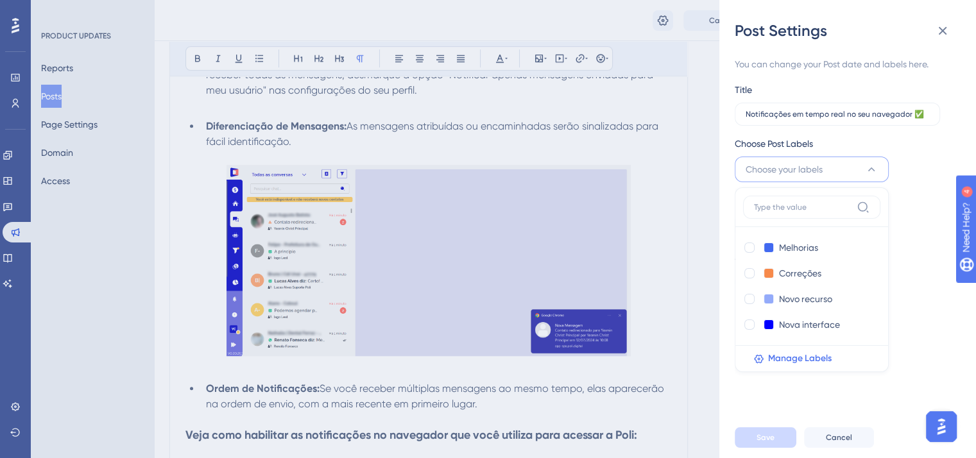
click at [738, 296] on div "Melhorias Melhorias Correções Correções Novo recurso Novo recurso Nova interfac…" at bounding box center [812, 279] width 154 height 185
click at [746, 297] on div at bounding box center [749, 299] width 10 height 10
checkbox input "true"
click at [770, 443] on span "Save" at bounding box center [765, 437] width 18 height 10
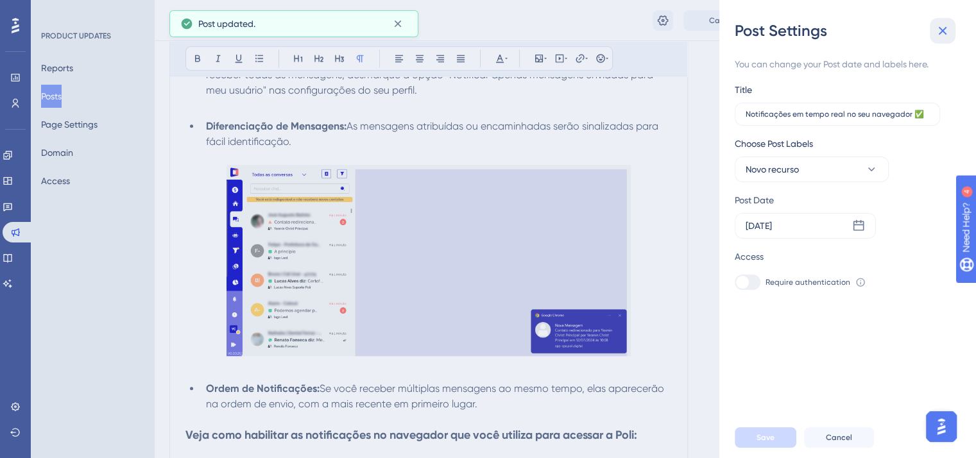
click at [945, 31] on icon at bounding box center [942, 30] width 15 height 15
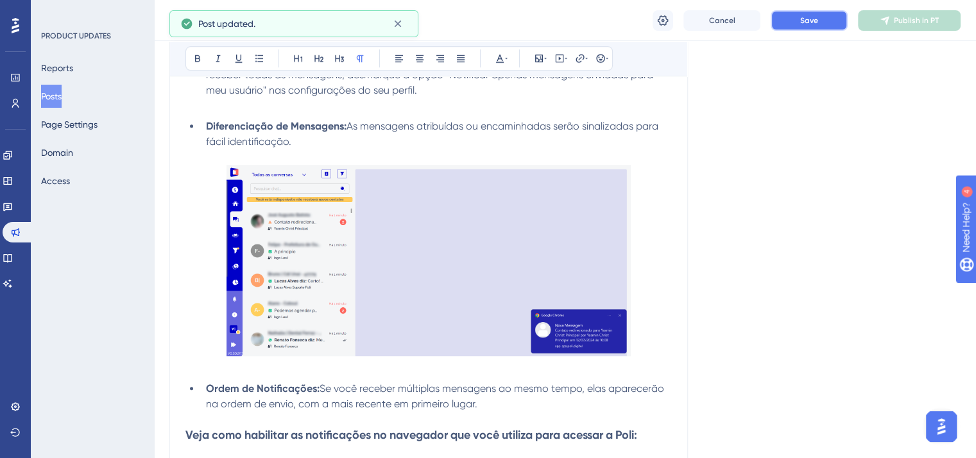
click at [810, 19] on span "Save" at bounding box center [809, 20] width 18 height 10
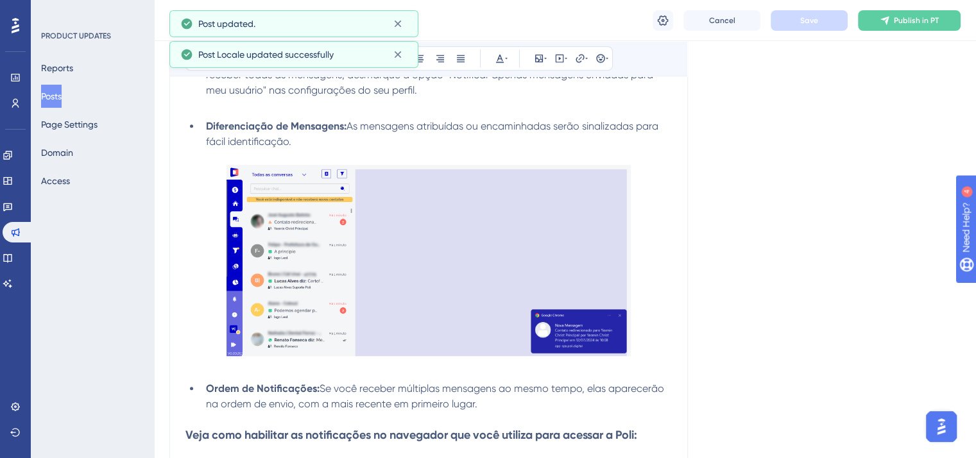
click at [912, 19] on span "Publish in PT" at bounding box center [916, 20] width 45 height 10
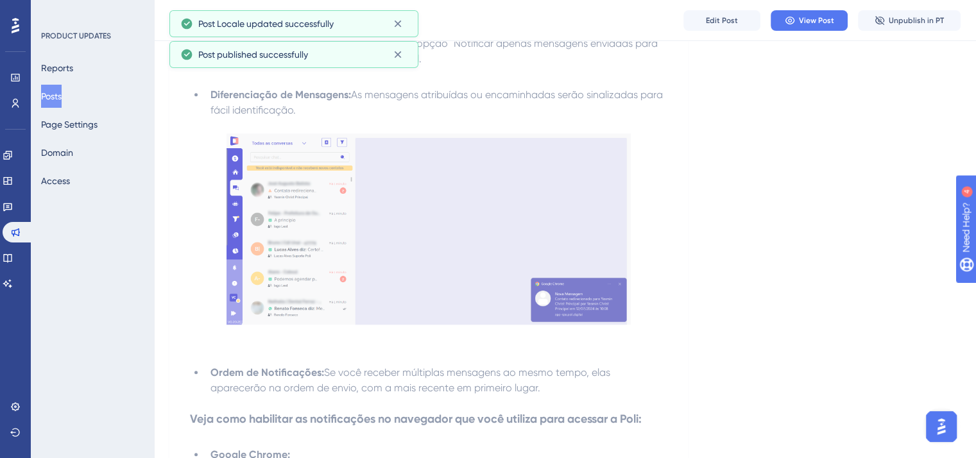
click at [62, 94] on button "Posts" at bounding box center [51, 96] width 21 height 23
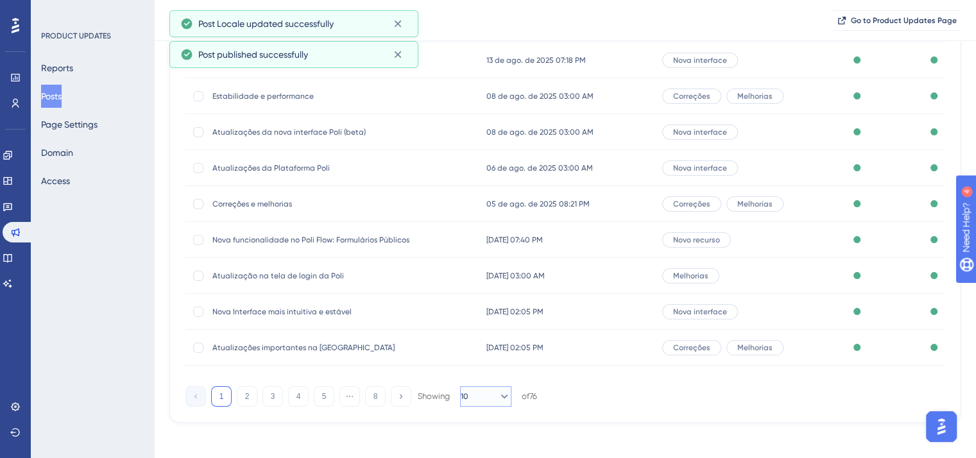
click at [466, 399] on button "10" at bounding box center [485, 396] width 51 height 21
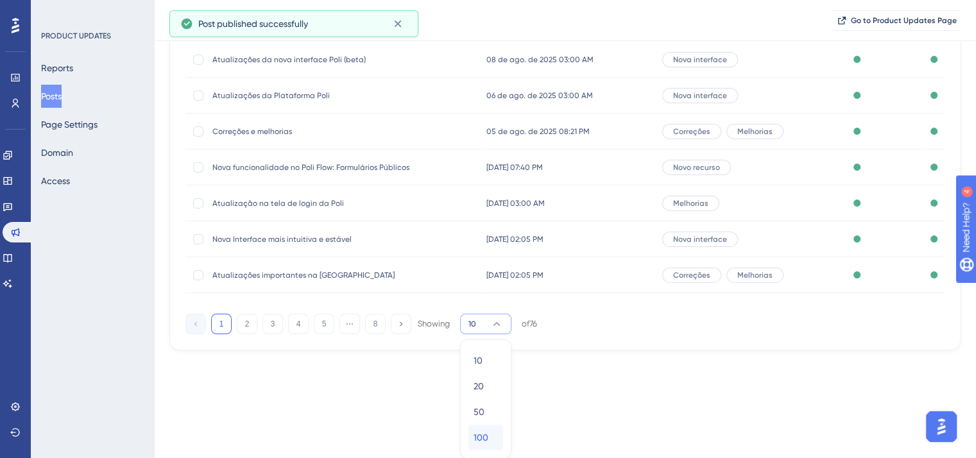
click at [497, 440] on div "100 100" at bounding box center [486, 438] width 24 height 26
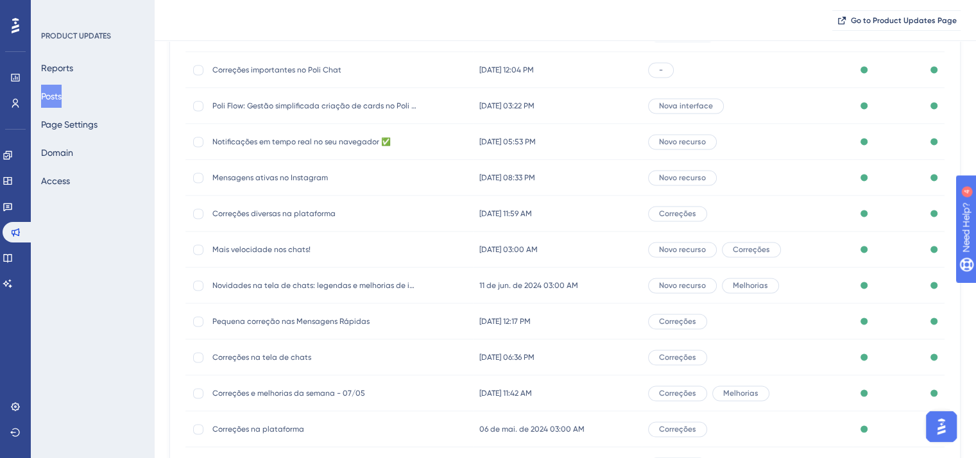
scroll to position [1899, 0]
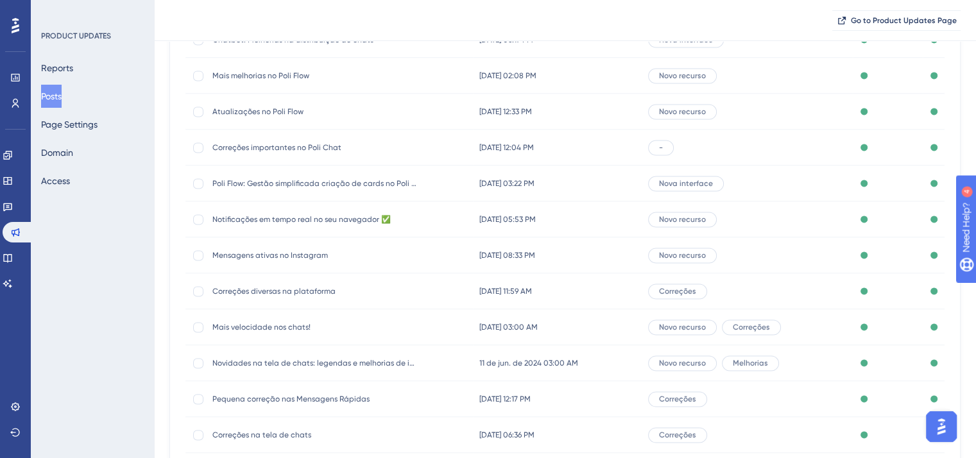
click at [252, 191] on div "Poli Flow: Gestão simplificada criação de cards no Poli Chat e exclusão de cana…" at bounding box center [314, 184] width 205 height 36
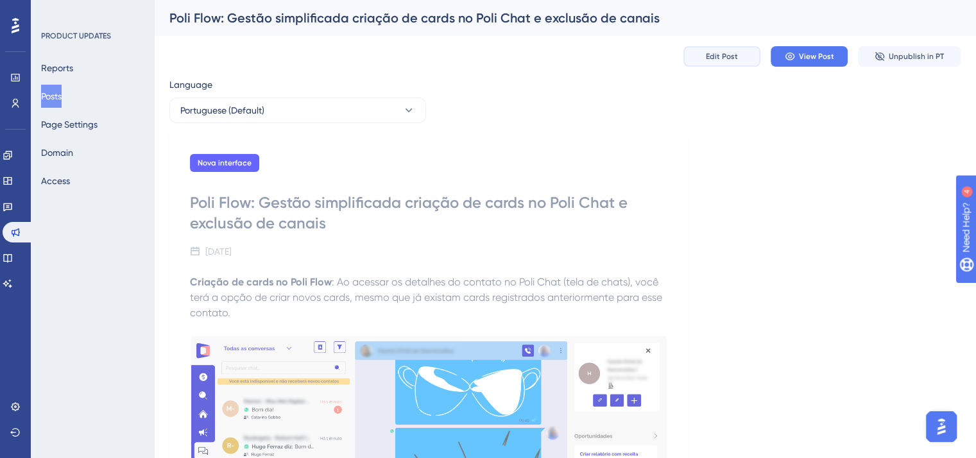
click at [726, 65] on button "Edit Post" at bounding box center [721, 56] width 77 height 21
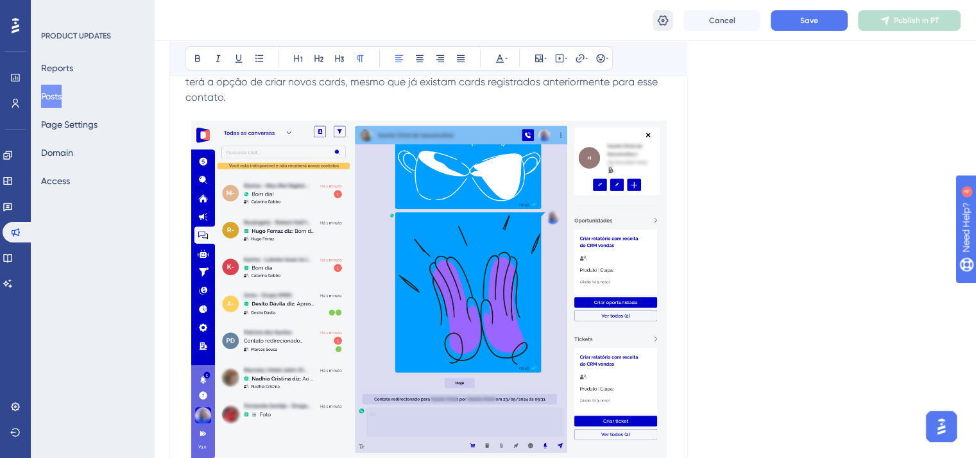
click at [672, 24] on button at bounding box center [663, 20] width 21 height 21
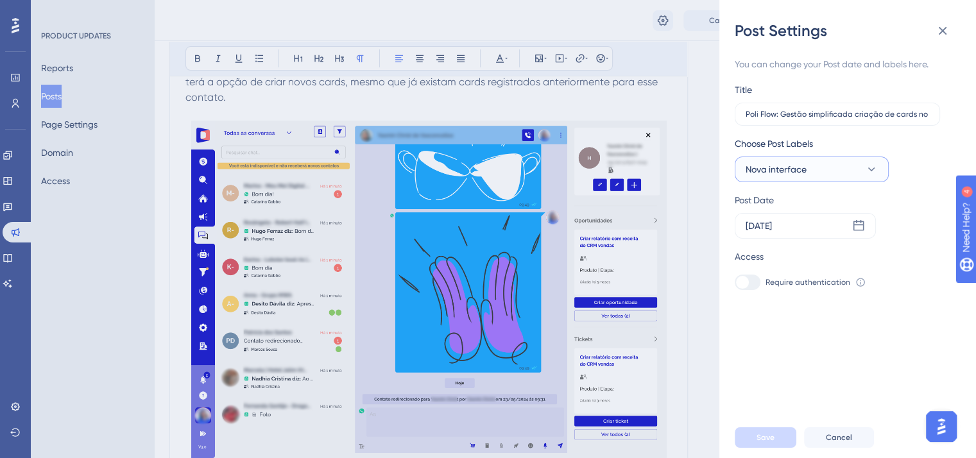
click at [871, 172] on icon at bounding box center [871, 169] width 13 height 13
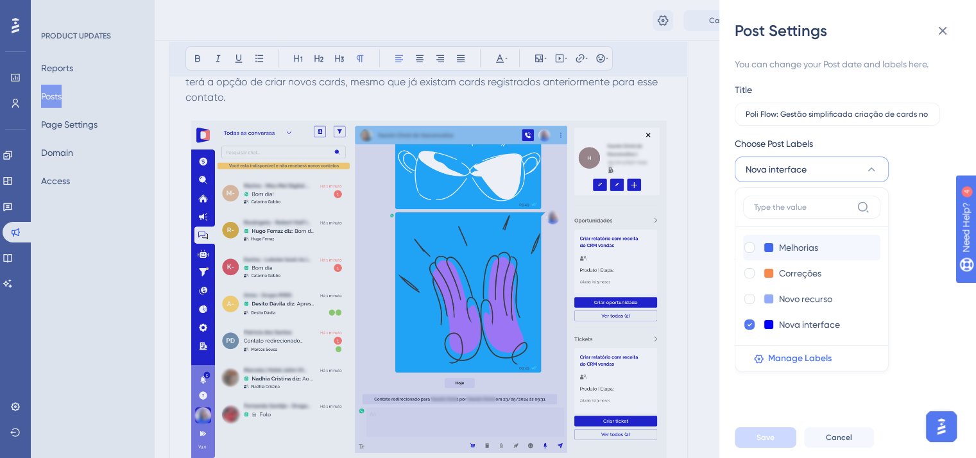
click at [744, 240] on div "Melhorias Melhorias" at bounding box center [799, 247] width 112 height 15
click at [744, 250] on div at bounding box center [749, 248] width 10 height 10
checkbox input "true"
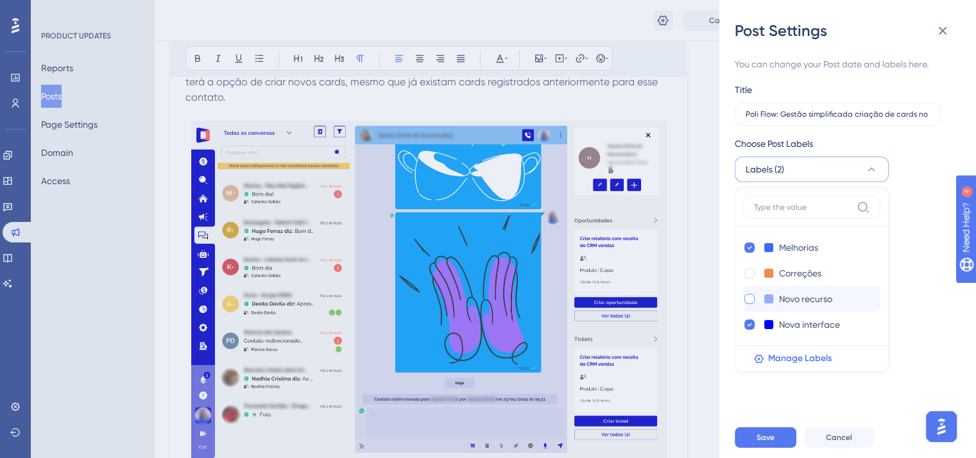
click at [752, 300] on div at bounding box center [749, 299] width 10 height 10
checkbox input "true"
click at [747, 322] on icon at bounding box center [749, 324] width 5 height 9
checkbox input "false"
click at [763, 436] on div "Save Cancel" at bounding box center [863, 437] width 257 height 41
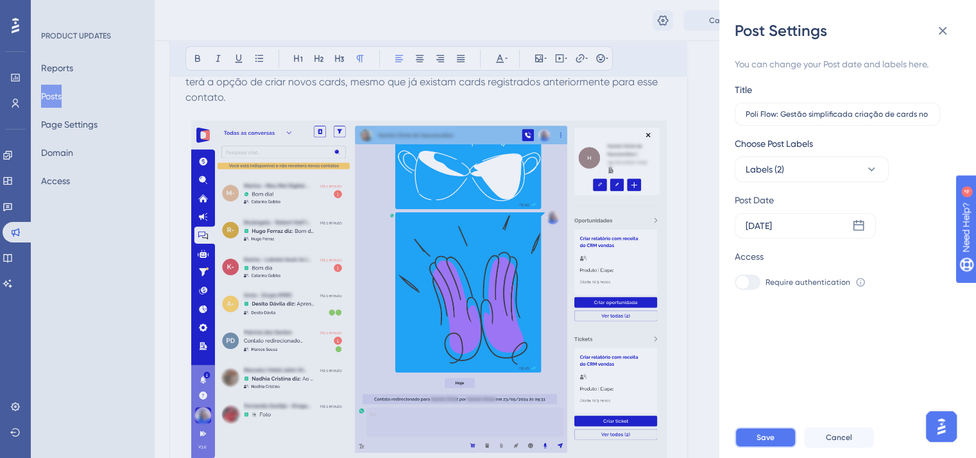
click at [766, 443] on span "Save" at bounding box center [765, 437] width 18 height 10
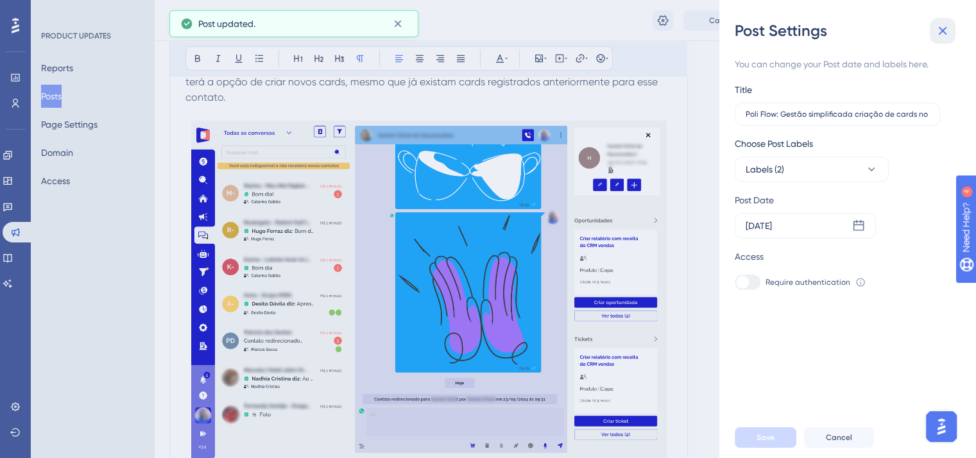
click at [947, 33] on icon at bounding box center [942, 30] width 15 height 15
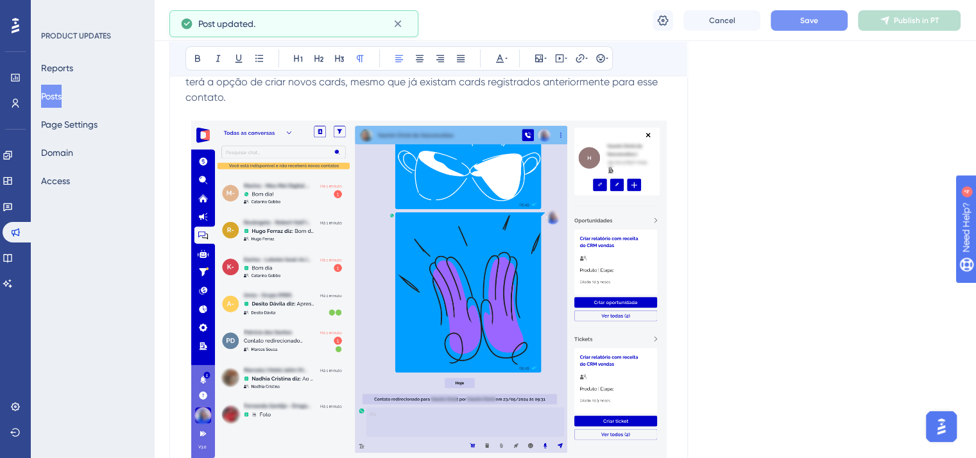
click at [808, 15] on span "Save" at bounding box center [809, 20] width 18 height 10
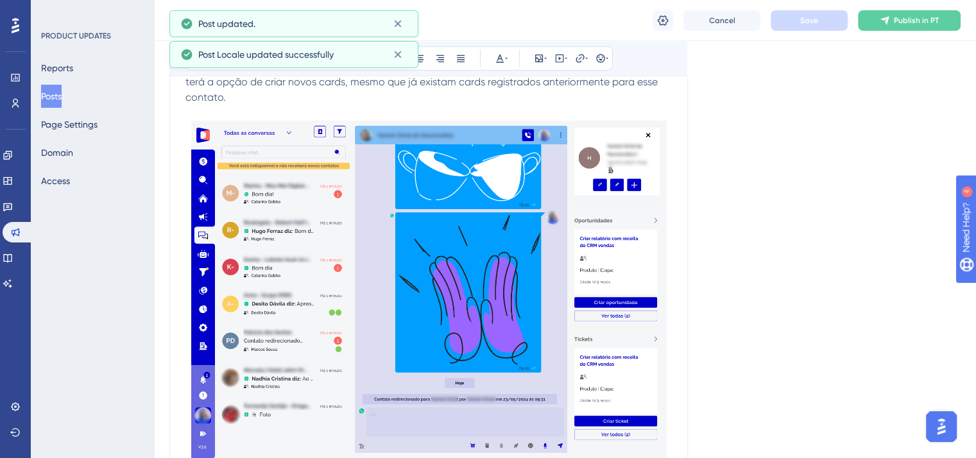
click at [925, 23] on span "Publish in PT" at bounding box center [916, 20] width 45 height 10
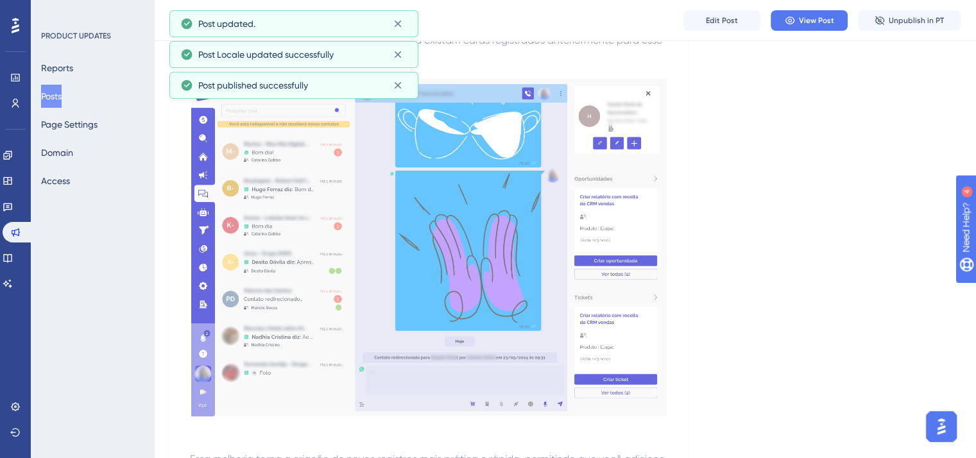
drag, startPoint x: 60, startPoint y: 99, endPoint x: 70, endPoint y: 99, distance: 10.3
click at [60, 99] on button "Posts" at bounding box center [51, 96] width 21 height 23
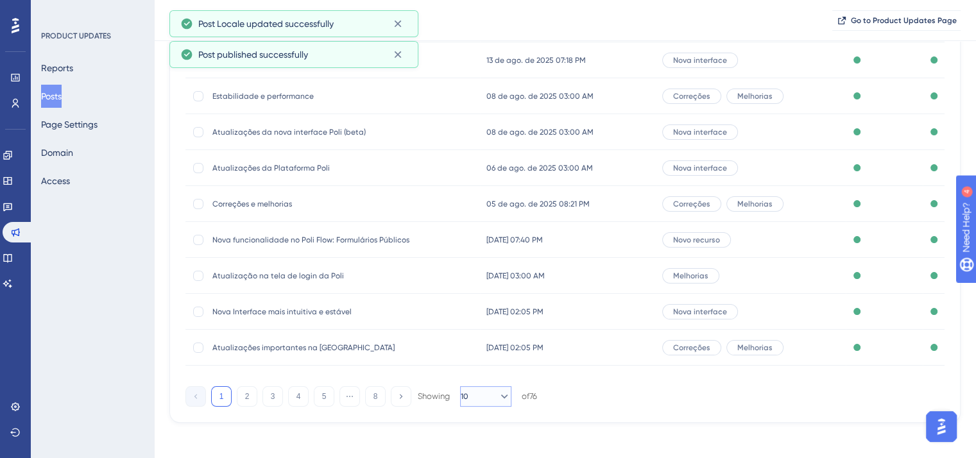
click at [486, 393] on button "10" at bounding box center [485, 396] width 51 height 21
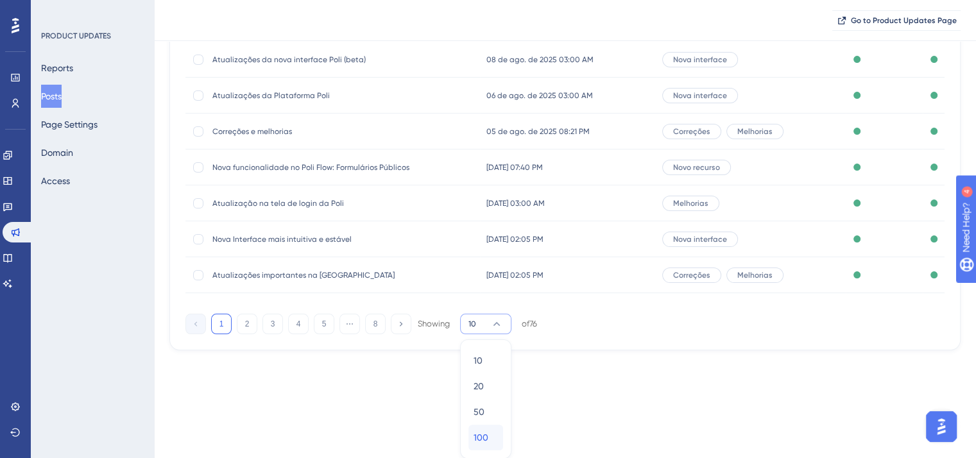
click at [490, 429] on div "100 100" at bounding box center [486, 438] width 24 height 26
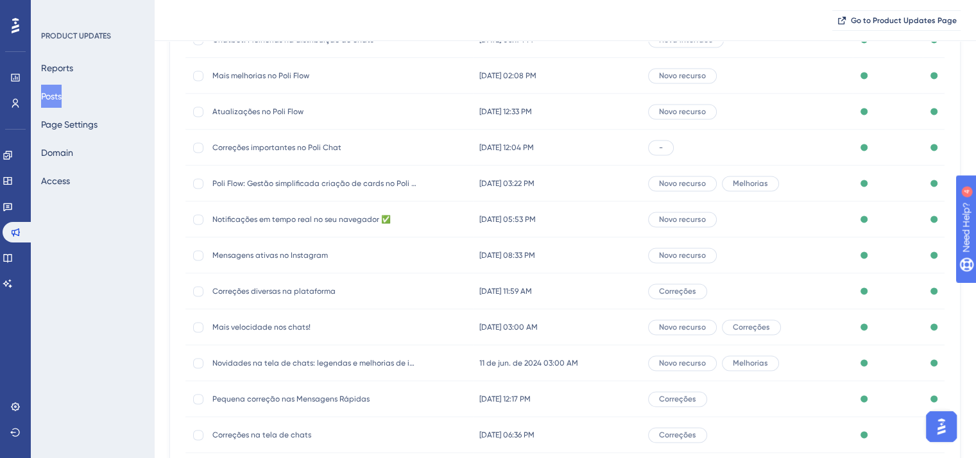
scroll to position [1834, 0]
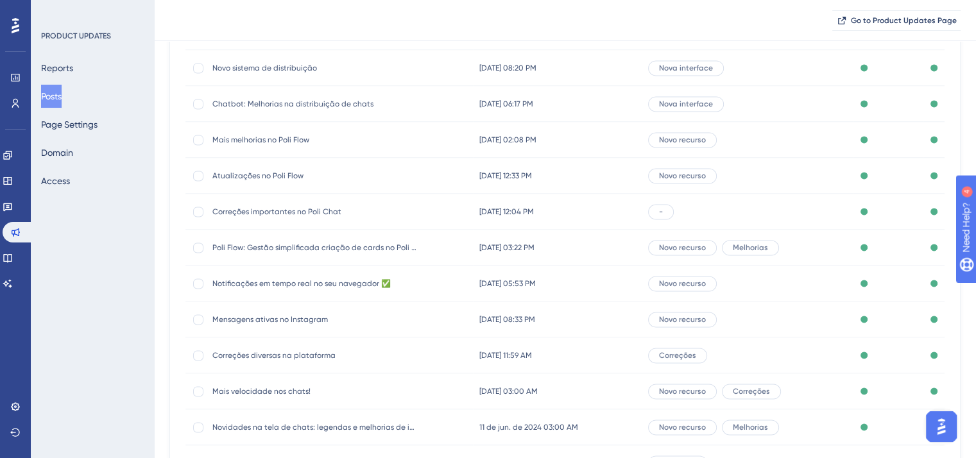
click at [273, 208] on span "Correções importantes no Poli Chat" at bounding box center [314, 212] width 205 height 10
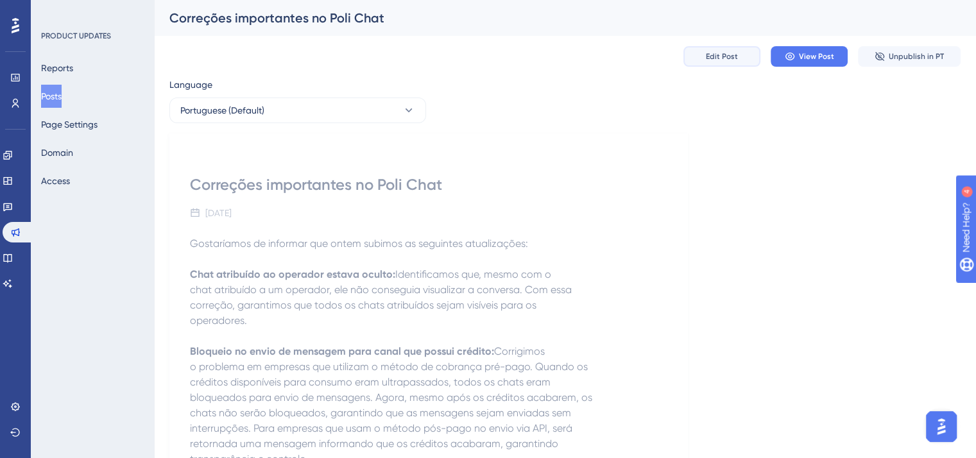
click at [715, 49] on button "Edit Post" at bounding box center [721, 56] width 77 height 21
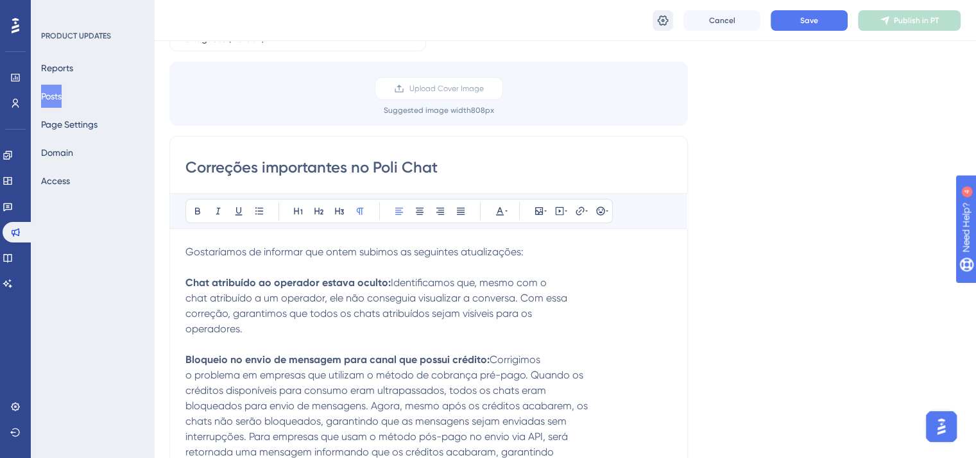
click at [663, 20] on icon at bounding box center [663, 20] width 11 height 10
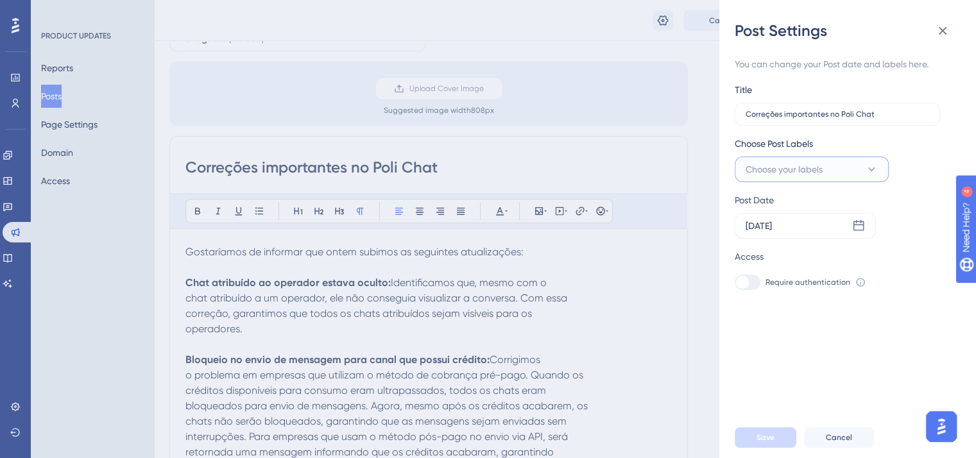
click at [808, 170] on span "Choose your labels" at bounding box center [784, 169] width 77 height 15
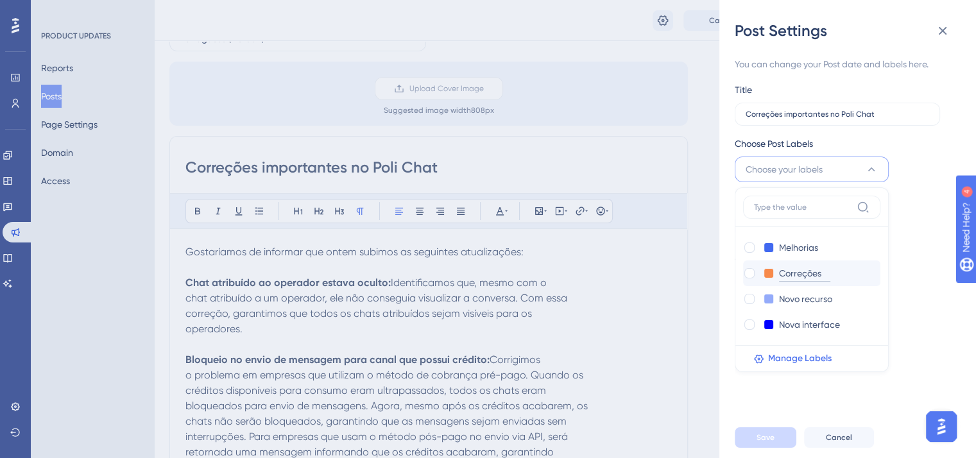
click at [785, 275] on input "Correções" at bounding box center [804, 274] width 51 height 16
click at [742, 271] on div "Melhorias Melhorias Correções Correções Novo recurso Novo recurso Nova interfac…" at bounding box center [812, 279] width 154 height 185
click at [747, 271] on div at bounding box center [749, 273] width 10 height 10
checkbox input "true"
click at [777, 447] on button "Save" at bounding box center [766, 437] width 62 height 21
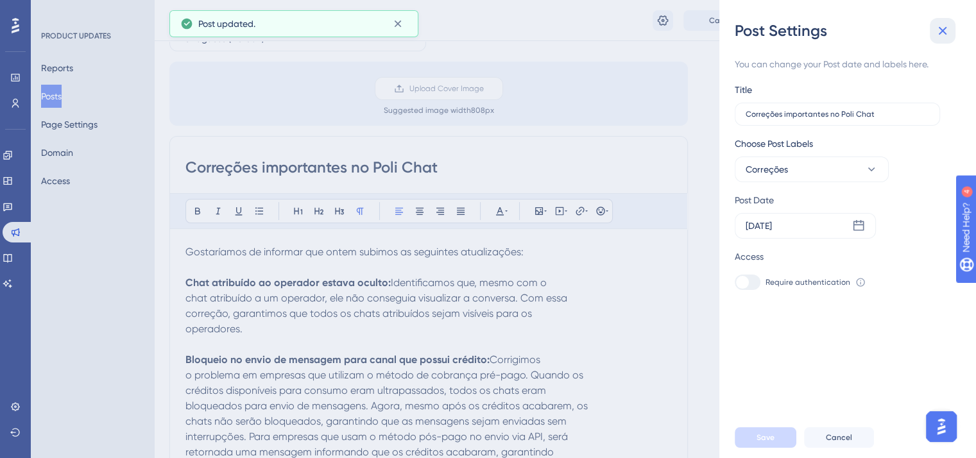
click at [939, 29] on icon at bounding box center [942, 30] width 15 height 15
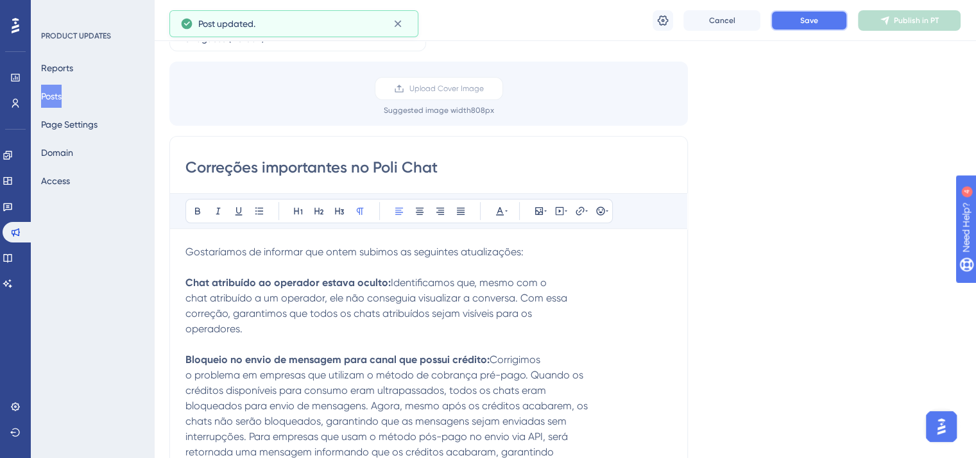
click at [818, 19] on button "Save" at bounding box center [809, 20] width 77 height 21
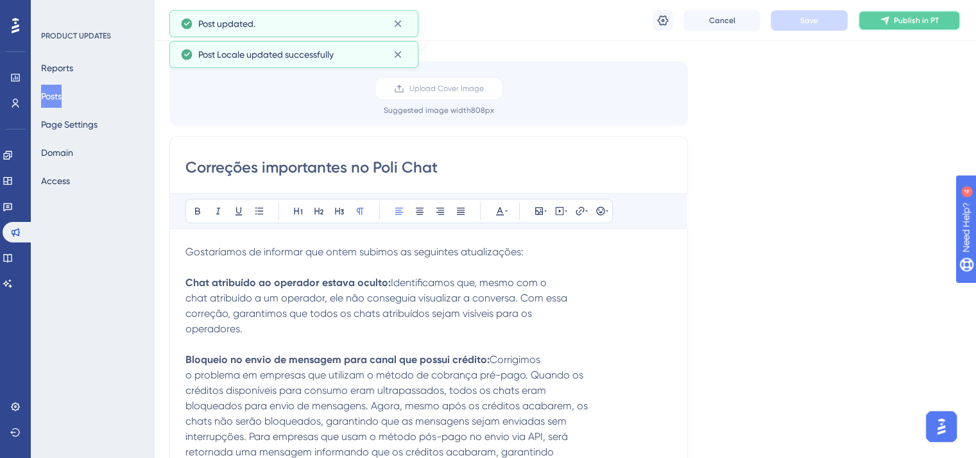
click at [903, 23] on span "Publish in PT" at bounding box center [916, 20] width 45 height 10
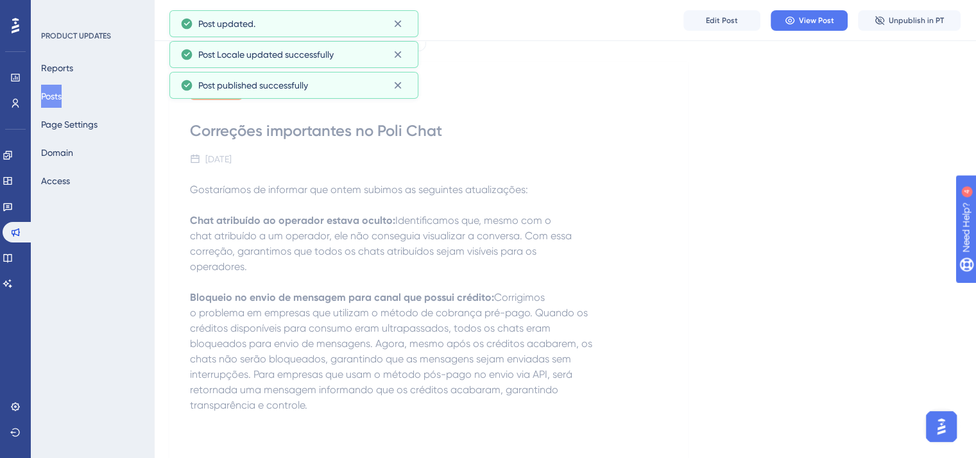
click at [60, 96] on button "Posts" at bounding box center [51, 96] width 21 height 23
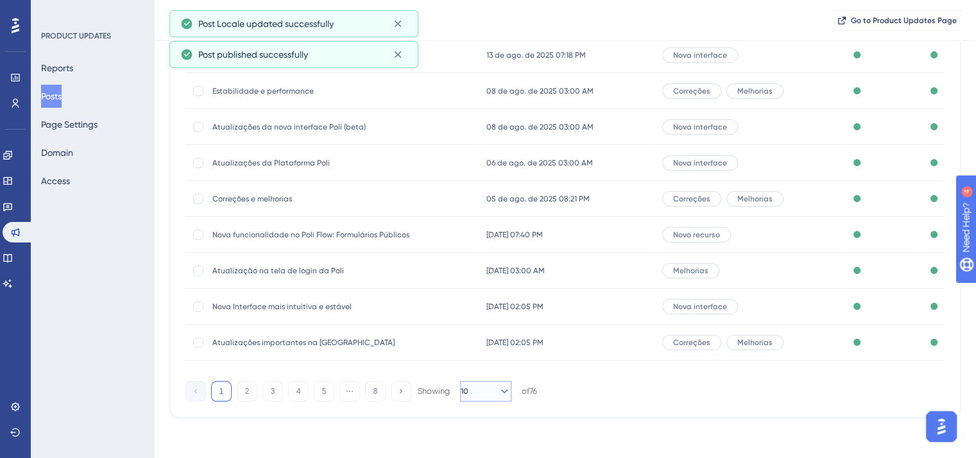
click at [494, 398] on button "10" at bounding box center [485, 391] width 51 height 21
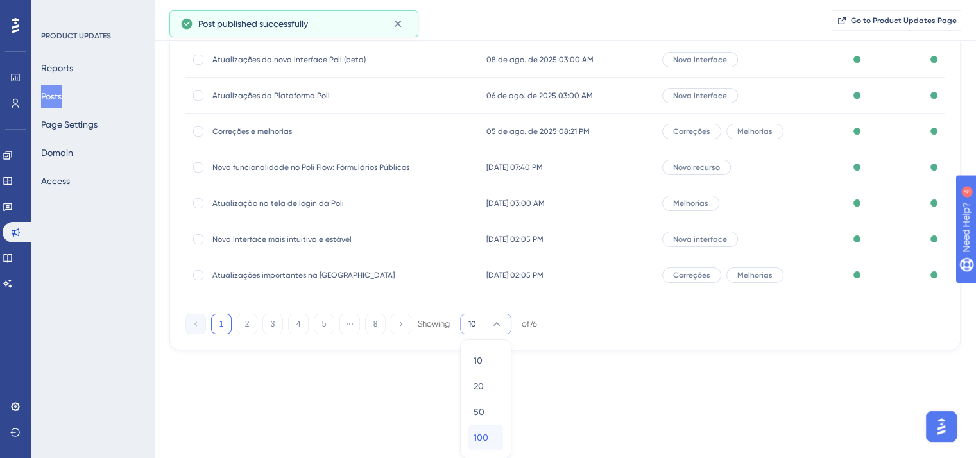
click at [497, 437] on div "100 100" at bounding box center [486, 438] width 24 height 26
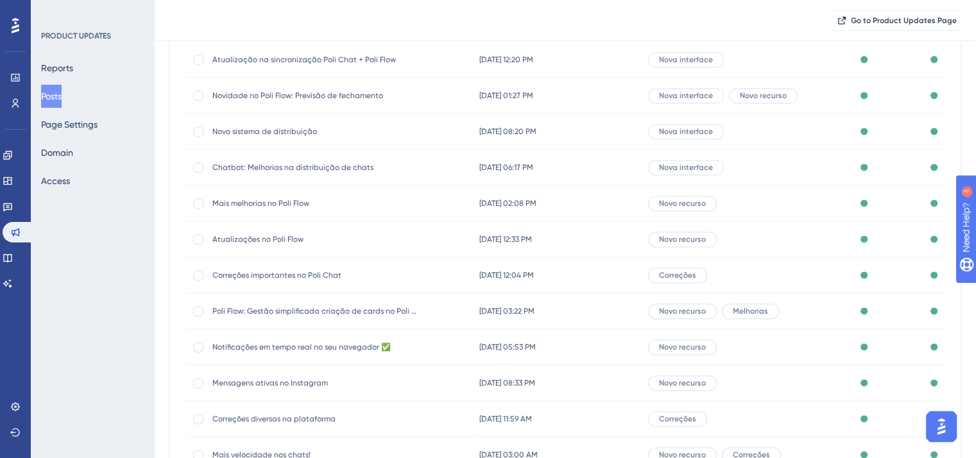
scroll to position [1770, 0]
click at [314, 167] on span "Chatbot: Melhorias na distribuição de chats" at bounding box center [314, 168] width 205 height 10
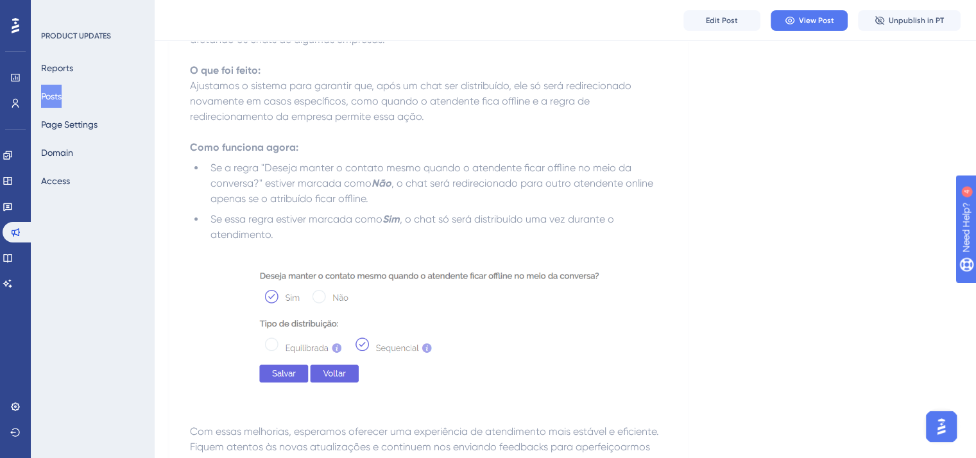
scroll to position [195, 0]
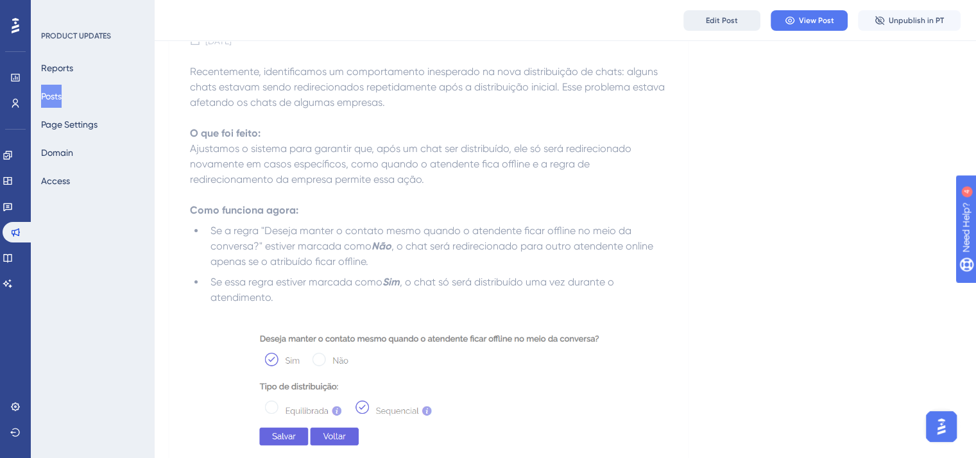
click at [713, 13] on button "Edit Post" at bounding box center [721, 20] width 77 height 21
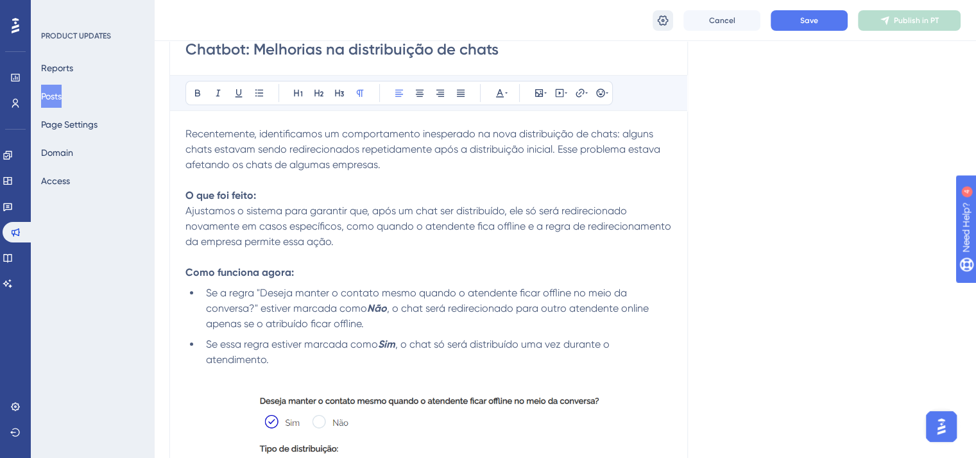
click at [665, 24] on icon at bounding box center [663, 20] width 11 height 10
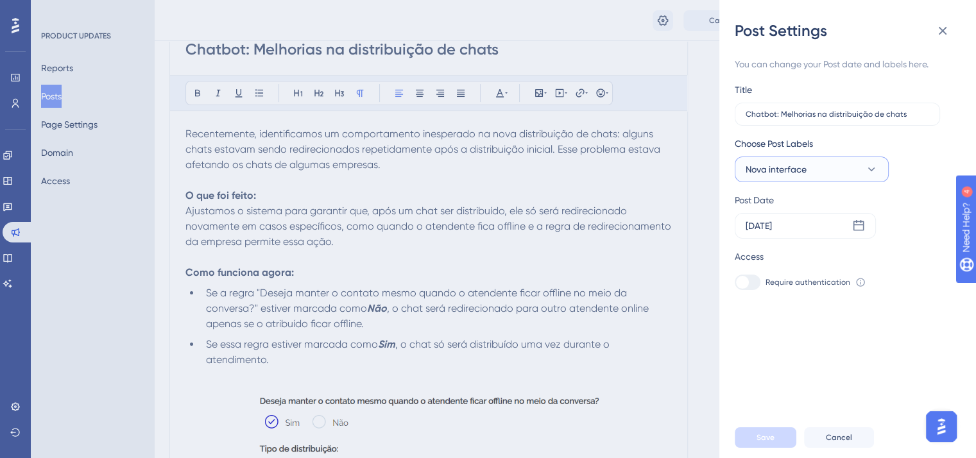
click at [849, 164] on button "Nova interface" at bounding box center [812, 170] width 154 height 26
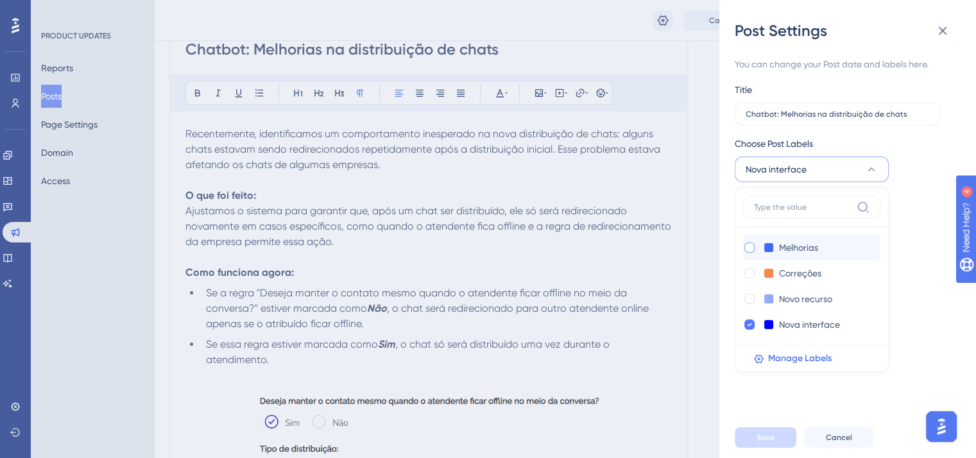
click at [752, 244] on div at bounding box center [749, 248] width 10 height 10
checkbox input "true"
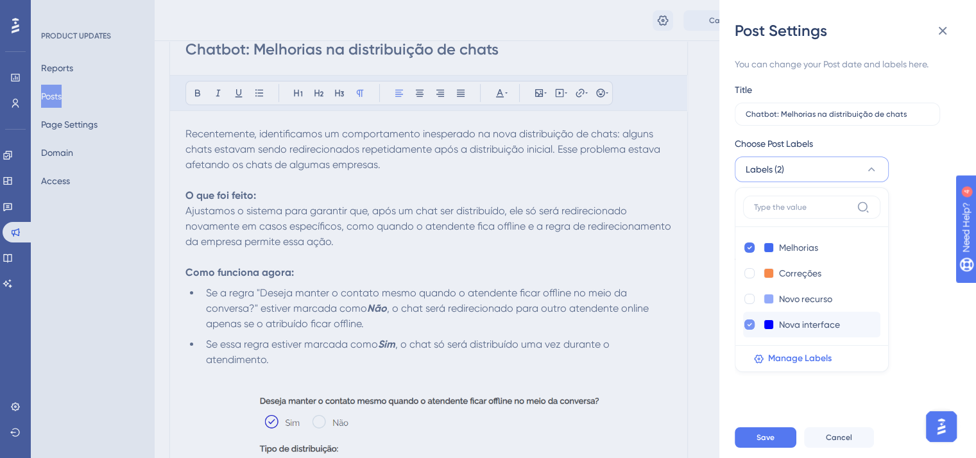
click at [752, 324] on div at bounding box center [749, 325] width 10 height 10
checkbox input "false"
click at [782, 448] on button "Save" at bounding box center [766, 437] width 62 height 21
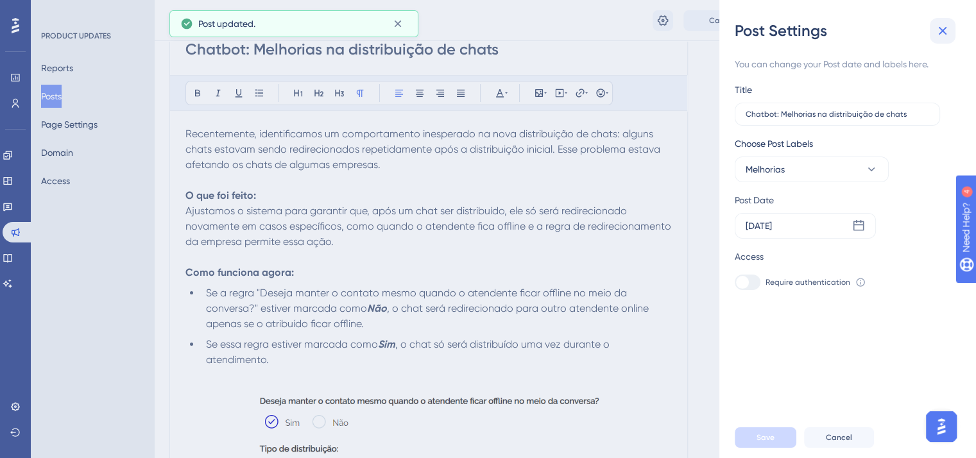
click at [943, 20] on button at bounding box center [943, 31] width 26 height 26
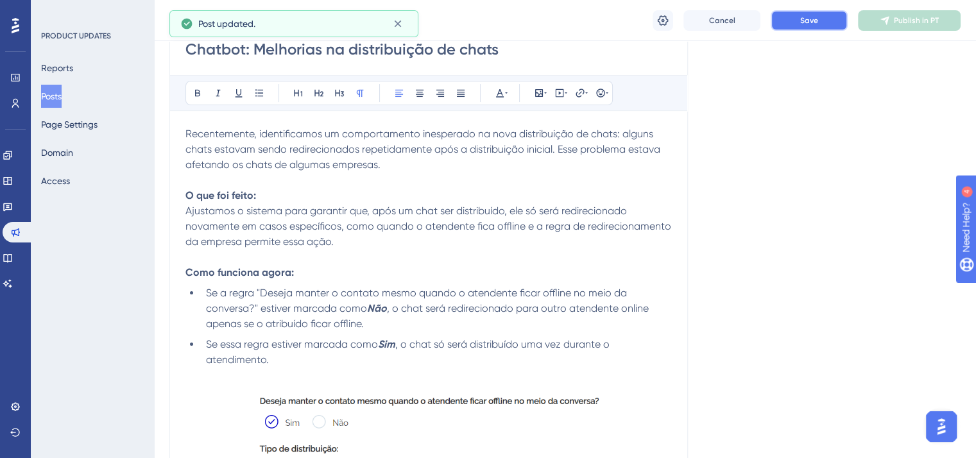
click at [789, 24] on button "Save" at bounding box center [809, 20] width 77 height 21
click at [938, 24] on button "Publish in PT" at bounding box center [909, 20] width 103 height 21
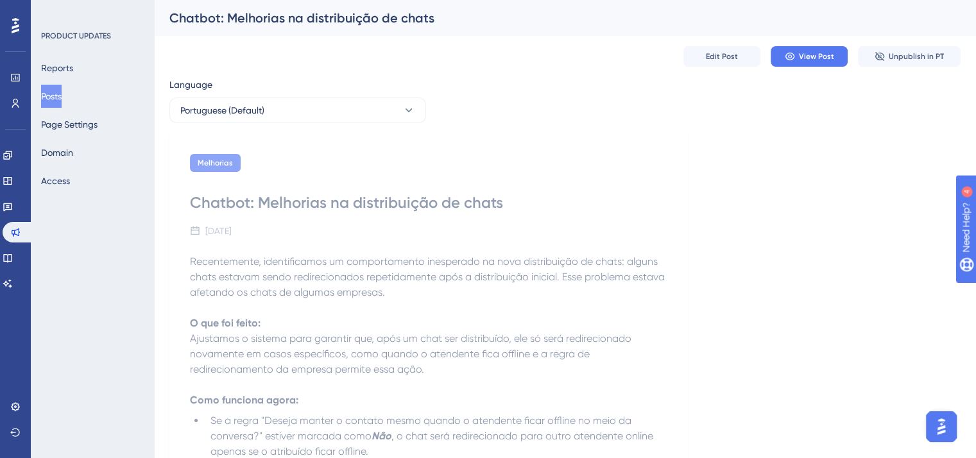
scroll to position [0, 0]
click at [62, 98] on button "Posts" at bounding box center [51, 96] width 21 height 23
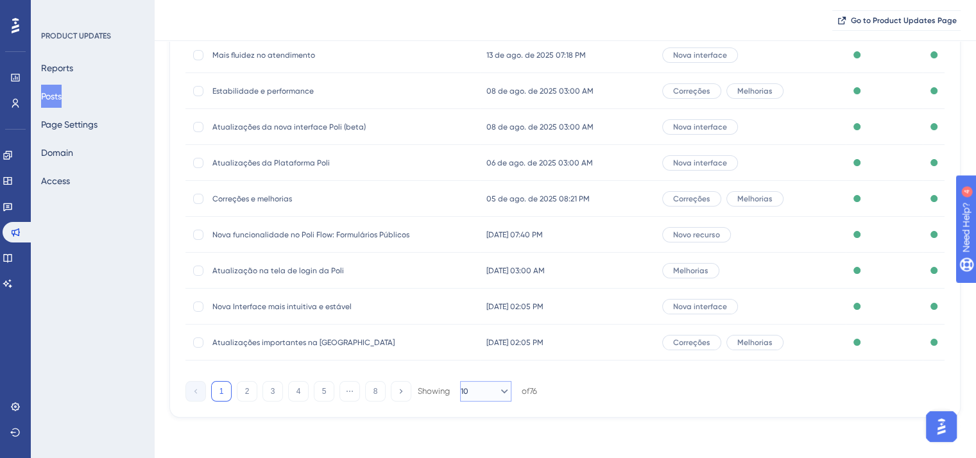
click at [502, 391] on icon at bounding box center [504, 391] width 13 height 13
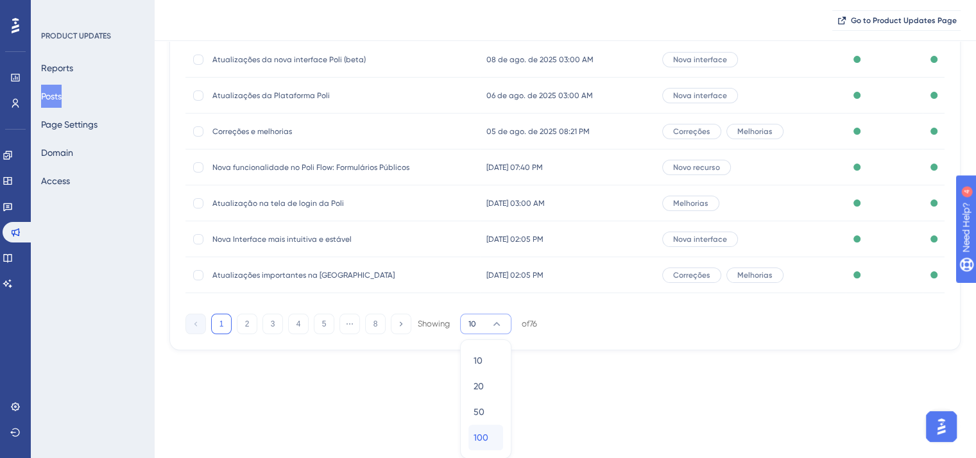
click at [495, 441] on div "100 100" at bounding box center [486, 438] width 24 height 26
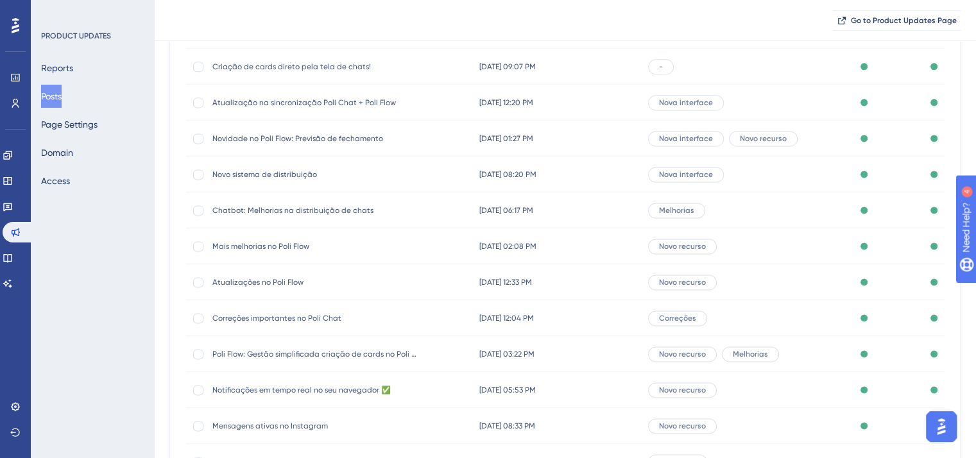
scroll to position [1706, 0]
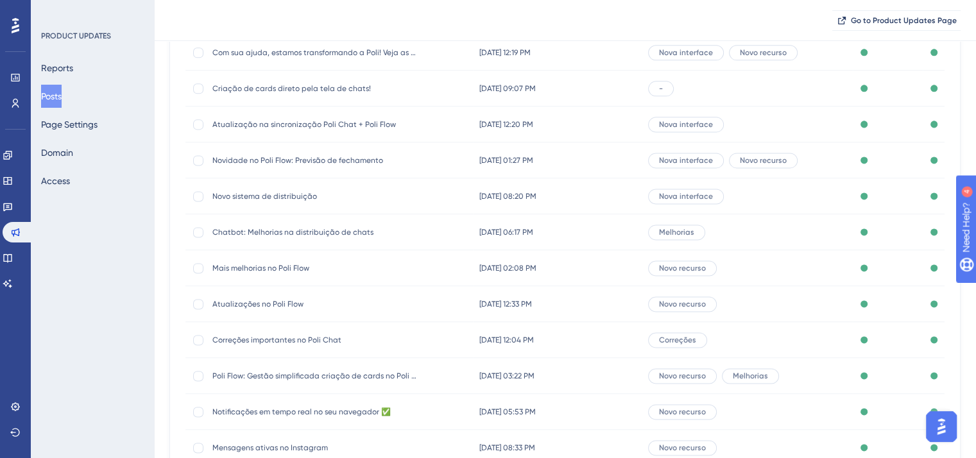
click at [263, 196] on span "Novo sistema de distribuição" at bounding box center [314, 196] width 205 height 10
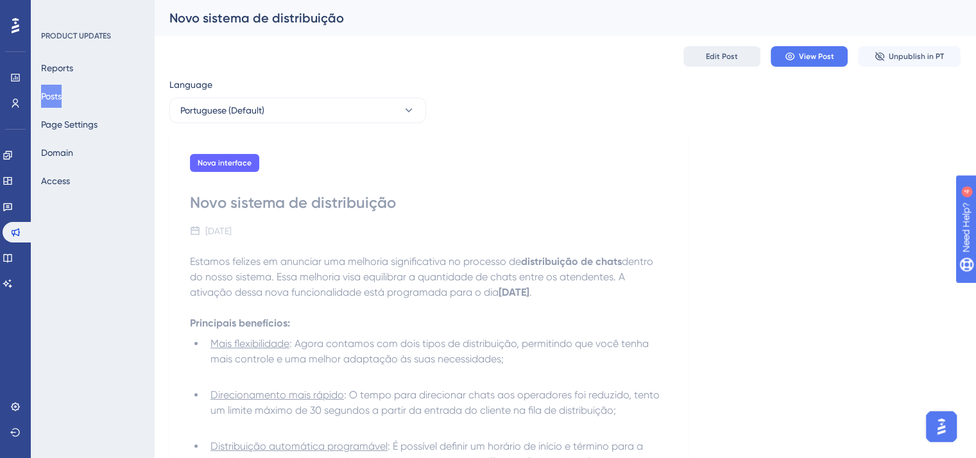
click at [718, 53] on span "Edit Post" at bounding box center [722, 56] width 32 height 10
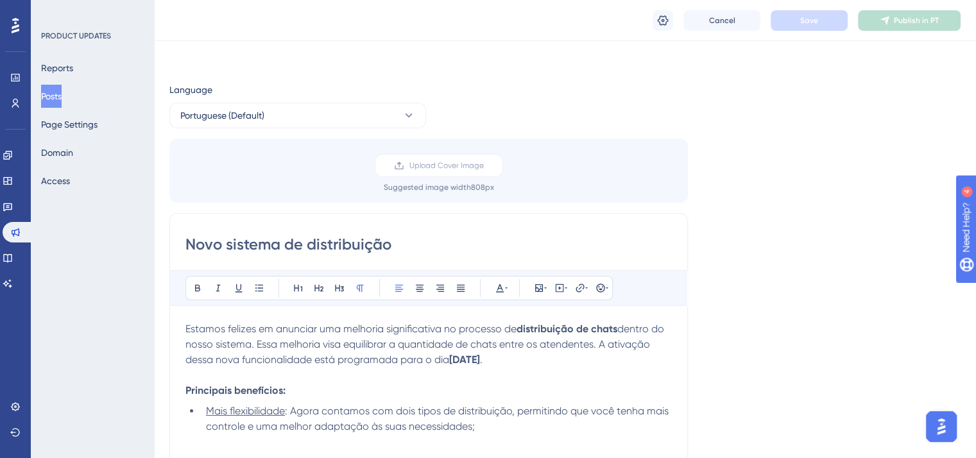
scroll to position [314, 0]
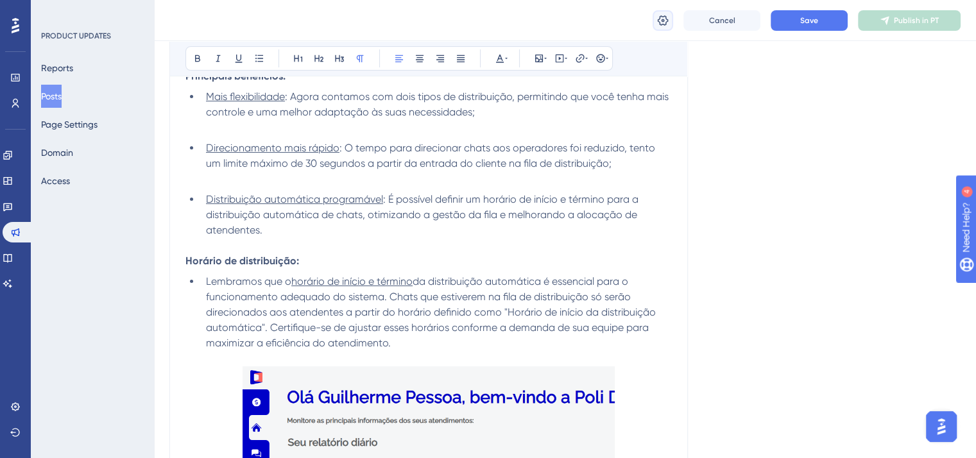
click at [663, 17] on icon at bounding box center [662, 20] width 13 height 13
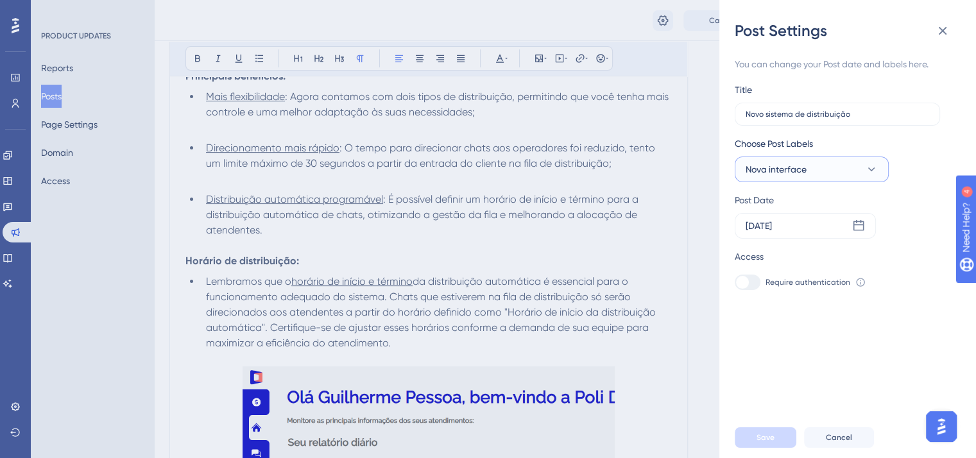
click at [774, 167] on span "Nova interface" at bounding box center [776, 169] width 61 height 15
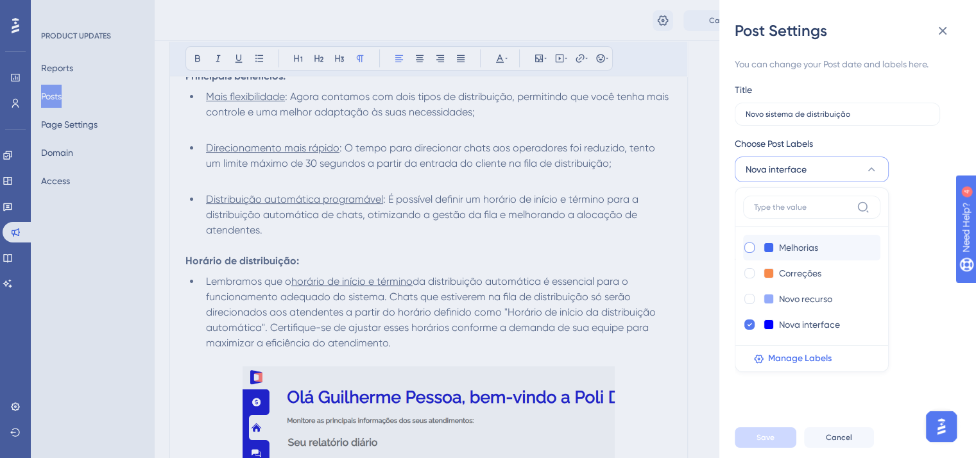
click at [746, 248] on div at bounding box center [749, 248] width 10 height 10
checkbox input "true"
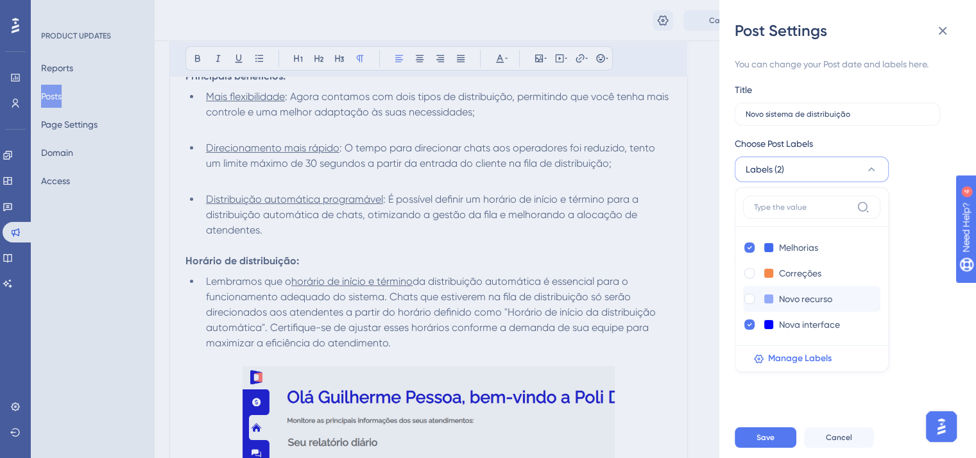
drag, startPoint x: 749, startPoint y: 297, endPoint x: 748, endPoint y: 310, distance: 12.8
click at [749, 298] on div at bounding box center [749, 299] width 10 height 10
checkbox input "true"
click at [747, 321] on icon at bounding box center [749, 324] width 5 height 9
checkbox input "false"
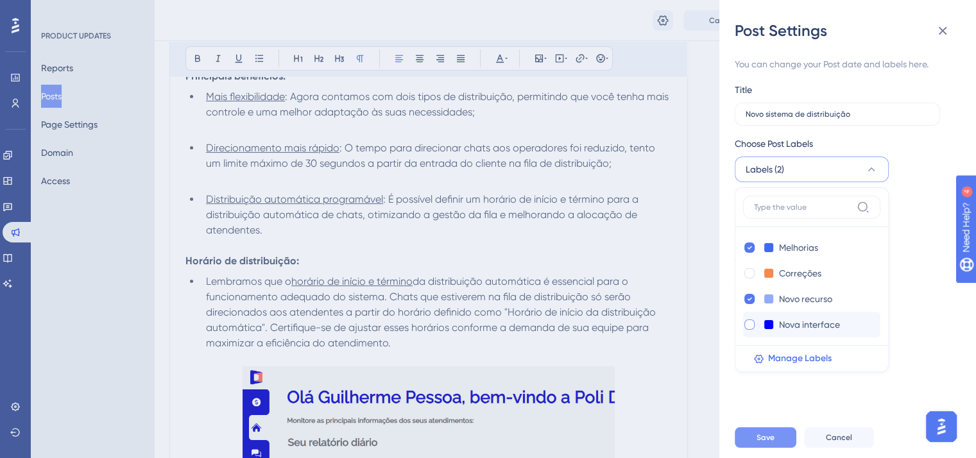
click at [768, 443] on span "Save" at bounding box center [765, 437] width 18 height 10
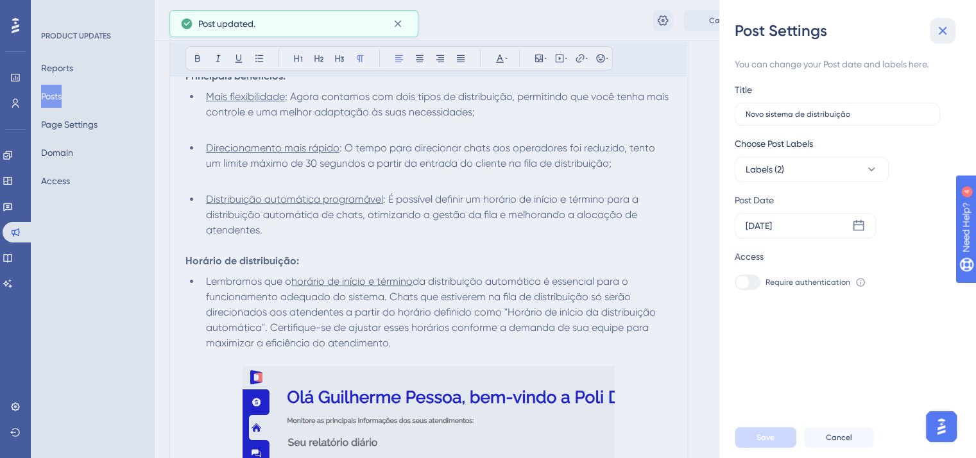
click at [941, 23] on icon at bounding box center [942, 30] width 15 height 15
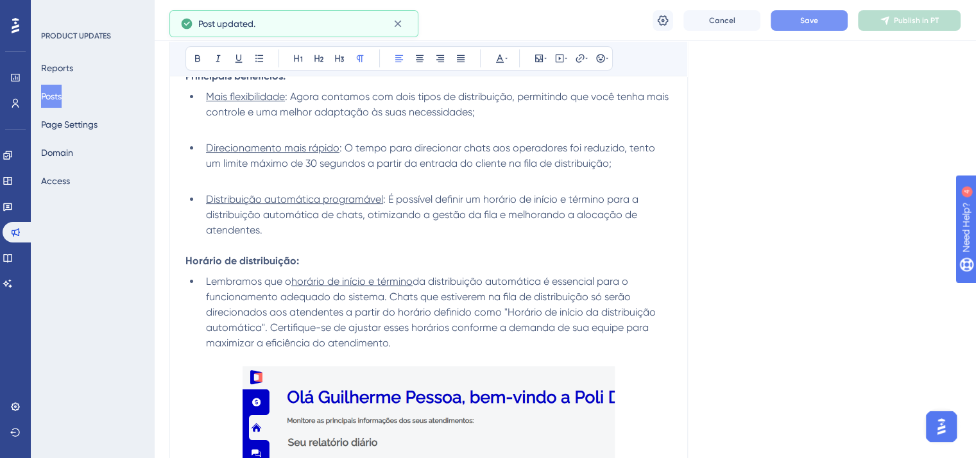
click at [824, 22] on button "Save" at bounding box center [809, 20] width 77 height 21
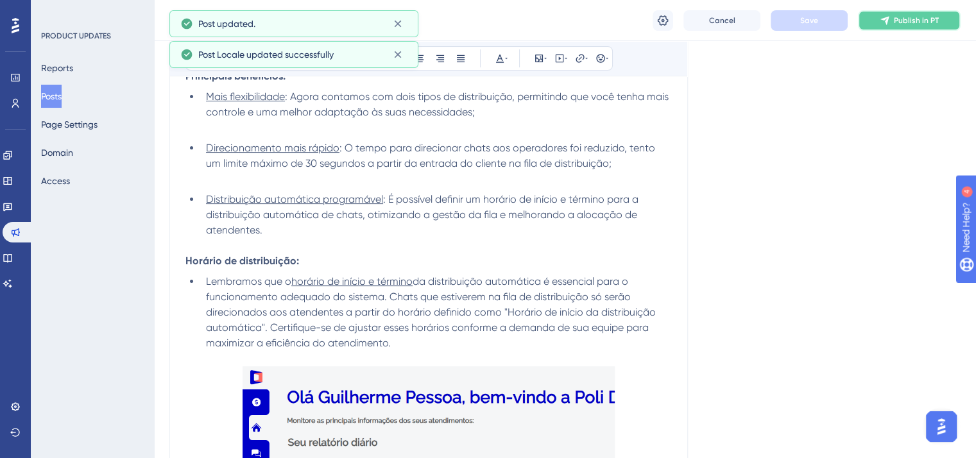
click at [935, 18] on span "Publish in PT" at bounding box center [916, 20] width 45 height 10
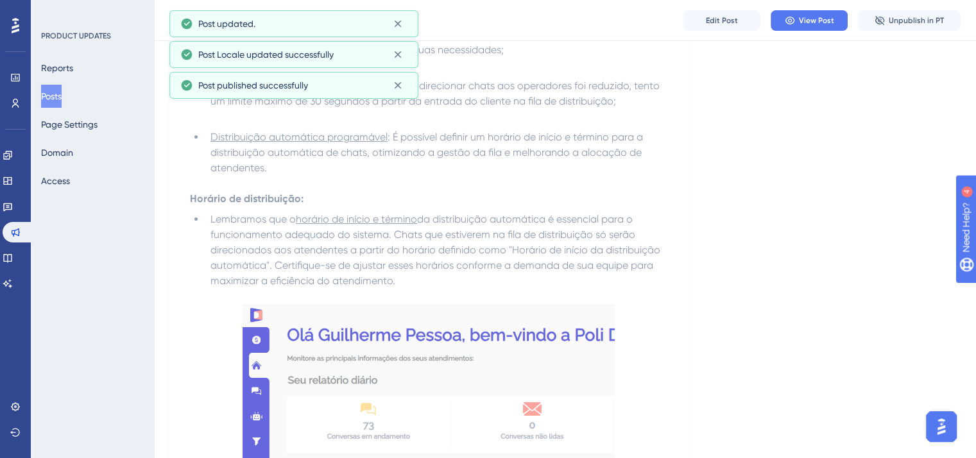
click at [56, 96] on button "Posts" at bounding box center [51, 96] width 21 height 23
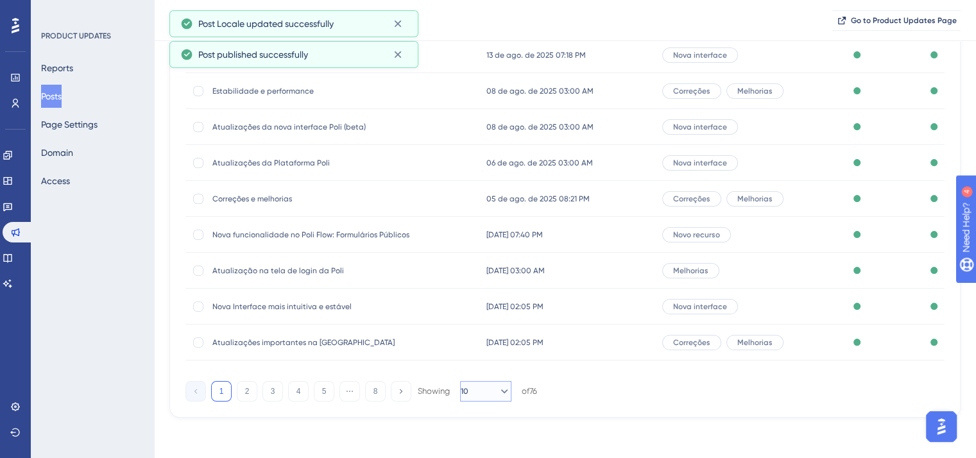
click at [484, 398] on button "10" at bounding box center [485, 391] width 51 height 21
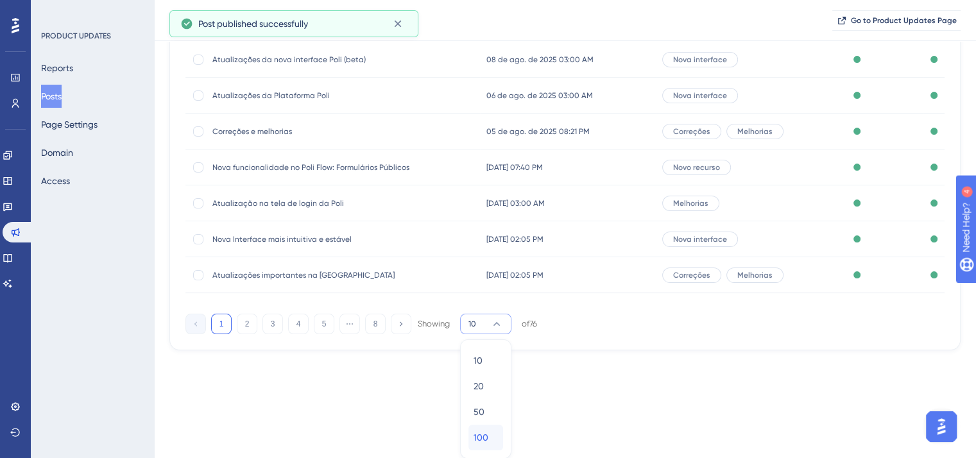
click at [490, 445] on div "100 100" at bounding box center [486, 438] width 24 height 26
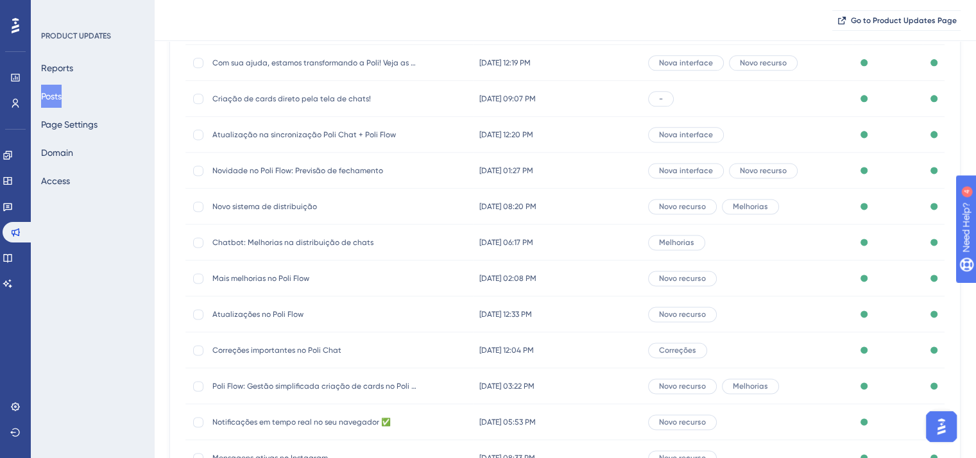
scroll to position [1673, 0]
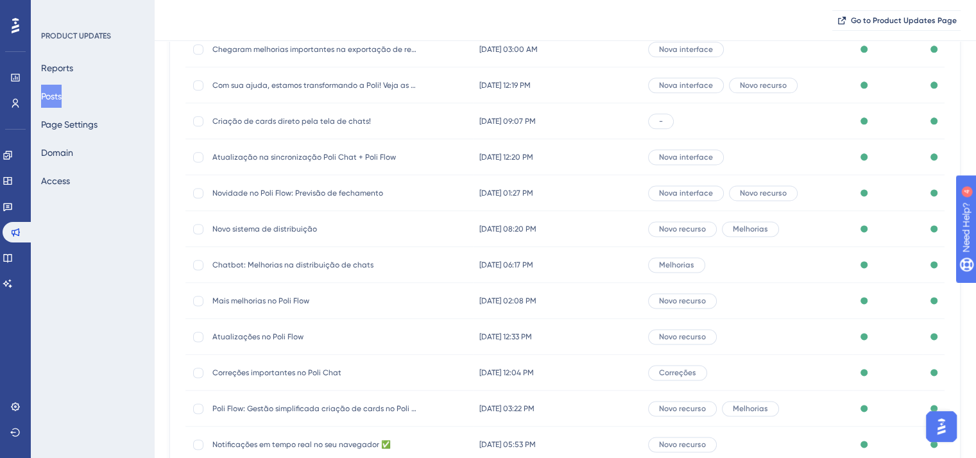
click at [290, 191] on span "Novidade no Poli Flow: Previsão de fechamento" at bounding box center [314, 193] width 205 height 10
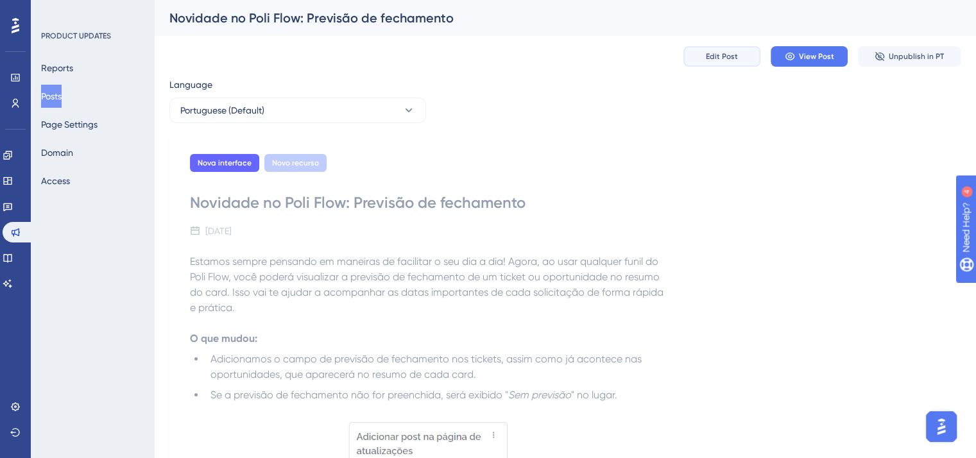
click at [721, 53] on span "Edit Post" at bounding box center [722, 56] width 32 height 10
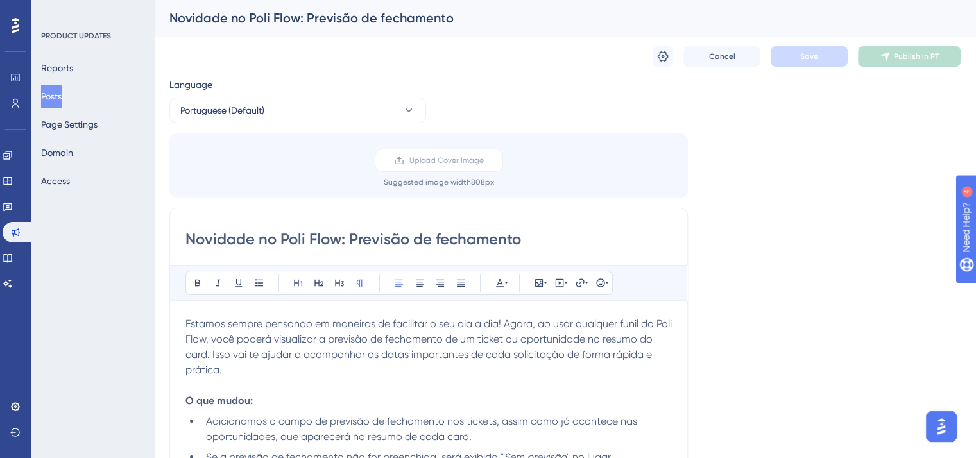
scroll to position [56, 0]
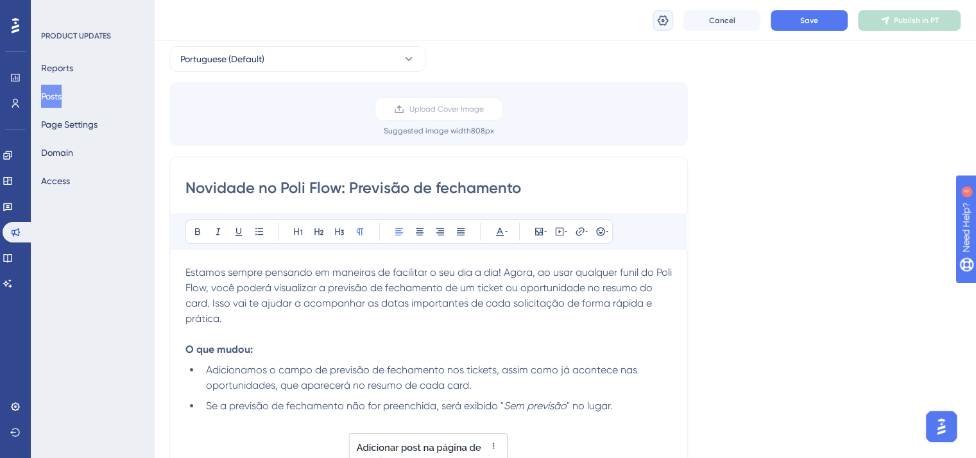
click at [660, 17] on icon at bounding box center [662, 20] width 13 height 13
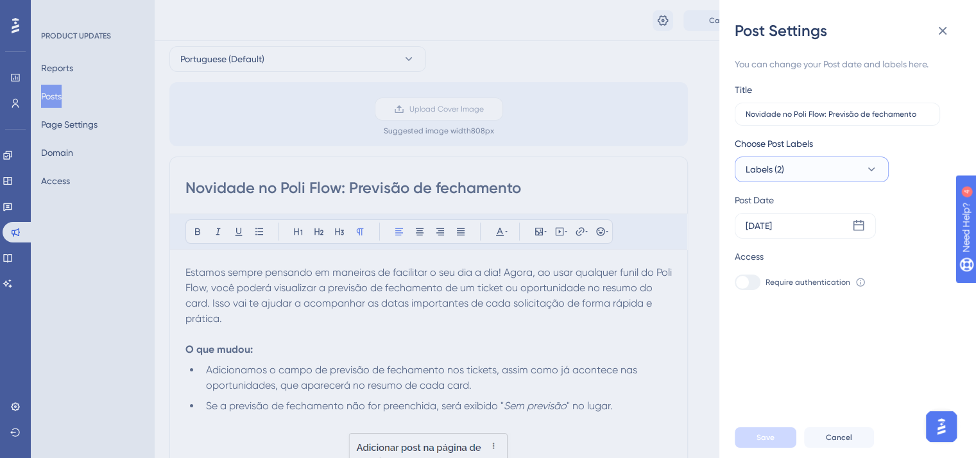
click at [794, 171] on button "Labels (2)" at bounding box center [812, 170] width 154 height 26
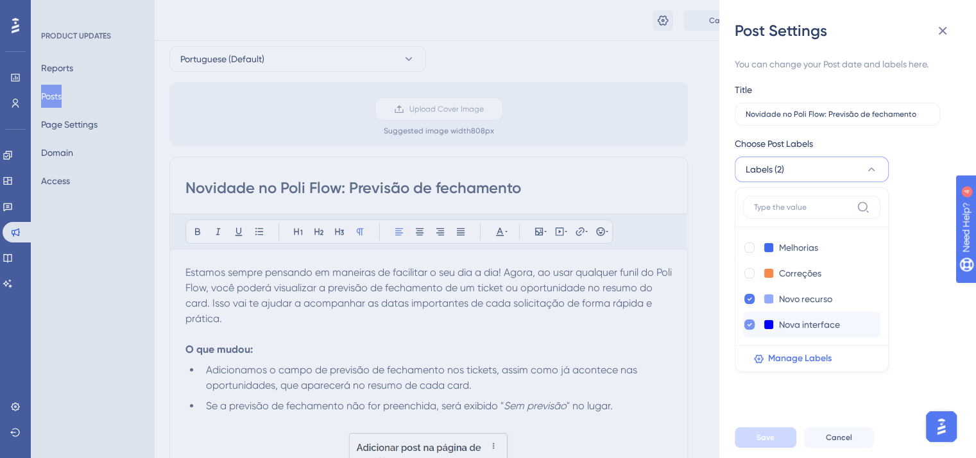
click at [747, 321] on icon at bounding box center [749, 324] width 5 height 9
checkbox input "false"
click at [775, 448] on button "Save" at bounding box center [766, 437] width 62 height 21
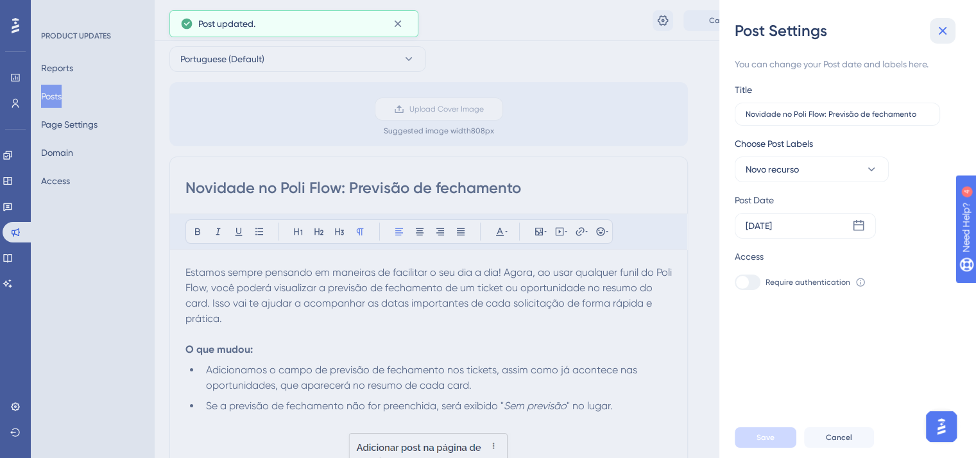
click at [941, 35] on icon at bounding box center [942, 30] width 15 height 15
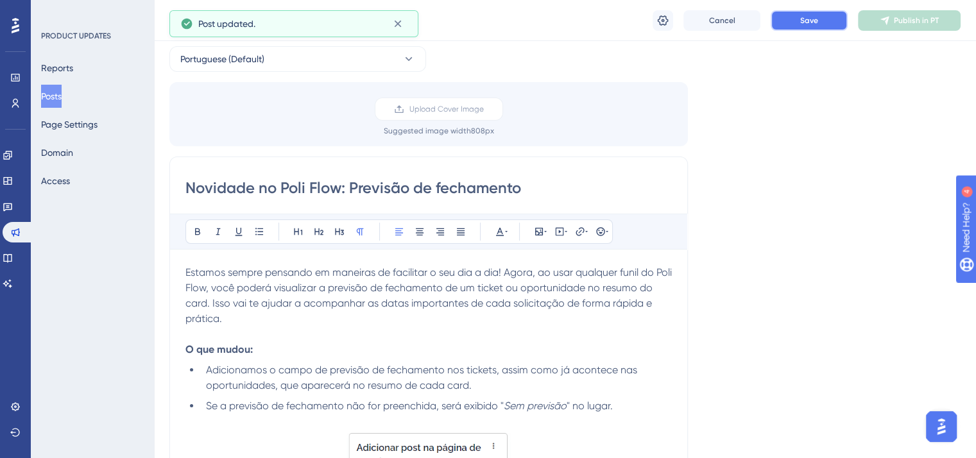
click at [801, 20] on span "Save" at bounding box center [809, 20] width 18 height 10
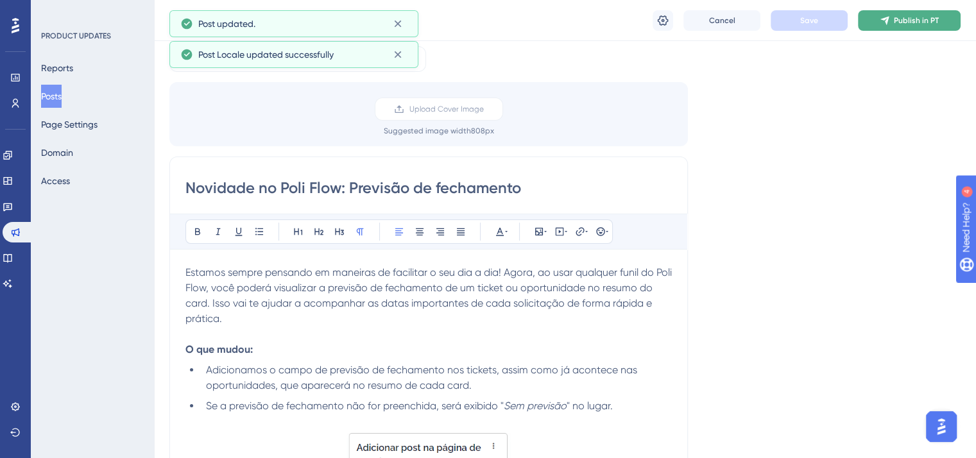
click at [898, 16] on span "Publish in PT" at bounding box center [916, 20] width 45 height 10
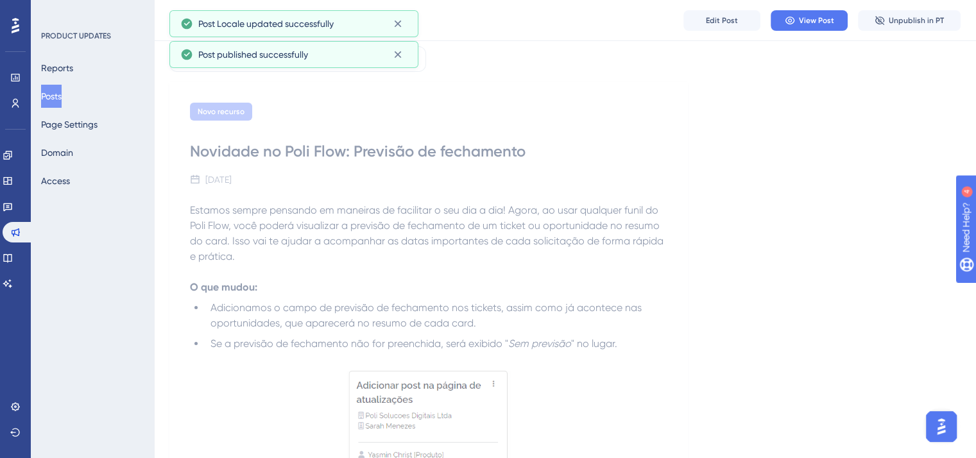
click at [53, 96] on button "Posts" at bounding box center [51, 96] width 21 height 23
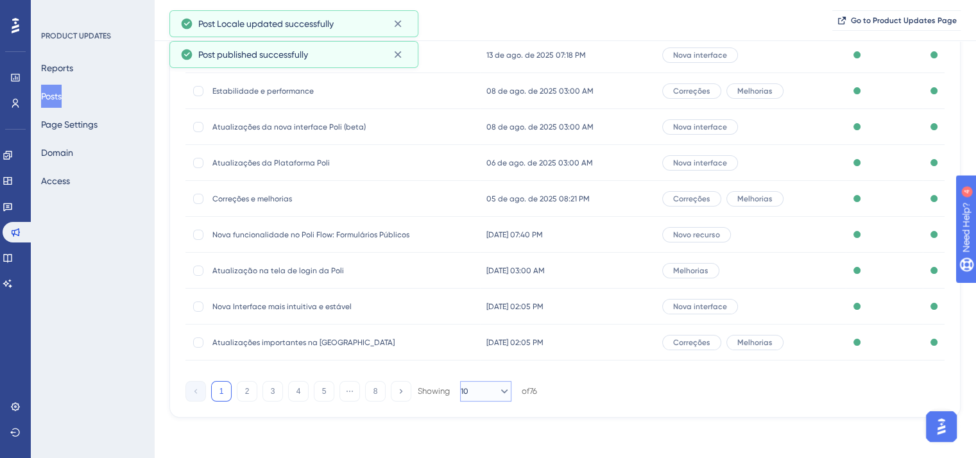
click at [511, 395] on button "10" at bounding box center [485, 391] width 51 height 21
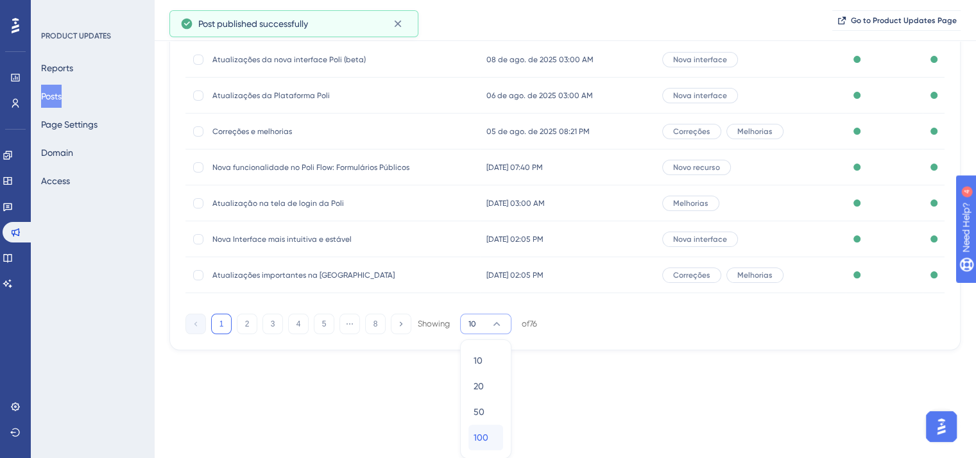
click at [499, 434] on button "100 100" at bounding box center [485, 438] width 35 height 26
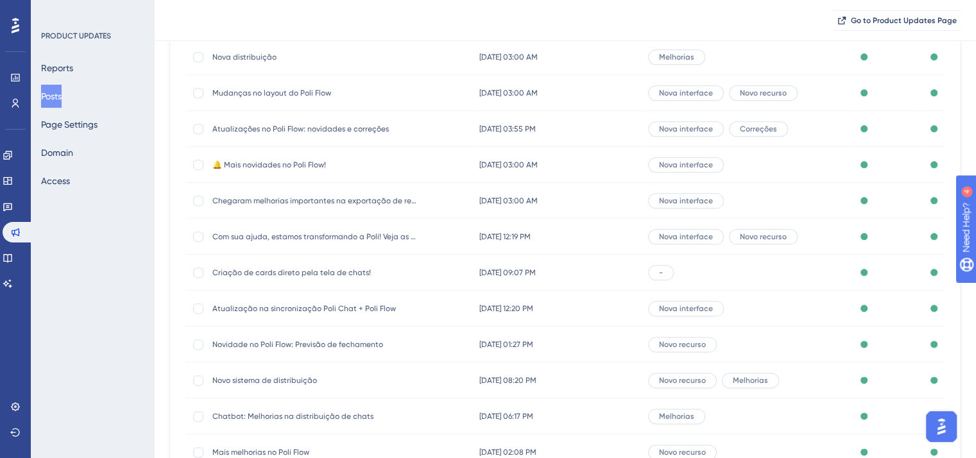
scroll to position [1545, 0]
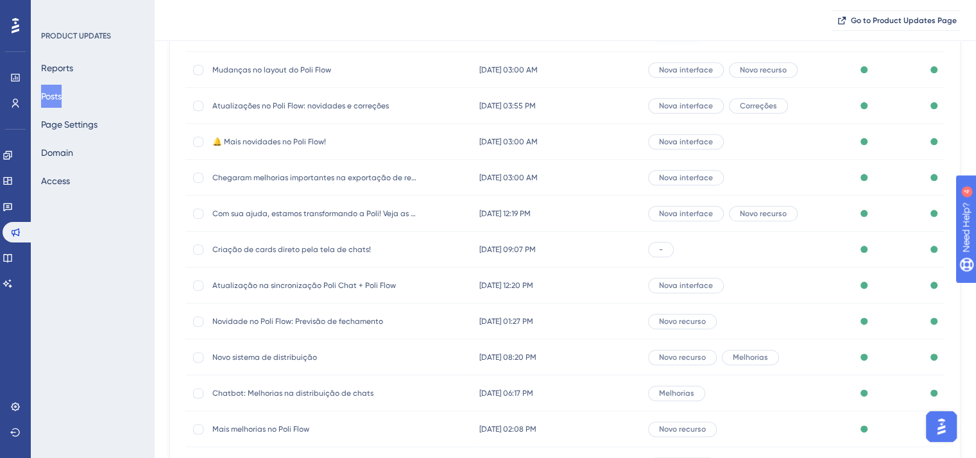
click at [279, 282] on span "Atualização na sincronização Poli Chat + Poli Flow" at bounding box center [314, 285] width 205 height 10
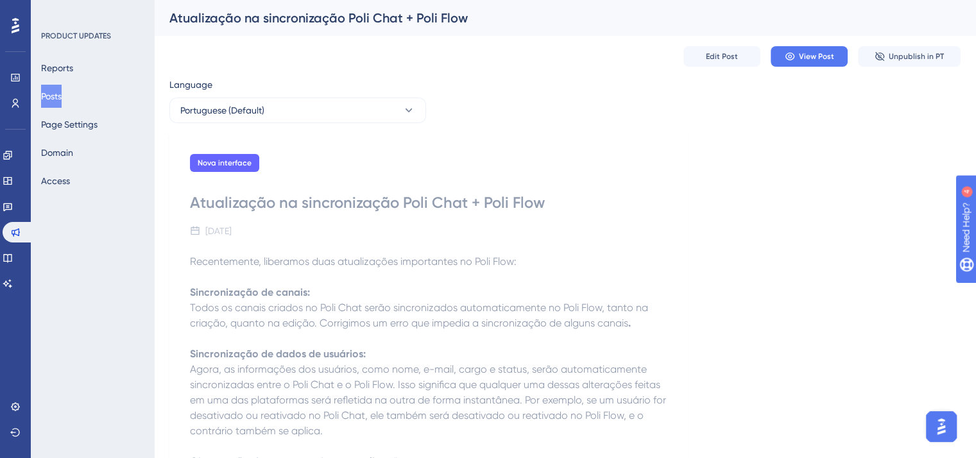
click at [704, 73] on div "Edit Post View Post Unpublish in PT" at bounding box center [564, 56] width 791 height 41
click at [717, 58] on span "Edit Post" at bounding box center [722, 56] width 32 height 10
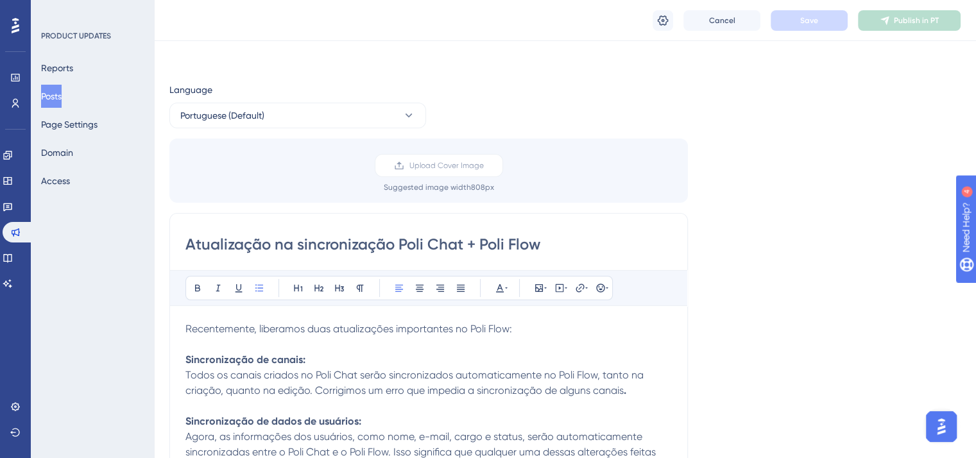
scroll to position [119, 0]
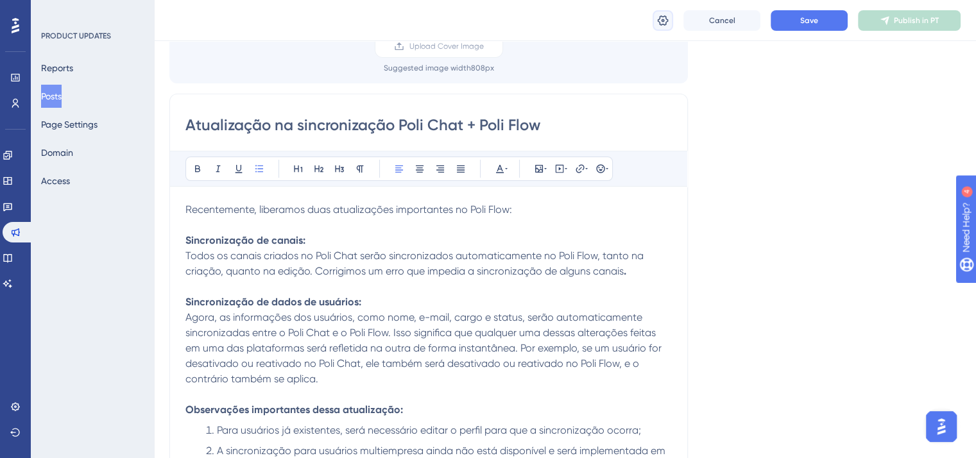
click at [664, 24] on icon at bounding box center [663, 20] width 11 height 10
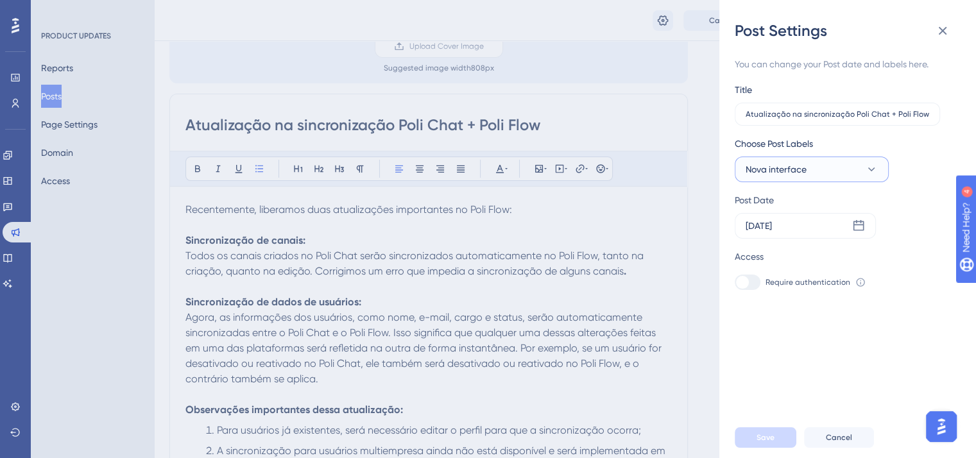
click at [807, 165] on button "Nova interface" at bounding box center [812, 170] width 154 height 26
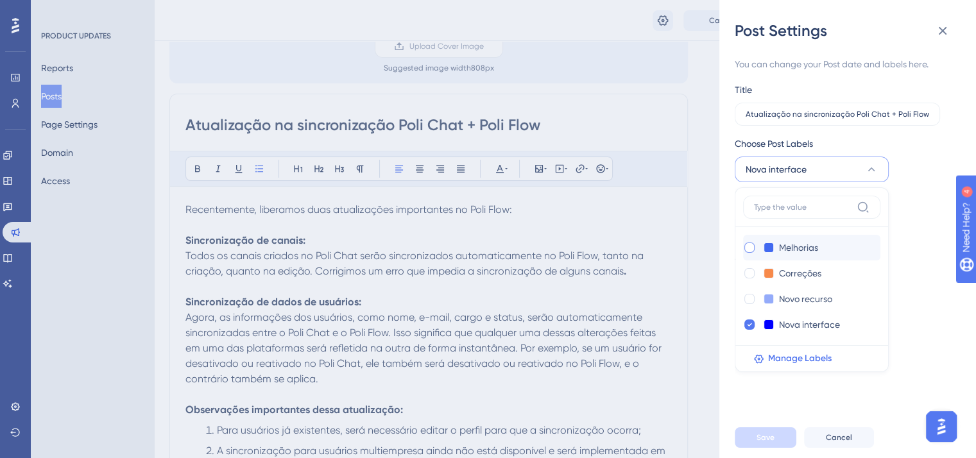
click at [747, 249] on div at bounding box center [749, 248] width 10 height 10
checkbox input "true"
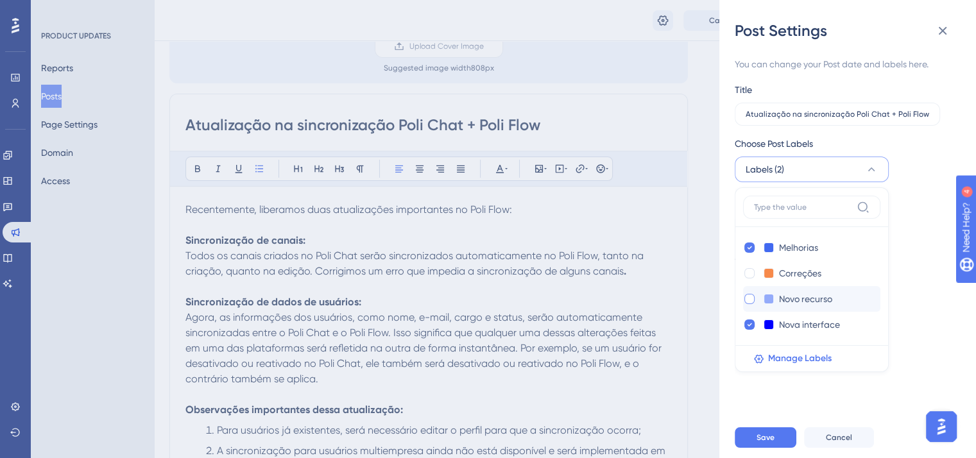
click at [750, 303] on div at bounding box center [749, 299] width 10 height 10
checkbox input "true"
click at [748, 327] on icon at bounding box center [749, 324] width 5 height 9
checkbox input "false"
click at [776, 448] on button "Save" at bounding box center [766, 437] width 62 height 21
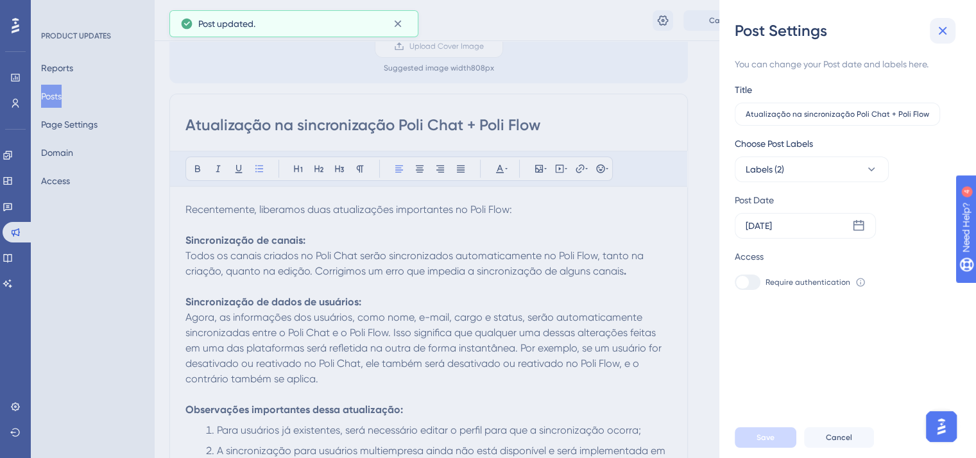
click at [946, 26] on icon at bounding box center [942, 30] width 15 height 15
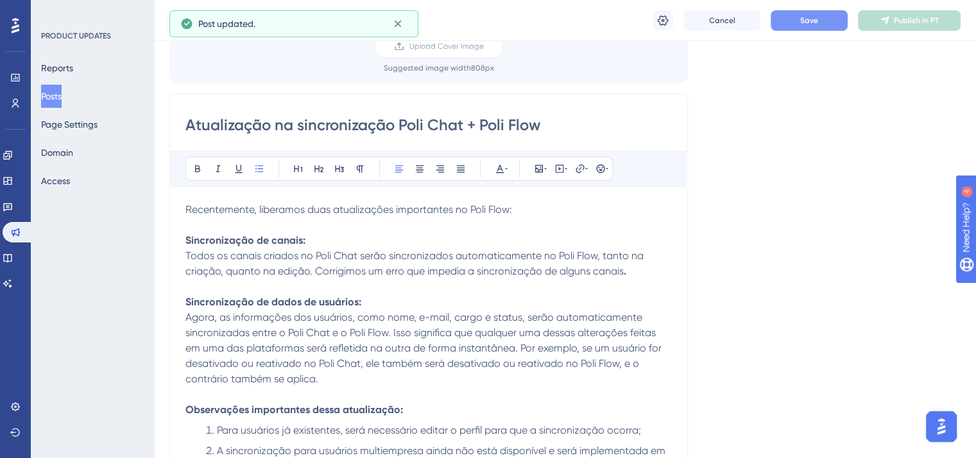
click at [814, 14] on button "Save" at bounding box center [809, 20] width 77 height 21
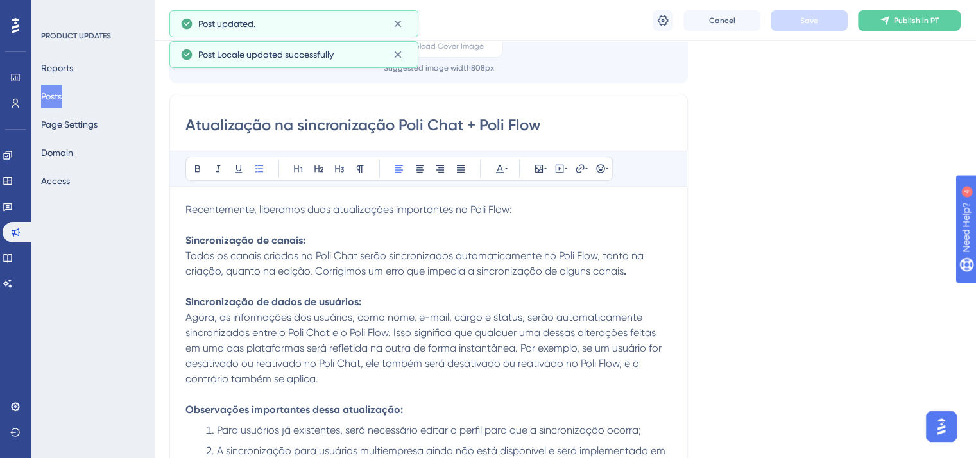
click at [925, 18] on span "Publish in PT" at bounding box center [916, 20] width 45 height 10
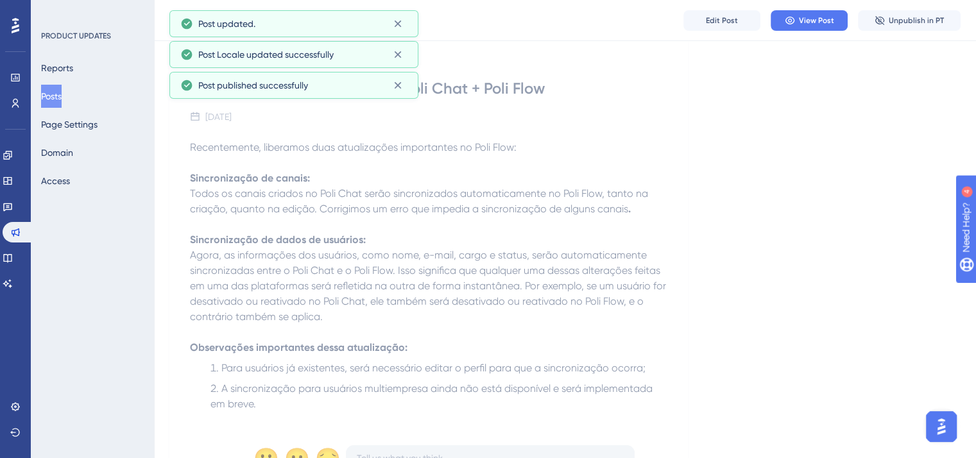
click at [62, 98] on button "Posts" at bounding box center [51, 96] width 21 height 23
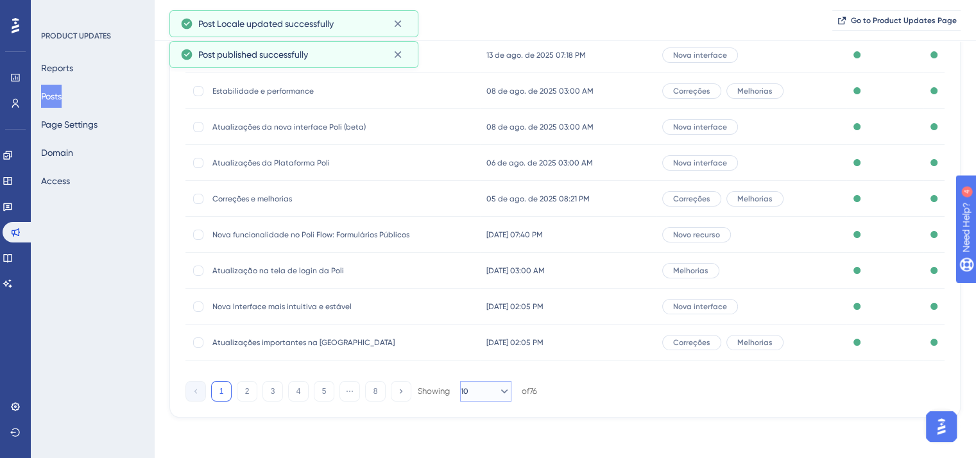
click at [498, 387] on icon at bounding box center [504, 391] width 13 height 13
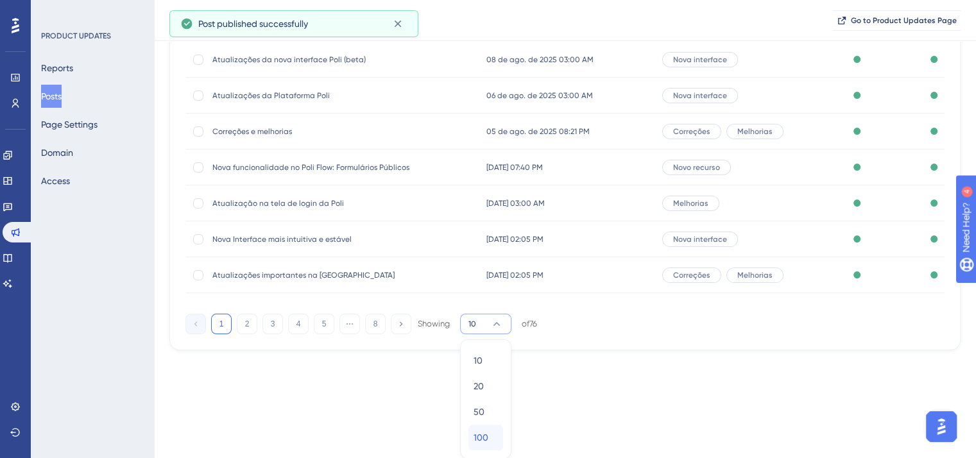
click at [490, 434] on div "100 100" at bounding box center [486, 438] width 24 height 26
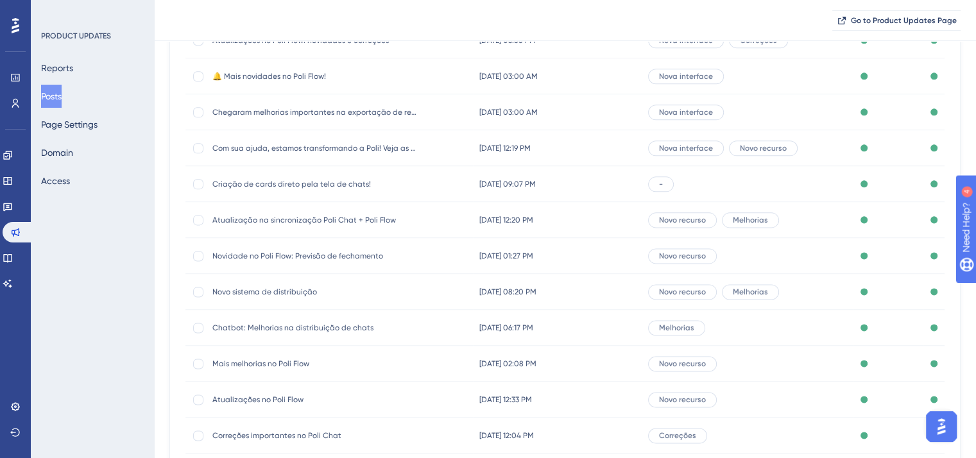
scroll to position [1737, 0]
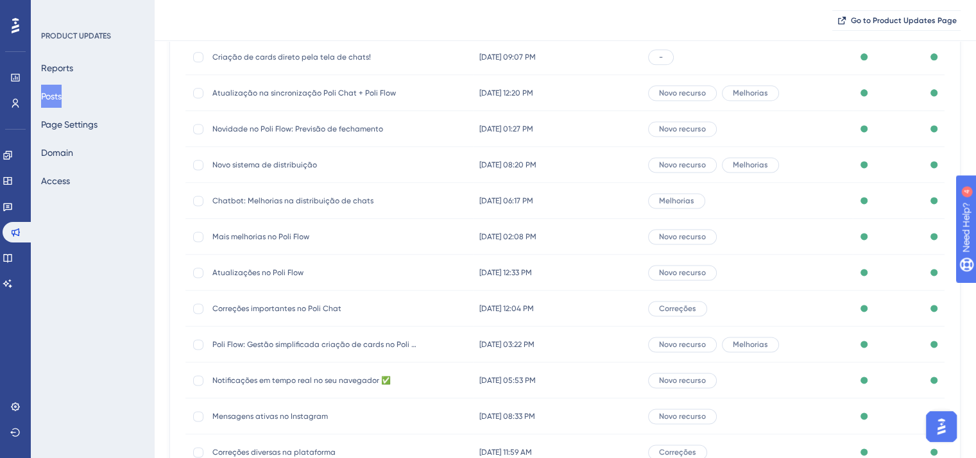
click at [293, 60] on span "Criação de cards direto pela tela de chats!" at bounding box center [314, 57] width 205 height 10
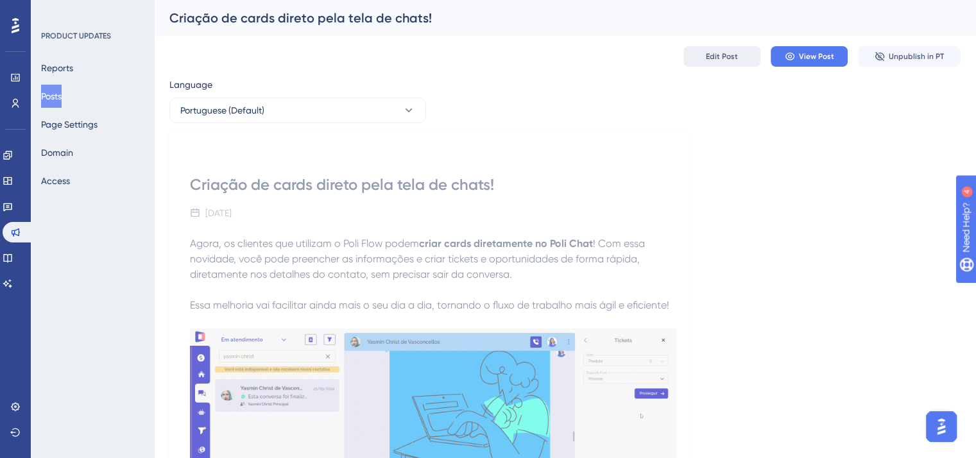
click at [713, 60] on span "Edit Post" at bounding box center [722, 56] width 32 height 10
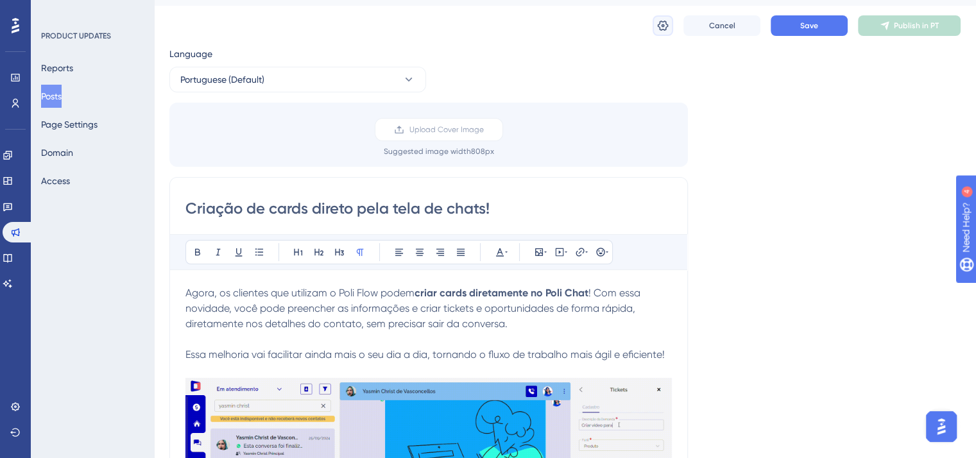
click at [662, 21] on icon at bounding box center [663, 26] width 11 height 10
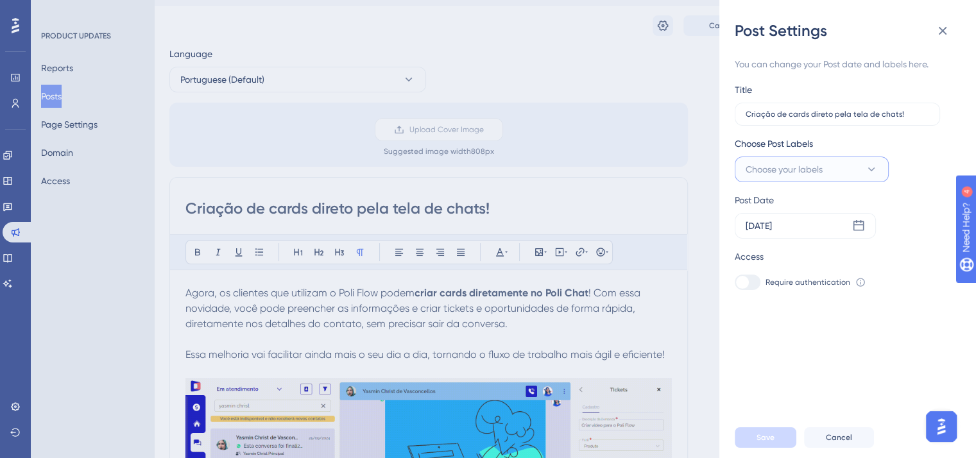
click at [869, 176] on button "Choose your labels" at bounding box center [812, 170] width 154 height 26
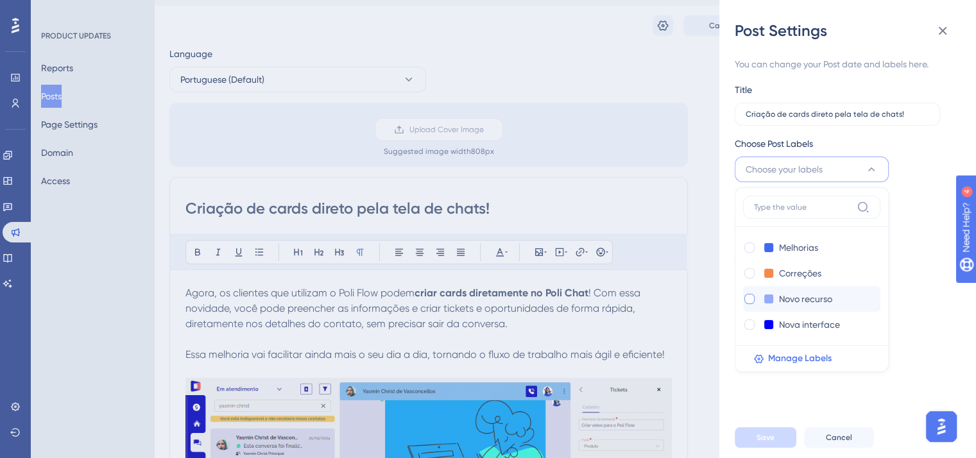
click at [754, 296] on div at bounding box center [749, 299] width 10 height 10
checkbox input "true"
click at [765, 443] on span "Save" at bounding box center [765, 437] width 18 height 10
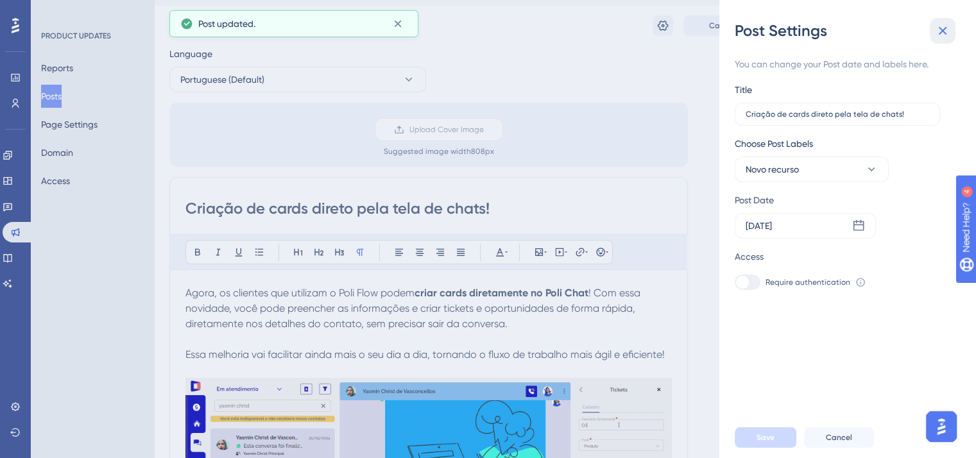
click at [935, 30] on icon at bounding box center [942, 30] width 15 height 15
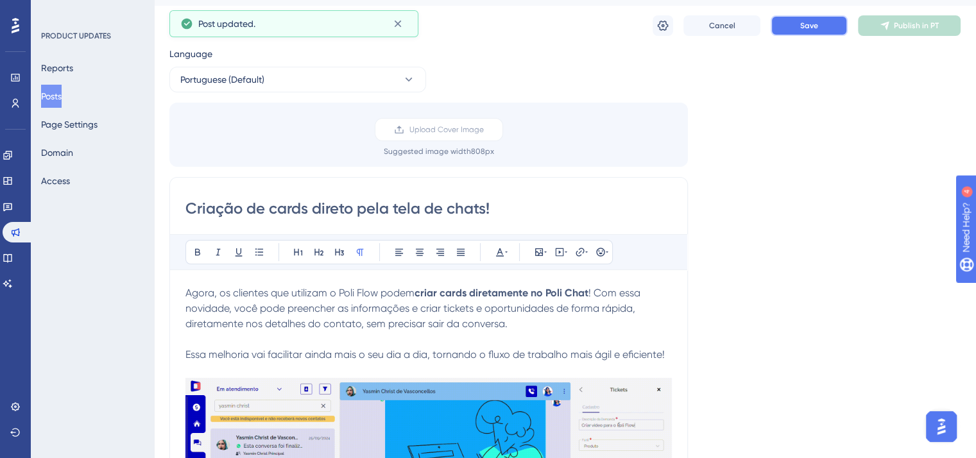
click at [807, 24] on span "Save" at bounding box center [809, 26] width 18 height 10
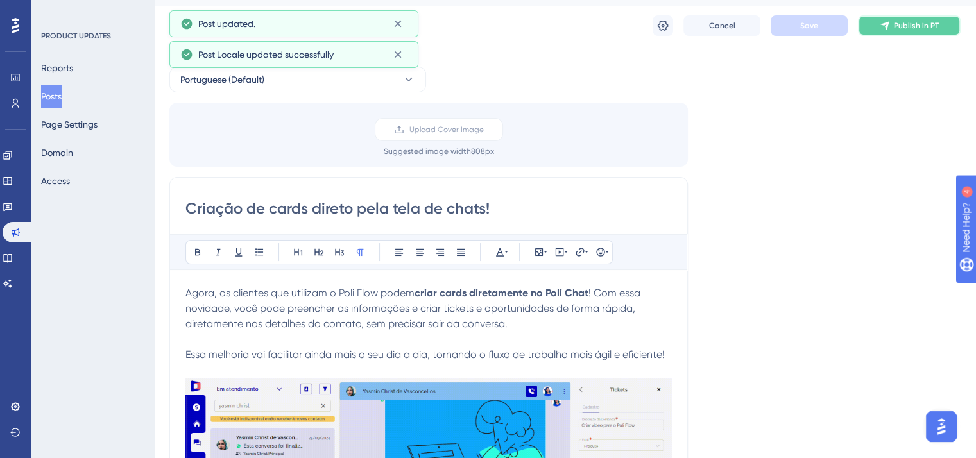
click at [914, 21] on span "Publish in PT" at bounding box center [916, 26] width 45 height 10
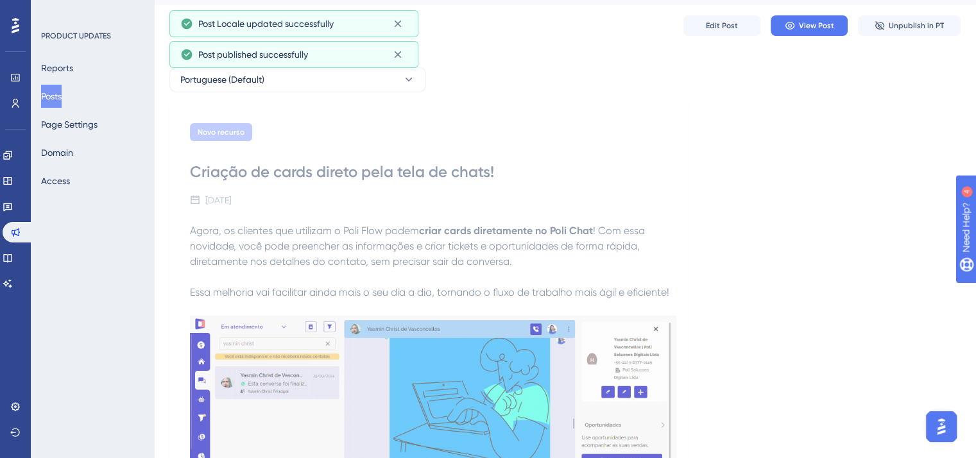
click at [47, 94] on button "Posts" at bounding box center [51, 96] width 21 height 23
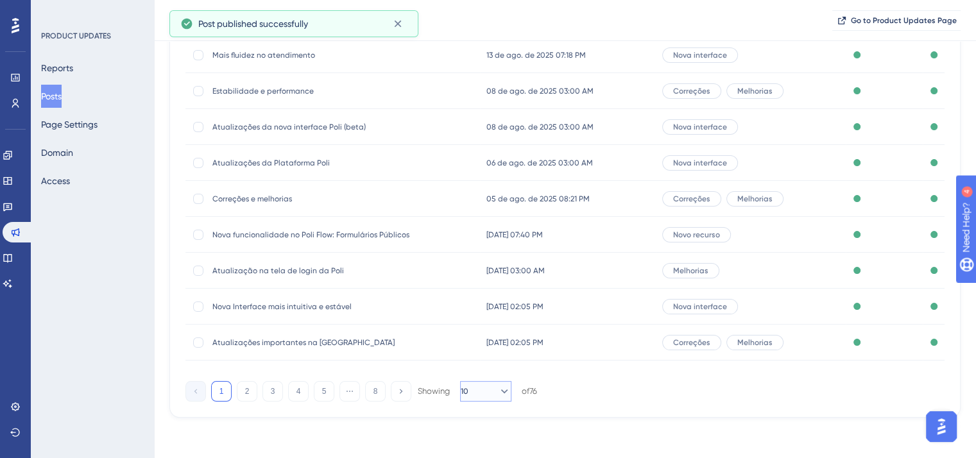
click at [498, 397] on icon at bounding box center [504, 391] width 13 height 13
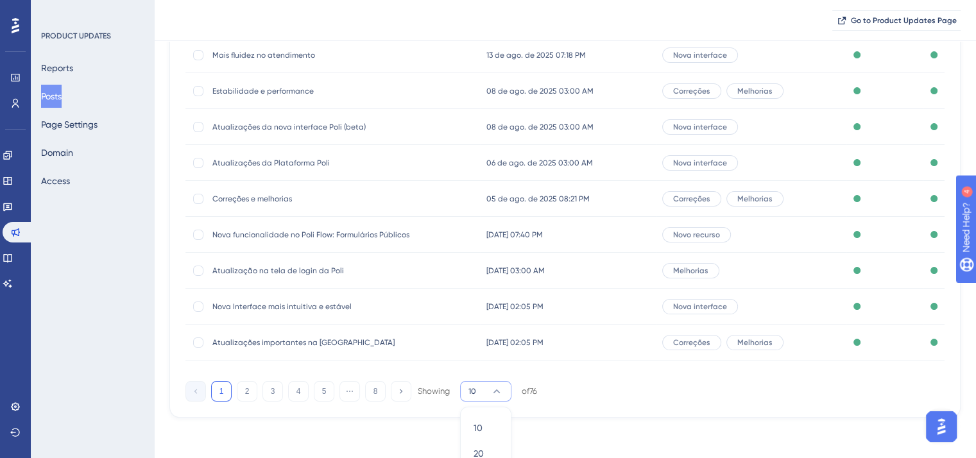
scroll to position [262, 0]
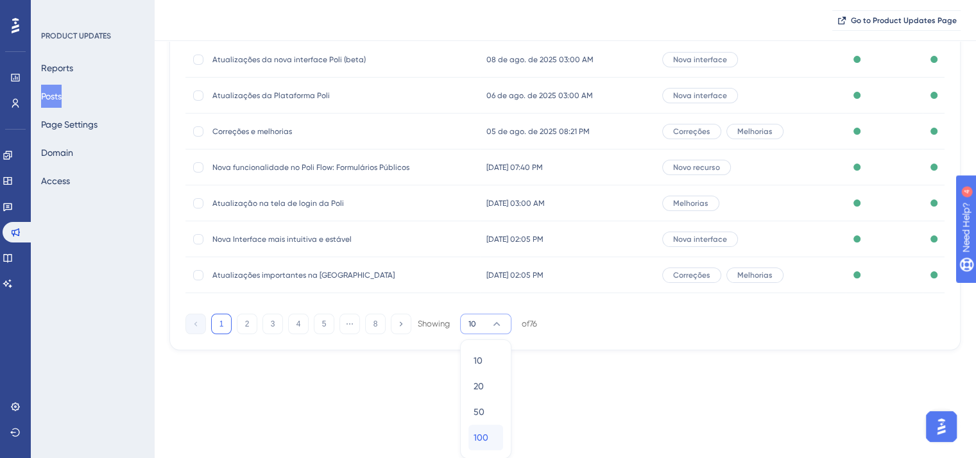
click at [497, 439] on div "100 100" at bounding box center [486, 438] width 24 height 26
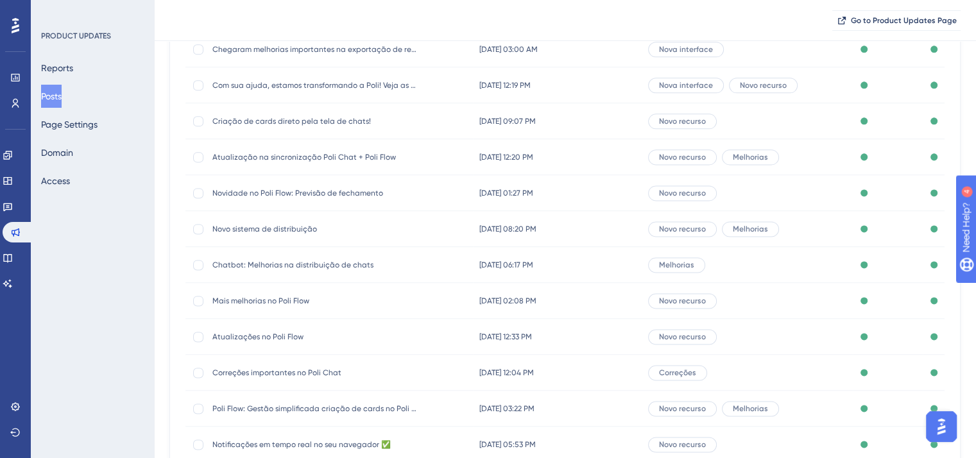
scroll to position [1609, 0]
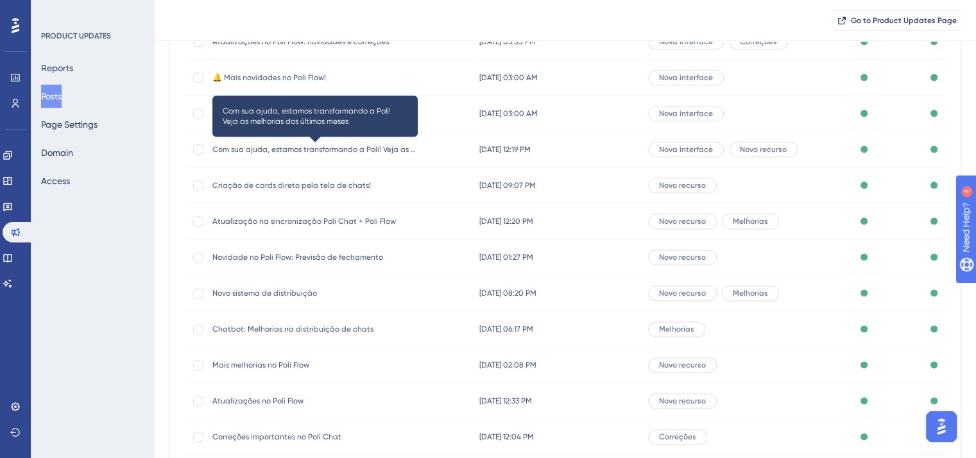
click at [295, 151] on span "Com sua ajuda, estamos transformando a Poli! Veja as melhorias dos últimos meses" at bounding box center [314, 149] width 205 height 10
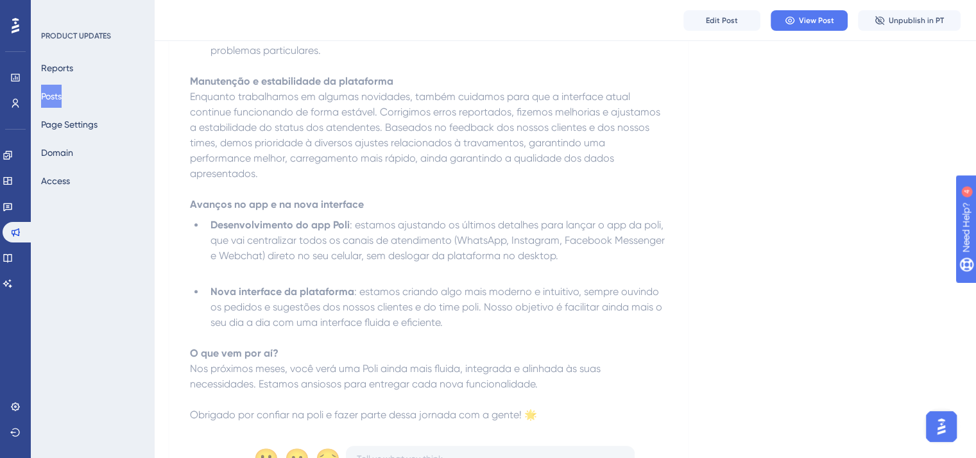
scroll to position [642, 0]
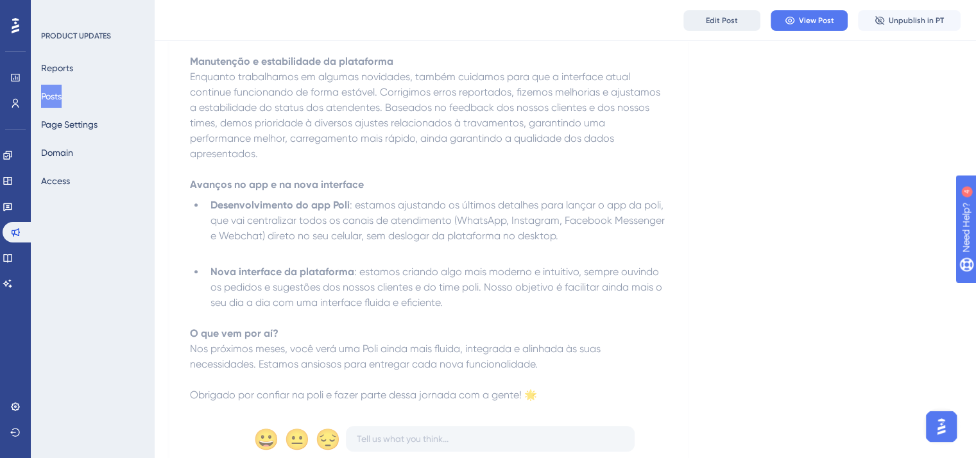
click at [704, 26] on button "Edit Post" at bounding box center [721, 20] width 77 height 21
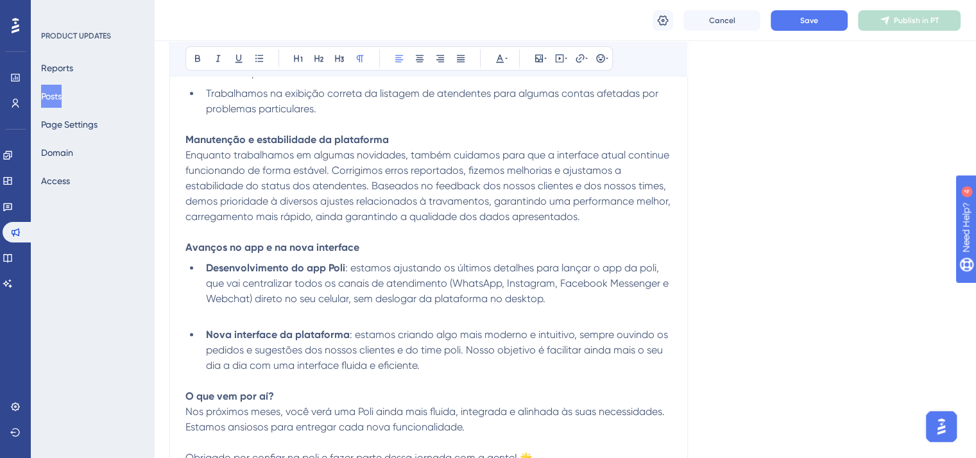
click at [639, 27] on div "Cancel Save Publish in PT" at bounding box center [565, 20] width 822 height 41
click at [662, 24] on icon at bounding box center [663, 20] width 11 height 10
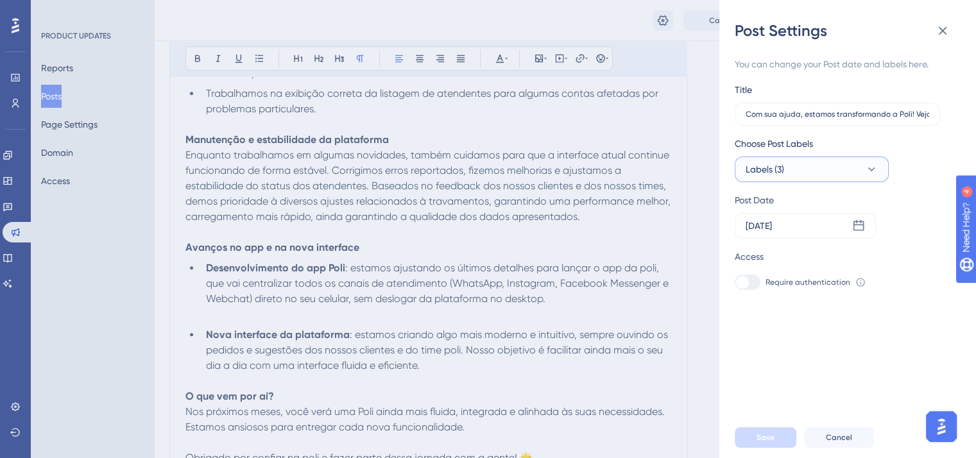
click at [830, 161] on button "Labels (3)" at bounding box center [812, 170] width 154 height 26
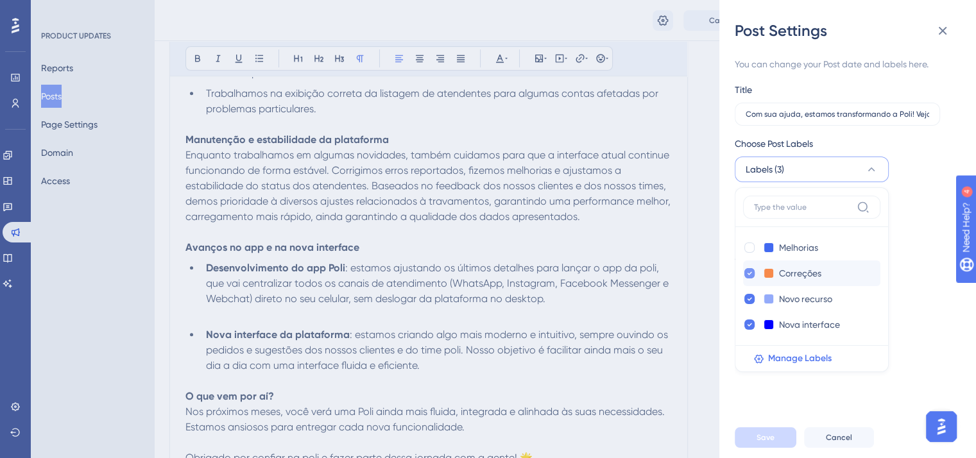
click at [747, 273] on icon at bounding box center [749, 273] width 5 height 9
checkbox input "false"
click at [751, 240] on div "Melhorias Melhorias" at bounding box center [799, 247] width 112 height 15
click at [749, 246] on div at bounding box center [749, 248] width 10 height 10
checkbox input "true"
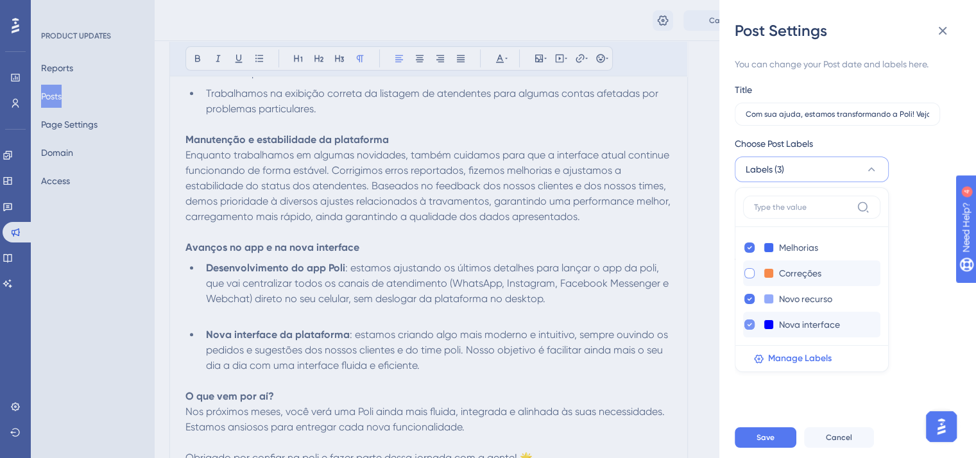
click at [747, 323] on icon at bounding box center [749, 324] width 5 height 9
checkbox input "false"
click at [774, 444] on button "Save" at bounding box center [766, 437] width 62 height 21
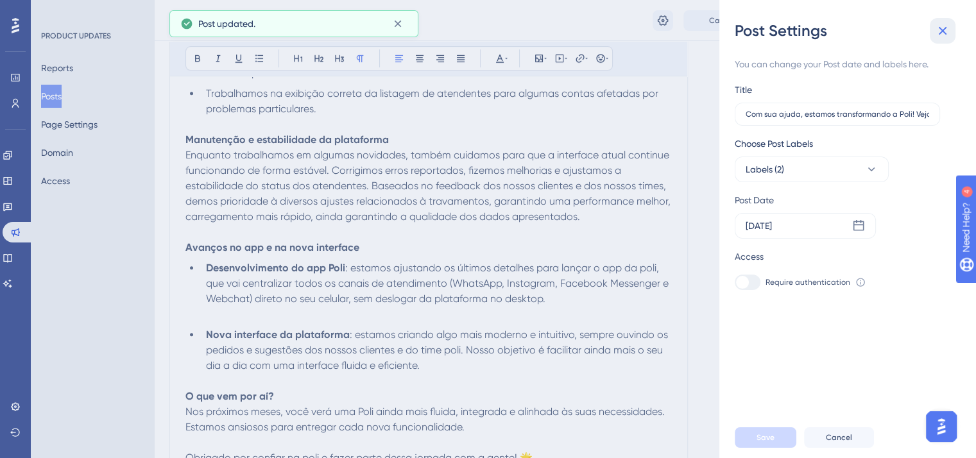
click at [941, 34] on icon at bounding box center [942, 30] width 15 height 15
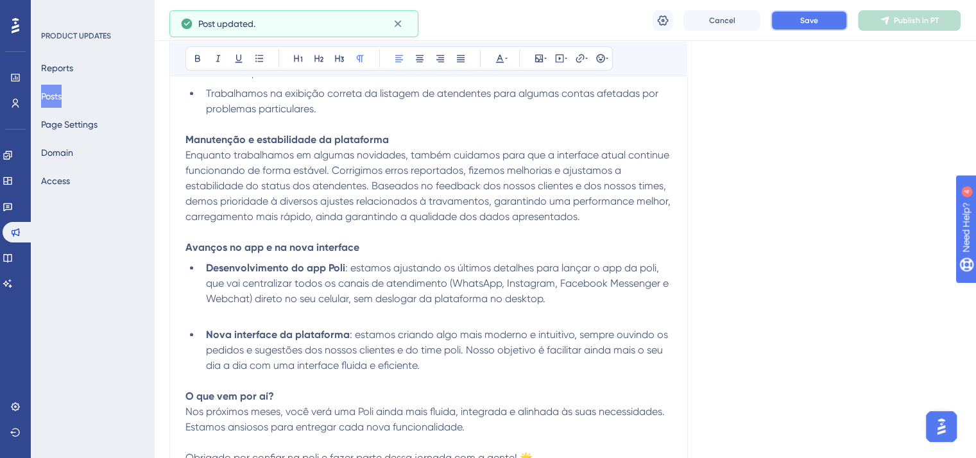
click at [828, 28] on button "Save" at bounding box center [809, 20] width 77 height 21
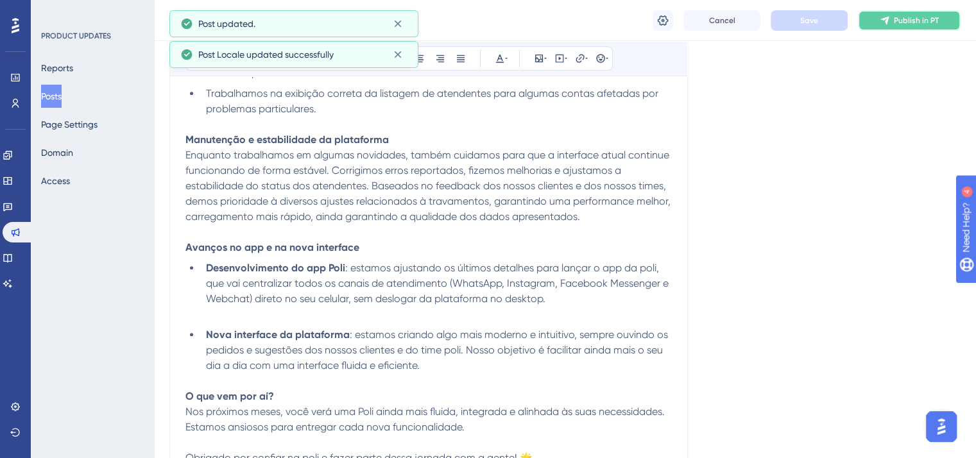
click at [926, 22] on span "Publish in PT" at bounding box center [916, 20] width 45 height 10
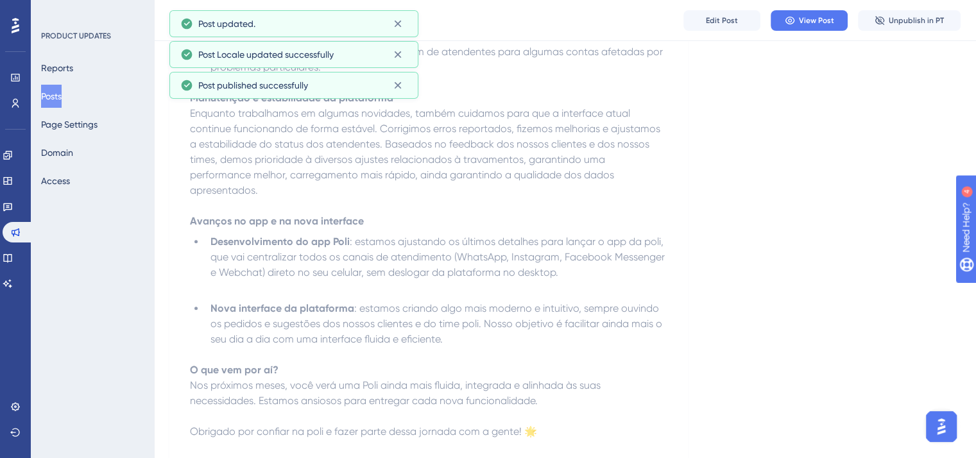
click at [47, 97] on button "Posts" at bounding box center [51, 96] width 21 height 23
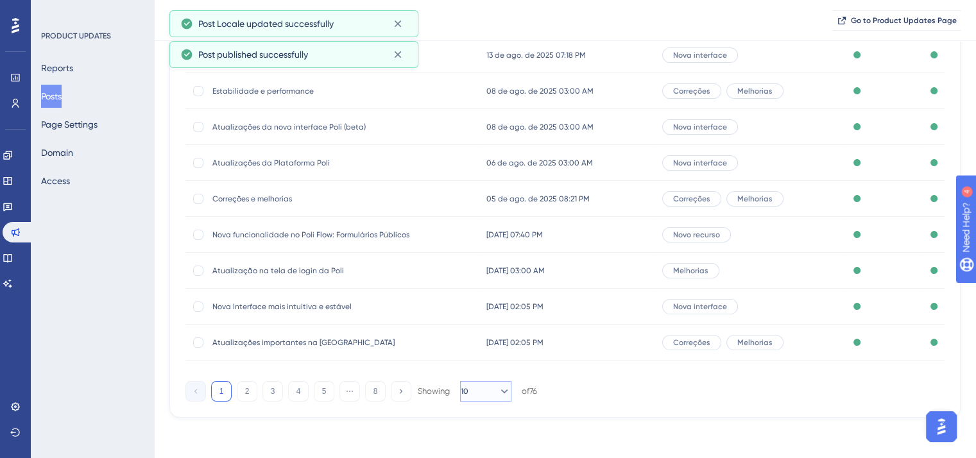
click at [489, 391] on button "10" at bounding box center [485, 391] width 51 height 21
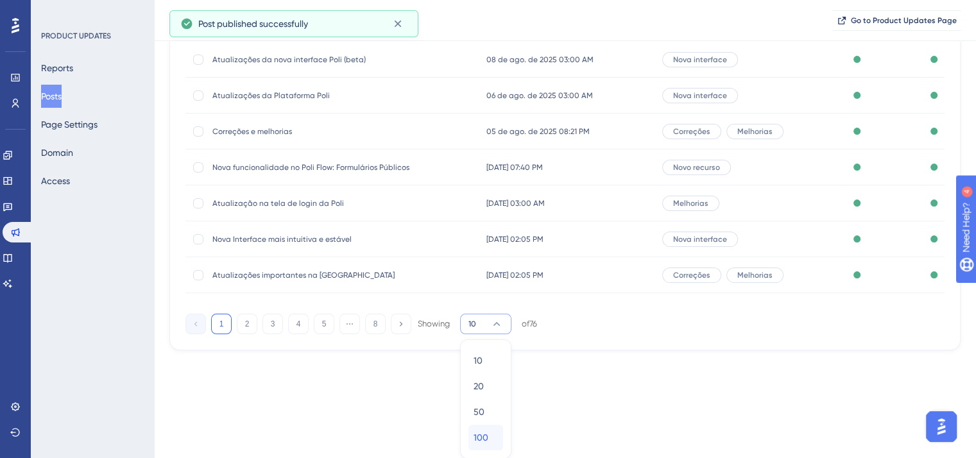
click at [483, 445] on span "100" at bounding box center [481, 437] width 15 height 15
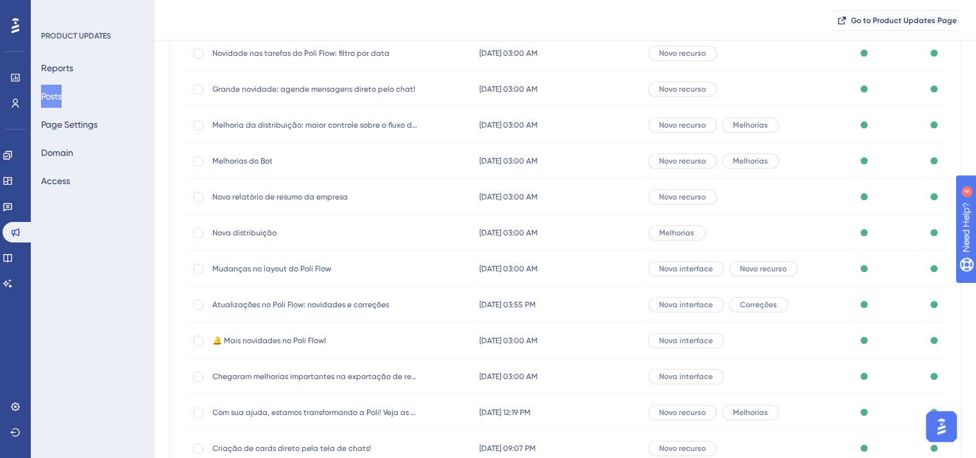
scroll to position [1353, 0]
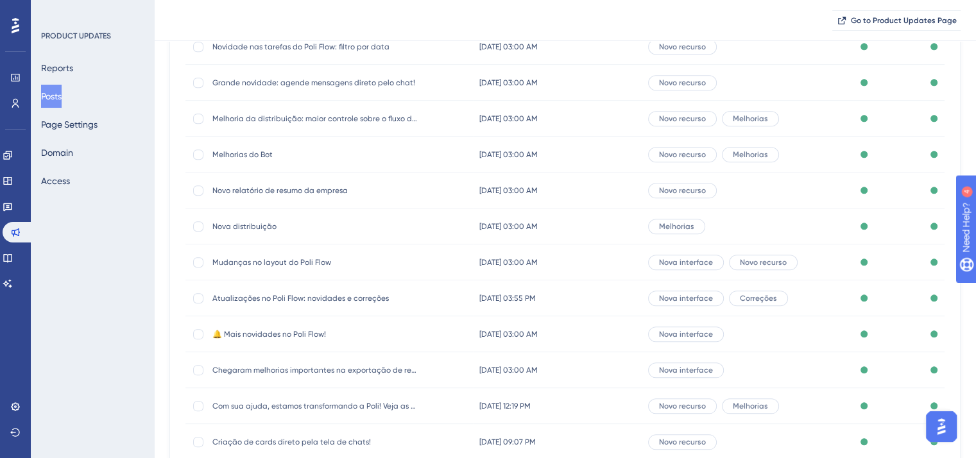
click at [247, 260] on span "Mudanças no layout do Poli Flow" at bounding box center [314, 262] width 205 height 10
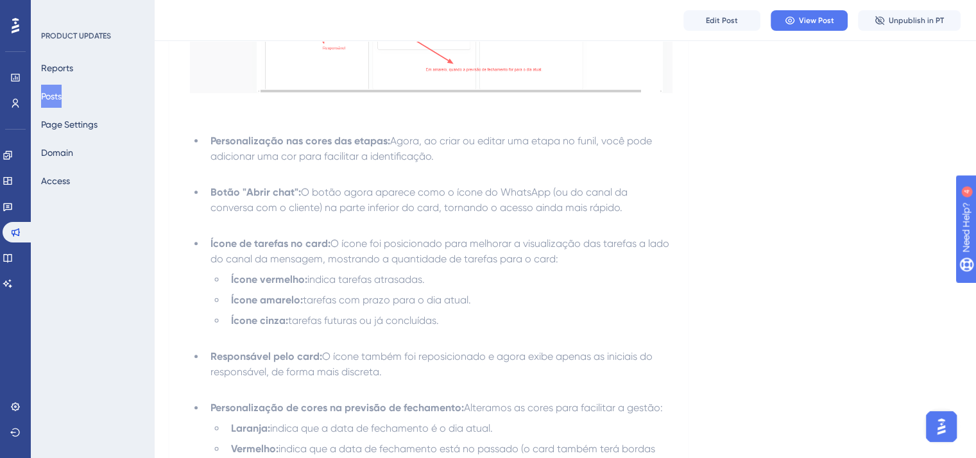
scroll to position [488, 0]
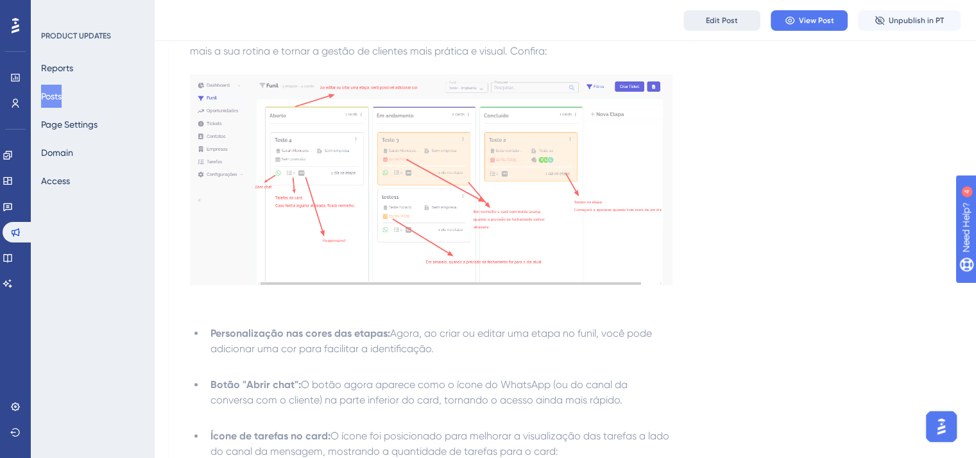
click at [703, 14] on button "Edit Post" at bounding box center [721, 20] width 77 height 21
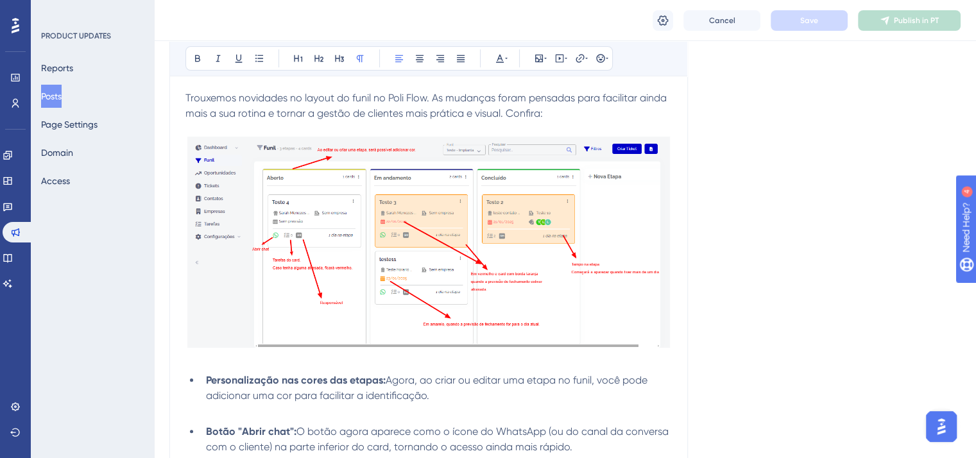
scroll to position [685, 0]
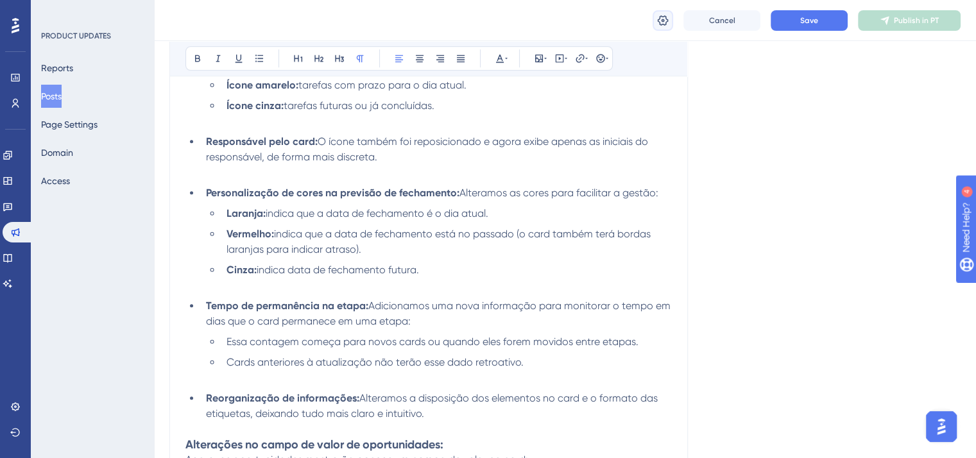
click at [665, 14] on icon at bounding box center [662, 20] width 13 height 13
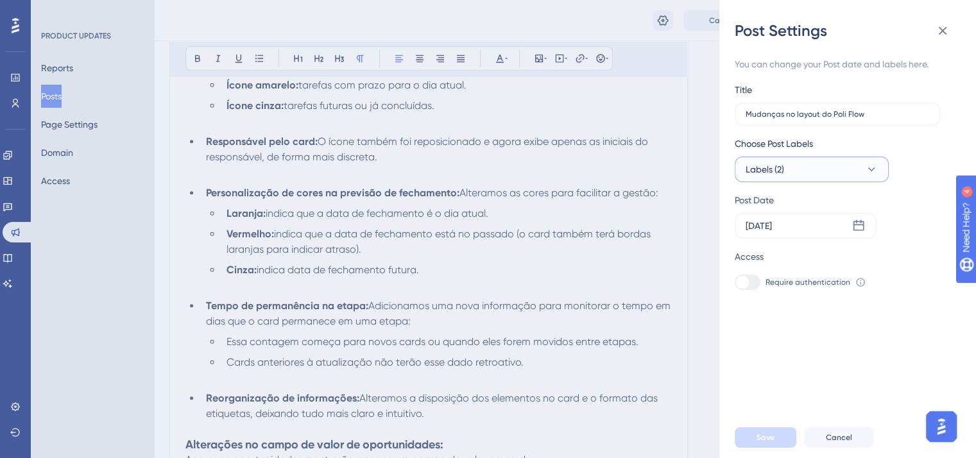
click at [819, 164] on button "Labels (2)" at bounding box center [812, 170] width 154 height 26
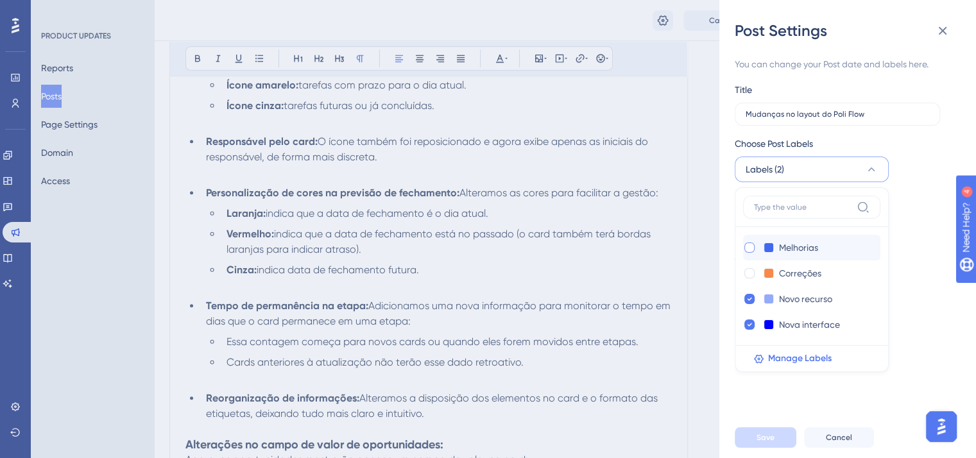
click at [749, 243] on div at bounding box center [749, 248] width 10 height 10
checkbox input "true"
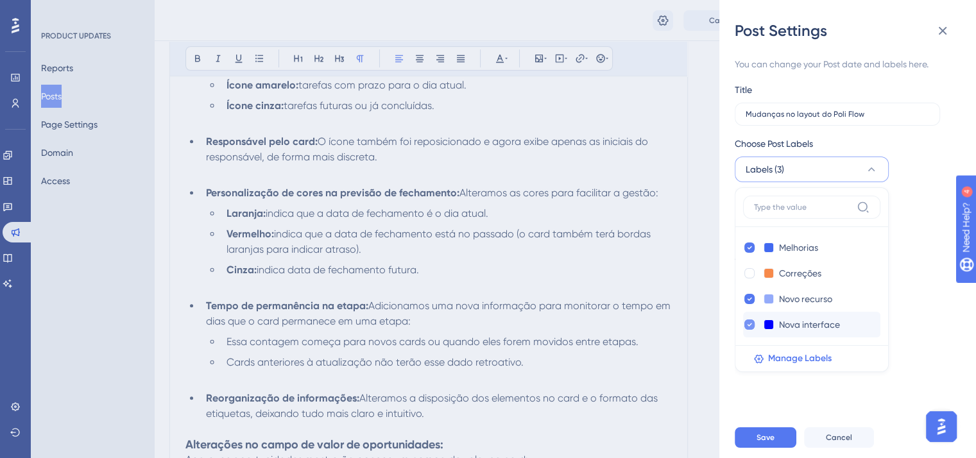
click at [749, 325] on icon at bounding box center [749, 324] width 5 height 9
checkbox input "false"
click at [761, 443] on span "Save" at bounding box center [765, 437] width 18 height 10
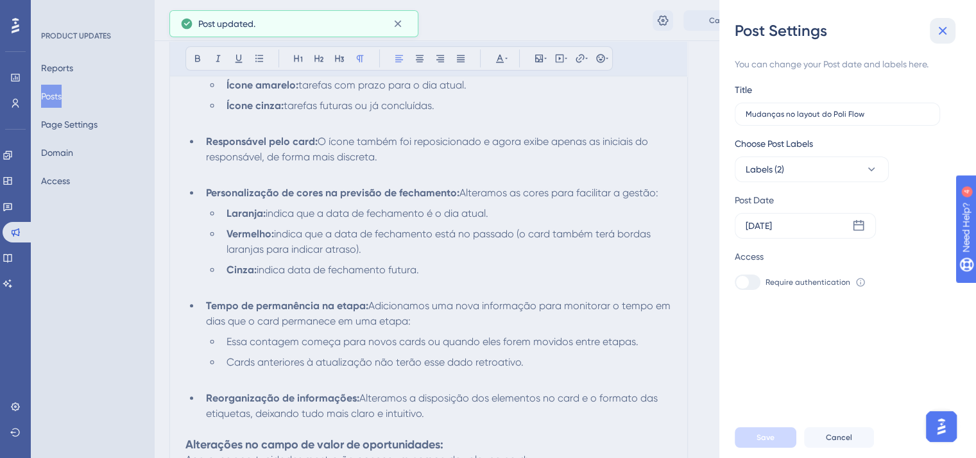
click at [935, 21] on button at bounding box center [943, 31] width 26 height 26
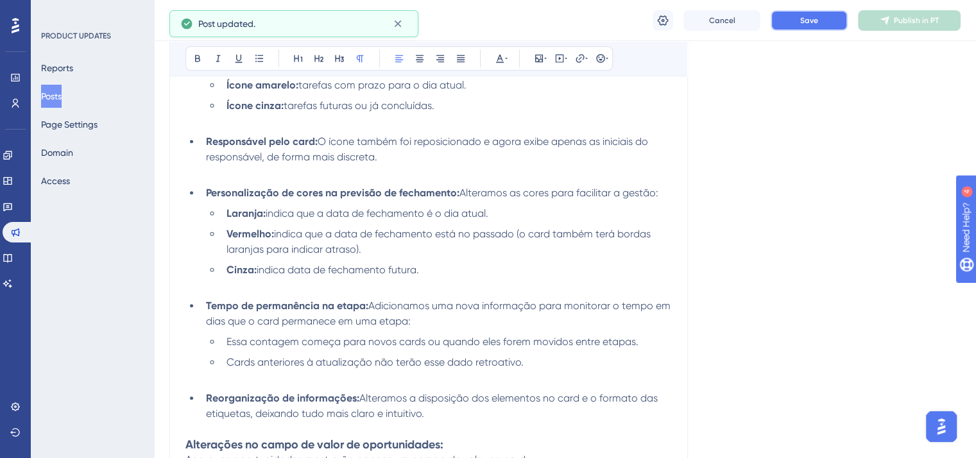
click at [823, 21] on button "Save" at bounding box center [809, 20] width 77 height 21
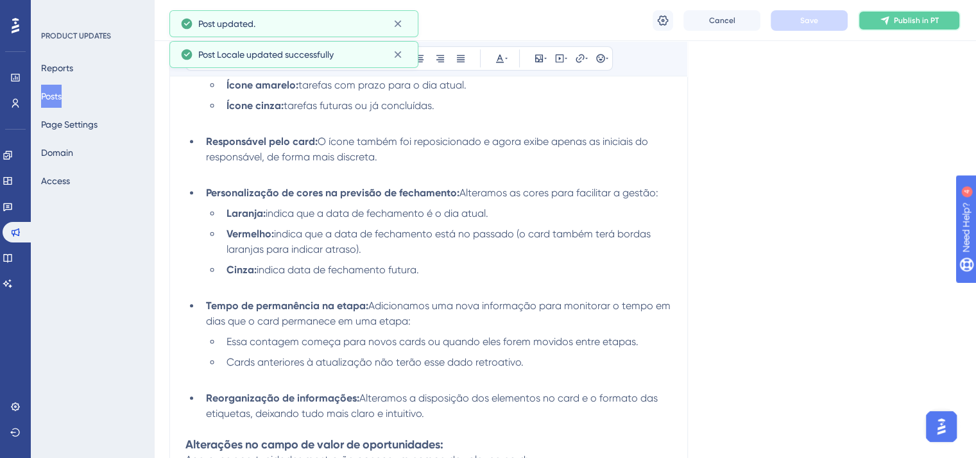
click at [939, 21] on button "Publish in PT" at bounding box center [909, 20] width 103 height 21
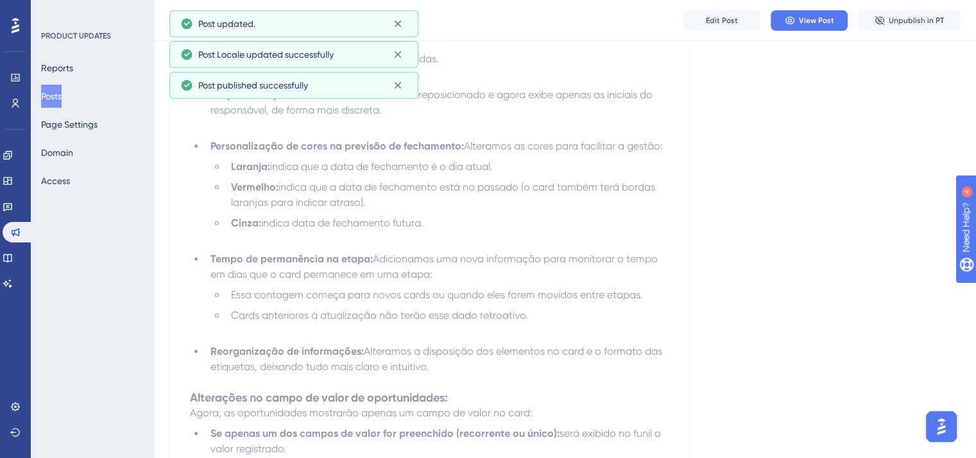
click at [61, 101] on button "Posts" at bounding box center [51, 96] width 21 height 23
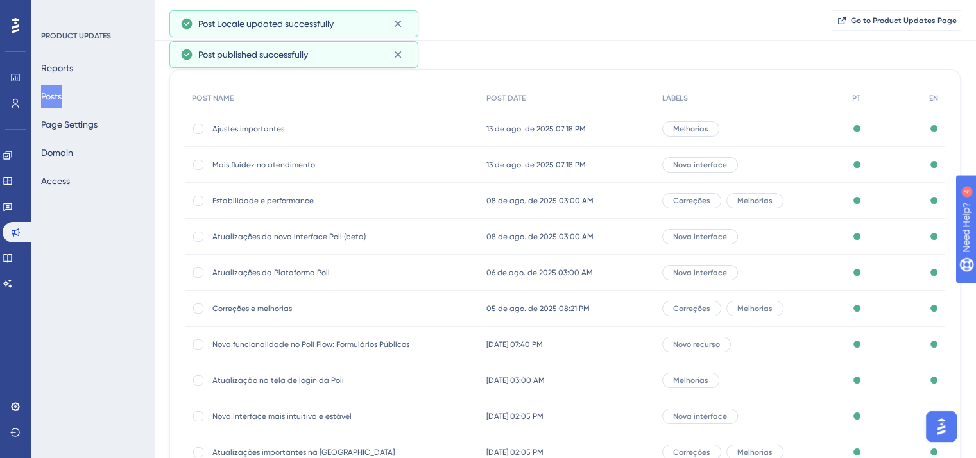
scroll to position [194, 0]
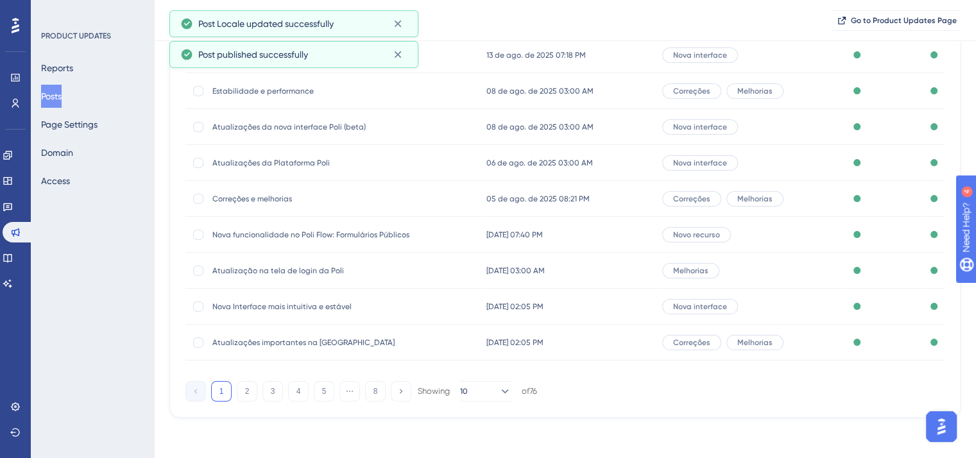
click at [516, 391] on div "Showing 10 of 76" at bounding box center [477, 391] width 119 height 21
click at [498, 391] on icon at bounding box center [504, 391] width 13 height 13
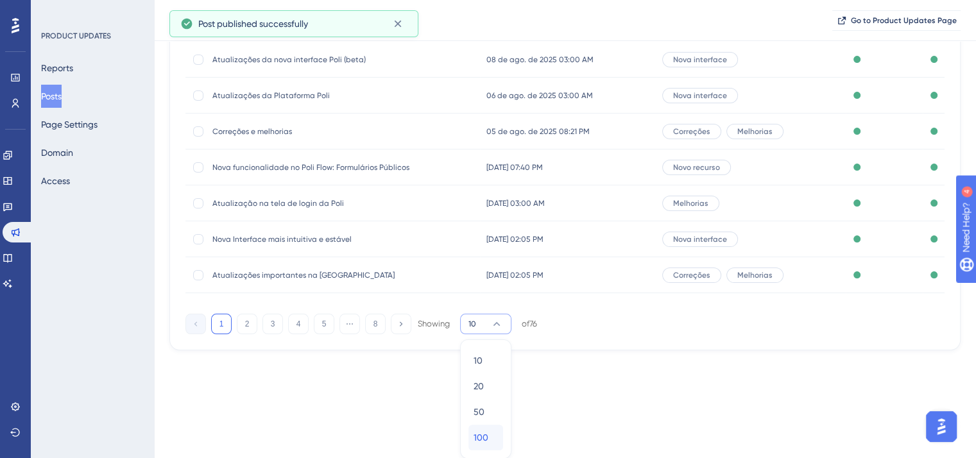
click at [487, 437] on span "100" at bounding box center [481, 437] width 15 height 15
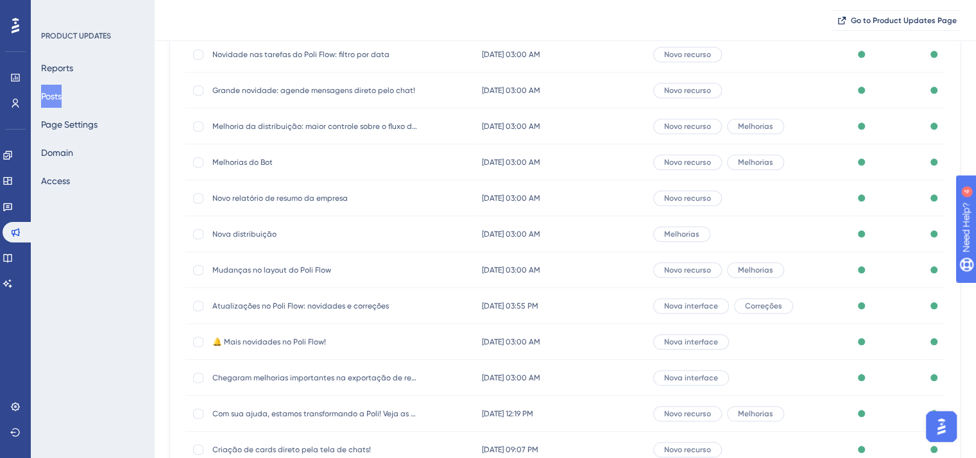
scroll to position [1353, 0]
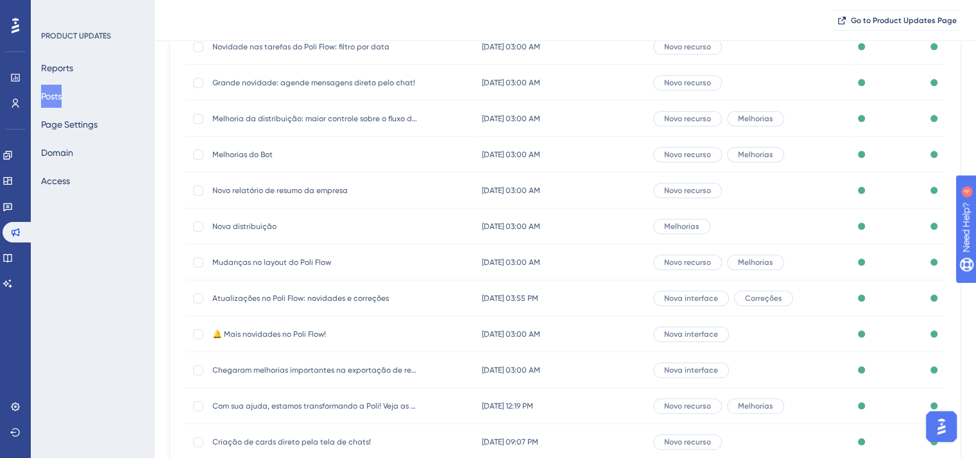
click at [305, 298] on span "Atualizações no Poli Flow: novidades e correções" at bounding box center [314, 298] width 205 height 10
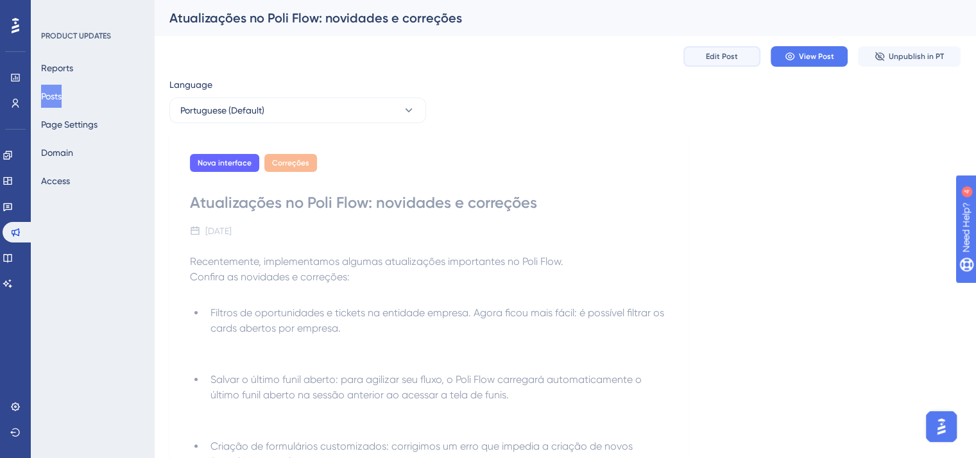
click at [711, 59] on span "Edit Post" at bounding box center [722, 56] width 32 height 10
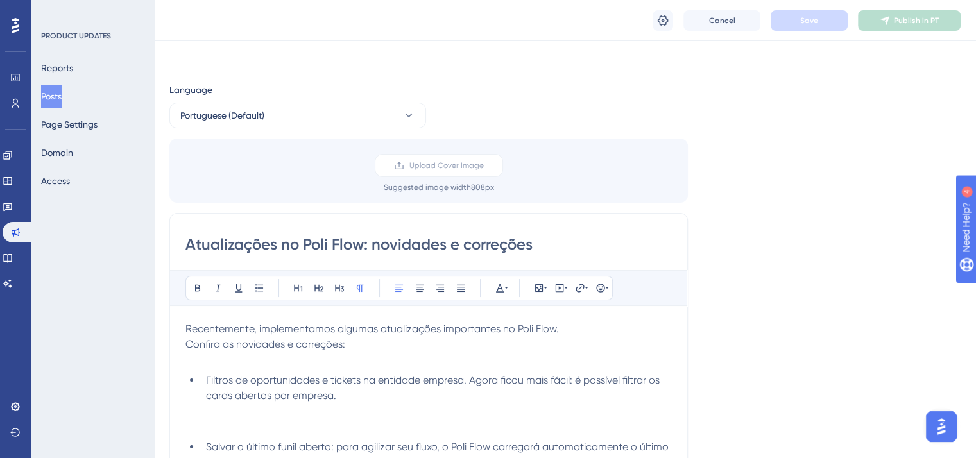
scroll to position [256, 0]
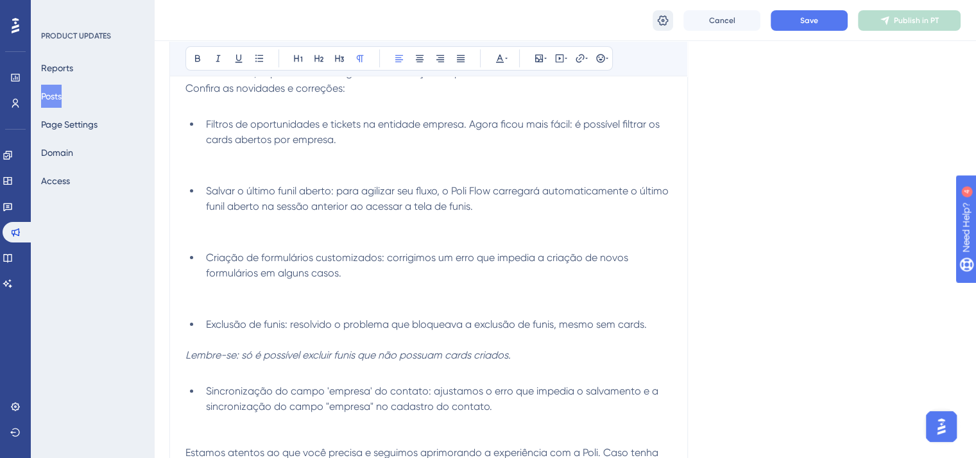
click at [666, 16] on icon at bounding box center [662, 20] width 13 height 13
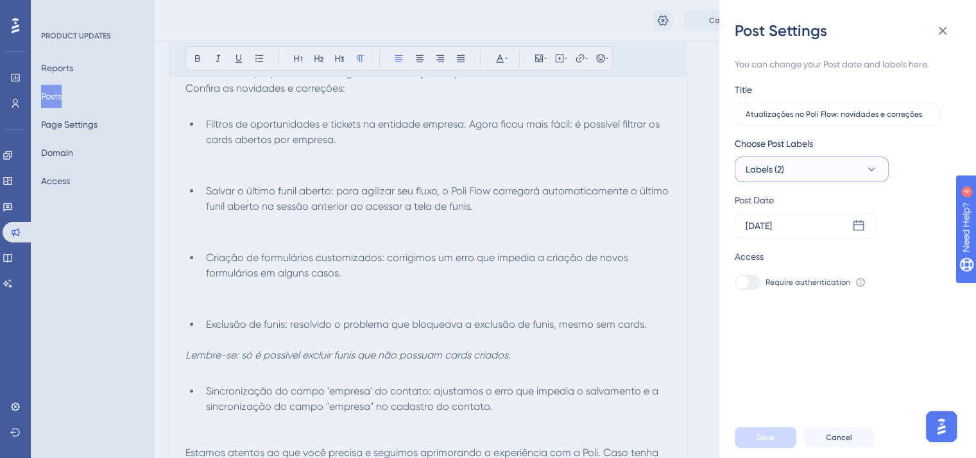
click at [833, 159] on button "Labels (2)" at bounding box center [812, 170] width 154 height 26
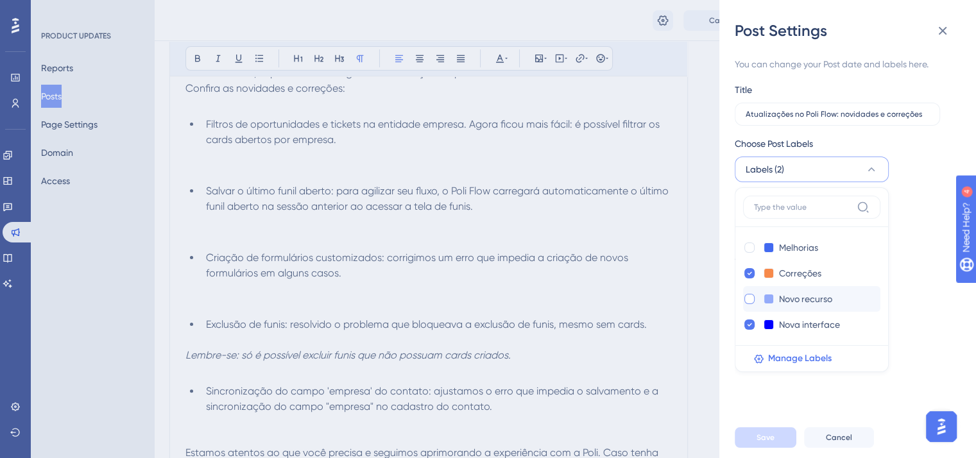
click at [752, 294] on div at bounding box center [749, 299] width 10 height 10
checkbox input "true"
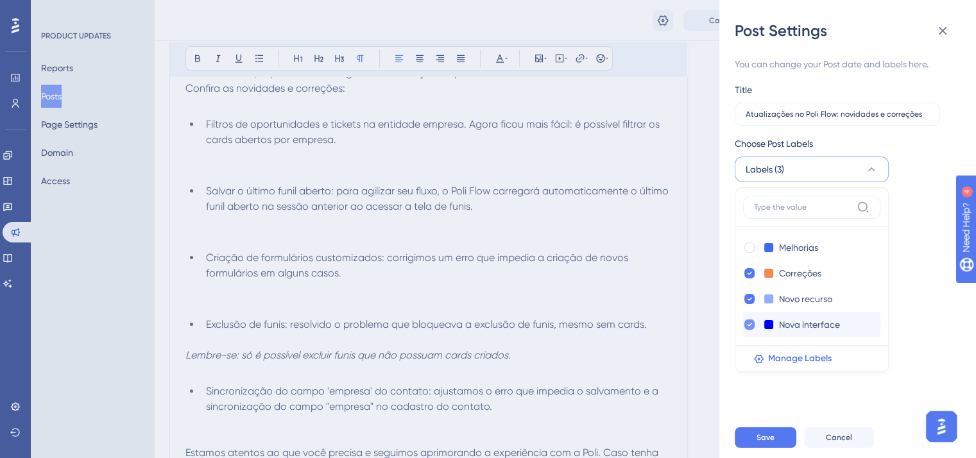
click at [747, 328] on icon at bounding box center [749, 324] width 5 height 9
checkbox input "false"
click at [767, 443] on span "Save" at bounding box center [765, 437] width 18 height 10
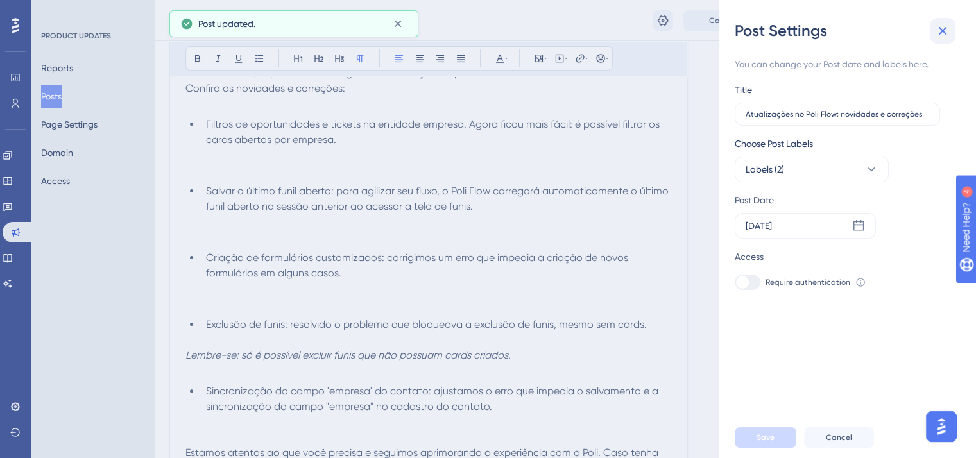
click at [941, 28] on icon at bounding box center [942, 30] width 15 height 15
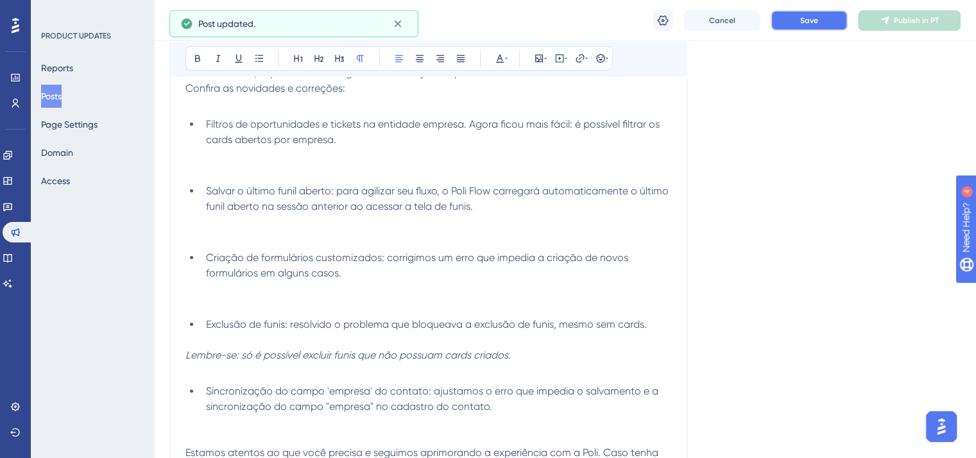
click at [830, 27] on button "Save" at bounding box center [809, 20] width 77 height 21
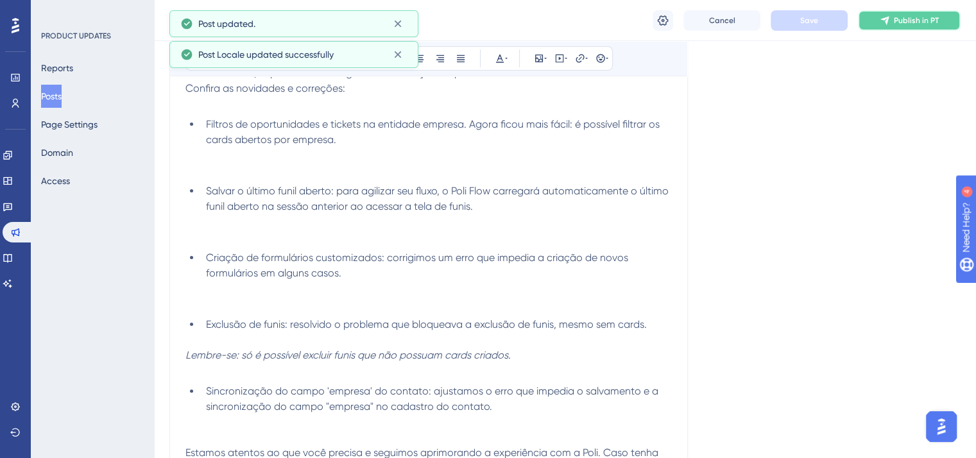
click at [918, 14] on button "Publish in PT" at bounding box center [909, 20] width 103 height 21
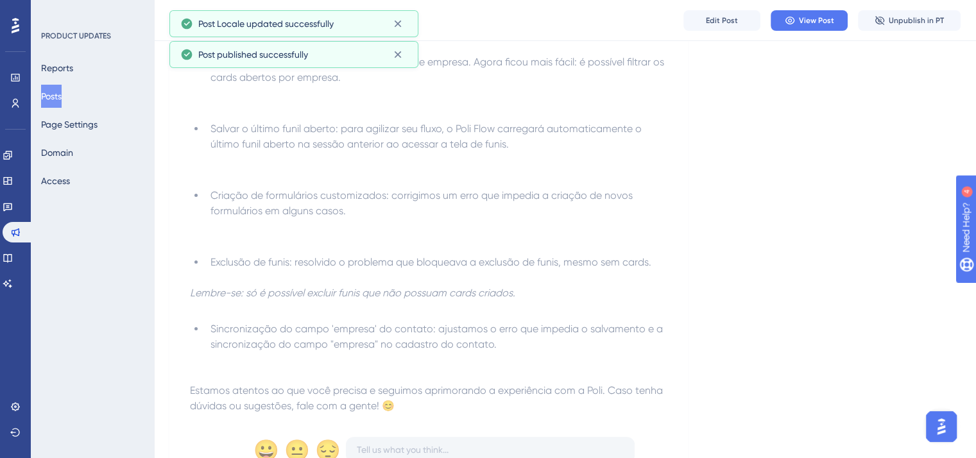
click at [62, 93] on button "Posts" at bounding box center [51, 96] width 21 height 23
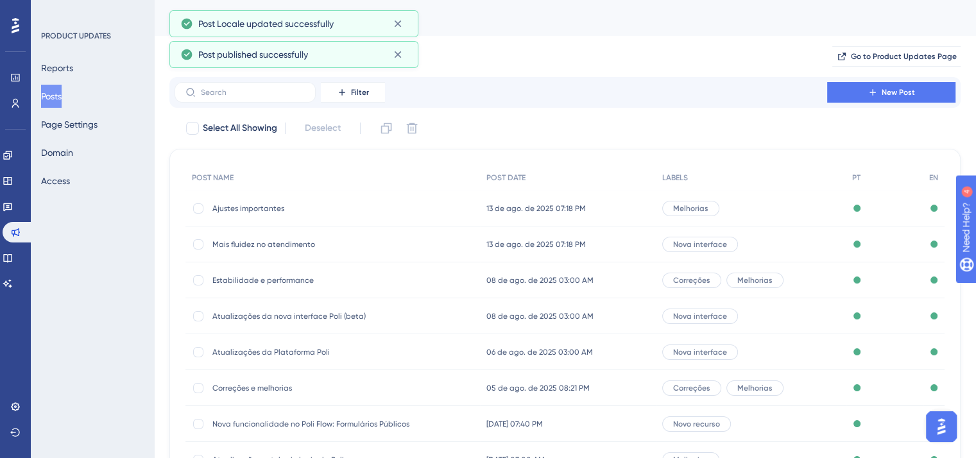
scroll to position [189, 0]
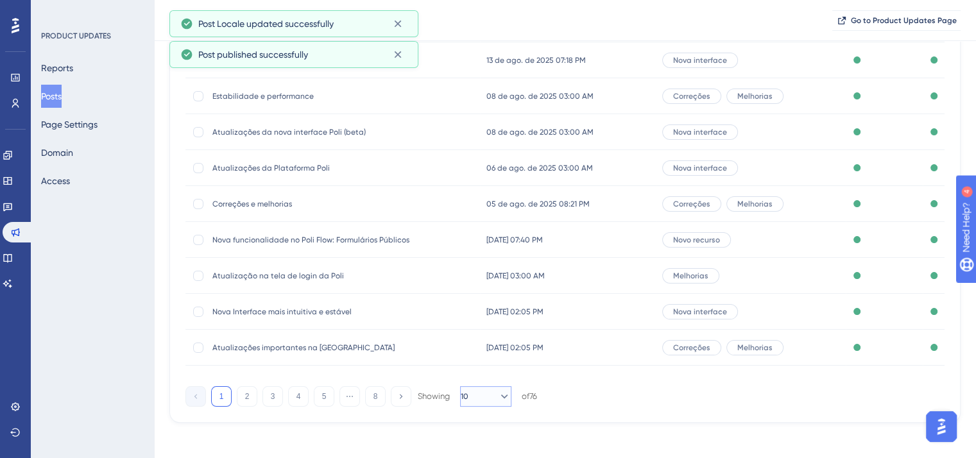
click at [498, 398] on icon at bounding box center [504, 396] width 13 height 13
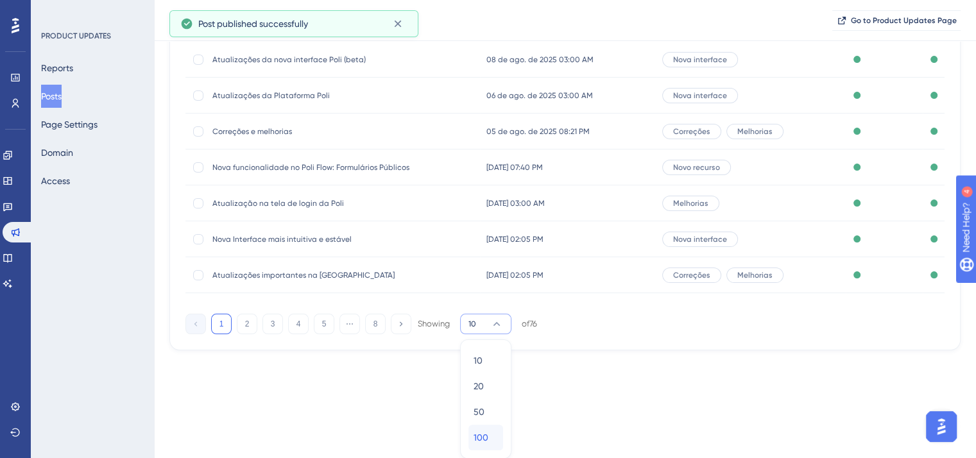
click at [484, 446] on div "100 100" at bounding box center [486, 438] width 24 height 26
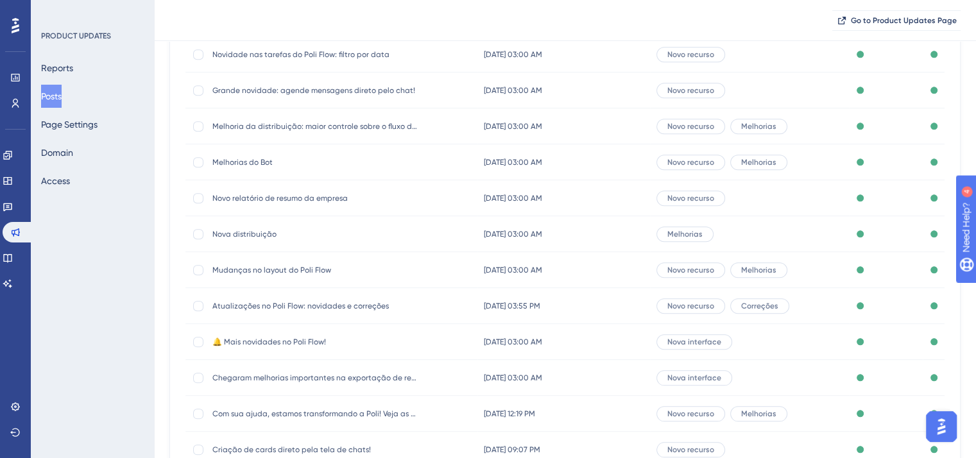
scroll to position [1417, 0]
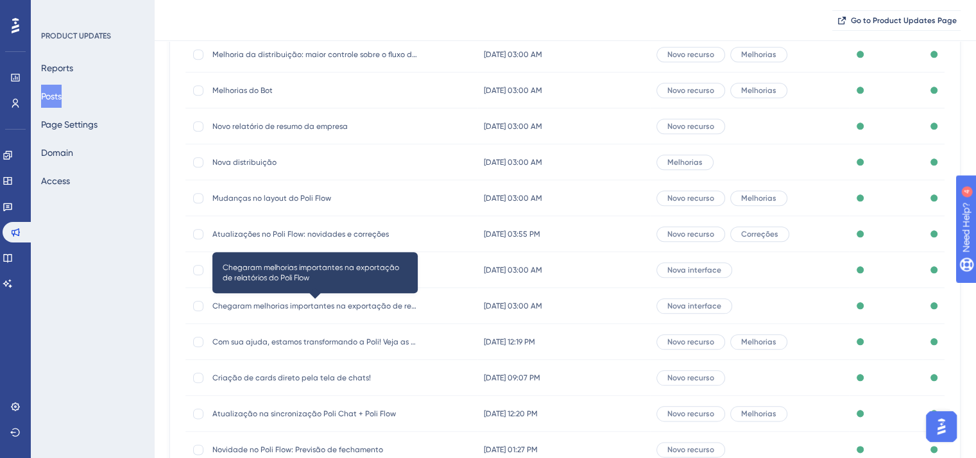
click at [314, 301] on span "Chegaram melhorias importantes na exportação de relatórios do Poli Flow" at bounding box center [314, 306] width 205 height 10
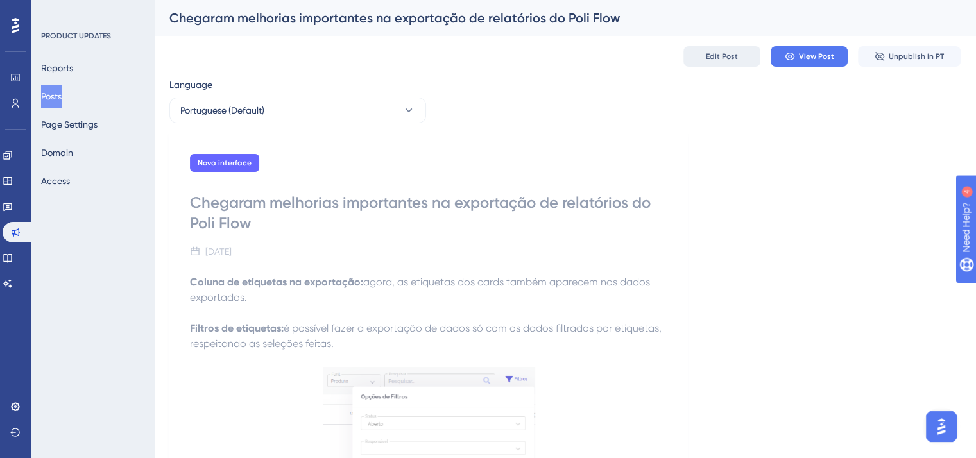
click at [713, 65] on button "Edit Post" at bounding box center [721, 56] width 77 height 21
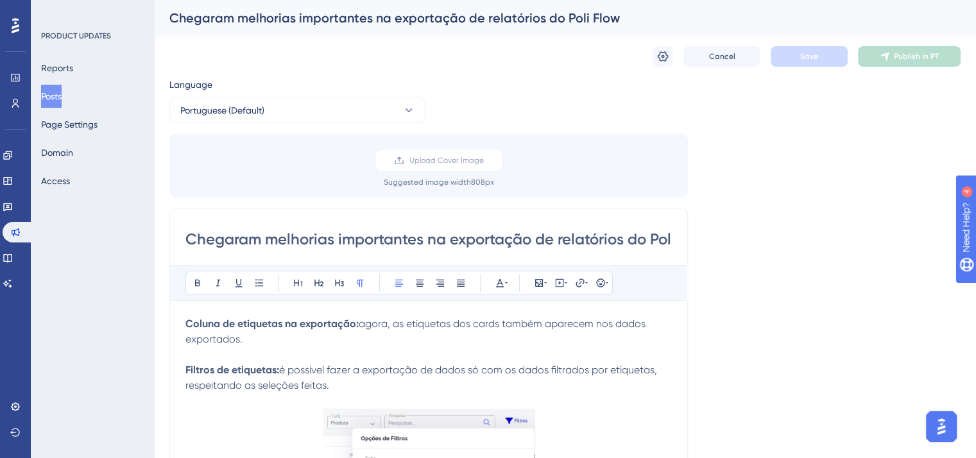
scroll to position [16, 0]
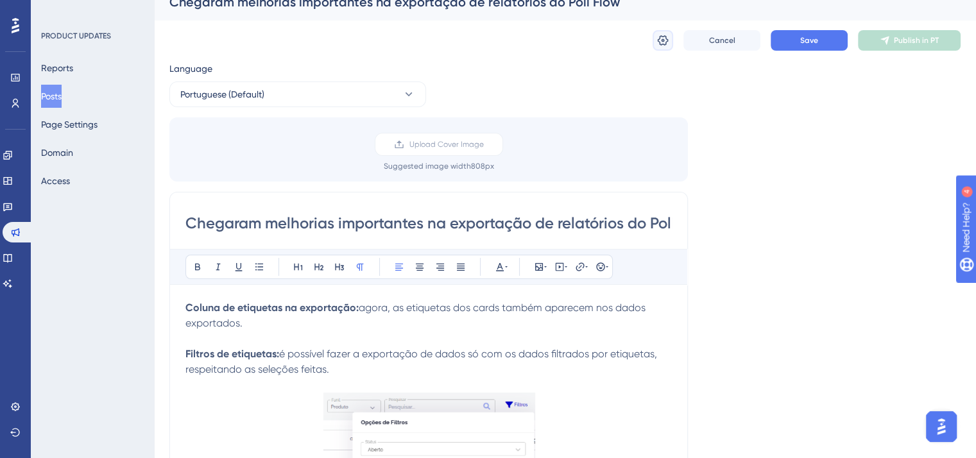
click at [658, 44] on icon at bounding box center [662, 40] width 13 height 13
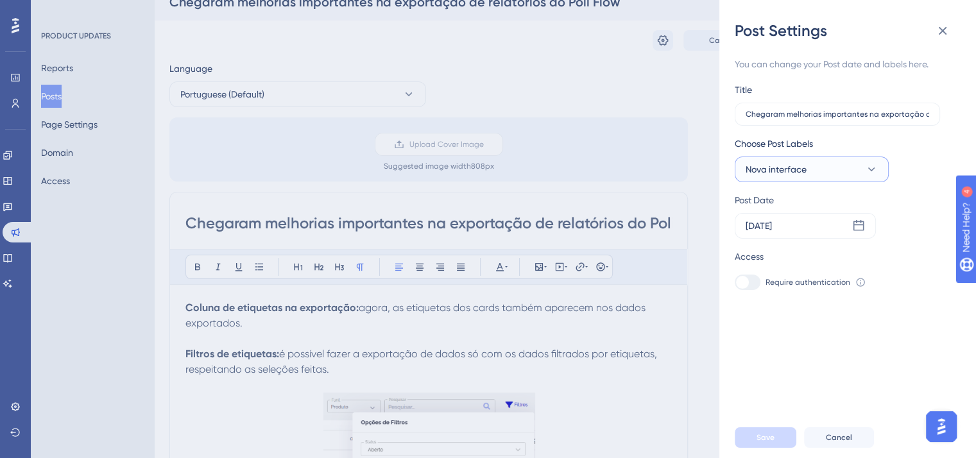
click at [842, 169] on button "Nova interface" at bounding box center [812, 170] width 154 height 26
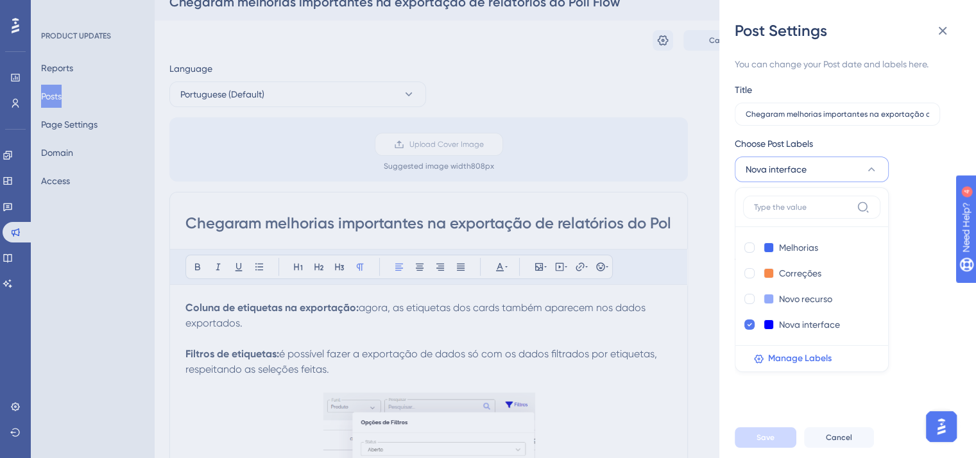
click at [742, 250] on div "Melhorias Melhorias Correções Correções Novo recurso Novo recurso Nova interfac…" at bounding box center [812, 279] width 154 height 185
click at [748, 250] on div at bounding box center [749, 248] width 10 height 10
checkbox input "true"
click at [749, 320] on div at bounding box center [749, 325] width 10 height 10
checkbox input "false"
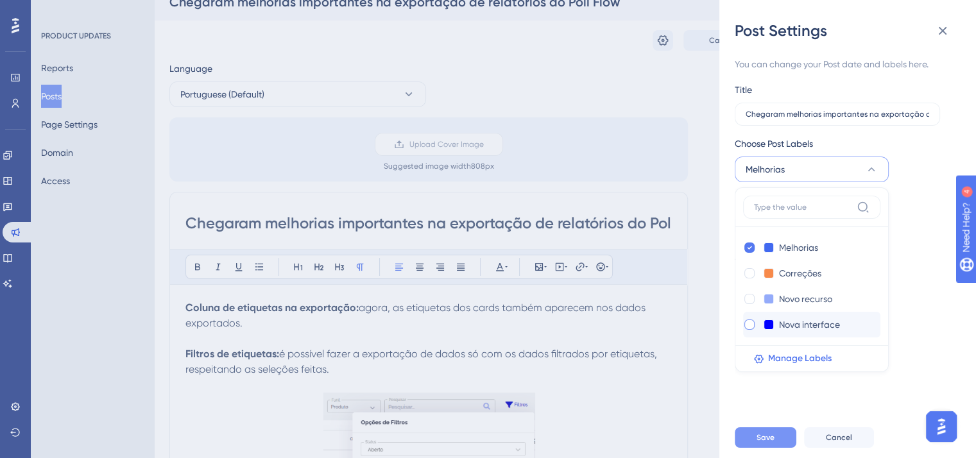
click at [764, 443] on span "Save" at bounding box center [765, 437] width 18 height 10
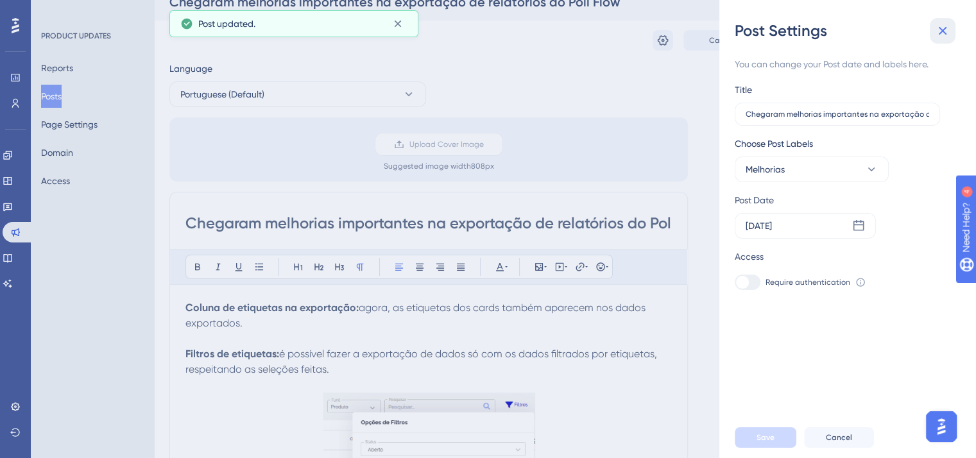
click at [944, 29] on icon at bounding box center [943, 31] width 8 height 8
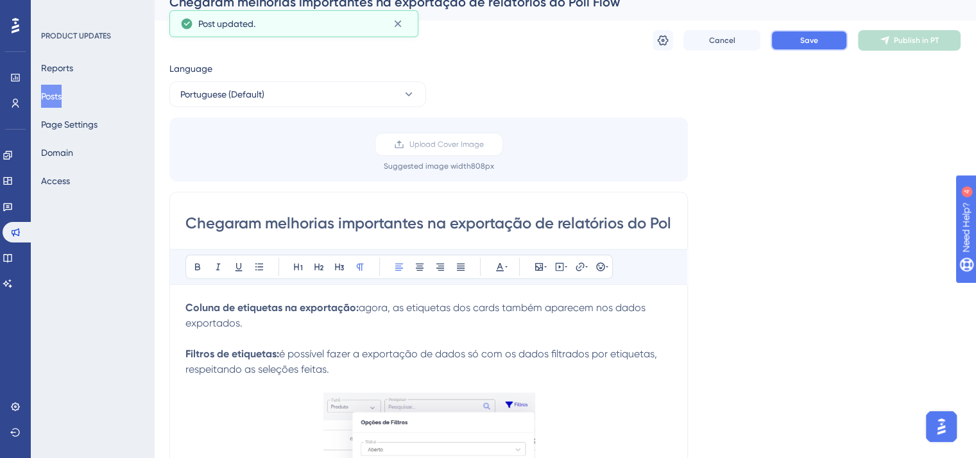
click at [828, 38] on button "Save" at bounding box center [809, 40] width 77 height 21
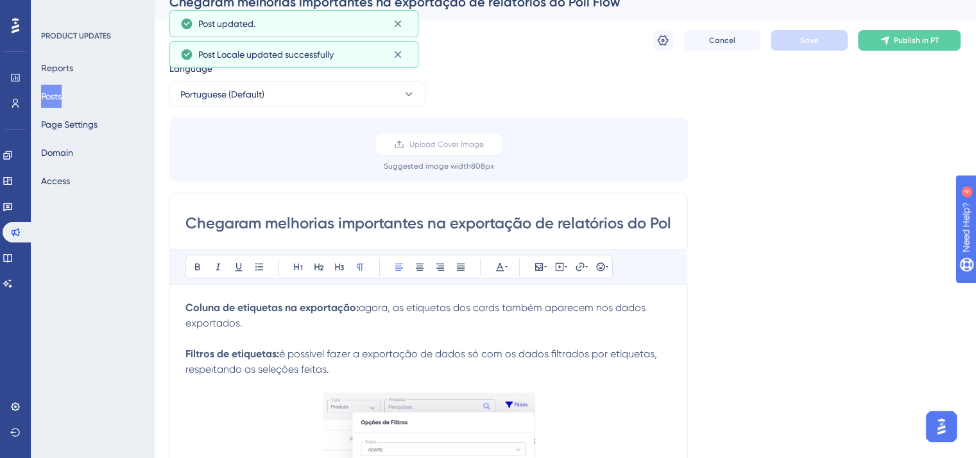
click at [891, 44] on button "Publish in PT" at bounding box center [909, 40] width 103 height 21
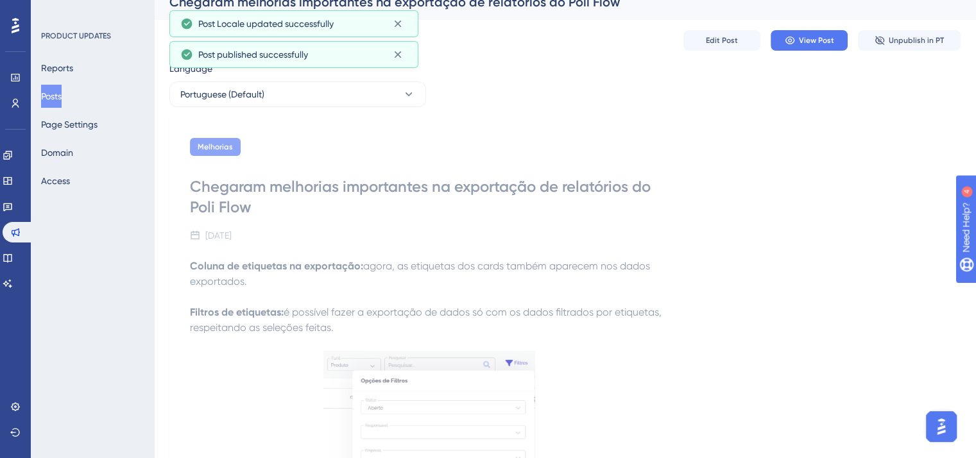
click at [62, 101] on button "Posts" at bounding box center [51, 96] width 21 height 23
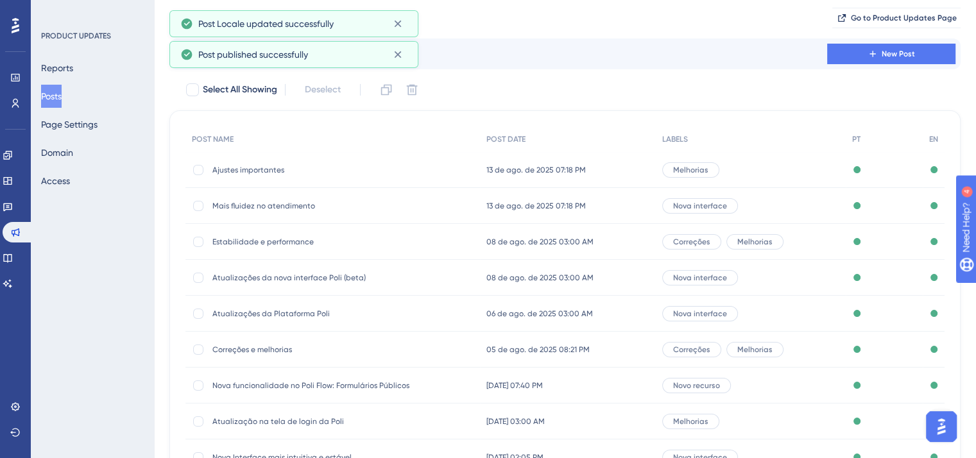
scroll to position [194, 0]
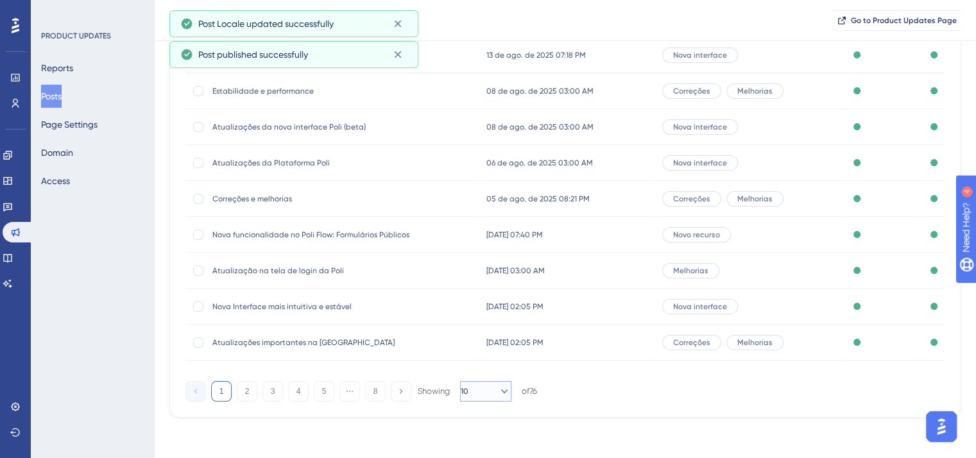
click at [483, 386] on button "10" at bounding box center [485, 391] width 51 height 21
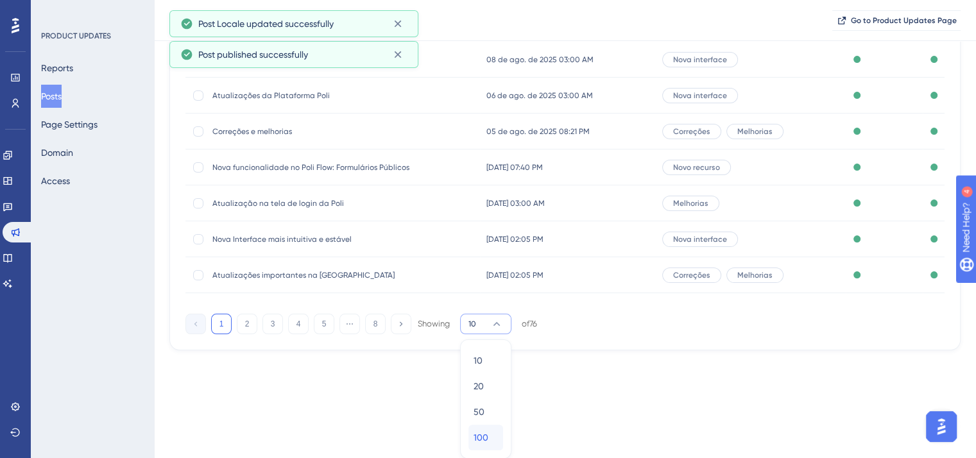
click at [478, 436] on span "100" at bounding box center [481, 437] width 15 height 15
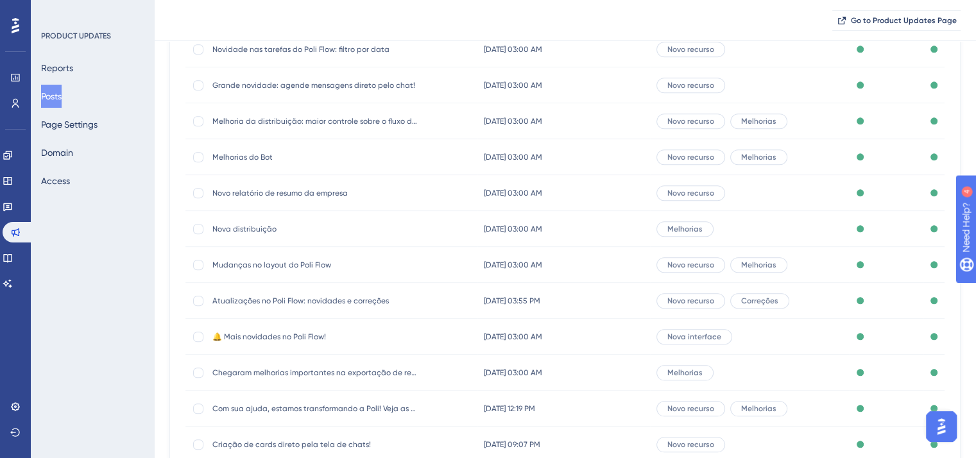
scroll to position [1353, 0]
click at [264, 332] on span "🔔 Mais novidades no Poli Flow!" at bounding box center [314, 334] width 205 height 10
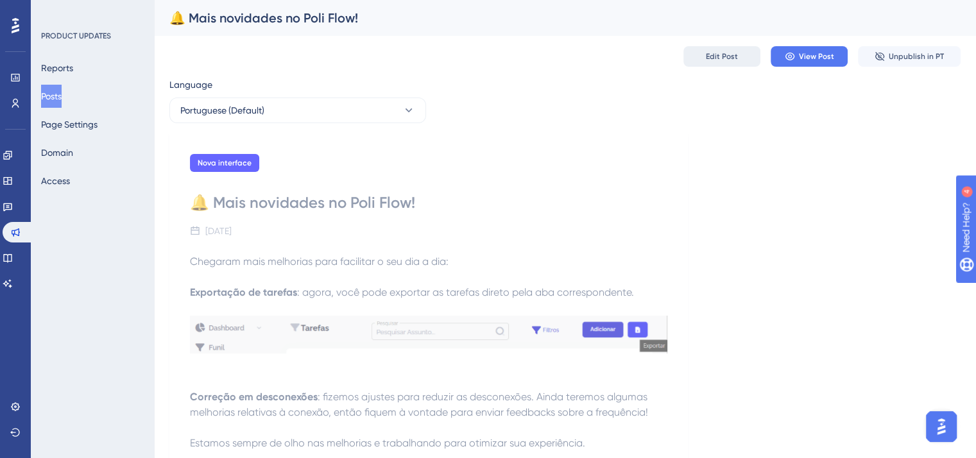
click at [731, 46] on button "Edit Post" at bounding box center [721, 56] width 77 height 21
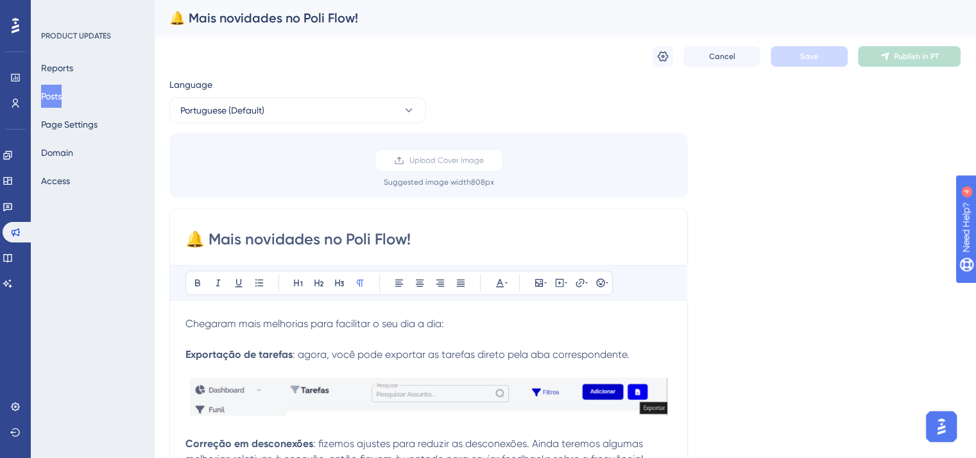
scroll to position [15, 0]
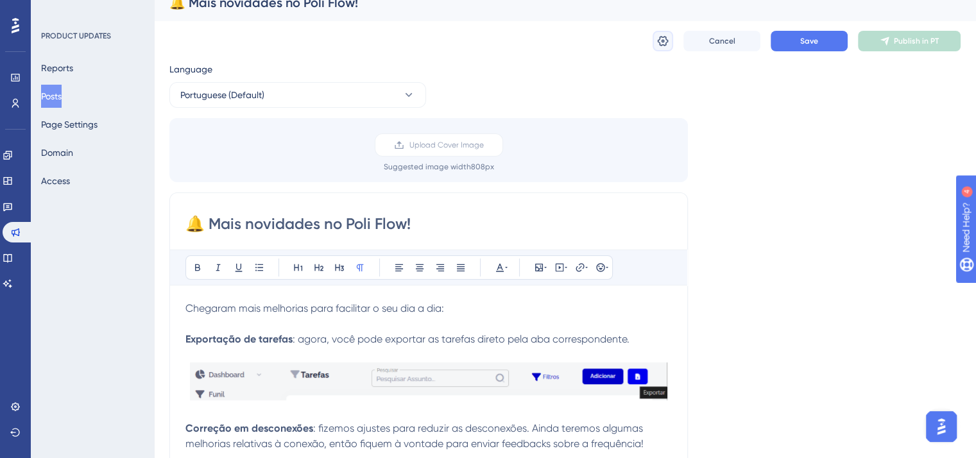
click at [661, 37] on icon at bounding box center [663, 41] width 11 height 10
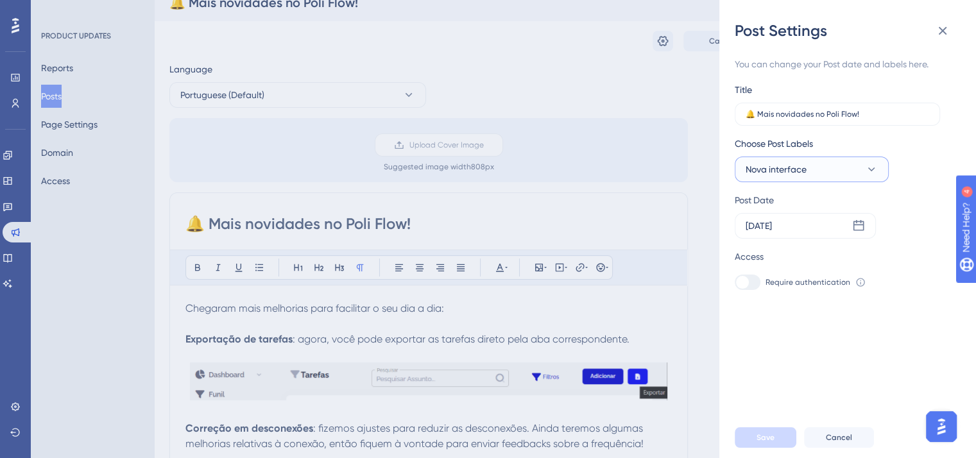
click at [812, 171] on button "Nova interface" at bounding box center [812, 170] width 154 height 26
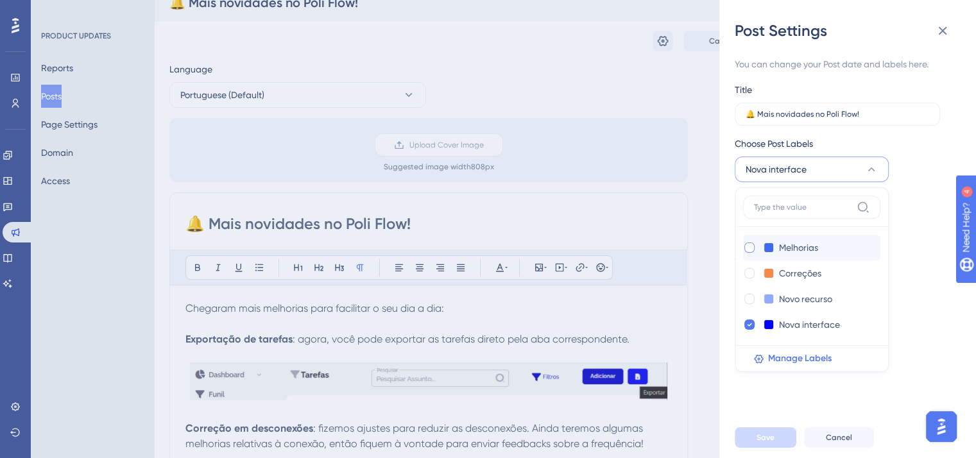
click at [747, 248] on div at bounding box center [749, 248] width 10 height 10
checkbox input "true"
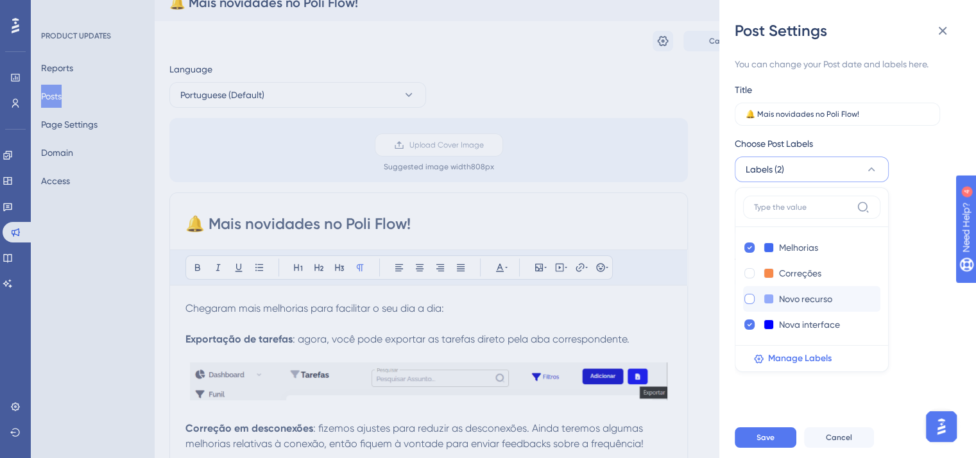
click at [747, 300] on div at bounding box center [749, 299] width 10 height 10
checkbox input "true"
click at [750, 332] on div "Nova interface Nova interface" at bounding box center [799, 324] width 112 height 15
click at [747, 323] on icon at bounding box center [749, 324] width 5 height 9
checkbox input "false"
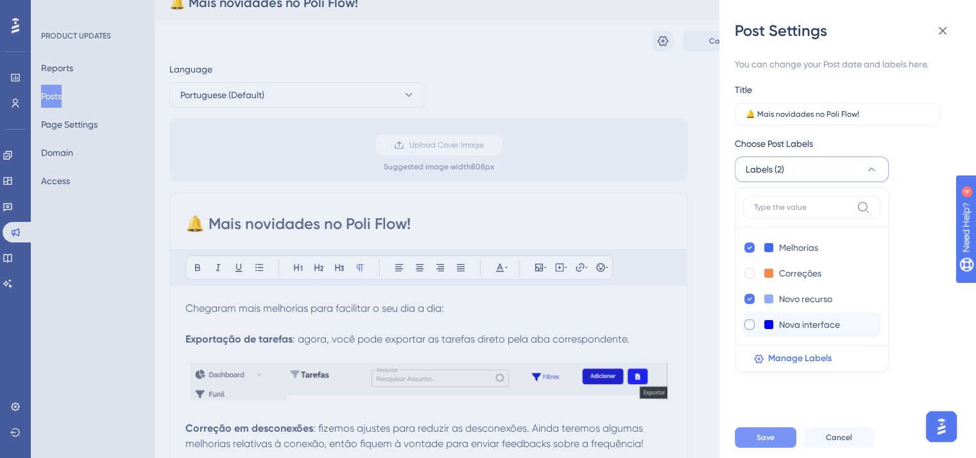
click at [778, 445] on button "Save" at bounding box center [766, 437] width 62 height 21
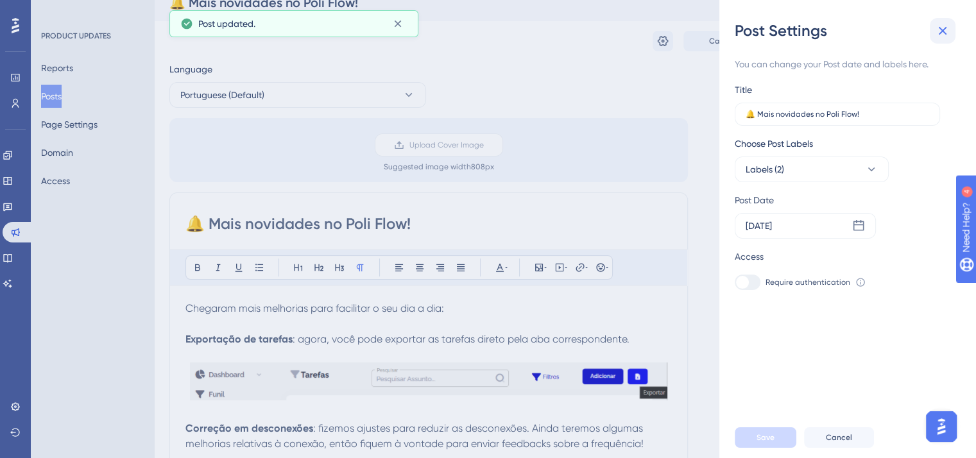
click at [949, 28] on icon at bounding box center [942, 30] width 15 height 15
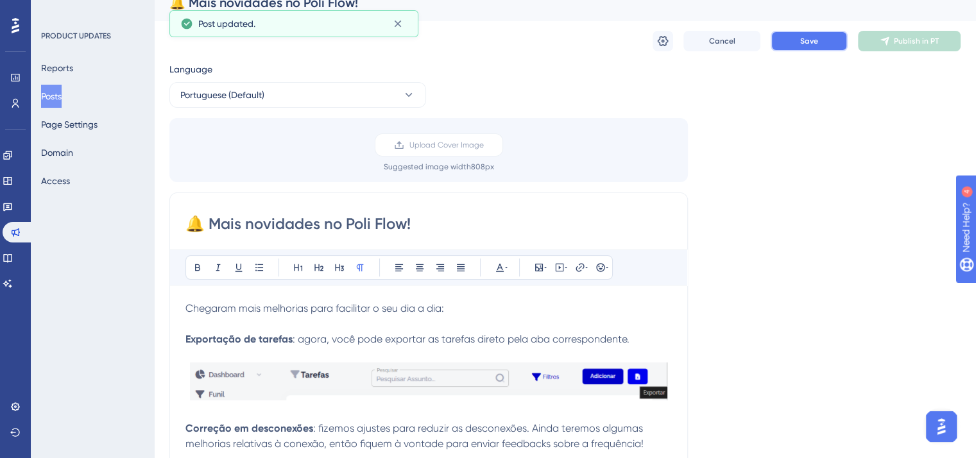
click at [820, 40] on button "Save" at bounding box center [809, 41] width 77 height 21
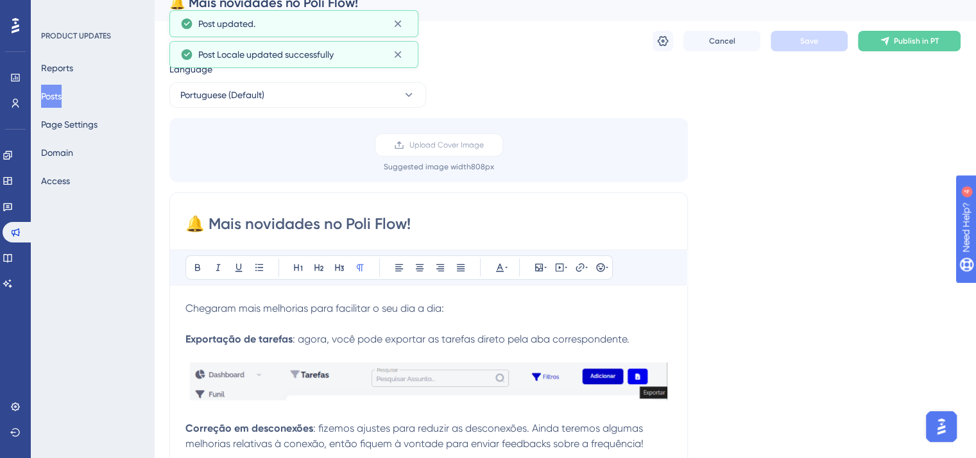
click at [903, 41] on span "Publish in PT" at bounding box center [916, 41] width 45 height 10
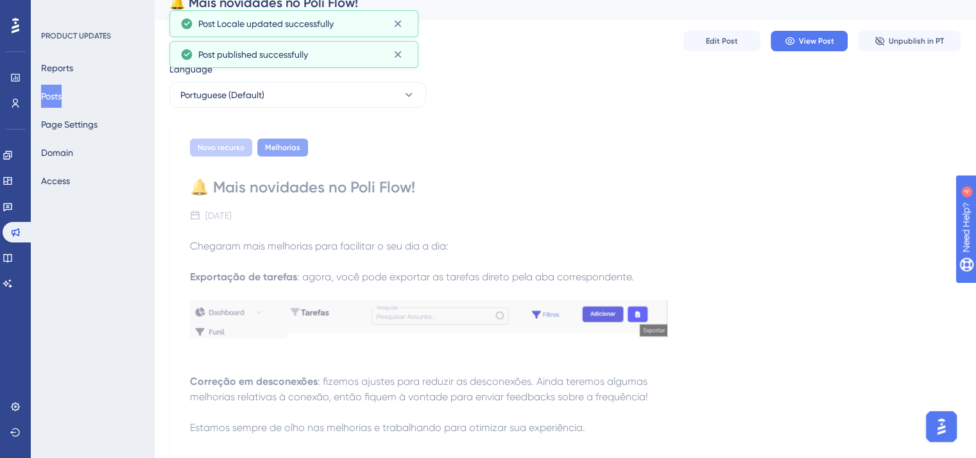
click at [62, 101] on button "Posts" at bounding box center [51, 96] width 21 height 23
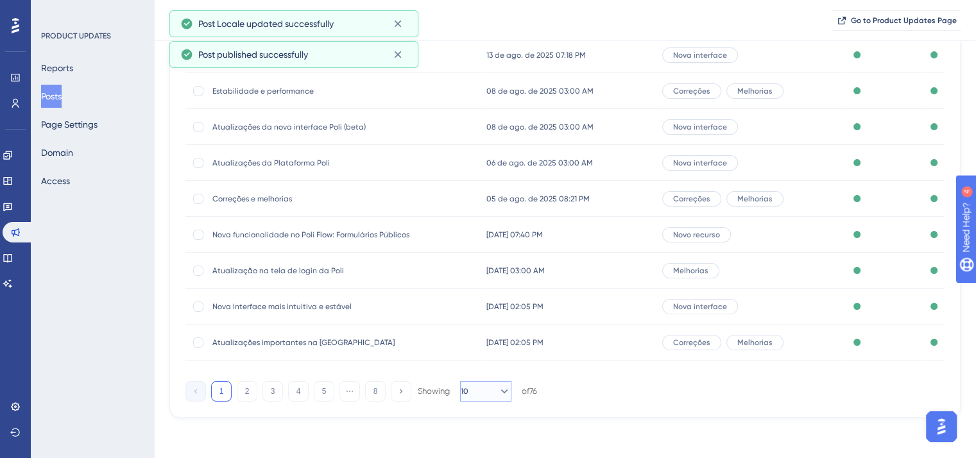
click at [482, 401] on button "10" at bounding box center [485, 391] width 51 height 21
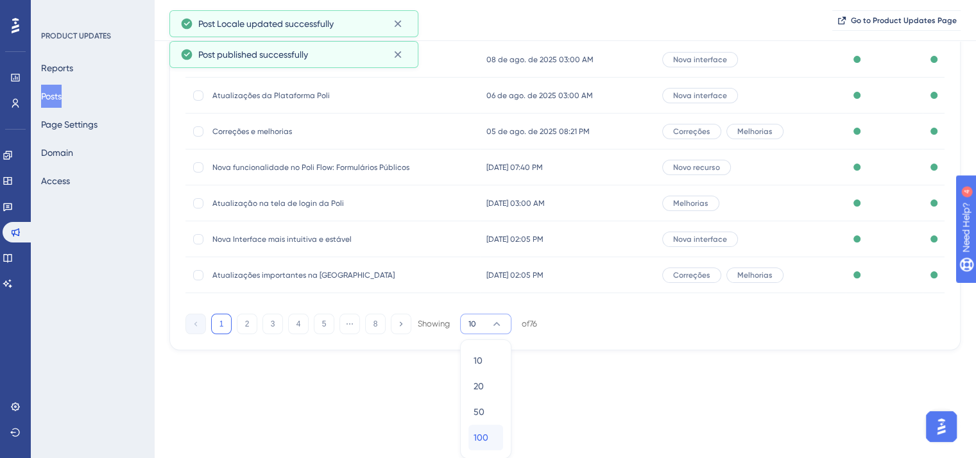
click at [483, 437] on span "100" at bounding box center [481, 437] width 15 height 15
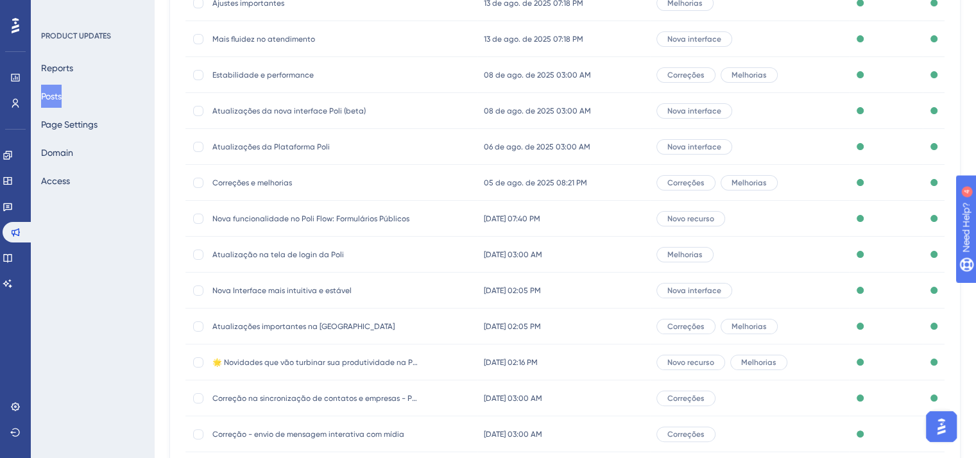
scroll to position [0, 0]
